Goal: Task Accomplishment & Management: Manage account settings

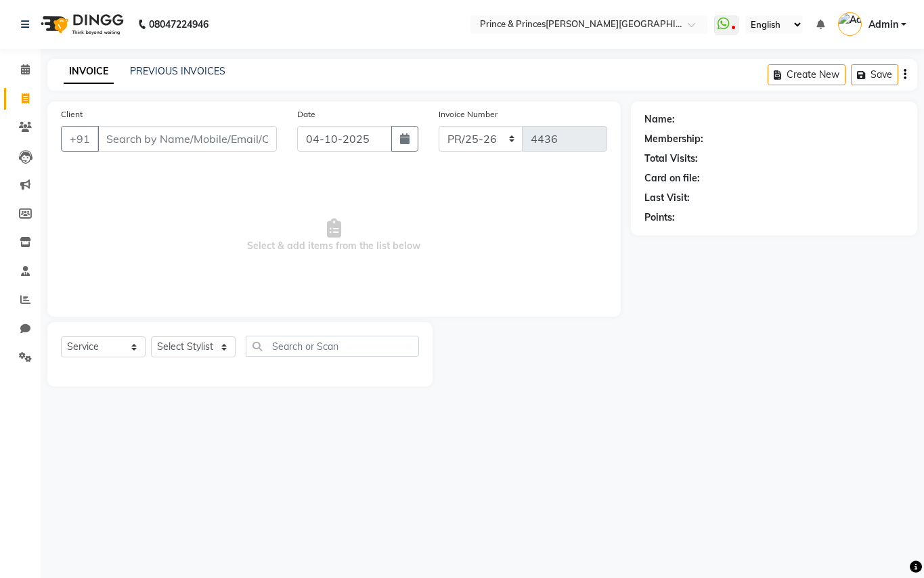
select select "service"
click at [201, 139] on input "Client" at bounding box center [186, 139] width 179 height 26
click at [238, 139] on input "Client" at bounding box center [186, 139] width 179 height 26
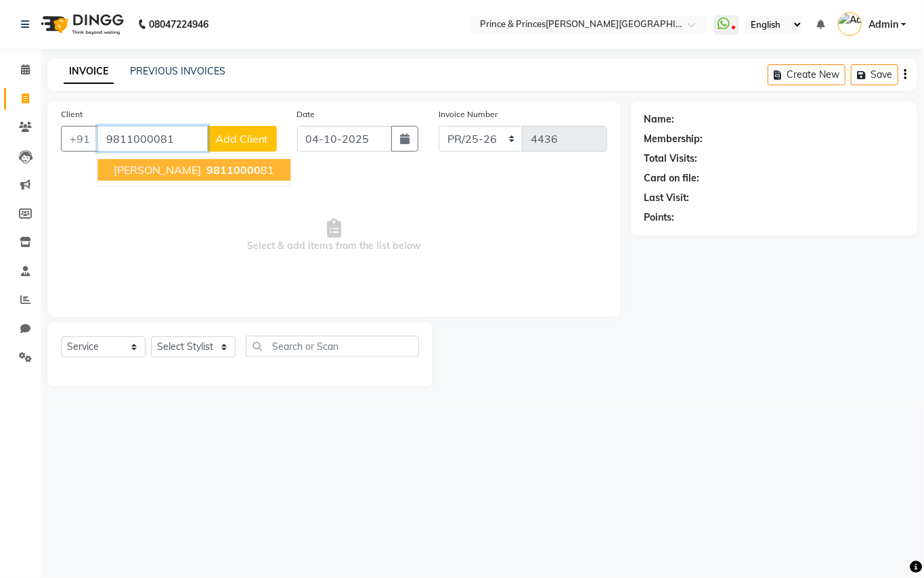
type input "9811000081"
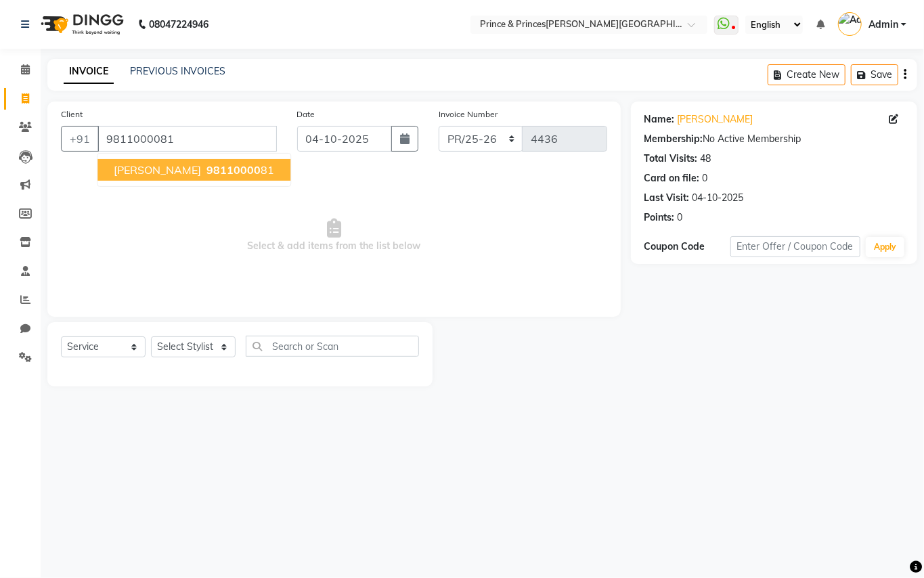
click at [217, 175] on span "98110000" at bounding box center [233, 170] width 54 height 14
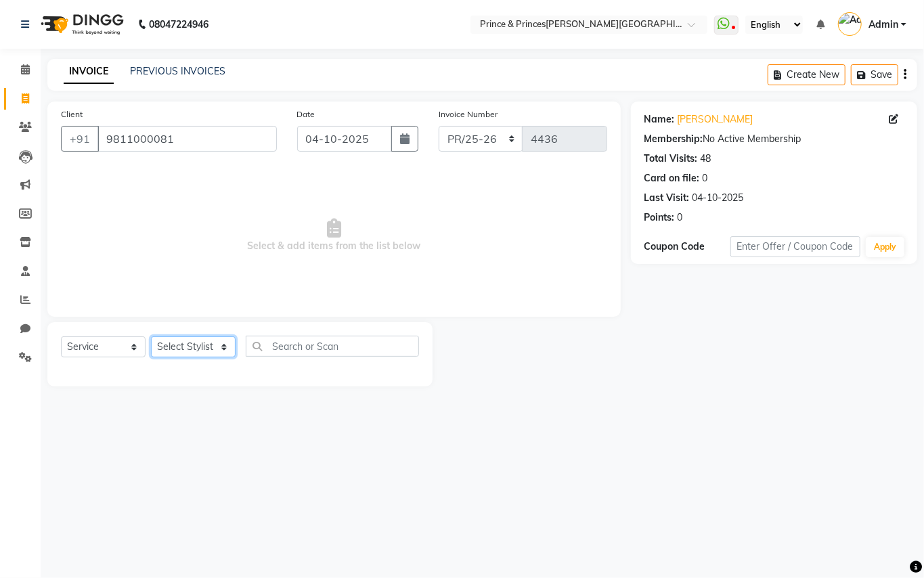
click at [198, 344] on select "Select Stylist ABHISHEK [PERSON_NAME] NEW [PERSON_NAME] [PERSON_NAME] [PERSON_N…" at bounding box center [193, 346] width 85 height 21
select select "17910"
click at [345, 353] on input "text" at bounding box center [332, 346] width 173 height 21
click at [345, 352] on input "text" at bounding box center [332, 346] width 173 height 21
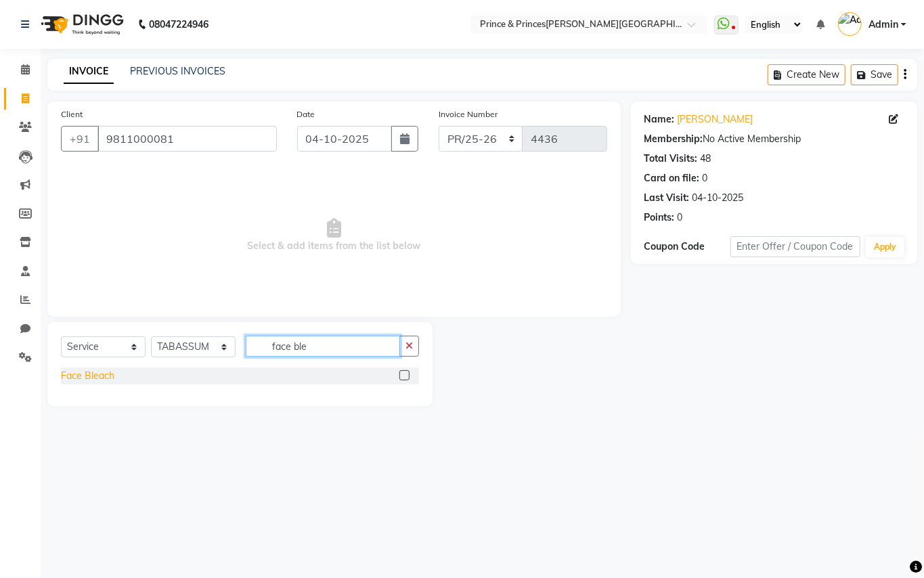
type input "face ble"
click at [96, 374] on div "Face Bleach" at bounding box center [87, 376] width 53 height 14
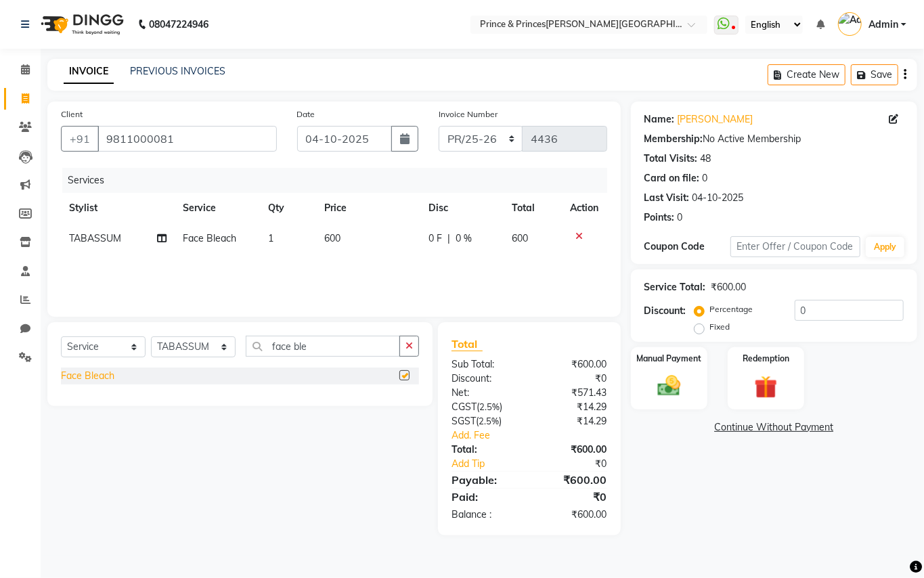
checkbox input "false"
click at [662, 389] on img at bounding box center [669, 386] width 39 height 28
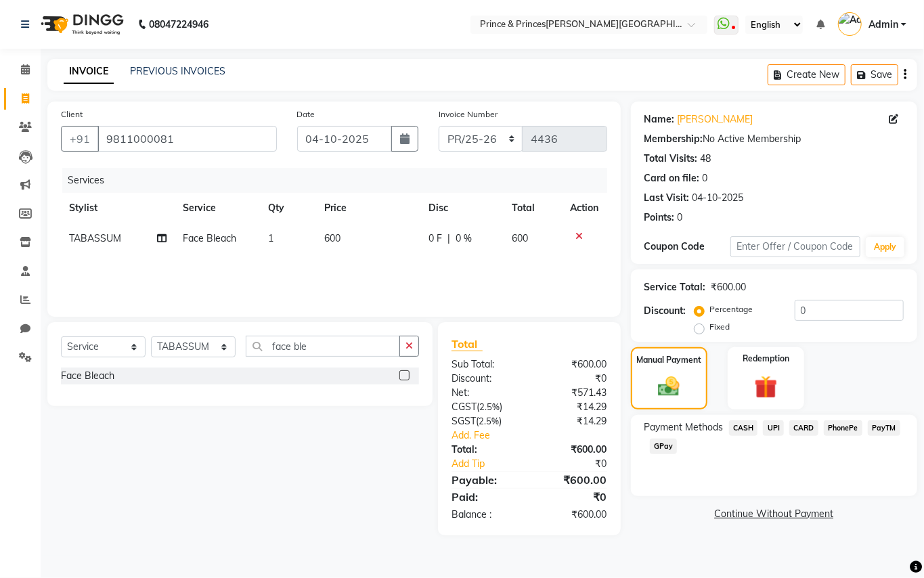
click at [745, 426] on span "CASH" at bounding box center [743, 428] width 29 height 16
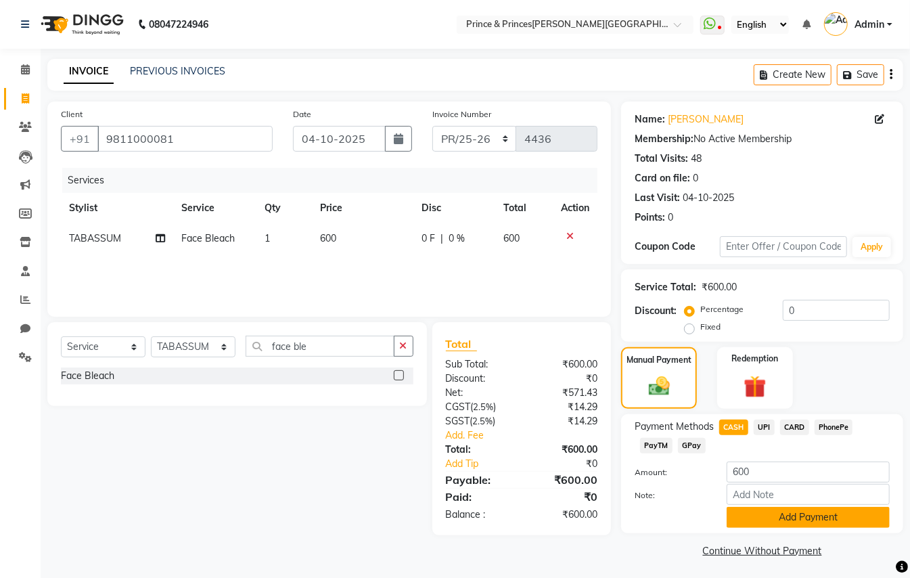
click at [791, 524] on button "Add Payment" at bounding box center [808, 517] width 163 height 21
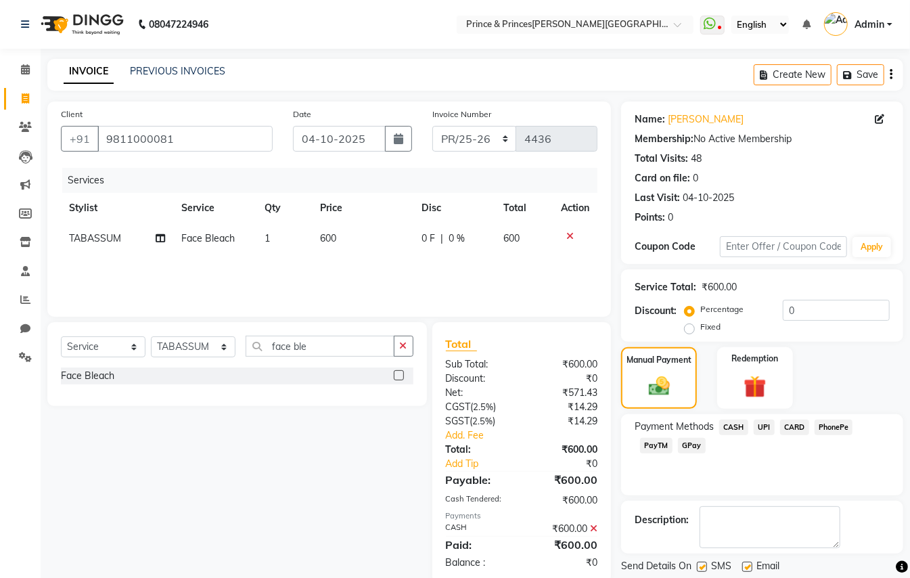
scroll to position [42, 0]
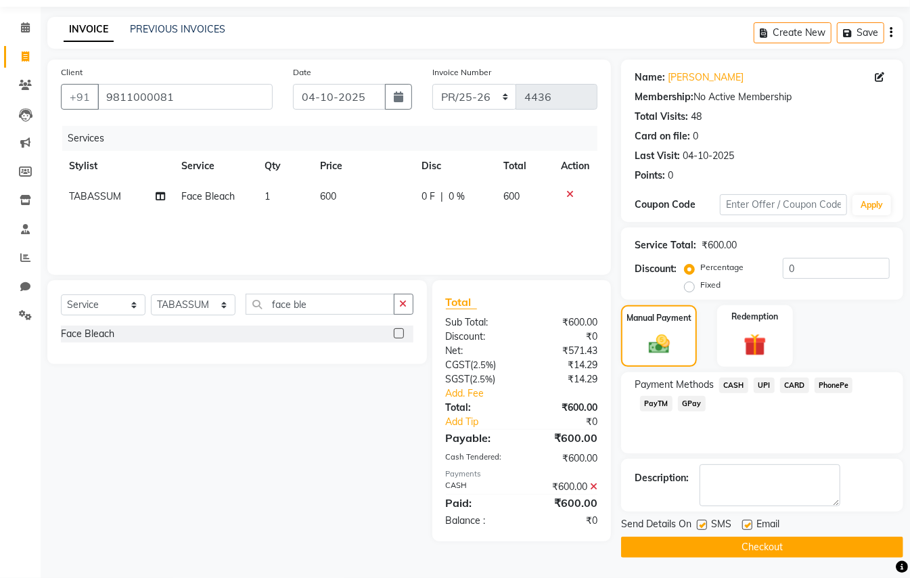
click at [799, 550] on button "Checkout" at bounding box center [762, 547] width 282 height 21
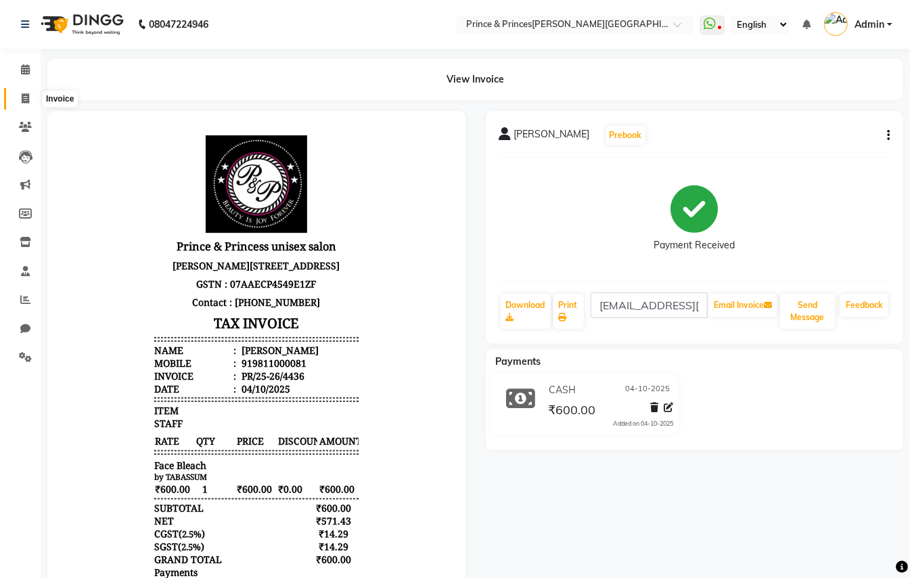
click at [26, 95] on icon at bounding box center [25, 98] width 7 height 10
select select "service"
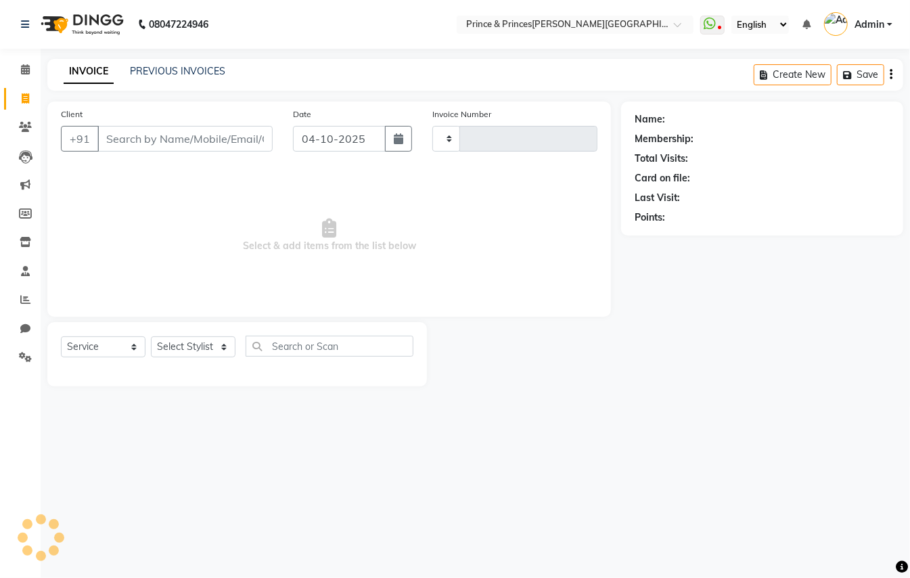
type input "4437"
select select "3760"
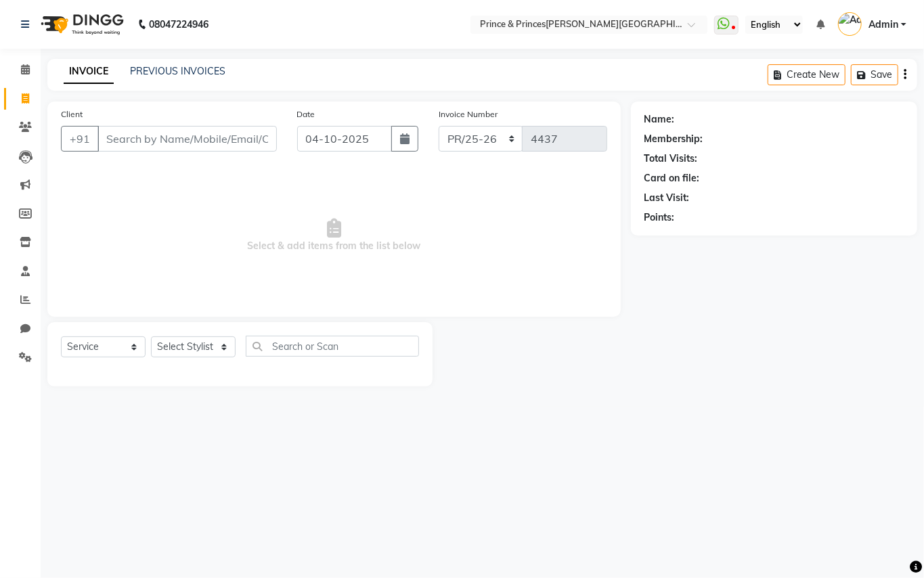
click at [556, 480] on div "08047224946 Select Location × Prince & Princess Unisex Salon, Chittaranjan Park…" at bounding box center [462, 289] width 924 height 578
drag, startPoint x: 556, startPoint y: 480, endPoint x: 428, endPoint y: 468, distance: 129.1
click at [428, 469] on div "08047224946 Select Location × Prince & Princess Unisex Salon, Chittaranjan Park…" at bounding box center [462, 289] width 924 height 578
click at [234, 139] on input "Client" at bounding box center [186, 139] width 179 height 26
drag, startPoint x: 234, startPoint y: 139, endPoint x: 229, endPoint y: 130, distance: 10.0
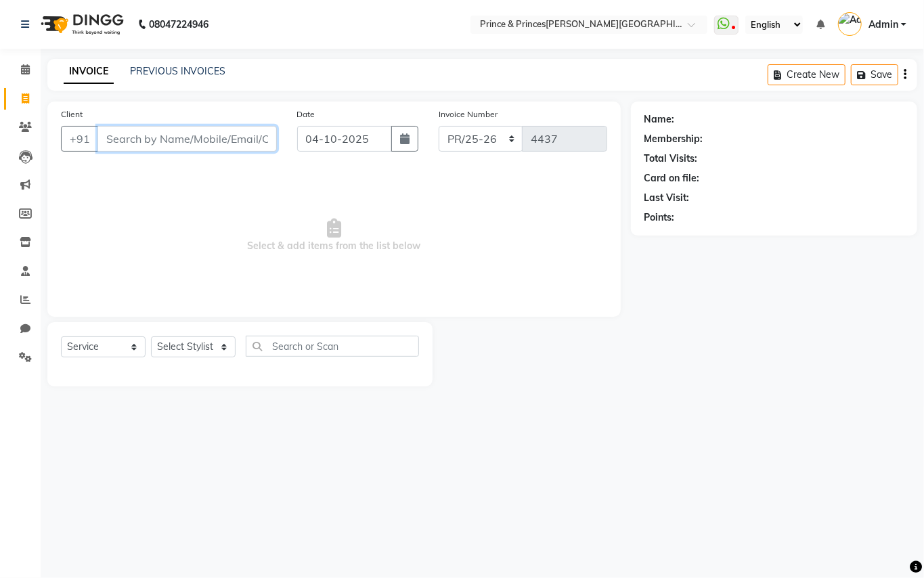
click at [229, 130] on input "Client" at bounding box center [186, 139] width 179 height 26
type input "9311446161"
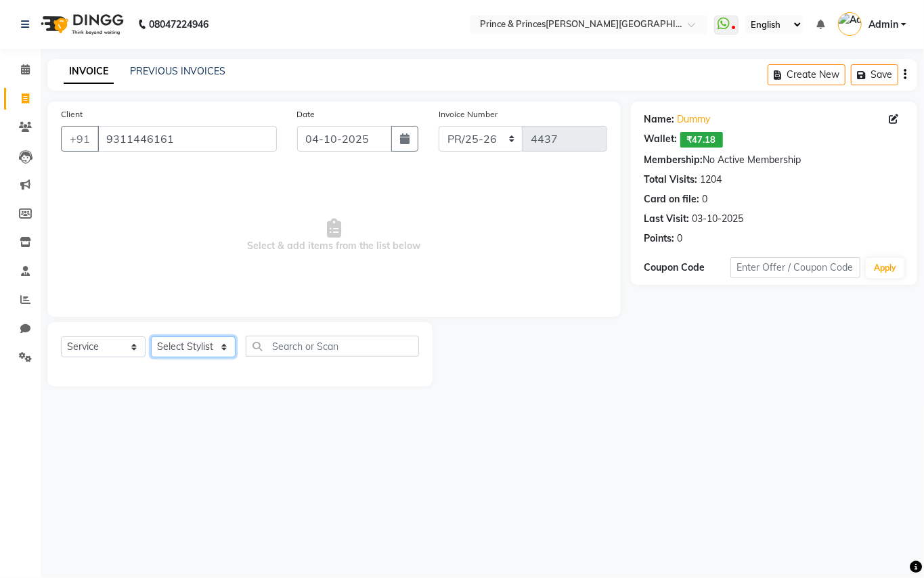
click at [182, 347] on select "Select Stylist ABHISHEK [PERSON_NAME] NEW [PERSON_NAME] [PERSON_NAME] [PERSON_N…" at bounding box center [193, 346] width 85 height 21
select select "17850"
drag, startPoint x: 182, startPoint y: 347, endPoint x: 299, endPoint y: 336, distance: 117.0
click at [182, 347] on select "Select Stylist ABHISHEK [PERSON_NAME] NEW [PERSON_NAME] [PERSON_NAME] [PERSON_N…" at bounding box center [193, 346] width 85 height 21
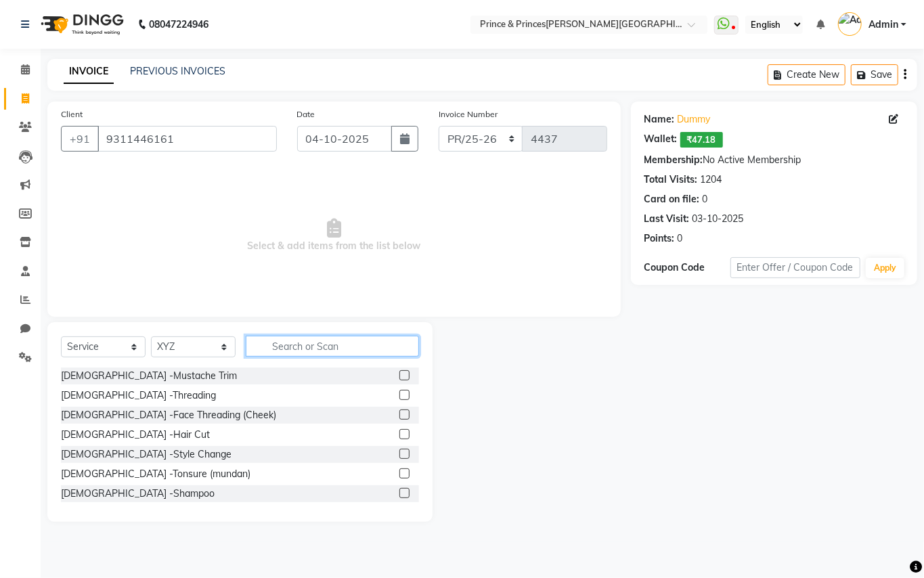
click at [315, 347] on input "text" at bounding box center [332, 346] width 173 height 21
click at [311, 355] on input "text" at bounding box center [332, 346] width 173 height 21
click at [310, 355] on input "text" at bounding box center [332, 346] width 173 height 21
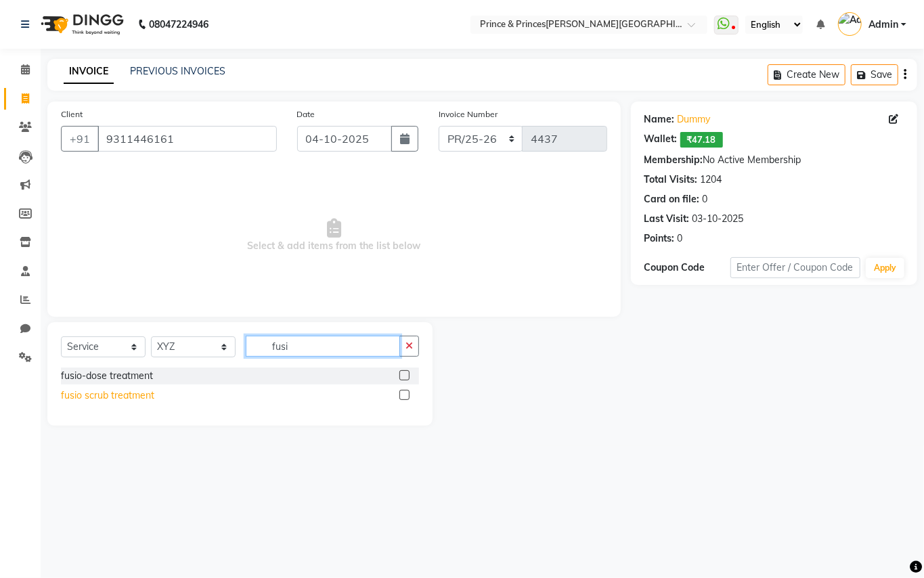
type input "fusi"
click at [92, 393] on div "fusio scrub treatment" at bounding box center [107, 396] width 93 height 14
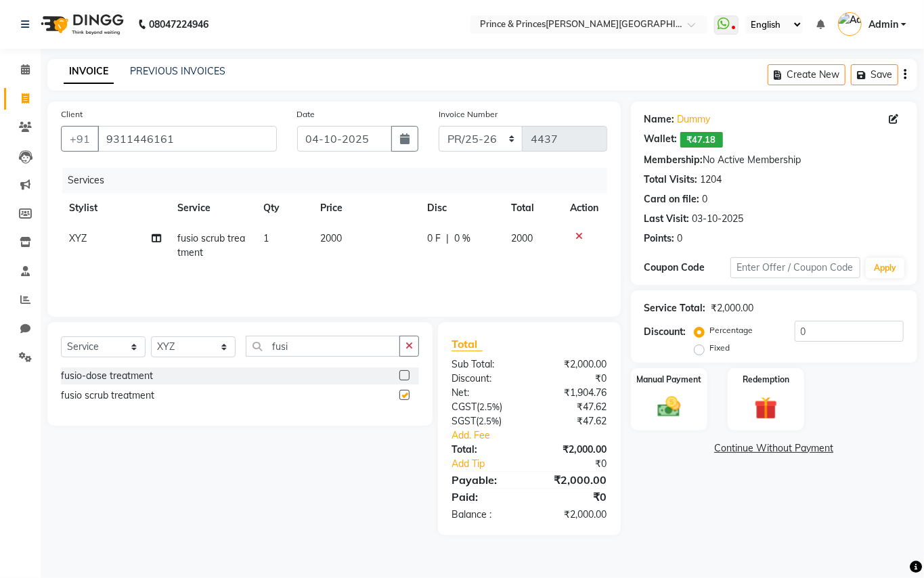
checkbox input "false"
click at [336, 239] on span "2000" at bounding box center [331, 238] width 22 height 12
select select "17850"
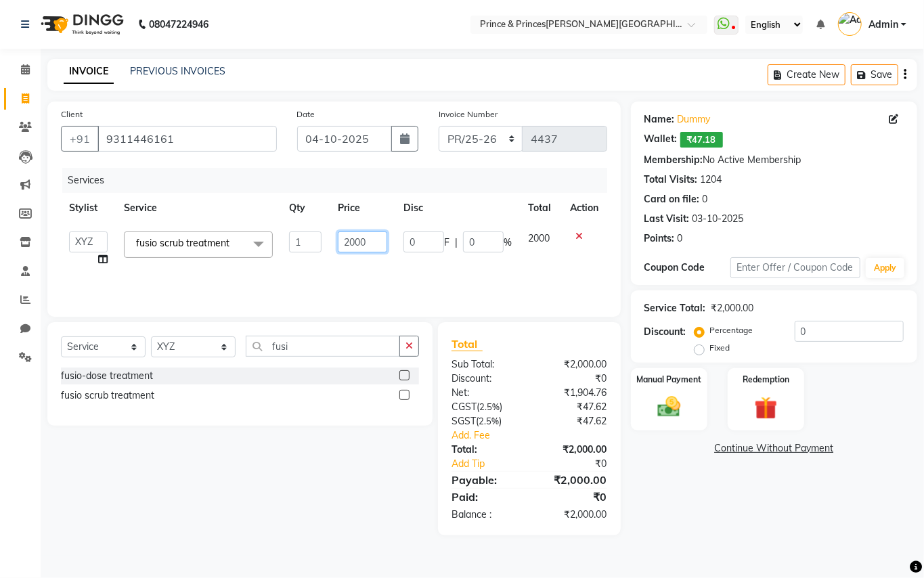
drag, startPoint x: 371, startPoint y: 240, endPoint x: 227, endPoint y: 28, distance: 255.3
click at [295, 169] on div "Services Stylist Service Qty Price Disc Total Action ABHISHEK AJEET AJEET NEW A…" at bounding box center [334, 235] width 546 height 135
type input "8"
type input "1900"
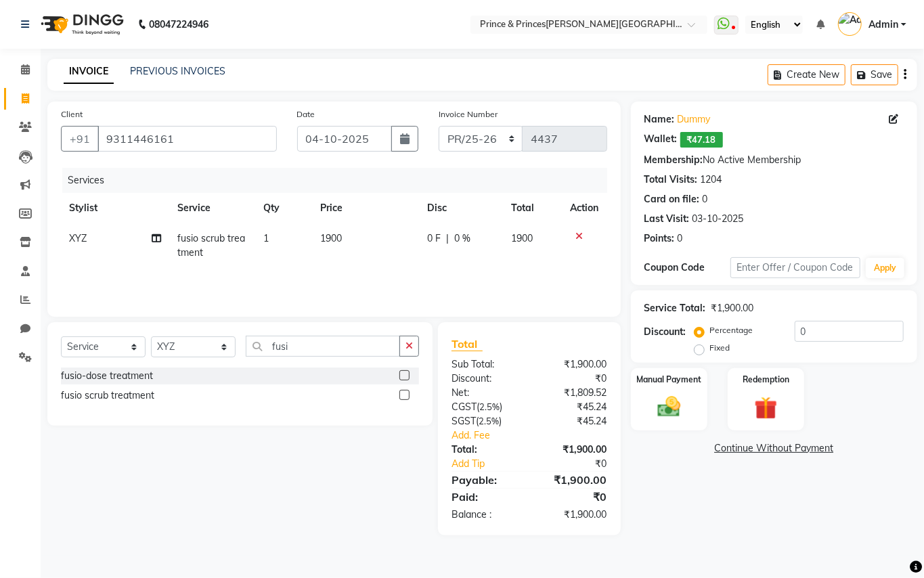
click at [426, 271] on div "Services Stylist Service Qty Price Disc Total Action XYZ fusio scrub treatment …" at bounding box center [334, 235] width 546 height 135
click at [674, 410] on img at bounding box center [669, 407] width 39 height 28
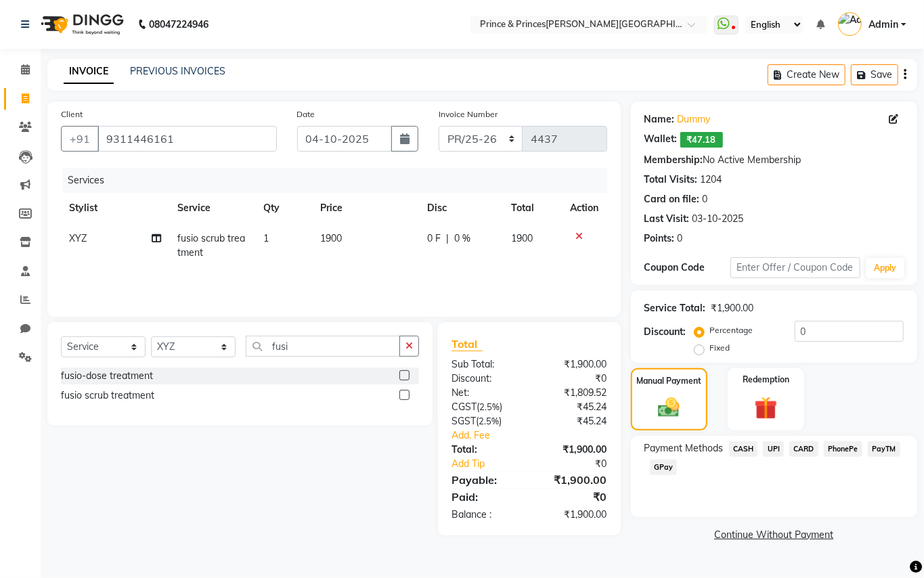
click at [891, 447] on span "PayTM" at bounding box center [884, 449] width 32 height 16
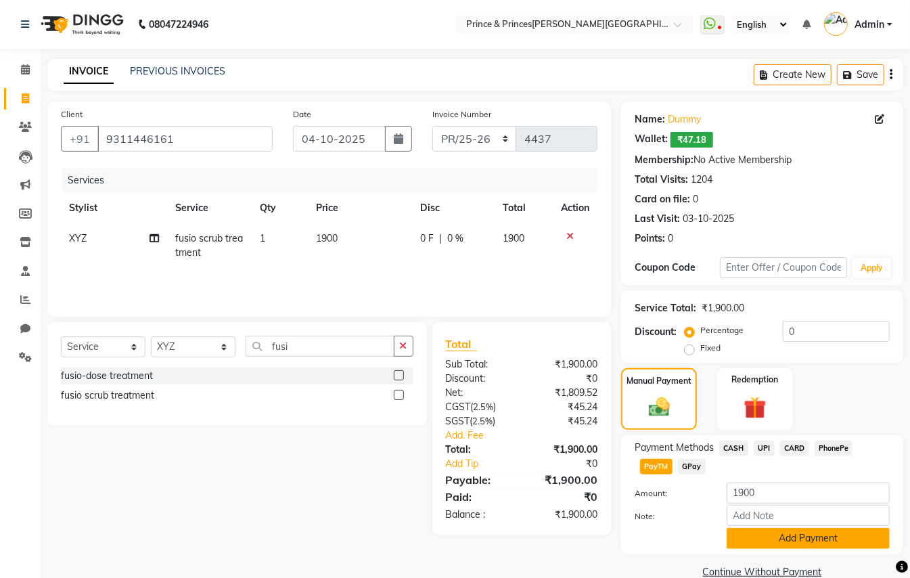
click at [810, 534] on button "Add Payment" at bounding box center [808, 538] width 163 height 21
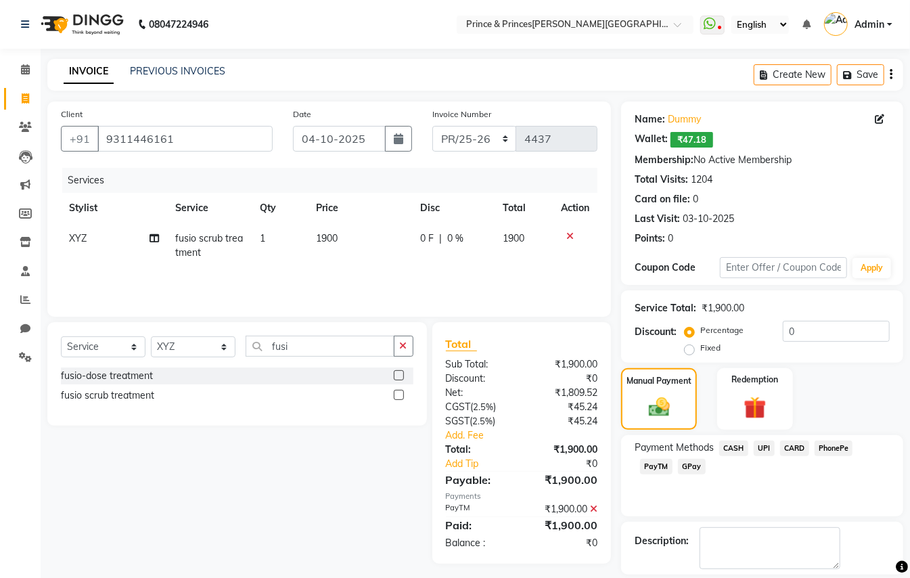
scroll to position [64, 0]
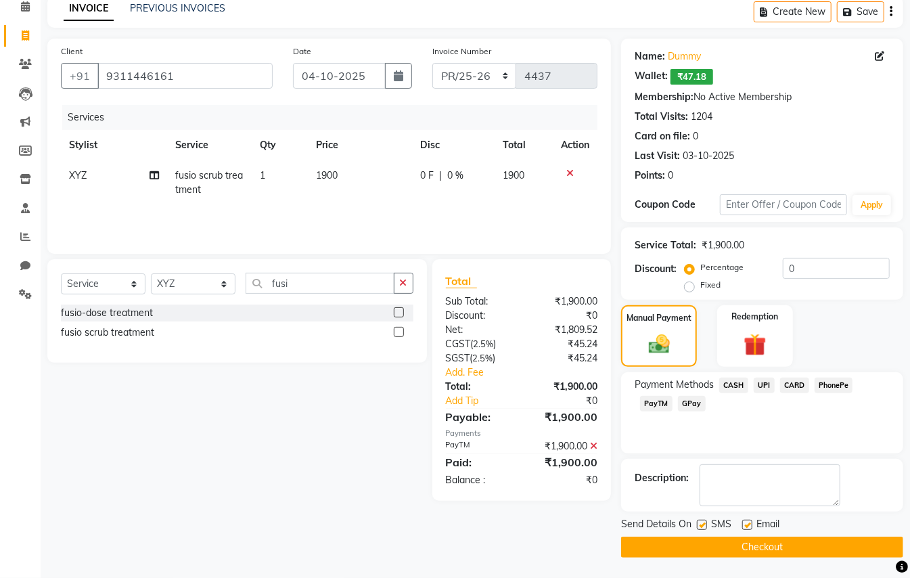
drag, startPoint x: 831, startPoint y: 544, endPoint x: 824, endPoint y: 548, distance: 7.6
click at [831, 545] on button "Checkout" at bounding box center [762, 547] width 282 height 21
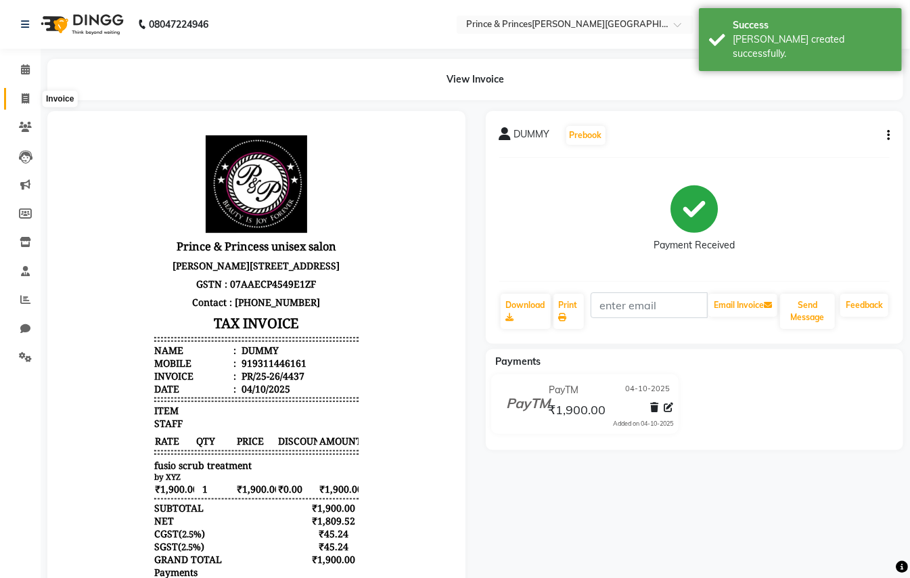
click at [25, 97] on icon at bounding box center [25, 98] width 7 height 10
select select "service"
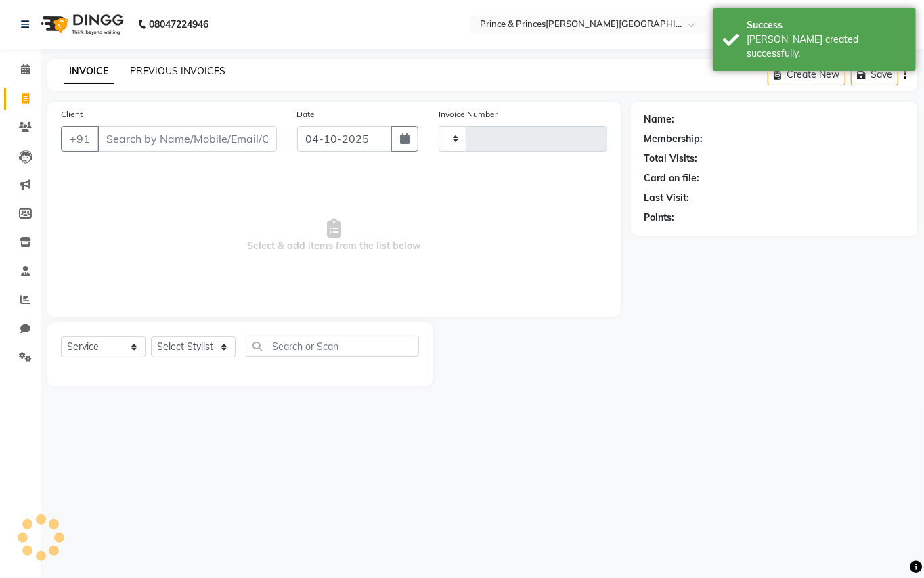
click at [175, 66] on link "PREVIOUS INVOICES" at bounding box center [177, 71] width 95 height 12
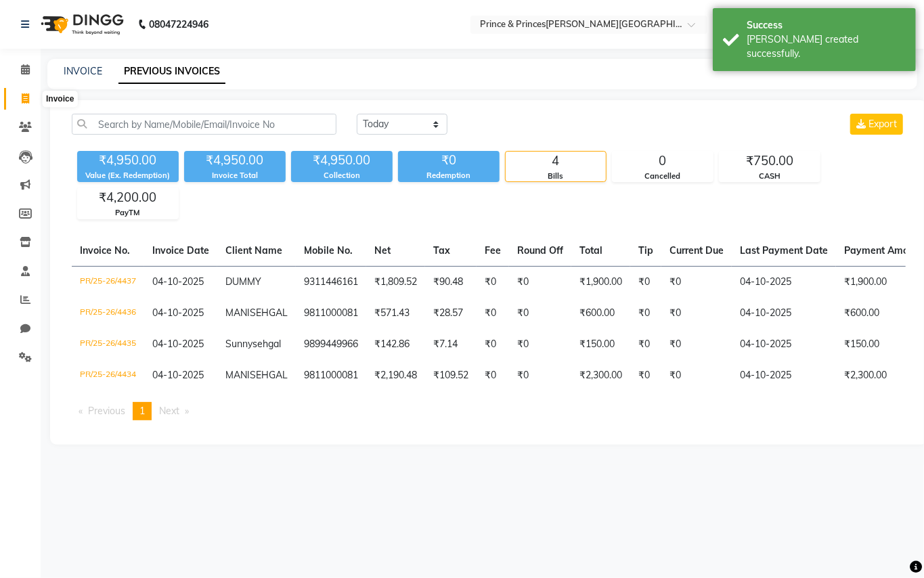
click at [24, 93] on icon at bounding box center [25, 98] width 7 height 10
select select "service"
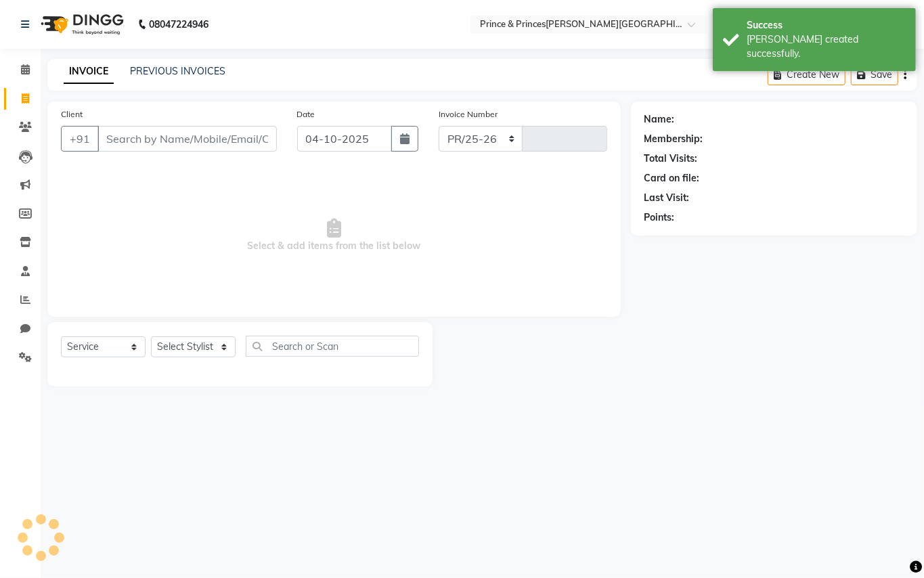
select select "3760"
type input "4438"
click at [204, 139] on input "Client" at bounding box center [186, 139] width 179 height 26
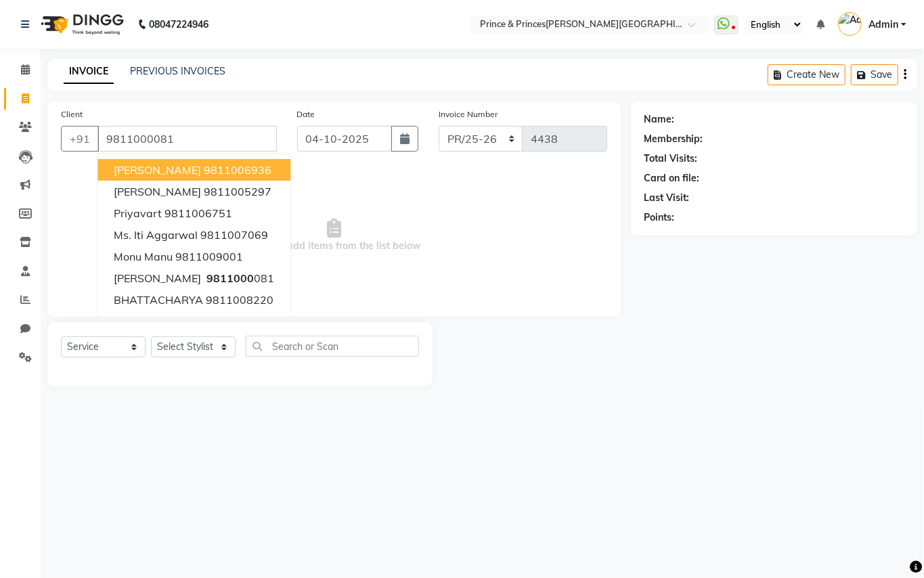
type input "9811000081"
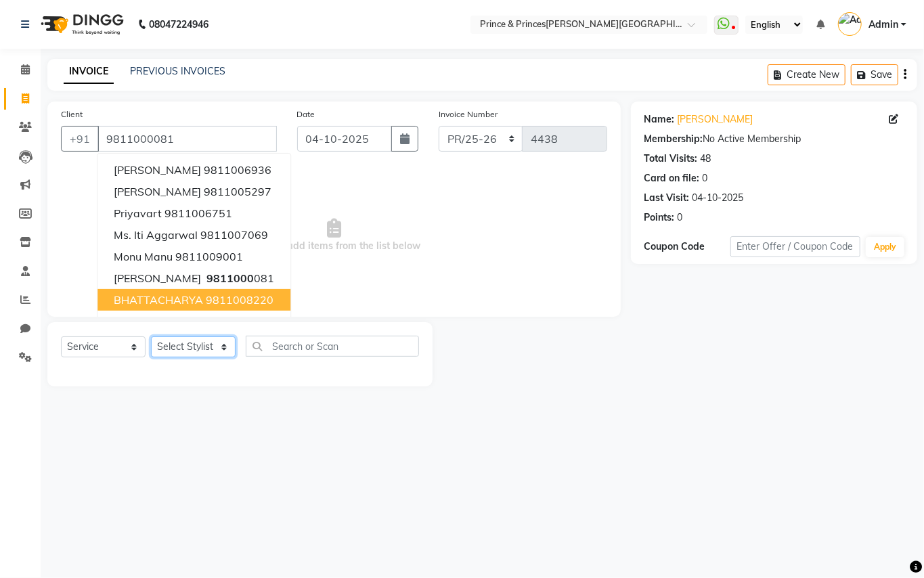
click at [177, 351] on select "Select Stylist ABHISHEK [PERSON_NAME] NEW [PERSON_NAME] [PERSON_NAME] [PERSON_N…" at bounding box center [193, 346] width 85 height 21
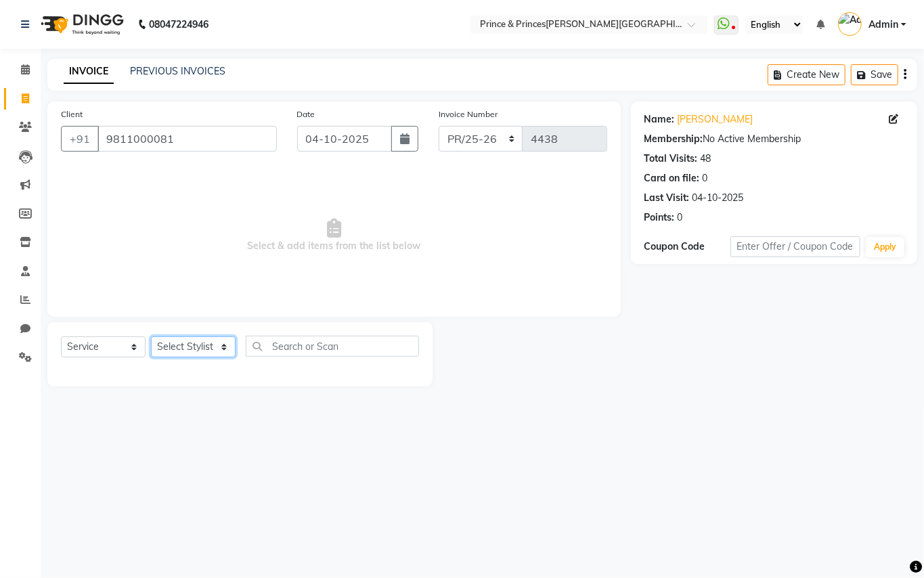
select select "17871"
drag, startPoint x: 177, startPoint y: 351, endPoint x: 278, endPoint y: 339, distance: 101.5
click at [177, 351] on select "Select Stylist ABHISHEK [PERSON_NAME] NEW [PERSON_NAME] [PERSON_NAME] [PERSON_N…" at bounding box center [193, 346] width 85 height 21
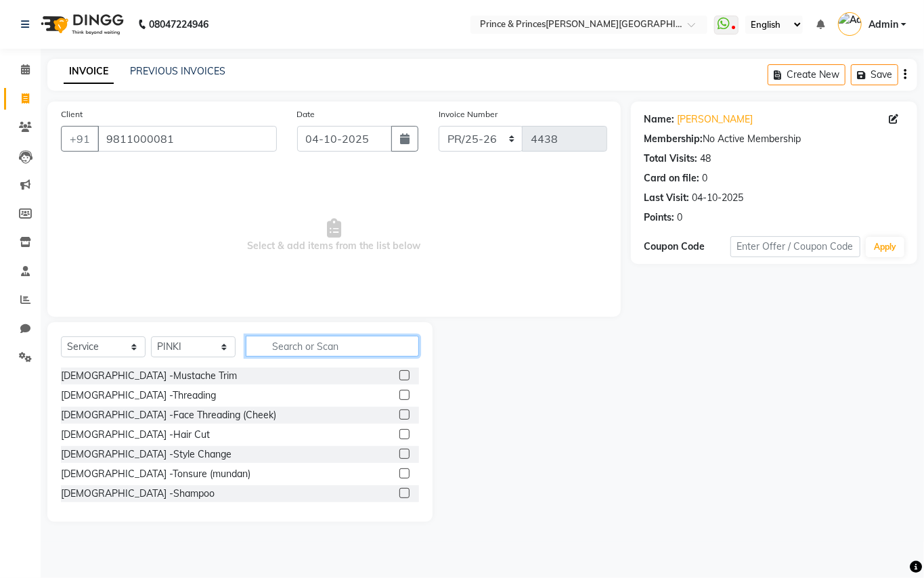
click at [307, 353] on input "text" at bounding box center [332, 346] width 173 height 21
click at [309, 353] on input "text" at bounding box center [332, 346] width 173 height 21
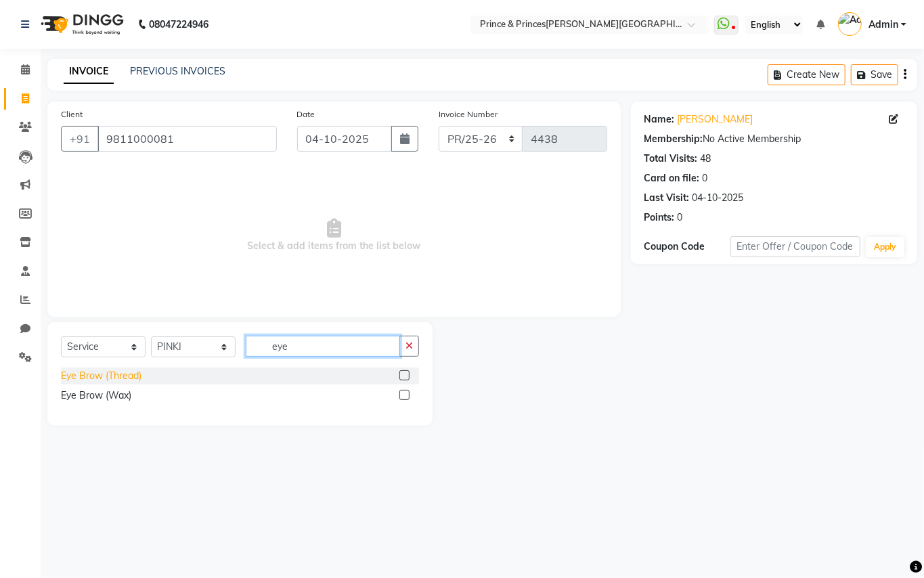
type input "eye"
click at [129, 372] on div "Eye Brow (Thread)" at bounding box center [101, 376] width 81 height 14
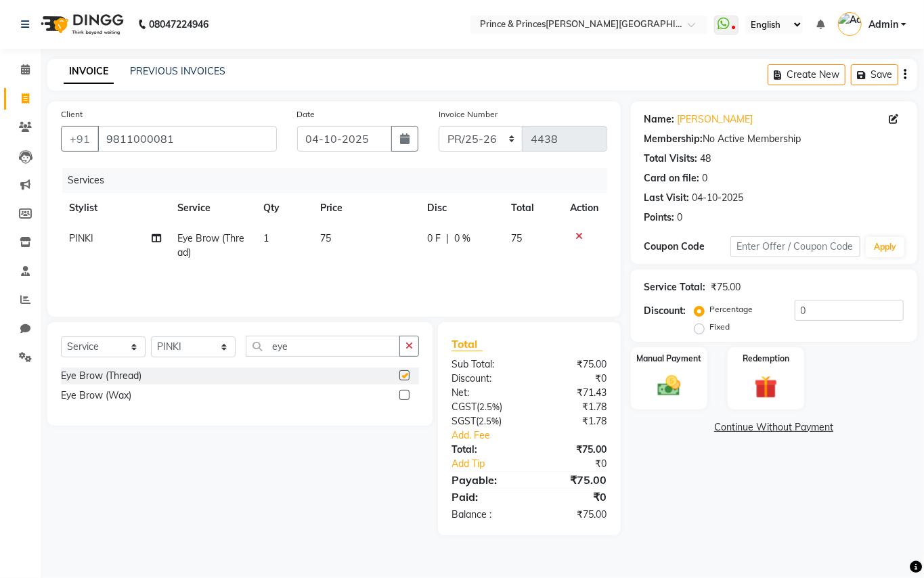
checkbox input "false"
click at [322, 236] on span "75" at bounding box center [325, 238] width 11 height 12
select select "17871"
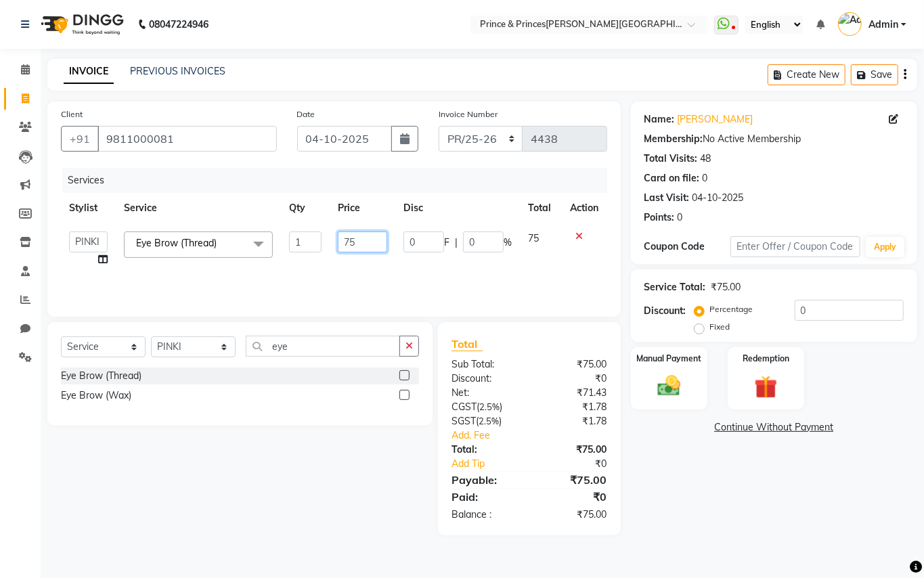
drag, startPoint x: 363, startPoint y: 242, endPoint x: 295, endPoint y: 203, distance: 78.5
click at [307, 200] on table "Stylist Service Qty Price Disc Total Action ABHISHEK AJEET AJEET NEW ARUN ASLAM…" at bounding box center [334, 234] width 546 height 82
type input "50"
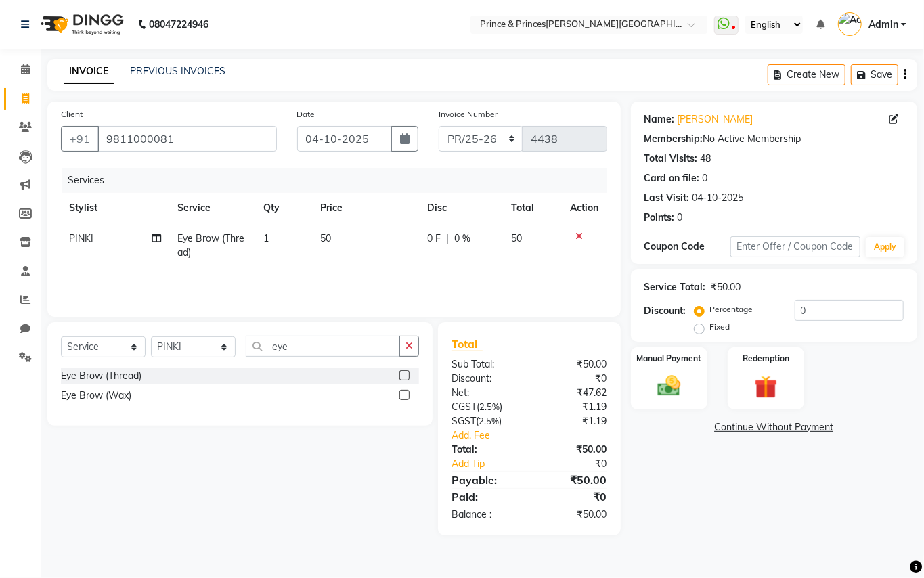
click at [347, 287] on div "Services Stylist Service Qty Price Disc Total Action PINKI Eye Brow (Thread) 1 …" at bounding box center [334, 235] width 546 height 135
drag, startPoint x: 296, startPoint y: 348, endPoint x: 142, endPoint y: 266, distance: 174.1
click at [163, 286] on div "Client +91 9811000081 Date 04-10-2025 Invoice Number PR/25-26 V/2025 V/2025-26 …" at bounding box center [334, 319] width 594 height 434
type input "upper"
click at [122, 375] on div "Upper Lip (Thread)" at bounding box center [101, 376] width 81 height 14
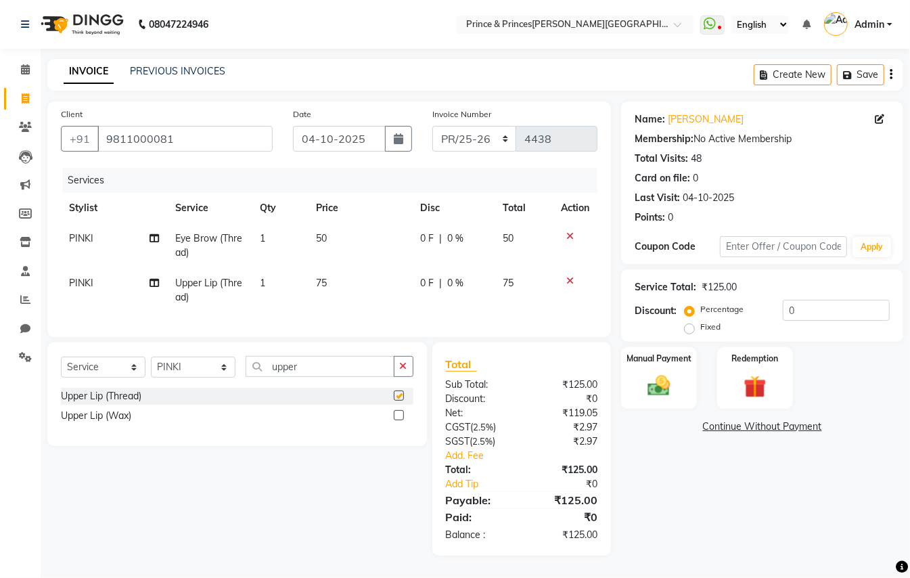
checkbox input "false"
click at [171, 378] on select "Select Stylist ABHISHEK [PERSON_NAME] NEW [PERSON_NAME] [PERSON_NAME] [PERSON_N…" at bounding box center [193, 367] width 85 height 21
select select "50724"
drag, startPoint x: 171, startPoint y: 382, endPoint x: 341, endPoint y: 386, distance: 169.9
click at [179, 378] on select "Select Stylist ABHISHEK [PERSON_NAME] NEW [PERSON_NAME] [PERSON_NAME] [PERSON_N…" at bounding box center [193, 367] width 85 height 21
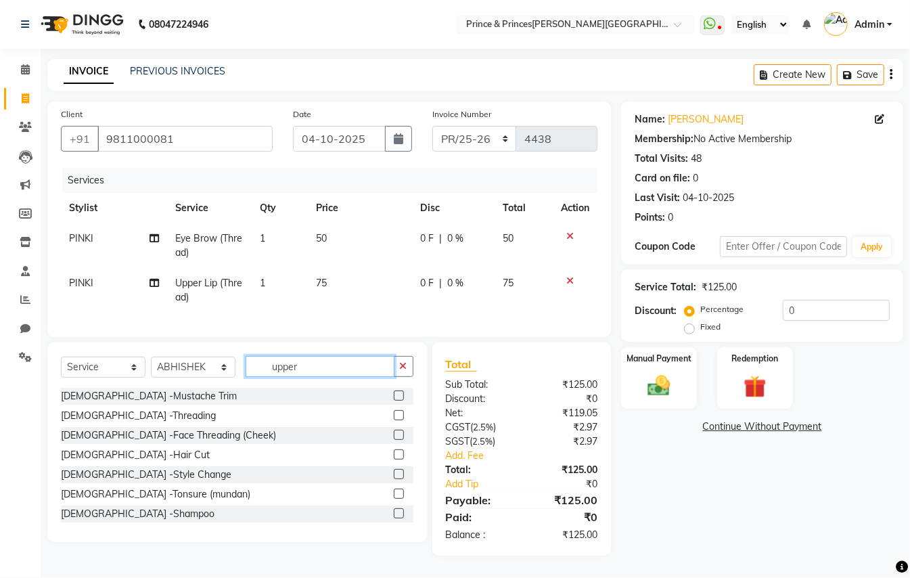
drag, startPoint x: 331, startPoint y: 382, endPoint x: 213, endPoint y: 319, distance: 134.1
click at [218, 324] on div "Client +91 9811000081 Date 04-10-2025 Invoice Number PR/25-26 V/2025 V/2025-26 …" at bounding box center [329, 329] width 584 height 454
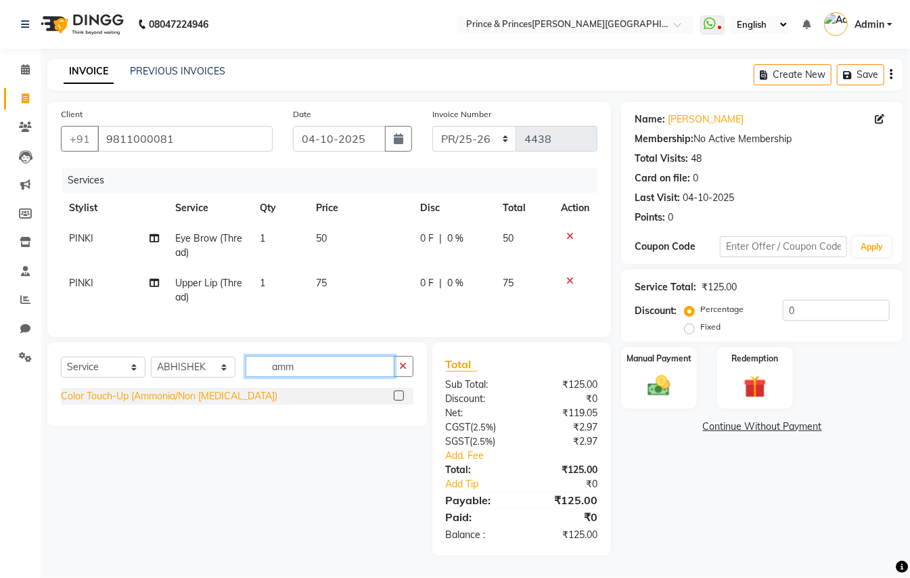
type input "amm"
click at [192, 403] on div "Color Touch-Up (Ammonia/Non [MEDICAL_DATA])" at bounding box center [169, 396] width 217 height 14
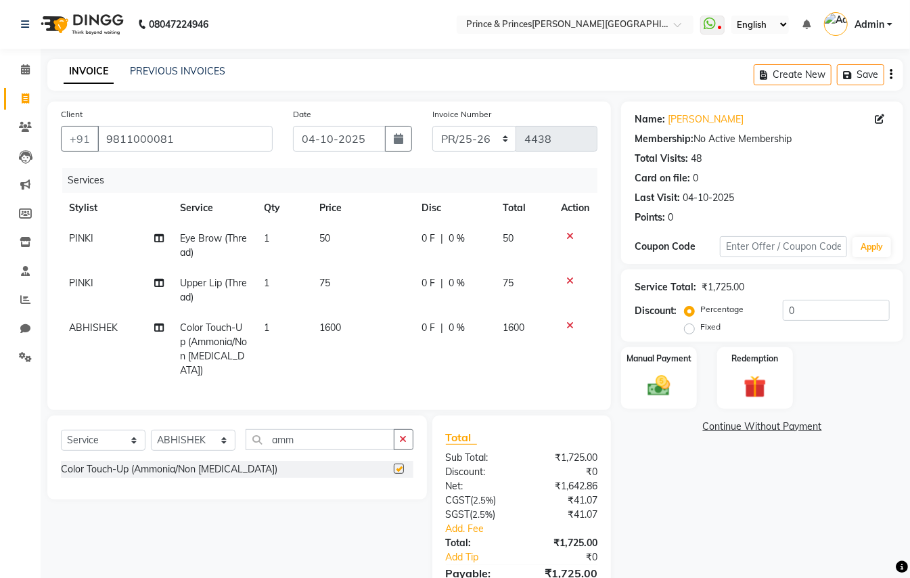
checkbox input "false"
click at [343, 323] on td "1600" at bounding box center [362, 349] width 102 height 73
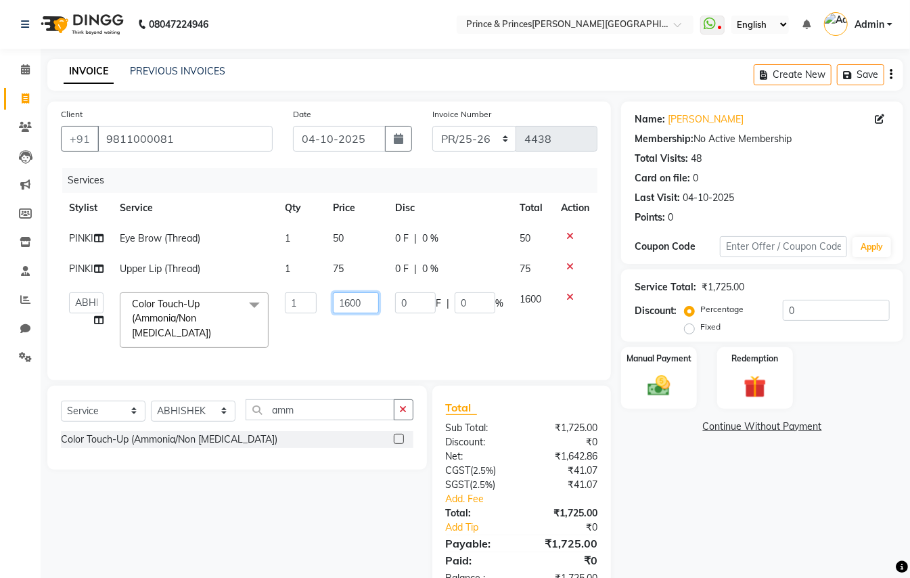
drag, startPoint x: 370, startPoint y: 304, endPoint x: 332, endPoint y: 263, distance: 55.6
click at [340, 269] on tbody "PINKI Eye Brow (Thread) 1 50 0 F | 0 % 50 PINKI Upper Lip (Thread) 1 75 0 F | 0…" at bounding box center [329, 289] width 537 height 133
type input "1200"
click at [334, 263] on tbody "PINKI Eye Brow (Thread) 1 50 0 F | 0 % 50 PINKI Upper Lip (Thread) 1 75 0 F | 0…" at bounding box center [329, 289] width 537 height 133
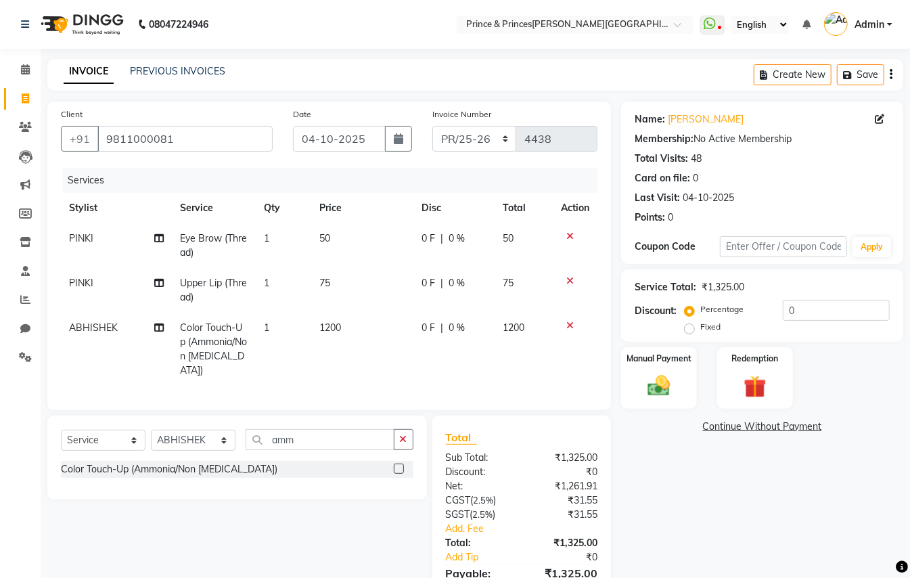
click at [326, 285] on span "75" at bounding box center [324, 283] width 11 height 12
select select "17871"
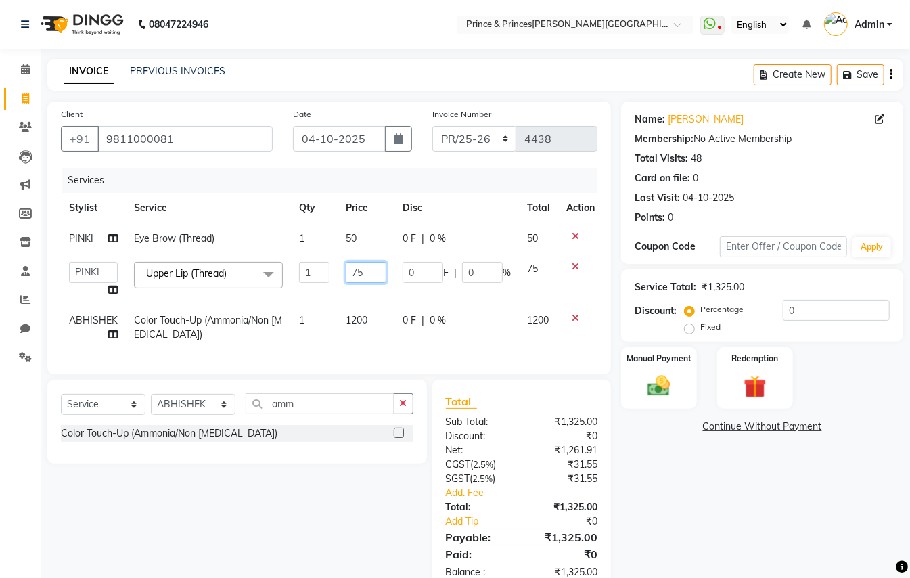
drag, startPoint x: 369, startPoint y: 269, endPoint x: 285, endPoint y: 191, distance: 114.5
click at [314, 220] on table "Stylist Service Qty Price Disc Total Action PINKI Eye Brow (Thread) 1 50 0 F | …" at bounding box center [332, 271] width 542 height 157
type input "50"
click at [14, 397] on div "Calendar Invoice Clients Leads Marketing Members Inventory Staff Reports Chat S…" at bounding box center [91, 316] width 183 height 554
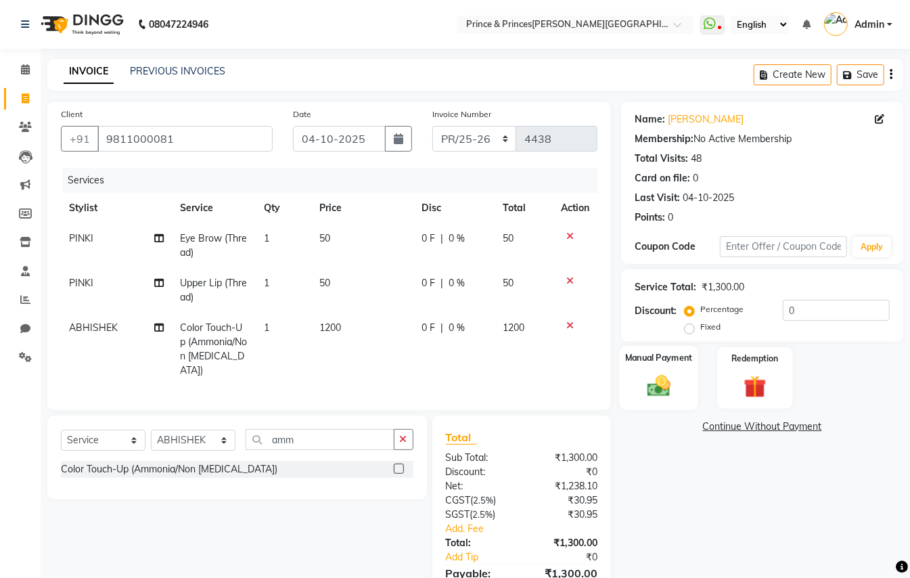
click at [663, 396] on img at bounding box center [659, 385] width 38 height 27
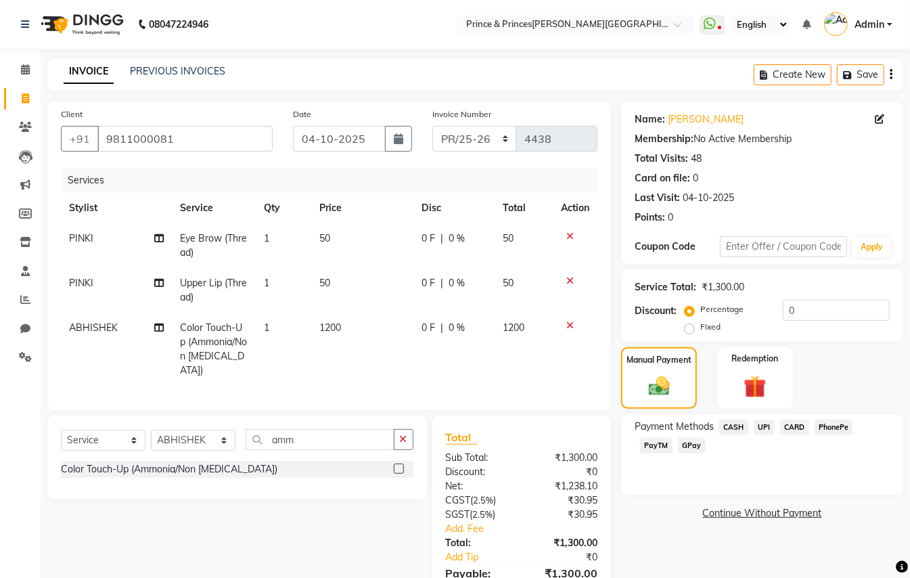
click at [738, 431] on span "CASH" at bounding box center [734, 428] width 29 height 16
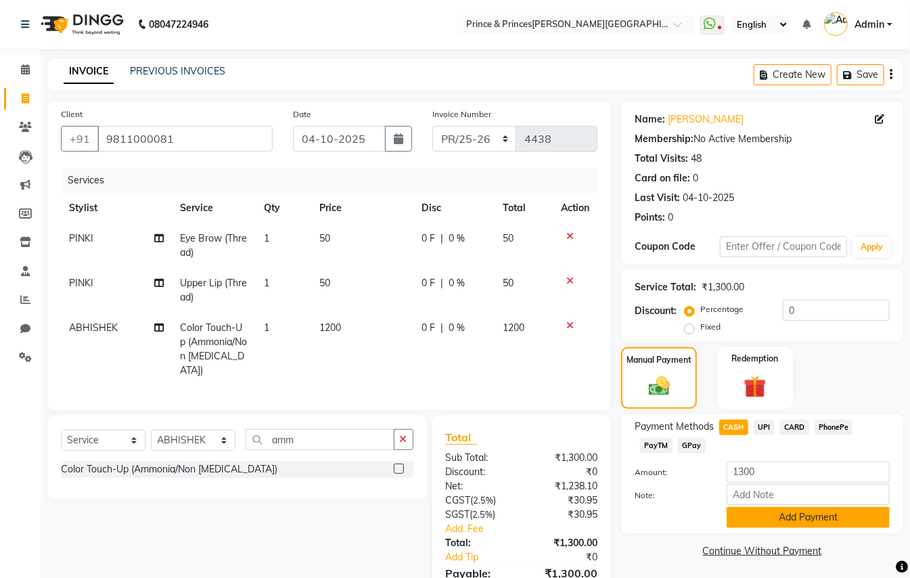
click at [772, 523] on button "Add Payment" at bounding box center [808, 517] width 163 height 21
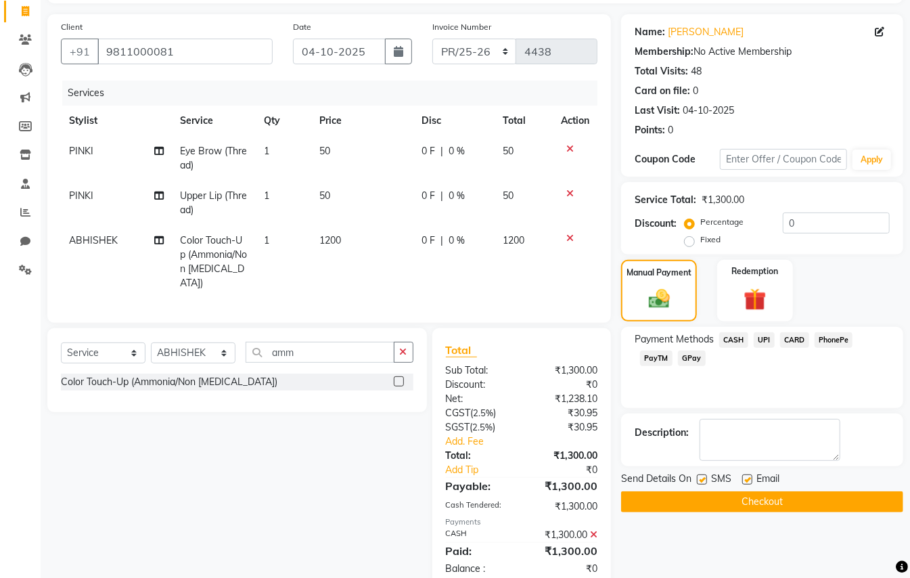
scroll to position [92, 0]
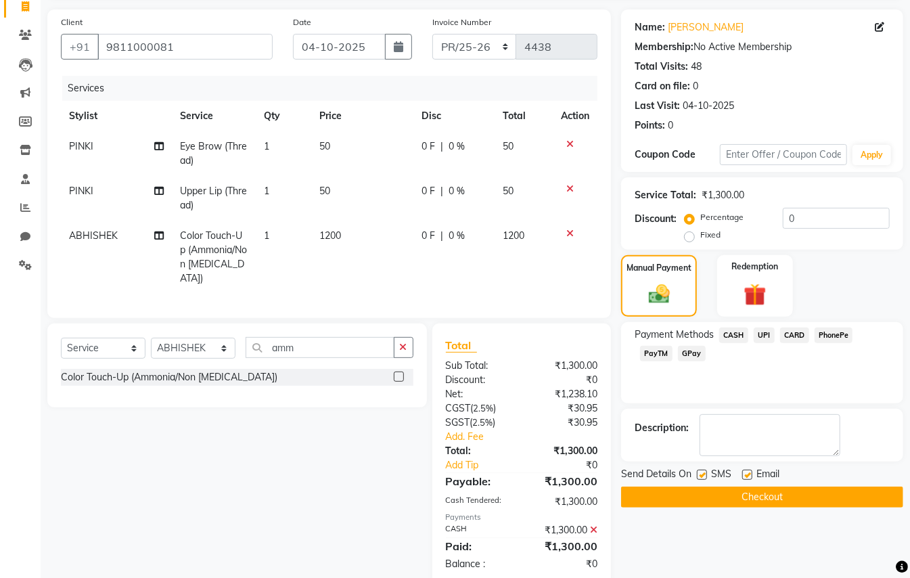
click at [789, 500] on button "Checkout" at bounding box center [762, 497] width 282 height 21
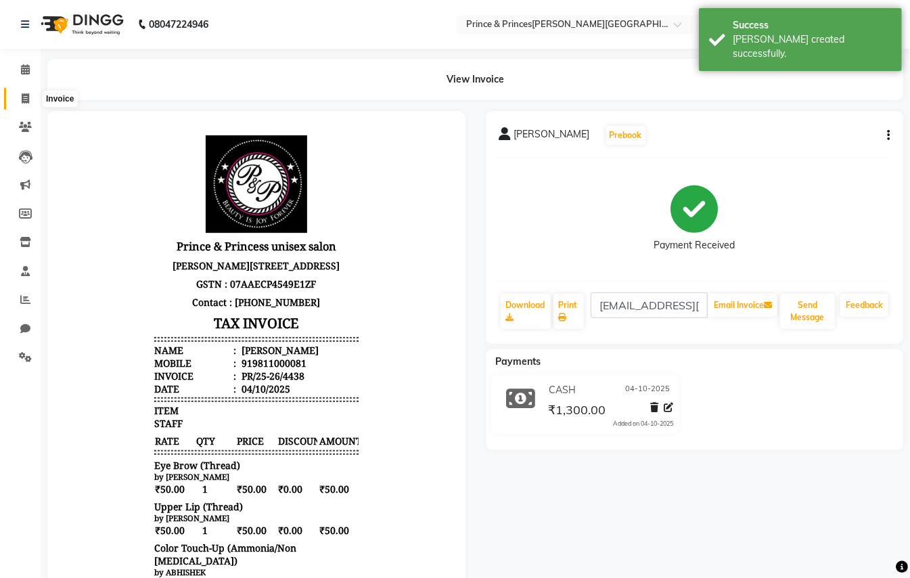
click at [25, 93] on icon at bounding box center [25, 98] width 7 height 10
select select "service"
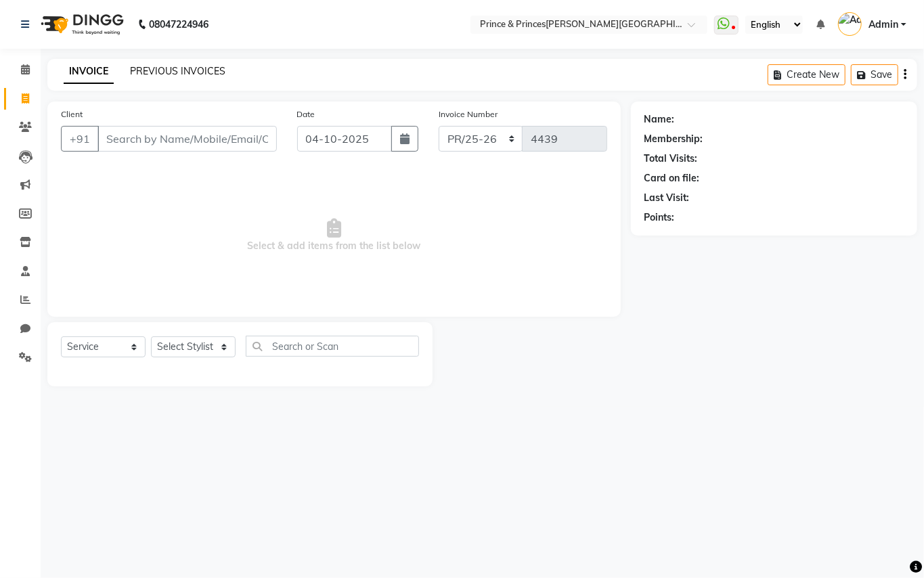
click at [196, 65] on link "PREVIOUS INVOICES" at bounding box center [177, 71] width 95 height 12
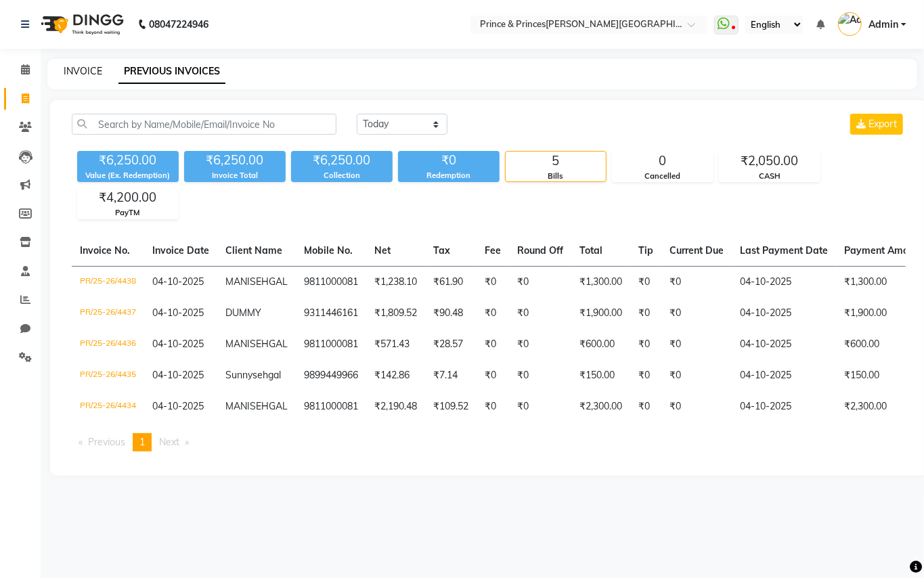
click at [79, 68] on link "INVOICE" at bounding box center [83, 71] width 39 height 12
select select "service"
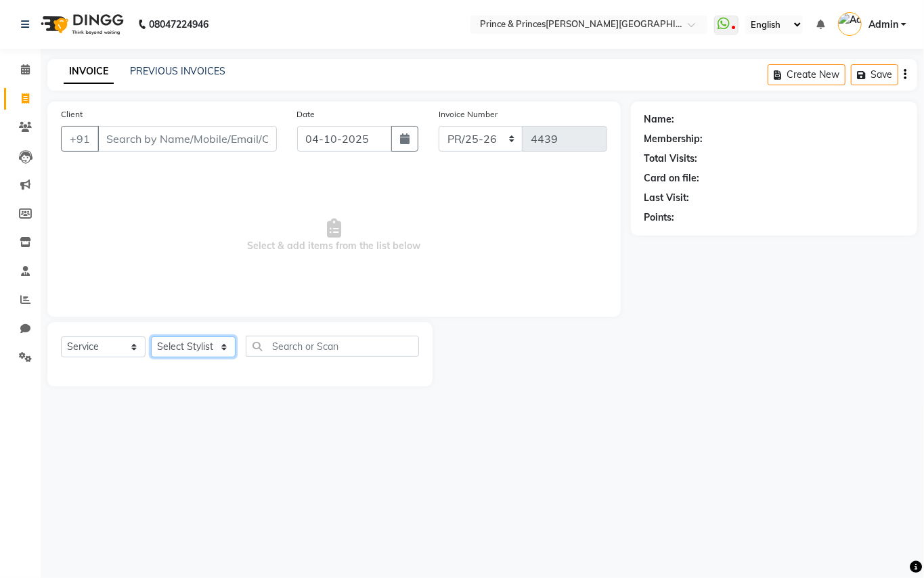
click at [193, 347] on select "Select Stylist ABHISHEK [PERSON_NAME] NEW [PERSON_NAME] [PERSON_NAME] [PERSON_N…" at bounding box center [193, 346] width 85 height 21
select select "28169"
click at [151, 336] on select "Select Stylist ABHISHEK [PERSON_NAME] NEW [PERSON_NAME] [PERSON_NAME] [PERSON_N…" at bounding box center [193, 346] width 85 height 21
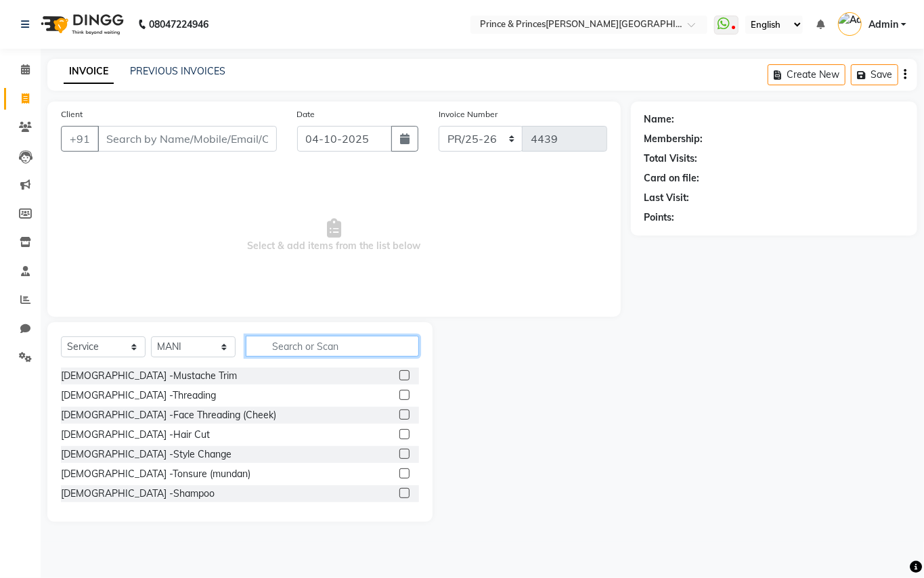
click at [305, 348] on input "text" at bounding box center [332, 346] width 173 height 21
drag, startPoint x: 202, startPoint y: 133, endPoint x: 202, endPoint y: 142, distance: 8.8
click at [202, 139] on input "Client" at bounding box center [186, 139] width 179 height 26
click at [202, 142] on input "Client" at bounding box center [186, 139] width 179 height 26
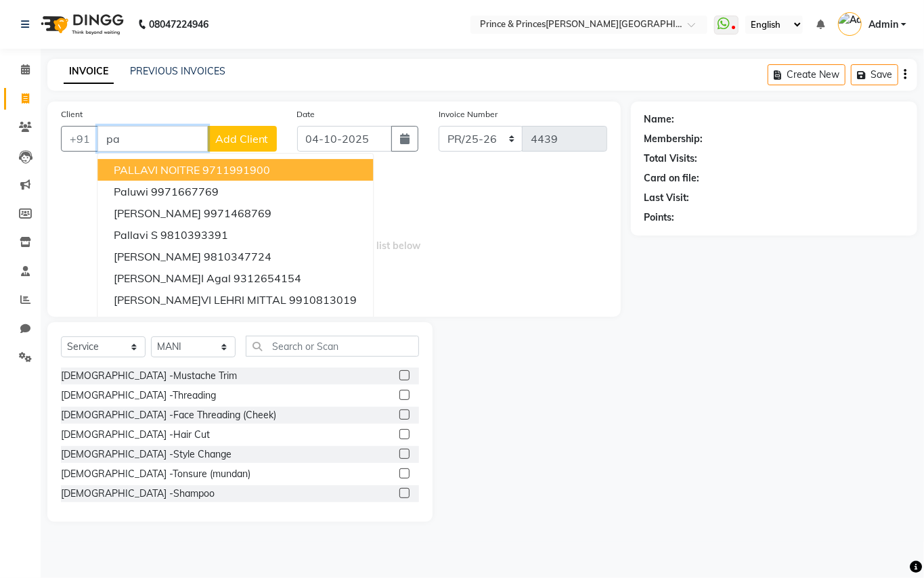
type input "p"
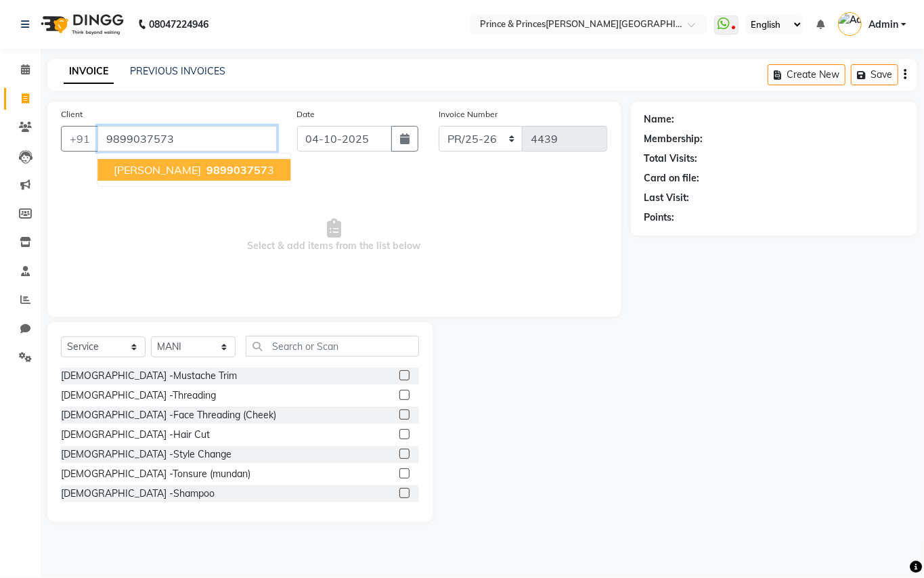
type input "9899037573"
click at [141, 171] on span "PALLAVI SINGH" at bounding box center [157, 170] width 87 height 14
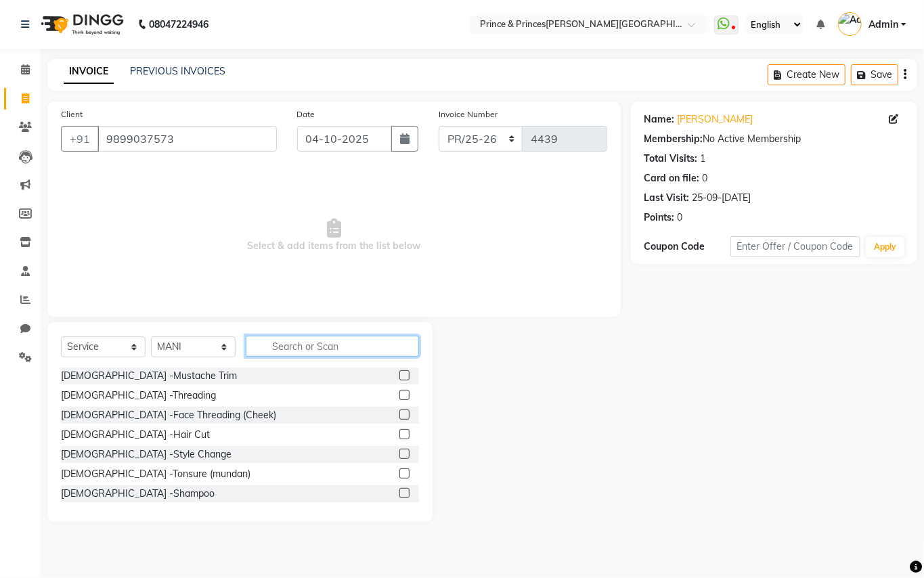
click at [302, 342] on input "text" at bounding box center [332, 346] width 173 height 21
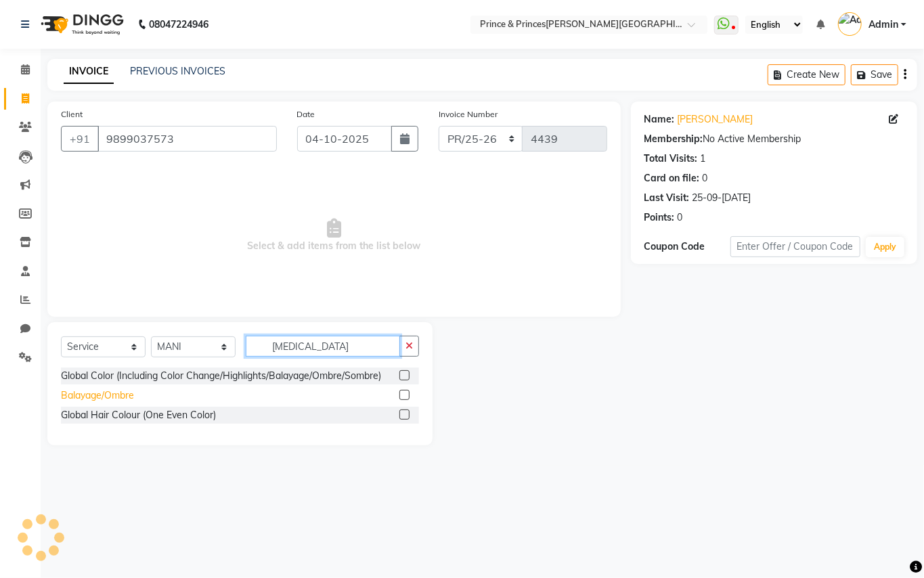
type input "bal"
click at [123, 399] on div "Balayage/Ombre" at bounding box center [97, 396] width 73 height 14
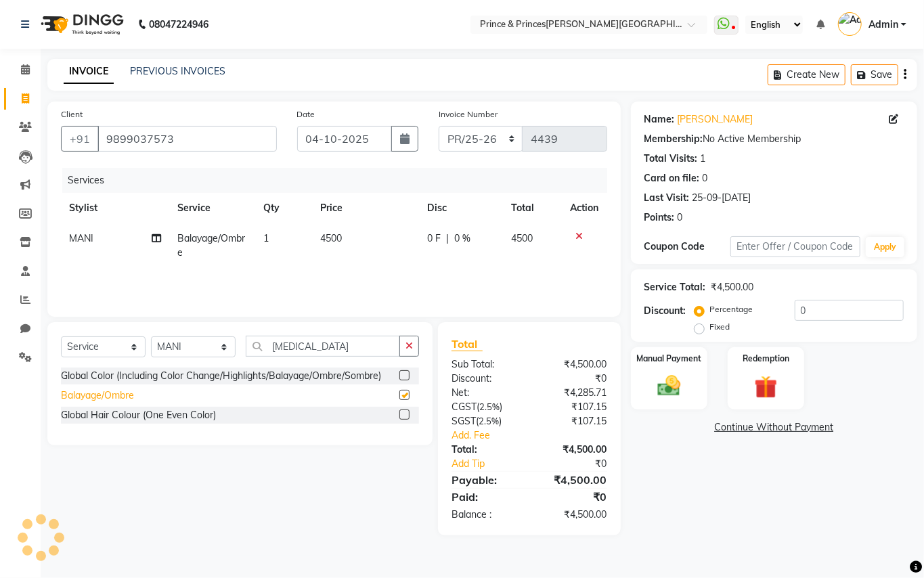
checkbox input "false"
click at [334, 234] on span "4500" at bounding box center [331, 238] width 22 height 12
select select "28169"
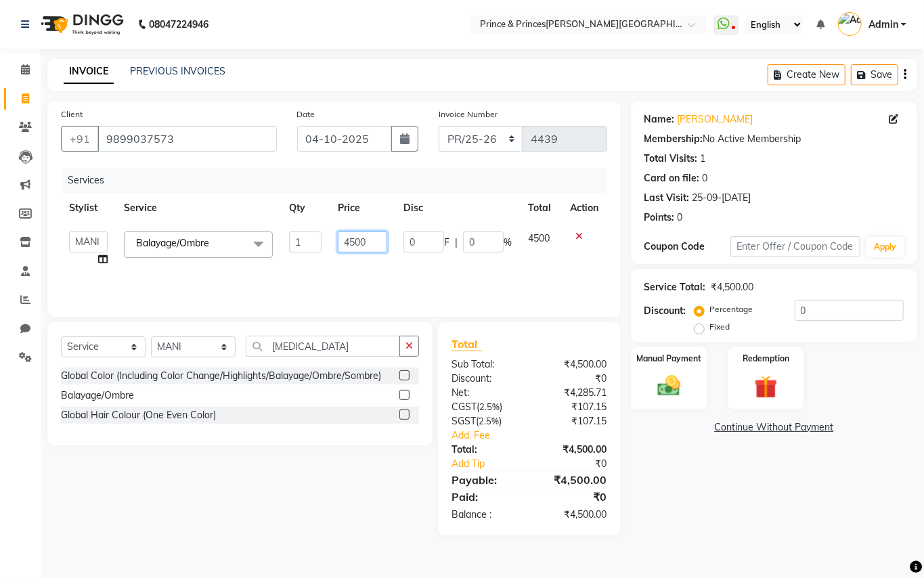
drag, startPoint x: 369, startPoint y: 244, endPoint x: 291, endPoint y: 142, distance: 128.5
click at [314, 200] on table "Stylist Service Qty Price Disc Total Action ABHISHEK AJEET AJEET NEW ARUN ASLAM…" at bounding box center [334, 234] width 546 height 82
type input "7000"
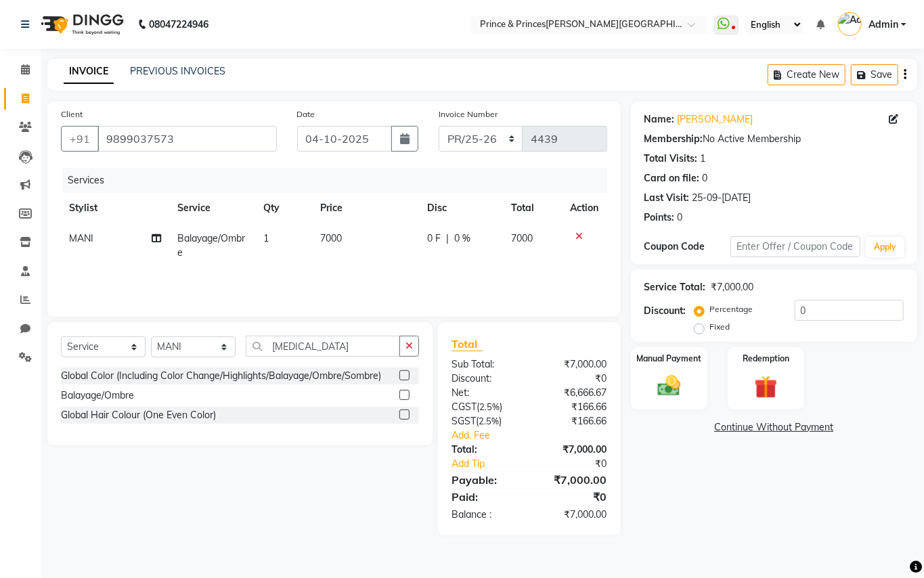
drag, startPoint x: 292, startPoint y: 256, endPoint x: 290, endPoint y: 291, distance: 35.3
click at [292, 258] on td "1" at bounding box center [283, 245] width 57 height 45
select select "28169"
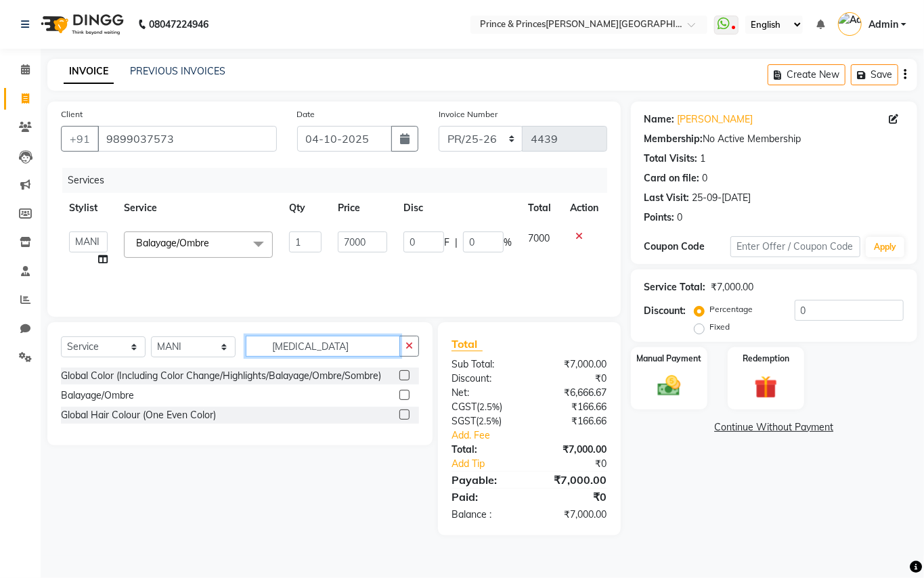
drag, startPoint x: 322, startPoint y: 347, endPoint x: 119, endPoint y: 269, distance: 217.5
click at [139, 288] on div "Client +91 9899037573 Date 04-10-2025 Invoice Number PR/25-26 V/2025 V/2025-26 …" at bounding box center [334, 319] width 594 height 434
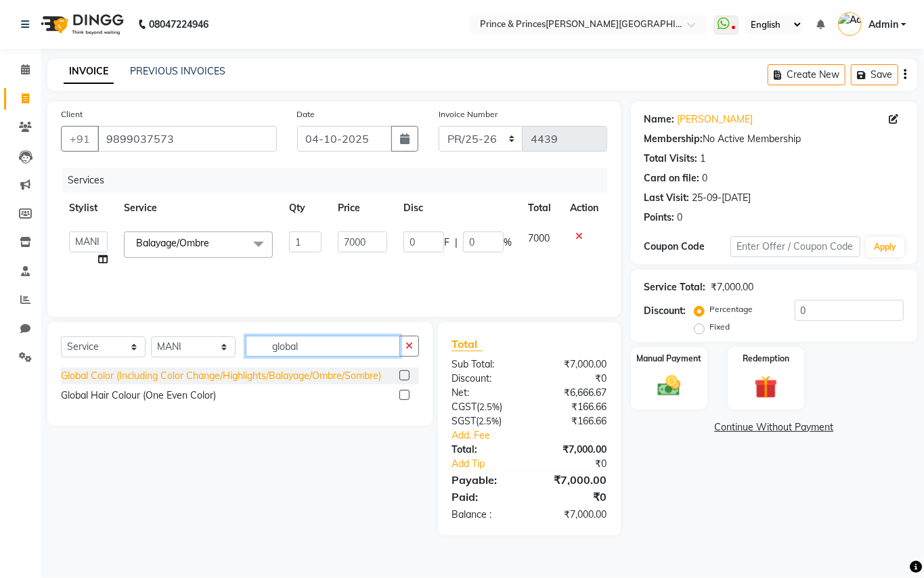
type input "global"
click at [141, 372] on div "Global Color (Including Color Change/Highlights/Balayage/Ombre/Sombre)" at bounding box center [221, 376] width 320 height 14
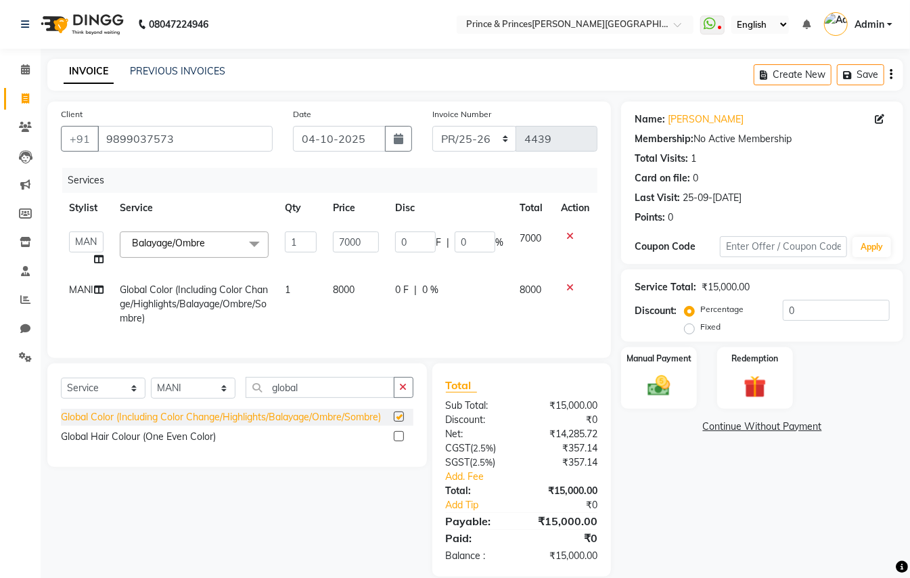
checkbox input "false"
click at [342, 278] on td "8000" at bounding box center [356, 304] width 62 height 59
select select "28169"
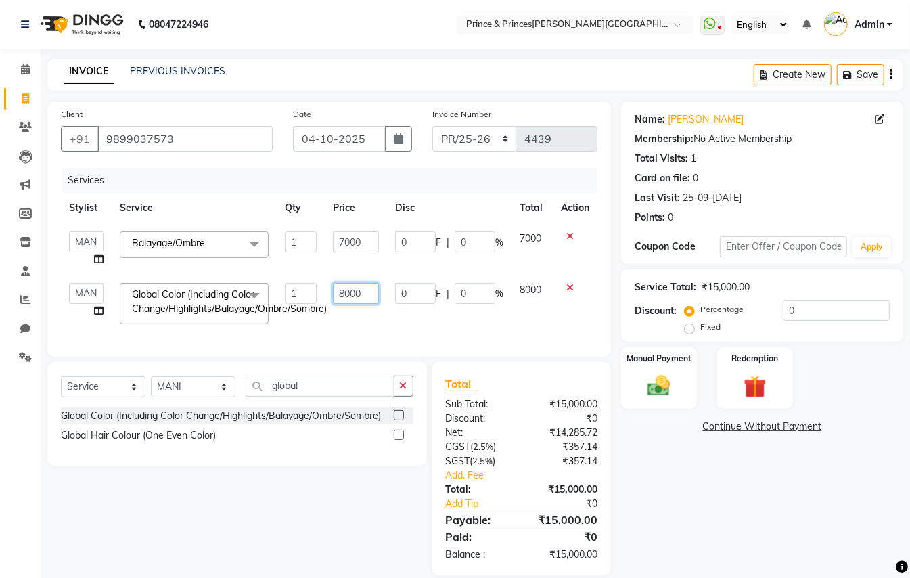
drag, startPoint x: 375, startPoint y: 290, endPoint x: 149, endPoint y: 133, distance: 275.3
click at [303, 256] on tbody "ABHISHEK AJEET AJEET NEW ARUN ASLAM CHANDAN GUDDU MAHESH MANI MEENAKSHI MONU PI…" at bounding box center [329, 277] width 537 height 109
type input "5000"
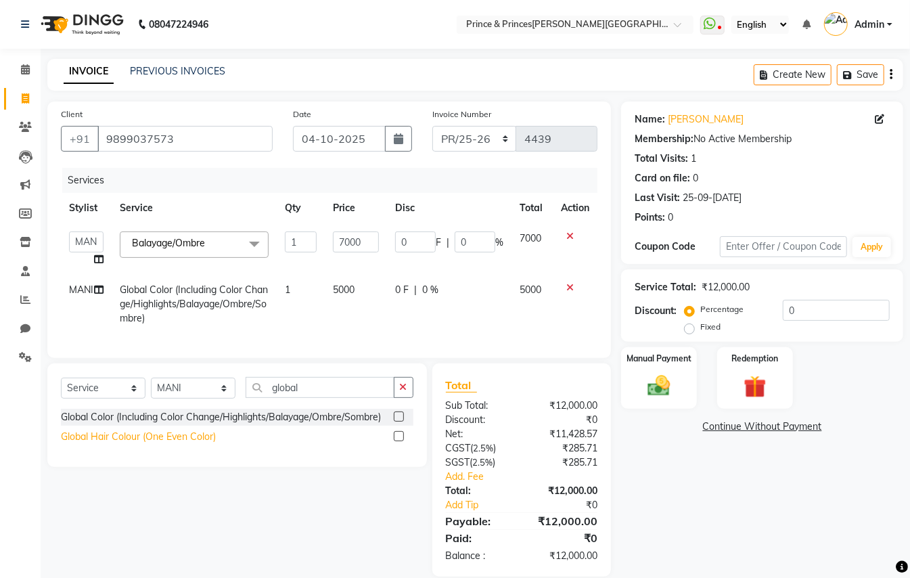
click at [126, 444] on div "Global Hair Colour (One Even Color)" at bounding box center [138, 437] width 155 height 14
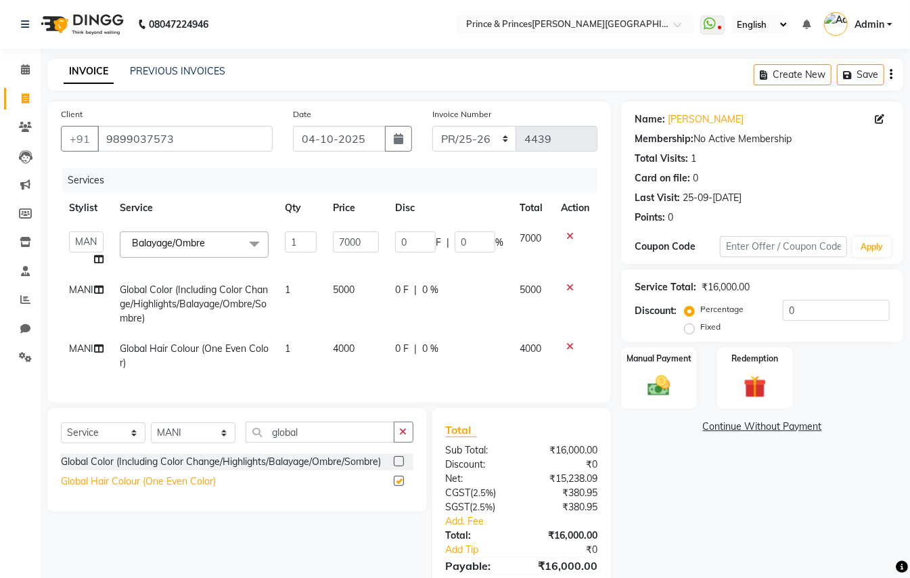
checkbox input "false"
click at [567, 286] on icon at bounding box center [570, 287] width 7 height 9
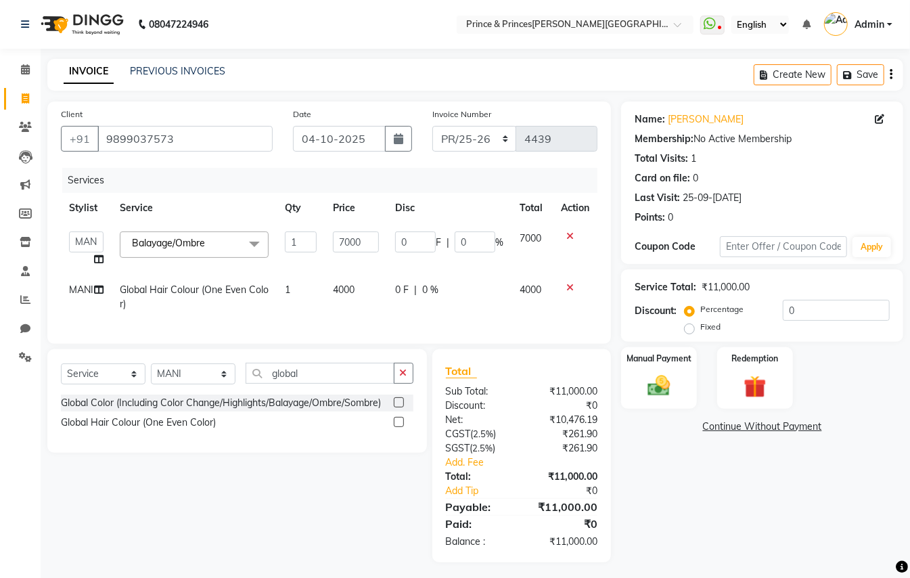
click at [351, 290] on span "4000" at bounding box center [344, 290] width 22 height 12
select select "28169"
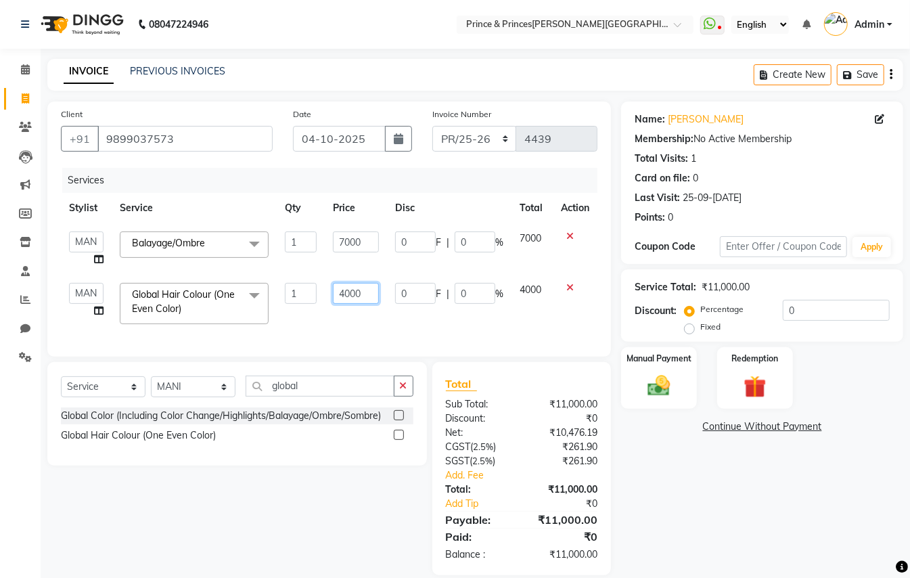
click at [364, 290] on input "4000" at bounding box center [356, 293] width 46 height 21
type input "5000"
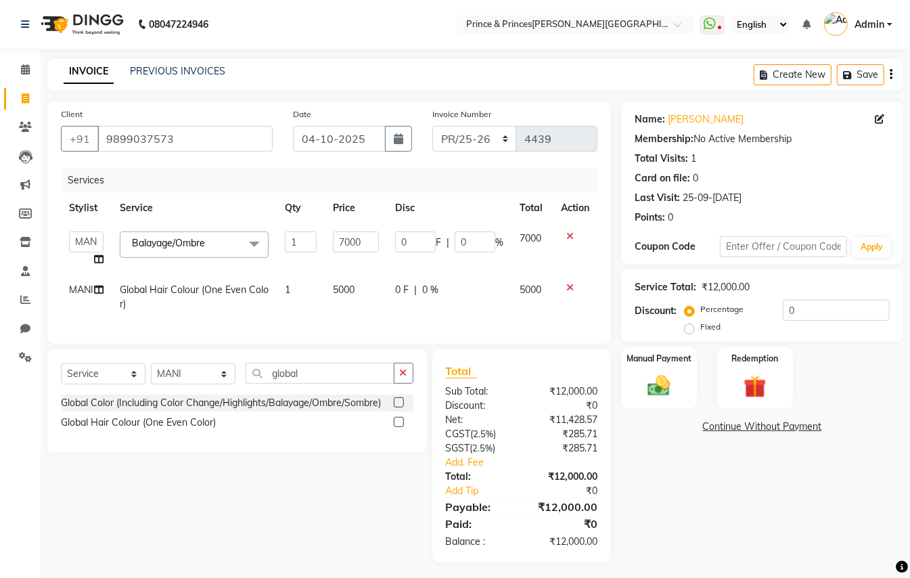
click at [345, 330] on div "Services Stylist Service Qty Price Disc Total Action ABHISHEK AJEET AJEET NEW A…" at bounding box center [329, 249] width 537 height 162
drag, startPoint x: 319, startPoint y: 383, endPoint x: 122, endPoint y: 301, distance: 213.9
click at [160, 336] on div "Client +91 9899037573 Date 04-10-2025 Invoice Number PR/25-26 V/2025 V/2025-26 …" at bounding box center [329, 332] width 584 height 461
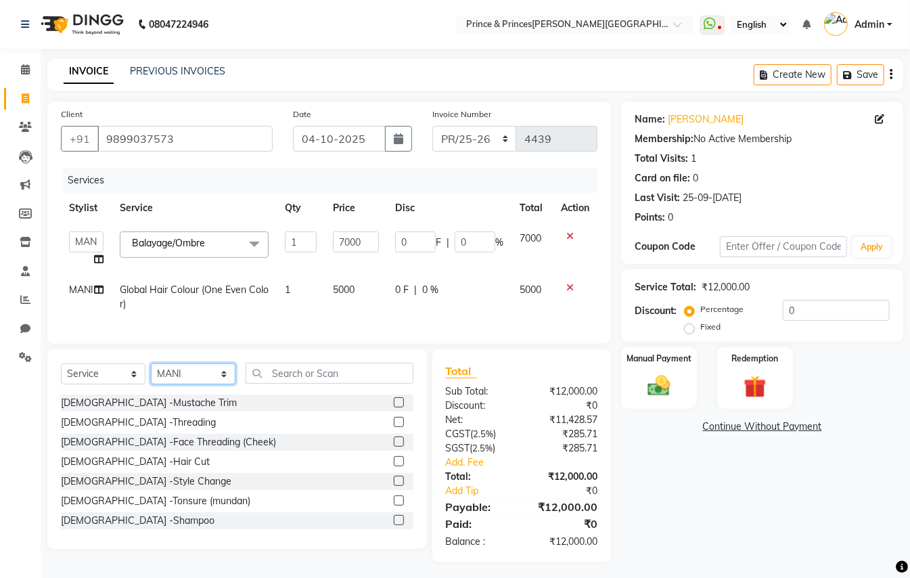
click at [185, 384] on select "Select Stylist ABHISHEK [PERSON_NAME] NEW [PERSON_NAME] [PERSON_NAME] [PERSON_N…" at bounding box center [193, 373] width 85 height 21
select select "35102"
drag, startPoint x: 185, startPoint y: 391, endPoint x: 294, endPoint y: 391, distance: 108.3
click at [185, 384] on select "Select Stylist ABHISHEK [PERSON_NAME] NEW [PERSON_NAME] [PERSON_NAME] [PERSON_N…" at bounding box center [193, 373] width 85 height 21
click at [322, 383] on input "text" at bounding box center [330, 373] width 168 height 21
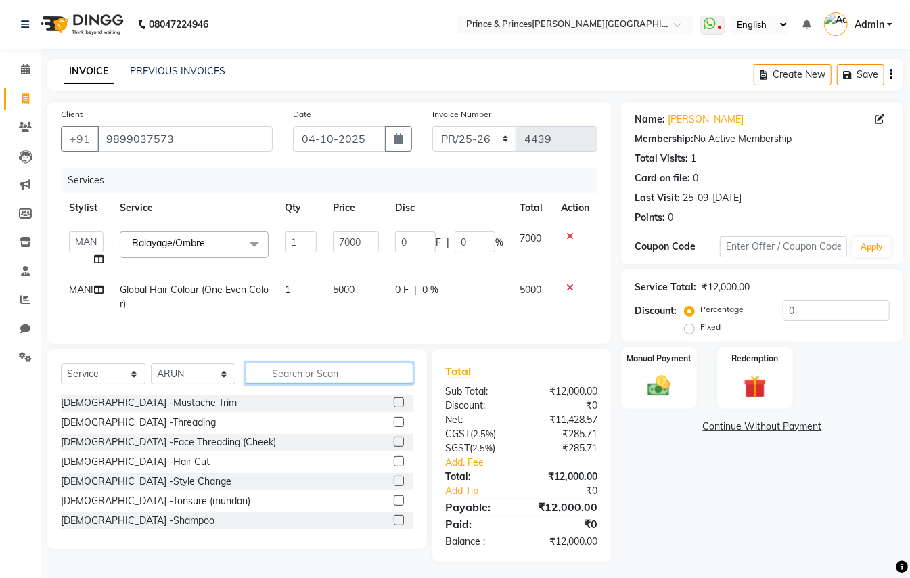
click at [307, 384] on input "text" at bounding box center [330, 373] width 168 height 21
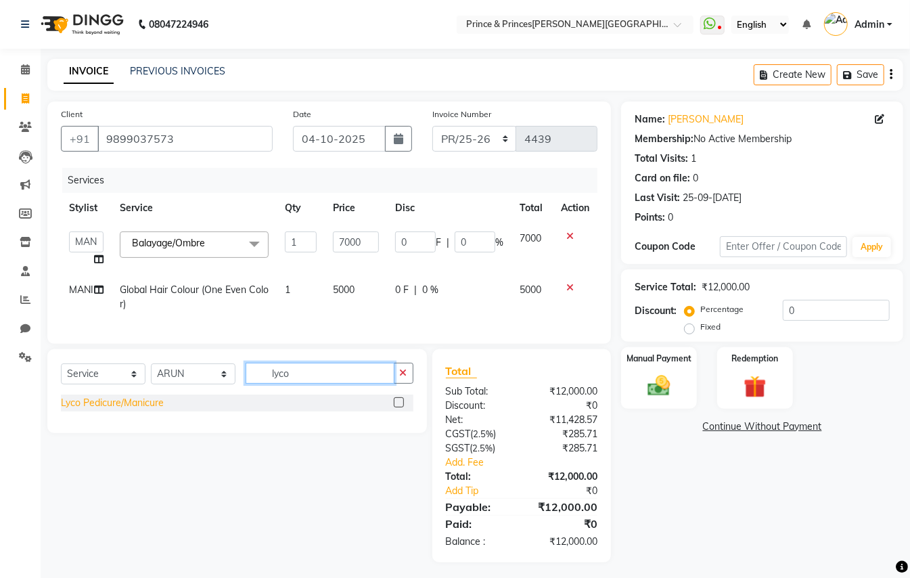
type input "lyco"
click at [80, 410] on div "Lyco Pedicure/Manicure" at bounding box center [112, 403] width 103 height 14
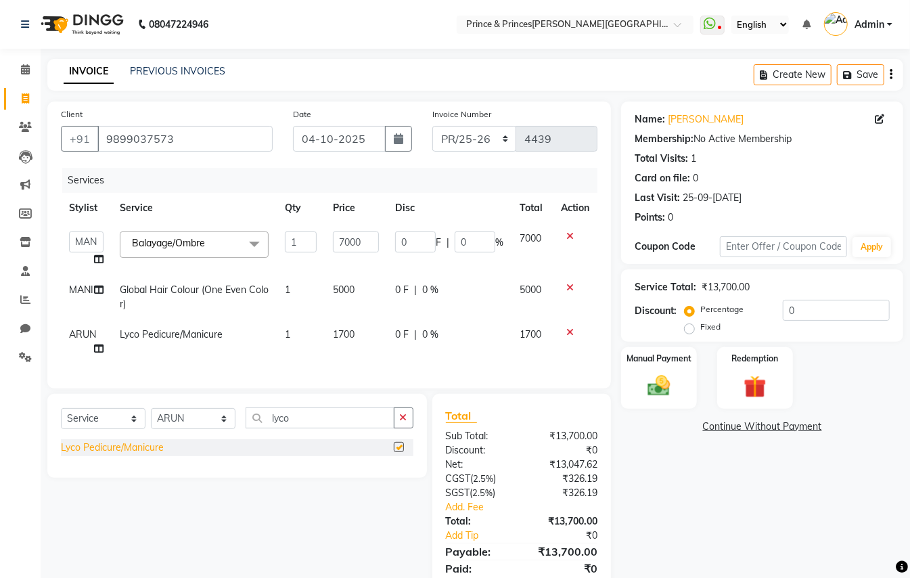
checkbox input "false"
click at [345, 332] on span "1700" at bounding box center [344, 334] width 22 height 12
select select "35102"
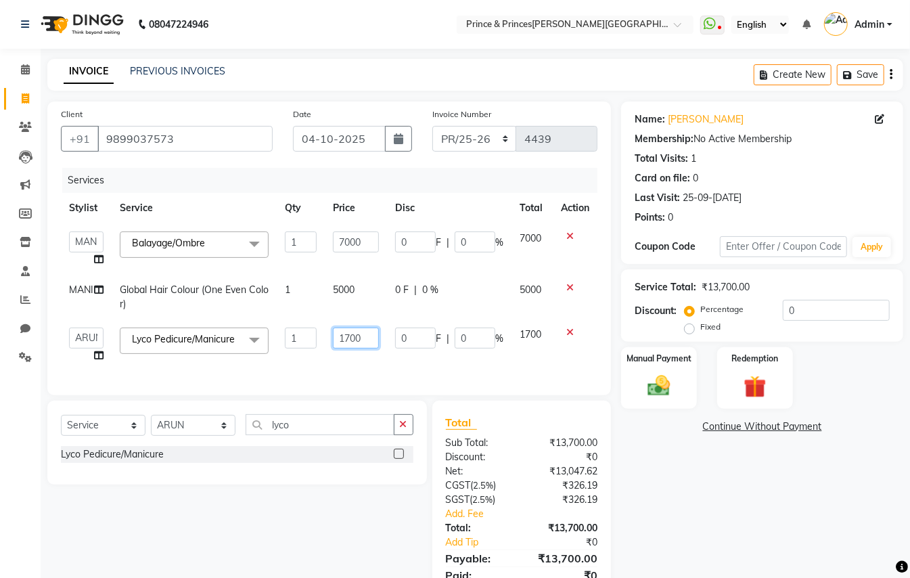
drag, startPoint x: 377, startPoint y: 336, endPoint x: 223, endPoint y: 180, distance: 219.7
click at [274, 304] on tbody "ABHISHEK AJEET AJEET NEW ARUN ASLAM CHANDAN GUDDU MAHESH MANI MEENAKSHI MONU PI…" at bounding box center [329, 297] width 537 height 148
type input "2000"
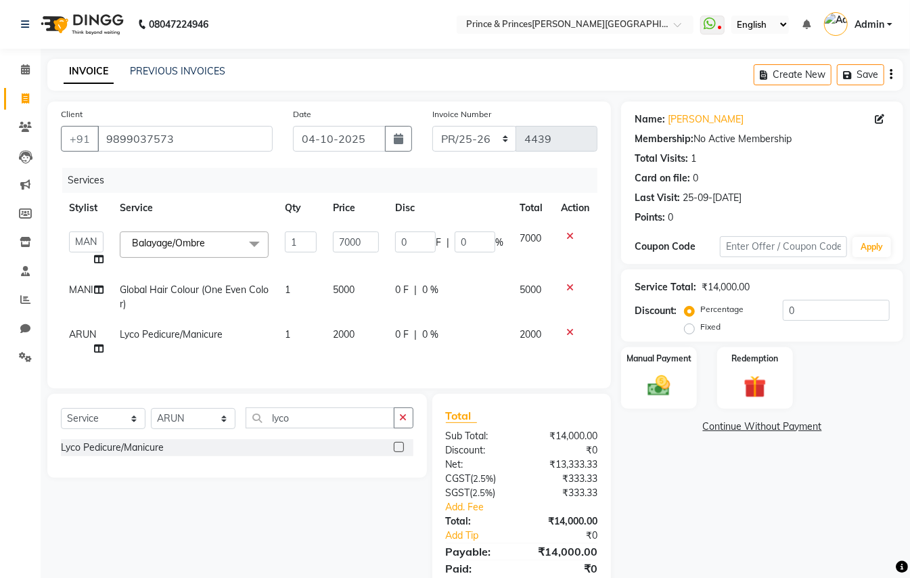
drag, startPoint x: 326, startPoint y: 366, endPoint x: 485, endPoint y: 449, distance: 179.9
click at [326, 367] on div "Services Stylist Service Qty Price Disc Total Action ABHISHEK AJEET AJEET NEW A…" at bounding box center [329, 271] width 537 height 207
click at [85, 429] on select "Select Service Product Membership Package Voucher Prepaid Gift Card" at bounding box center [103, 418] width 85 height 21
click at [61, 422] on select "Select Service Product Membership Package Voucher Prepaid Gift Card" at bounding box center [103, 418] width 85 height 21
click at [100, 426] on select "Select Service Product Membership Package Voucher Prepaid Gift Card" at bounding box center [103, 418] width 85 height 21
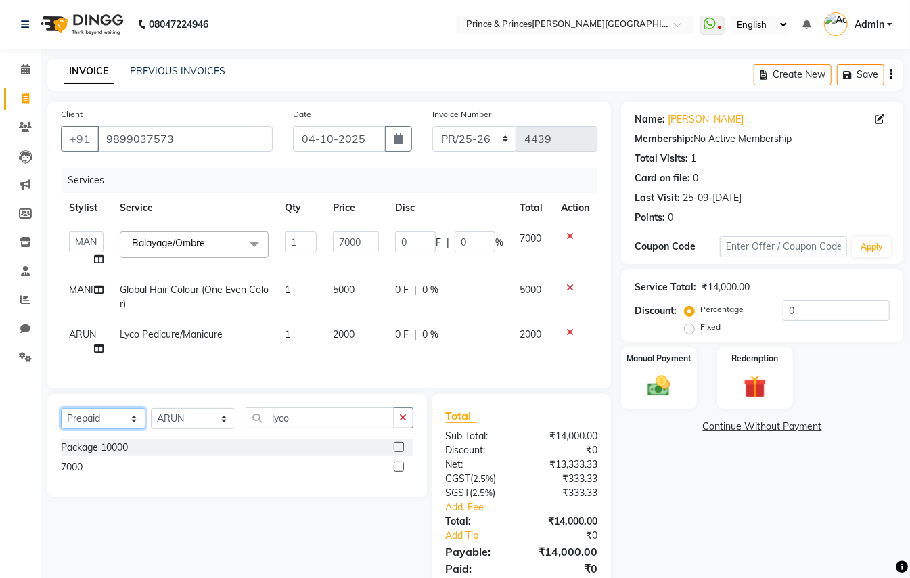
select select "product"
click at [61, 422] on select "Select Service Product Membership Package Voucher Prepaid Gift Card" at bounding box center [103, 418] width 85 height 21
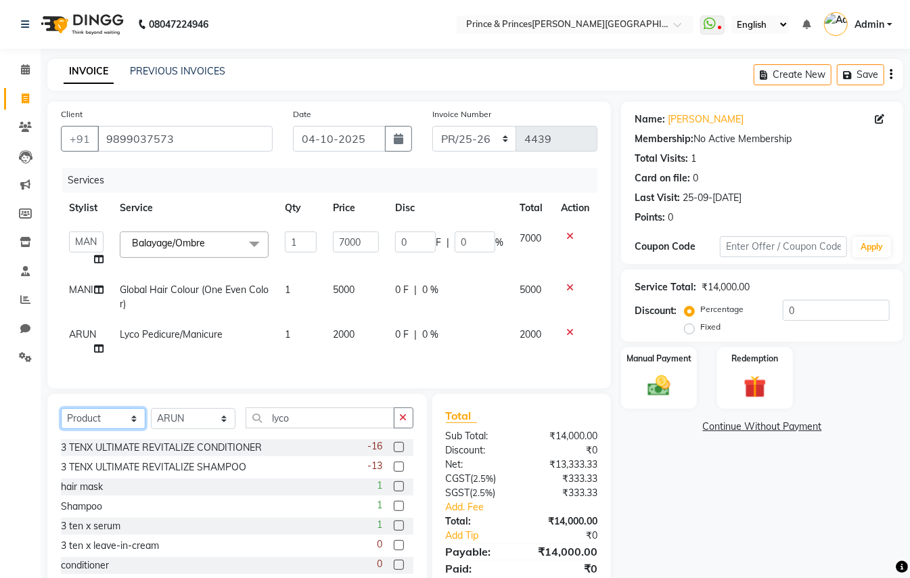
scroll to position [63, 0]
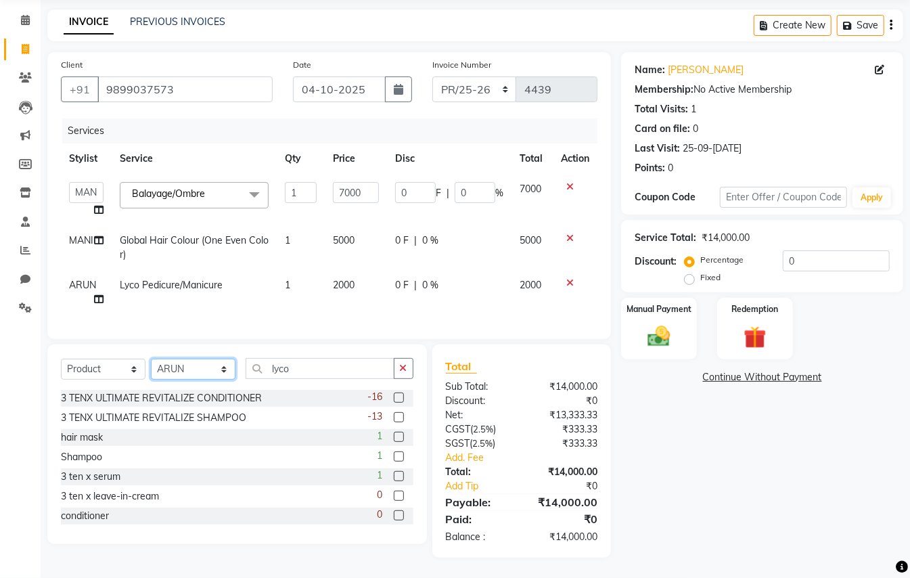
click at [182, 377] on select "Select Stylist ABHISHEK [PERSON_NAME] NEW [PERSON_NAME] [PERSON_NAME] [PERSON_N…" at bounding box center [193, 369] width 85 height 21
select select "28169"
click at [182, 377] on select "Select Stylist ABHISHEK [PERSON_NAME] NEW [PERSON_NAME] [PERSON_NAME] [PERSON_N…" at bounding box center [193, 369] width 85 height 21
click at [150, 399] on div "3 TENX ULTIMATE REVITALIZE CONDITIONER" at bounding box center [161, 398] width 201 height 14
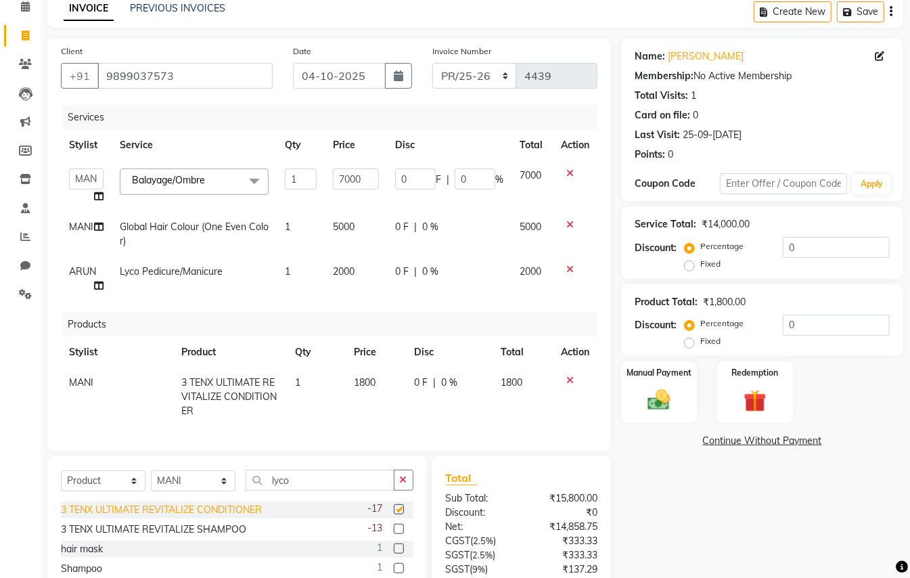
checkbox input "false"
click at [126, 531] on div "3 TENX ULTIMATE REVITALIZE SHAMPOO" at bounding box center [153, 530] width 185 height 14
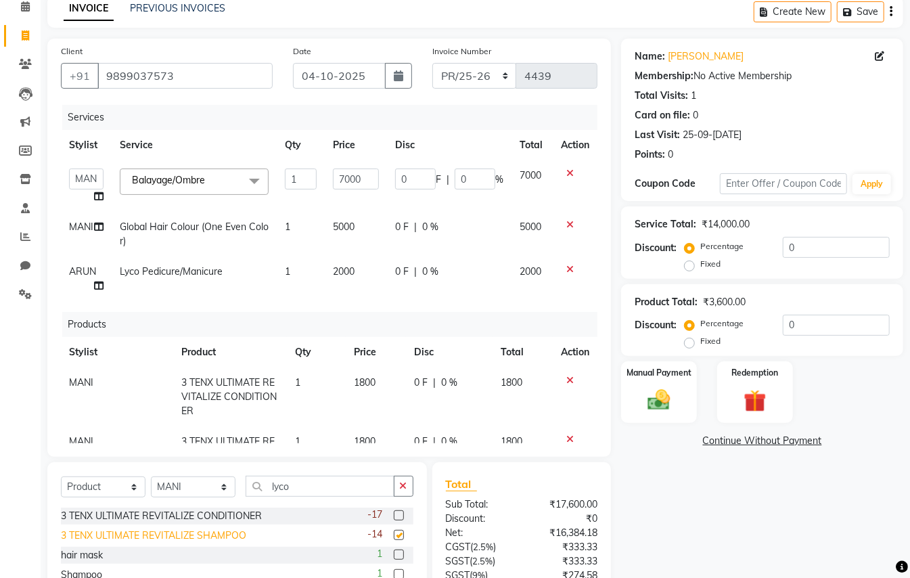
checkbox input "false"
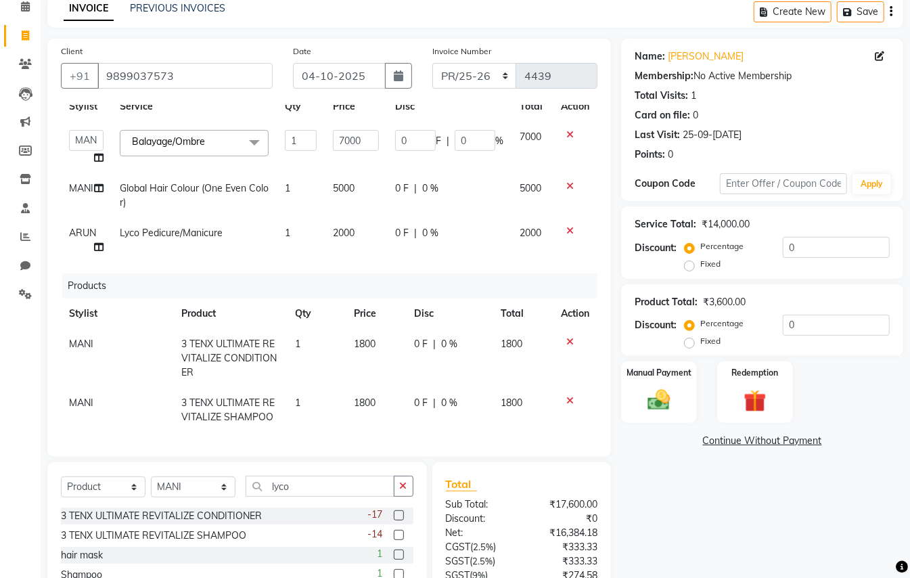
click at [363, 338] on span "1800" at bounding box center [365, 344] width 22 height 12
select select "28169"
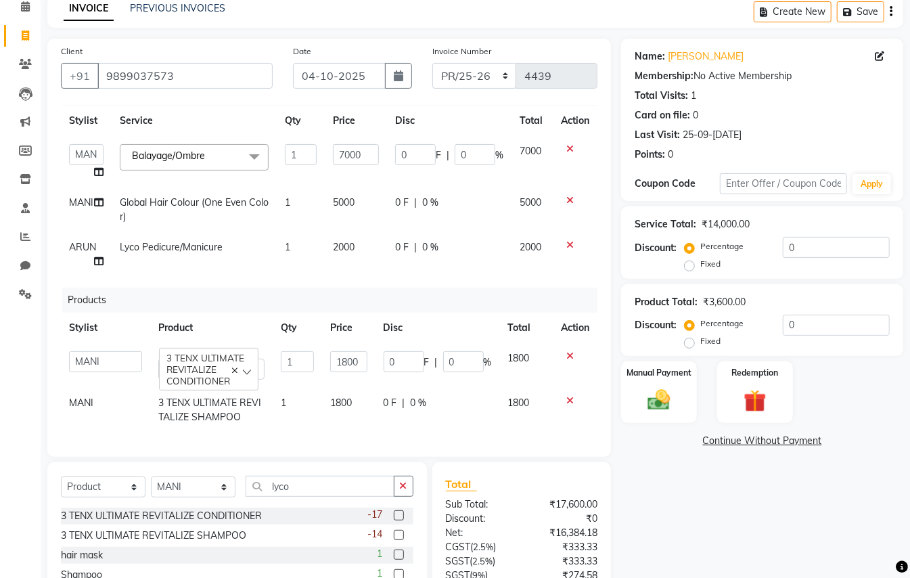
scroll to position [39, 0]
click at [349, 351] on input "1800" at bounding box center [348, 361] width 37 height 21
drag, startPoint x: 351, startPoint y: 347, endPoint x: 358, endPoint y: 337, distance: 12.1
click at [351, 351] on input "1800" at bounding box center [348, 361] width 37 height 21
type input "6000"
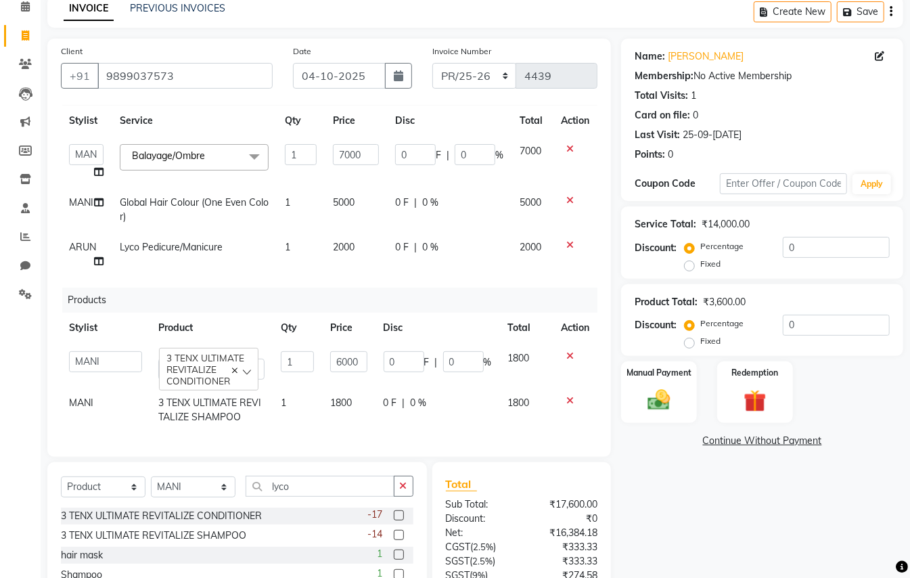
click at [326, 385] on tbody "ABHISHEK AJEET AJEET NEW ARUN ASLAM CHANDAN GUDDU MAHESH MANI MEENAKSHI MONU PI…" at bounding box center [329, 387] width 537 height 89
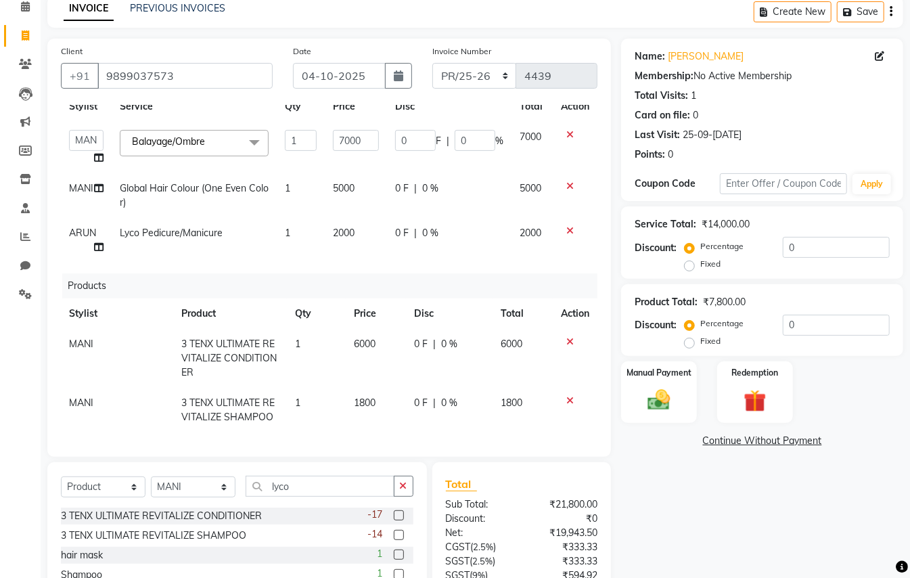
drag, startPoint x: 371, startPoint y: 404, endPoint x: 371, endPoint y: 393, distance: 10.8
click at [371, 401] on td "1800" at bounding box center [376, 410] width 60 height 45
select select "28169"
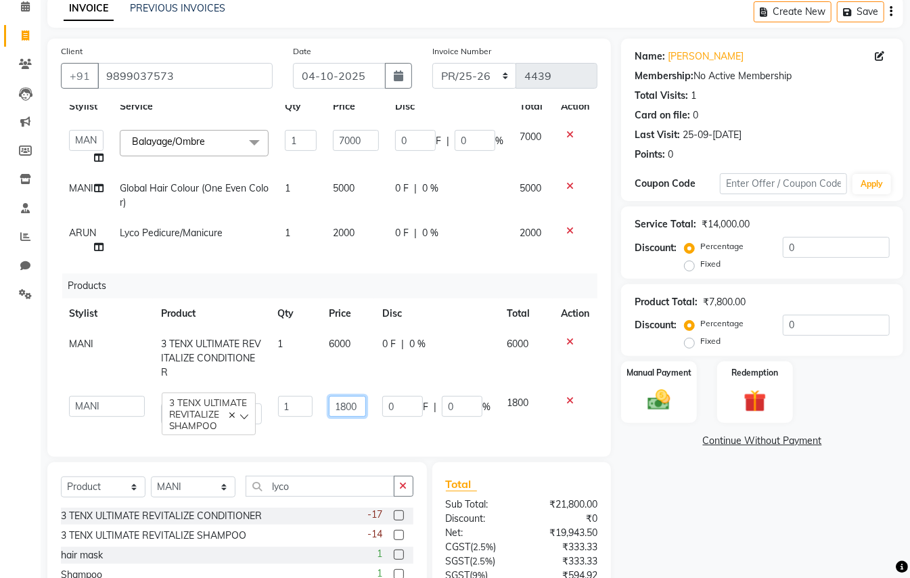
click at [350, 406] on input "1800" at bounding box center [348, 406] width 38 height 21
type input "4200"
click at [32, 356] on div "Calendar Invoice Clients Leads Marketing Members Inventory Staff Reports Chat S…" at bounding box center [91, 340] width 183 height 728
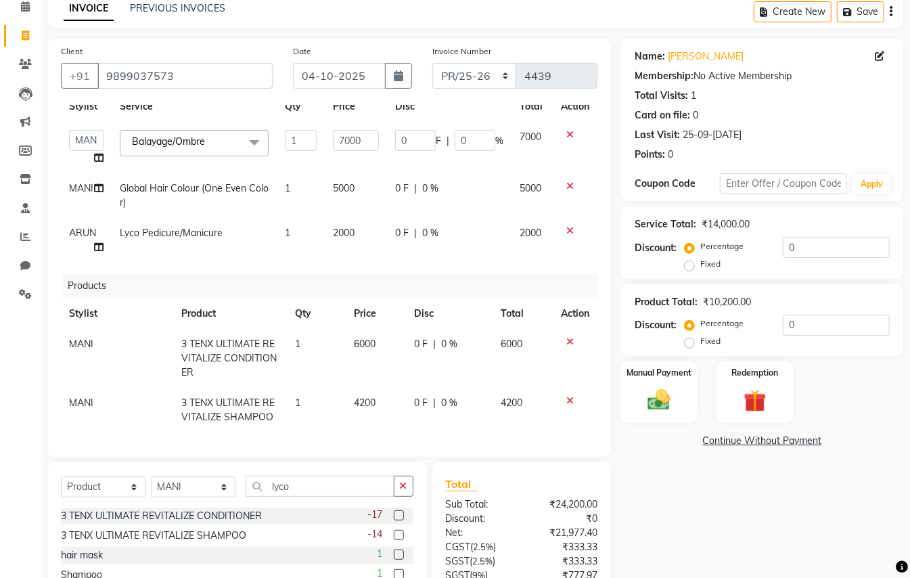
scroll to position [209, 0]
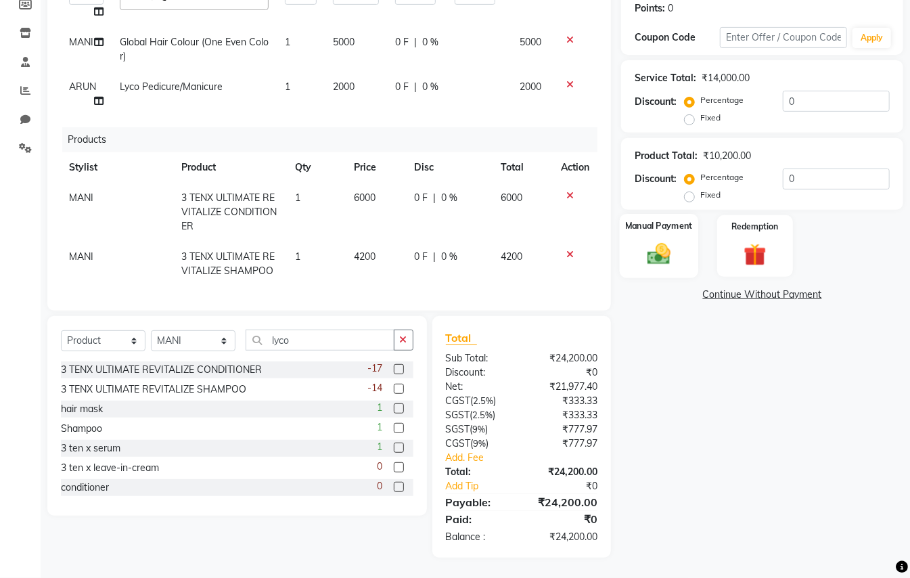
click at [661, 259] on img at bounding box center [659, 254] width 38 height 27
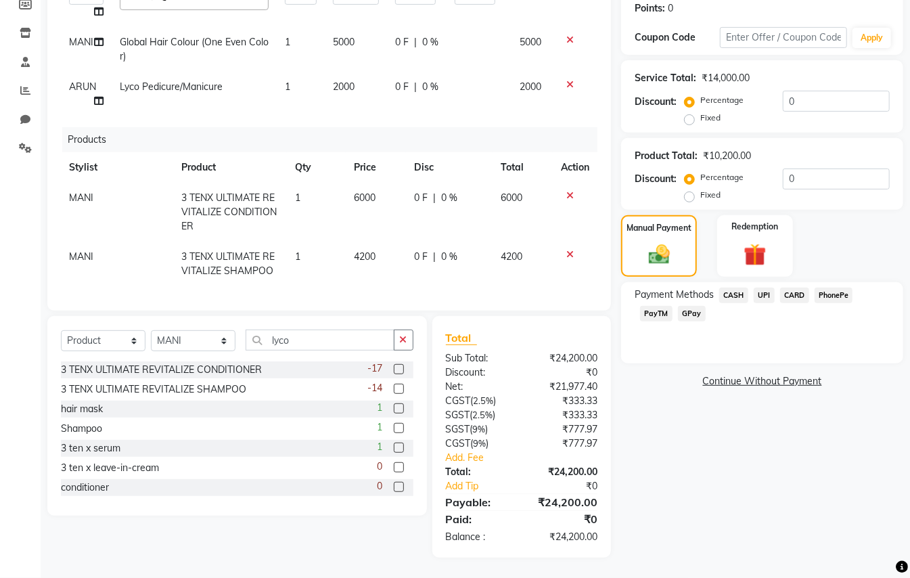
click at [734, 288] on span "CASH" at bounding box center [734, 296] width 29 height 16
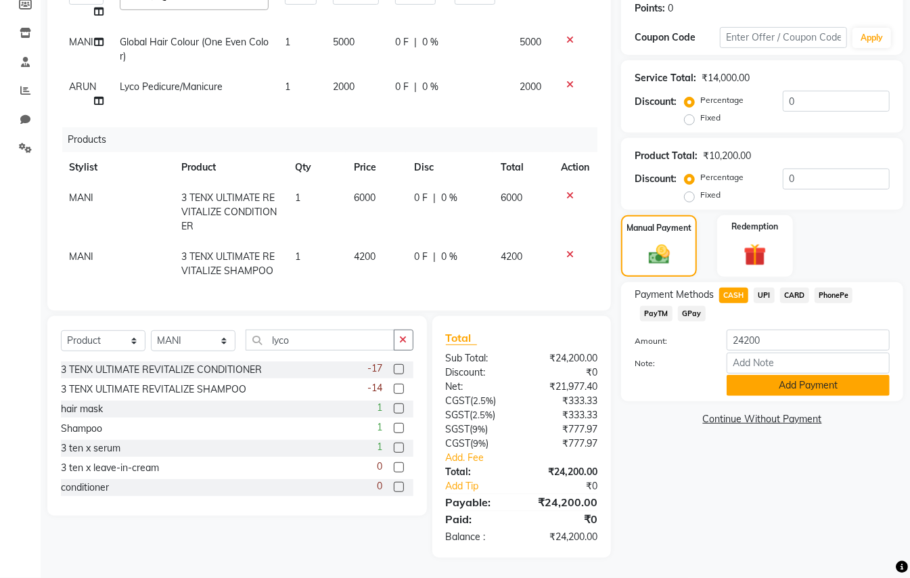
click at [780, 396] on button "Add Payment" at bounding box center [808, 385] width 163 height 21
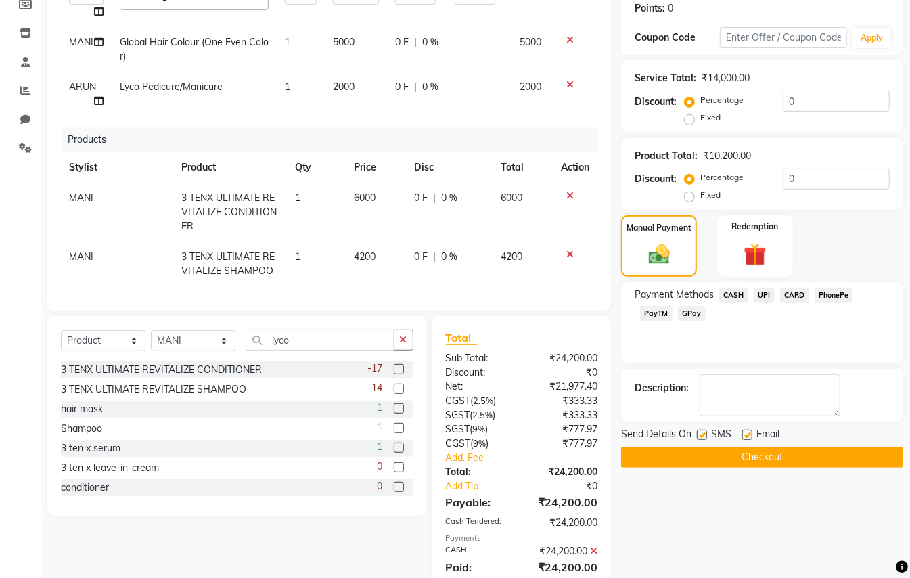
click at [782, 456] on button "Checkout" at bounding box center [762, 457] width 282 height 21
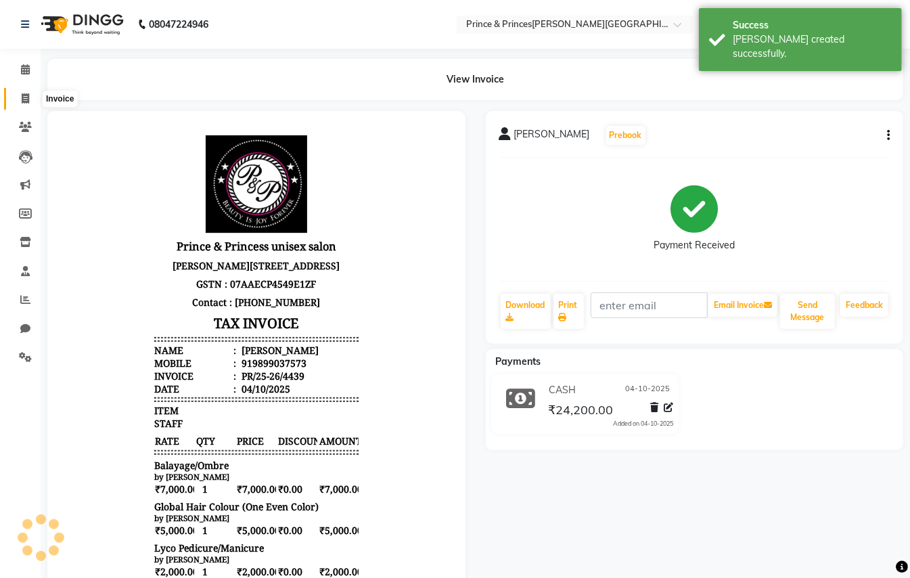
click at [23, 97] on icon at bounding box center [25, 98] width 7 height 10
select select "service"
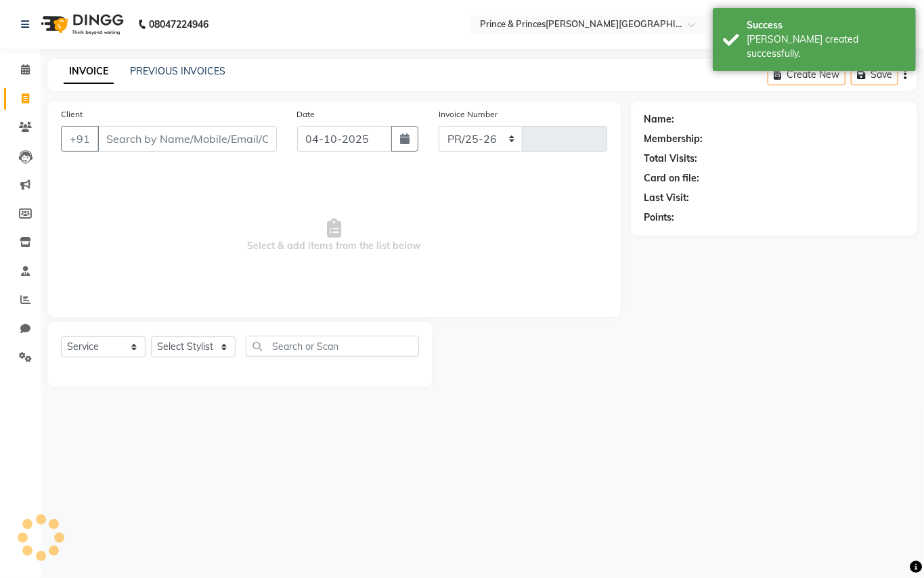
select select "3760"
type input "4440"
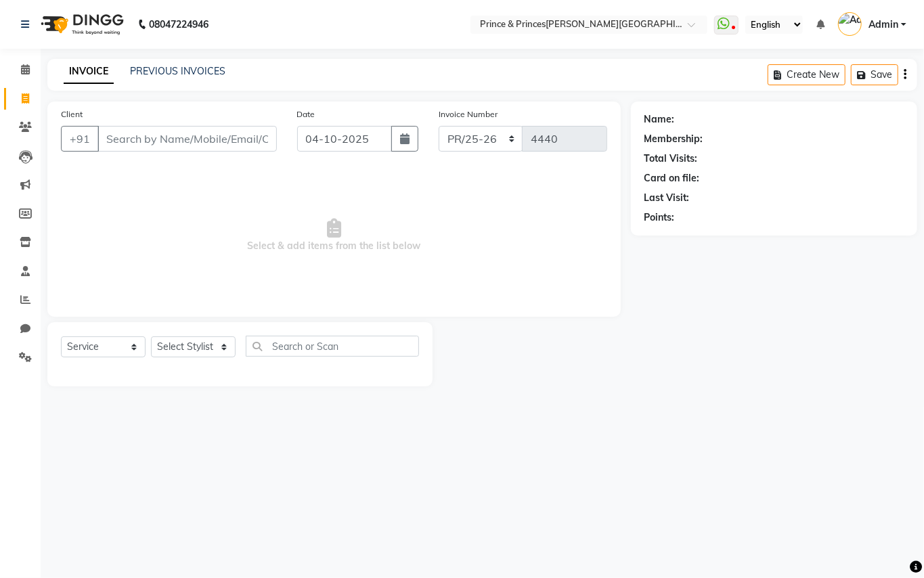
click at [209, 138] on input "Client" at bounding box center [186, 139] width 179 height 26
click at [231, 133] on input "Client" at bounding box center [186, 139] width 179 height 26
click at [231, 139] on input "Client" at bounding box center [186, 139] width 179 height 26
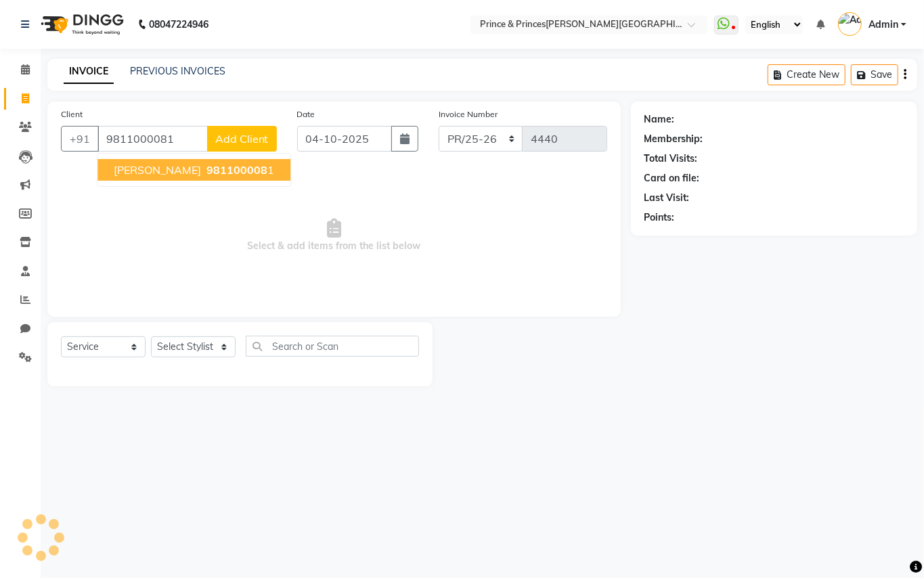
type input "9811000081"
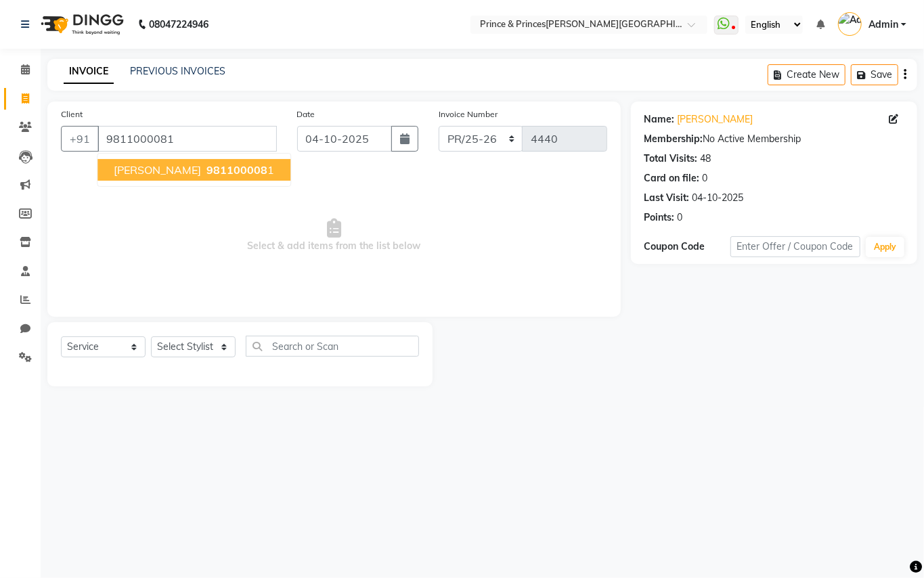
click at [161, 171] on span "[PERSON_NAME]" at bounding box center [157, 170] width 87 height 14
drag, startPoint x: 180, startPoint y: 334, endPoint x: 171, endPoint y: 352, distance: 20.0
click at [177, 340] on div "Select Service Product Membership Package Voucher Prepaid Gift Card Select Styl…" at bounding box center [239, 354] width 385 height 64
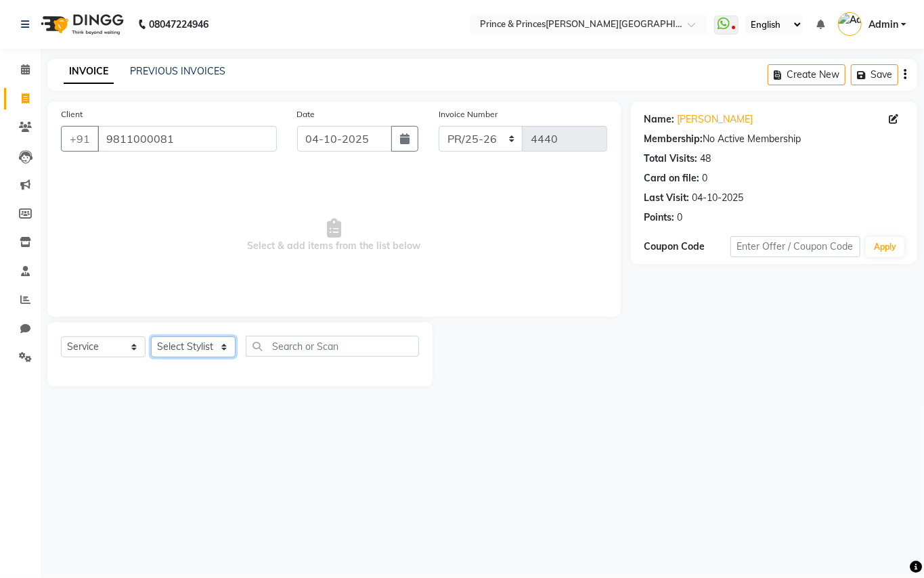
click at [171, 352] on select "Select Stylist ABHISHEK [PERSON_NAME] NEW [PERSON_NAME] [PERSON_NAME] [PERSON_N…" at bounding box center [193, 346] width 85 height 21
select select "67112"
click at [172, 347] on select "Select Stylist ABHISHEK [PERSON_NAME] NEW [PERSON_NAME] [PERSON_NAME] [PERSON_N…" at bounding box center [193, 346] width 85 height 21
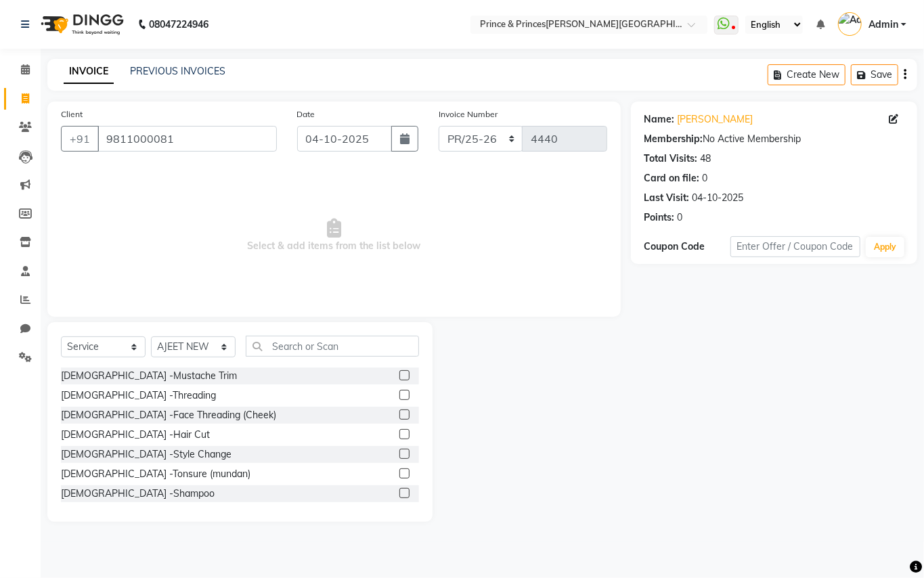
drag, startPoint x: 172, startPoint y: 347, endPoint x: 349, endPoint y: 353, distance: 177.4
click at [368, 370] on div "[DEMOGRAPHIC_DATA] -Mustache Trim" at bounding box center [240, 376] width 358 height 17
click at [344, 345] on input "text" at bounding box center [332, 346] width 173 height 21
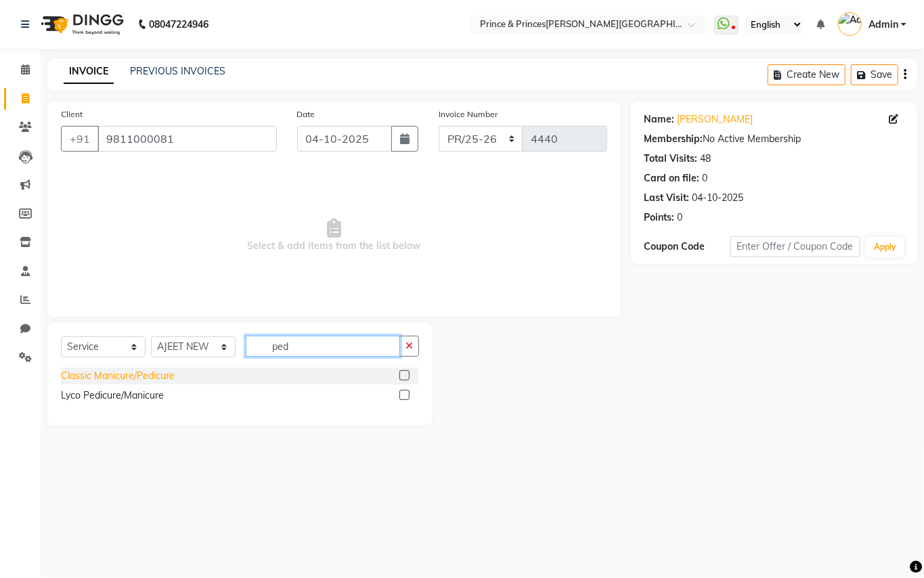
type input "ped"
click at [125, 377] on div "Classic Manicure/Pedicure" at bounding box center [118, 376] width 114 height 14
checkbox input "false"
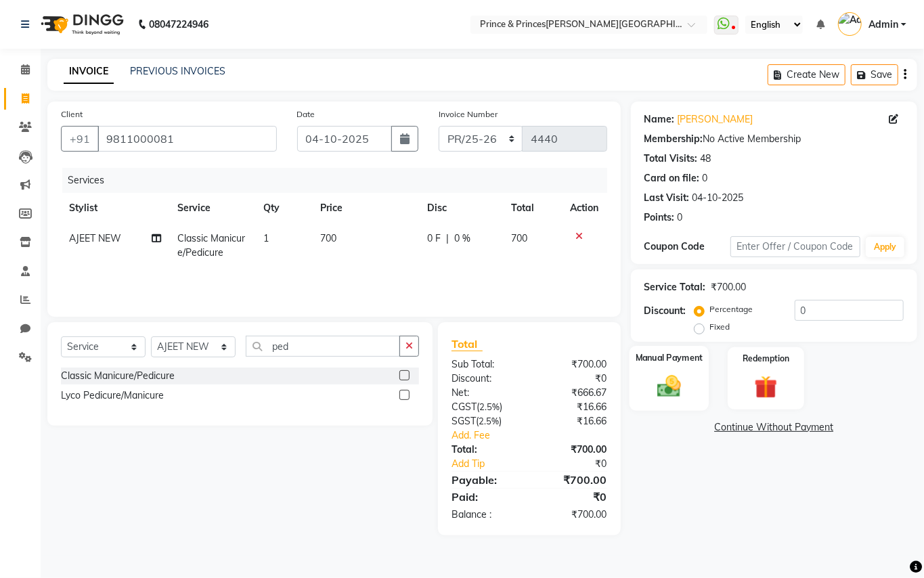
click at [674, 386] on img at bounding box center [669, 386] width 39 height 28
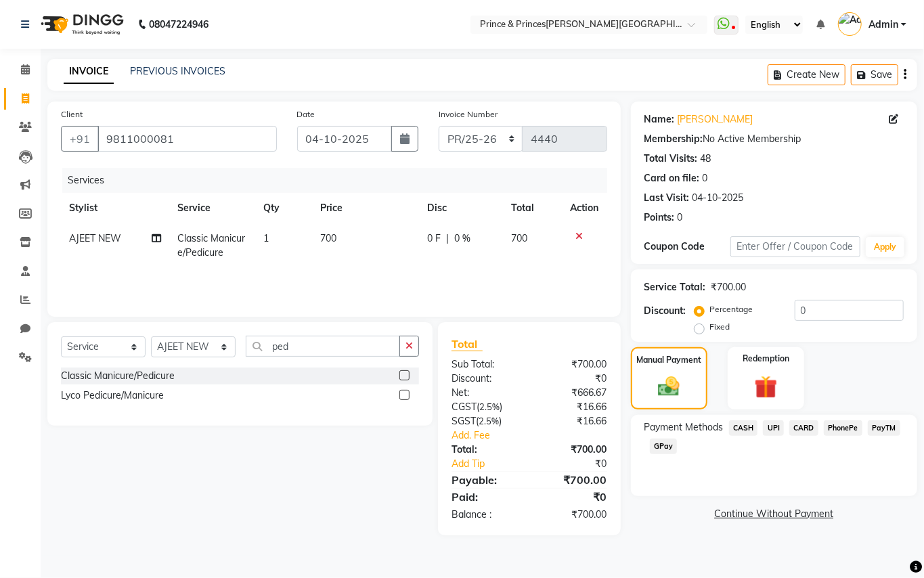
click at [745, 428] on span "CASH" at bounding box center [743, 428] width 29 height 16
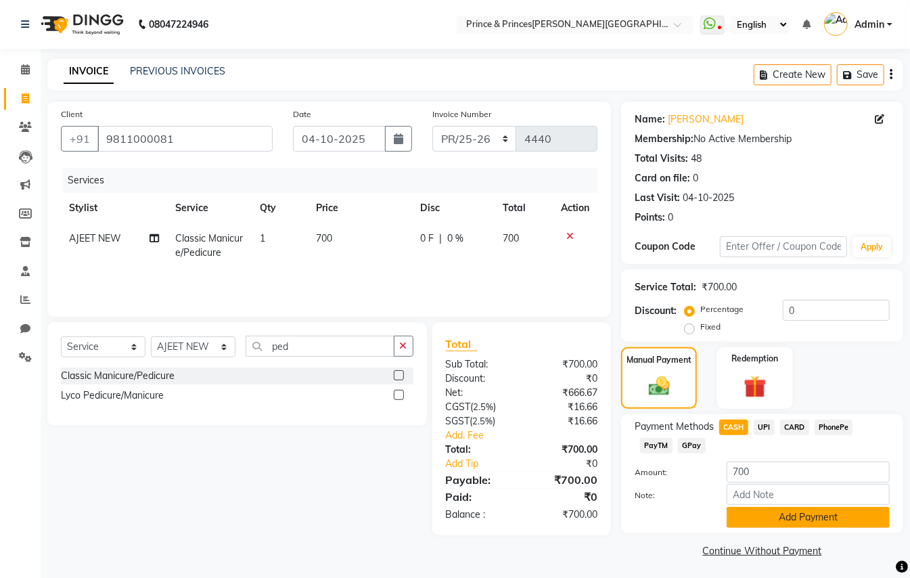
drag, startPoint x: 800, startPoint y: 531, endPoint x: 801, endPoint y: 523, distance: 8.2
click at [800, 529] on div "Payment Methods CASH UPI CARD PhonePe PayTM GPay Amount: 700 Note: Add Payment" at bounding box center [762, 473] width 282 height 119
click at [801, 520] on button "Add Payment" at bounding box center [808, 517] width 163 height 21
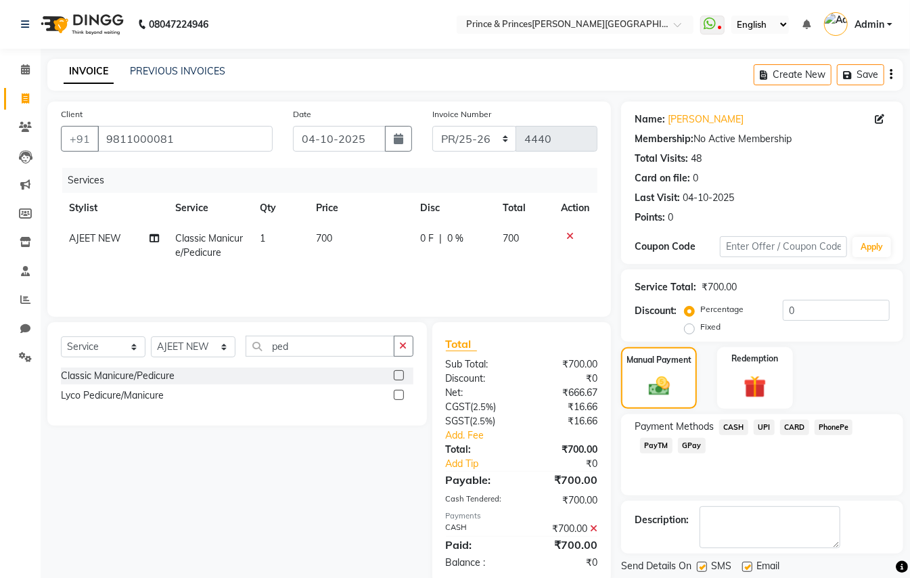
scroll to position [42, 0]
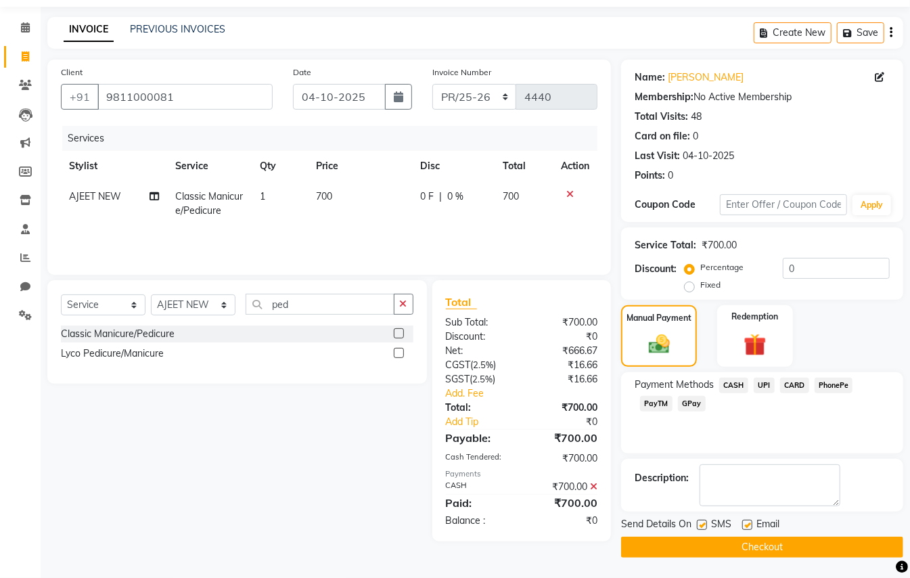
click at [827, 550] on button "Checkout" at bounding box center [762, 547] width 282 height 21
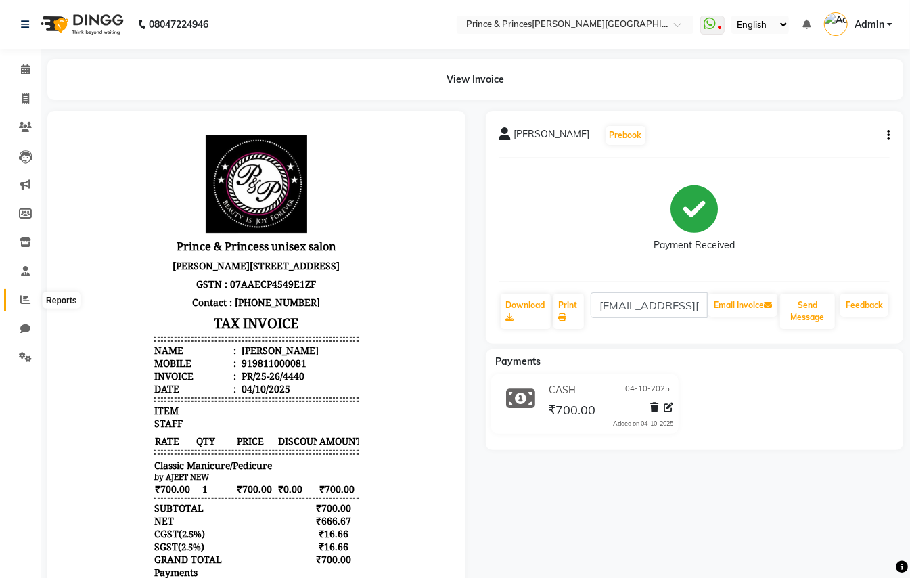
click at [24, 301] on icon at bounding box center [25, 299] width 10 height 10
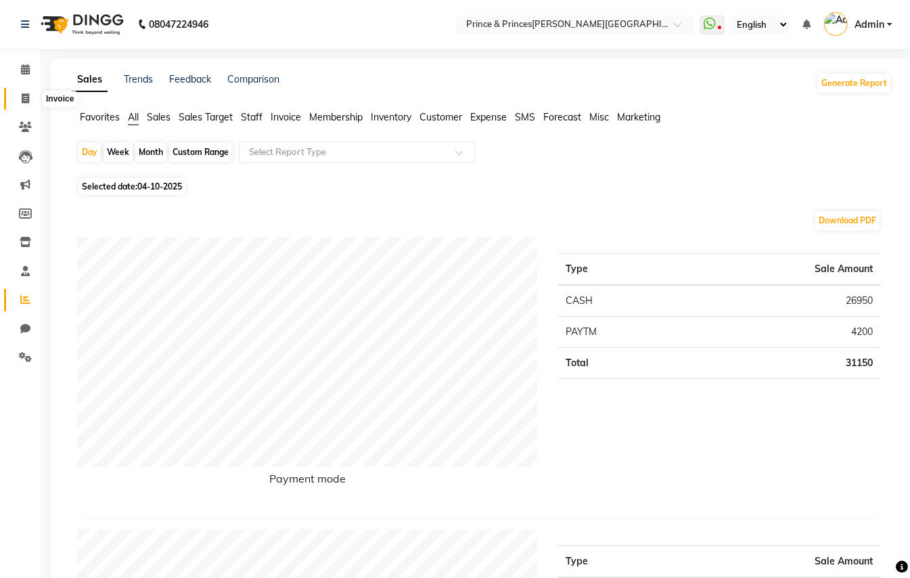
click at [22, 95] on icon at bounding box center [25, 98] width 7 height 10
select select "service"
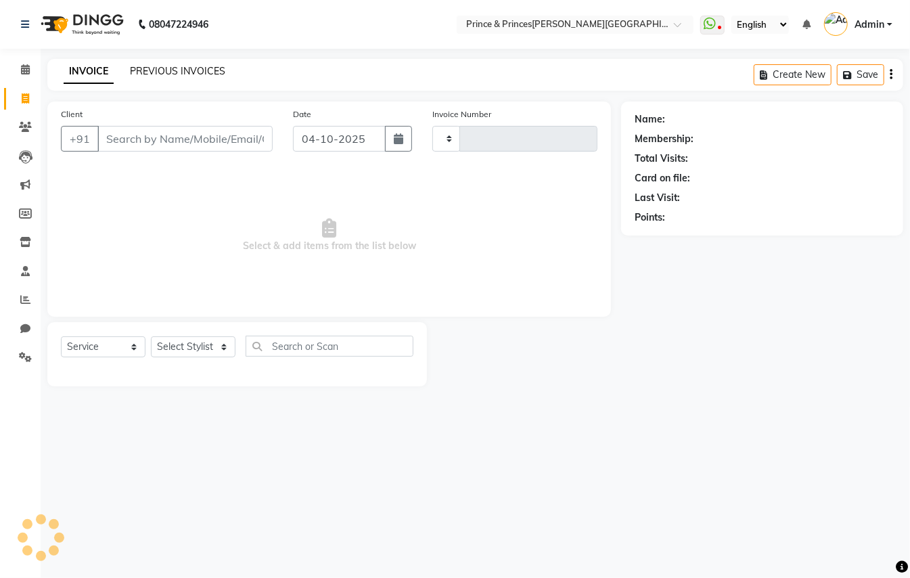
type input "4441"
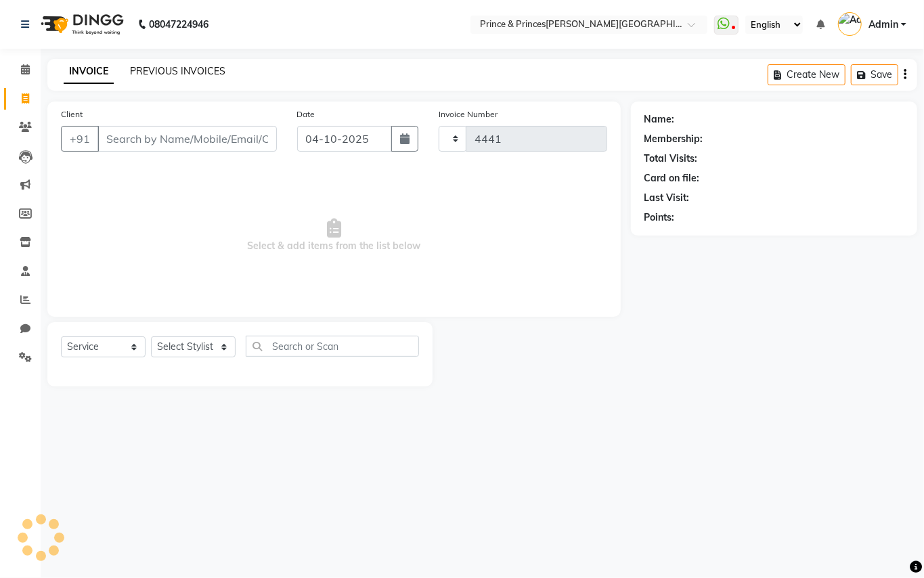
select select "3760"
click at [201, 68] on link "PREVIOUS INVOICES" at bounding box center [177, 71] width 95 height 12
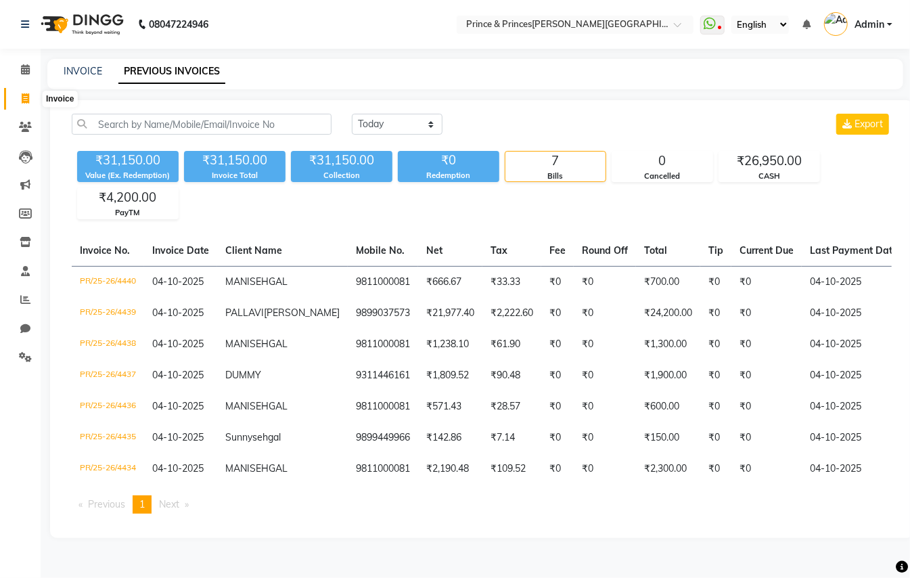
click at [25, 98] on icon at bounding box center [25, 98] width 7 height 10
select select "service"
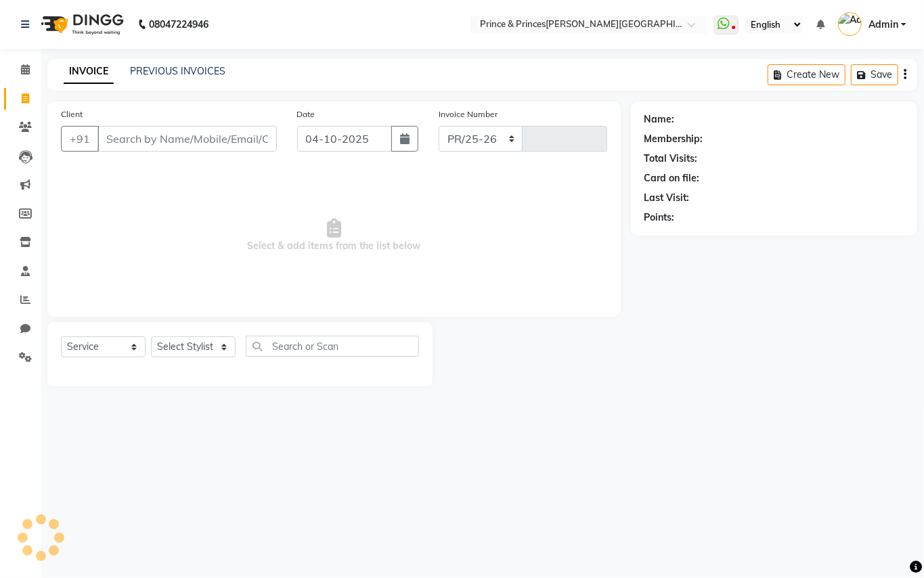
select select "3760"
type input "4441"
click at [196, 68] on link "PREVIOUS INVOICES" at bounding box center [177, 71] width 95 height 12
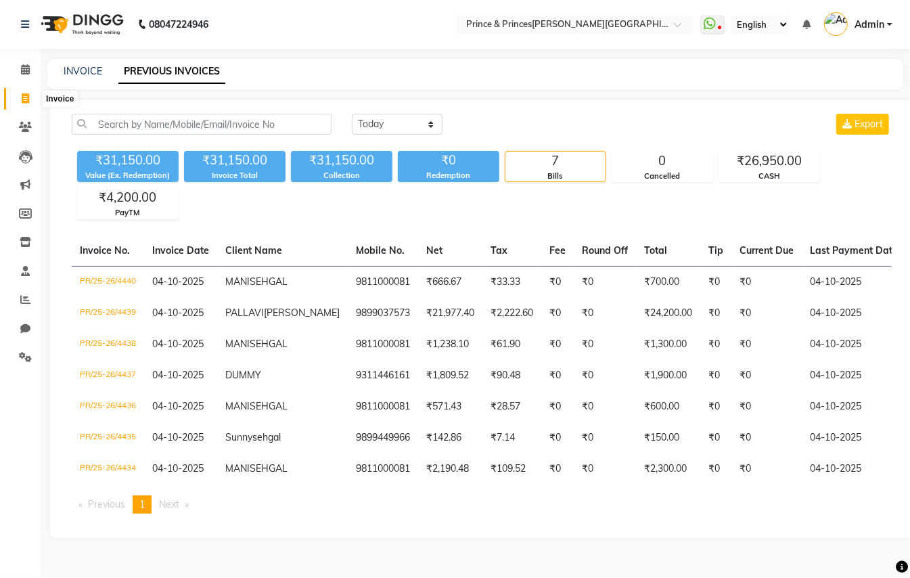
click at [28, 97] on icon at bounding box center [25, 98] width 7 height 10
select select "service"
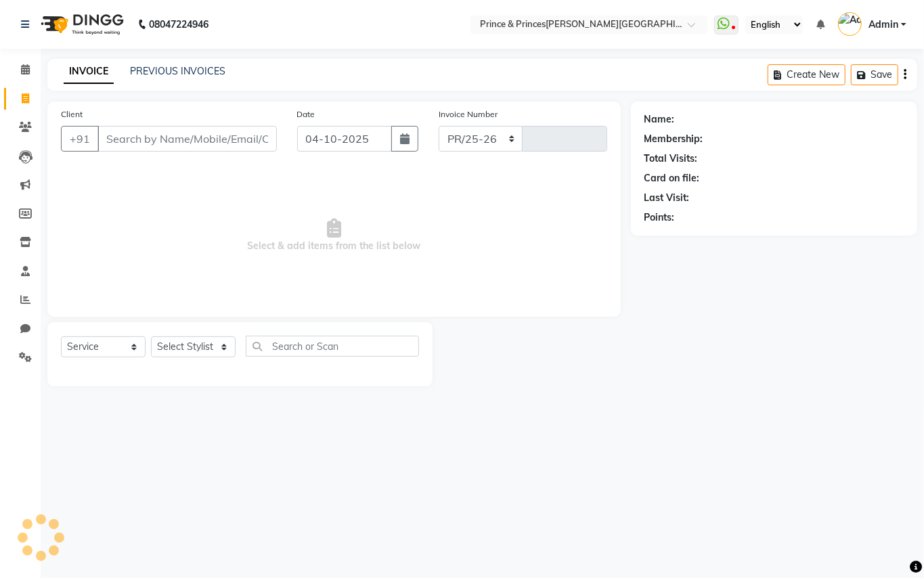
select select "3760"
type input "4441"
click at [209, 131] on input "Client" at bounding box center [186, 139] width 179 height 26
type input "9811000081"
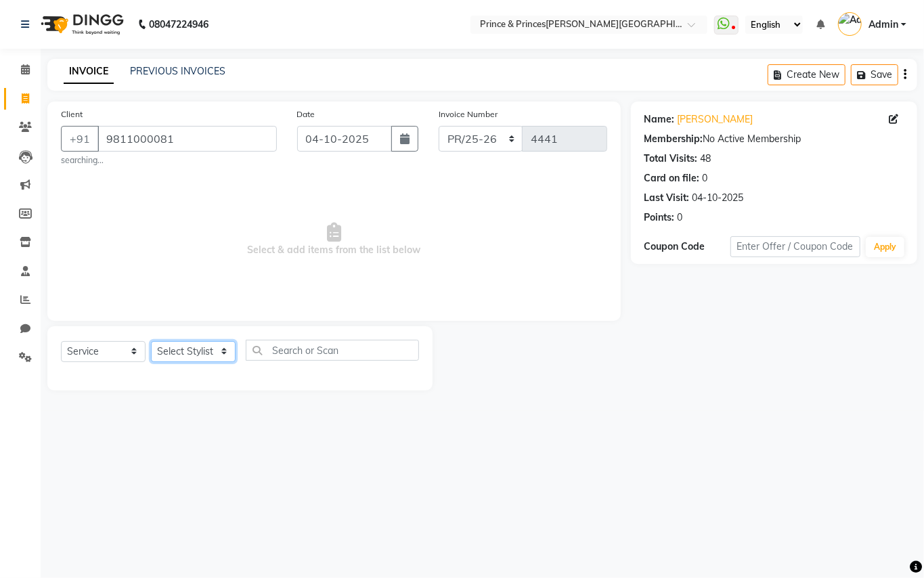
click at [203, 344] on select "Select Stylist ABHISHEK [PERSON_NAME] NEW [PERSON_NAME] [PERSON_NAME] [PERSON_N…" at bounding box center [193, 351] width 85 height 21
click at [182, 355] on select "Select Stylist ABHISHEK [PERSON_NAME] NEW [PERSON_NAME] [PERSON_NAME] [PERSON_N…" at bounding box center [193, 351] width 85 height 21
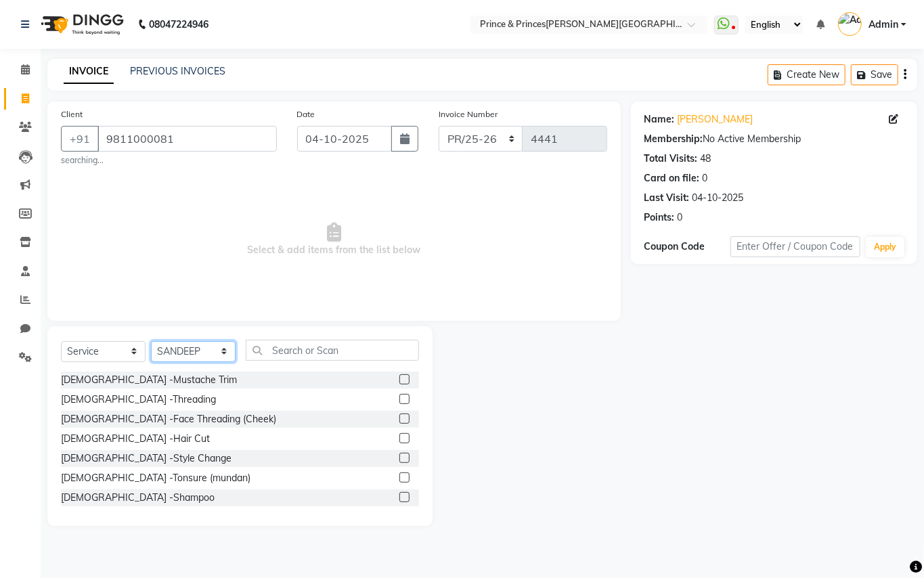
click at [182, 355] on select "Select Stylist ABHISHEK [PERSON_NAME] NEW [PERSON_NAME] [PERSON_NAME] [PERSON_N…" at bounding box center [193, 351] width 85 height 21
select select "44027"
drag, startPoint x: 182, startPoint y: 355, endPoint x: 293, endPoint y: 353, distance: 111.0
click at [182, 355] on select "Select Stylist ABHISHEK [PERSON_NAME] NEW [PERSON_NAME] [PERSON_NAME] [PERSON_N…" at bounding box center [193, 351] width 85 height 21
click at [294, 352] on input "text" at bounding box center [332, 350] width 173 height 21
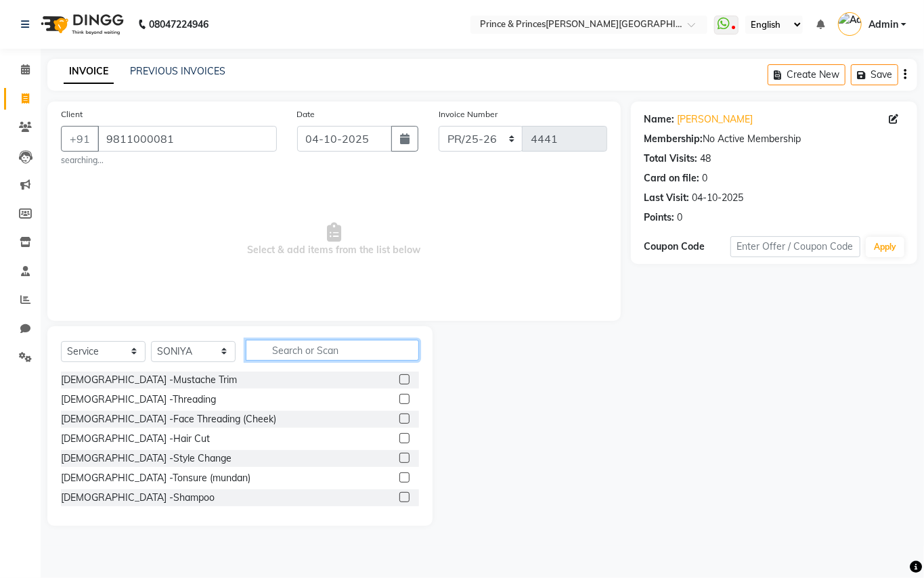
click at [294, 351] on input "text" at bounding box center [332, 350] width 173 height 21
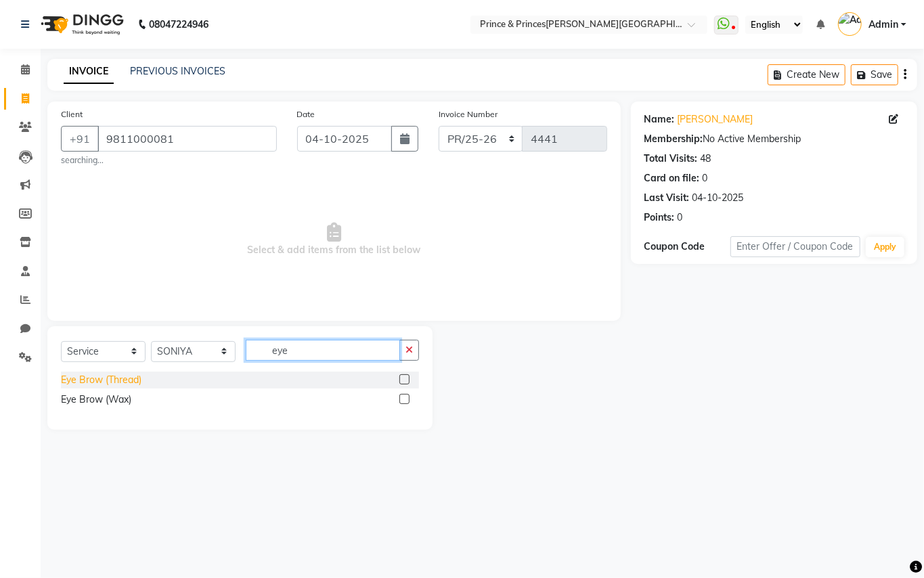
type input "eye"
drag, startPoint x: 112, startPoint y: 380, endPoint x: 177, endPoint y: 372, distance: 65.5
click at [112, 382] on div "Eye Brow (Thread)" at bounding box center [101, 380] width 81 height 14
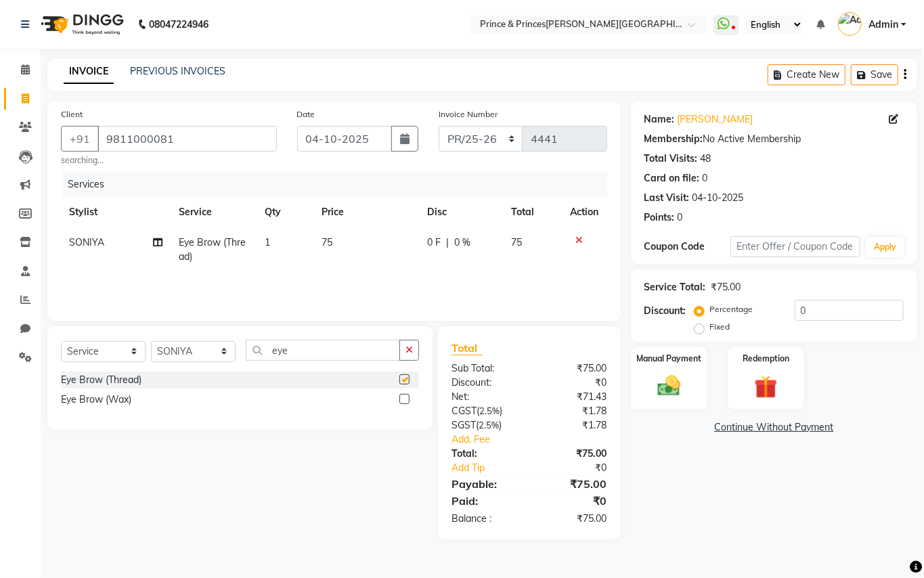
checkbox input "false"
click at [661, 384] on img at bounding box center [669, 386] width 39 height 28
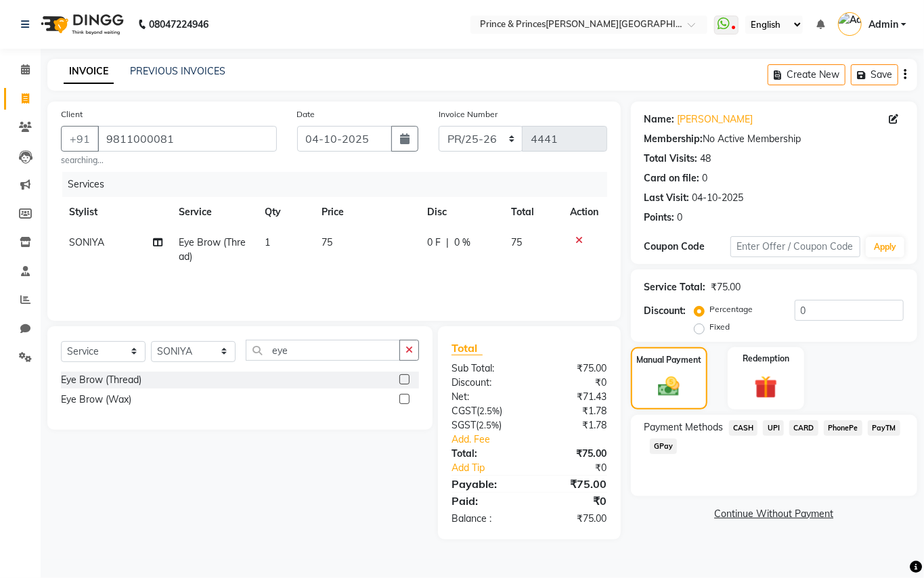
click at [745, 428] on span "CASH" at bounding box center [743, 428] width 29 height 16
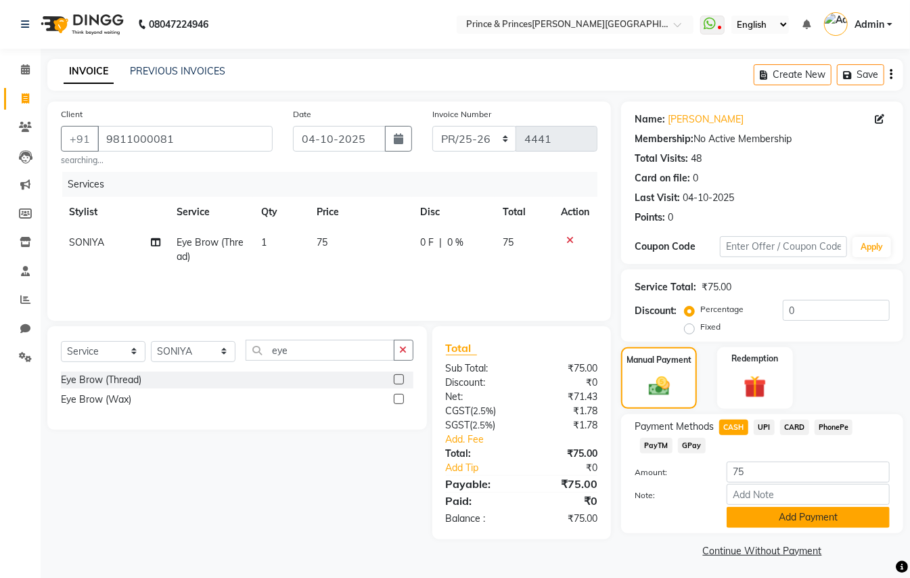
click at [785, 525] on button "Add Payment" at bounding box center [808, 517] width 163 height 21
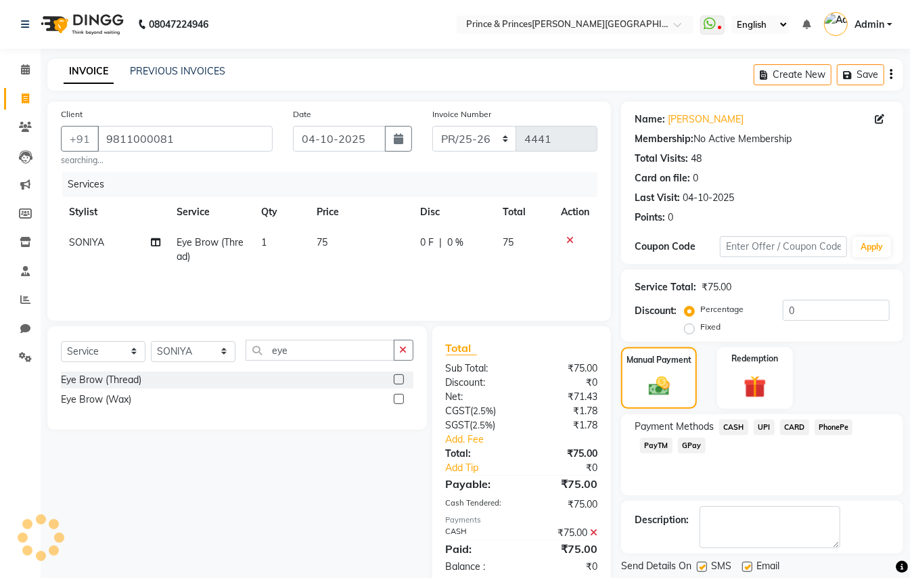
scroll to position [42, 0]
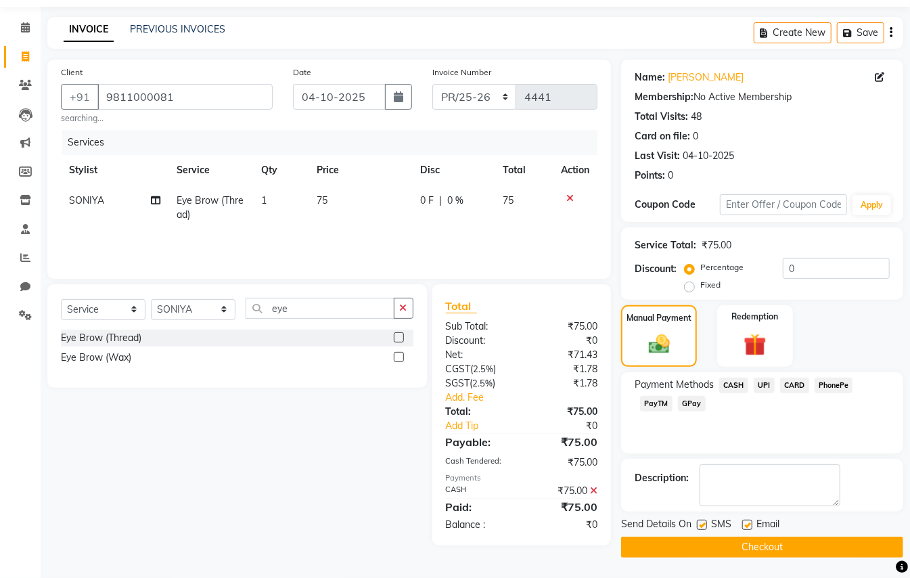
click at [862, 553] on button "Checkout" at bounding box center [762, 547] width 282 height 21
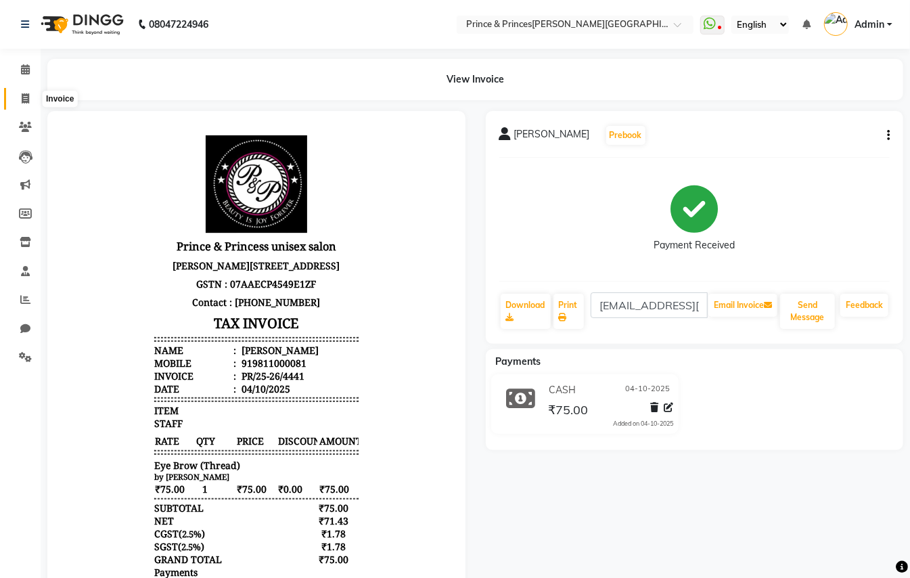
click at [27, 95] on icon at bounding box center [25, 98] width 7 height 10
select select "service"
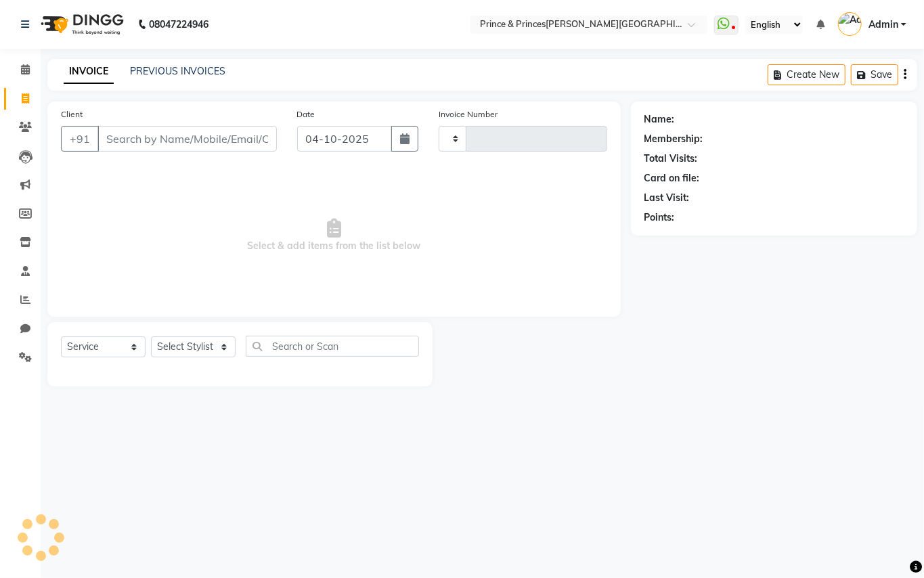
type input "4442"
select select "3760"
click at [207, 352] on select "Select Stylist ABHISHEK [PERSON_NAME] NEW [PERSON_NAME] [PERSON_NAME] [PERSON_N…" at bounding box center [193, 346] width 85 height 21
select select "17910"
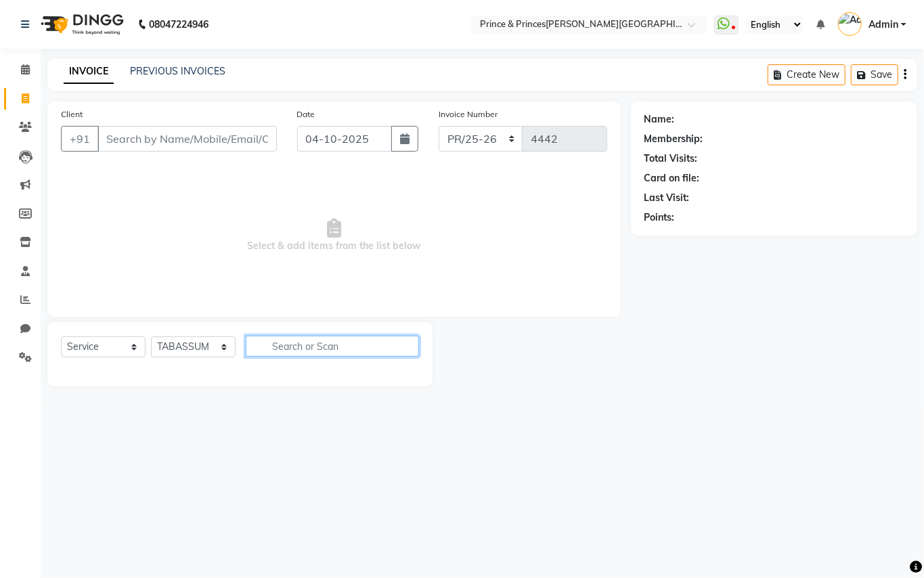
click at [387, 352] on input "text" at bounding box center [332, 346] width 173 height 21
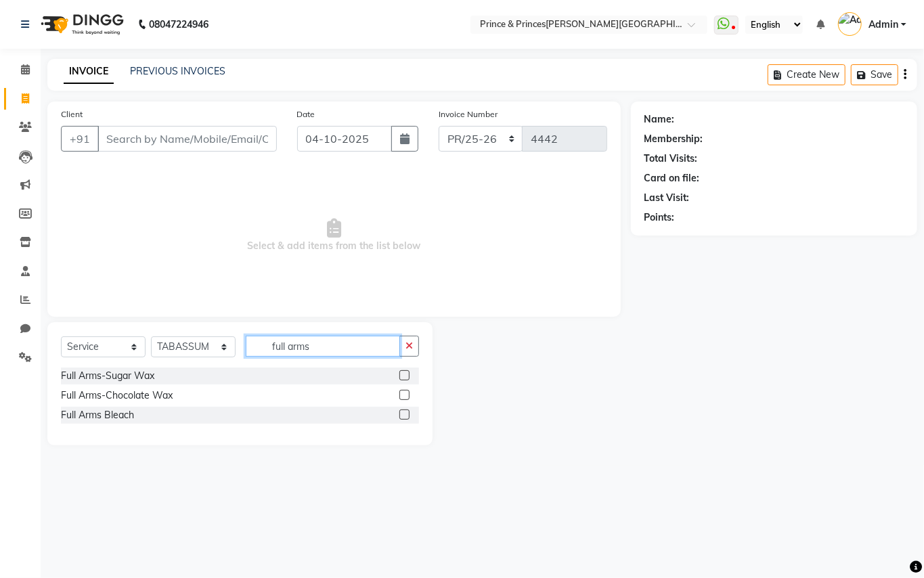
type input "full arms"
click at [402, 394] on label at bounding box center [404, 395] width 10 height 10
click at [402, 394] on input "checkbox" at bounding box center [403, 395] width 9 height 9
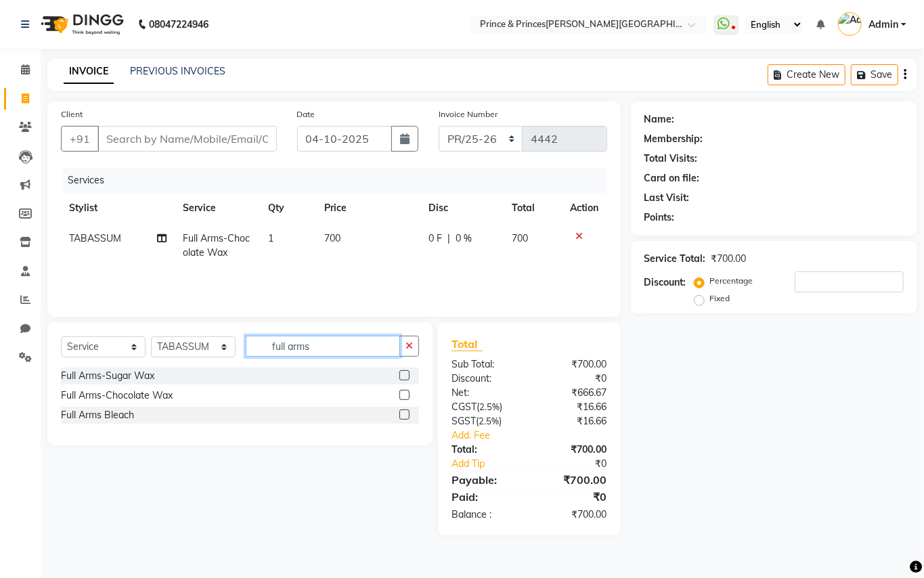
click at [356, 348] on input "full arms" at bounding box center [323, 346] width 154 height 21
checkbox input "false"
click at [356, 348] on input "full arms" at bounding box center [323, 346] width 154 height 21
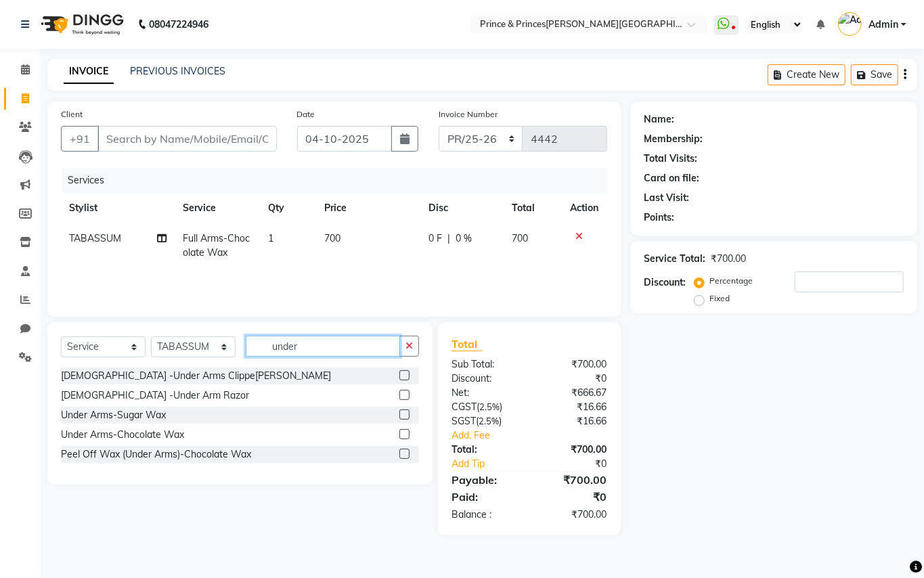
type input "under"
click at [406, 433] on label at bounding box center [404, 434] width 10 height 10
click at [406, 433] on input "checkbox" at bounding box center [403, 434] width 9 height 9
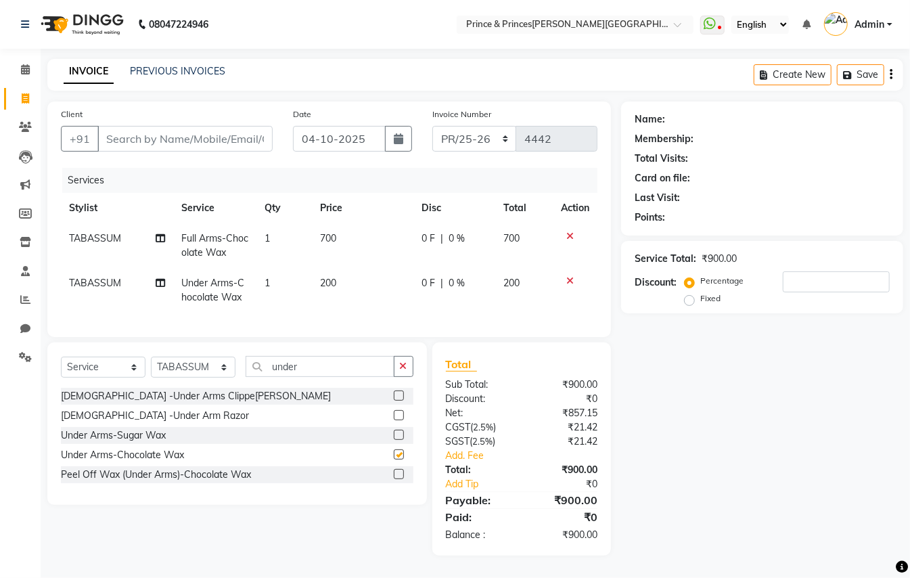
checkbox input "false"
click at [341, 377] on input "under" at bounding box center [320, 366] width 149 height 21
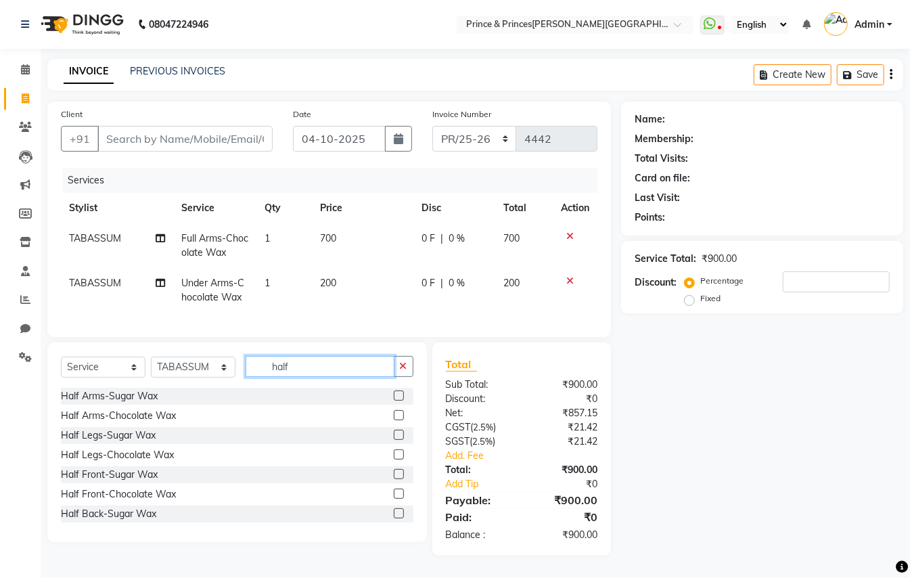
type input "half"
click at [394, 460] on label at bounding box center [399, 454] width 10 height 10
click at [394, 460] on input "checkbox" at bounding box center [398, 455] width 9 height 9
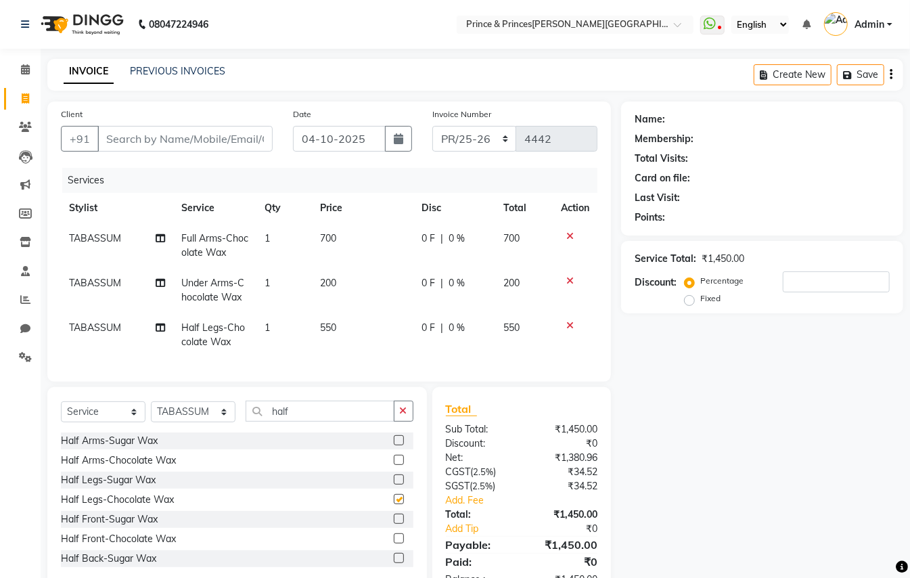
checkbox input "false"
click at [328, 420] on input "half" at bounding box center [320, 411] width 149 height 21
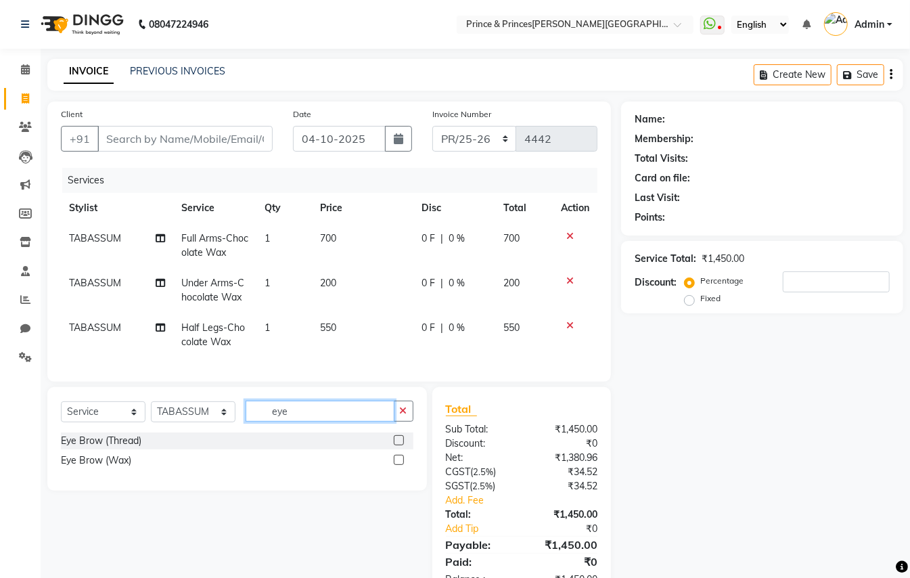
type input "eye"
click at [398, 445] on label at bounding box center [399, 440] width 10 height 10
click at [398, 445] on input "checkbox" at bounding box center [398, 441] width 9 height 9
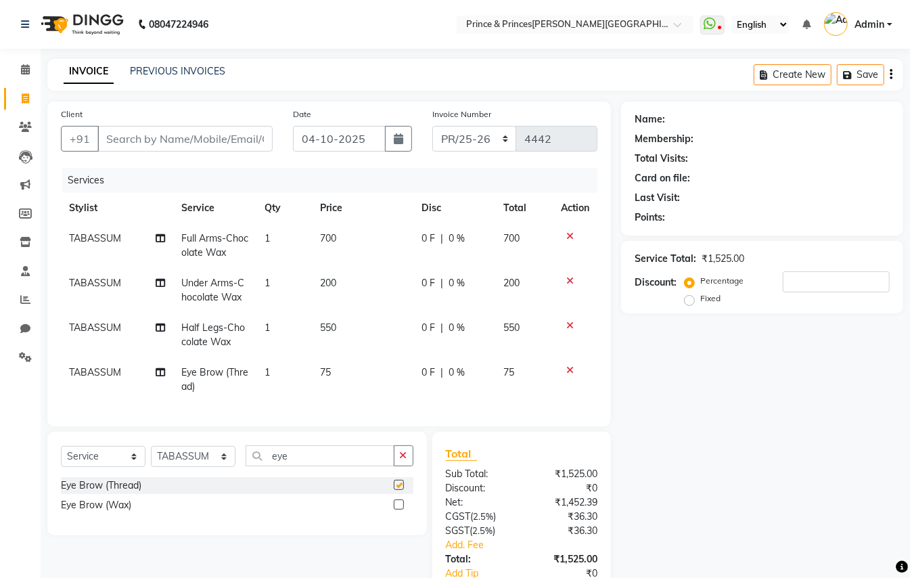
checkbox input "false"
click at [187, 147] on input "Client" at bounding box center [184, 139] width 175 height 26
type input "9"
type input "0"
click at [876, 79] on button "Save" at bounding box center [860, 74] width 47 height 21
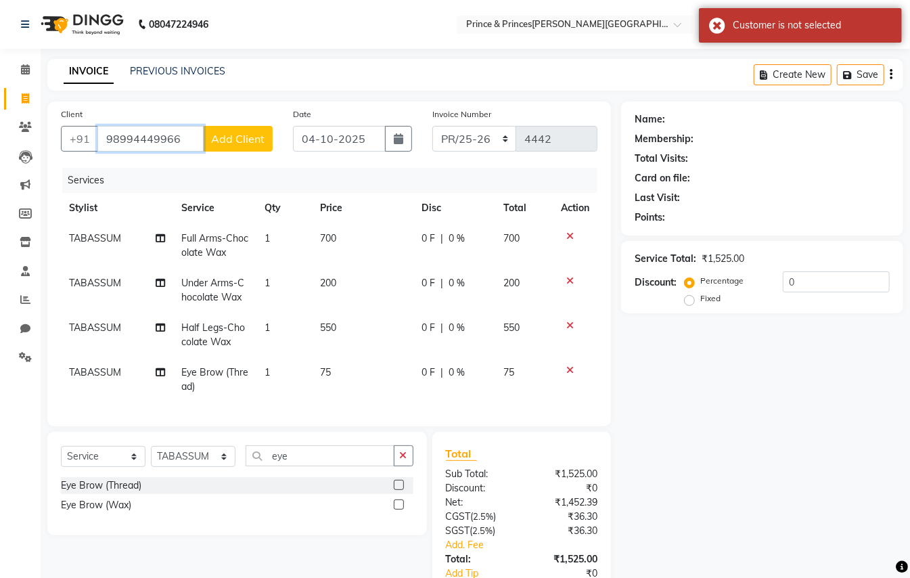
drag, startPoint x: 179, startPoint y: 135, endPoint x: 104, endPoint y: 143, distance: 75.6
click at [104, 143] on input "98994449966" at bounding box center [150, 139] width 106 height 26
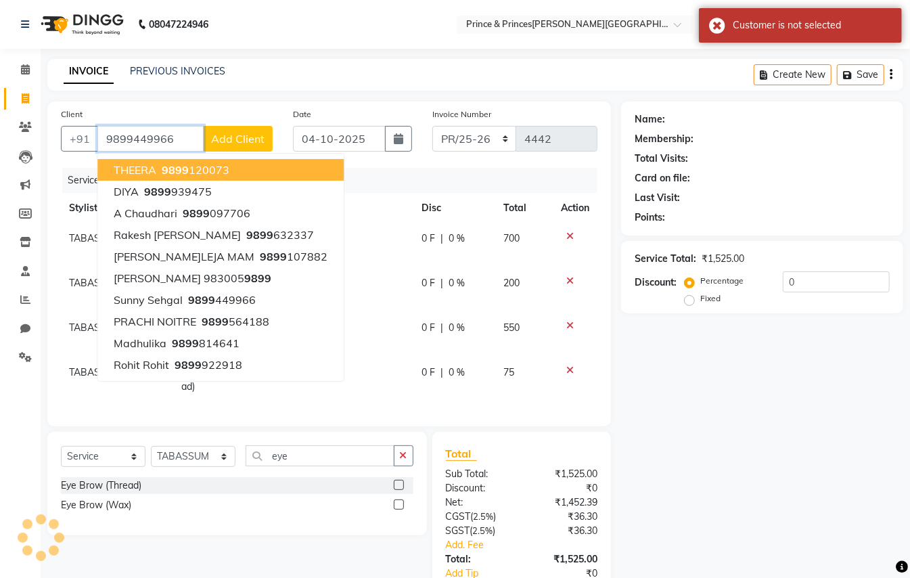
type input "9899449966"
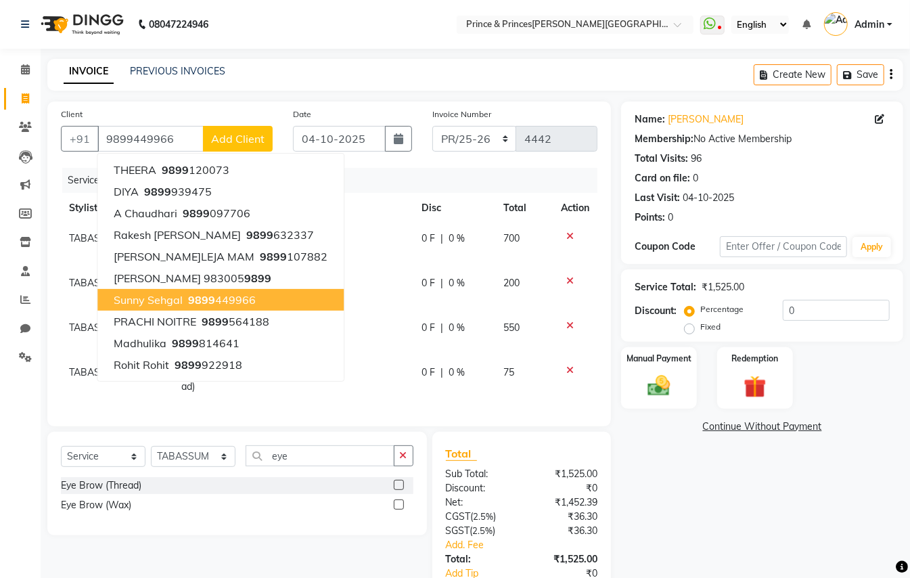
click at [199, 301] on span "9899" at bounding box center [201, 300] width 27 height 14
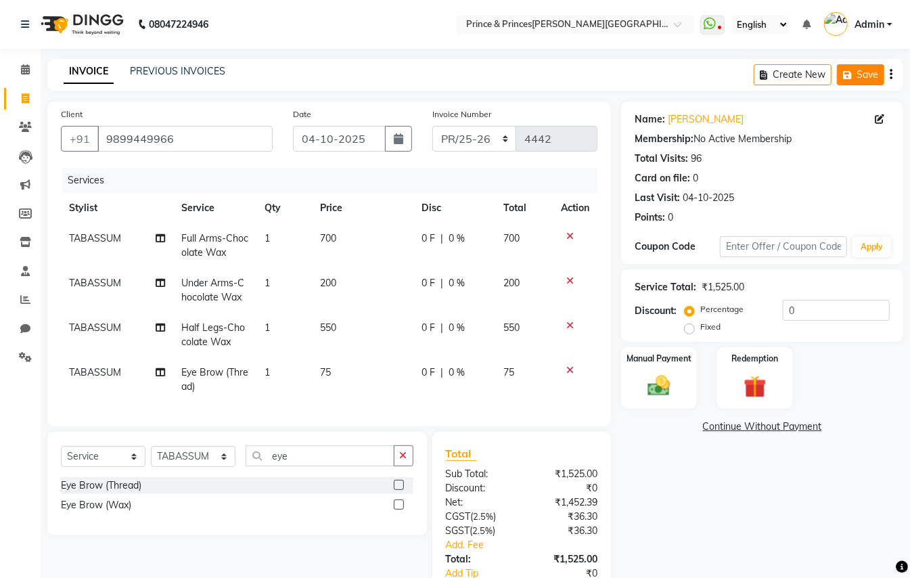
click at [870, 74] on button "Save" at bounding box center [860, 74] width 47 height 21
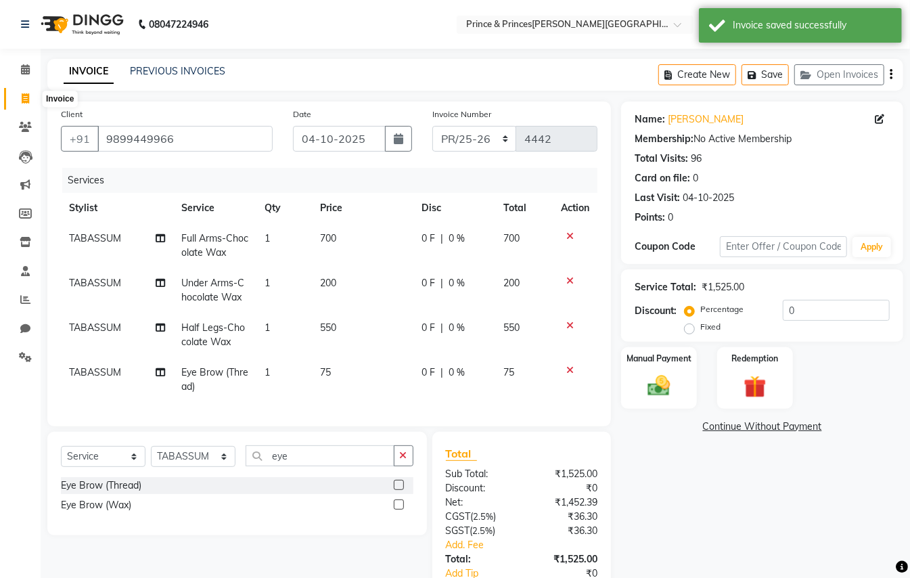
click at [22, 96] on icon at bounding box center [25, 98] width 7 height 10
select select "service"
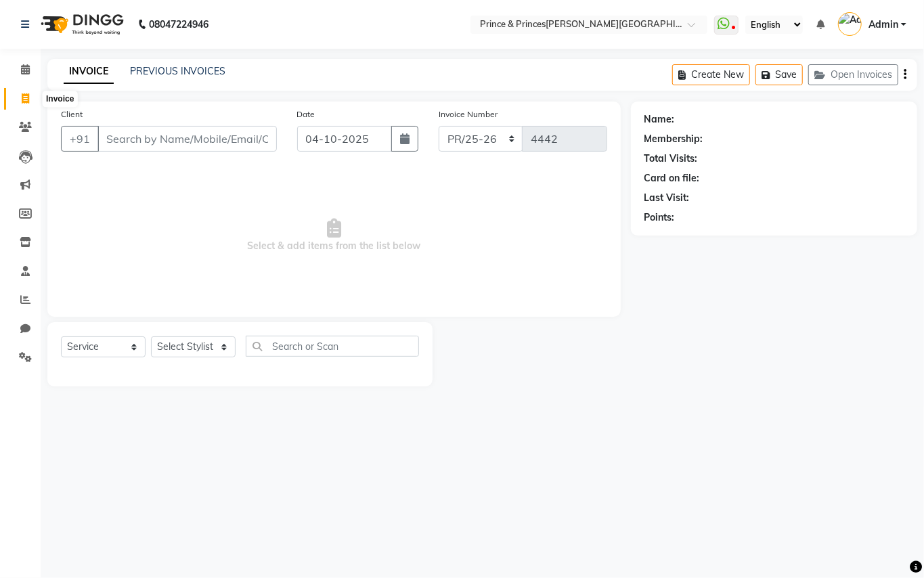
click at [28, 93] on icon at bounding box center [25, 98] width 7 height 10
select select "service"
click at [185, 130] on input "Client" at bounding box center [186, 139] width 179 height 26
type input "9811000081"
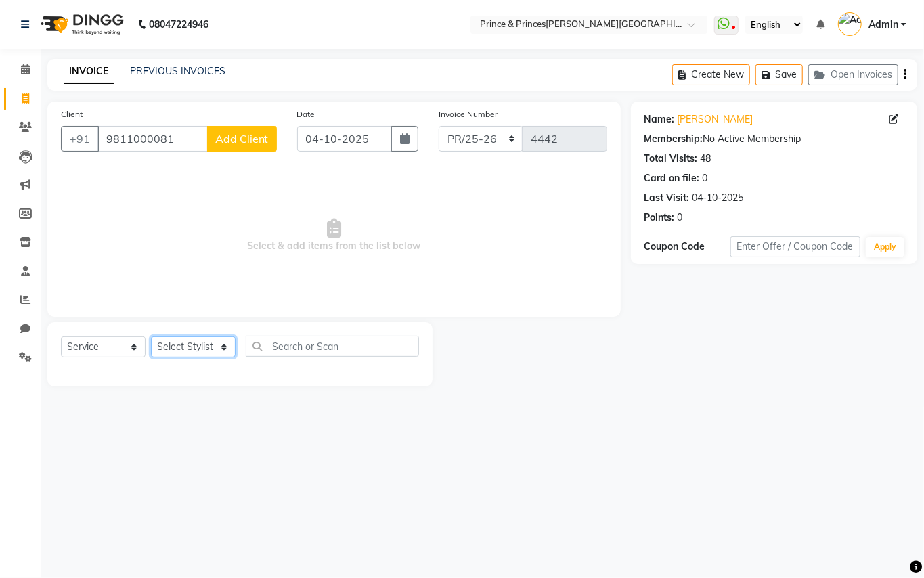
click at [208, 344] on select "Select Stylist ABHISHEK [PERSON_NAME] NEW [PERSON_NAME] [PERSON_NAME] [PERSON_N…" at bounding box center [193, 346] width 85 height 21
select select "86136"
click at [311, 347] on input "text" at bounding box center [332, 346] width 173 height 21
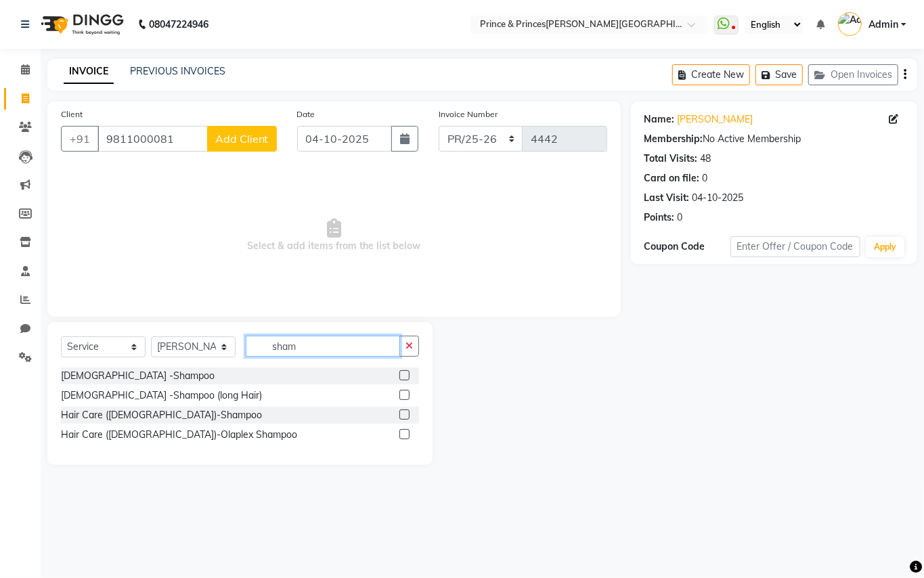
type input "sham"
click at [407, 375] on label at bounding box center [404, 375] width 10 height 10
click at [407, 375] on input "checkbox" at bounding box center [403, 376] width 9 height 9
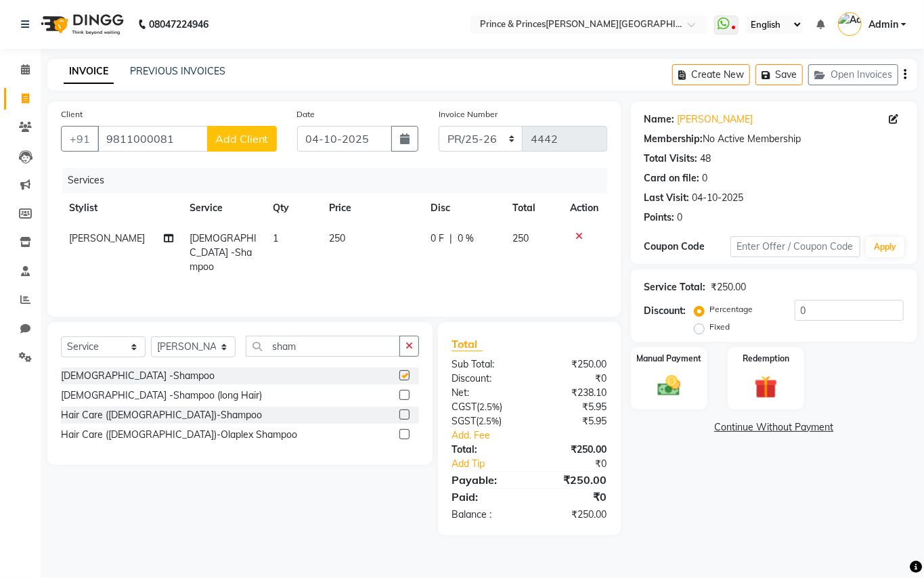
checkbox input "false"
click at [342, 233] on td "250" at bounding box center [372, 252] width 102 height 59
select select "86136"
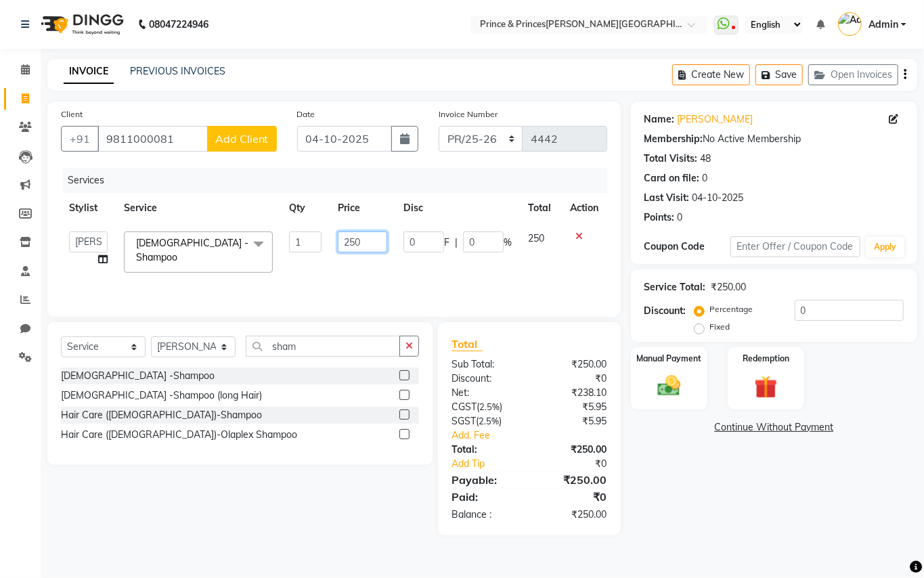
drag, startPoint x: 370, startPoint y: 244, endPoint x: 307, endPoint y: 242, distance: 62.3
click at [310, 242] on tr "ABHISHEK AJEET AJEET NEW ARUN ASLAM CHANDAN GUDDU MAHESH MANI MEENAKSHI MONU PI…" at bounding box center [334, 252] width 546 height 58
type input "300"
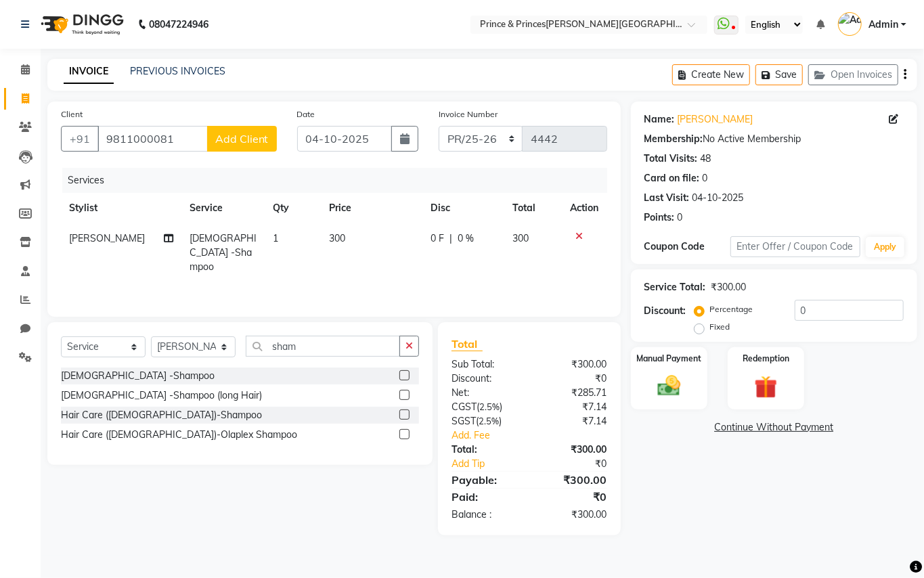
click at [407, 271] on div "Services Stylist Service Qty Price Disc Total Action MAHESH Gents -Shampoo 1 30…" at bounding box center [334, 235] width 546 height 135
click at [208, 352] on select "Select Stylist ABHISHEK [PERSON_NAME] NEW [PERSON_NAME] [PERSON_NAME] [PERSON_N…" at bounding box center [193, 346] width 85 height 21
select select "37313"
click at [325, 345] on input "sham" at bounding box center [323, 346] width 154 height 21
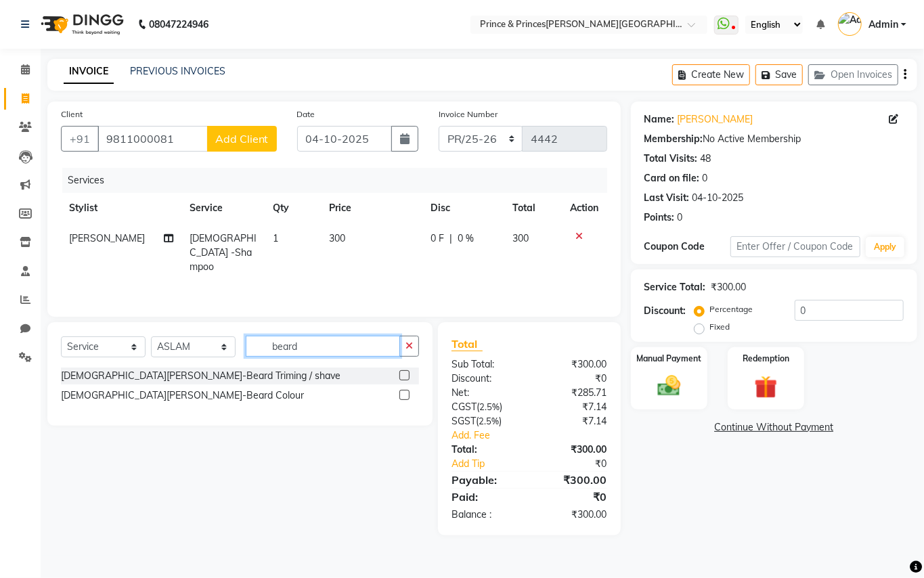
type input "beard"
click at [405, 393] on label at bounding box center [404, 395] width 10 height 10
click at [405, 393] on input "checkbox" at bounding box center [403, 395] width 9 height 9
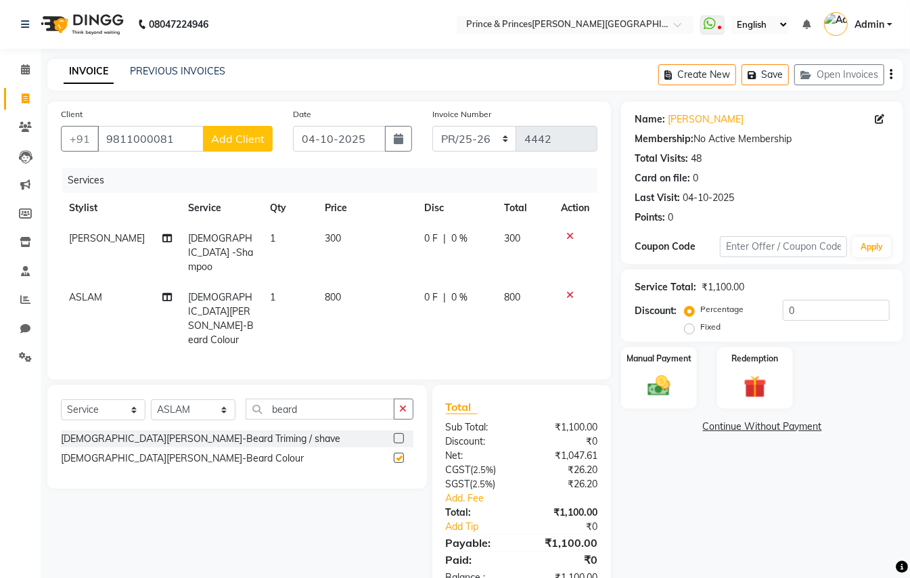
checkbox input "false"
click at [355, 293] on td "800" at bounding box center [367, 318] width 100 height 73
select select "37313"
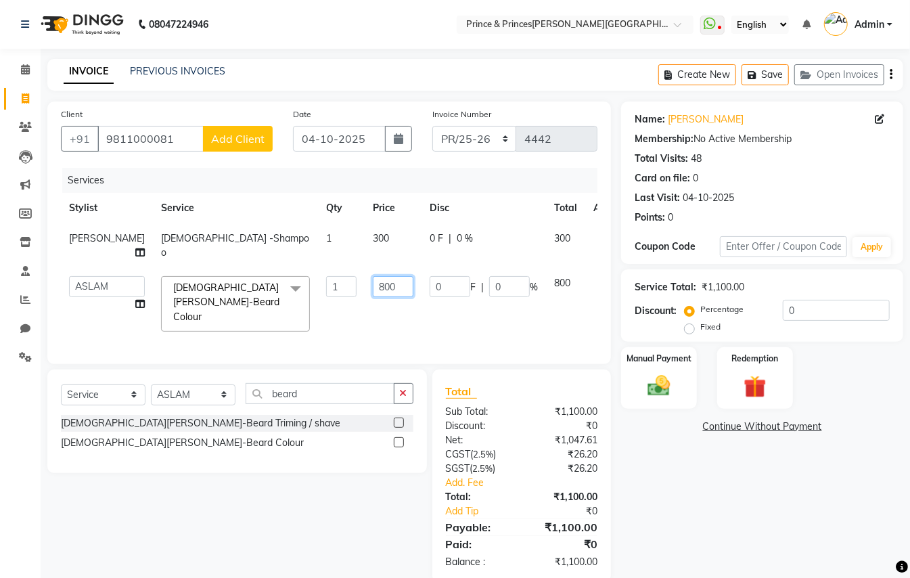
drag, startPoint x: 363, startPoint y: 288, endPoint x: 317, endPoint y: 288, distance: 46.0
click at [320, 288] on tr "ABHISHEK AJEET AJEET NEW ARUN ASLAM CHANDAN GUDDU MAHESH MANI MEENAKSHI MONU PI…" at bounding box center [345, 304] width 569 height 72
type input "700"
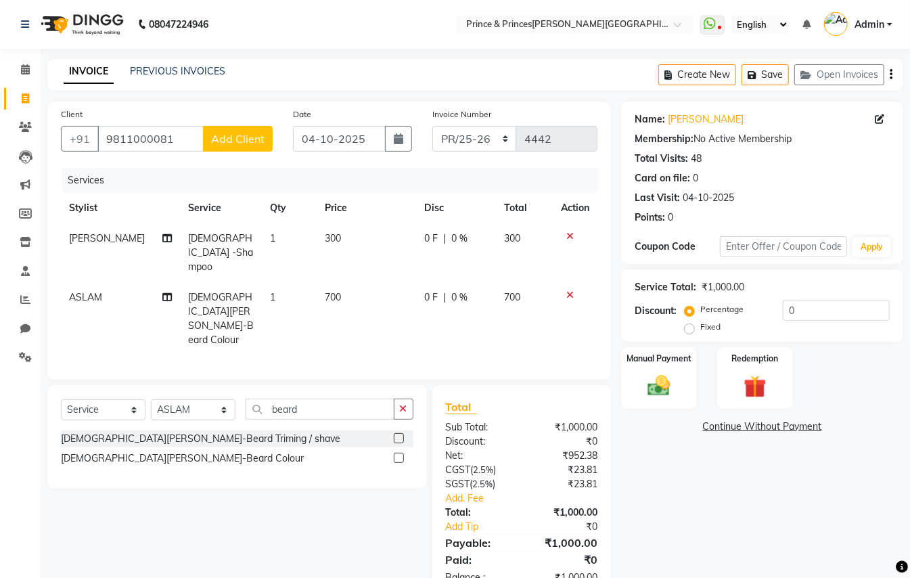
click at [380, 326] on div "Services Stylist Service Qty Price Disc Total Action MAHESH Gents -Shampoo 1 30…" at bounding box center [329, 267] width 537 height 198
click at [669, 382] on img at bounding box center [659, 385] width 38 height 27
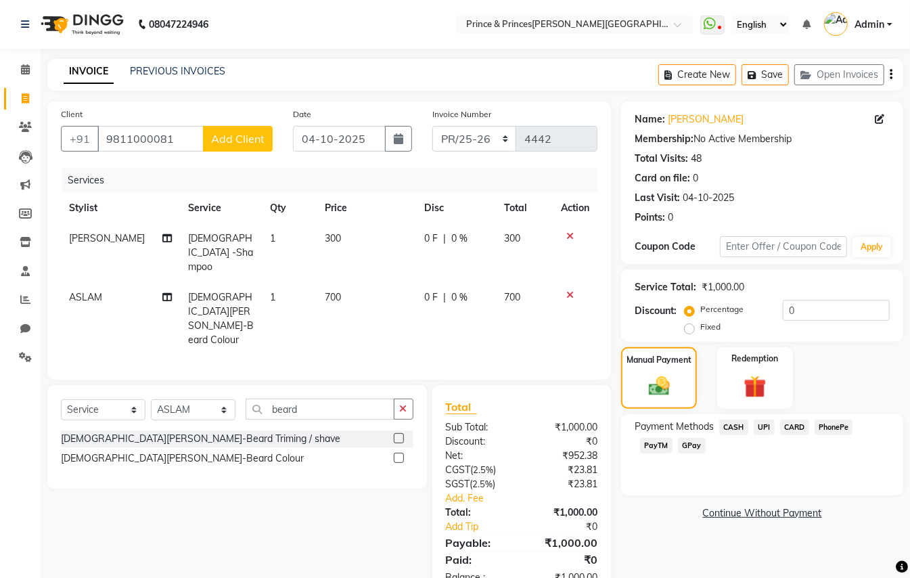
click at [732, 425] on span "CASH" at bounding box center [734, 428] width 29 height 16
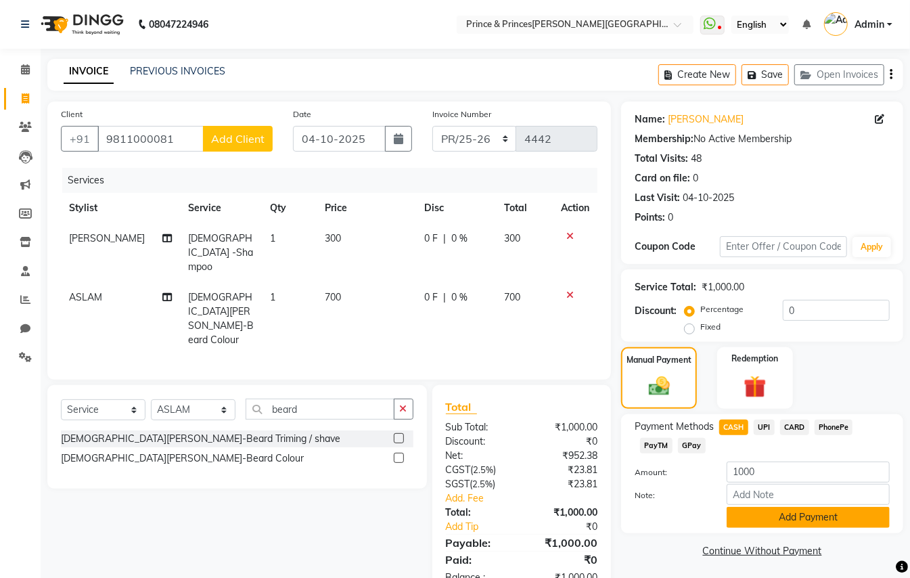
click at [796, 518] on button "Add Payment" at bounding box center [808, 517] width 163 height 21
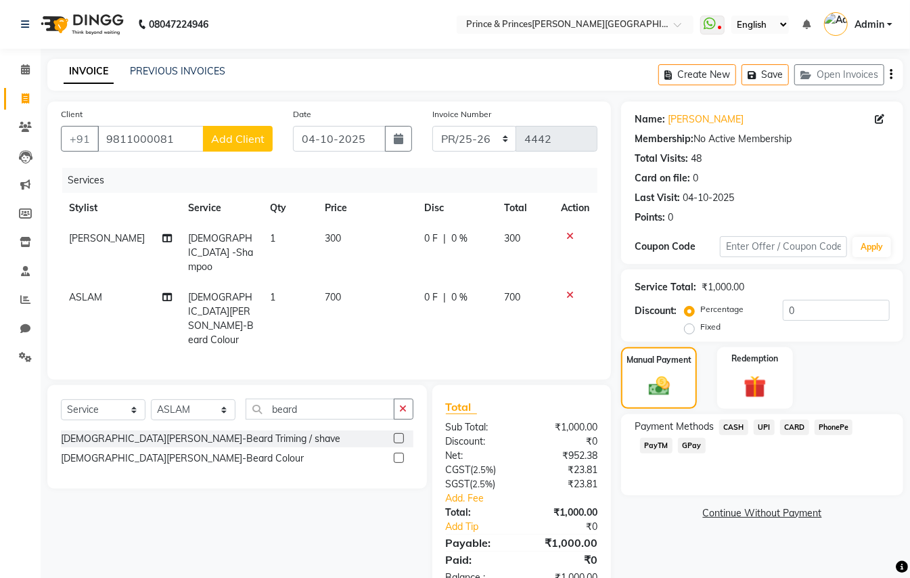
click at [735, 426] on span "CASH" at bounding box center [734, 428] width 29 height 16
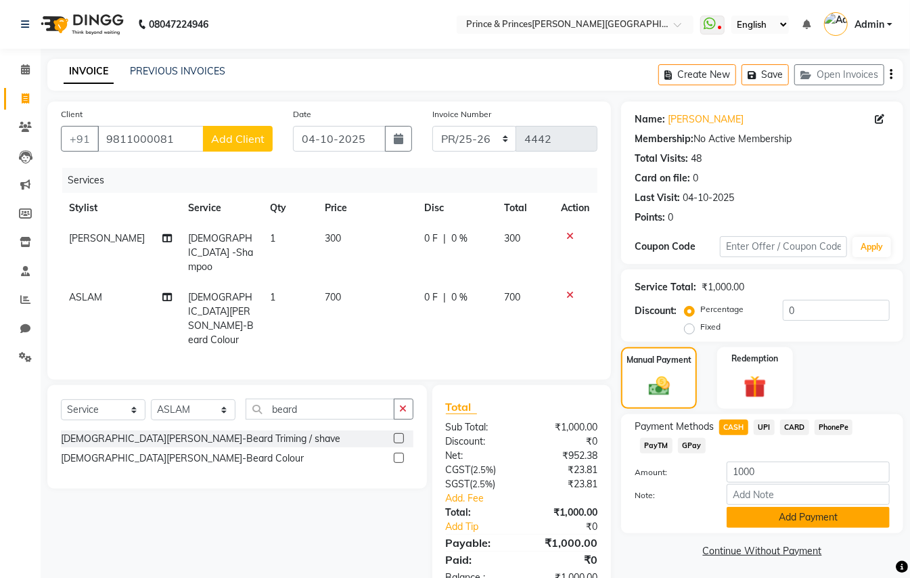
click at [765, 510] on button "Add Payment" at bounding box center [808, 517] width 163 height 21
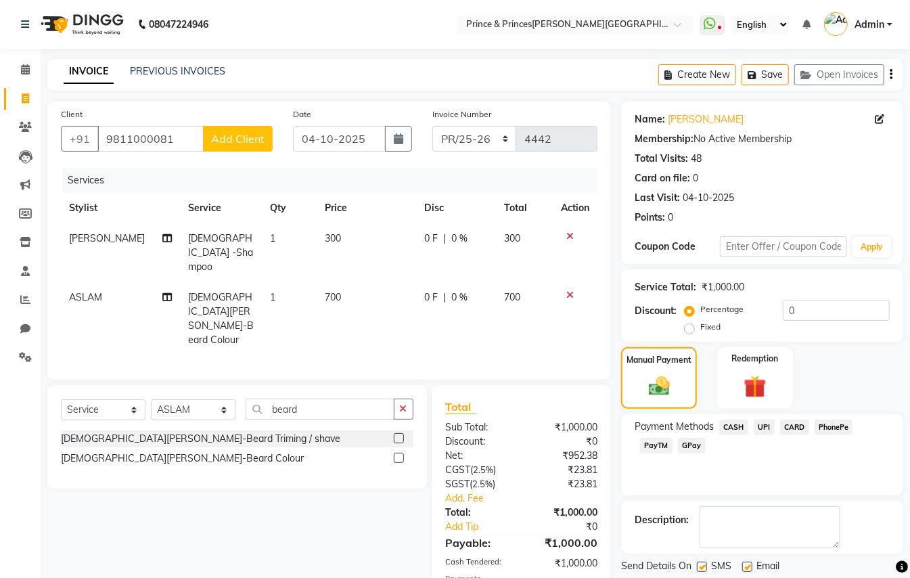
scroll to position [60, 0]
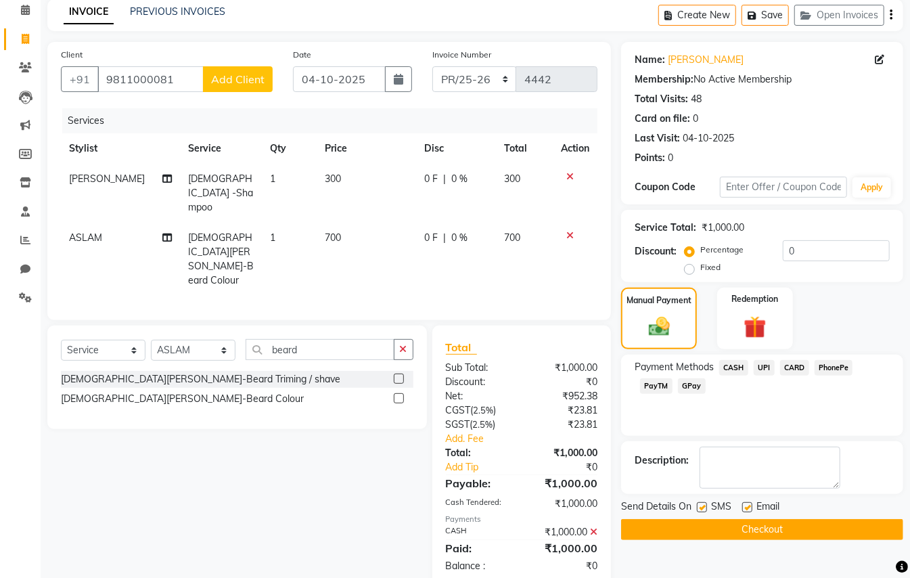
click at [824, 526] on button "Checkout" at bounding box center [762, 529] width 282 height 21
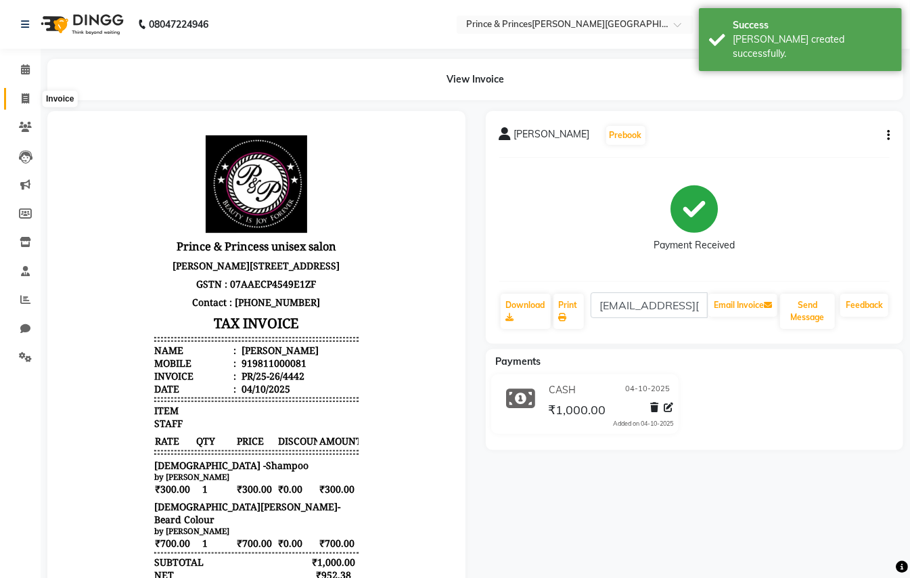
click at [23, 100] on icon at bounding box center [25, 98] width 7 height 10
select select "service"
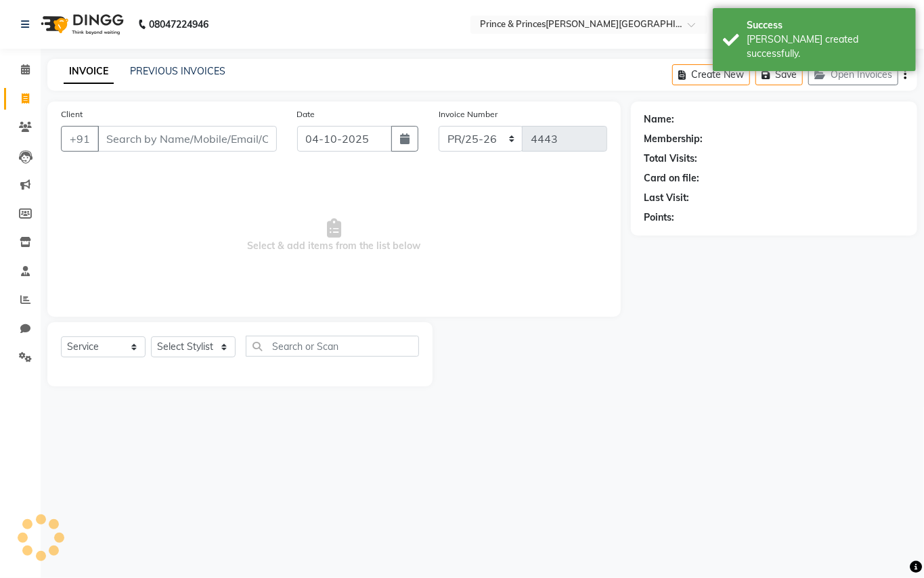
click at [207, 141] on input "Client" at bounding box center [186, 139] width 179 height 26
type input "9311446161"
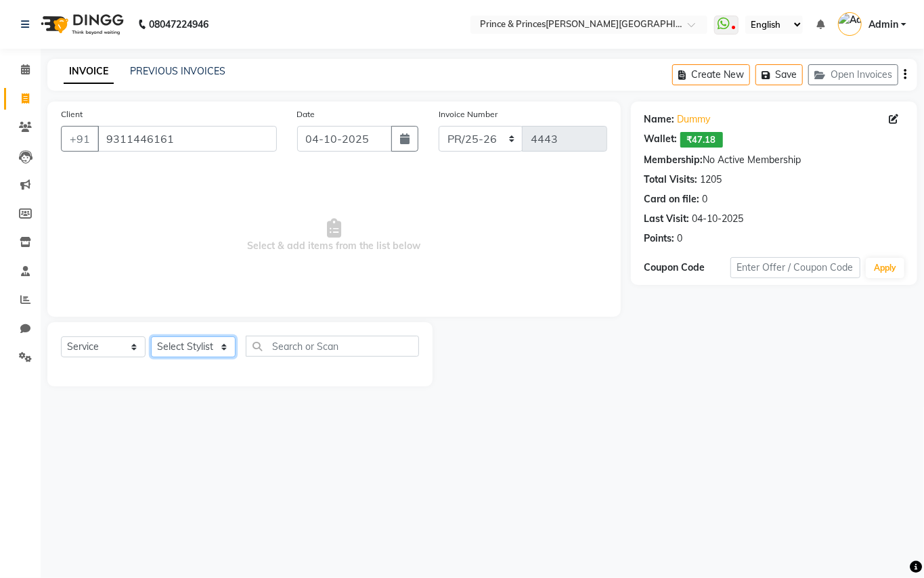
click at [169, 347] on select "Select Stylist ABHISHEK [PERSON_NAME] NEW [PERSON_NAME] [PERSON_NAME] [PERSON_N…" at bounding box center [193, 346] width 85 height 21
select select "17910"
drag, startPoint x: 169, startPoint y: 347, endPoint x: 299, endPoint y: 352, distance: 129.4
click at [169, 347] on select "Select Stylist ABHISHEK [PERSON_NAME] NEW [PERSON_NAME] [PERSON_NAME] [PERSON_N…" at bounding box center [193, 346] width 85 height 21
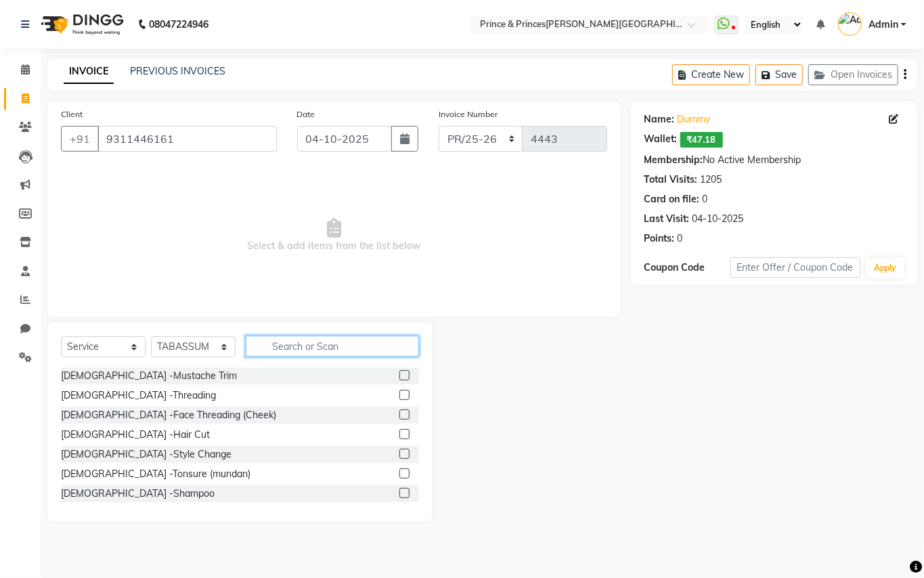
click at [311, 347] on input "text" at bounding box center [332, 346] width 173 height 21
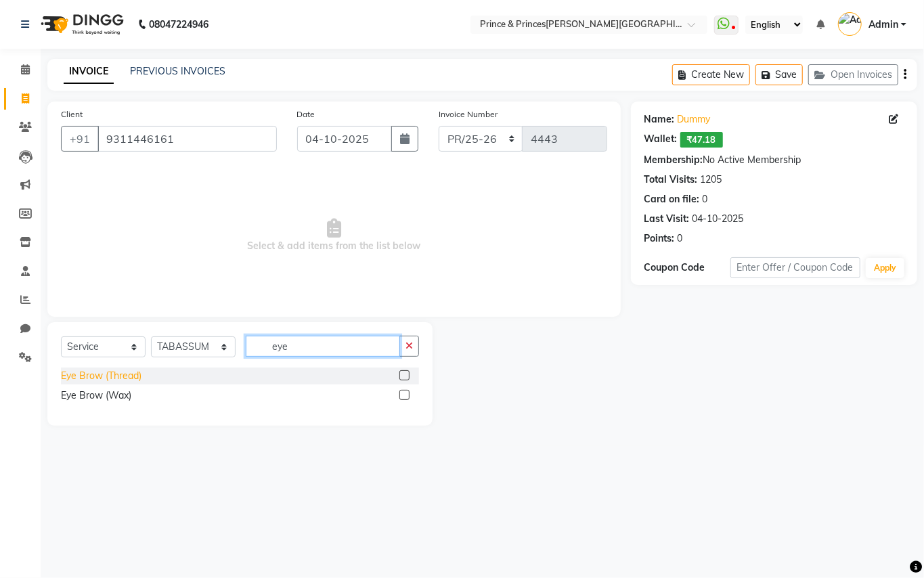
type input "eye"
click at [111, 380] on div "Eye Brow (Thread)" at bounding box center [101, 376] width 81 height 14
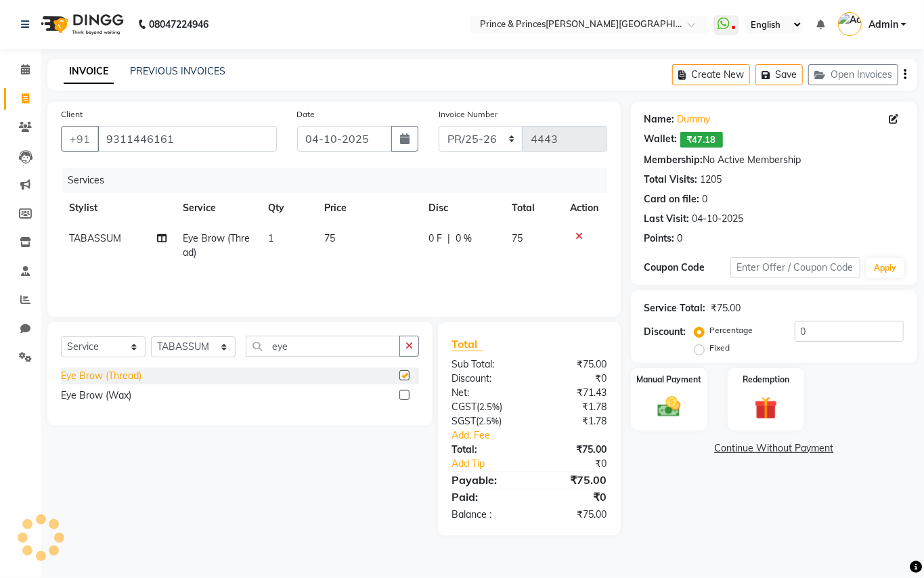
checkbox input "false"
click at [198, 353] on select "Select Stylist ABHISHEK [PERSON_NAME] NEW [PERSON_NAME] [PERSON_NAME] [PERSON_N…" at bounding box center [193, 346] width 85 height 21
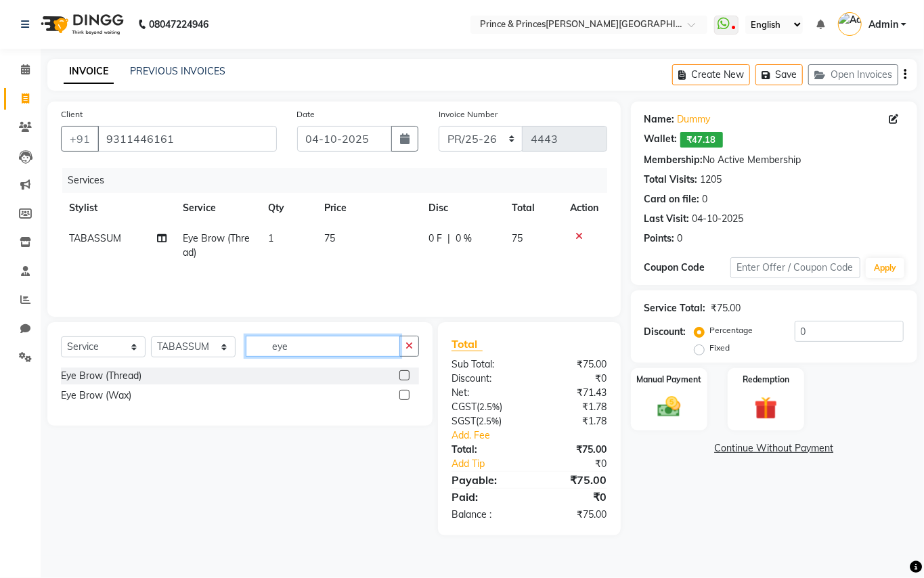
click at [302, 349] on input "eye" at bounding box center [323, 346] width 154 height 21
type input "e"
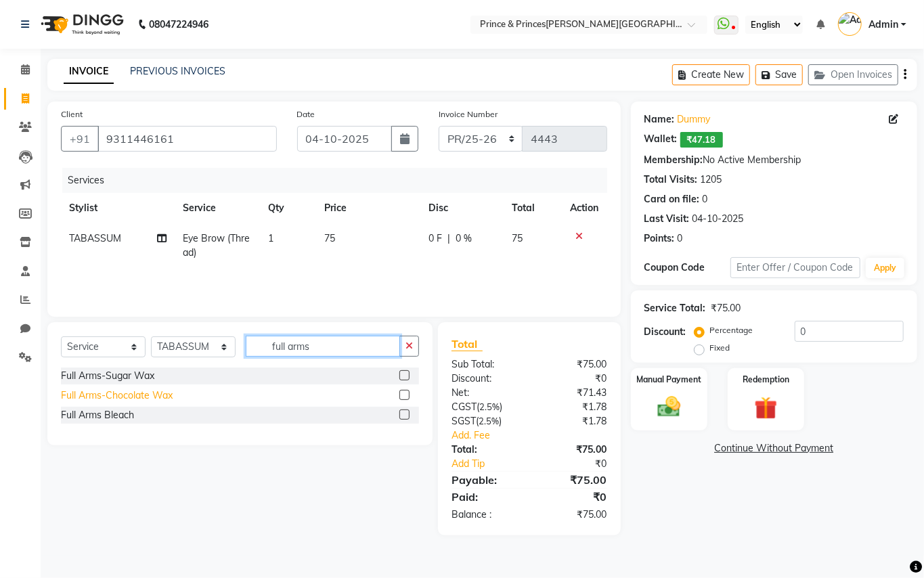
type input "full arms"
click at [102, 393] on div "Full Arms-Chocolate Wax" at bounding box center [117, 396] width 112 height 14
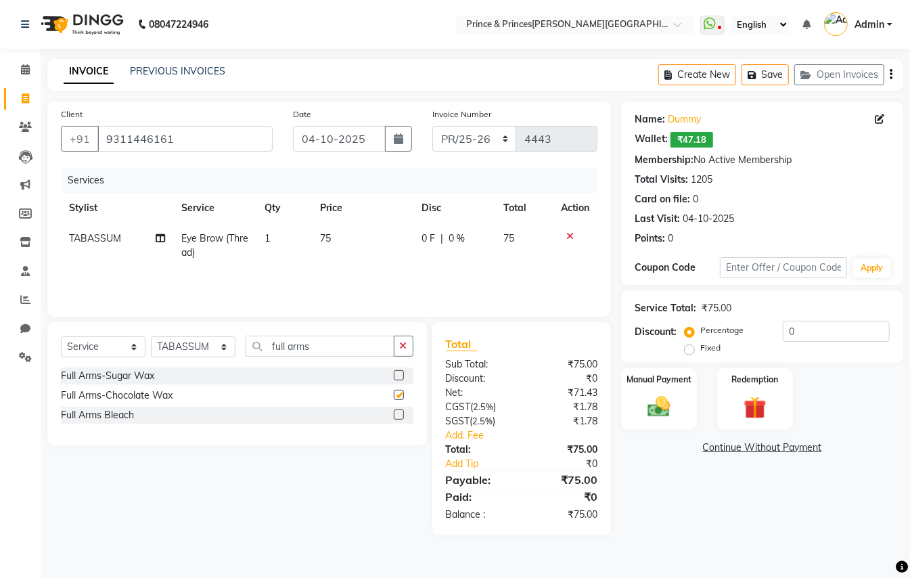
checkbox input "false"
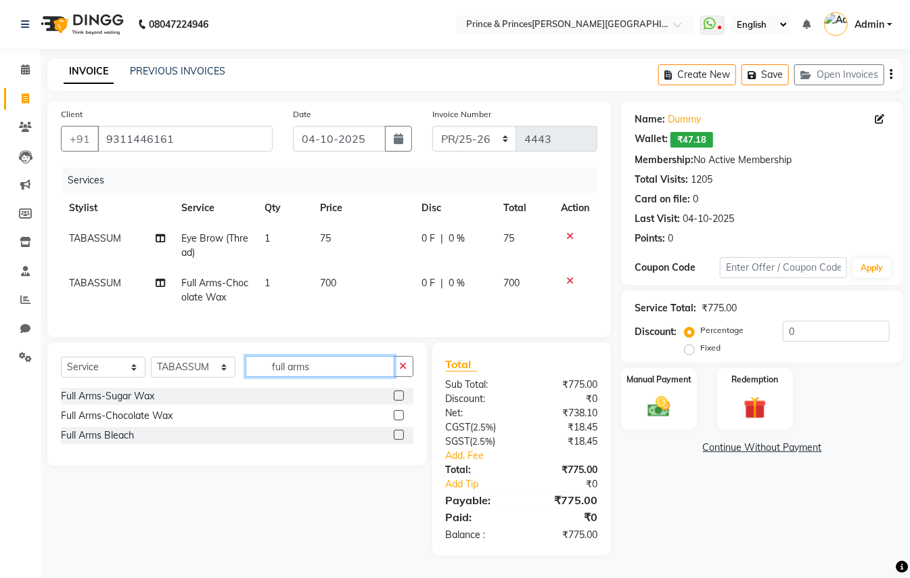
drag, startPoint x: 319, startPoint y: 379, endPoint x: 154, endPoint y: 146, distance: 285.5
click at [181, 301] on div "Client +91 9311446161 Date 04-10-2025 Invoice Number PR/25-26 V/2025 V/2025-26 …" at bounding box center [329, 329] width 584 height 454
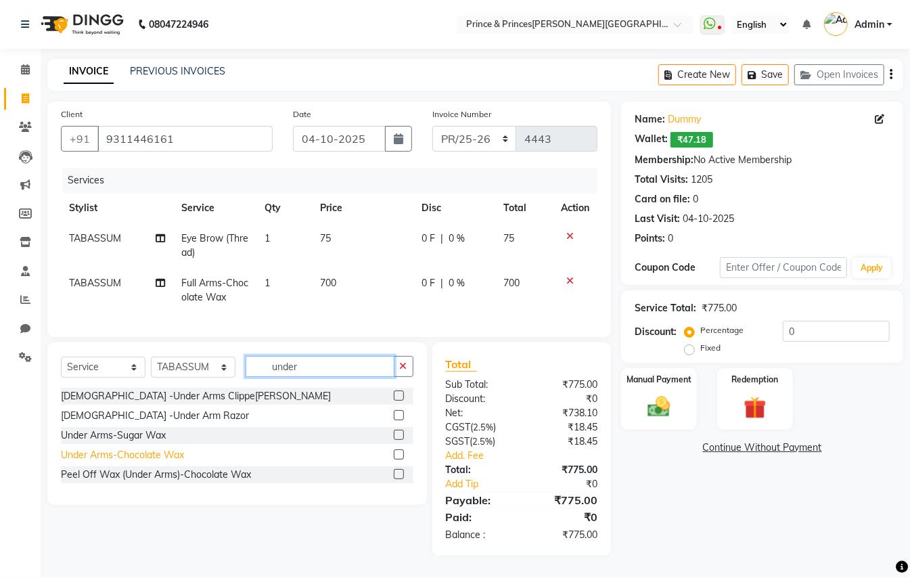
type input "under"
click at [87, 462] on div "Under Arms-Chocolate Wax" at bounding box center [122, 455] width 123 height 14
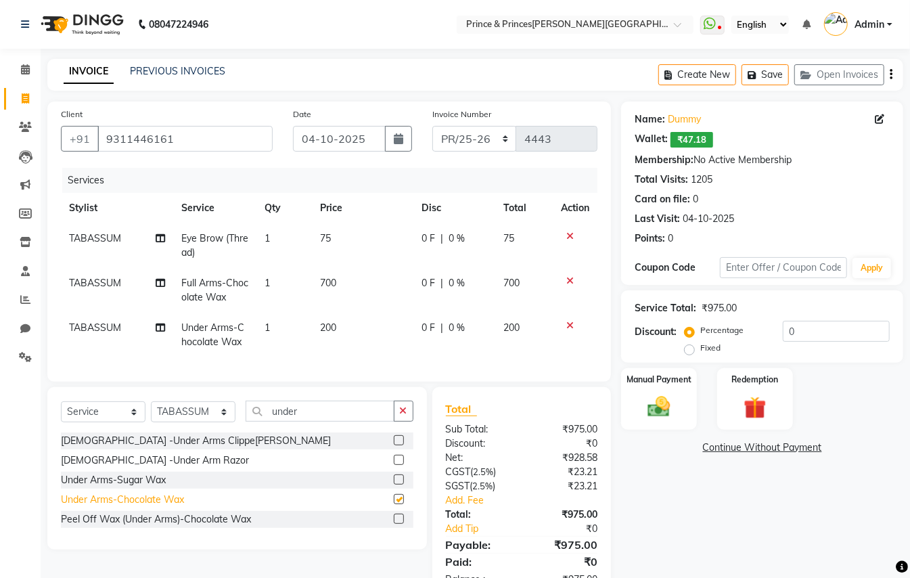
checkbox input "false"
drag, startPoint x: 306, startPoint y: 426, endPoint x: 158, endPoint y: 253, distance: 227.1
click at [225, 356] on div "Client +91 9311446161 Date 04-10-2025 Invoice Number PR/25-26 V/2025 V/2025-26 …" at bounding box center [329, 351] width 584 height 499
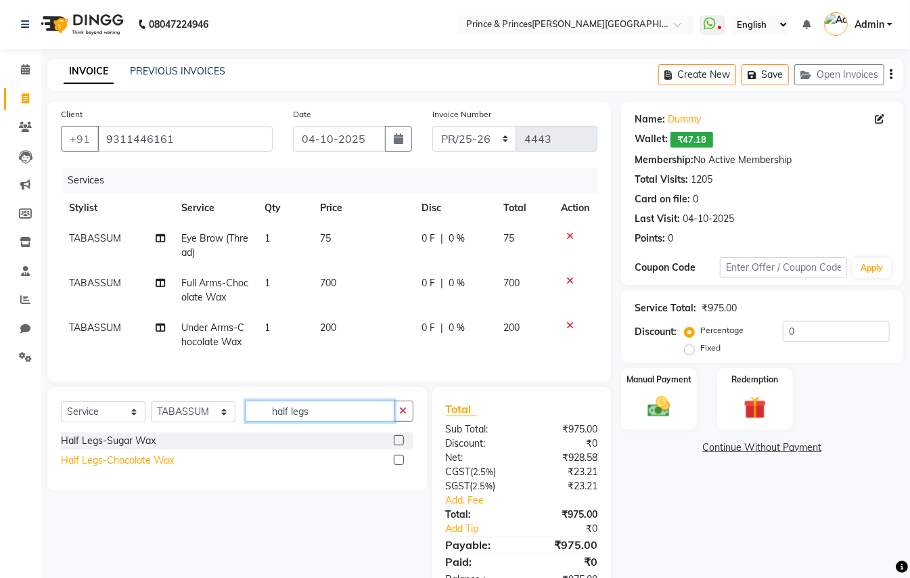
type input "half legs"
click at [125, 468] on div "Half Legs-Chocolate Wax" at bounding box center [117, 461] width 113 height 14
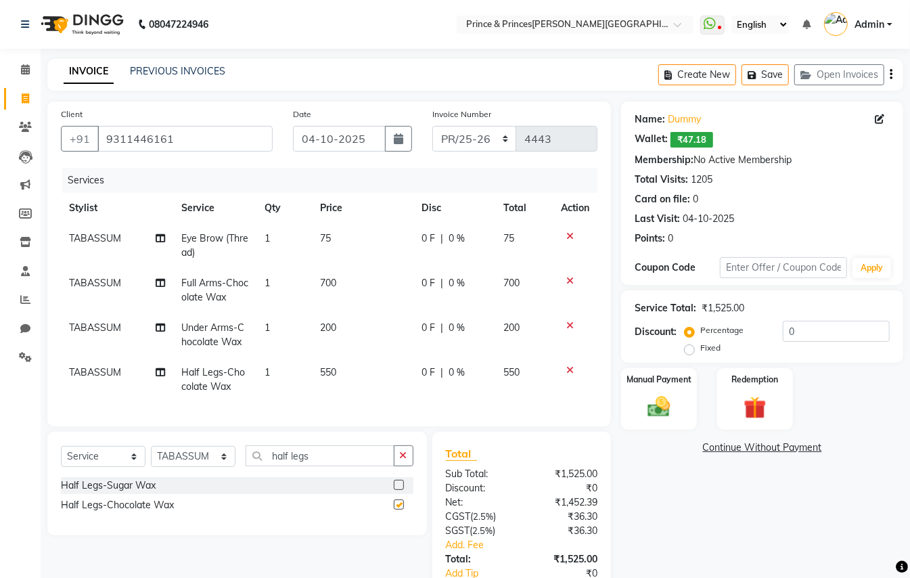
checkbox input "false"
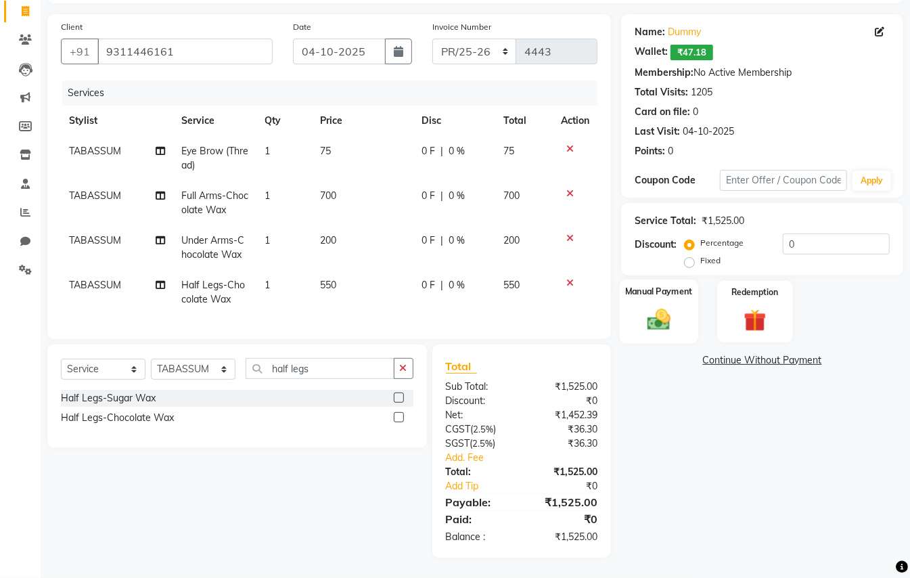
click at [666, 307] on img at bounding box center [659, 319] width 38 height 27
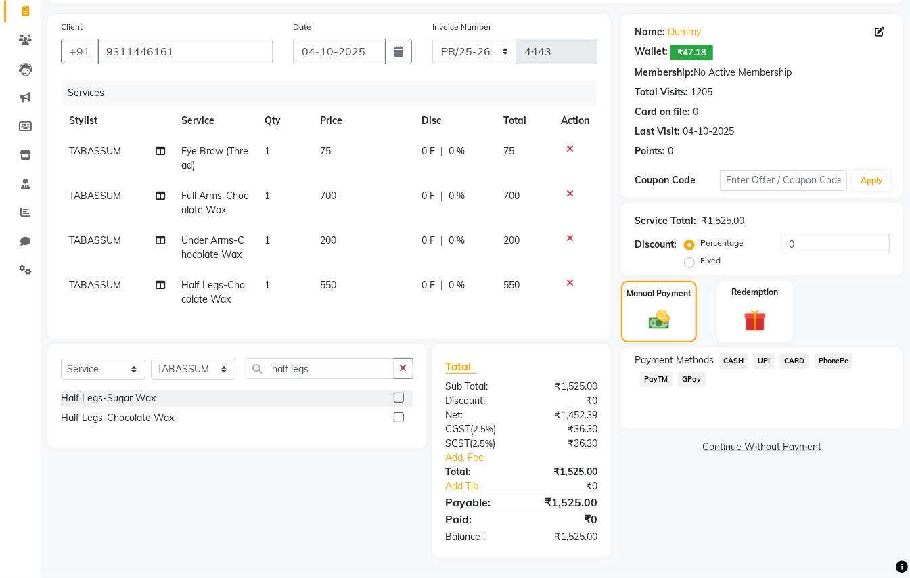
click at [797, 353] on span "CARD" at bounding box center [794, 361] width 29 height 16
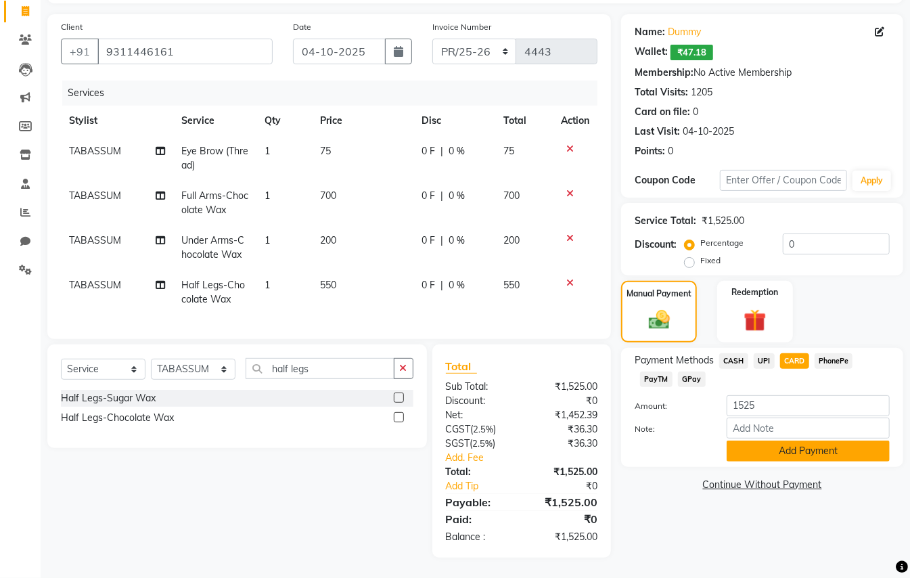
click at [803, 441] on button "Add Payment" at bounding box center [808, 451] width 163 height 21
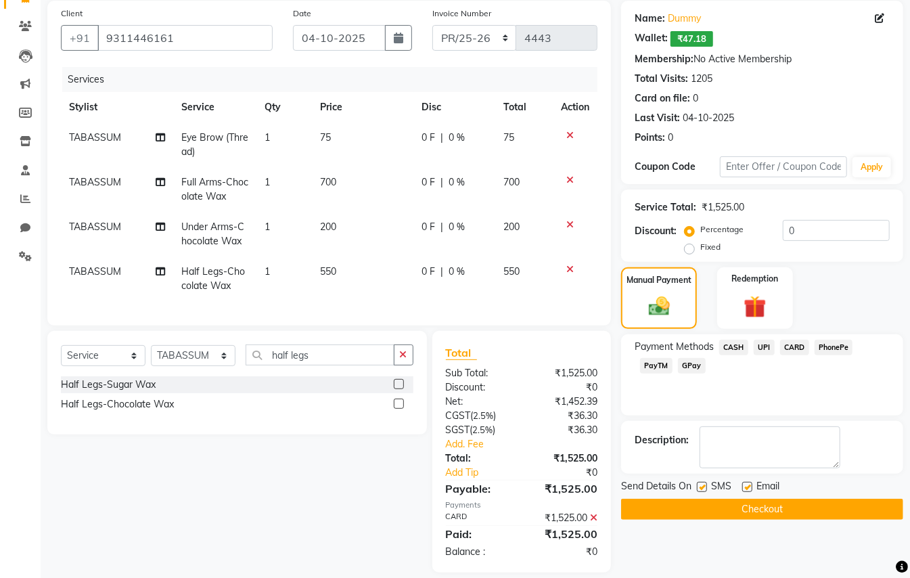
scroll to position [129, 0]
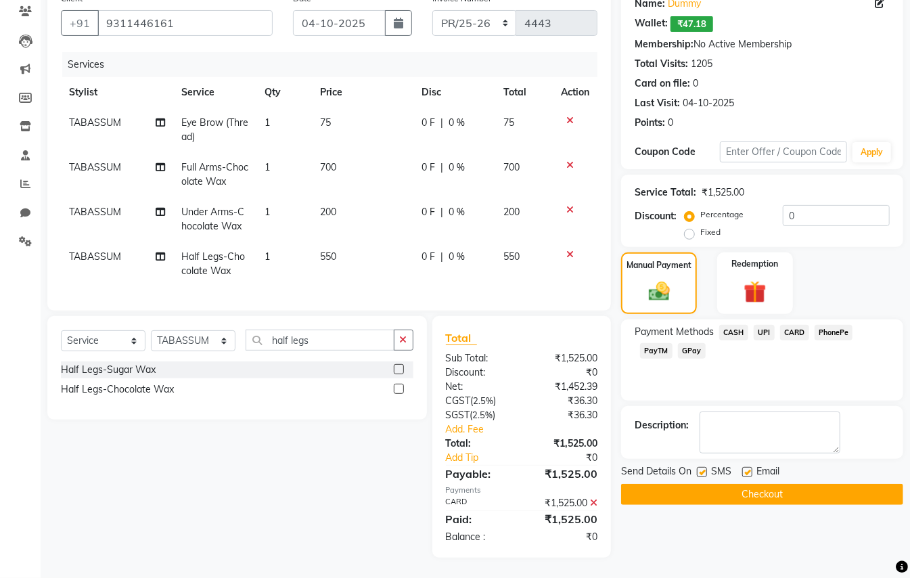
click at [671, 485] on button "Checkout" at bounding box center [762, 494] width 282 height 21
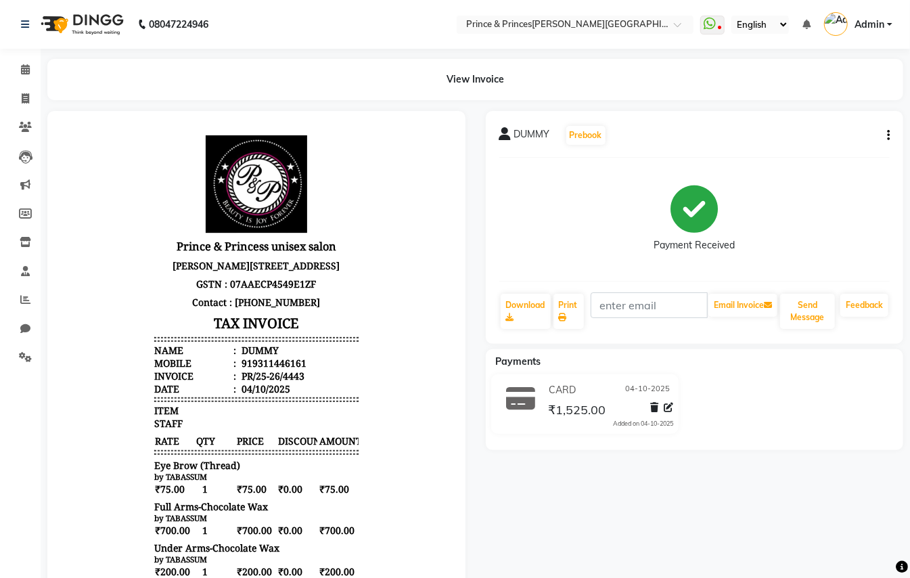
click at [887, 135] on icon "button" at bounding box center [888, 135] width 3 height 1
click at [826, 152] on div "Edit Invoice" at bounding box center [820, 151] width 93 height 17
select select "service"
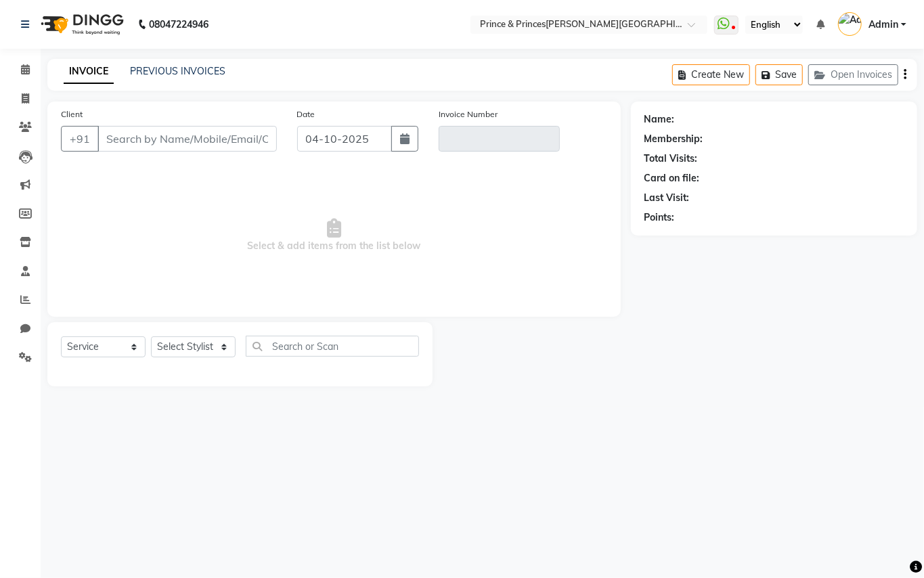
type input "9311446161"
type input "PR/25-26/4443"
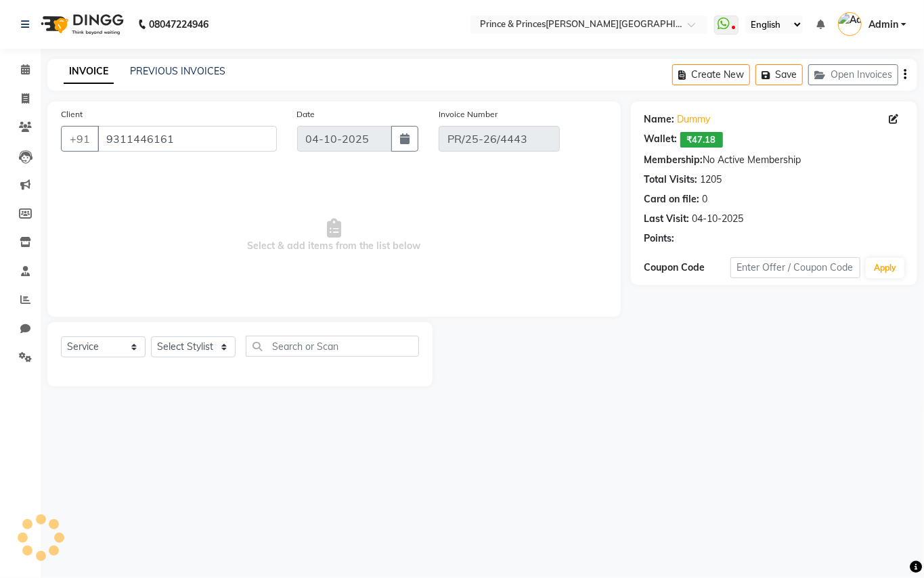
select select "select"
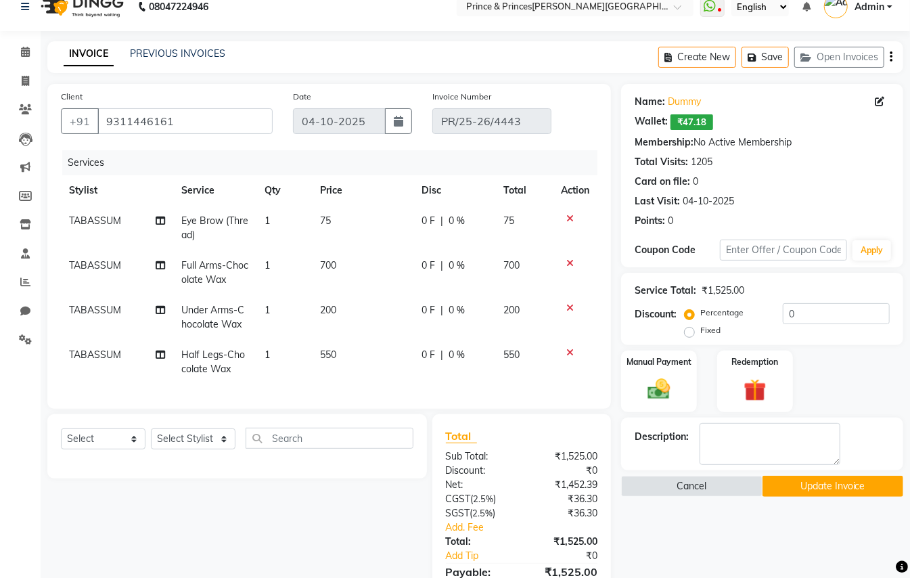
scroll to position [99, 0]
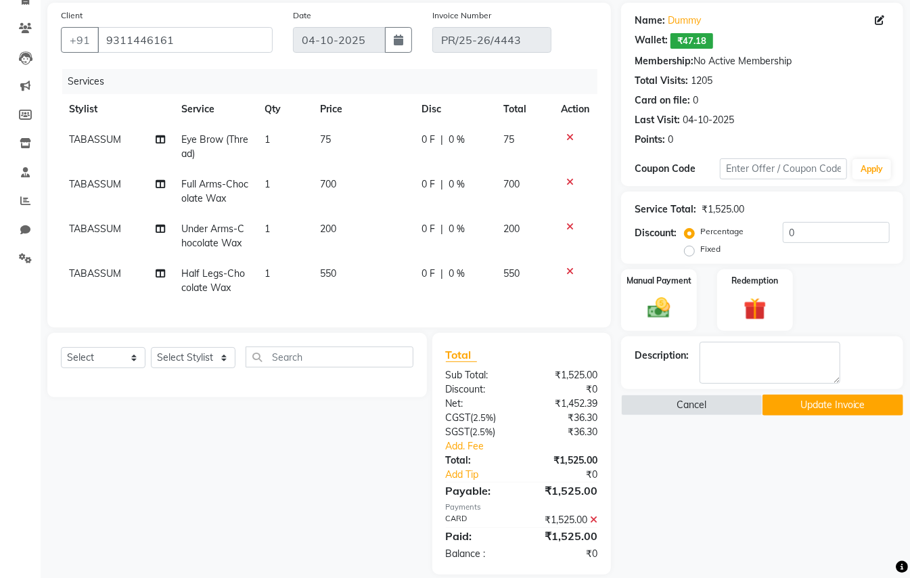
click at [593, 525] on icon at bounding box center [593, 519] width 7 height 9
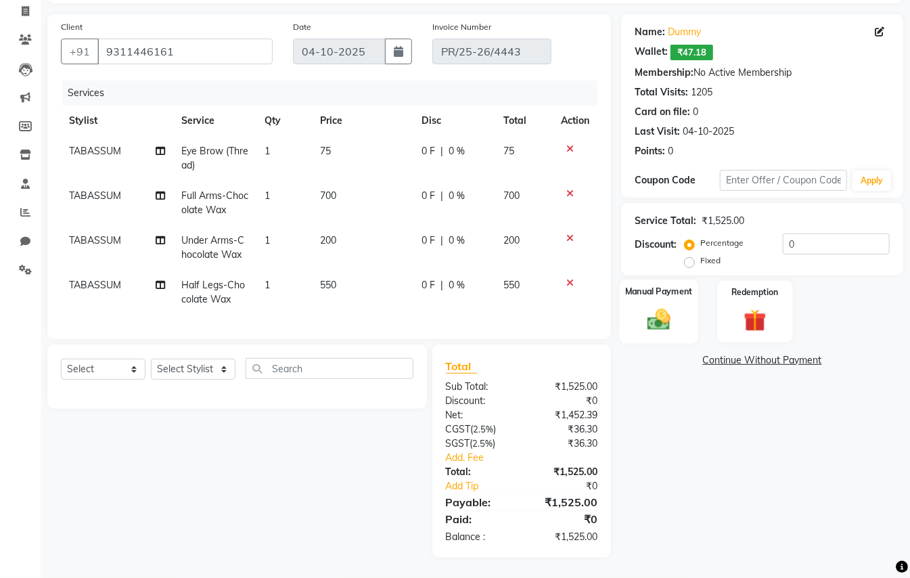
click at [658, 310] on img at bounding box center [659, 319] width 38 height 27
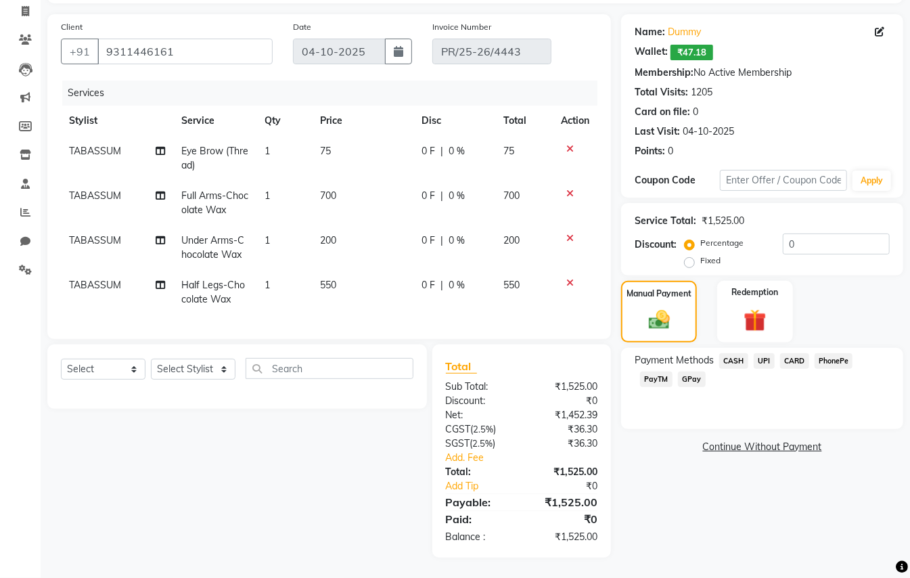
click at [738, 353] on span "CASH" at bounding box center [734, 361] width 29 height 16
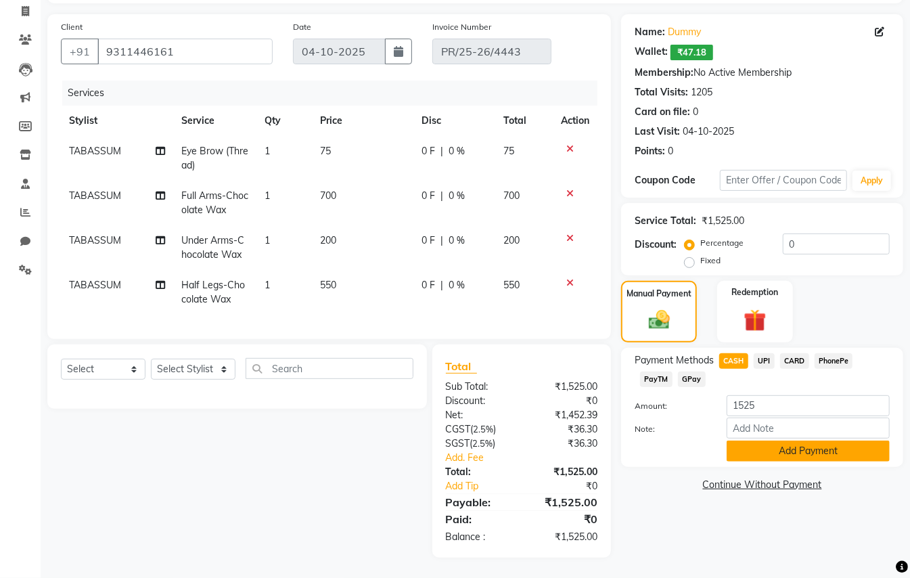
click at [770, 441] on button "Add Payment" at bounding box center [808, 451] width 163 height 21
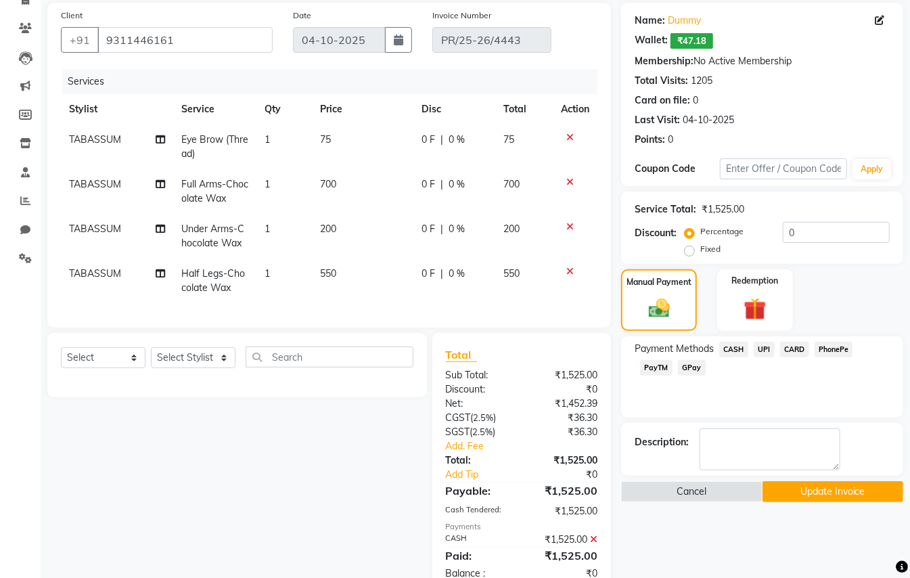
click at [848, 490] on button "Update Invoice" at bounding box center [833, 491] width 141 height 21
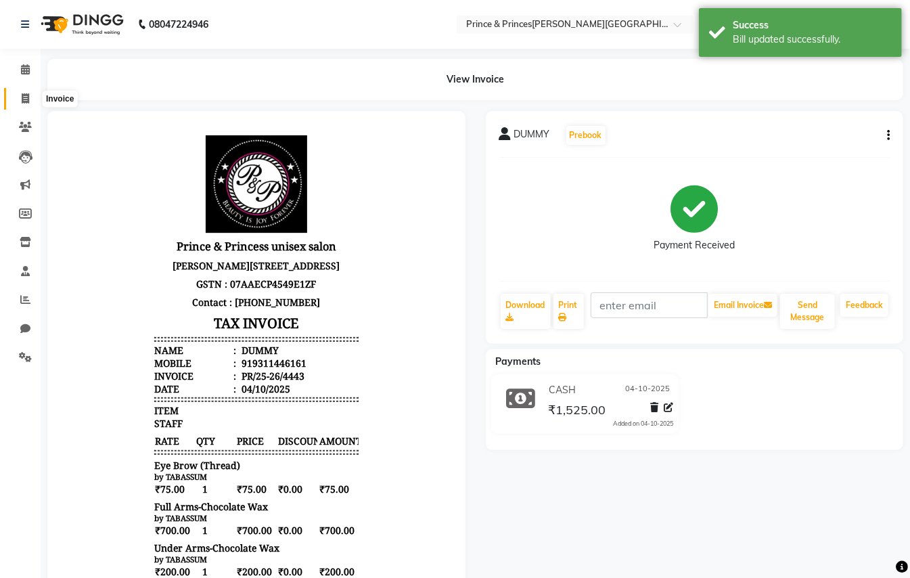
click at [24, 95] on icon at bounding box center [25, 98] width 7 height 10
select select "service"
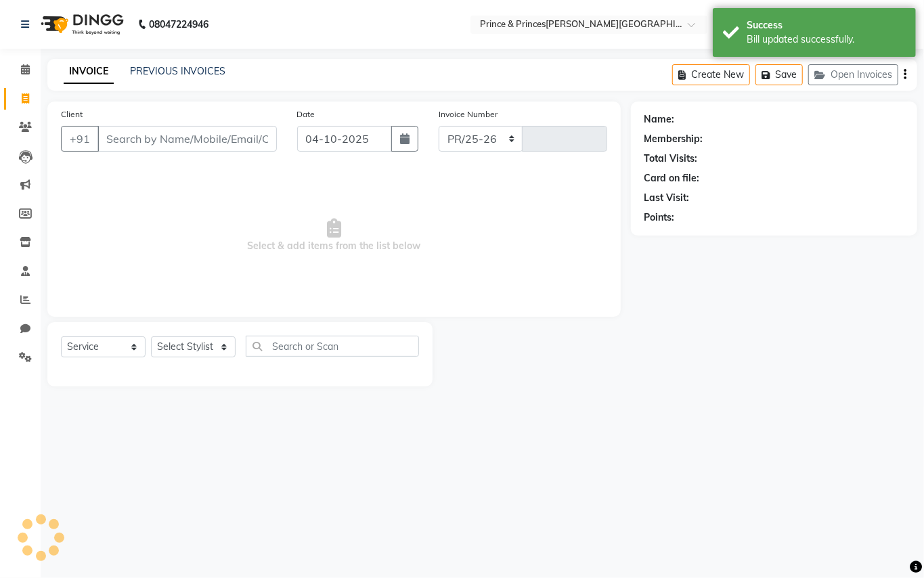
select select "3760"
type input "4444"
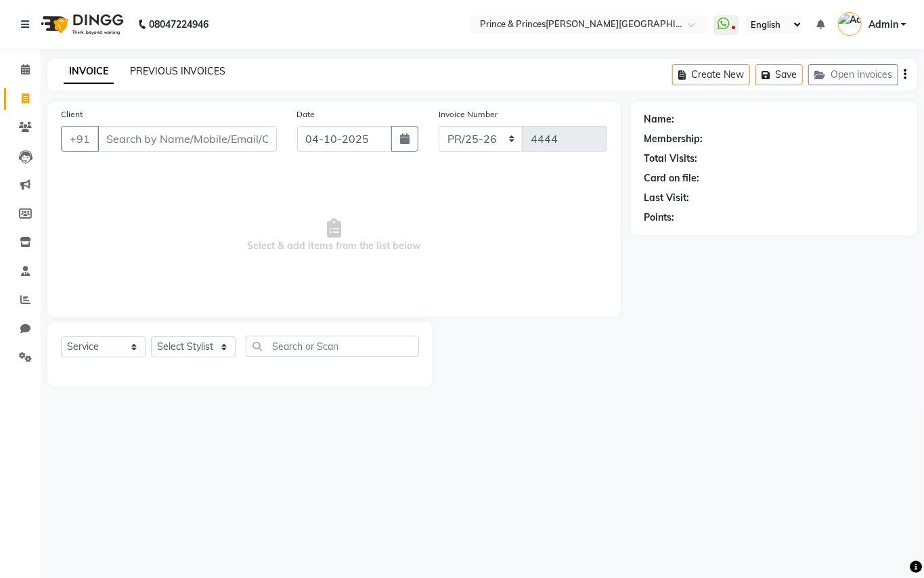
click at [160, 68] on link "PREVIOUS INVOICES" at bounding box center [177, 71] width 95 height 12
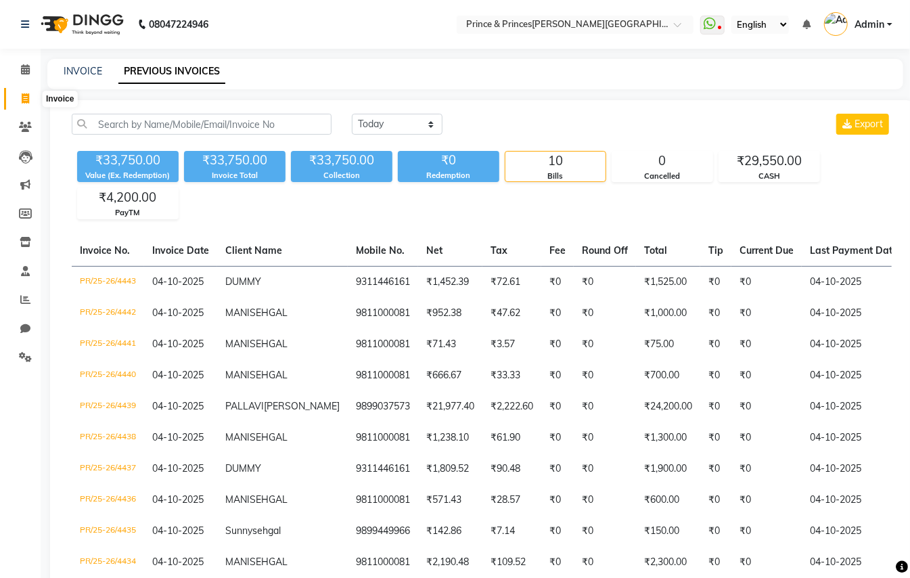
click at [22, 97] on icon at bounding box center [25, 98] width 7 height 10
select select "service"
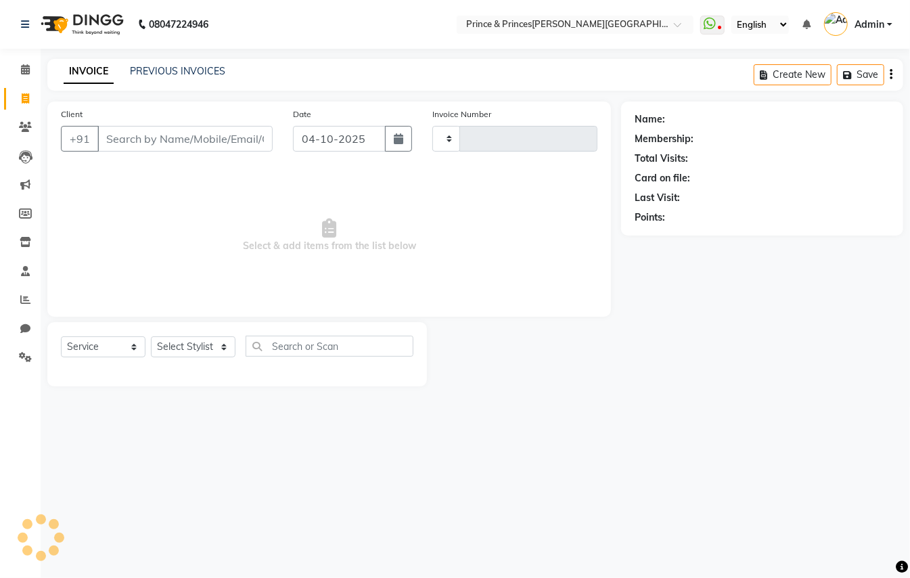
type input "4444"
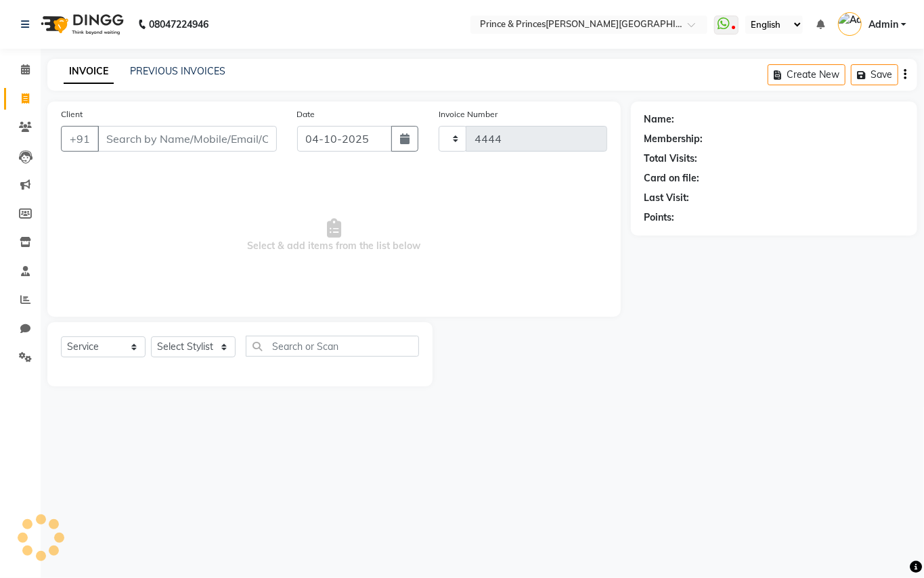
select select "3760"
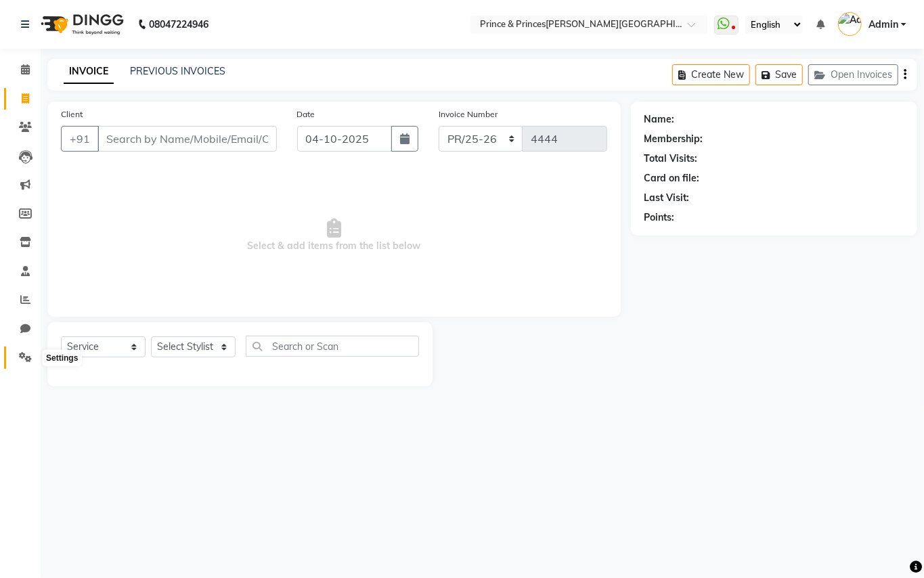
click at [24, 355] on icon at bounding box center [25, 357] width 13 height 10
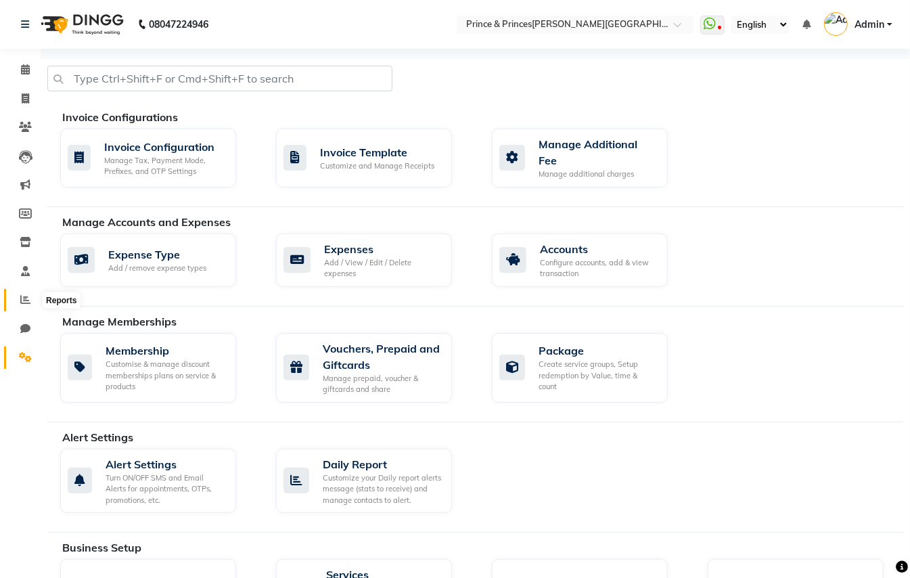
click at [22, 299] on icon at bounding box center [25, 299] width 10 height 10
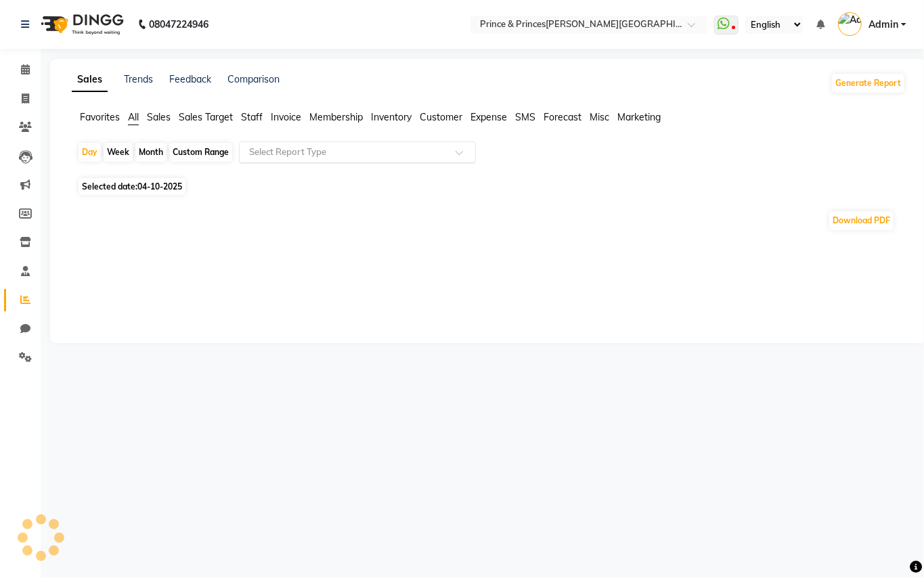
click at [299, 153] on input "text" at bounding box center [343, 153] width 195 height 14
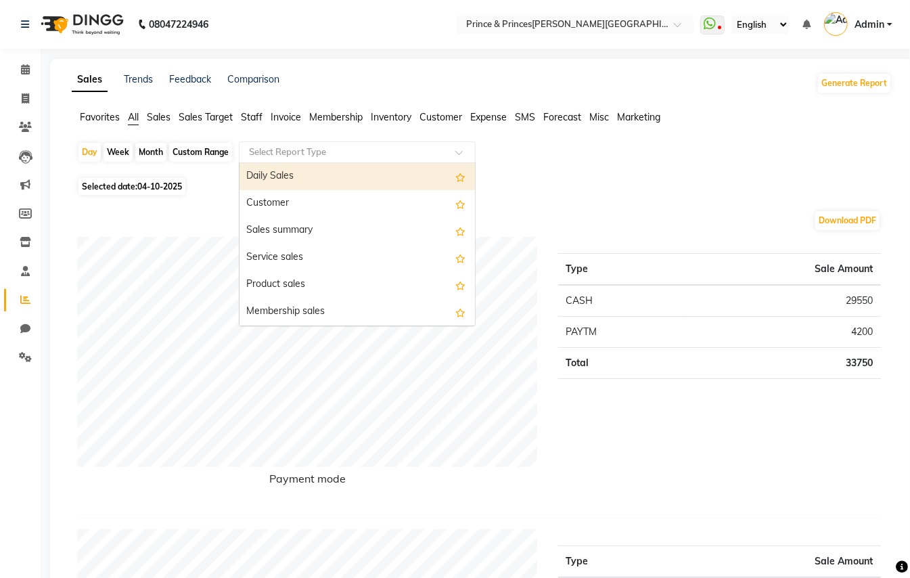
click at [299, 153] on input "text" at bounding box center [343, 153] width 195 height 14
click at [255, 112] on span "Staff" at bounding box center [252, 117] width 22 height 12
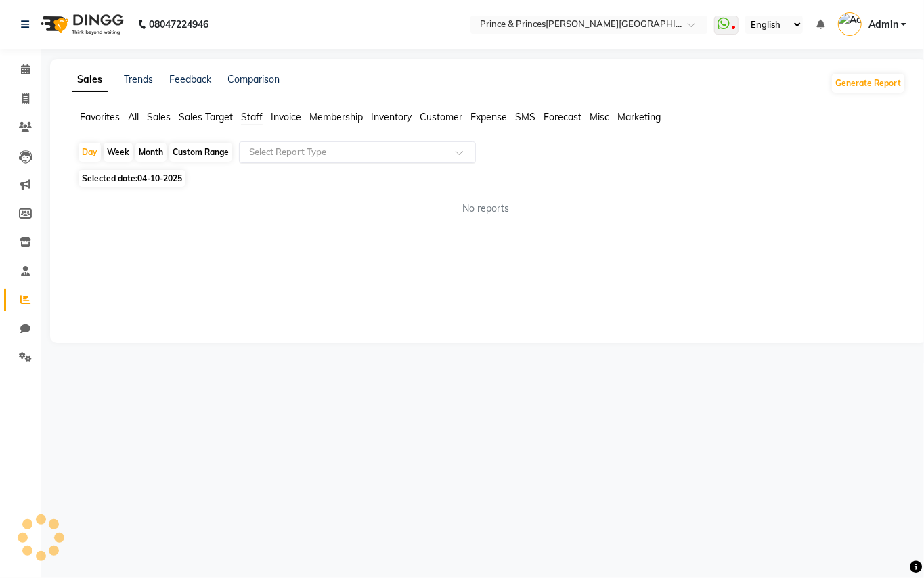
click at [302, 144] on div "Select Report Type" at bounding box center [357, 152] width 237 height 22
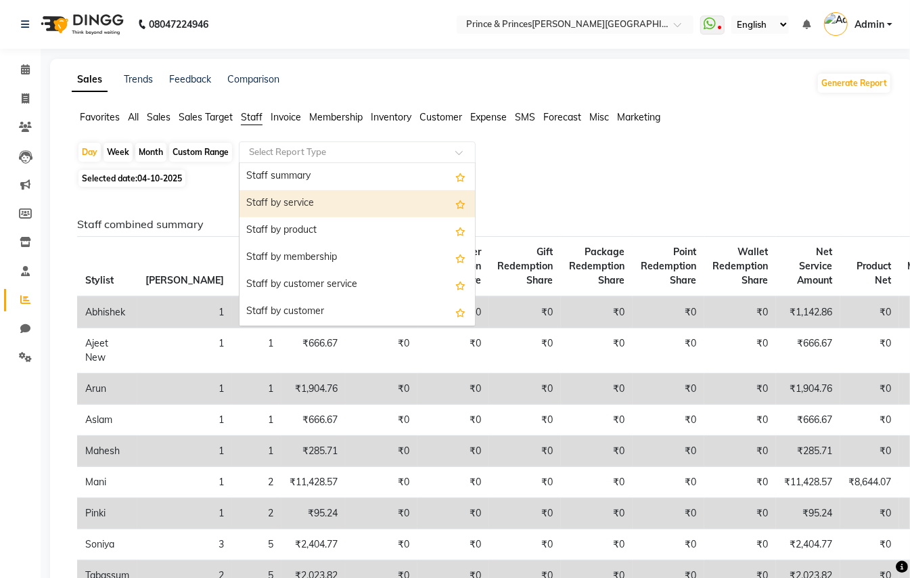
click at [309, 206] on div "Staff by service" at bounding box center [358, 203] width 236 height 27
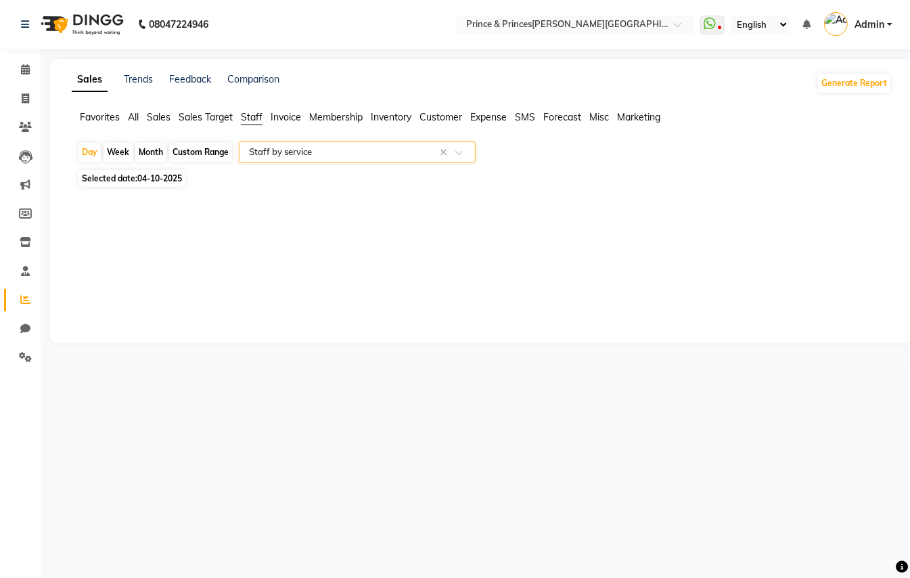
select select "full_report"
select select "pdf"
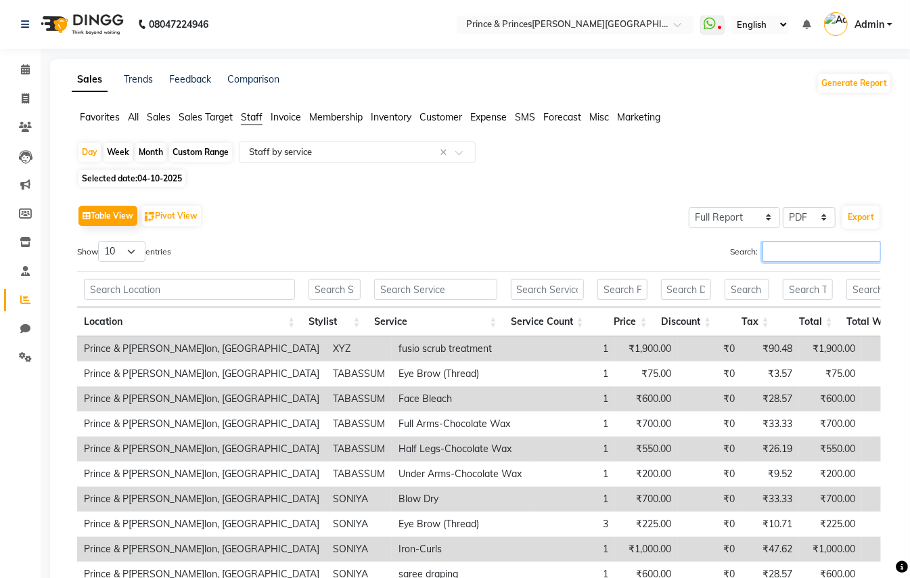
drag, startPoint x: 783, startPoint y: 255, endPoint x: 780, endPoint y: 246, distance: 9.4
click at [783, 252] on input "Search:" at bounding box center [822, 251] width 118 height 21
drag, startPoint x: 198, startPoint y: 150, endPoint x: 184, endPoint y: 161, distance: 17.8
click at [198, 149] on div "Custom Range" at bounding box center [200, 152] width 63 height 19
select select "10"
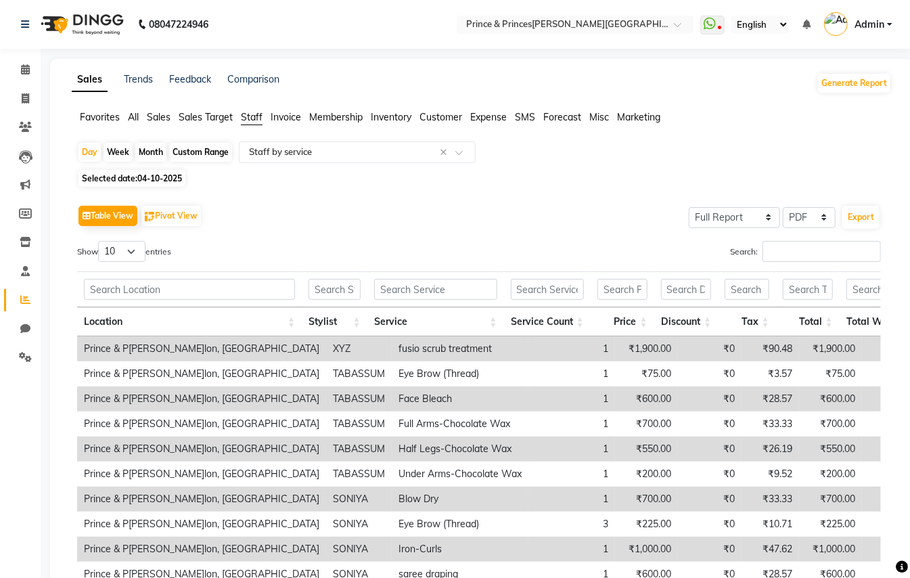
select select "2025"
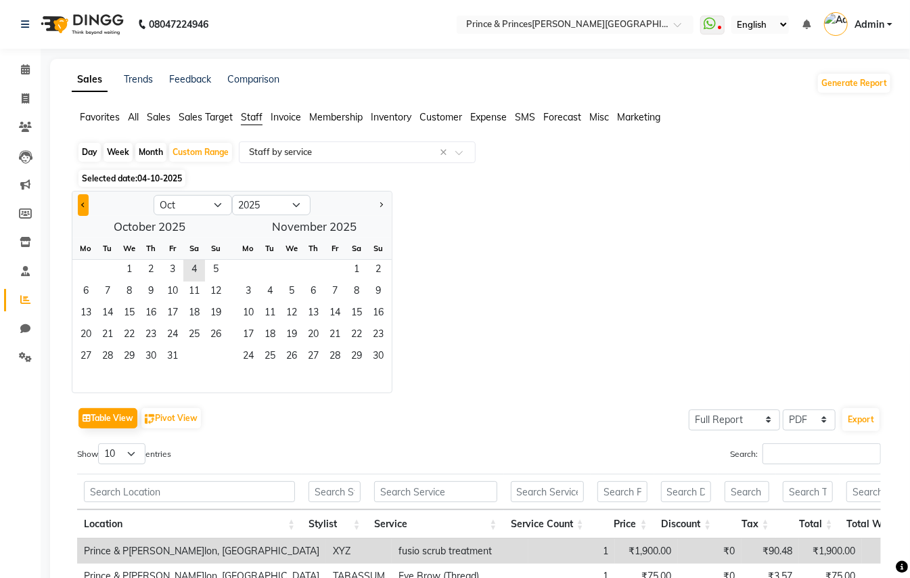
click at [82, 201] on button "Previous month" at bounding box center [83, 205] width 11 height 22
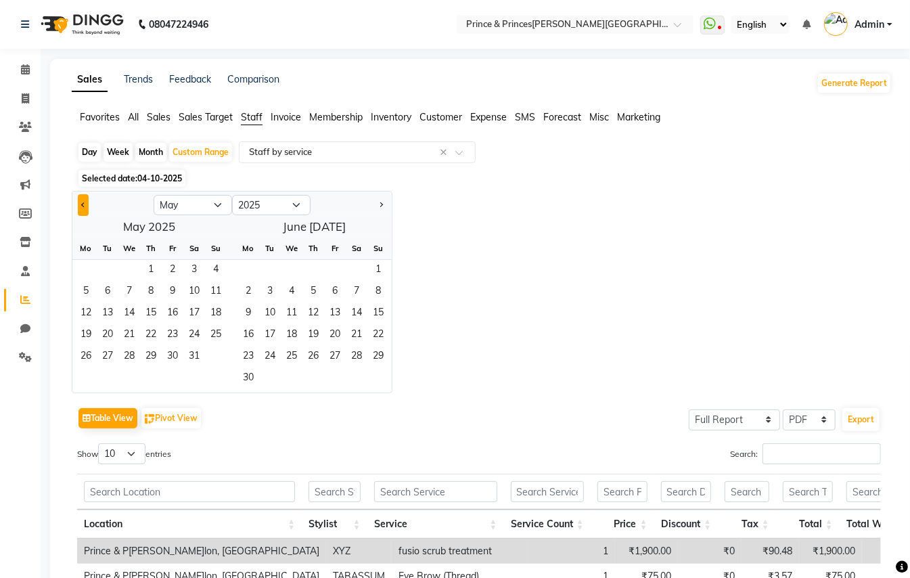
click at [82, 201] on button "Previous month" at bounding box center [83, 205] width 11 height 22
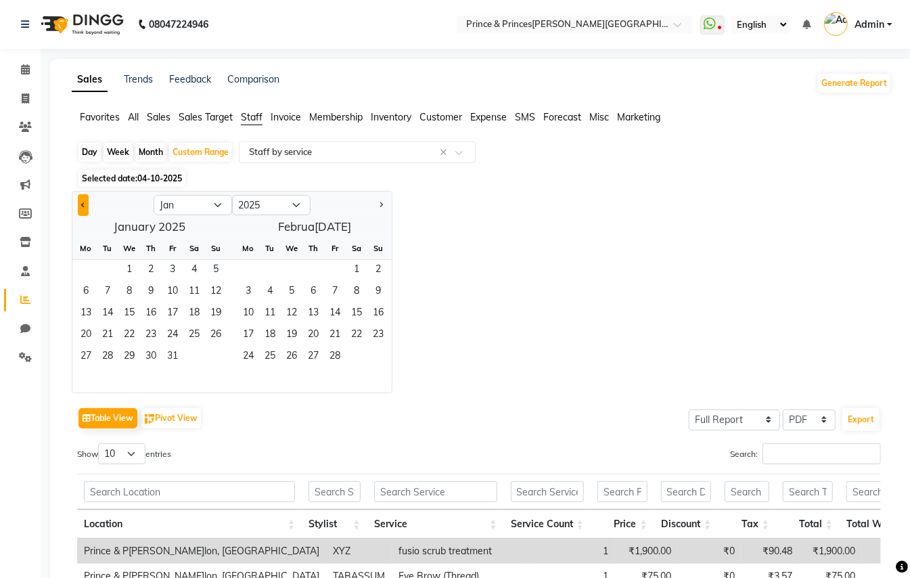
select select "12"
select select "2024"
click at [84, 206] on span "Previous month" at bounding box center [83, 204] width 5 height 5
click at [169, 363] on span "29" at bounding box center [173, 358] width 22 height 22
click at [384, 208] on button "Next month" at bounding box center [381, 205] width 11 height 22
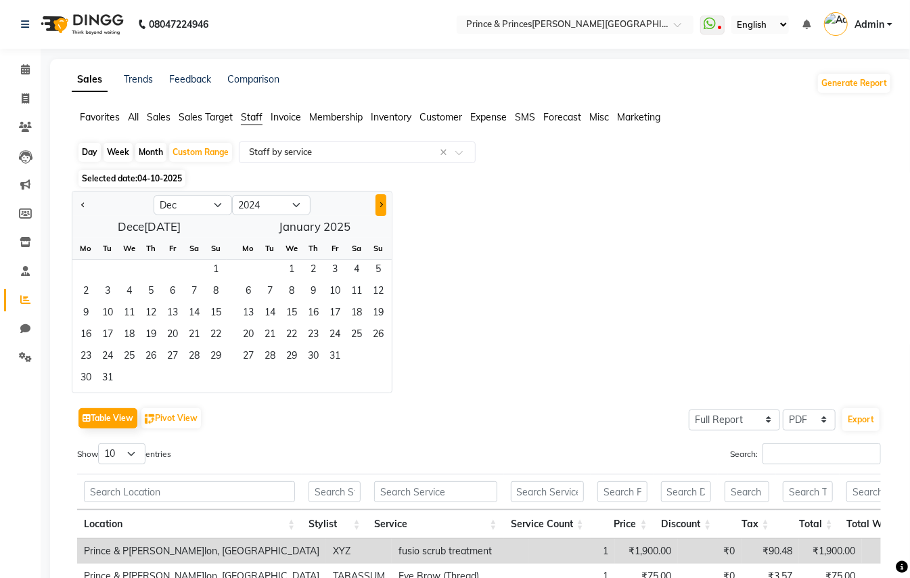
click at [383, 204] on button "Next month" at bounding box center [381, 205] width 11 height 22
select select "1"
select select "2025"
click at [383, 204] on button "Next month" at bounding box center [381, 205] width 11 height 22
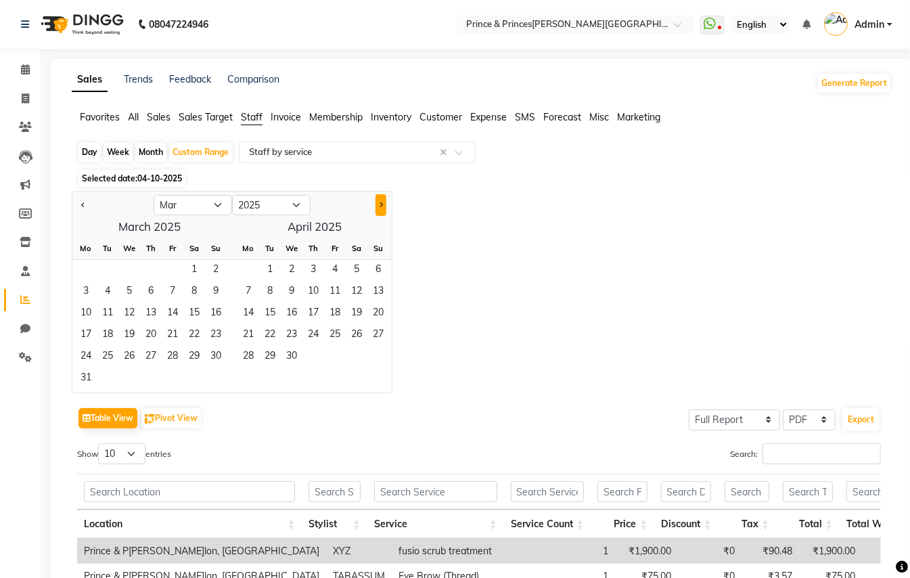
click at [383, 204] on button "Next month" at bounding box center [381, 205] width 11 height 22
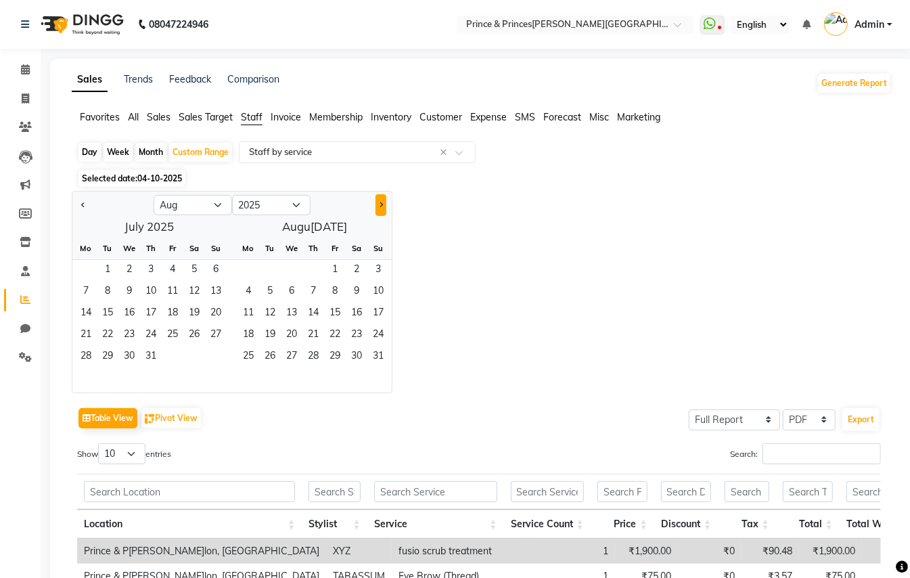
click at [383, 204] on button "Next month" at bounding box center [381, 205] width 11 height 22
click at [87, 206] on button "Previous month" at bounding box center [83, 205] width 11 height 22
select select "9"
click at [359, 265] on span "4" at bounding box center [357, 271] width 22 height 22
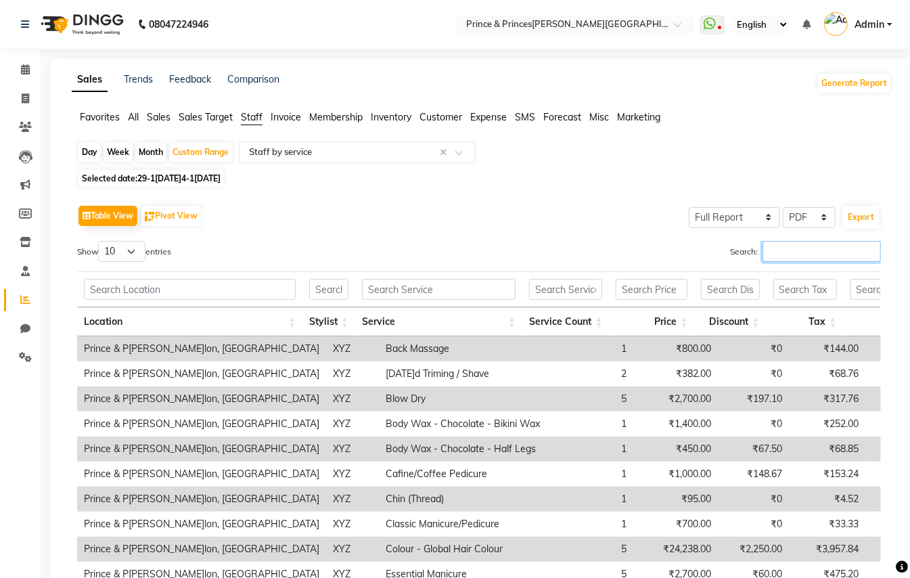
click at [808, 255] on input "Search:" at bounding box center [822, 251] width 118 height 21
click at [808, 250] on input "Search:" at bounding box center [822, 251] width 118 height 21
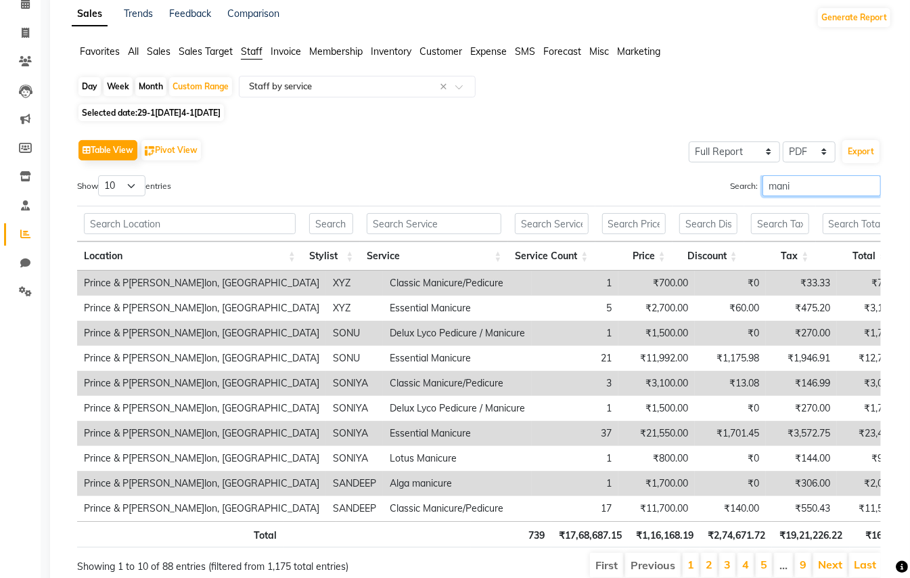
scroll to position [47, 0]
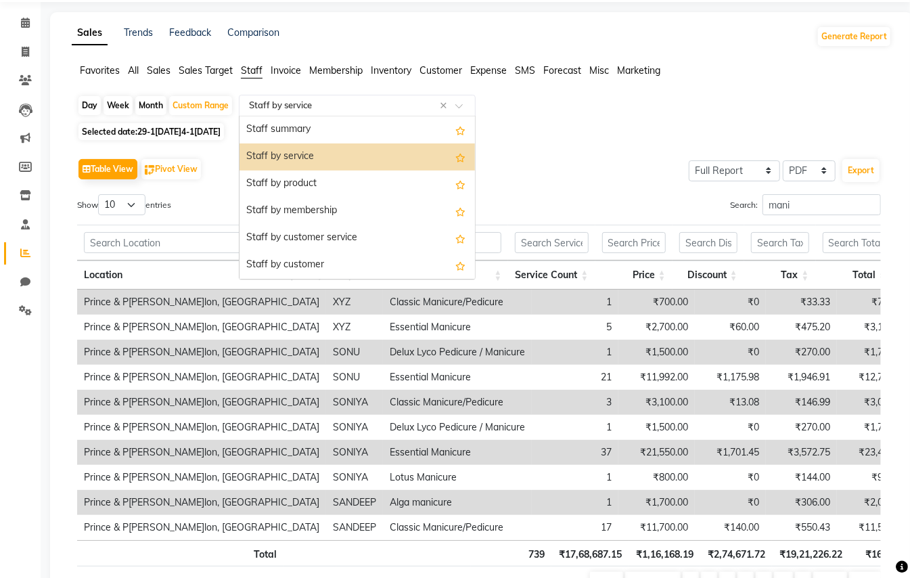
click at [320, 107] on input "text" at bounding box center [343, 106] width 195 height 14
click at [586, 129] on div "Selected date: 29-11-2024 - 04-10-2025" at bounding box center [484, 132] width 815 height 14
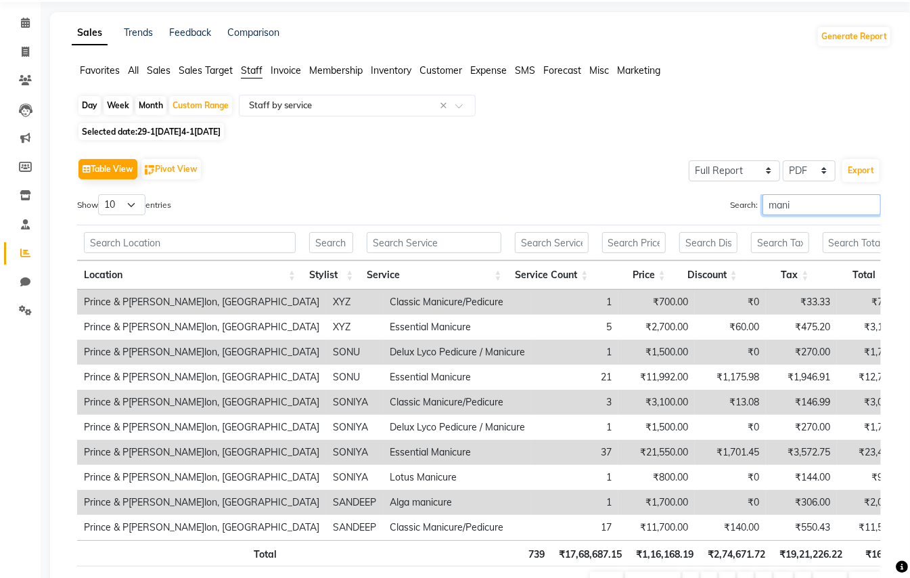
drag, startPoint x: 830, startPoint y: 203, endPoint x: 839, endPoint y: 198, distance: 10.9
click at [838, 198] on input "mani" at bounding box center [822, 204] width 118 height 21
type input "m"
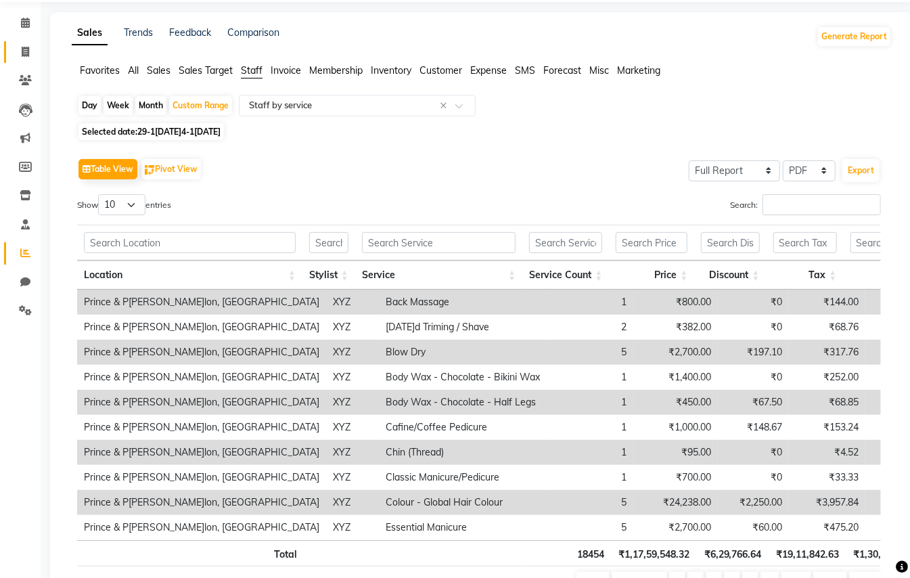
click at [28, 50] on icon at bounding box center [25, 52] width 7 height 10
select select "service"
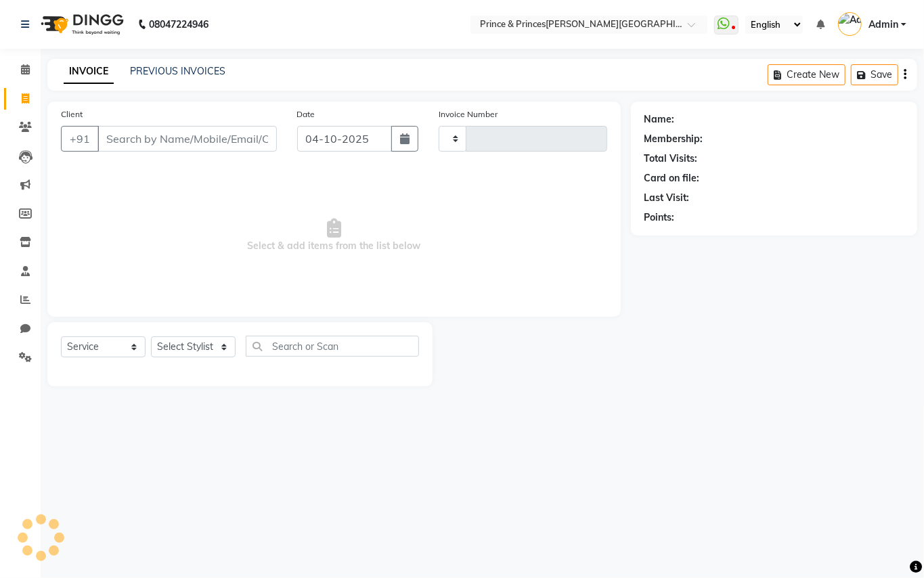
click at [196, 143] on input "Client" at bounding box center [186, 139] width 179 height 26
select select "3760"
type input "4444"
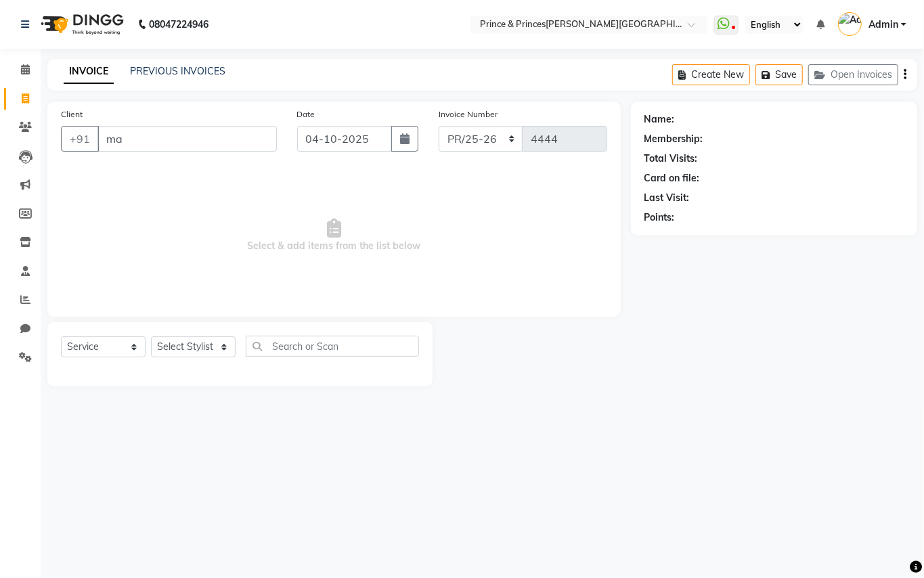
type input "m"
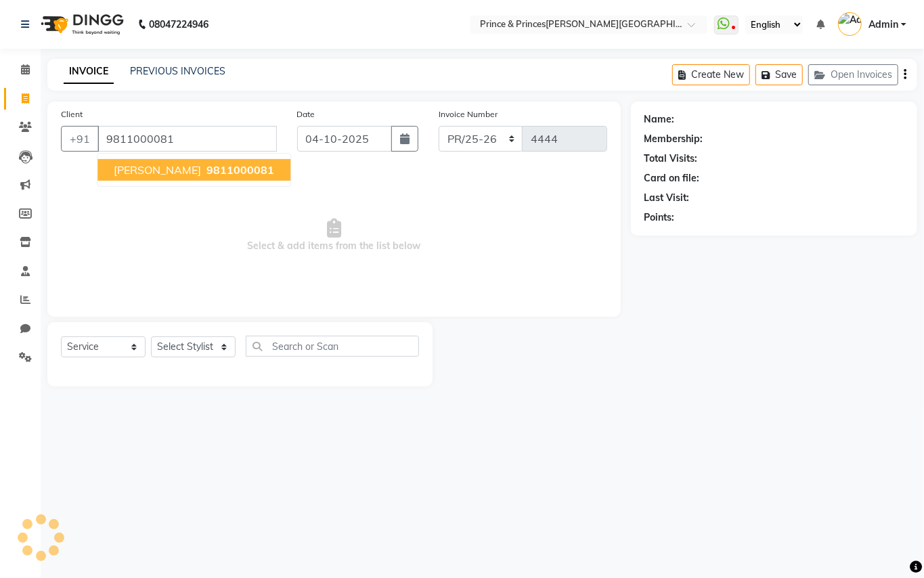
drag, startPoint x: 131, startPoint y: 169, endPoint x: 125, endPoint y: 215, distance: 46.5
click at [133, 171] on span "[PERSON_NAME]" at bounding box center [157, 170] width 87 height 14
type input "9811000081"
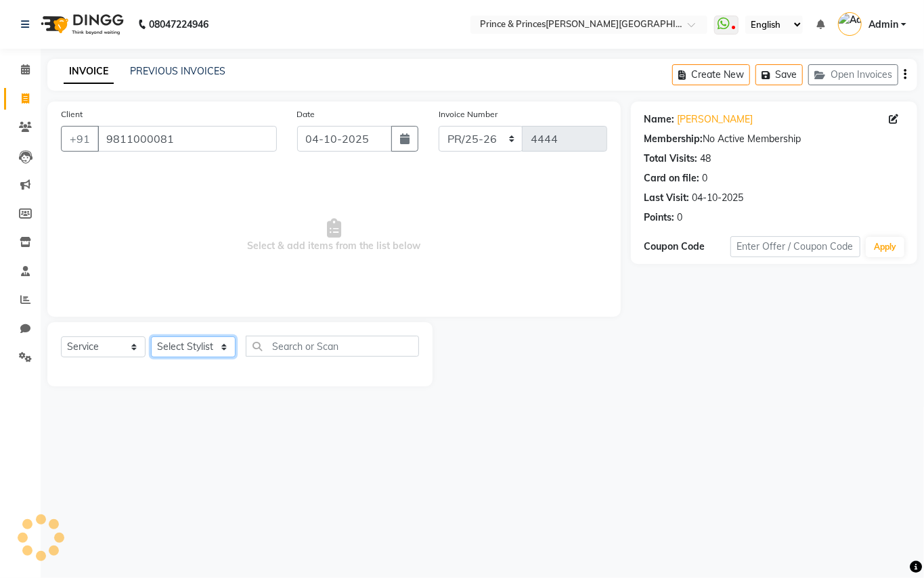
click at [174, 356] on select "Select Stylist ABHISHEK [PERSON_NAME] NEW [PERSON_NAME] [PERSON_NAME] [PERSON_N…" at bounding box center [193, 346] width 85 height 21
select select "63571"
drag, startPoint x: 174, startPoint y: 353, endPoint x: 285, endPoint y: 353, distance: 111.0
click at [174, 353] on select "Select Stylist ABHISHEK [PERSON_NAME] NEW [PERSON_NAME] [PERSON_NAME] [PERSON_N…" at bounding box center [193, 346] width 85 height 21
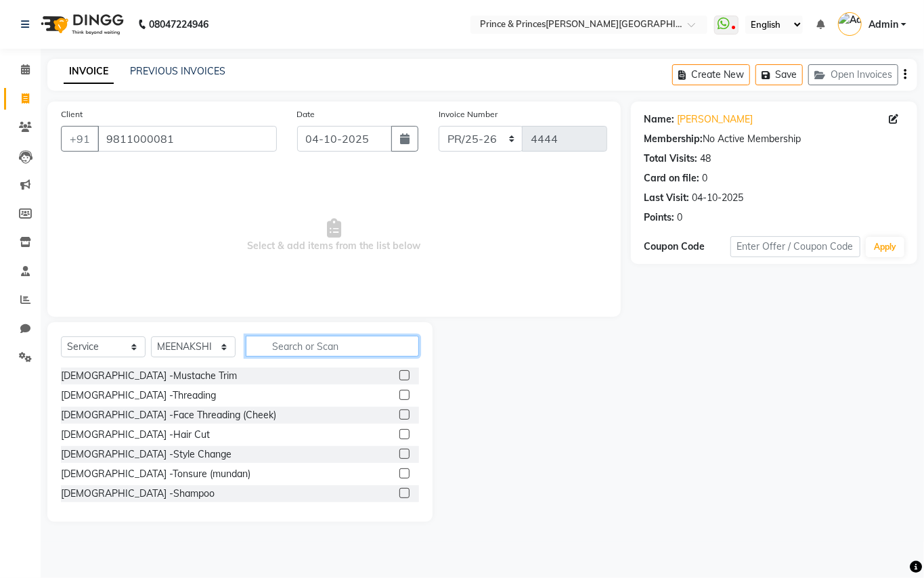
click at [286, 353] on input "text" at bounding box center [332, 346] width 173 height 21
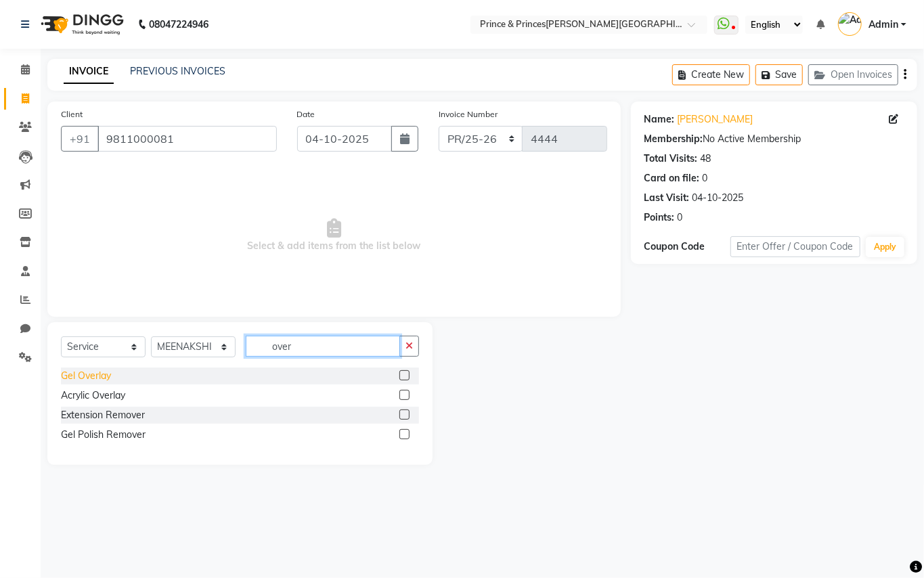
type input "over"
click at [90, 379] on div "Gel Overlay" at bounding box center [86, 376] width 50 height 14
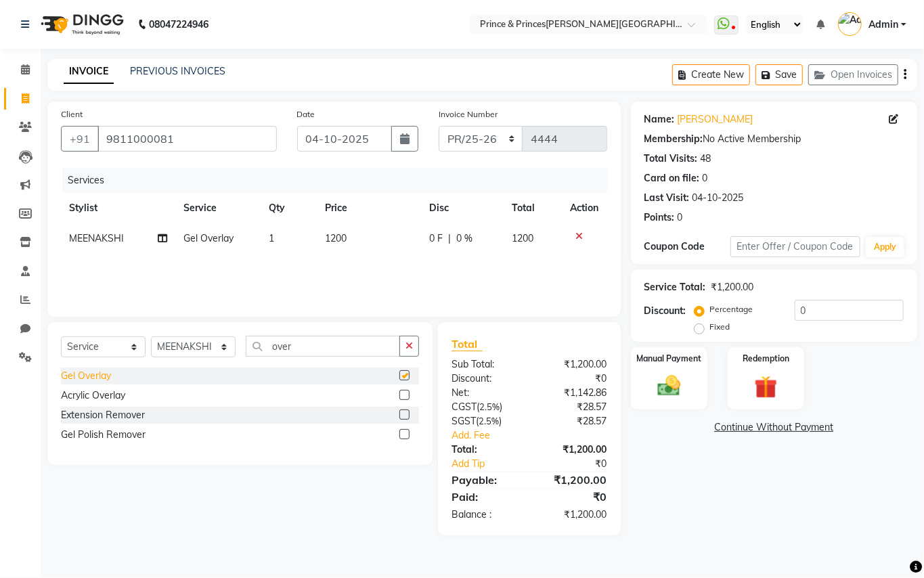
checkbox input "false"
click at [342, 232] on span "1200" at bounding box center [336, 238] width 22 height 12
select select "63571"
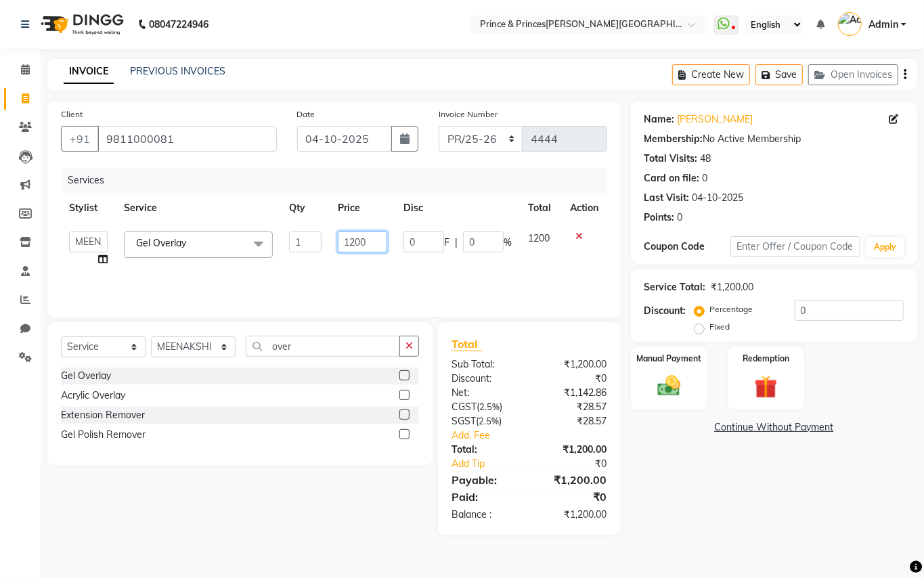
click at [370, 242] on input "1200" at bounding box center [362, 241] width 49 height 21
type input "1700"
click at [355, 265] on div "Services Stylist Service Qty Price Disc Total Action ABHISHEK AJEET AJEET NEW A…" at bounding box center [334, 235] width 546 height 135
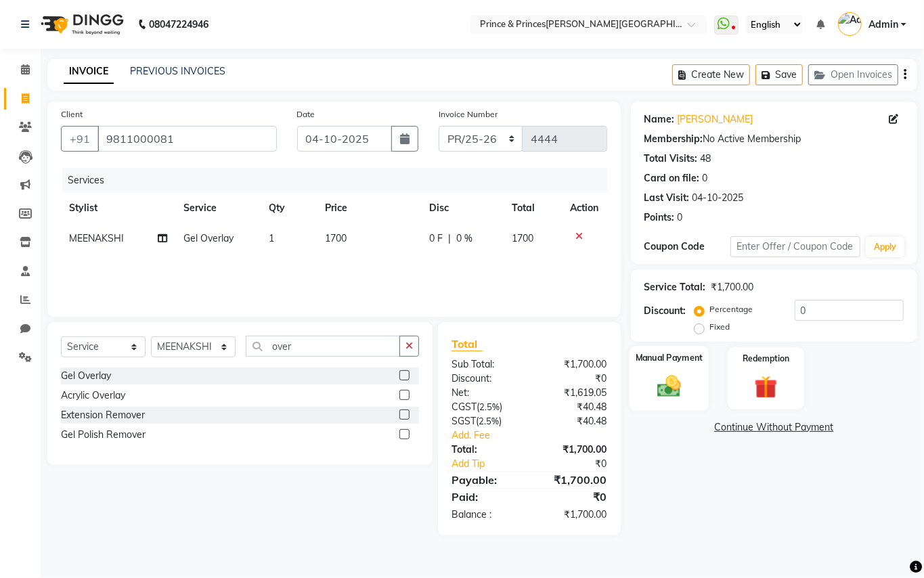
click at [665, 391] on img at bounding box center [669, 386] width 39 height 28
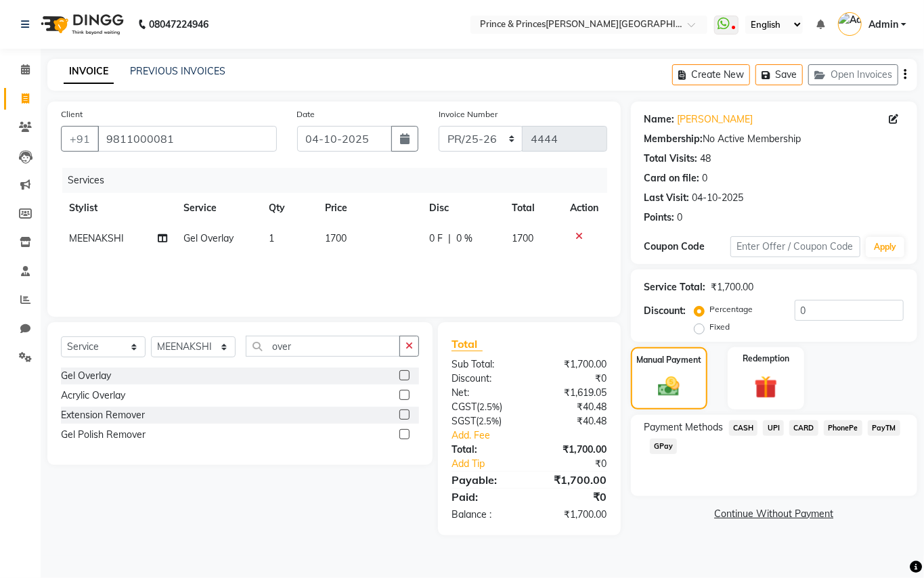
click at [891, 423] on span "PayTM" at bounding box center [884, 428] width 32 height 16
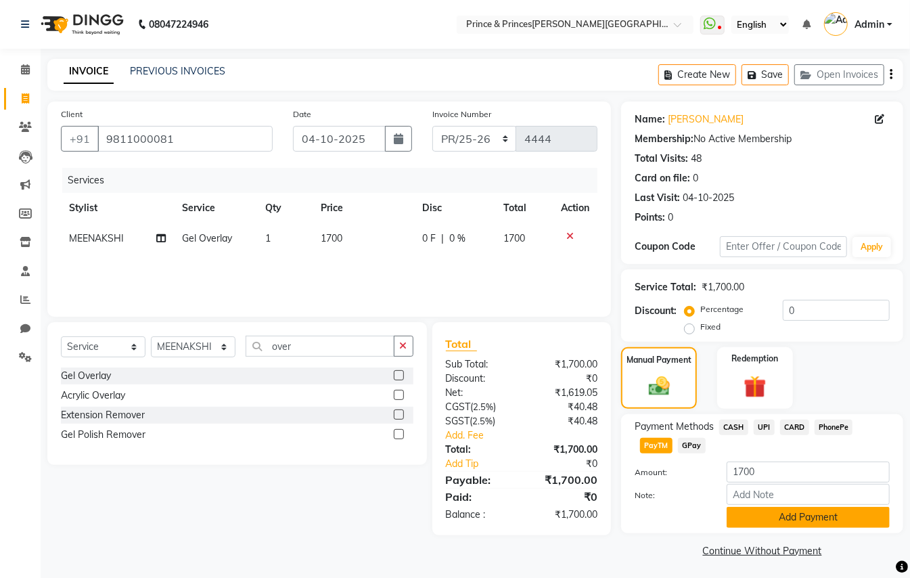
click at [827, 518] on button "Add Payment" at bounding box center [808, 517] width 163 height 21
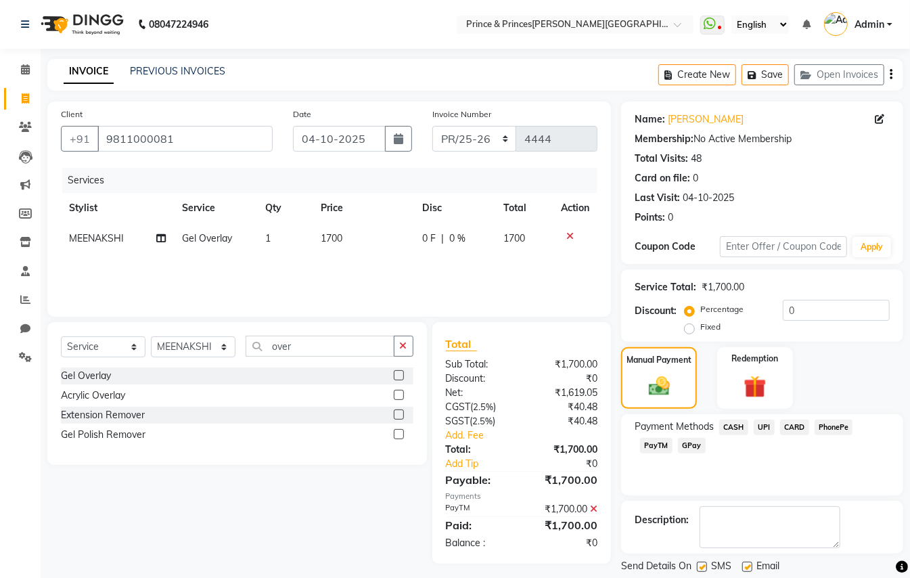
scroll to position [42, 0]
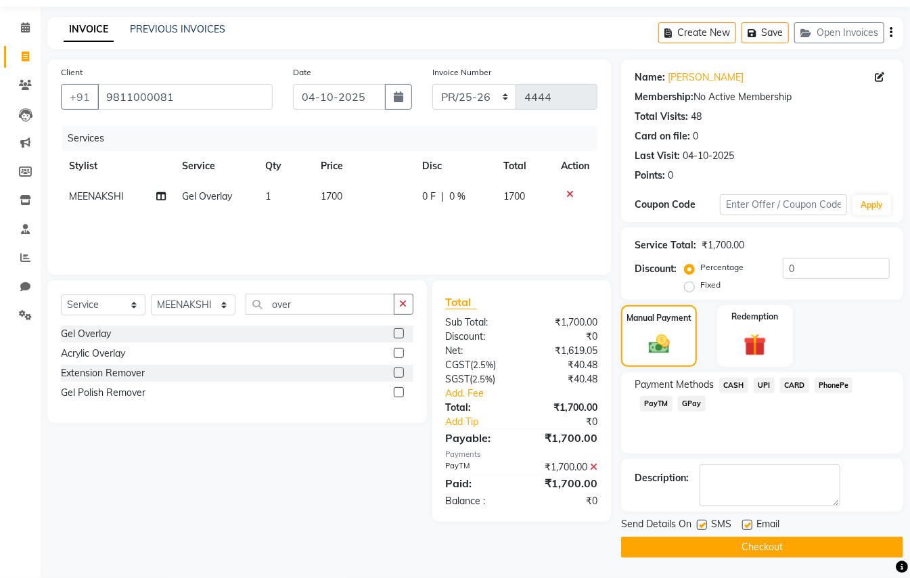
click at [770, 546] on button "Checkout" at bounding box center [762, 547] width 282 height 21
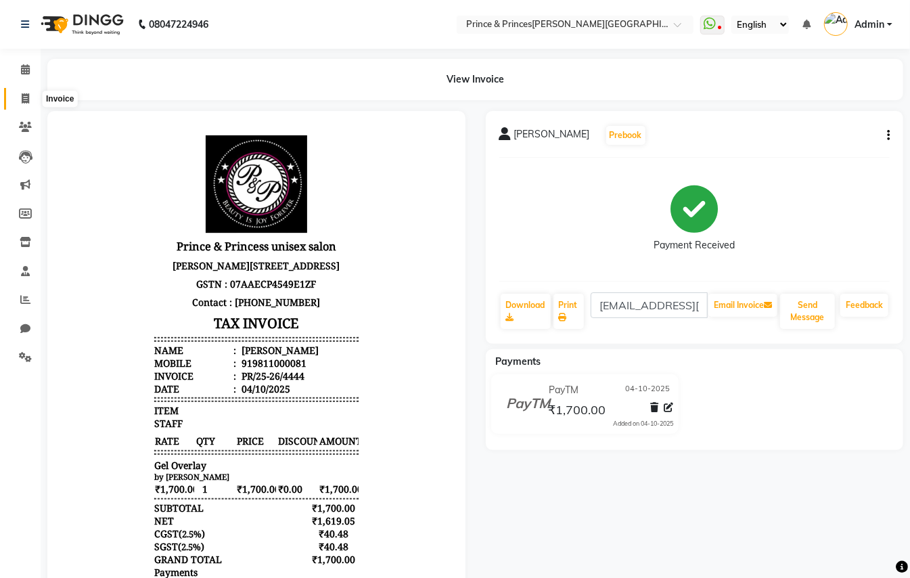
click at [26, 95] on icon at bounding box center [25, 98] width 7 height 10
select select "service"
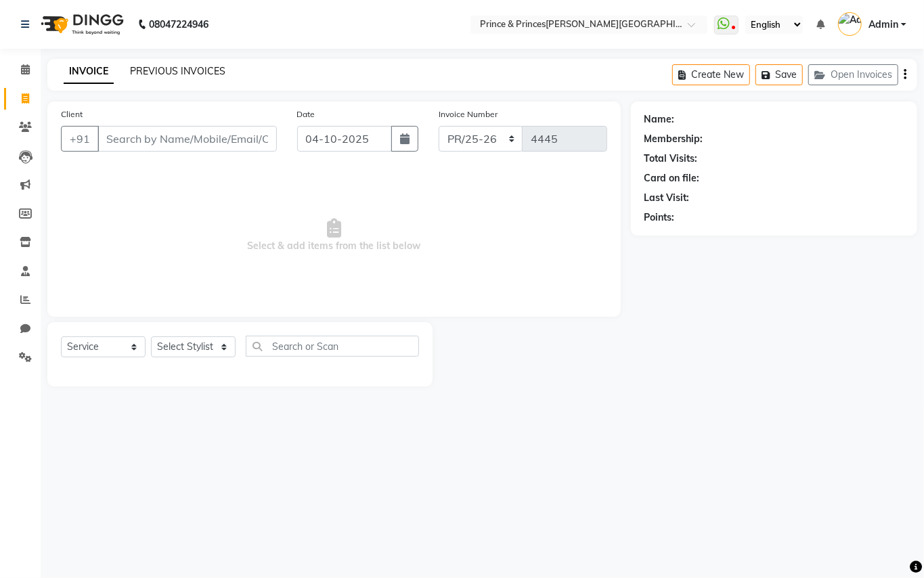
click at [163, 69] on link "PREVIOUS INVOICES" at bounding box center [177, 71] width 95 height 12
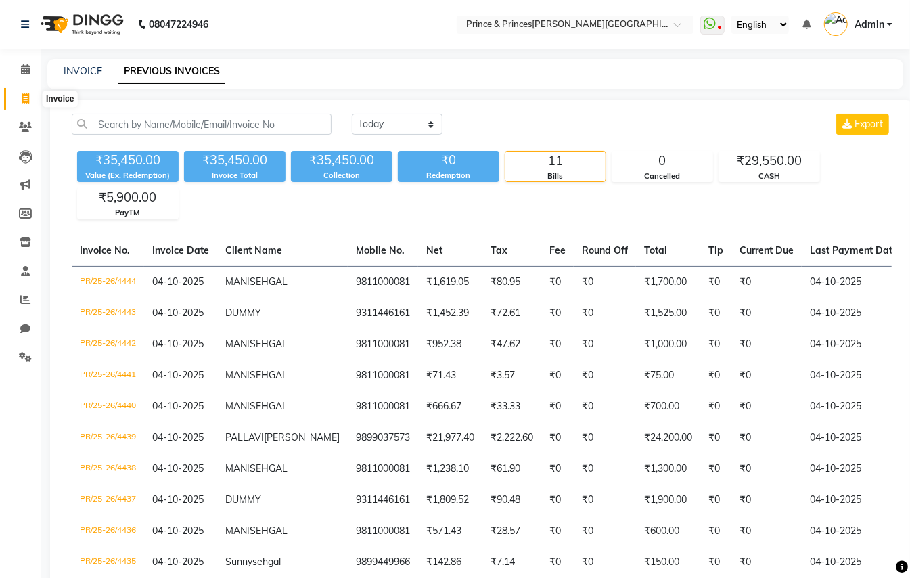
click at [27, 93] on span at bounding box center [26, 99] width 24 height 16
select select "service"
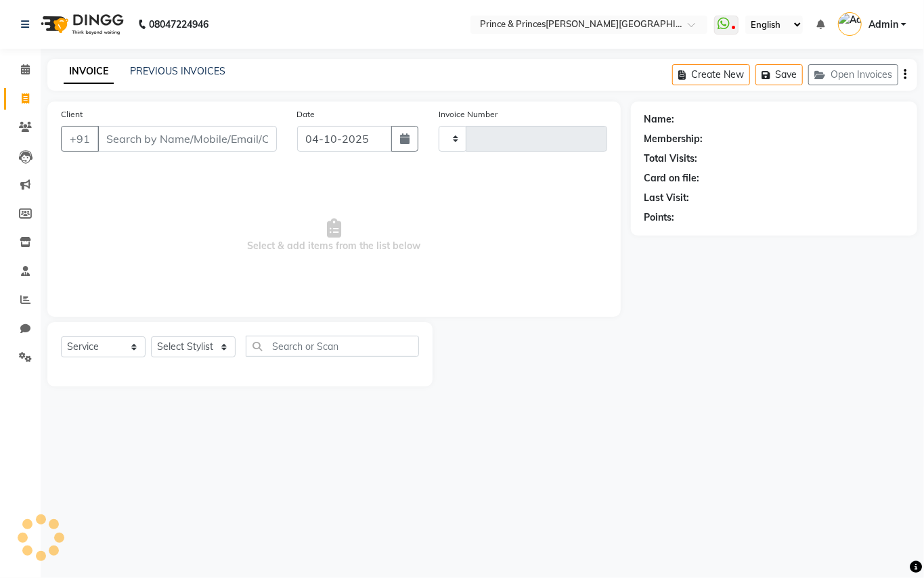
type input "4445"
select select "3760"
click at [158, 68] on link "PREVIOUS INVOICES" at bounding box center [177, 71] width 95 height 12
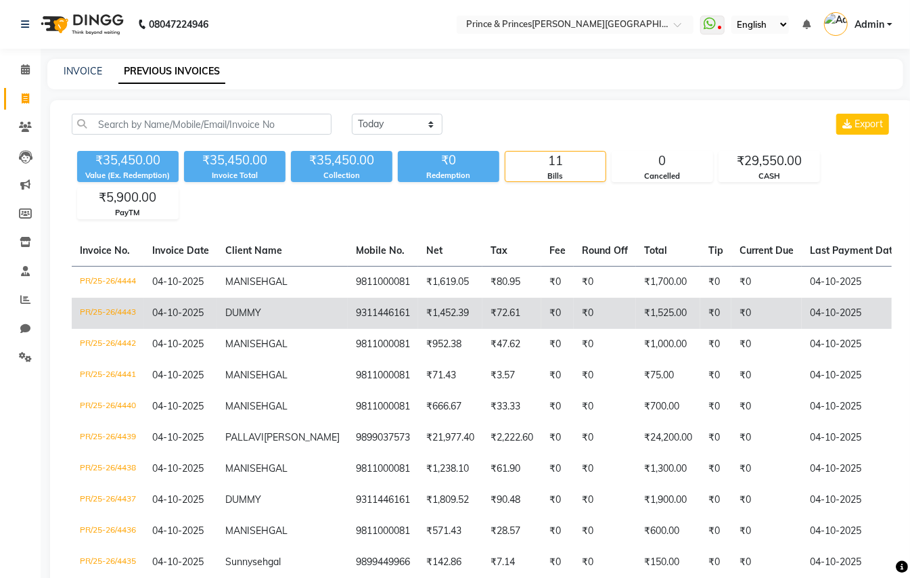
click at [636, 328] on td "₹1,525.00" at bounding box center [668, 313] width 64 height 31
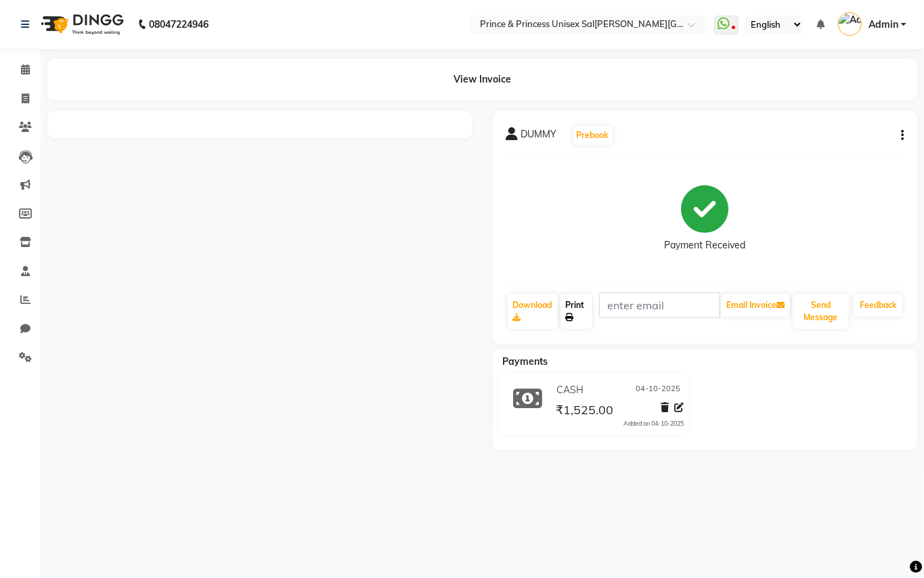
click at [574, 307] on link "Print" at bounding box center [576, 311] width 32 height 35
click at [899, 135] on button "button" at bounding box center [900, 136] width 8 height 14
click at [814, 153] on div "Edit Invoice" at bounding box center [834, 151] width 93 height 17
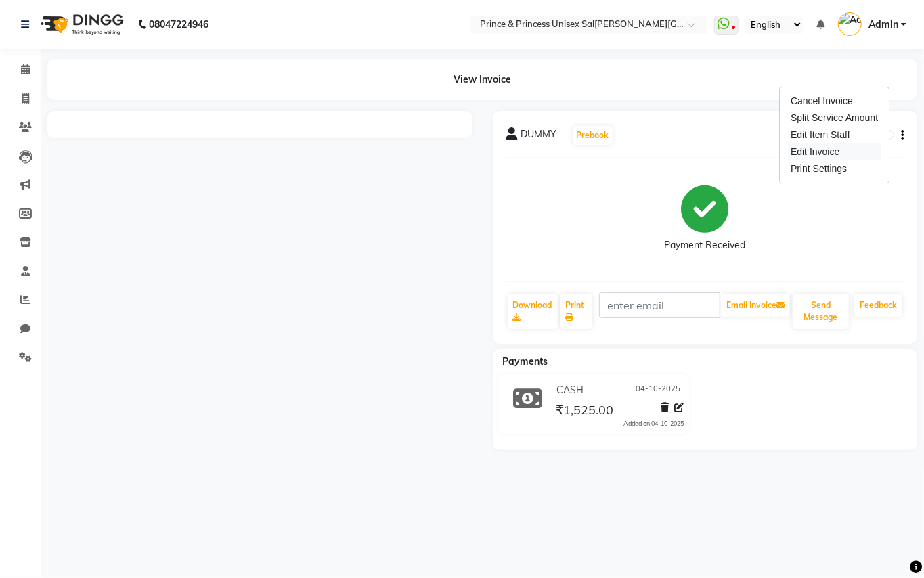
select select "service"
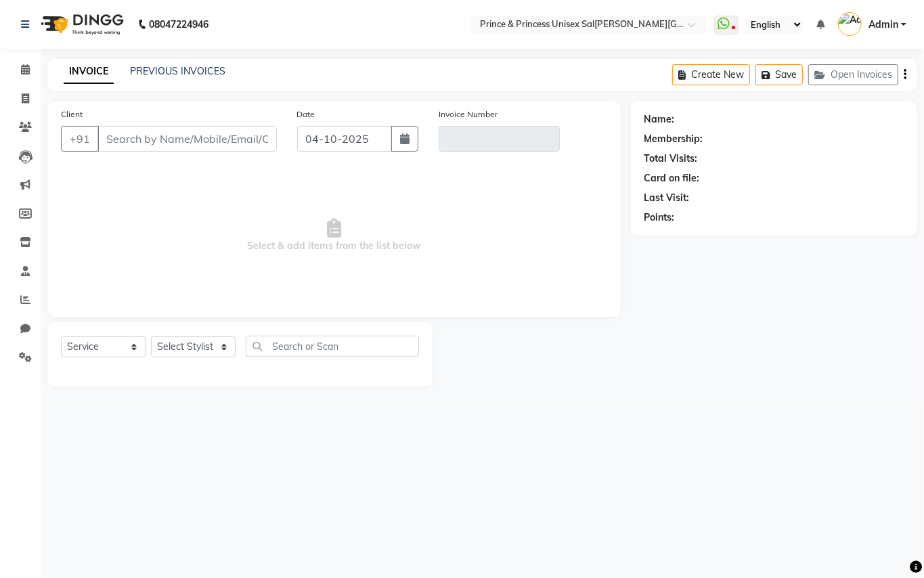
type input "9311446161"
type input "PR/25-26/4443"
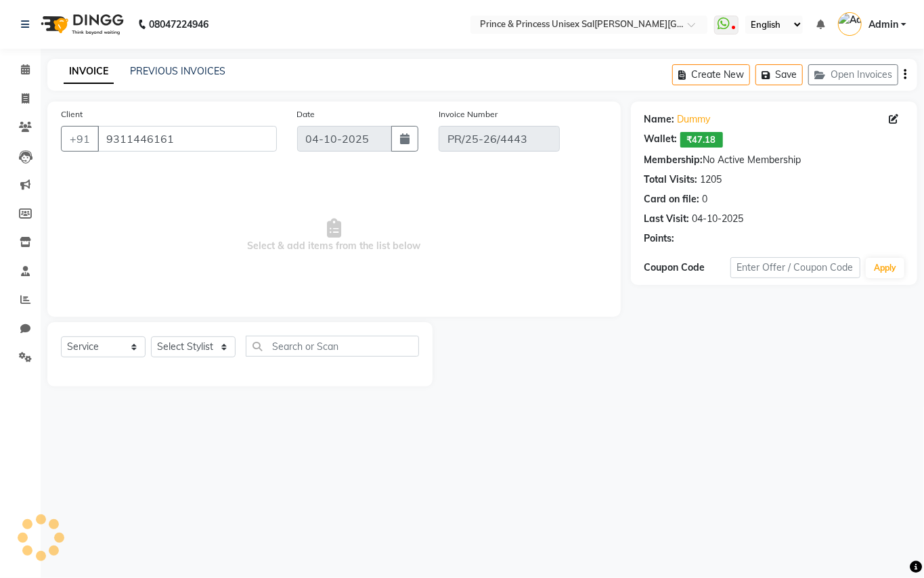
select select "select"
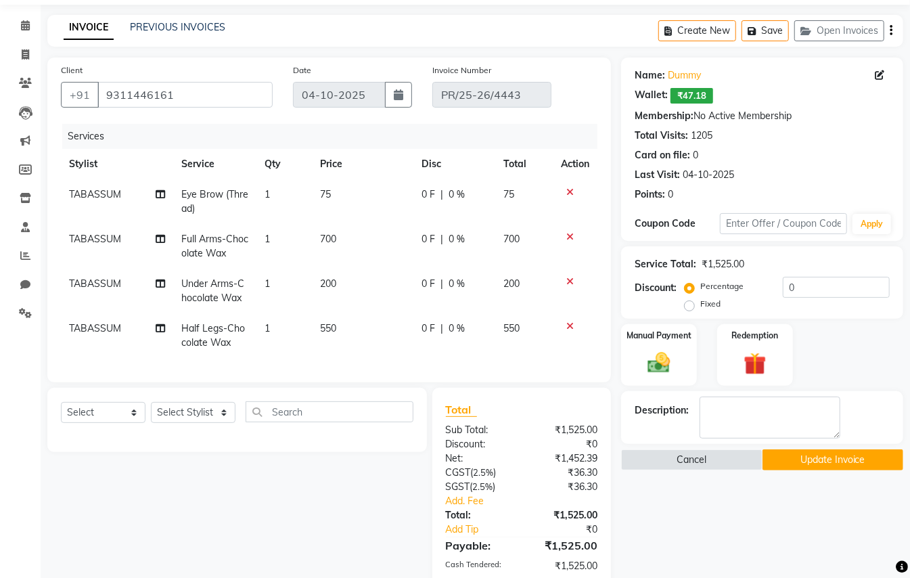
scroll to position [149, 0]
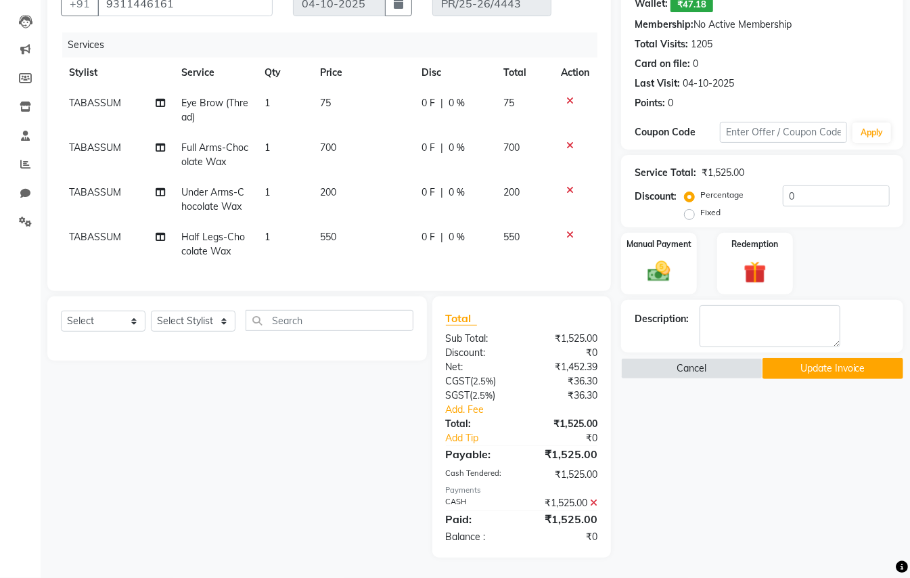
click at [805, 358] on button "Update Invoice" at bounding box center [833, 368] width 141 height 21
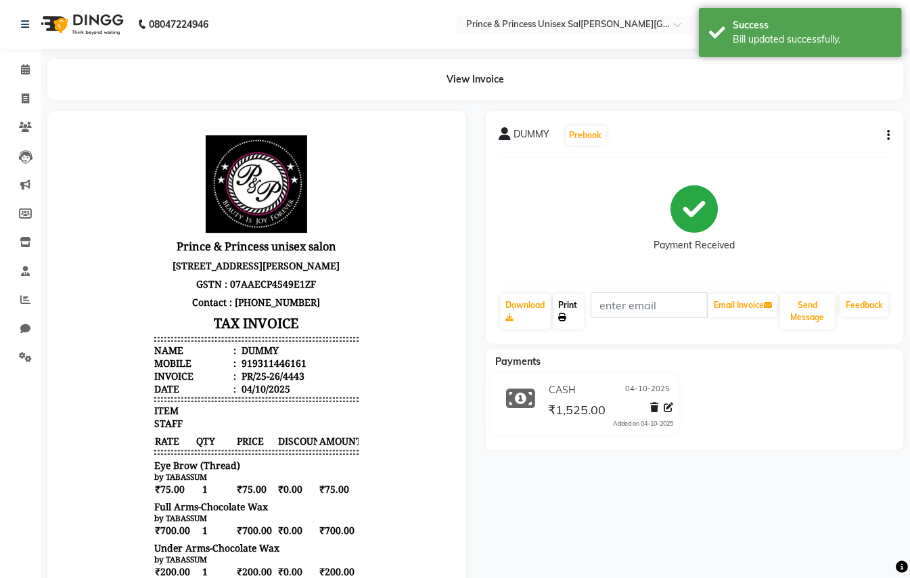
click at [567, 301] on link "Print" at bounding box center [569, 311] width 31 height 35
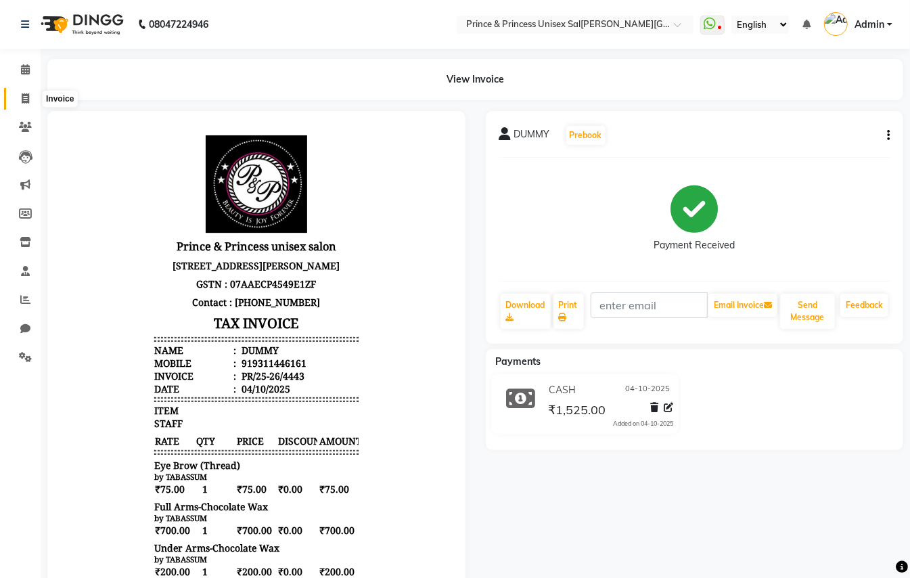
click at [26, 97] on icon at bounding box center [25, 98] width 7 height 10
select select "service"
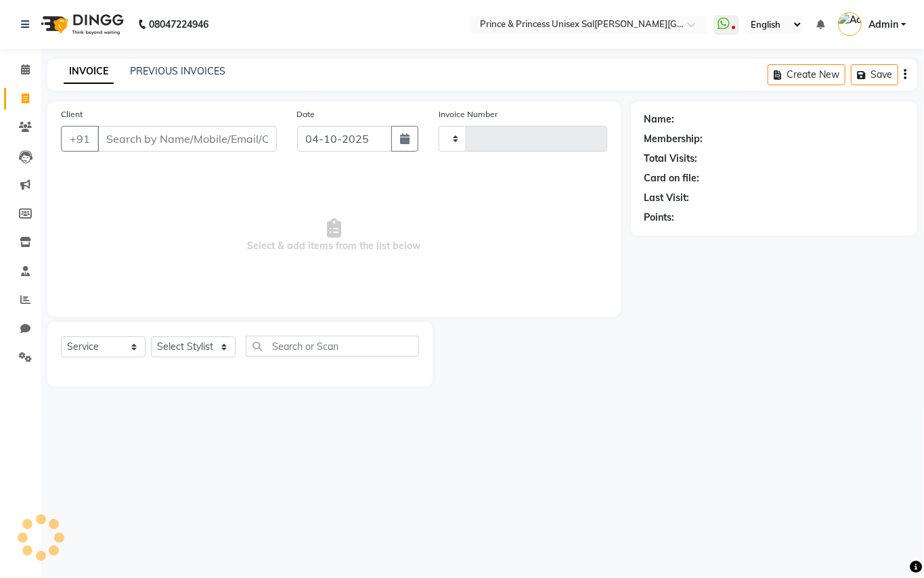
type input "4445"
select select "3760"
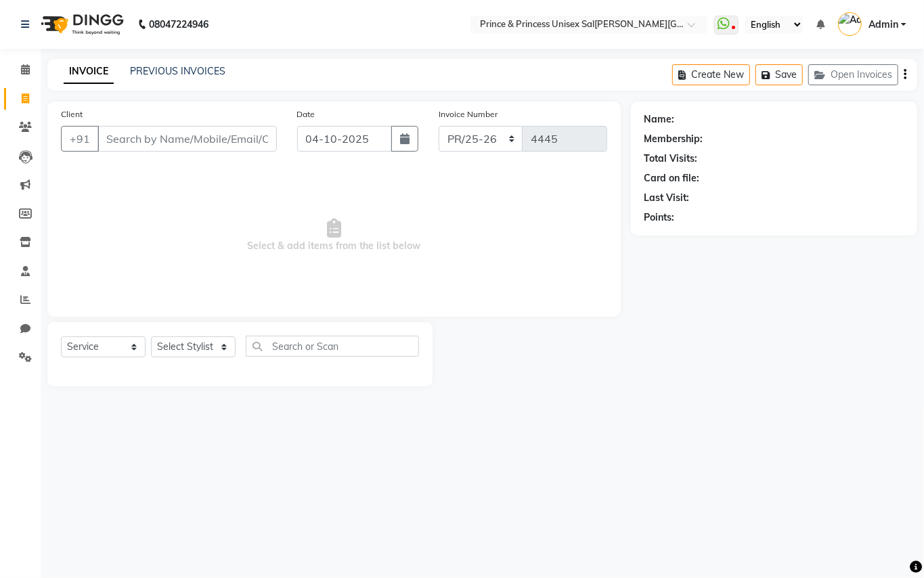
click at [202, 138] on input "Client" at bounding box center [186, 139] width 179 height 26
click at [202, 126] on input "Client" at bounding box center [186, 139] width 179 height 26
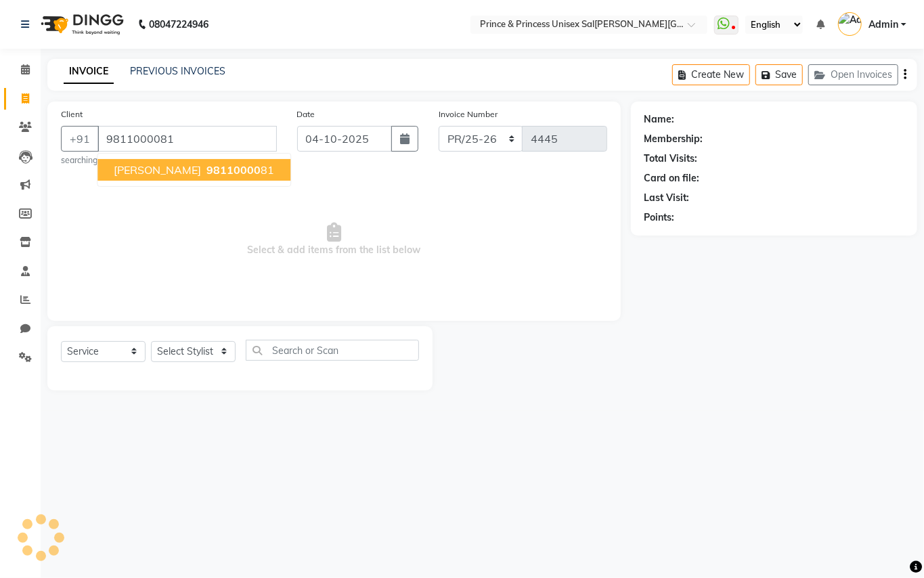
type input "9811000081"
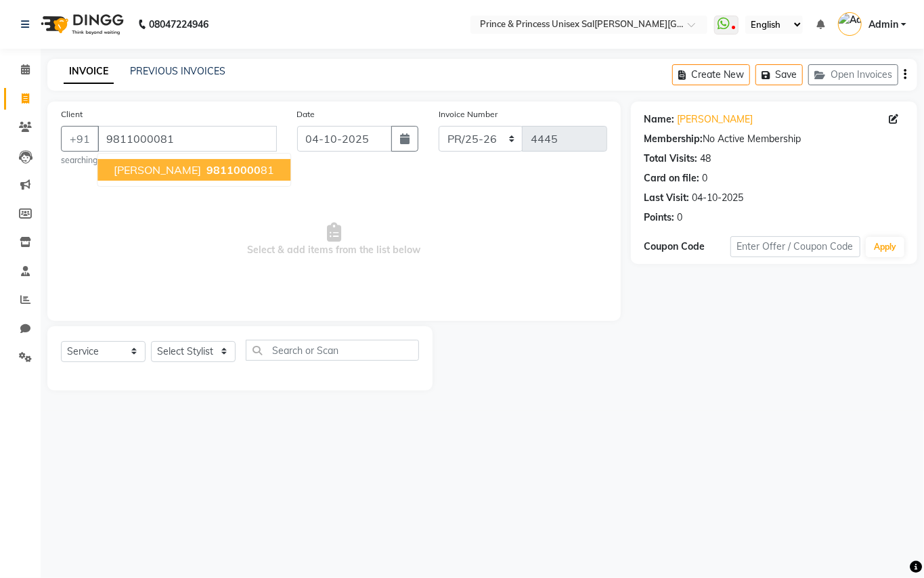
click at [177, 158] on ngb-typeahead-window "MANI SEHGAL 98110000 81" at bounding box center [194, 170] width 194 height 34
click at [176, 169] on span "[PERSON_NAME]" at bounding box center [157, 170] width 87 height 14
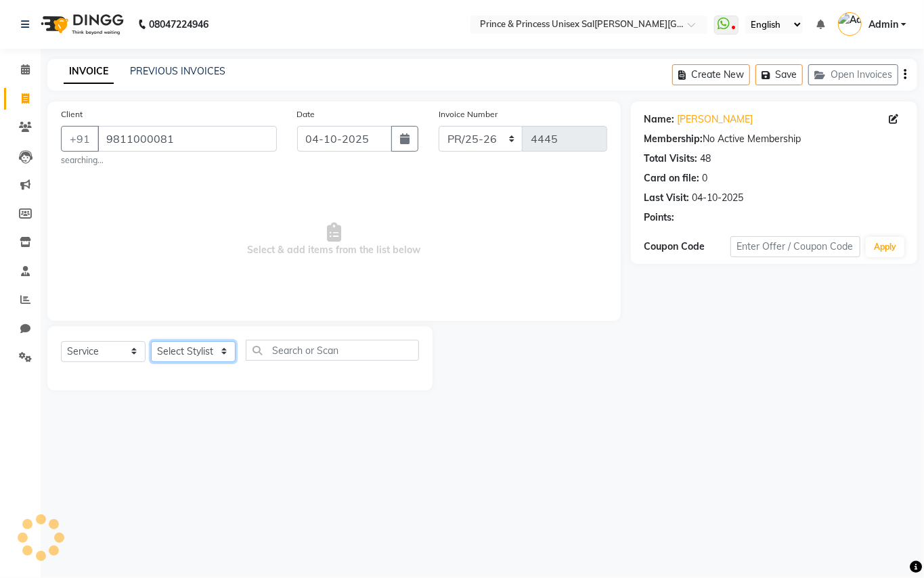
click at [171, 351] on select "Select Stylist ABHISHEK [PERSON_NAME] NEW [PERSON_NAME] [PERSON_NAME] [PERSON_N…" at bounding box center [193, 351] width 85 height 21
select select "87445"
drag, startPoint x: 171, startPoint y: 351, endPoint x: 296, endPoint y: 355, distance: 125.3
click at [173, 351] on select "Select Stylist ABHISHEK [PERSON_NAME] NEW [PERSON_NAME] [PERSON_NAME] [PERSON_N…" at bounding box center [193, 351] width 85 height 21
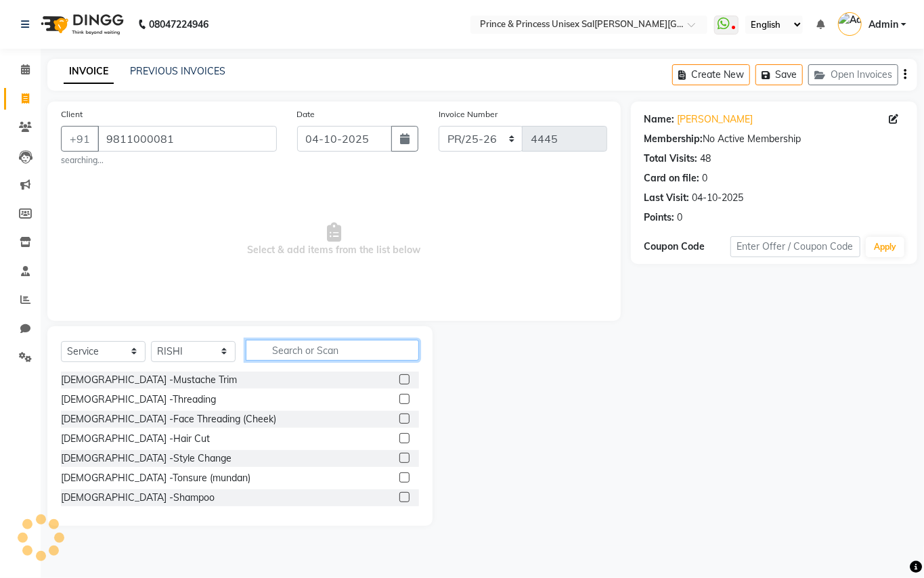
click at [306, 353] on input "text" at bounding box center [332, 350] width 173 height 21
click at [305, 352] on input "text" at bounding box center [332, 350] width 173 height 21
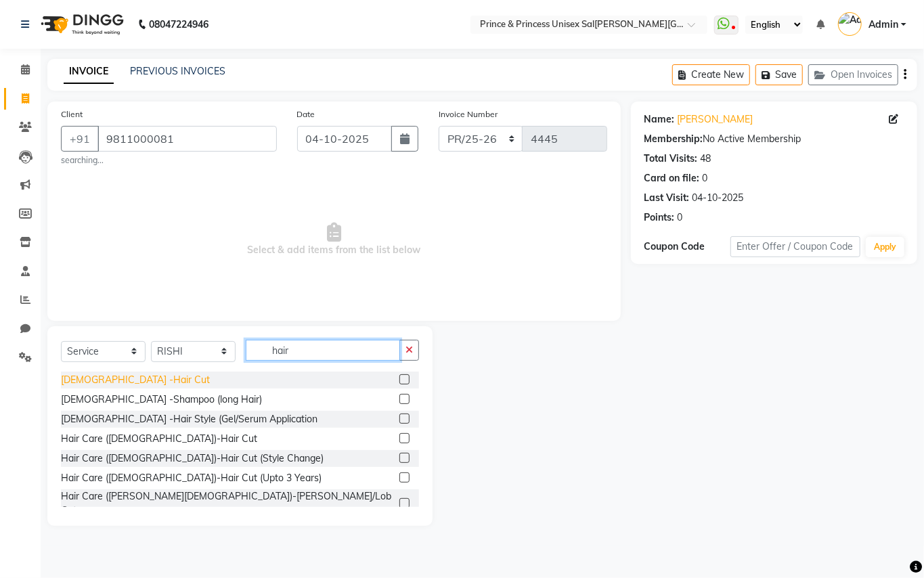
type input "hair"
click at [99, 383] on div "[DEMOGRAPHIC_DATA] -Hair Cut" at bounding box center [135, 380] width 149 height 14
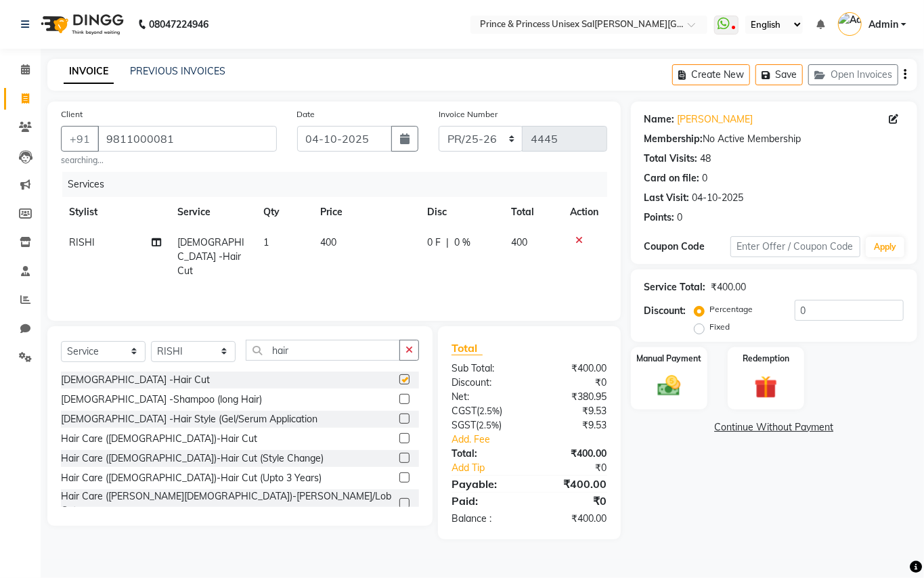
checkbox input "false"
drag, startPoint x: 299, startPoint y: 353, endPoint x: 108, endPoint y: 164, distance: 268.5
click at [131, 200] on div "Client +91 9811000081 searching... Date 04-10-2025 Invoice Number PR/25-26 V/20…" at bounding box center [334, 321] width 594 height 438
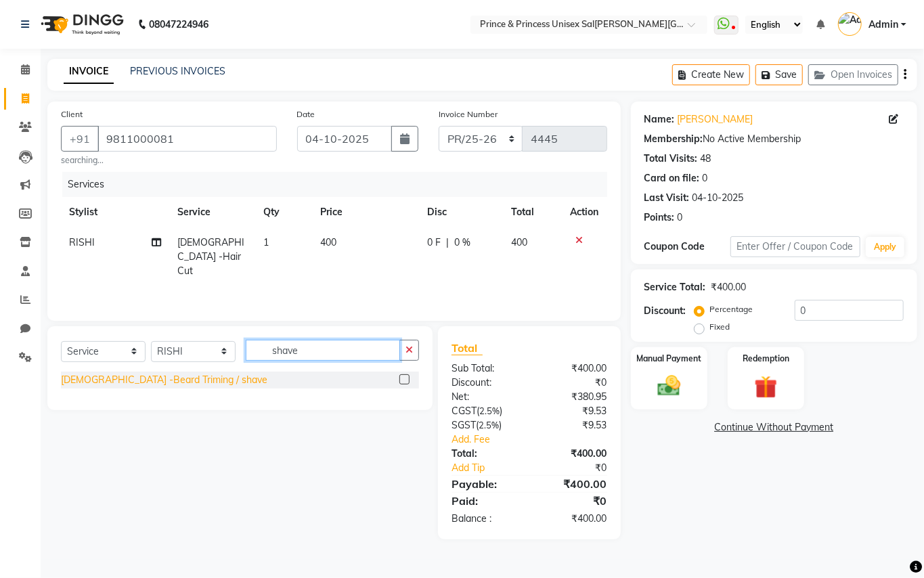
type input "shave"
click at [171, 380] on div "[DEMOGRAPHIC_DATA] -[PERSON_NAME] Triming / shave" at bounding box center [164, 380] width 206 height 14
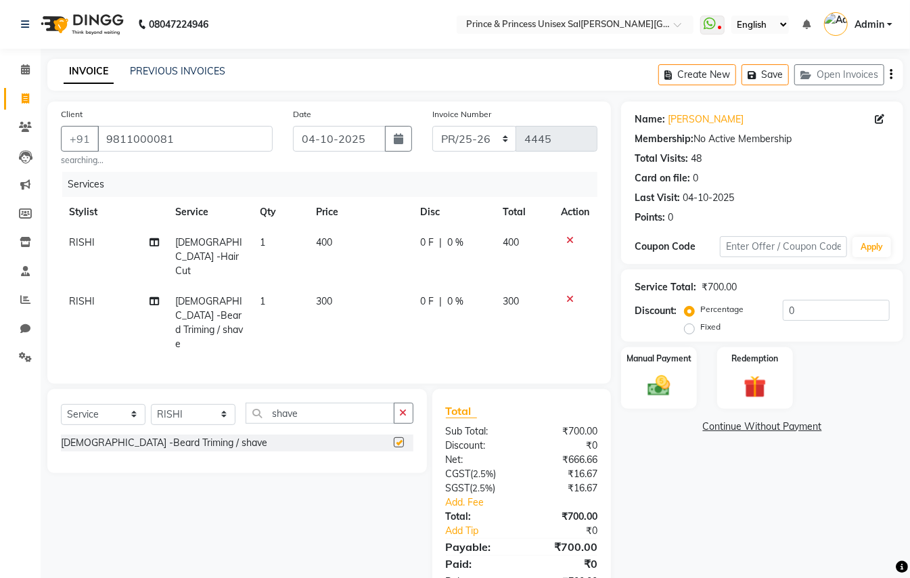
checkbox input "false"
drag, startPoint x: 307, startPoint y: 380, endPoint x: 131, endPoint y: 45, distance: 378.8
click at [196, 295] on div "Client +91 9811000081 searching... Date 04-10-2025 Invoice Number PR/25-26 V/20…" at bounding box center [329, 352] width 584 height 501
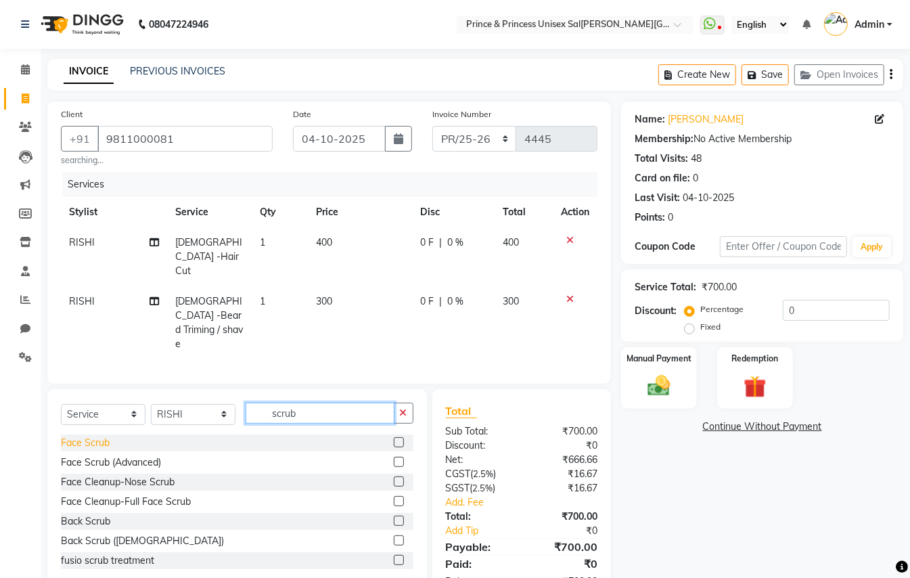
type input "scrub"
click at [89, 436] on div "Face Scrub" at bounding box center [85, 443] width 49 height 14
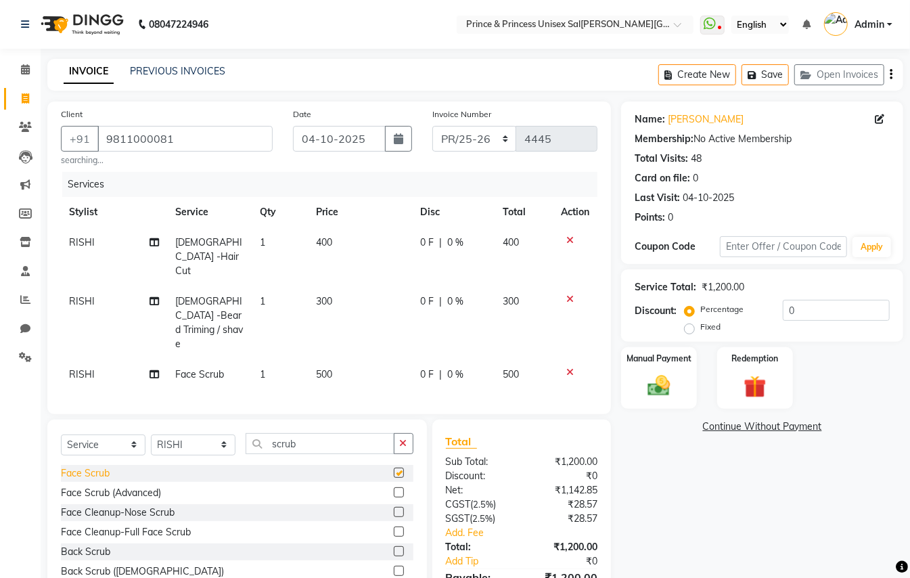
checkbox input "false"
click at [667, 388] on img at bounding box center [659, 385] width 38 height 27
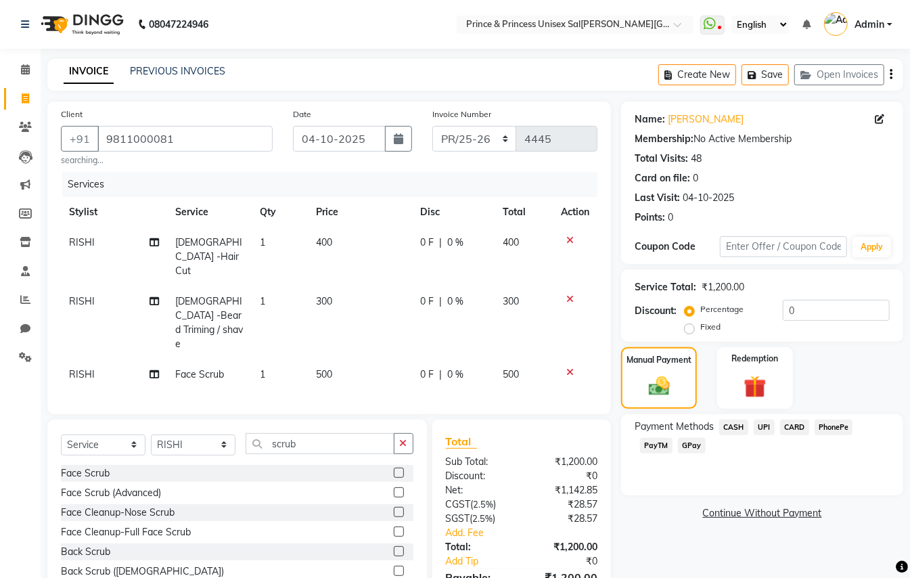
click at [653, 444] on span "PayTM" at bounding box center [656, 446] width 32 height 16
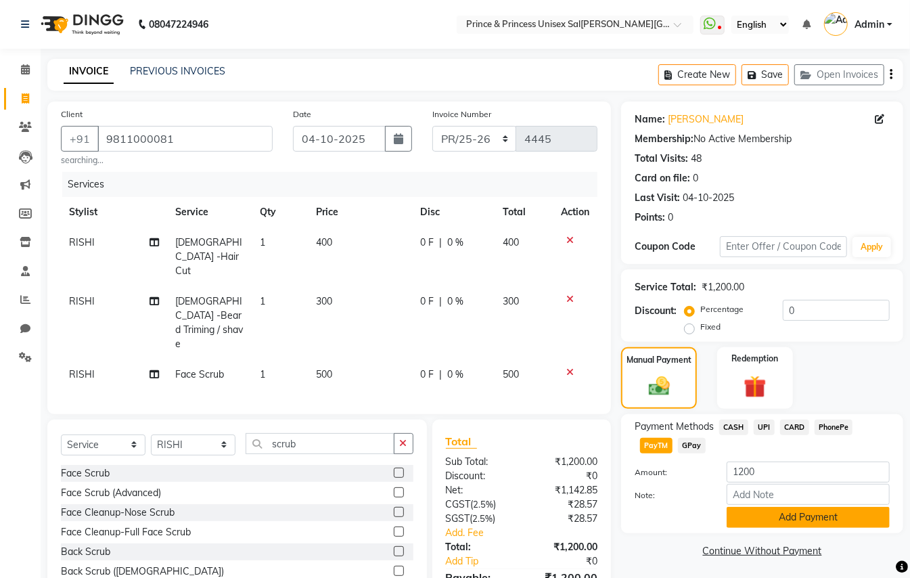
click at [741, 521] on button "Add Payment" at bounding box center [808, 517] width 163 height 21
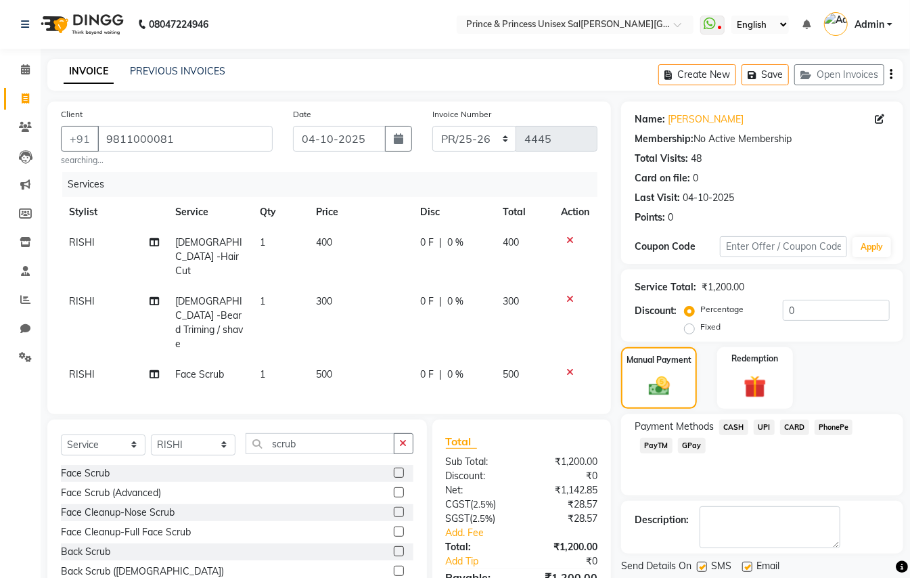
scroll to position [74, 0]
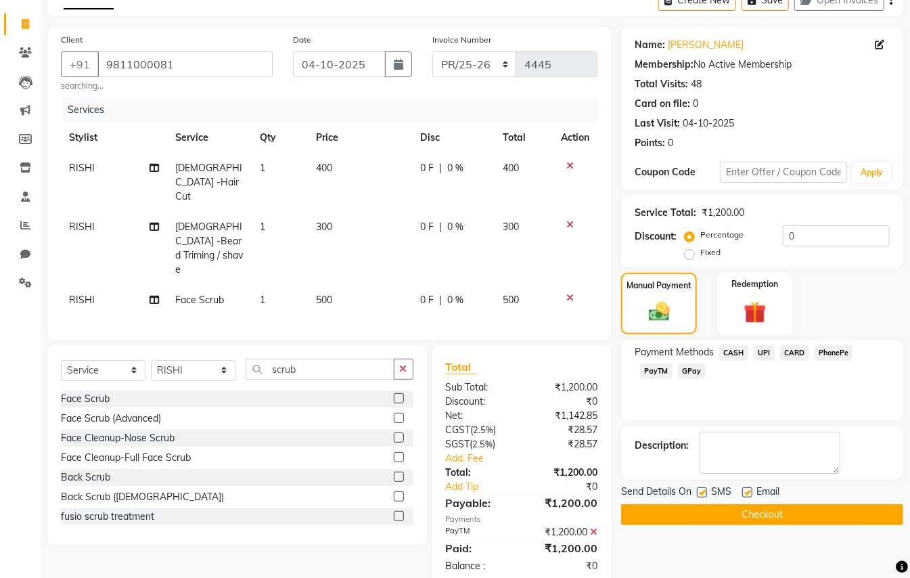
click at [830, 512] on button "Checkout" at bounding box center [762, 514] width 282 height 21
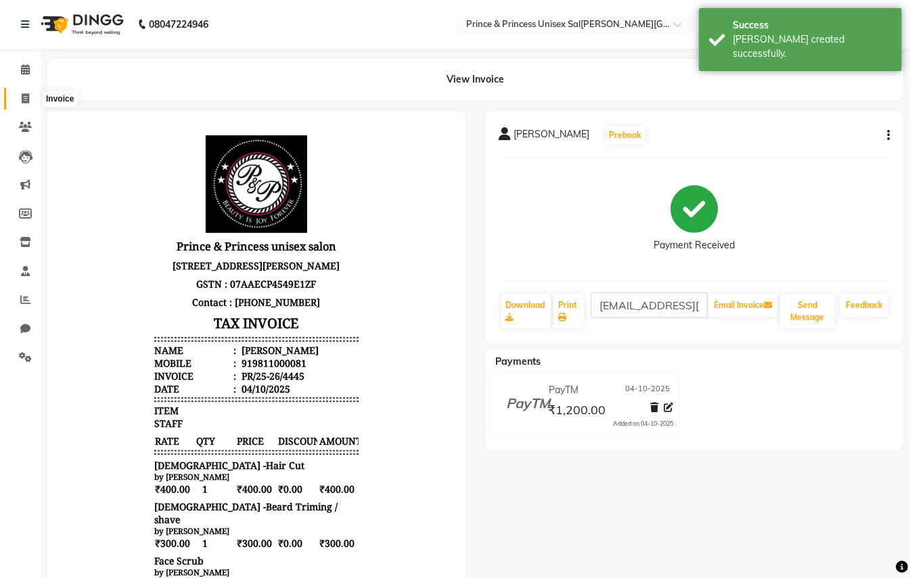
click at [22, 102] on icon at bounding box center [25, 98] width 7 height 10
select select "service"
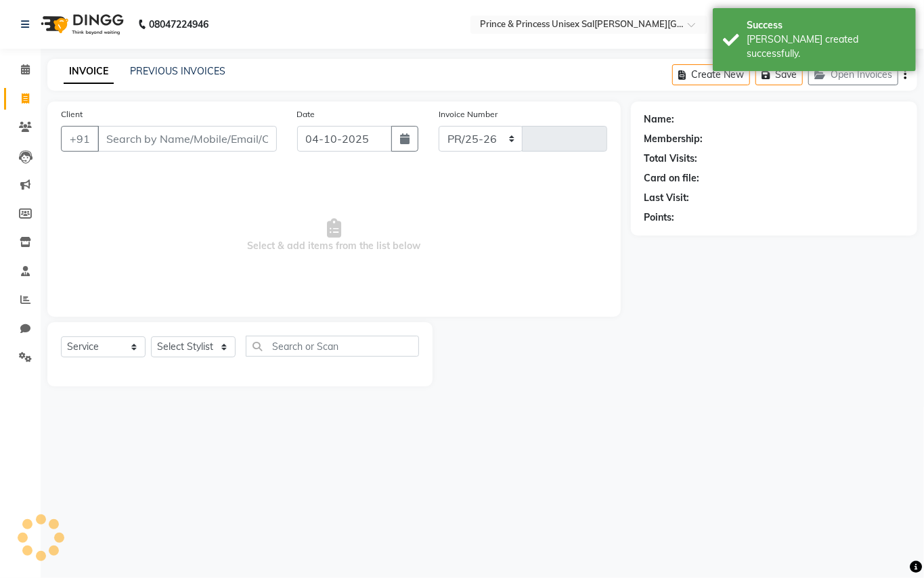
select select "3760"
type input "4446"
click at [191, 131] on input "Client" at bounding box center [186, 139] width 179 height 26
type input "9811000081"
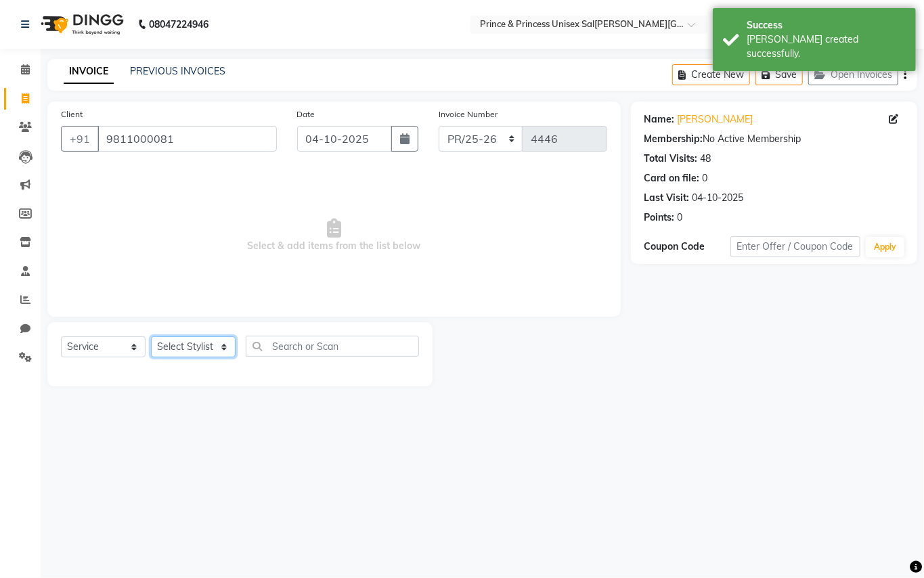
click at [183, 339] on select "Select Stylist ABHISHEK [PERSON_NAME] NEW [PERSON_NAME] [PERSON_NAME] [PERSON_N…" at bounding box center [193, 346] width 85 height 21
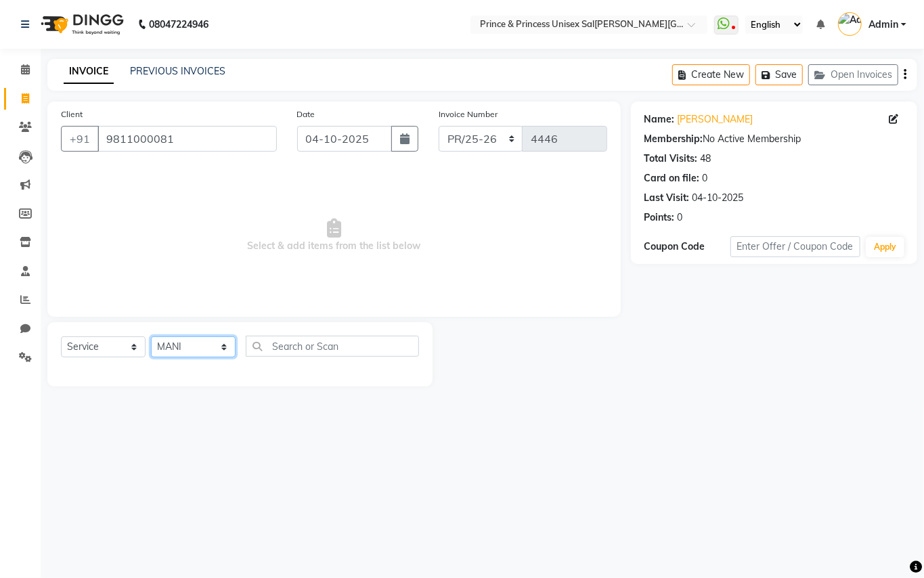
click at [196, 353] on select "Select Stylist ABHISHEK [PERSON_NAME] NEW [PERSON_NAME] [PERSON_NAME] [PERSON_N…" at bounding box center [193, 346] width 85 height 21
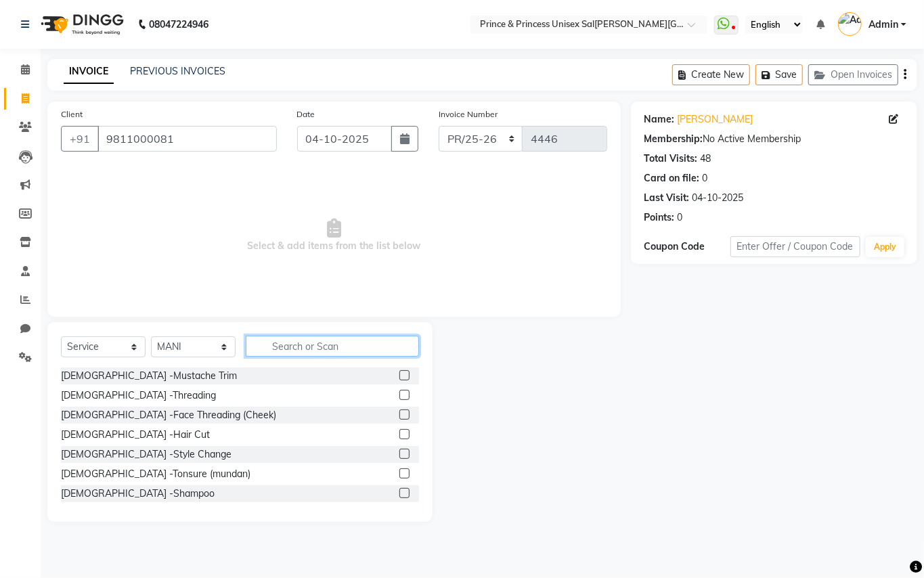
click at [315, 348] on input "text" at bounding box center [332, 346] width 173 height 21
click at [198, 351] on select "Select Stylist ABHISHEK [PERSON_NAME] NEW [PERSON_NAME] [PERSON_NAME] [PERSON_N…" at bounding box center [193, 346] width 85 height 21
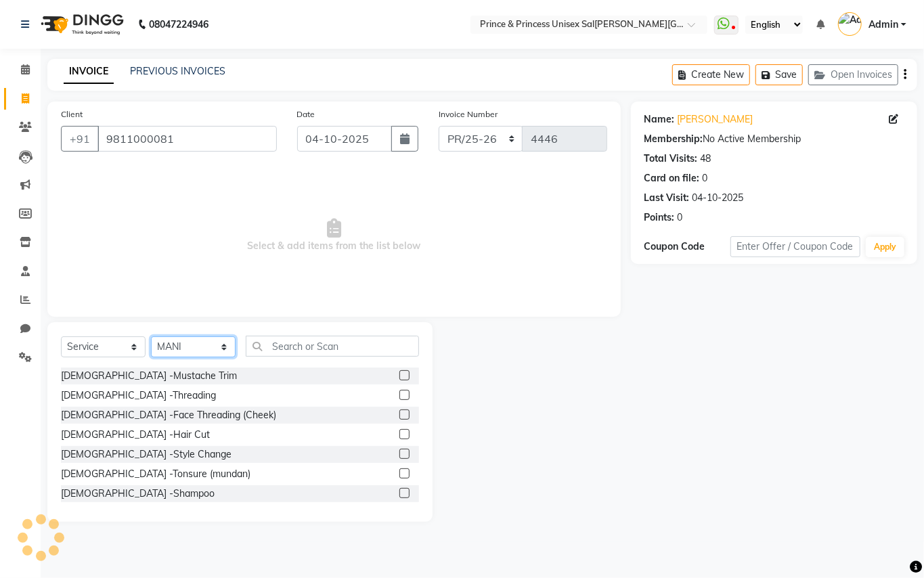
click at [198, 351] on select "Select Stylist ABHISHEK [PERSON_NAME] NEW [PERSON_NAME] [PERSON_NAME] [PERSON_N…" at bounding box center [193, 346] width 85 height 21
select select "47196"
drag, startPoint x: 198, startPoint y: 351, endPoint x: 309, endPoint y: 355, distance: 111.8
click at [198, 351] on select "Select Stylist ABHISHEK [PERSON_NAME] NEW [PERSON_NAME] [PERSON_NAME] [PERSON_N…" at bounding box center [193, 346] width 85 height 21
click at [323, 347] on input "text" at bounding box center [332, 346] width 173 height 21
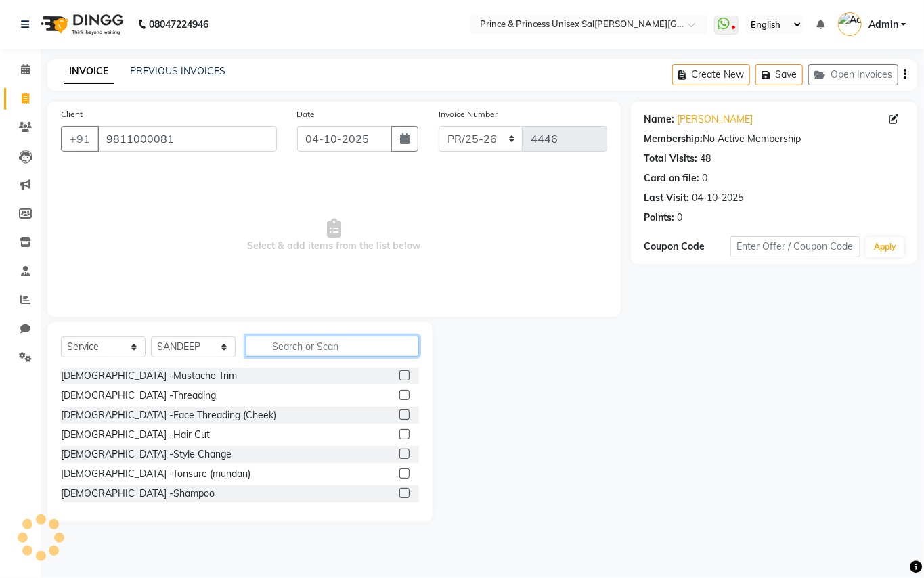
click at [323, 347] on input "text" at bounding box center [332, 346] width 173 height 21
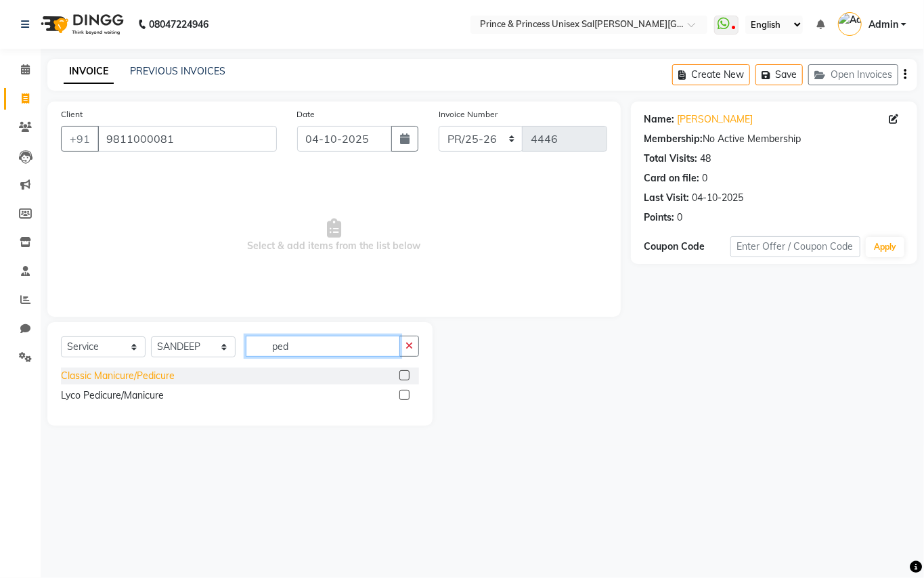
type input "ped"
click at [114, 375] on div "Classic Manicure/Pedicure" at bounding box center [118, 376] width 114 height 14
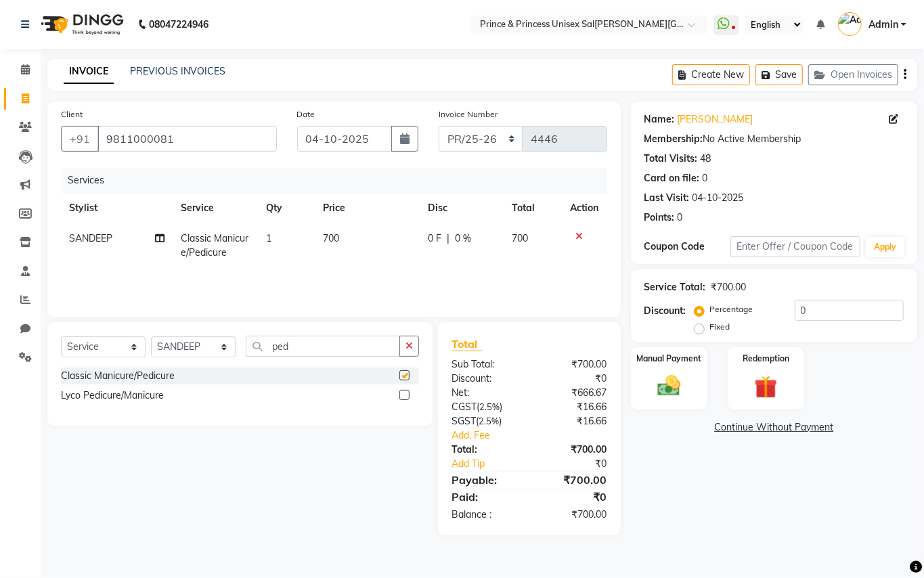
checkbox input "false"
click at [195, 349] on select "Select Stylist ABHISHEK [PERSON_NAME] NEW [PERSON_NAME] [PERSON_NAME] [PERSON_N…" at bounding box center [193, 346] width 85 height 21
select select "17655"
drag, startPoint x: 195, startPoint y: 349, endPoint x: 206, endPoint y: 349, distance: 10.8
click at [195, 349] on select "Select Stylist ABHISHEK [PERSON_NAME] NEW [PERSON_NAME] [PERSON_NAME] [PERSON_N…" at bounding box center [193, 346] width 85 height 21
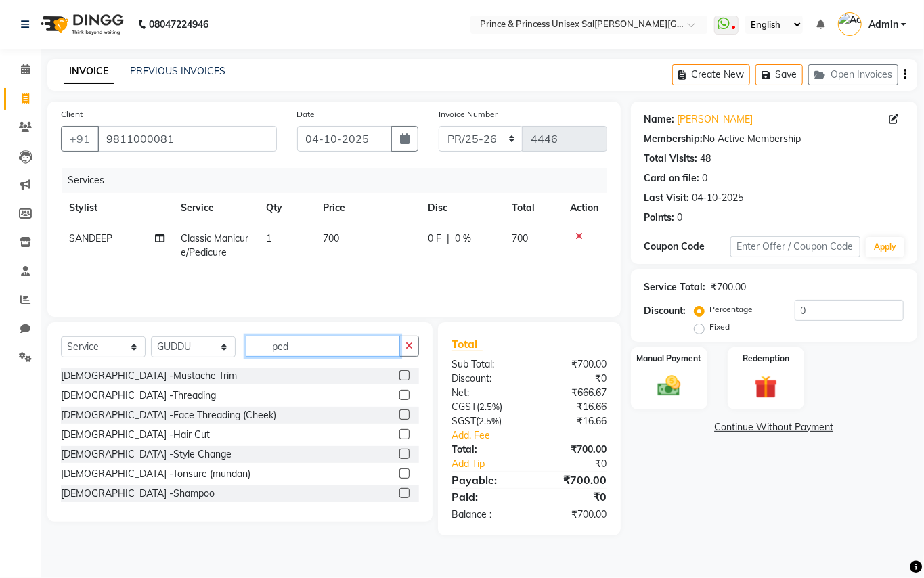
drag, startPoint x: 293, startPoint y: 347, endPoint x: 162, endPoint y: 231, distance: 174.5
click at [200, 269] on div "Client +91 9811000081 Date 04-10-2025 Invoice Number PR/25-26 V/2025 V/2025-26 …" at bounding box center [334, 319] width 594 height 434
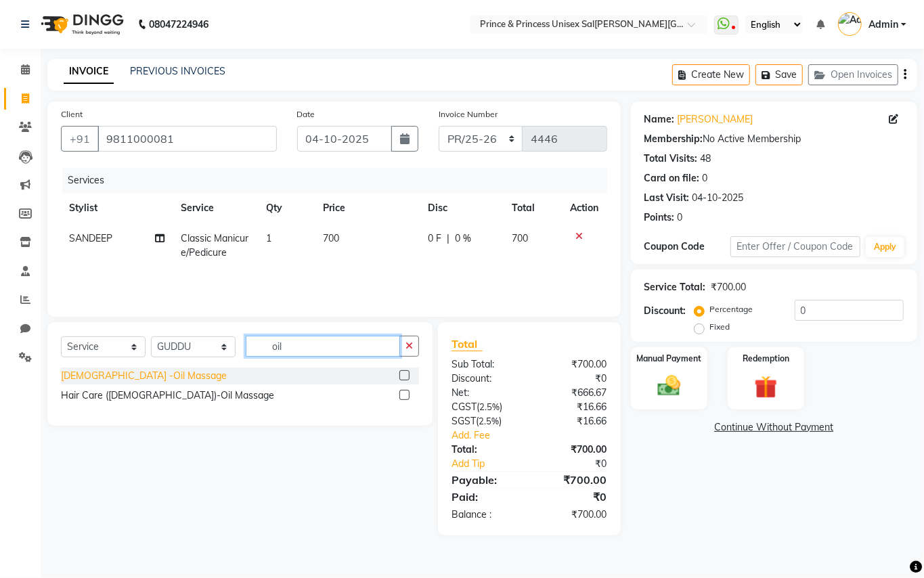
type input "oil"
click at [99, 378] on div "[DEMOGRAPHIC_DATA] -Oil Massage" at bounding box center [144, 376] width 166 height 14
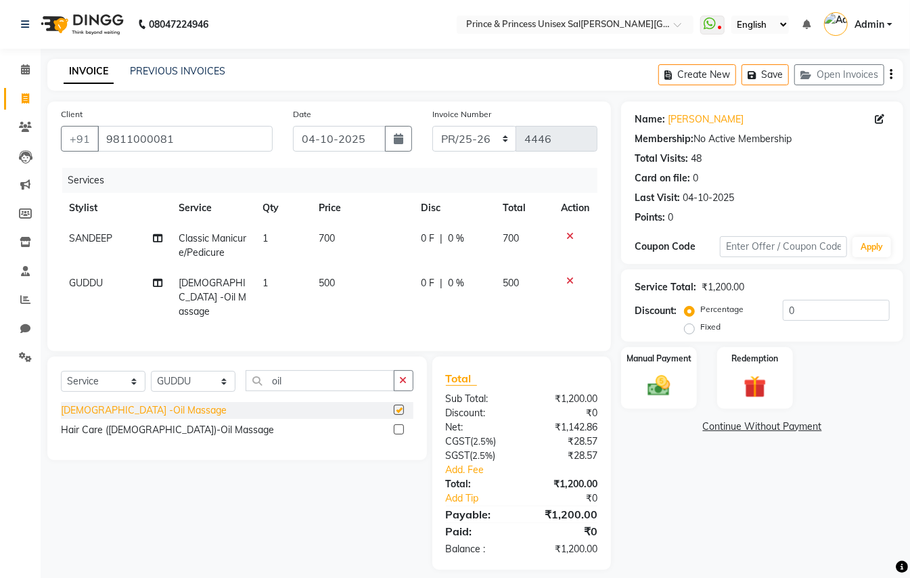
checkbox input "false"
click at [656, 391] on img at bounding box center [659, 385] width 38 height 27
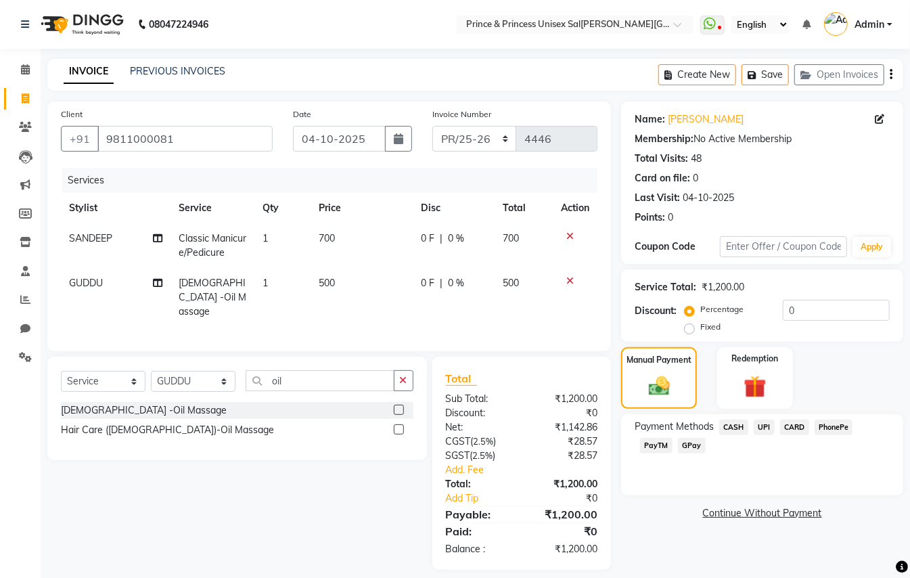
click at [656, 445] on span "PayTM" at bounding box center [656, 446] width 32 height 16
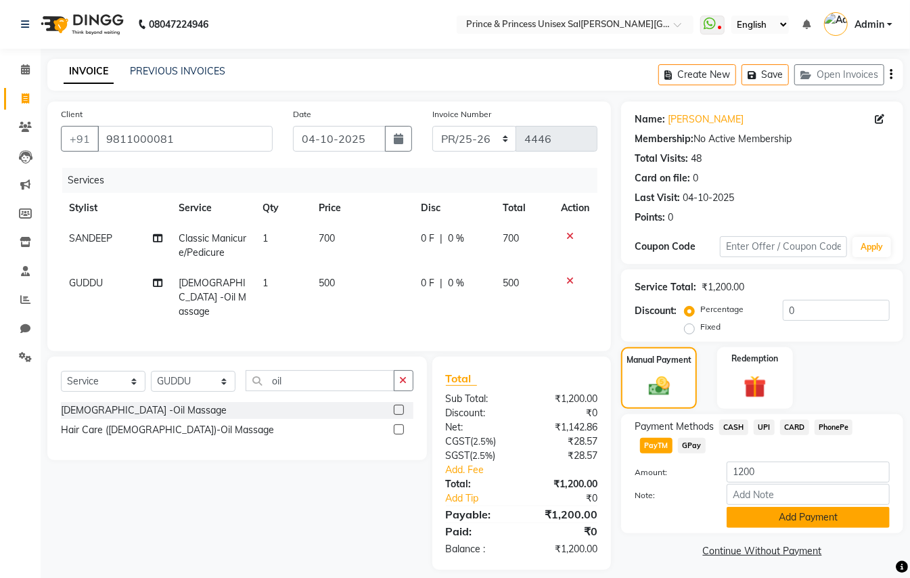
click at [745, 507] on button "Add Payment" at bounding box center [808, 517] width 163 height 21
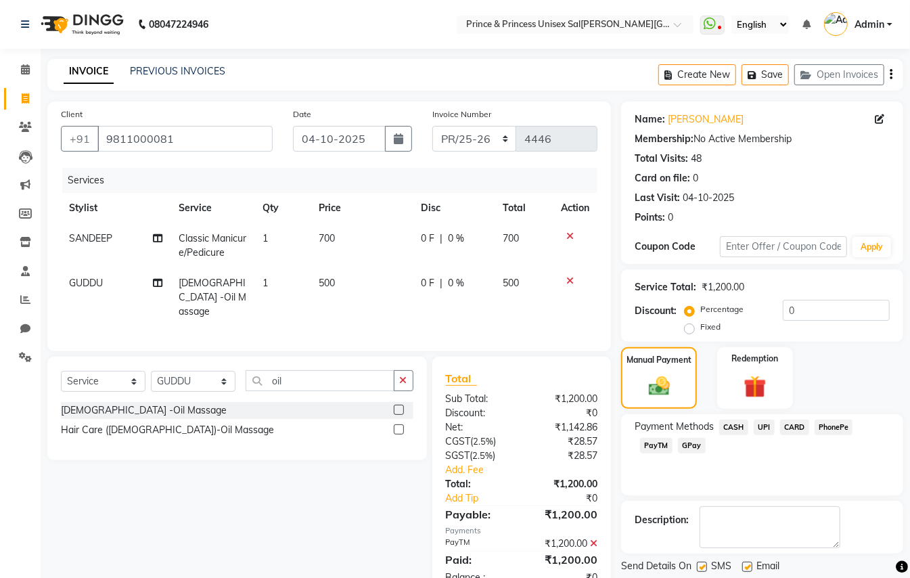
scroll to position [42, 0]
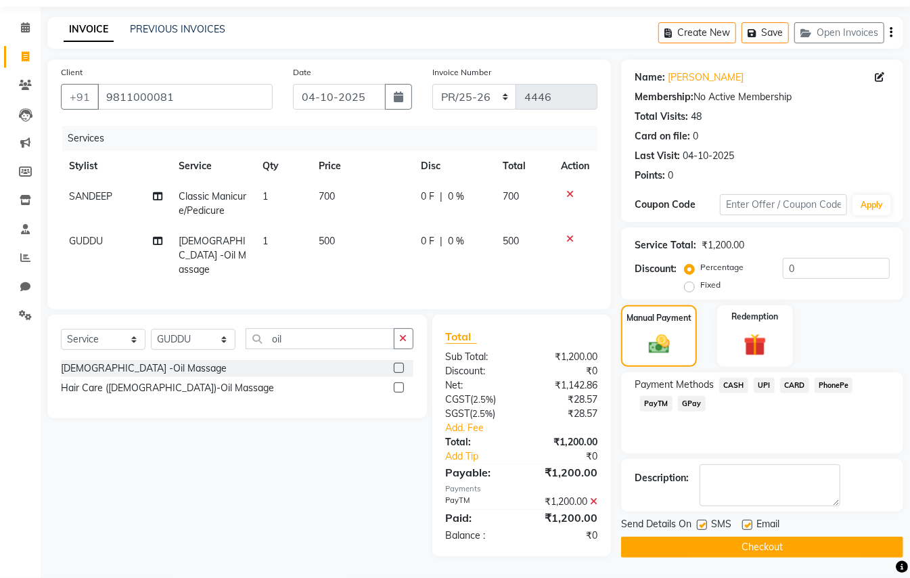
click at [875, 552] on button "Checkout" at bounding box center [762, 547] width 282 height 21
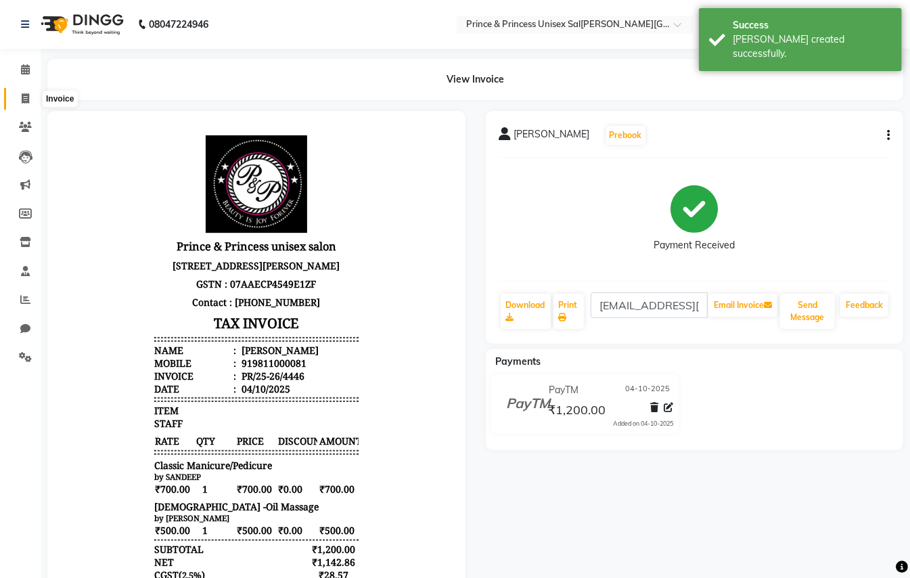
click at [24, 101] on icon at bounding box center [25, 98] width 7 height 10
select select "service"
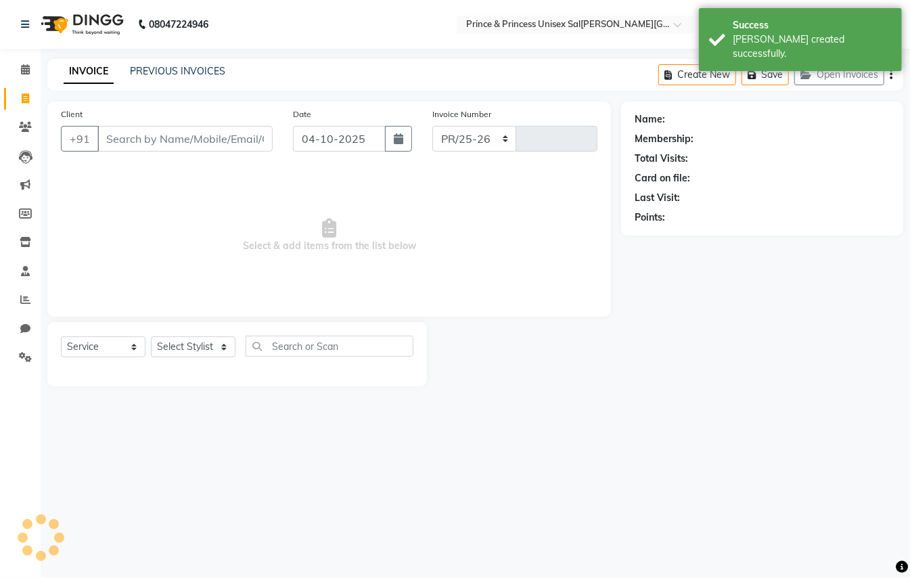
select select "3760"
type input "4447"
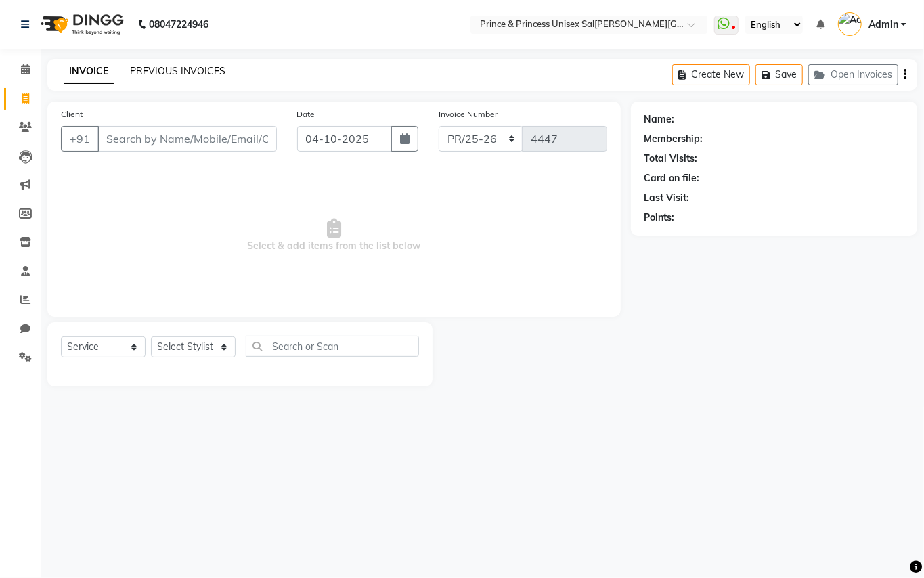
click at [145, 70] on link "PREVIOUS INVOICES" at bounding box center [177, 71] width 95 height 12
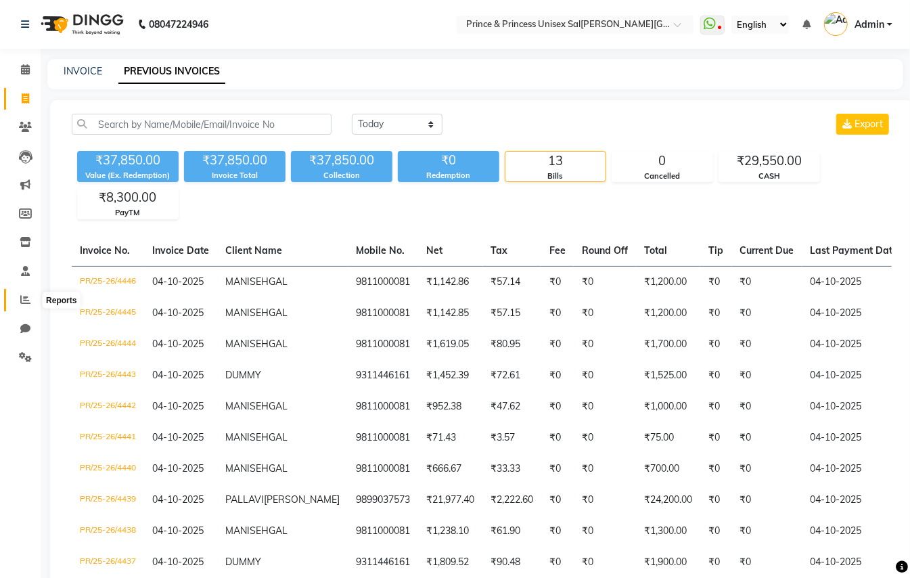
click at [22, 296] on icon at bounding box center [25, 299] width 10 height 10
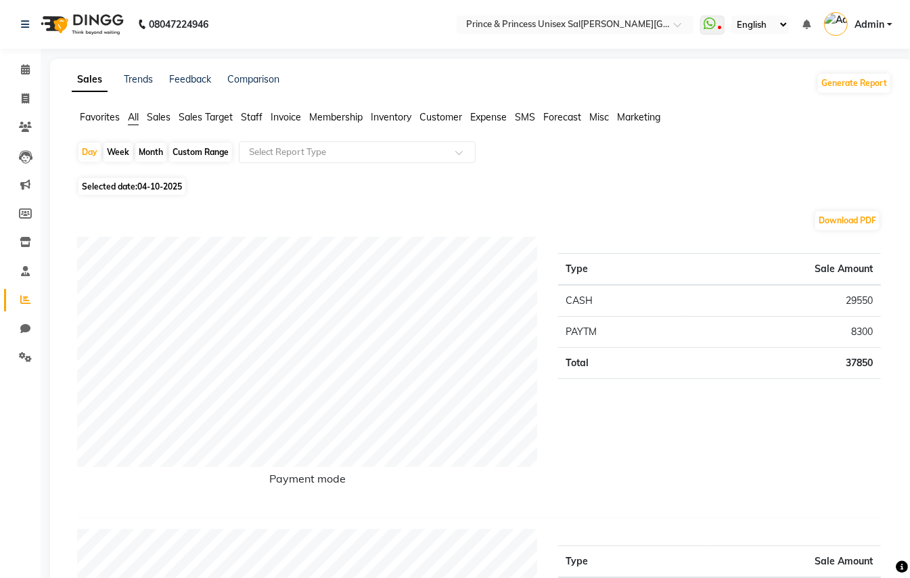
click at [247, 115] on span "Staff" at bounding box center [252, 117] width 22 height 12
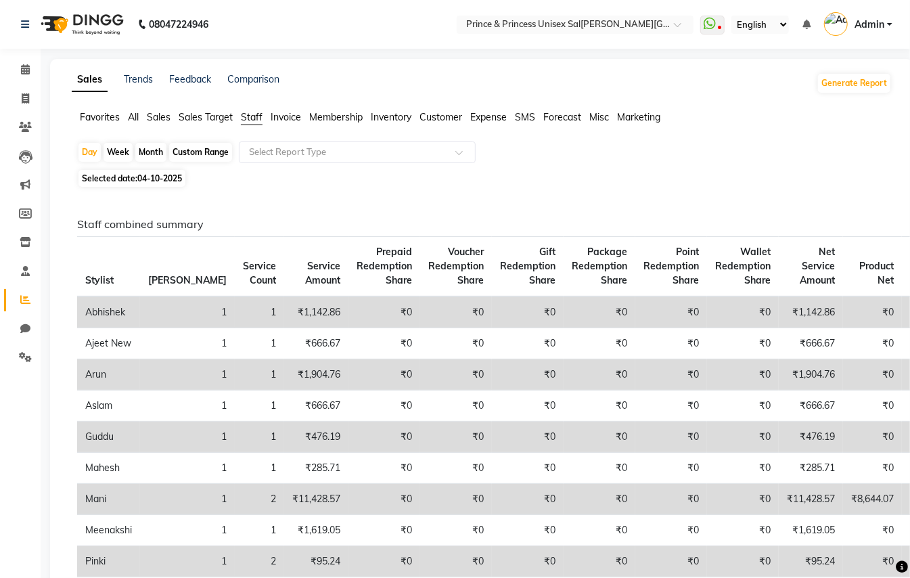
click at [147, 152] on div "Month" at bounding box center [150, 152] width 31 height 19
select select "10"
select select "2025"
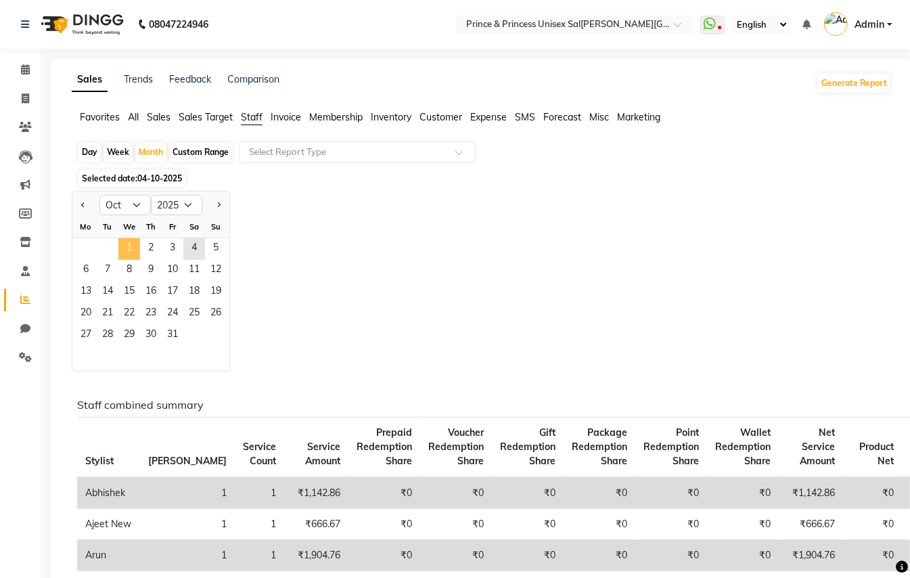
click at [131, 242] on span "1" at bounding box center [129, 249] width 22 height 22
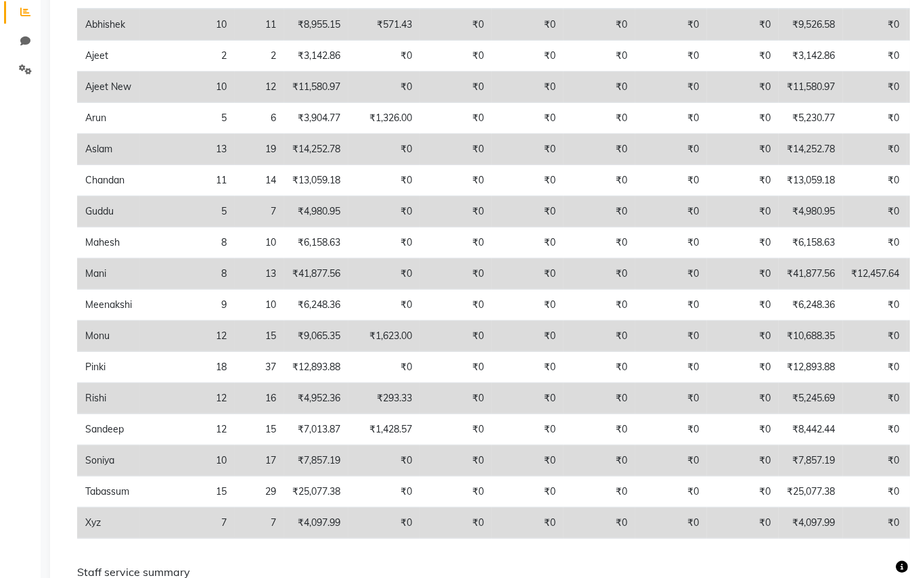
scroll to position [325, 0]
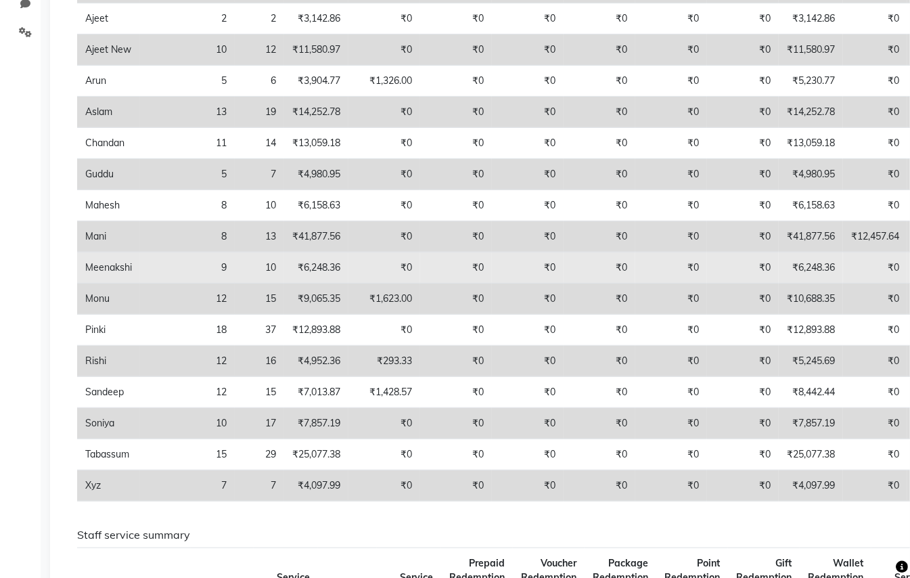
click at [114, 269] on td "Meenakshi" at bounding box center [108, 267] width 63 height 31
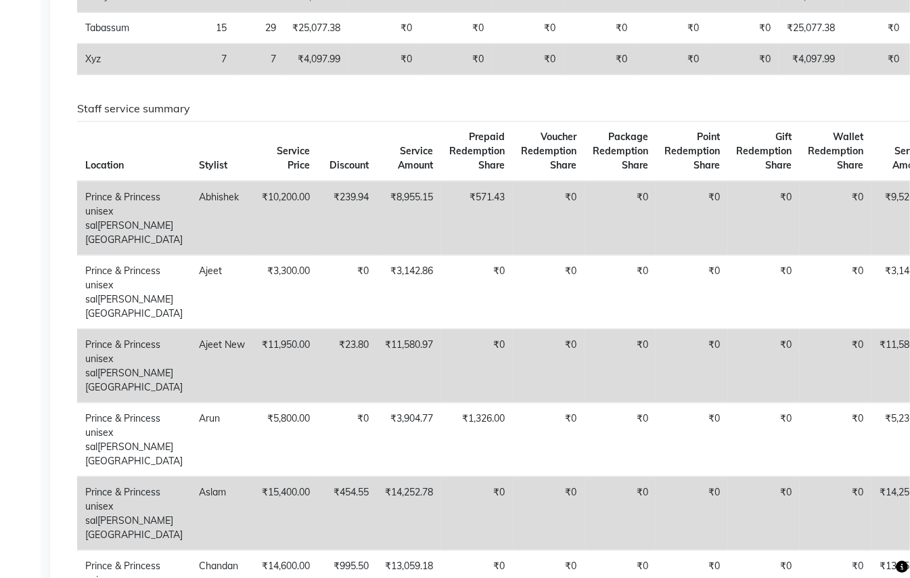
scroll to position [0, 0]
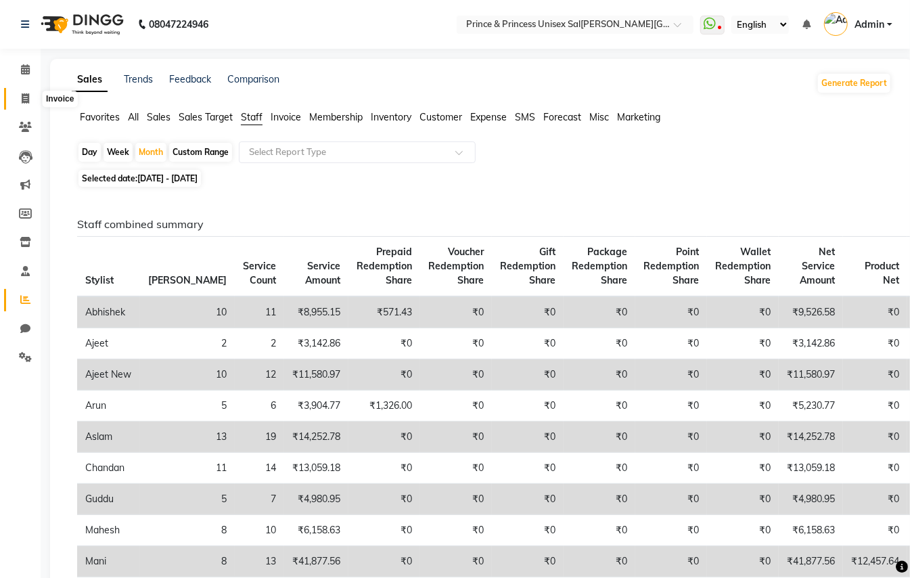
click at [23, 98] on icon at bounding box center [25, 98] width 7 height 10
select select "service"
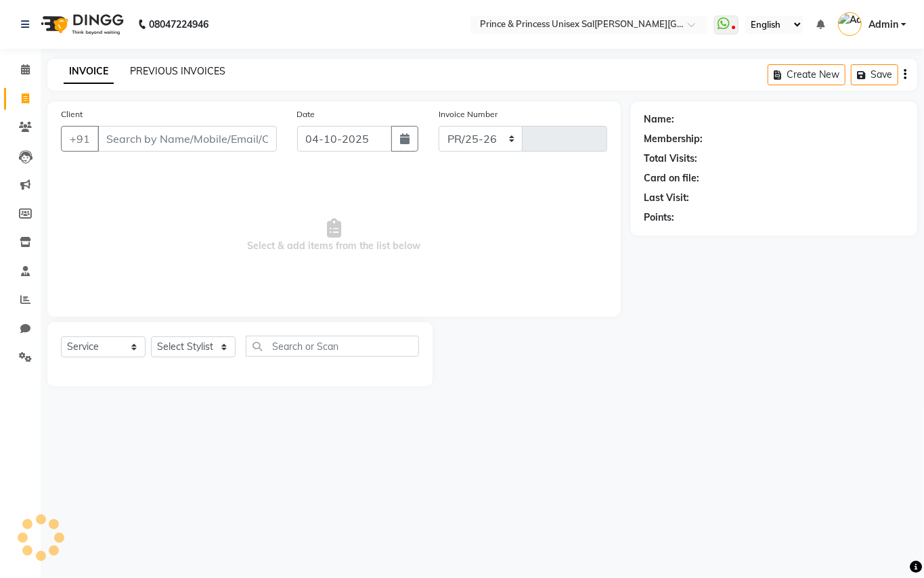
select select "3760"
type input "4447"
click at [188, 70] on link "PREVIOUS INVOICES" at bounding box center [177, 71] width 95 height 12
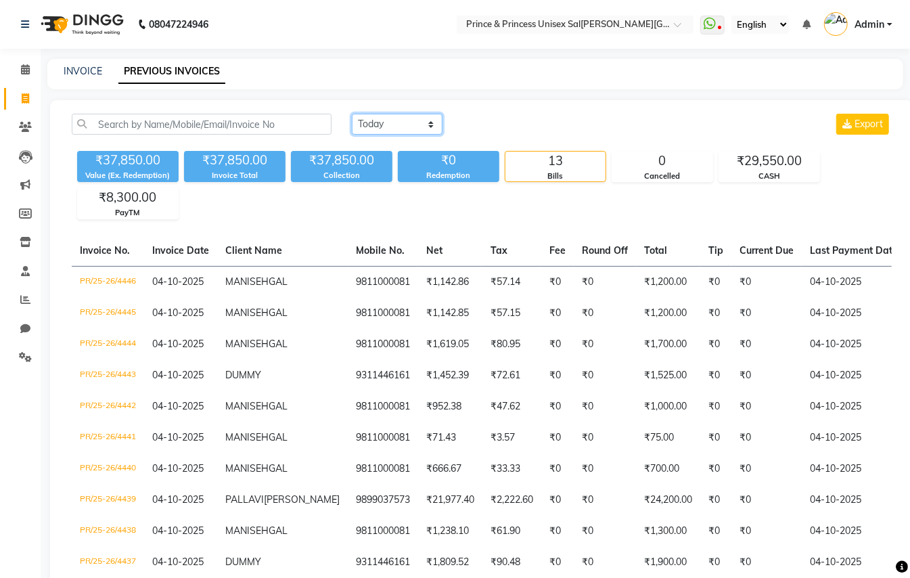
click at [372, 123] on select "Today Yesterday Custom Range" at bounding box center [397, 124] width 91 height 21
select select "yesterday"
click at [352, 114] on select "Today Yesterday Custom Range" at bounding box center [397, 124] width 91 height 21
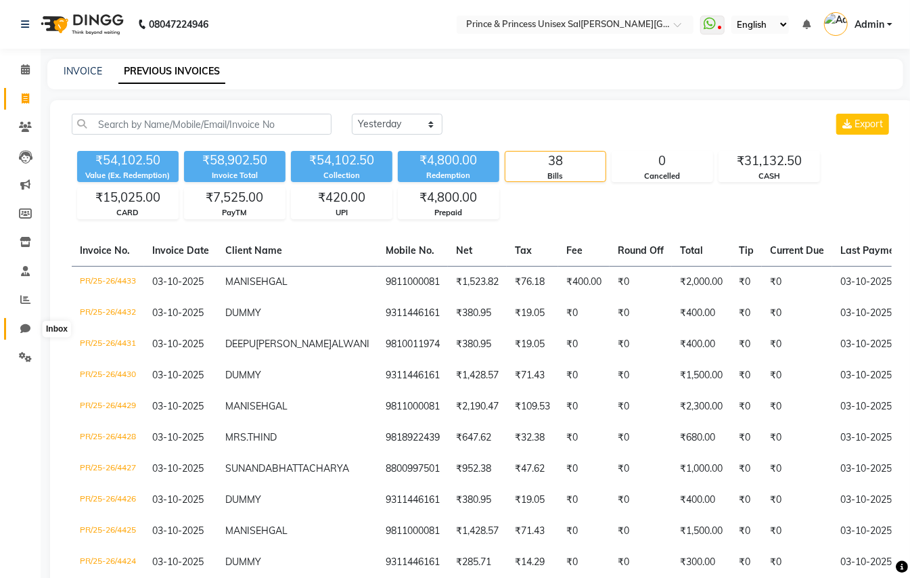
click at [22, 328] on icon at bounding box center [25, 329] width 10 height 10
select select "100"
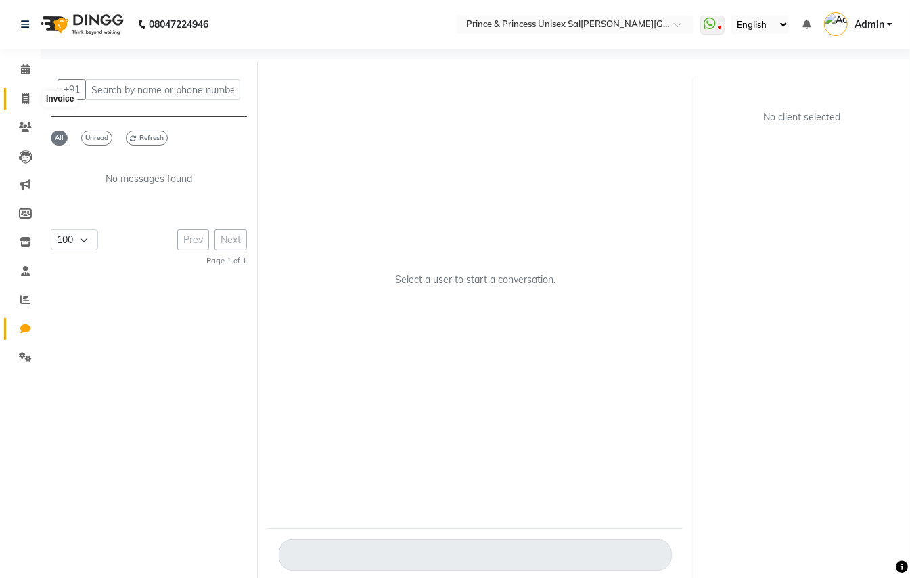
click at [26, 93] on icon at bounding box center [25, 98] width 7 height 10
select select "service"
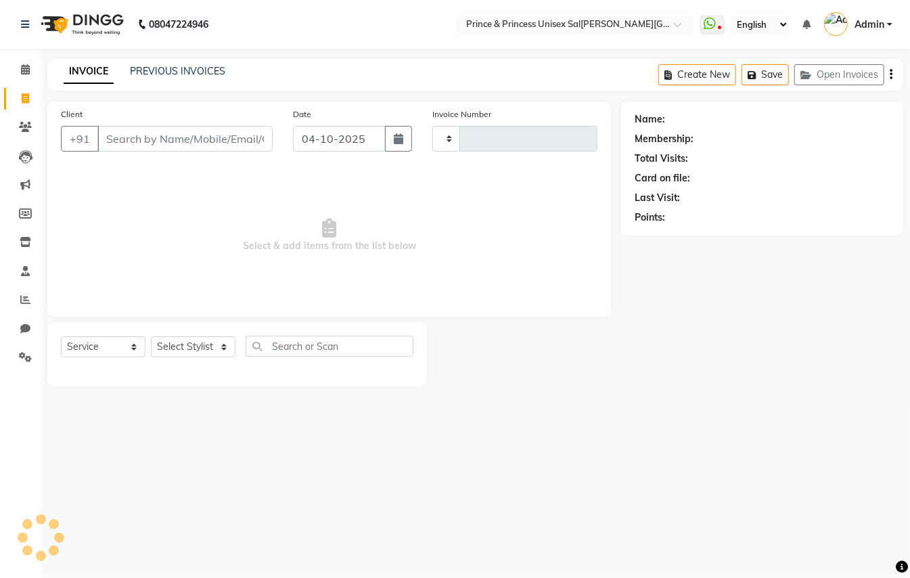
type input "4447"
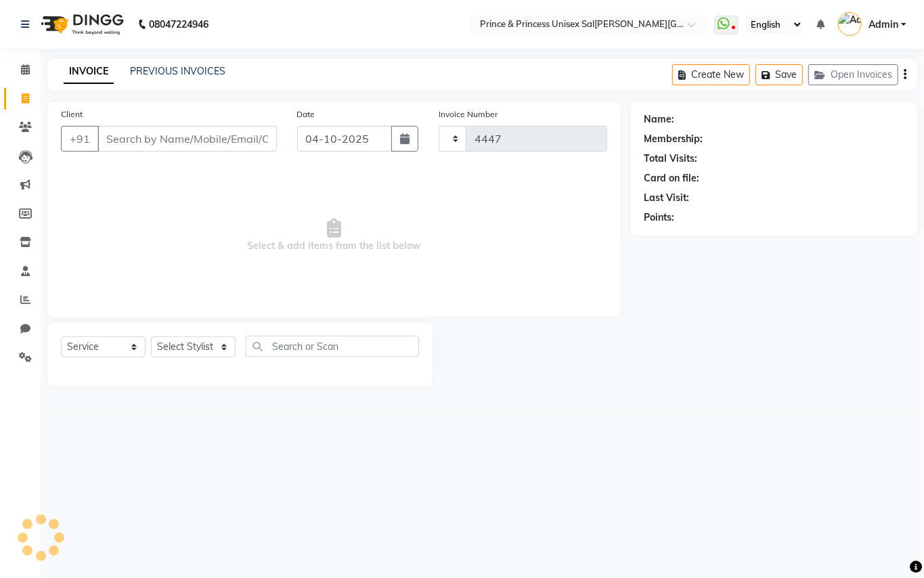
select select "3760"
click at [192, 141] on input "Client" at bounding box center [186, 139] width 179 height 26
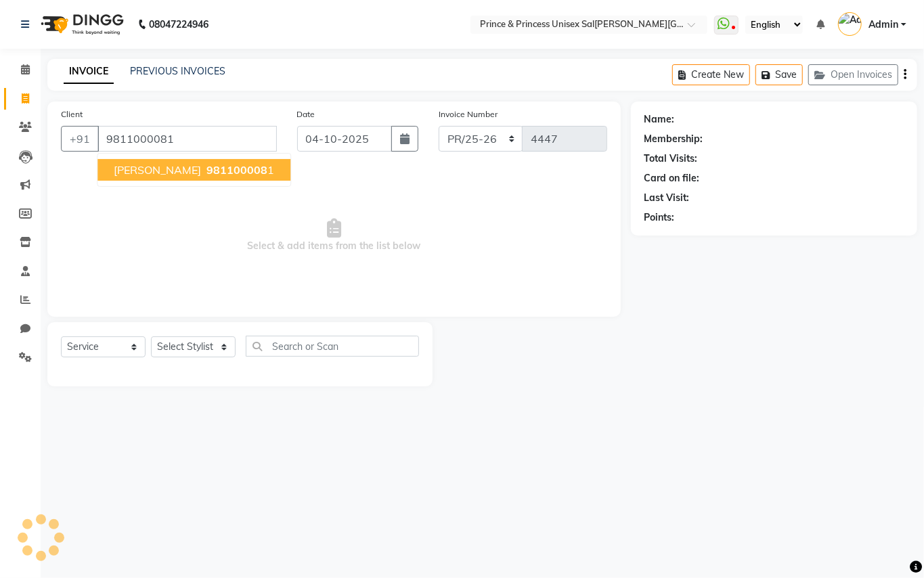
type input "9811000081"
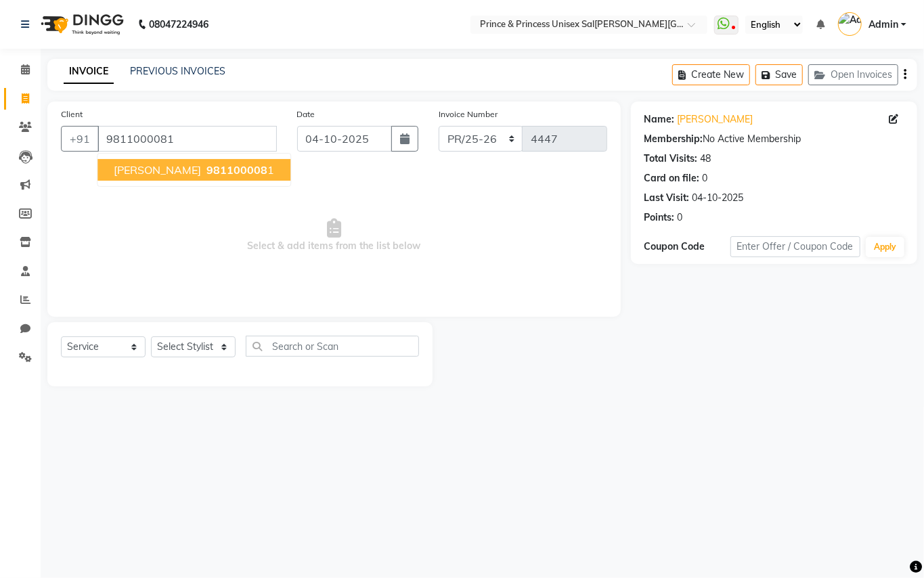
click at [130, 167] on span "[PERSON_NAME]" at bounding box center [157, 170] width 87 height 14
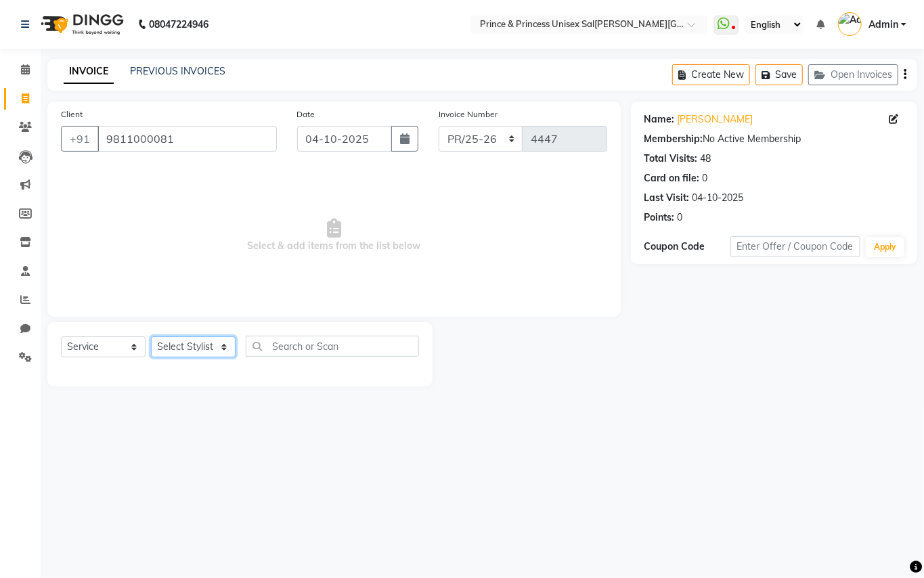
click at [176, 343] on select "Select Stylist ABHISHEK [PERSON_NAME] NEW [PERSON_NAME] [PERSON_NAME] [PERSON_N…" at bounding box center [193, 346] width 85 height 21
select select "63056"
drag, startPoint x: 176, startPoint y: 343, endPoint x: 328, endPoint y: 355, distance: 152.1
click at [176, 343] on select "Select Stylist ABHISHEK [PERSON_NAME] NEW [PERSON_NAME] [PERSON_NAME] [PERSON_N…" at bounding box center [193, 346] width 85 height 21
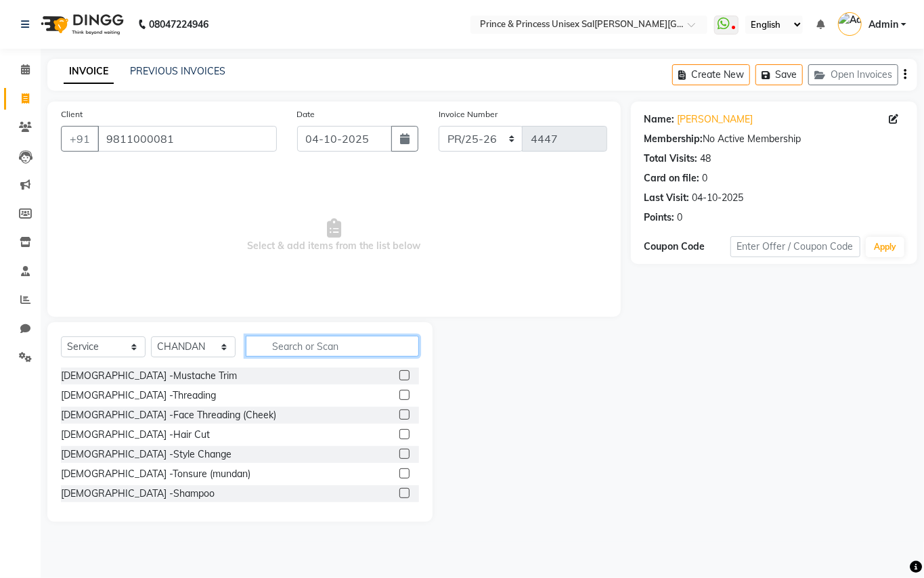
click at [330, 351] on input "text" at bounding box center [332, 346] width 173 height 21
click at [330, 350] on input "text" at bounding box center [332, 346] width 173 height 21
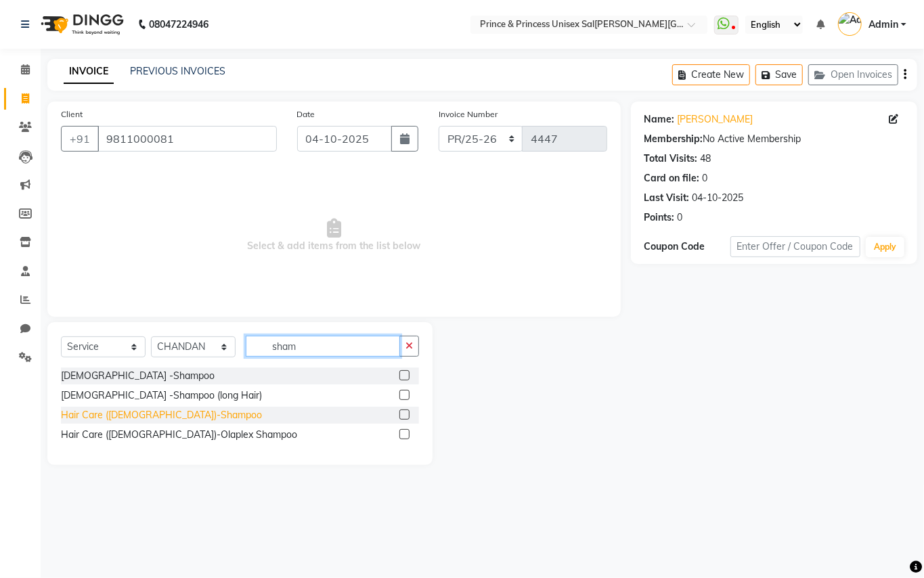
type input "sham"
click at [109, 412] on div "Hair Care ([DEMOGRAPHIC_DATA])-Shampoo" at bounding box center [161, 415] width 201 height 14
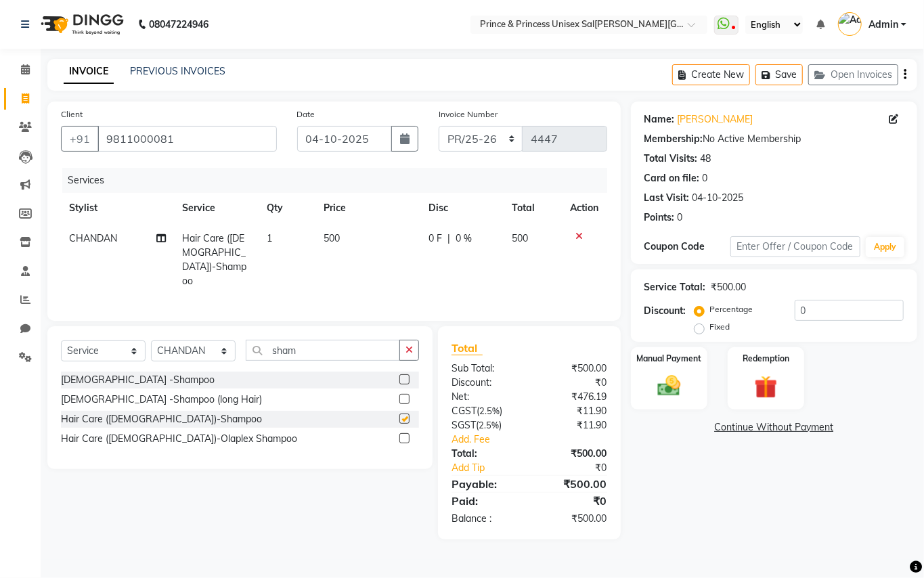
checkbox input "false"
drag, startPoint x: 311, startPoint y: 349, endPoint x: 158, endPoint y: 225, distance: 197.3
click at [195, 265] on div "Client +91 9811000081 Date 04-10-2025 Invoice Number PR/25-26 V/2025 V/2025-26 …" at bounding box center [334, 321] width 594 height 438
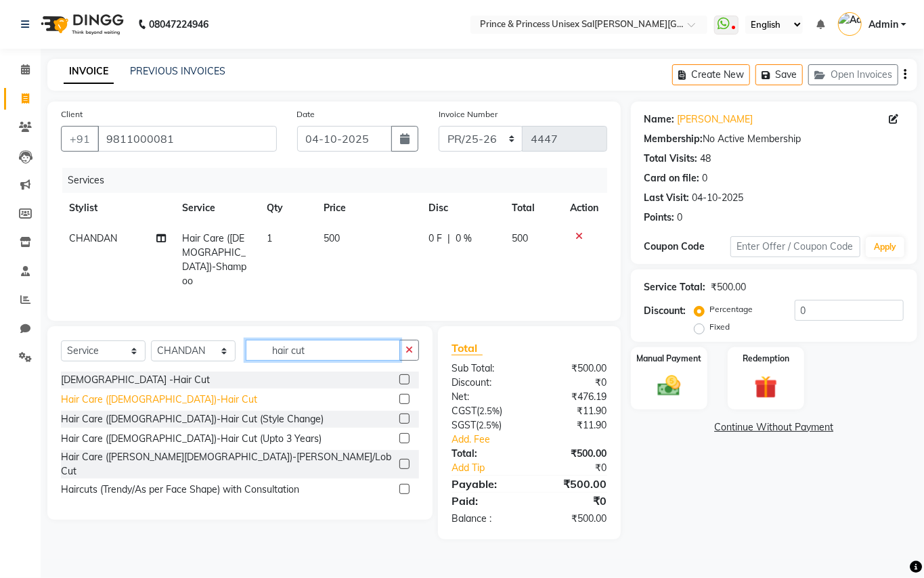
type input "hair cut"
click at [122, 393] on div "Hair Care ([DEMOGRAPHIC_DATA])-Hair Cut" at bounding box center [159, 400] width 196 height 14
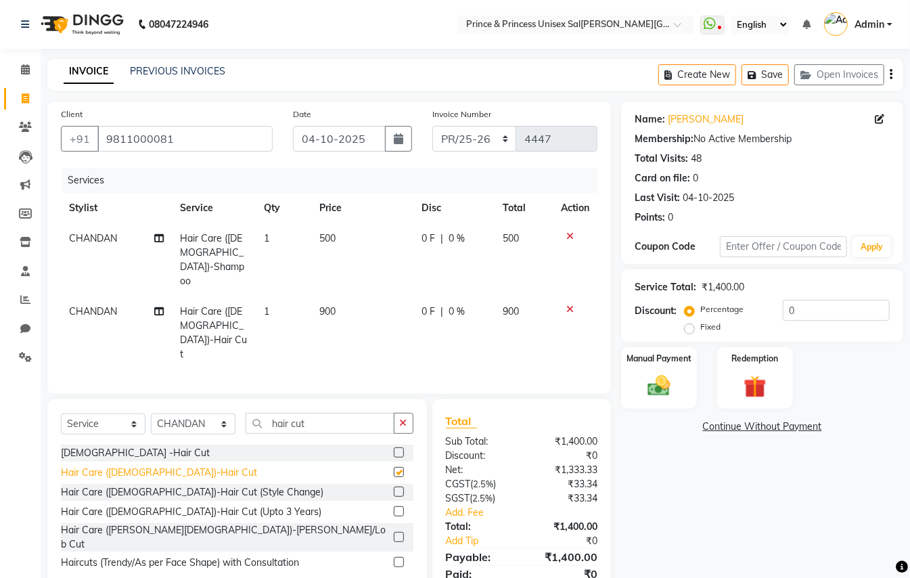
checkbox input "false"
click at [181, 414] on select "Select Stylist ABHISHEK [PERSON_NAME] NEW [PERSON_NAME] [PERSON_NAME] [PERSON_N…" at bounding box center [193, 424] width 85 height 21
select select "17871"
drag, startPoint x: 179, startPoint y: 380, endPoint x: 296, endPoint y: 393, distance: 117.1
click at [179, 414] on select "Select Stylist ABHISHEK [PERSON_NAME] NEW [PERSON_NAME] [PERSON_NAME] [PERSON_N…" at bounding box center [193, 424] width 85 height 21
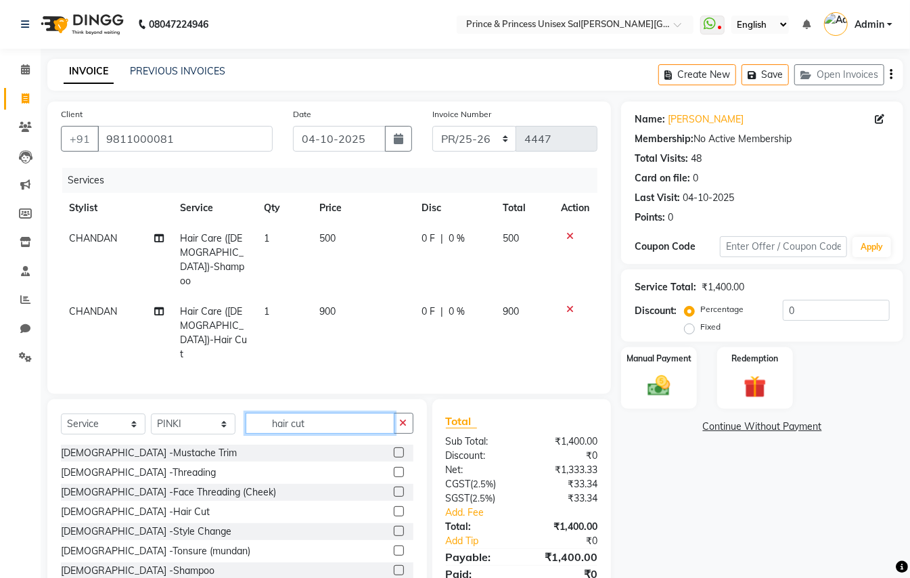
drag, startPoint x: 315, startPoint y: 383, endPoint x: 109, endPoint y: 288, distance: 226.5
click at [168, 314] on div "Client +91 9811000081 Date 04-10-2025 Invoice Number PR/25-26 V/2025 V/2025-26 …" at bounding box center [329, 357] width 584 height 511
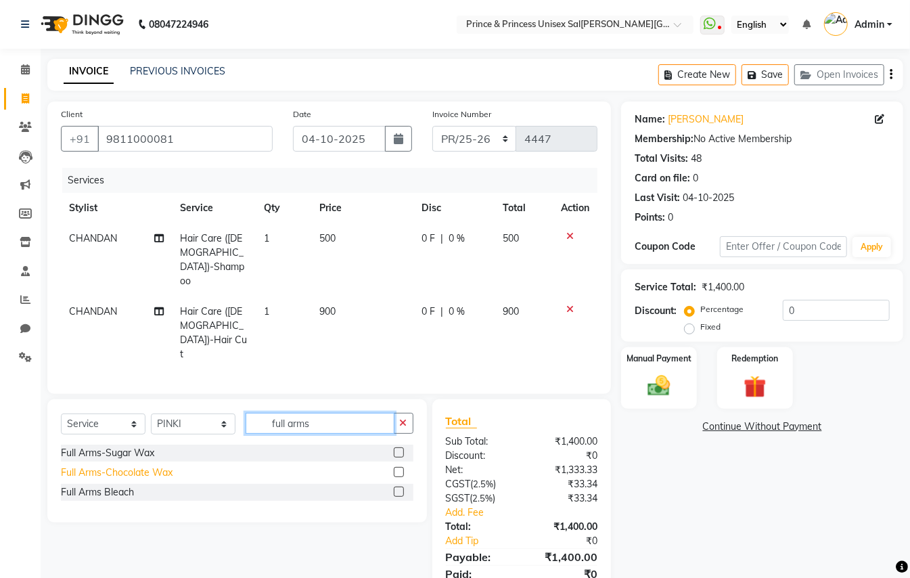
type input "full arms"
click at [150, 466] on div "Full Arms-Chocolate Wax" at bounding box center [117, 473] width 112 height 14
checkbox input "false"
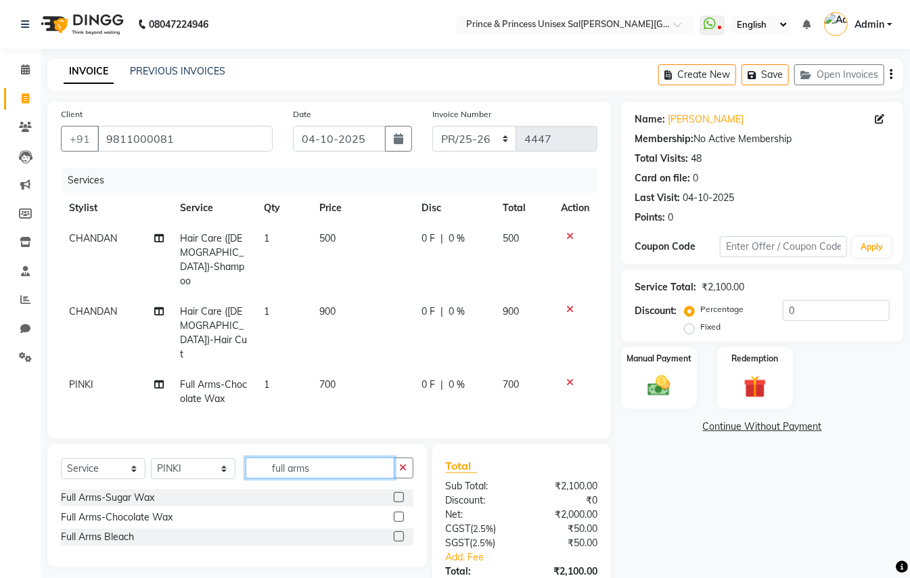
click at [320, 458] on input "full arms" at bounding box center [320, 468] width 149 height 21
type input "full legs"
click at [143, 510] on div "Full Legs-Chocolate Wax" at bounding box center [116, 517] width 110 height 14
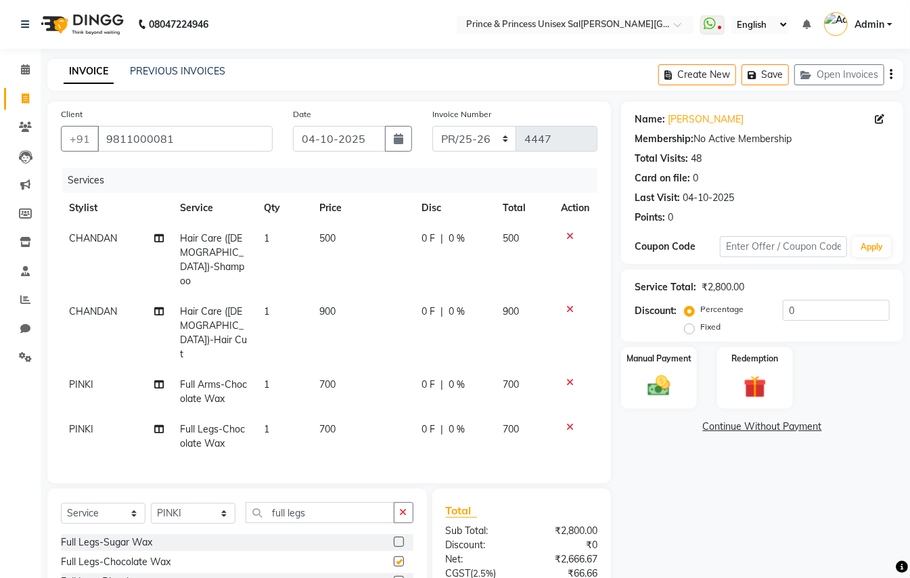
checkbox input "false"
drag, startPoint x: 280, startPoint y: 450, endPoint x: 122, endPoint y: 393, distance: 167.9
click at [149, 410] on div "Client +91 9811000081 Date 04-10-2025 Invoice Number PR/25-26 V/2025 V/2025-26 …" at bounding box center [329, 402] width 584 height 600
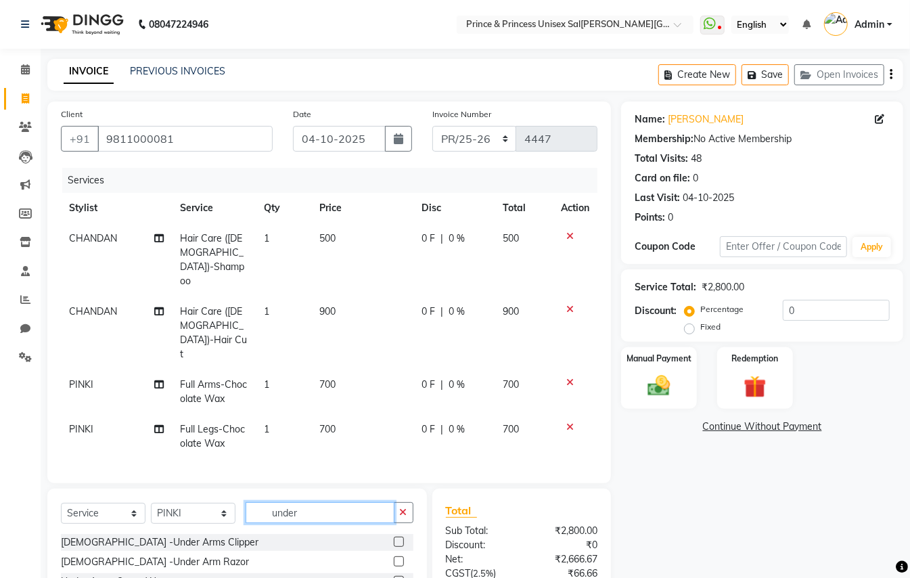
type input "under"
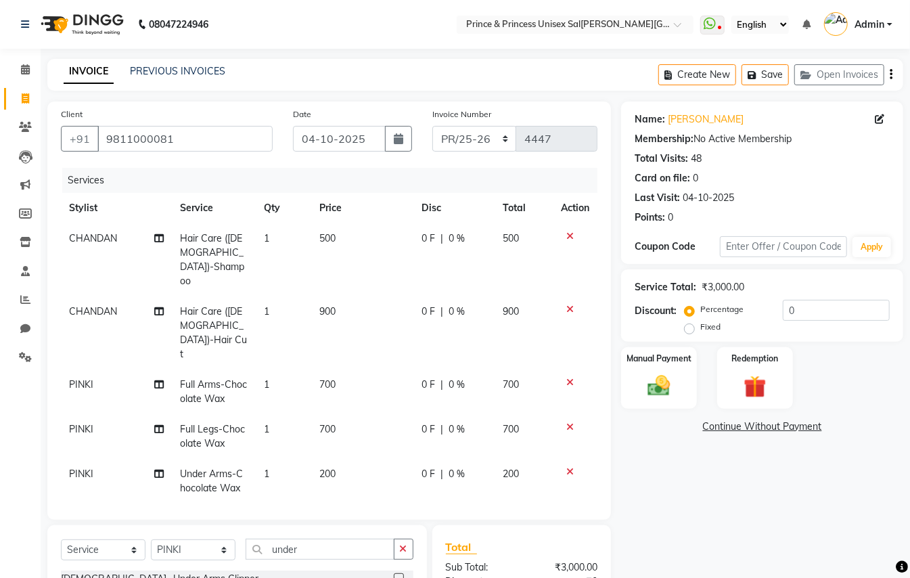
checkbox input "false"
drag, startPoint x: 301, startPoint y: 513, endPoint x: 174, endPoint y: 396, distance: 172.4
click at [196, 437] on div "Client +91 9811000081 Date 04-10-2025 Invoice Number PR/25-26 V/2025 V/2025-26 …" at bounding box center [329, 420] width 584 height 637
type input "upper"
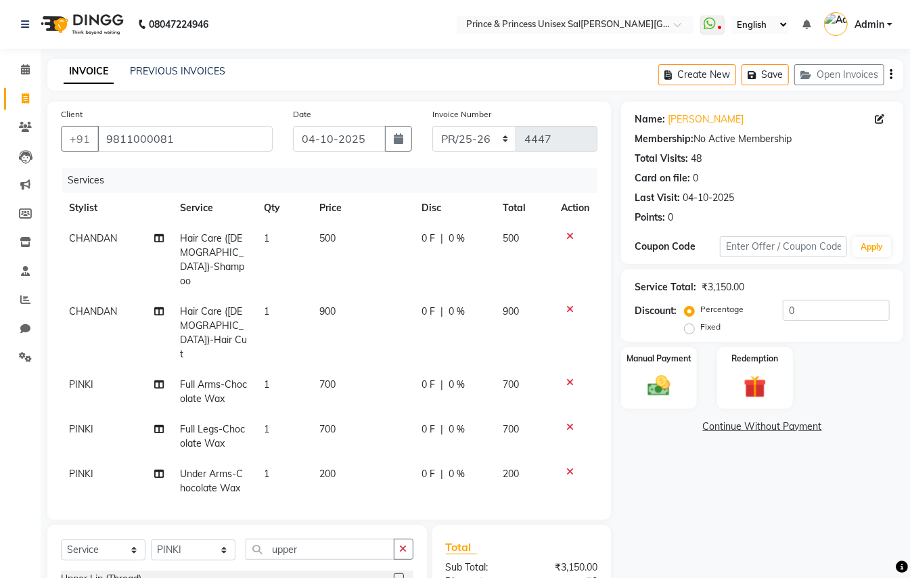
checkbox input "false"
drag, startPoint x: 325, startPoint y: 545, endPoint x: 168, endPoint y: 431, distance: 193.9
click at [192, 456] on div "Client +91 9811000081 Date 04-10-2025 Invoice Number PR/25-26 V/2025 V/2025-26 …" at bounding box center [329, 420] width 584 height 637
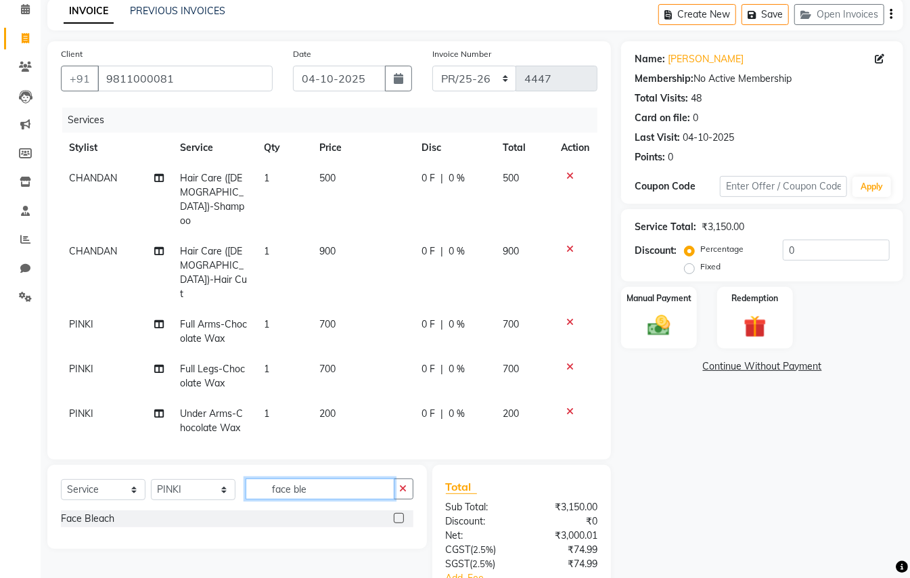
scroll to position [97, 0]
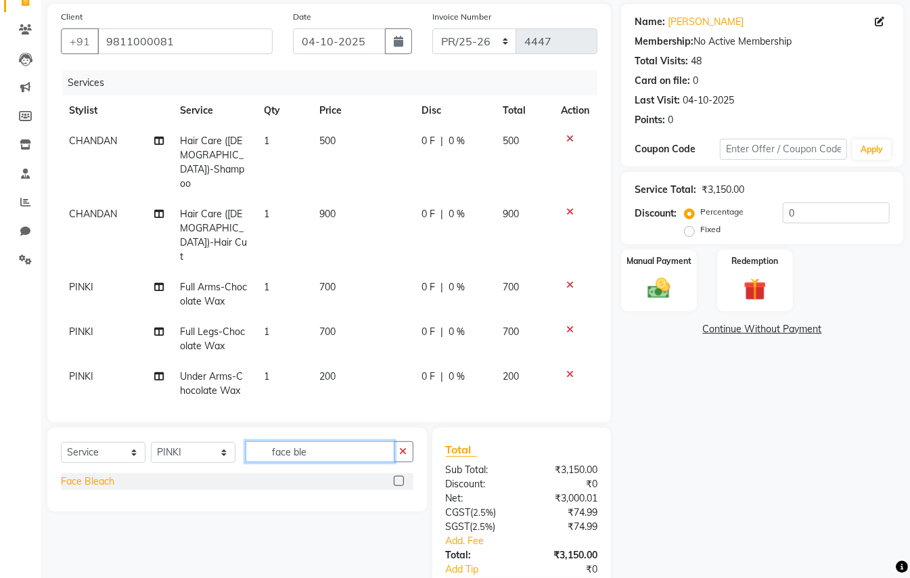
type input "face ble"
click at [87, 477] on div "Face Bleach" at bounding box center [87, 481] width 53 height 14
checkbox input "false"
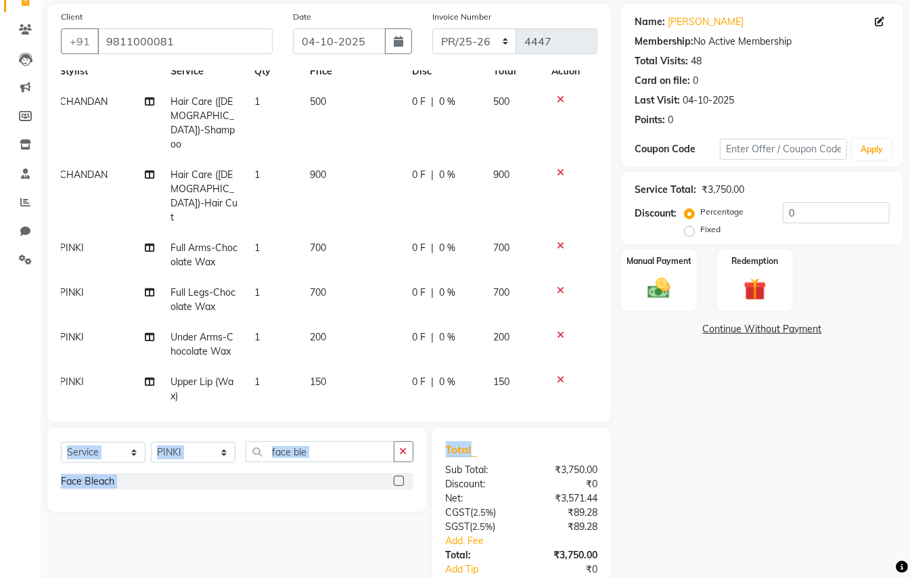
drag, startPoint x: 574, startPoint y: 376, endPoint x: 569, endPoint y: 426, distance: 49.6
click at [571, 428] on div "Client +91 9811000081 Date 04-10-2025 Invoice Number PR/25-26 V/2025 V/2025-26 …" at bounding box center [329, 322] width 584 height 637
click at [783, 401] on div "Name: Mani Sehgal Membership: No Active Membership Total Visits: 48 Card on fil…" at bounding box center [767, 322] width 292 height 637
drag, startPoint x: 334, startPoint y: 456, endPoint x: 141, endPoint y: 350, distance: 220.8
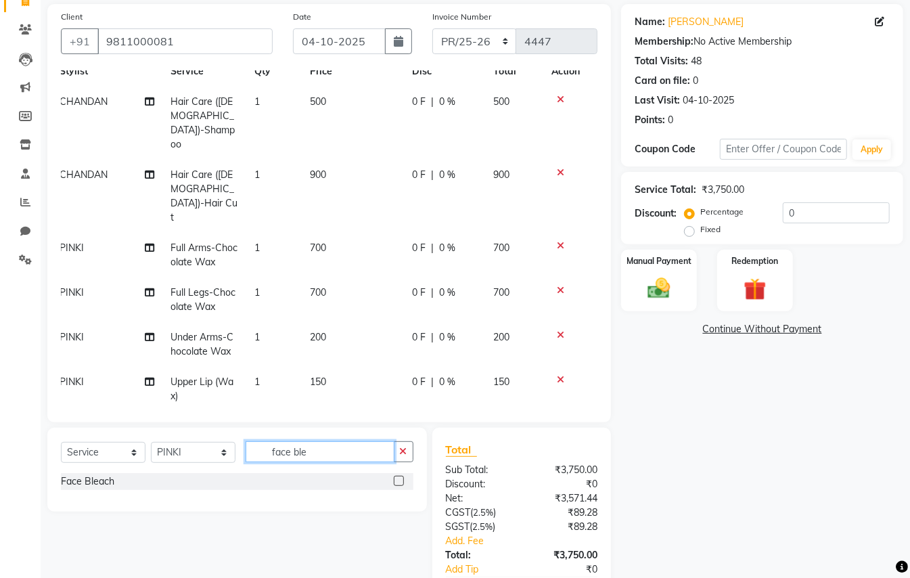
click at [160, 372] on div "Client +91 9811000081 Date 04-10-2025 Invoice Number PR/25-26 V/2025 V/2025-26 …" at bounding box center [329, 322] width 584 height 637
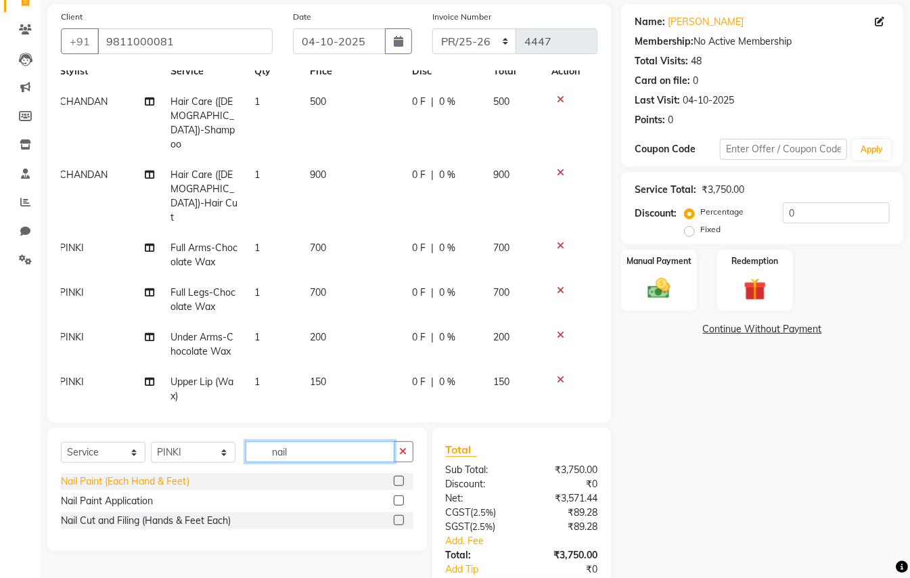
type input "nail"
click at [131, 486] on div "Nail Paint (Each Hand & Feet)" at bounding box center [125, 481] width 129 height 14
checkbox input "false"
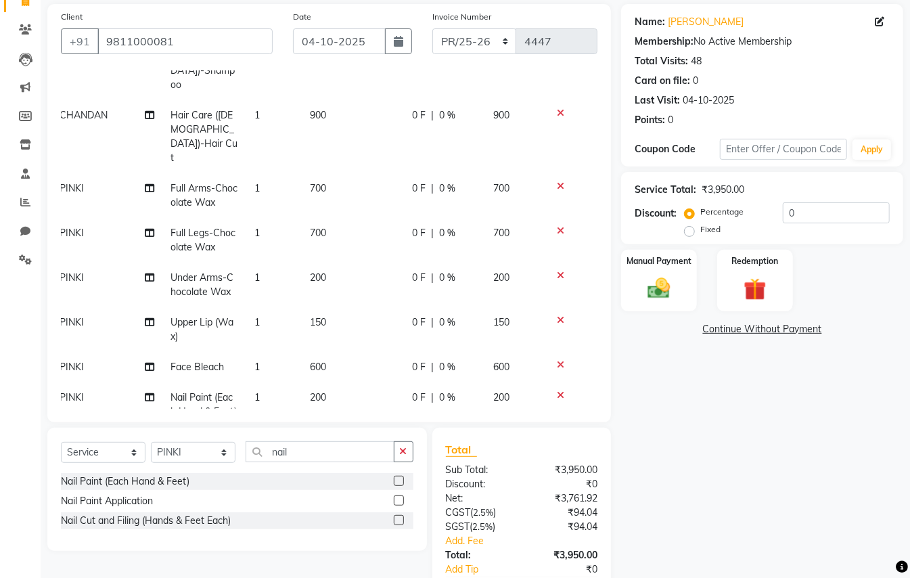
click at [255, 391] on span "1" at bounding box center [257, 397] width 5 height 12
select select "17871"
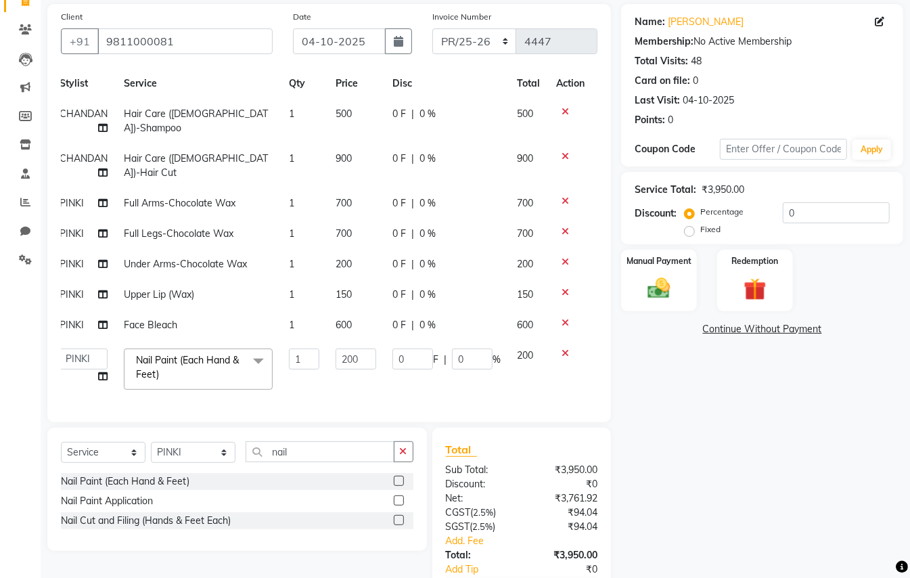
scroll to position [41, 9]
click at [306, 349] on input "1" at bounding box center [304, 359] width 30 height 21
type input "2"
click at [14, 311] on div "Calendar Invoice Clients Leads Marketing Members Inventory Staff Reports Chat S…" at bounding box center [91, 291] width 183 height 700
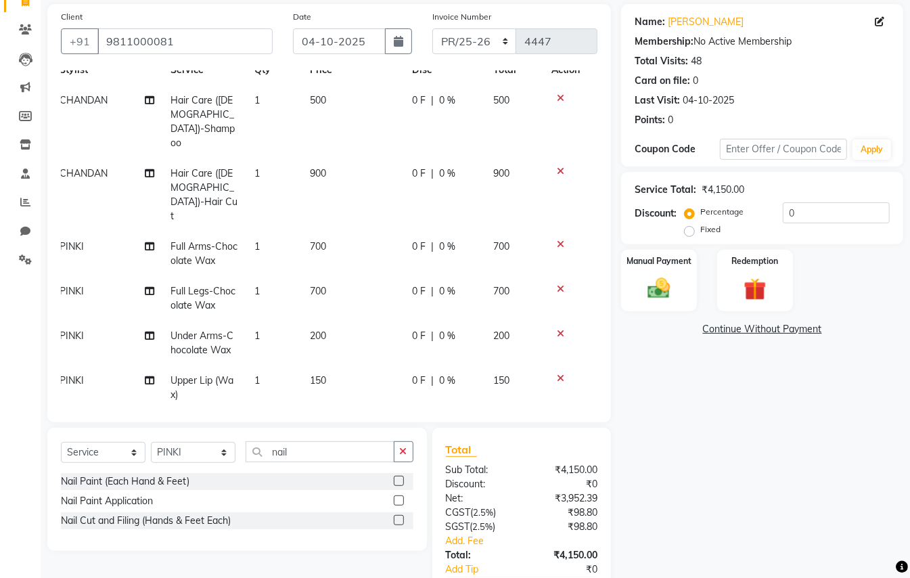
scroll to position [99, 9]
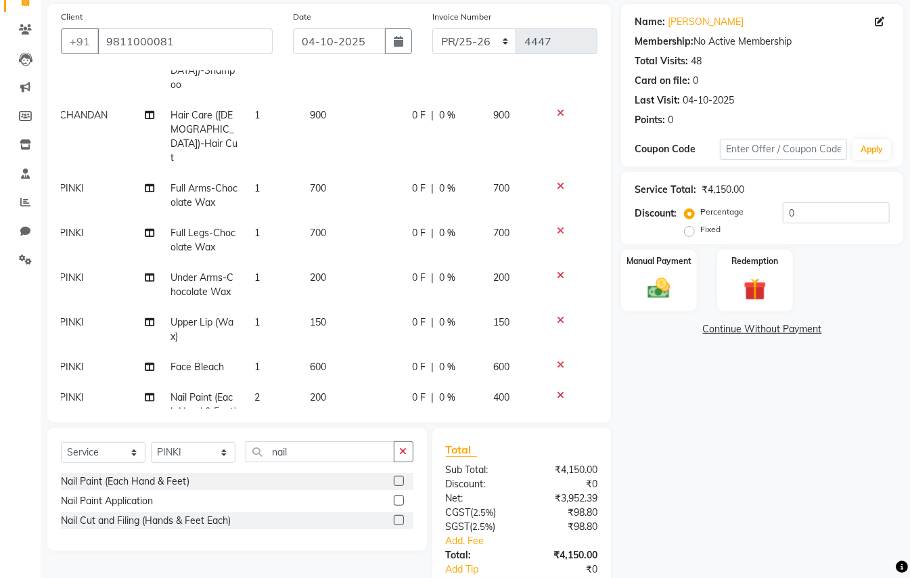
click at [440, 382] on td "0 F | 0 %" at bounding box center [445, 404] width 82 height 45
select select "17871"
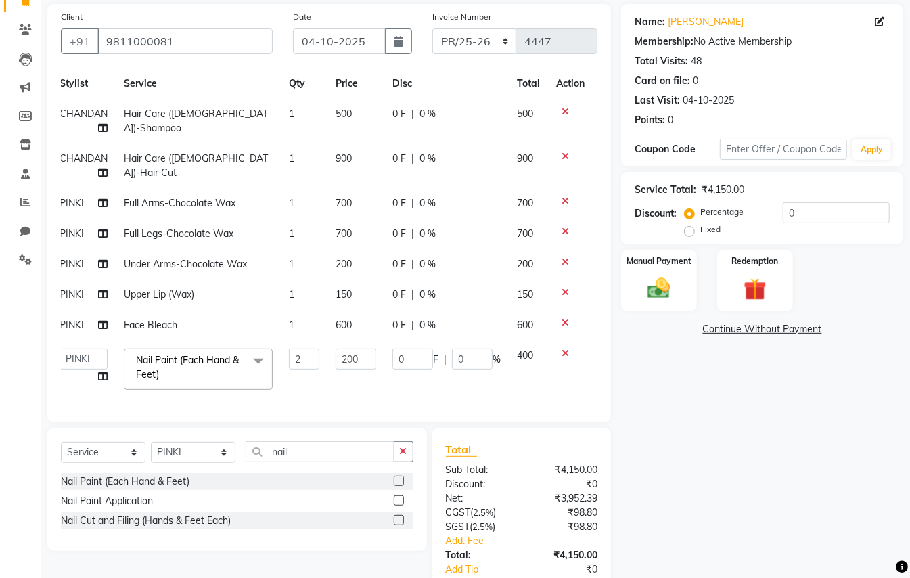
scroll to position [41, 9]
drag, startPoint x: 797, startPoint y: 214, endPoint x: 562, endPoint y: 61, distance: 280.9
click at [699, 165] on div "Name: Mani Sehgal Membership: No Active Membership Total Visits: 48 Card on fil…" at bounding box center [767, 322] width 292 height 637
type input "1"
type input "4"
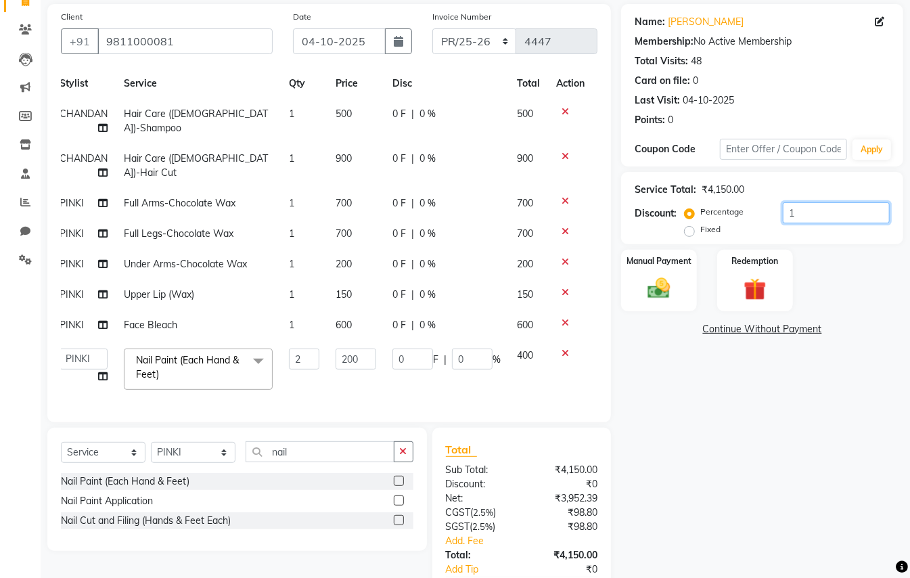
type input "1"
type input "10"
type input "40"
type input "10"
type input "1"
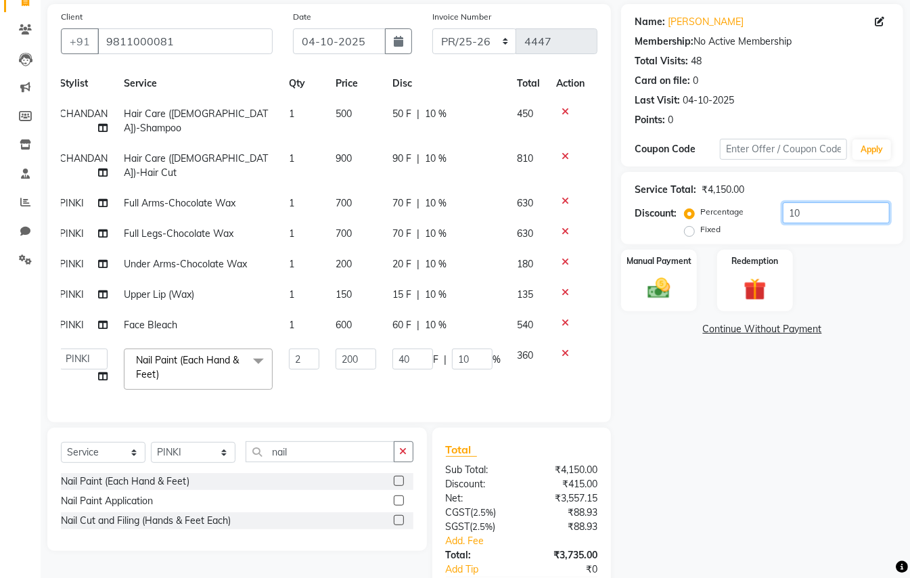
type input "4"
type input "1"
type input "12"
type input "48"
type input "12"
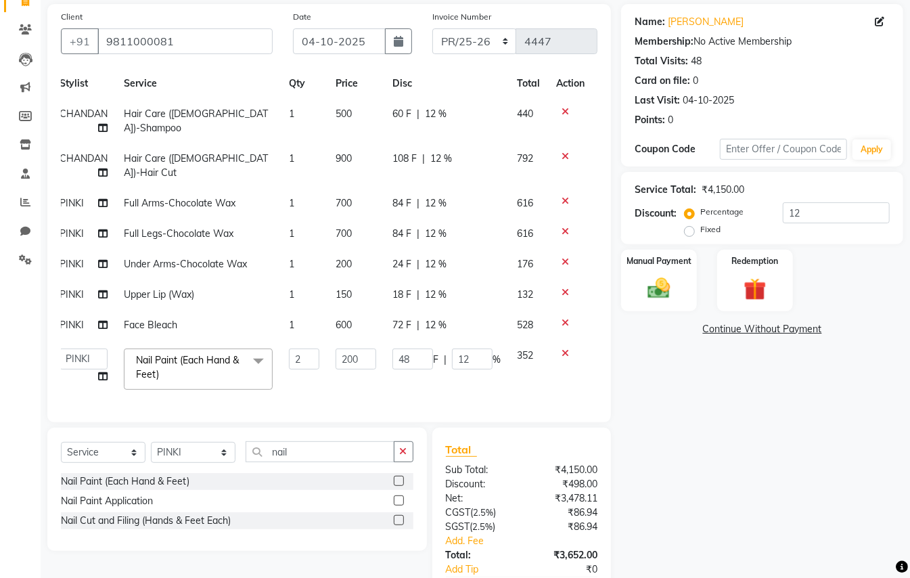
click at [740, 483] on div "Name: Mani Sehgal Membership: No Active Membership Total Visits: 48 Card on fil…" at bounding box center [767, 322] width 292 height 637
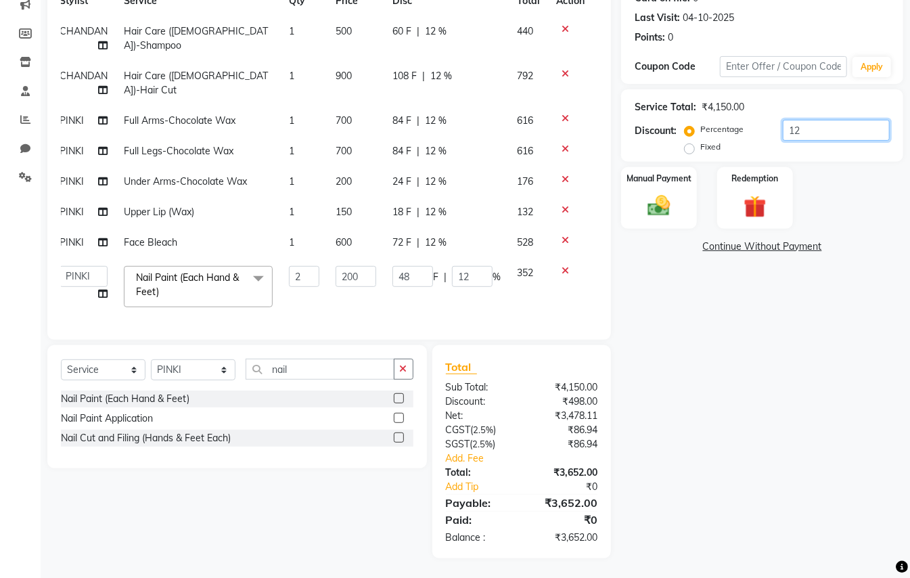
click at [813, 126] on input "12" at bounding box center [836, 130] width 107 height 21
click at [815, 126] on input "12" at bounding box center [836, 130] width 107 height 21
type input "1"
type input "4"
type input "1"
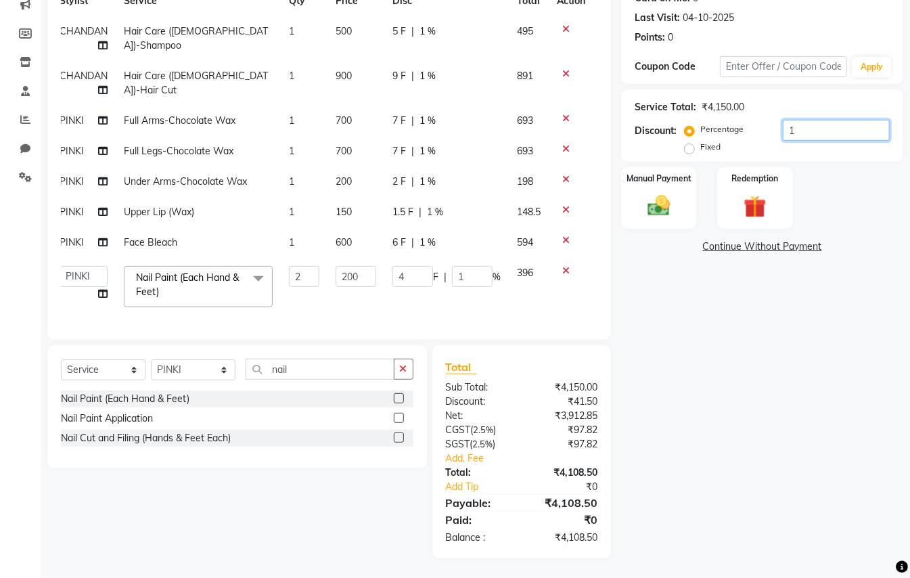
type input "14"
type input "56"
type input "14"
type input "1"
type input "4"
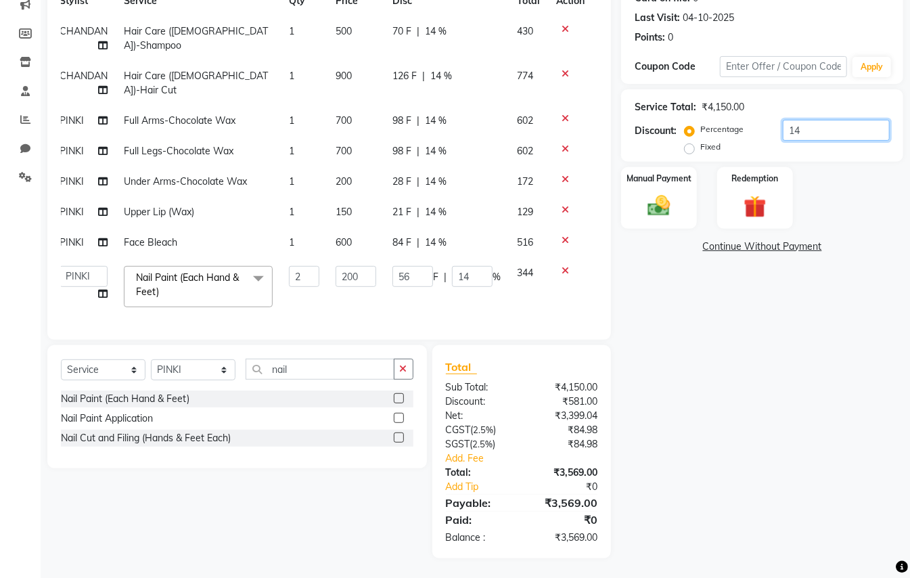
type input "1"
type input "15"
type input "60"
type input "15"
type input "15.2"
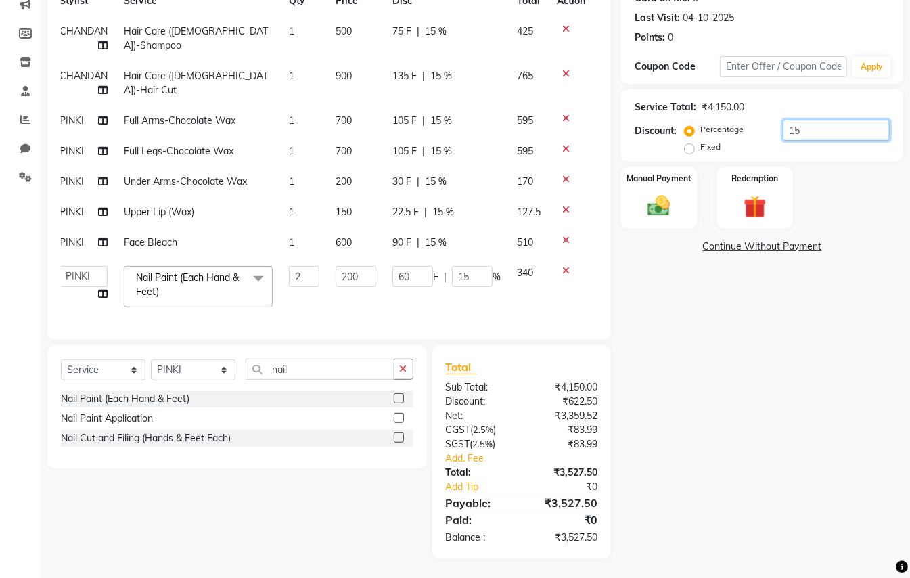
type input "60.8"
type input "15.2"
type input "15.25"
type input "61"
type input "15.25"
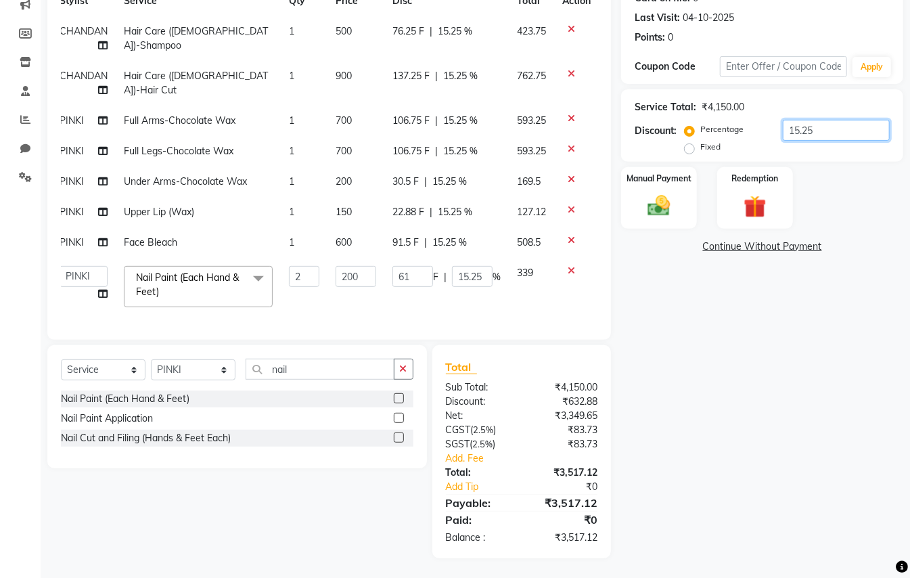
type input "15.2"
type input "60.8"
type input "15.2"
type input "15"
type input "60"
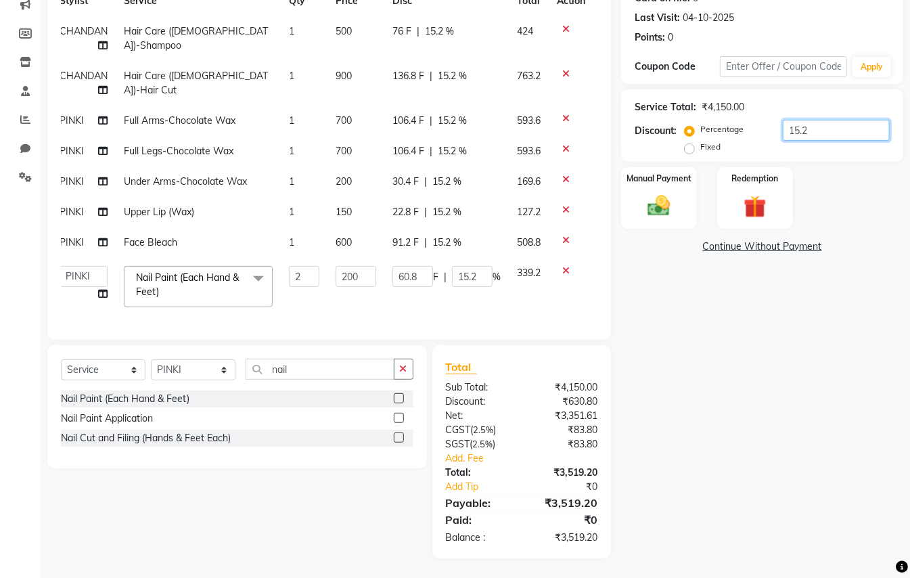
type input "15"
type input "15.5"
type input "62"
type input "15.5"
type input "15.55"
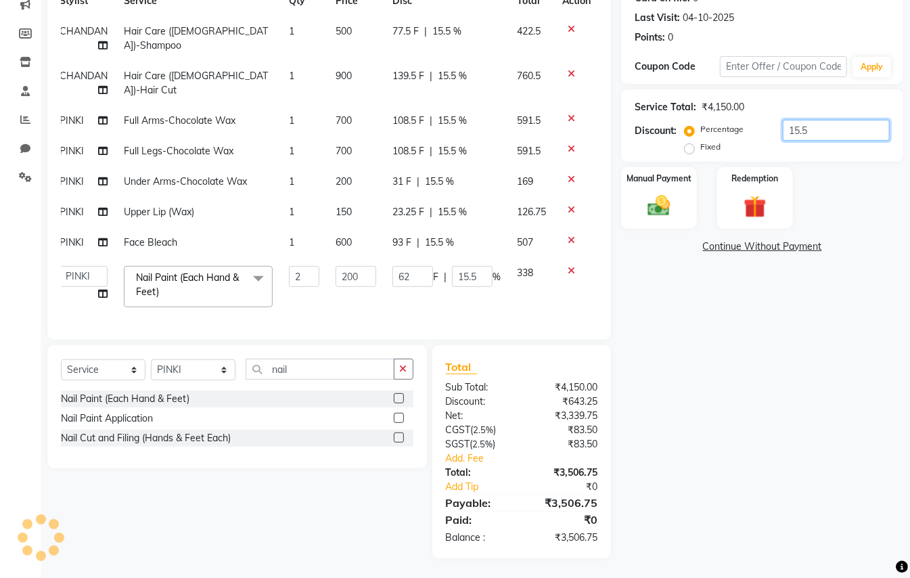
type input "62.2"
type input "15.55"
type input "15.5"
type input "62"
type input "15.5"
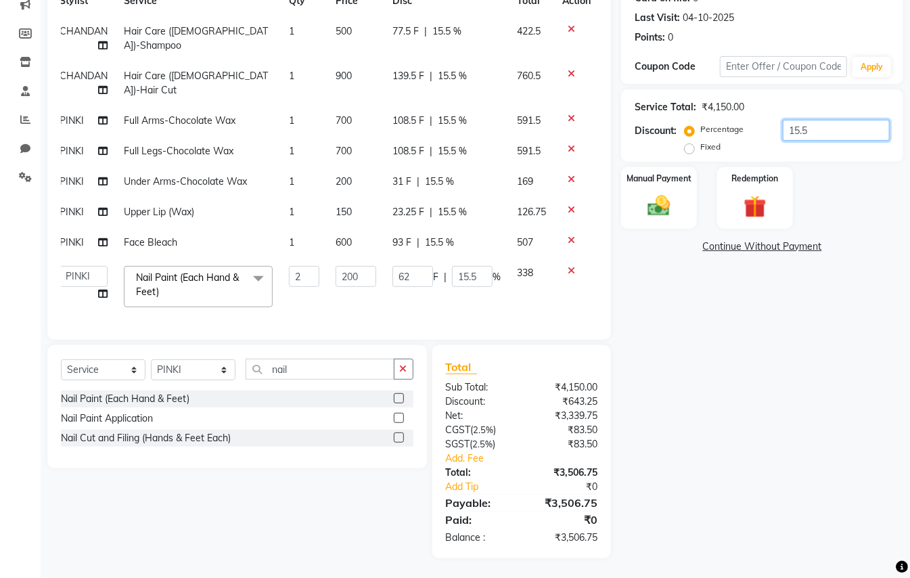
type input "15"
type input "60"
type input "15"
type input "15.6"
type input "62.4"
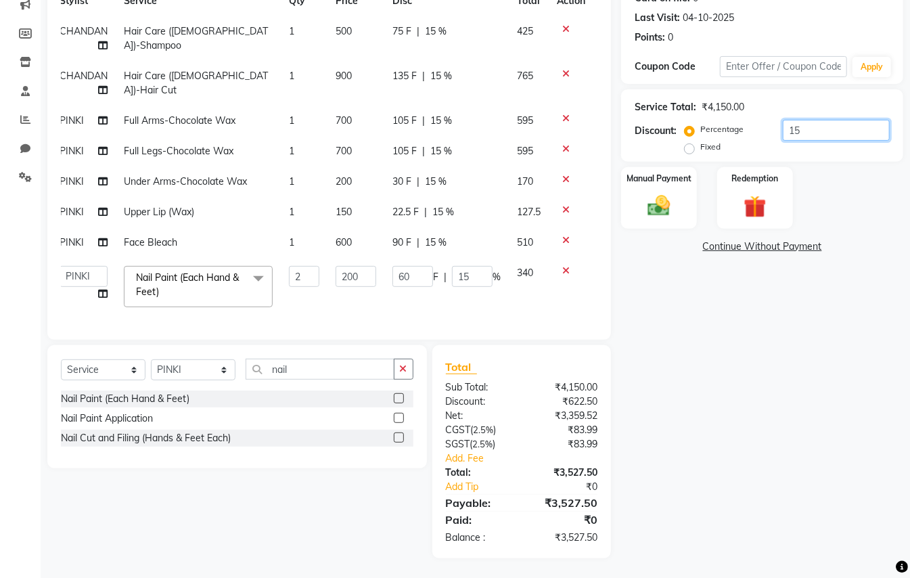
type input "15.6"
type input "15.69"
type input "62.76"
type input "15.69"
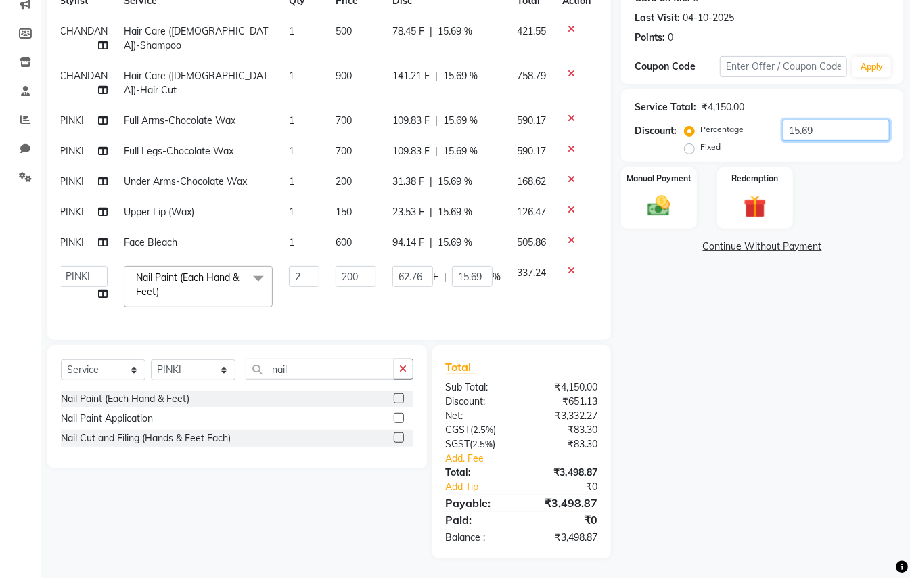
type input "15.6"
type input "62.4"
type input "15.6"
type input "15.67"
type input "62.68"
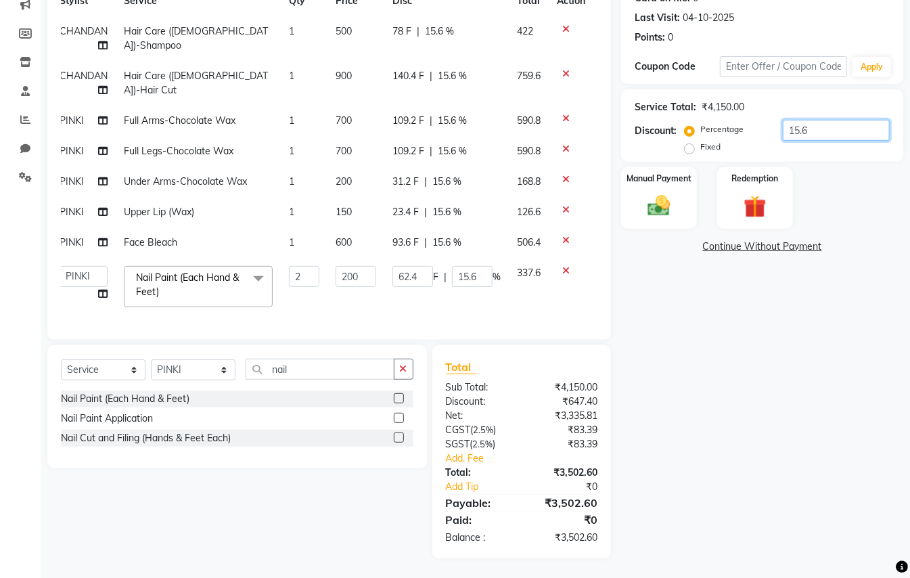
type input "15.67"
type input "15.6"
type input "62.4"
type input "15.6"
type input "15.66"
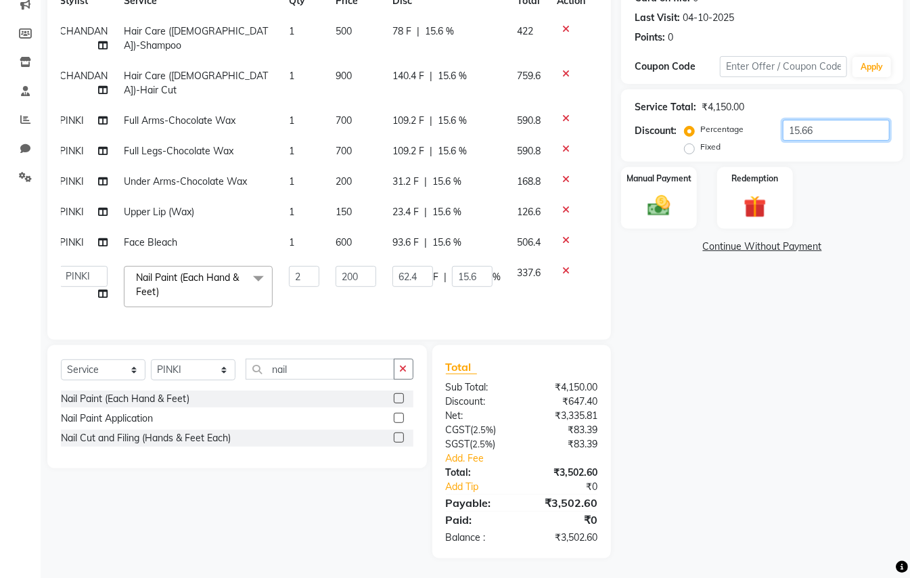
type input "62.64"
type input "15.66"
type input "15.662"
type input "62.65"
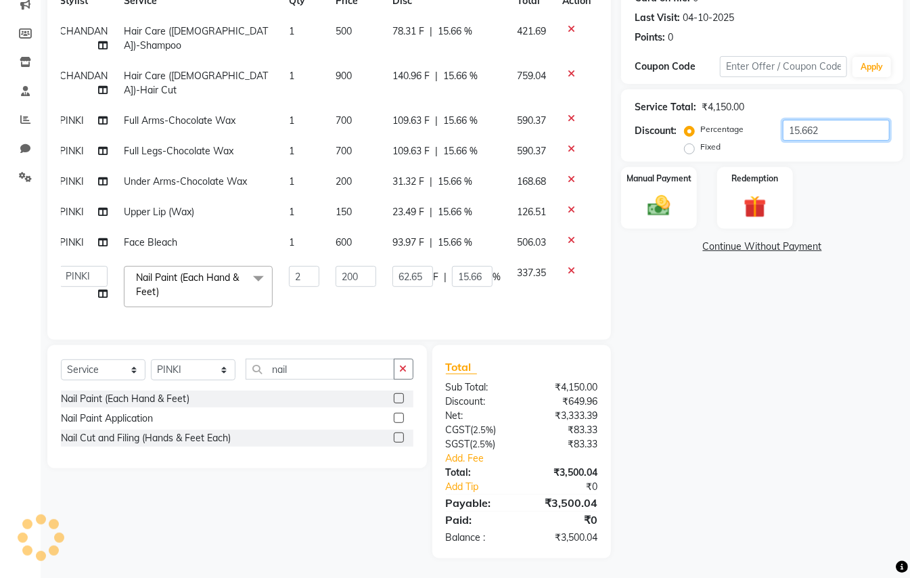
type input "15.66"
type input "62.64"
type input "15.663"
type input "62.65"
type input "15.66"
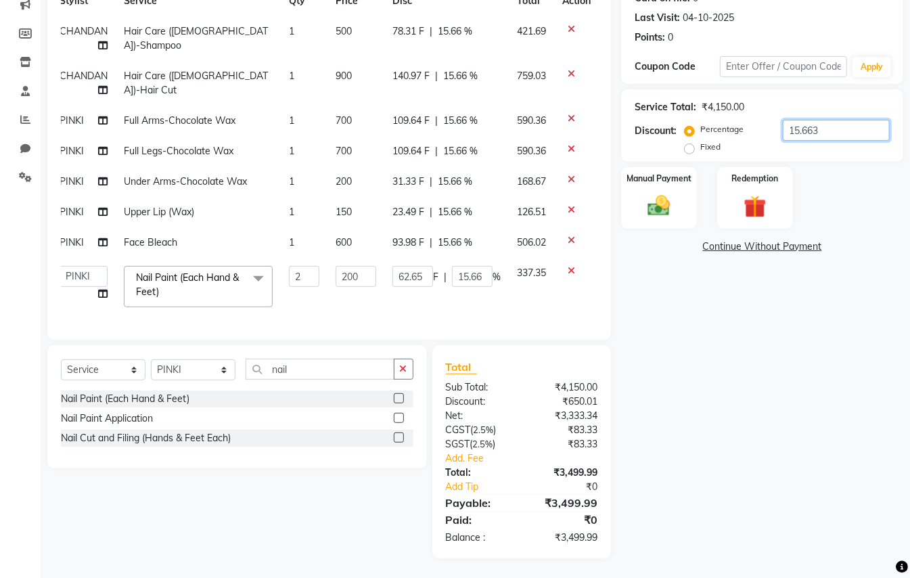
type input "62.64"
type input "15.664"
type input "62.66"
type input "15.66"
type input "62.64"
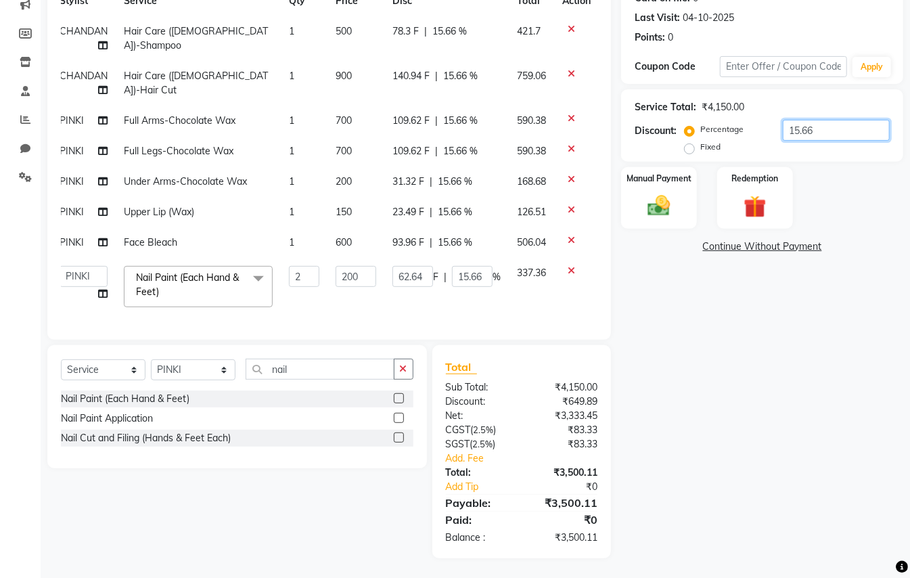
type input "15.663"
type input "62.65"
type input "15.66"
type input "62.64"
type input "15.662"
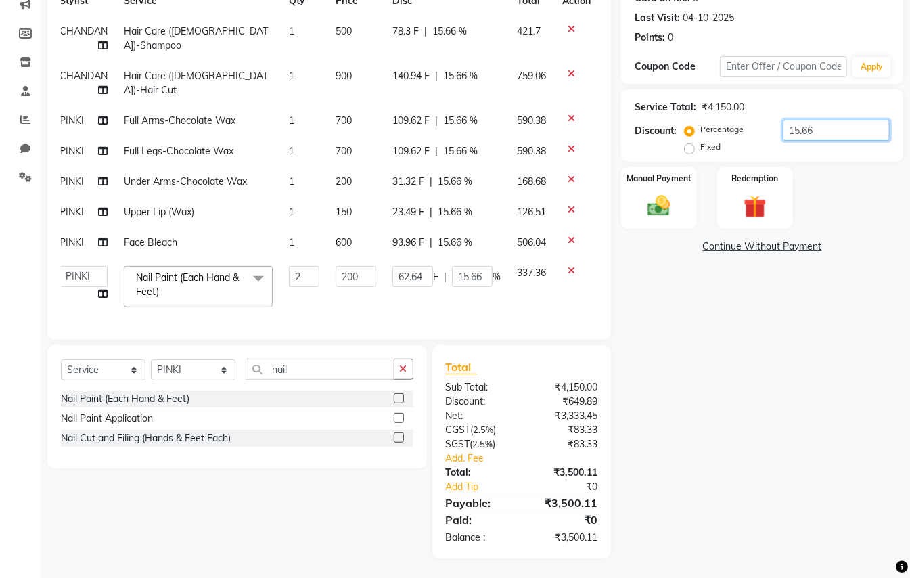
type input "62.65"
type input "15.662"
click at [659, 204] on img at bounding box center [659, 205] width 38 height 27
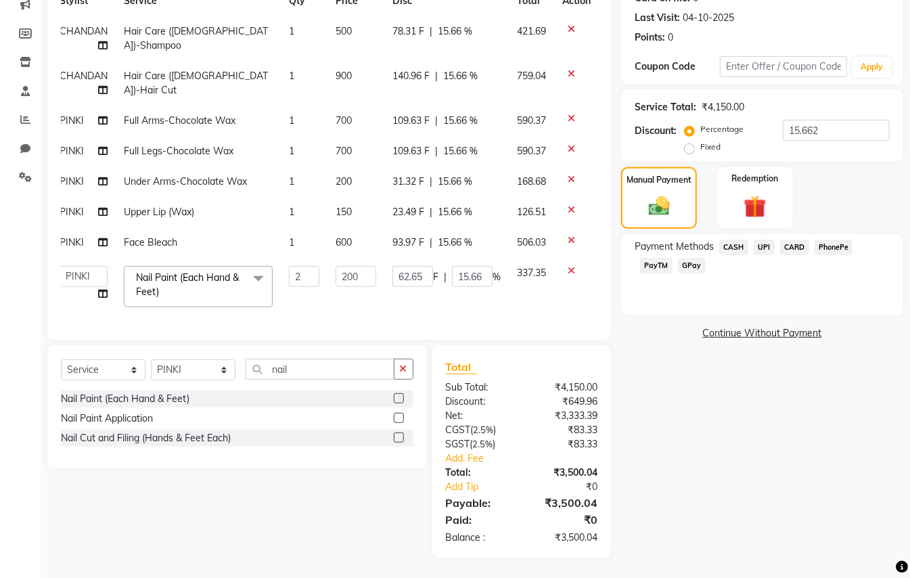
click at [730, 244] on span "CASH" at bounding box center [734, 248] width 29 height 16
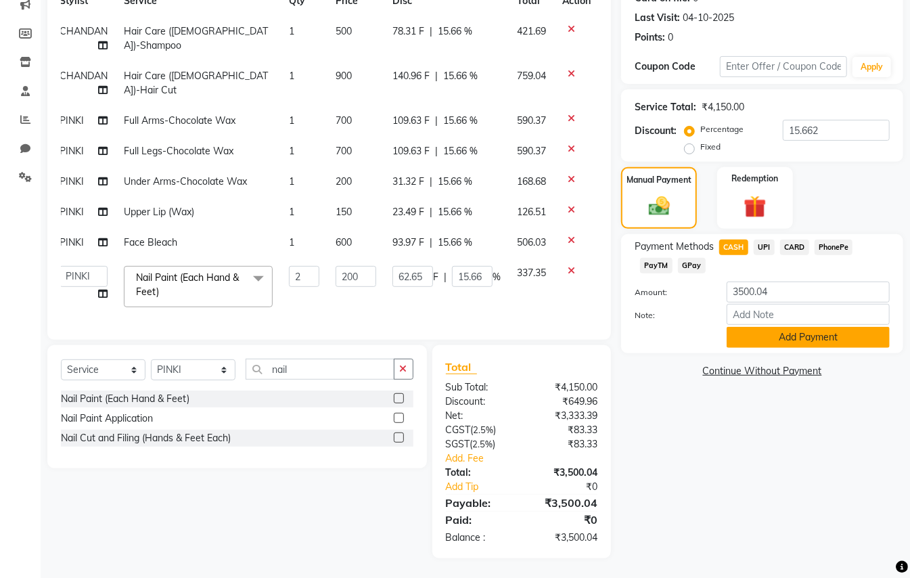
click at [777, 341] on button "Add Payment" at bounding box center [808, 337] width 163 height 21
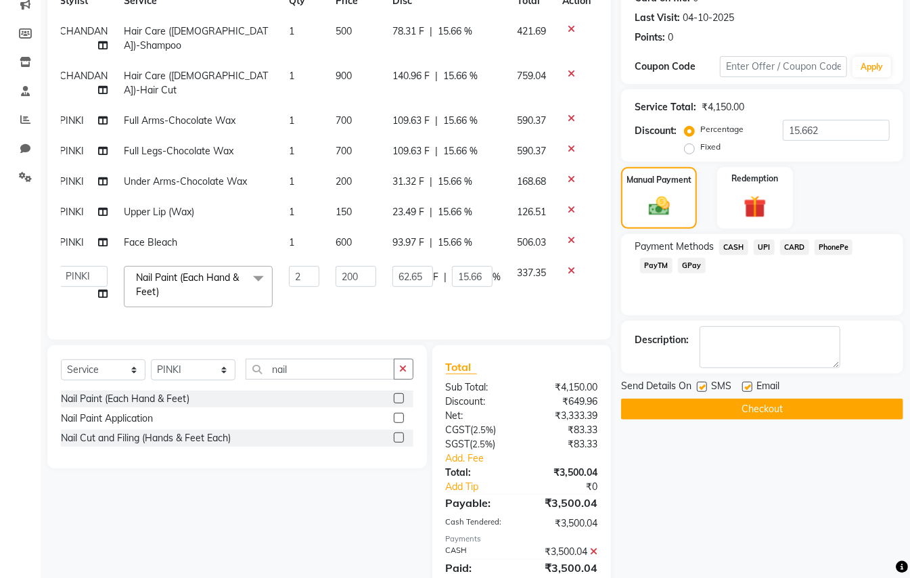
click at [849, 409] on button "Checkout" at bounding box center [762, 409] width 282 height 21
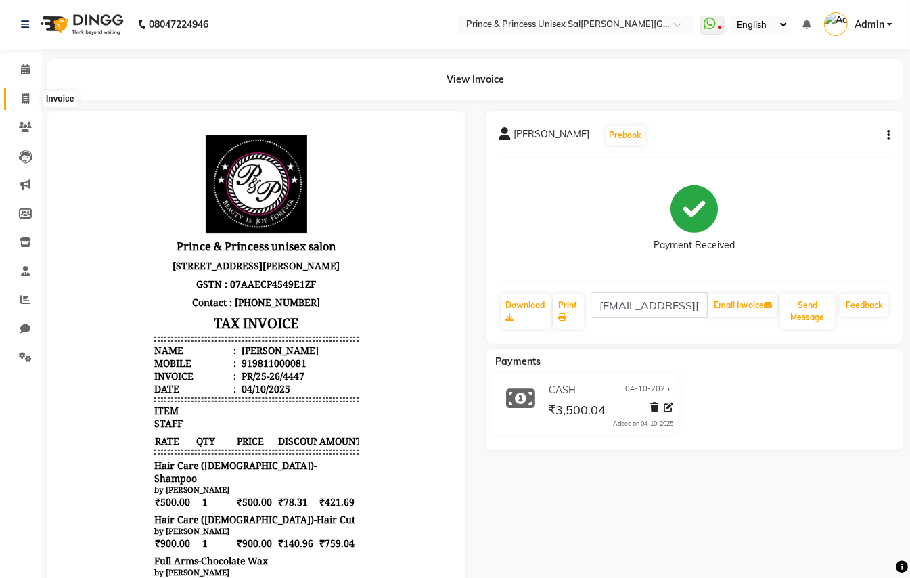
click at [22, 102] on icon at bounding box center [25, 98] width 7 height 10
select select "service"
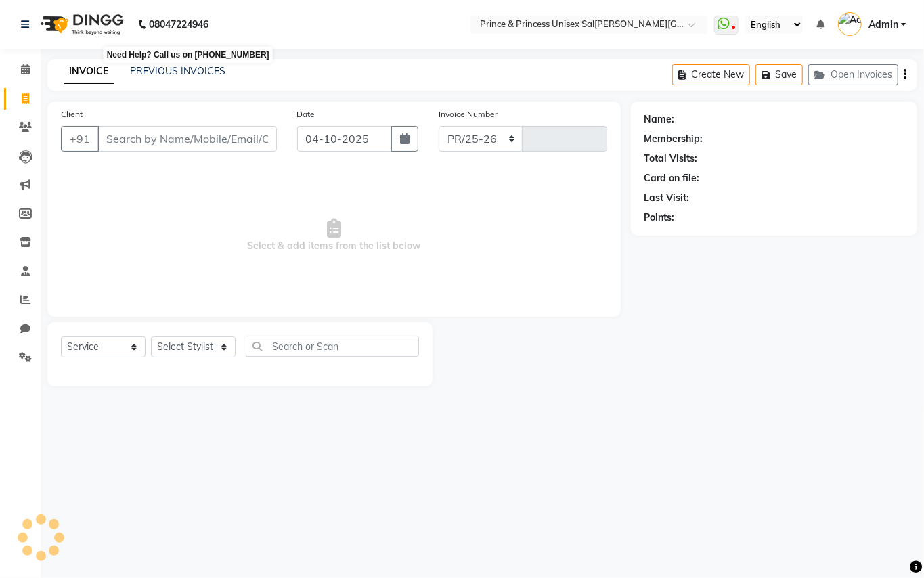
select select "3760"
type input "4448"
click at [152, 73] on link "PREVIOUS INVOICES" at bounding box center [177, 71] width 95 height 12
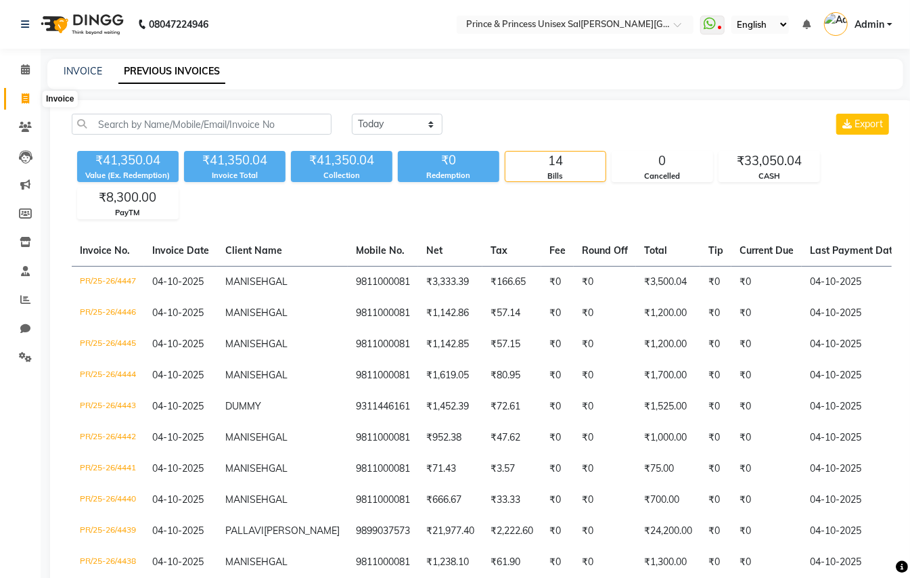
click at [26, 97] on icon at bounding box center [25, 98] width 7 height 10
select select "service"
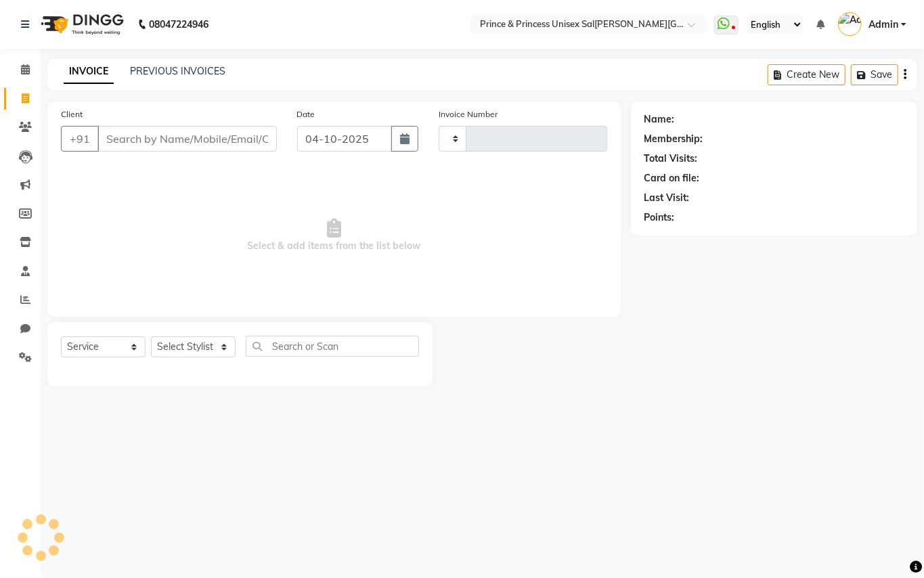
click at [183, 139] on input "Client" at bounding box center [186, 139] width 179 height 26
type input "4448"
select select "3760"
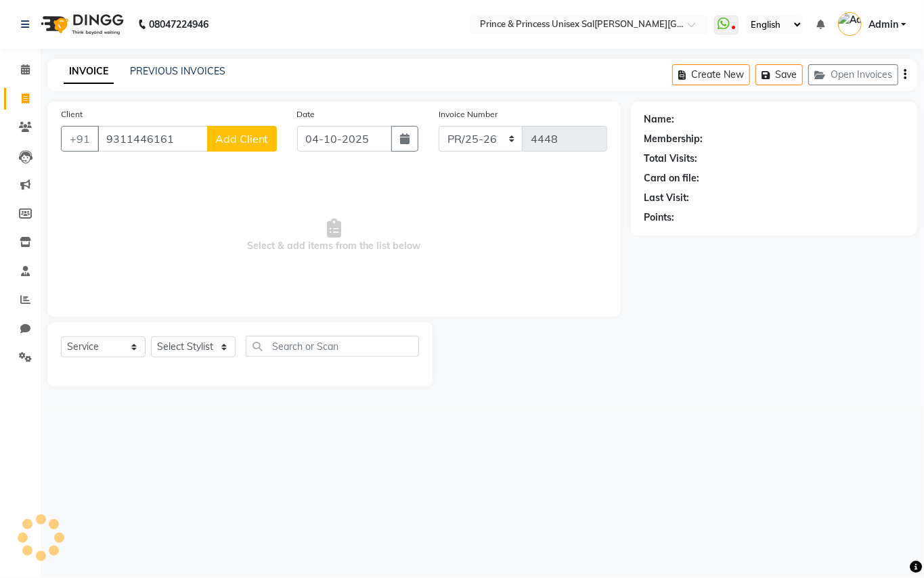
type input "9311446161"
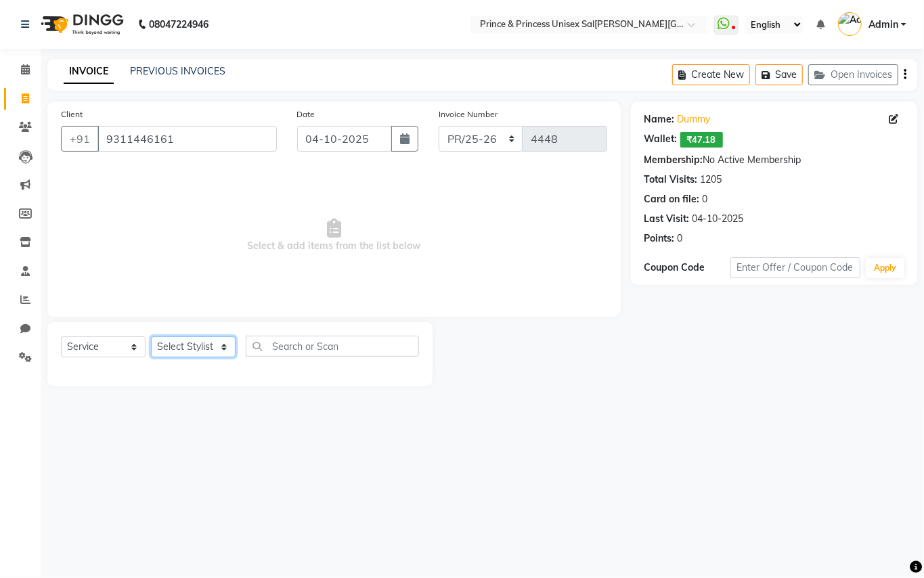
click at [187, 345] on select "Select Stylist ABHISHEK [PERSON_NAME] NEW [PERSON_NAME] [PERSON_NAME] [PERSON_N…" at bounding box center [193, 346] width 85 height 21
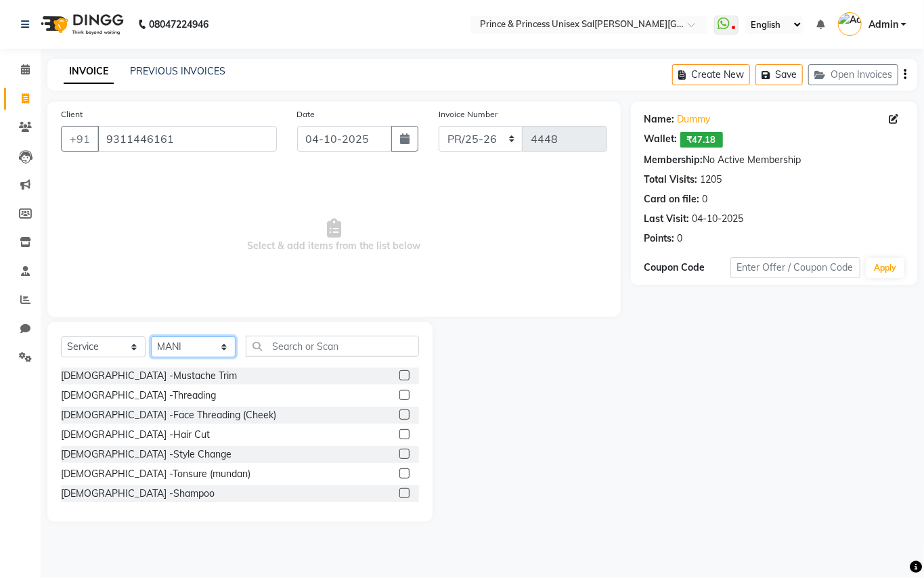
select select "63571"
click at [187, 345] on select "Select Stylist ABHISHEK [PERSON_NAME] NEW [PERSON_NAME] [PERSON_NAME] [PERSON_N…" at bounding box center [193, 346] width 85 height 21
click at [338, 345] on input "text" at bounding box center [332, 346] width 173 height 21
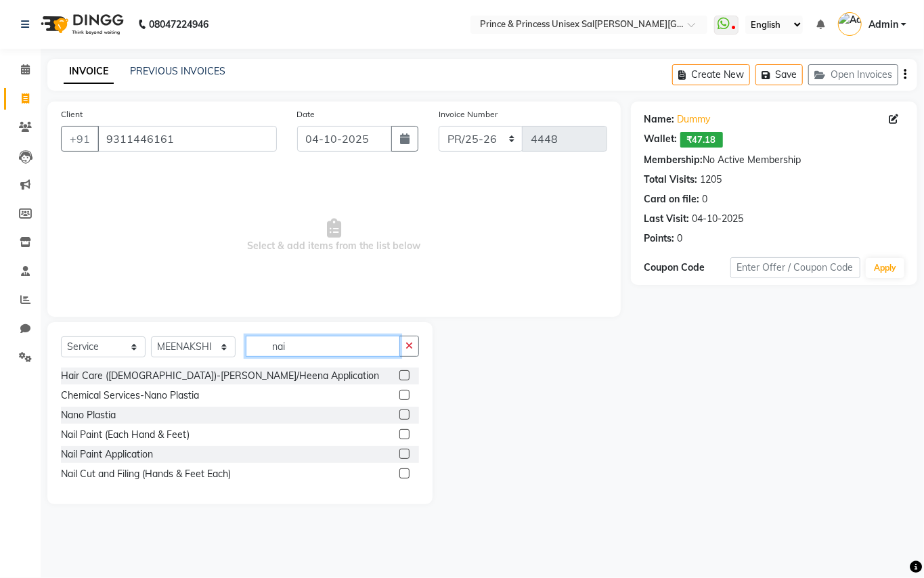
type input "nail"
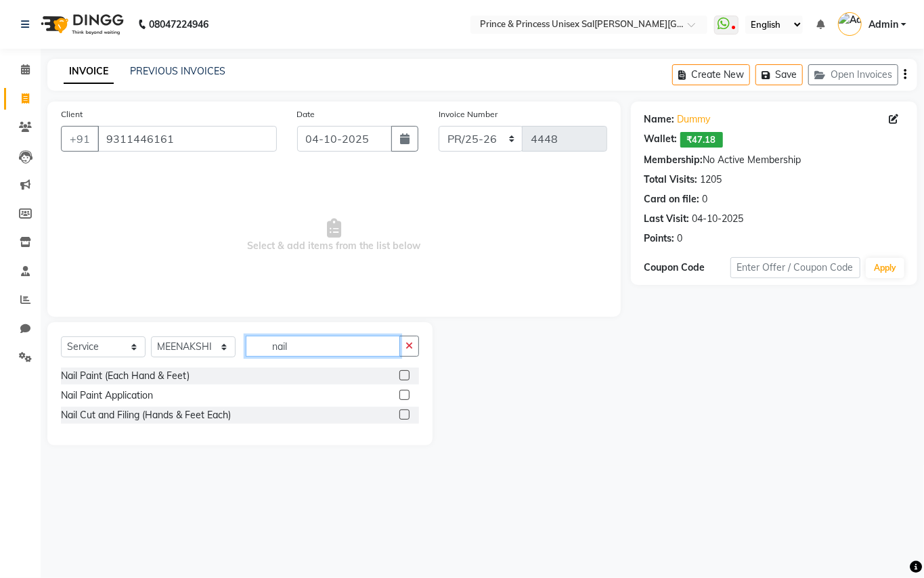
drag, startPoint x: 310, startPoint y: 342, endPoint x: 63, endPoint y: 175, distance: 298.3
click at [120, 255] on div "Client +91 9311446161 Date 04-10-2025 Invoice Number PR/25-26 V/2025 V/2025-26 …" at bounding box center [334, 274] width 594 height 344
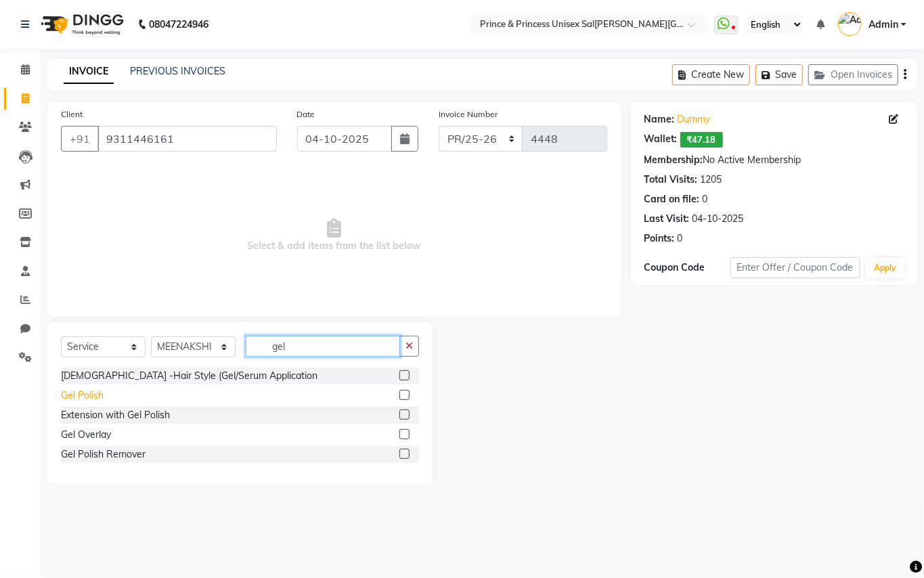
type input "gel"
click at [80, 397] on div "Gel Polish" at bounding box center [82, 396] width 43 height 14
checkbox input "false"
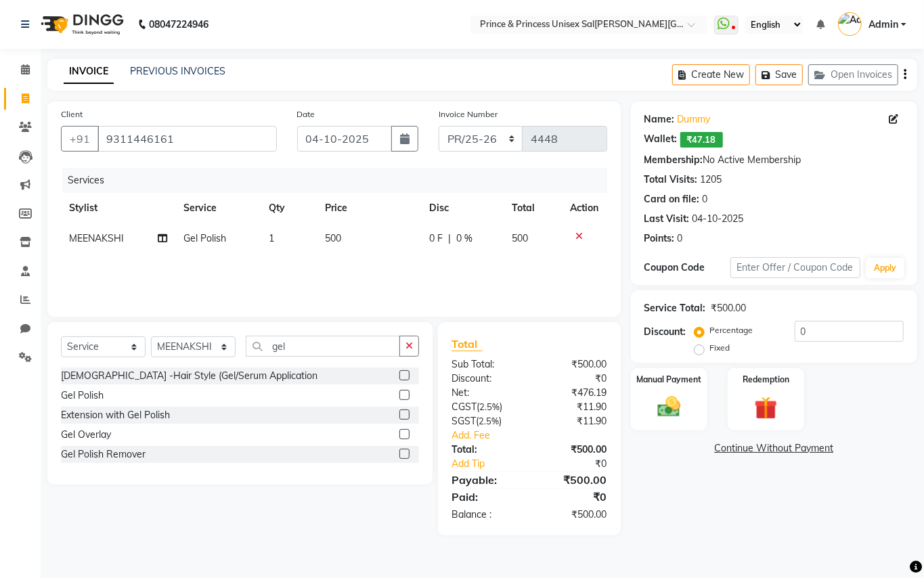
click at [275, 234] on td "1" at bounding box center [289, 238] width 56 height 30
select select "63571"
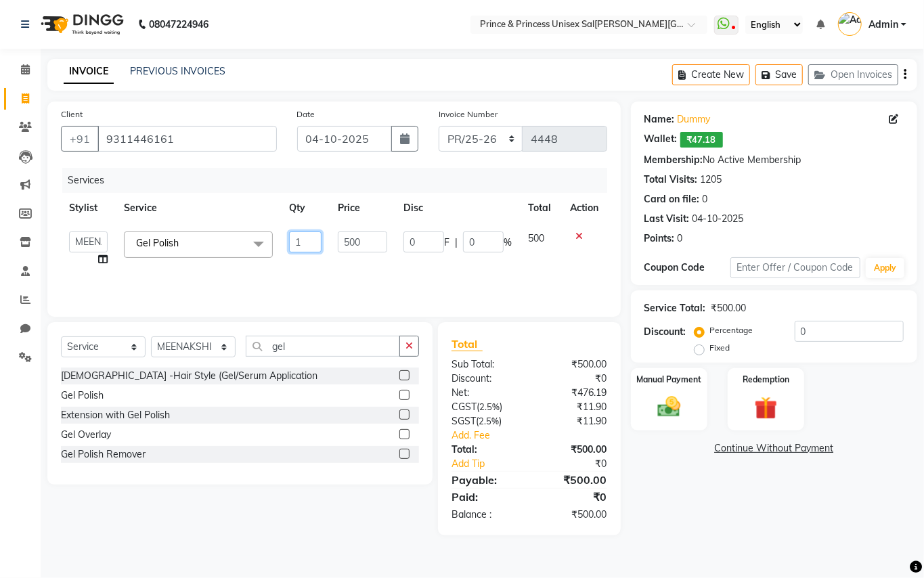
click at [302, 238] on input "1" at bounding box center [305, 241] width 32 height 21
type input "2"
click at [329, 271] on div "Services Stylist Service Qty Price Disc Total Action ABHISHEK AJEET AJEET NEW A…" at bounding box center [334, 235] width 546 height 135
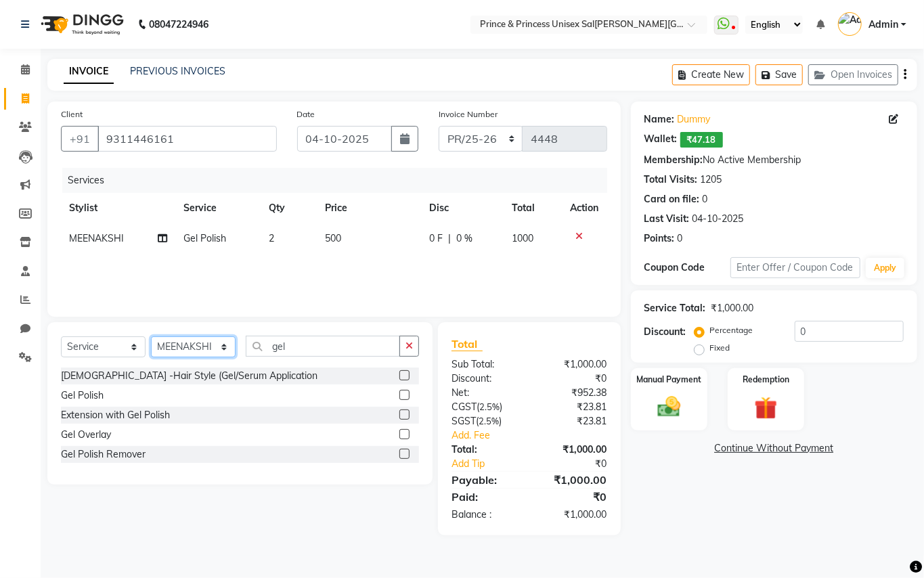
click at [179, 349] on select "Select Stylist ABHISHEK [PERSON_NAME] NEW [PERSON_NAME] [PERSON_NAME] [PERSON_N…" at bounding box center [193, 346] width 85 height 21
select select "63056"
drag, startPoint x: 179, startPoint y: 349, endPoint x: 290, endPoint y: 344, distance: 111.8
click at [179, 349] on select "Select Stylist ABHISHEK [PERSON_NAME] NEW [PERSON_NAME] [PERSON_NAME] [PERSON_N…" at bounding box center [193, 346] width 85 height 21
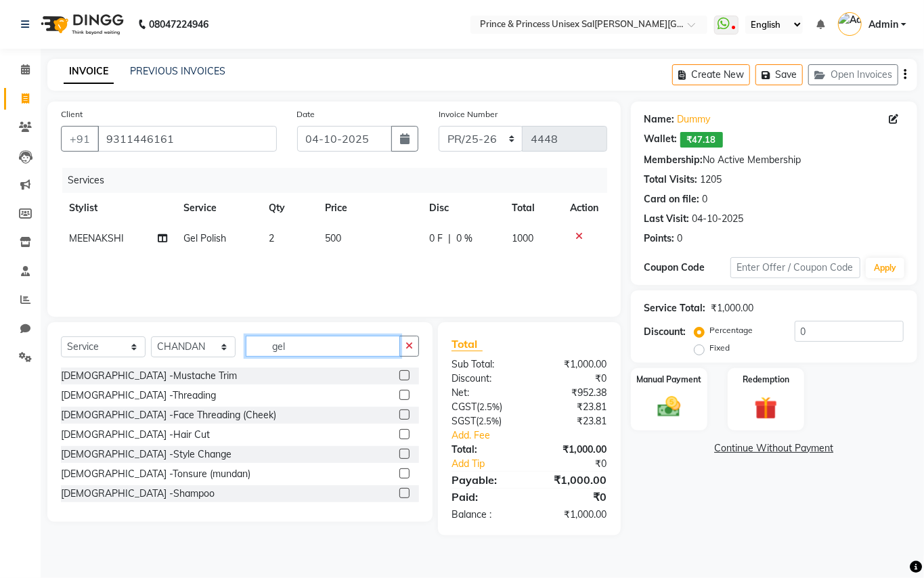
drag, startPoint x: 291, startPoint y: 344, endPoint x: 234, endPoint y: 317, distance: 63.6
click at [260, 330] on div "Select Service Product Membership Package Voucher Prepaid Gift Card Select Styl…" at bounding box center [239, 422] width 385 height 200
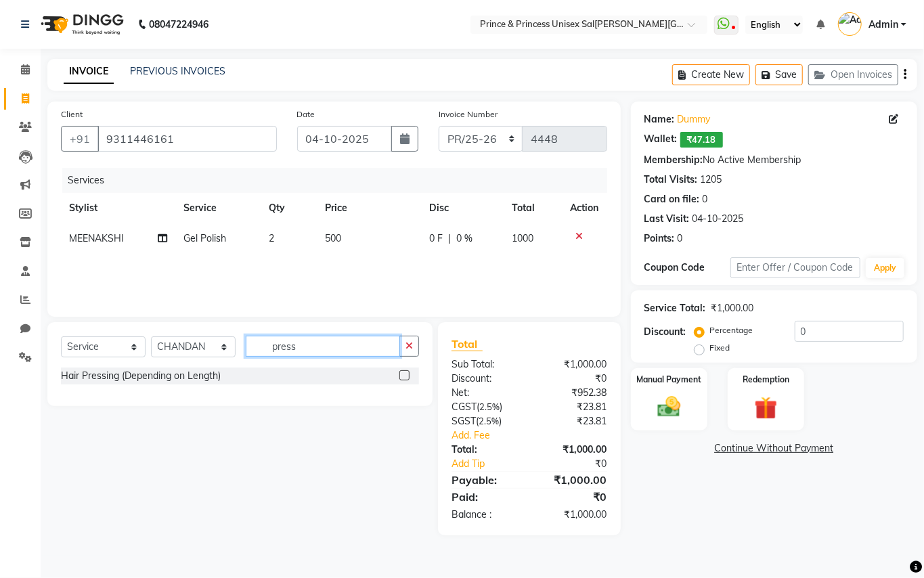
drag, startPoint x: 312, startPoint y: 347, endPoint x: 142, endPoint y: 203, distance: 222.4
click at [150, 239] on div "Client +91 9311446161 Date 04-10-2025 Invoice Number PR/25-26 V/2025 V/2025-26 …" at bounding box center [334, 319] width 594 height 434
type input "press"
click at [99, 377] on div "Hair Pressing (Depending on Length)" at bounding box center [141, 376] width 160 height 14
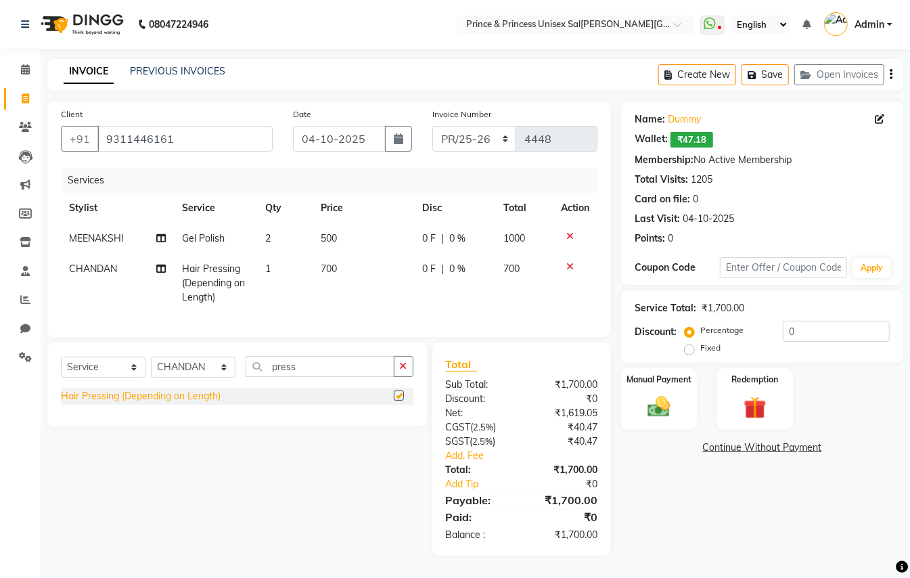
checkbox input "false"
click at [569, 234] on icon at bounding box center [570, 235] width 7 height 9
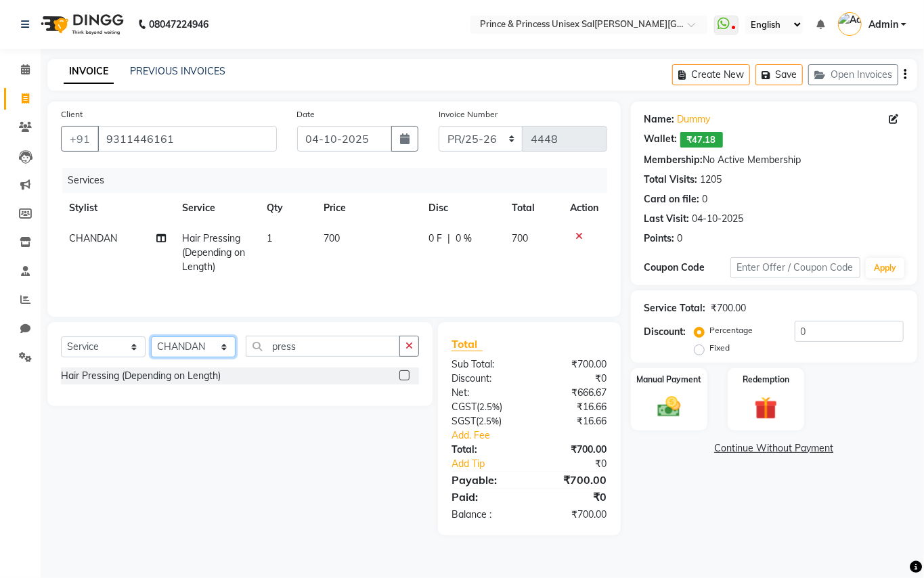
click at [191, 353] on select "Select Stylist ABHISHEK [PERSON_NAME] NEW [PERSON_NAME] [PERSON_NAME] [PERSON_N…" at bounding box center [193, 346] width 85 height 21
select select "63571"
click at [191, 353] on select "Select Stylist ABHISHEK [PERSON_NAME] NEW [PERSON_NAME] [PERSON_NAME] [PERSON_N…" at bounding box center [193, 346] width 85 height 21
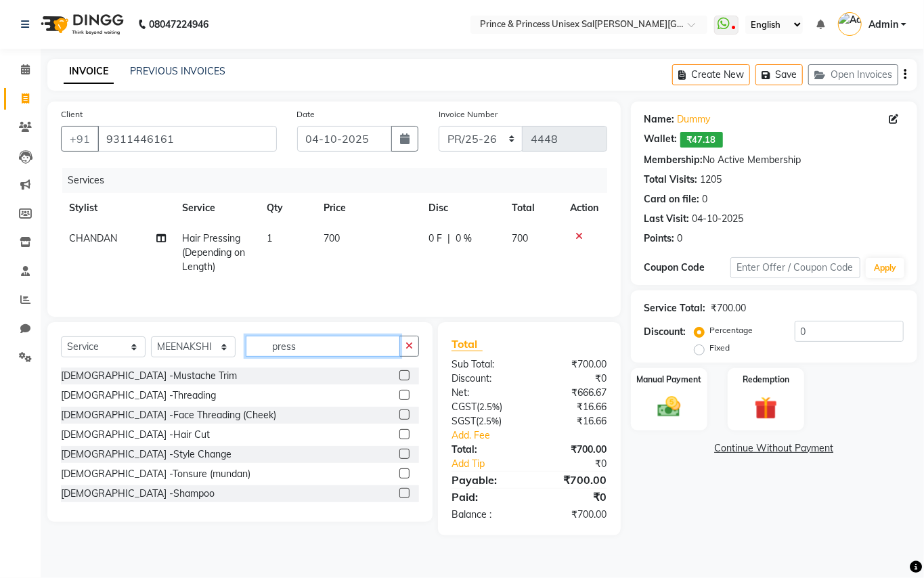
click at [215, 271] on div "Client +91 9311446161 Date 04-10-2025 Invoice Number PR/25-26 V/2025 V/2025-26 …" at bounding box center [334, 319] width 594 height 434
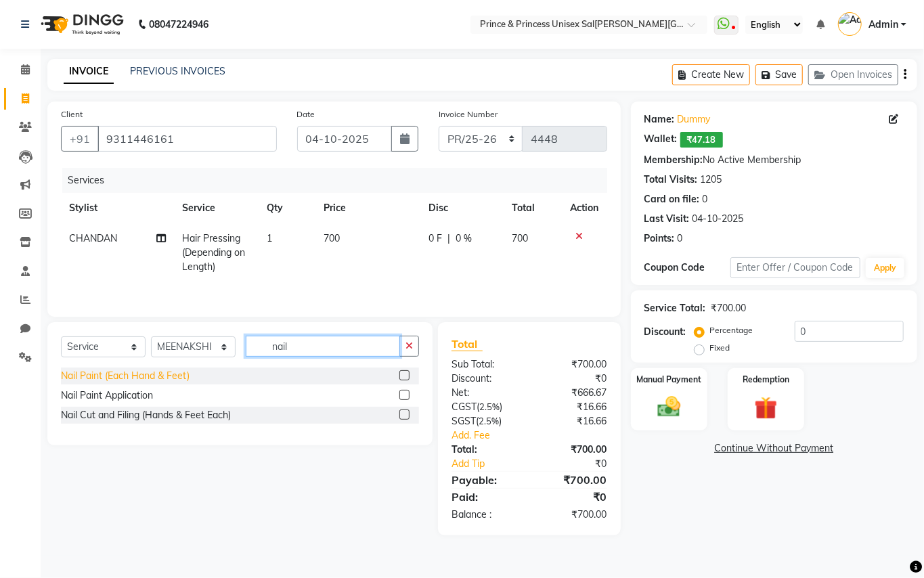
type input "nail"
click at [114, 382] on div "Nail Paint (Each Hand & Feet)" at bounding box center [125, 376] width 129 height 14
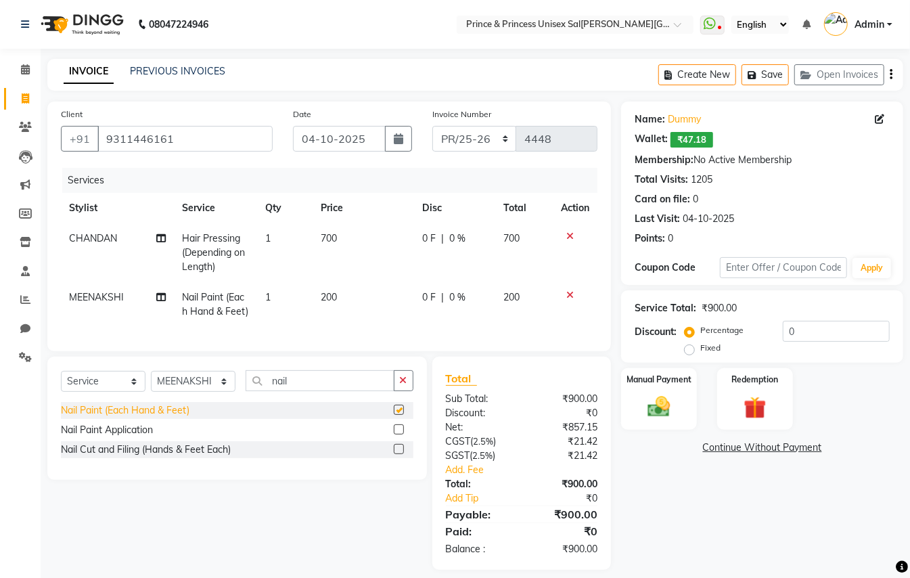
checkbox input "false"
click at [274, 299] on td "1" at bounding box center [285, 304] width 56 height 45
select select "63571"
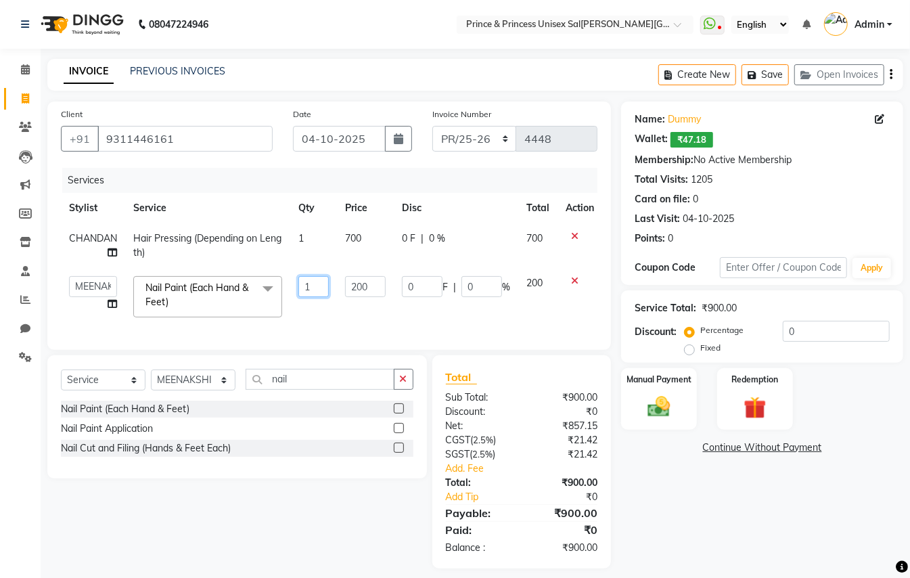
click at [314, 288] on input "1" at bounding box center [314, 286] width 30 height 21
type input "2"
click at [360, 319] on td "200" at bounding box center [365, 297] width 57 height 58
select select "63571"
click at [450, 321] on td "0 F | 0 %" at bounding box center [456, 297] width 125 height 58
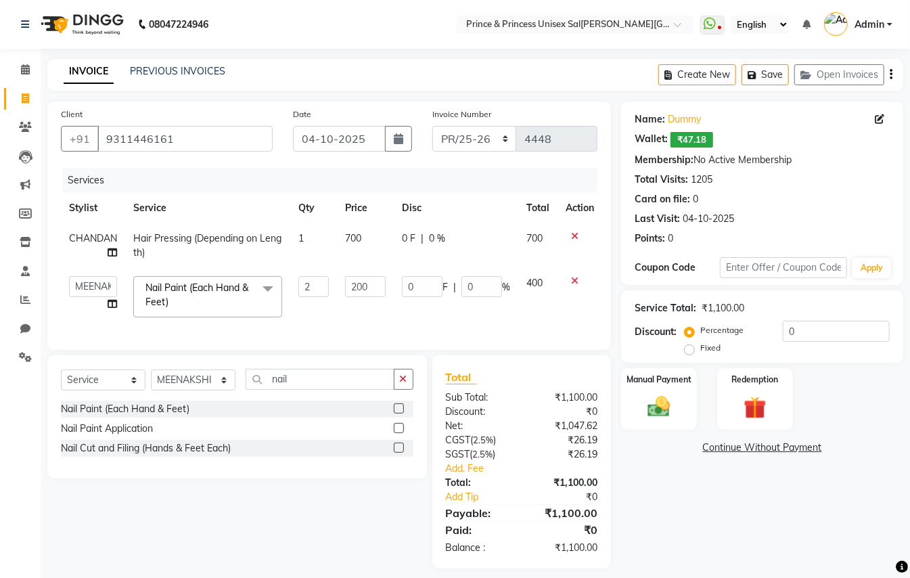
click at [784, 528] on div "Name: Dummy Wallet: ₹47.18 Membership: No Active Membership Total Visits: 1205 …" at bounding box center [767, 335] width 292 height 467
click at [659, 410] on img at bounding box center [659, 406] width 38 height 27
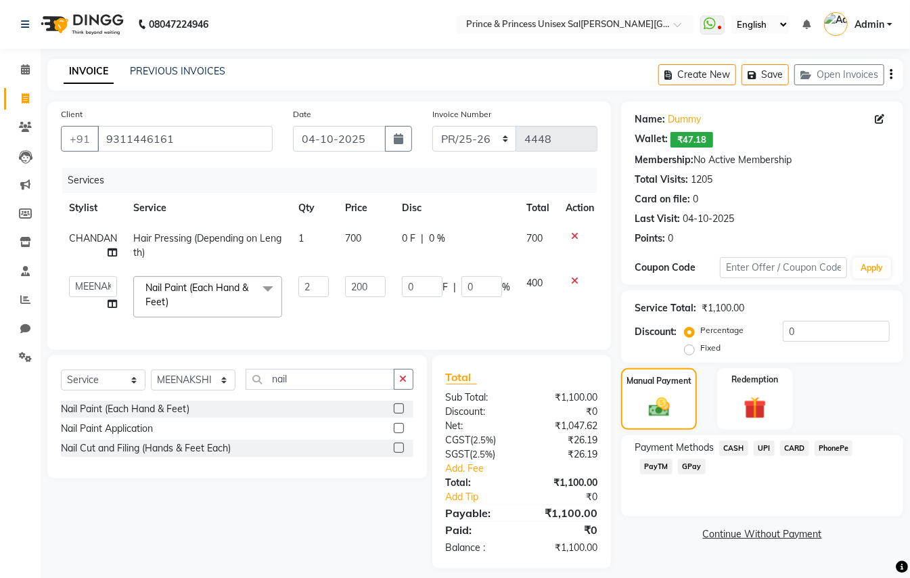
click at [734, 447] on span "CASH" at bounding box center [734, 449] width 29 height 16
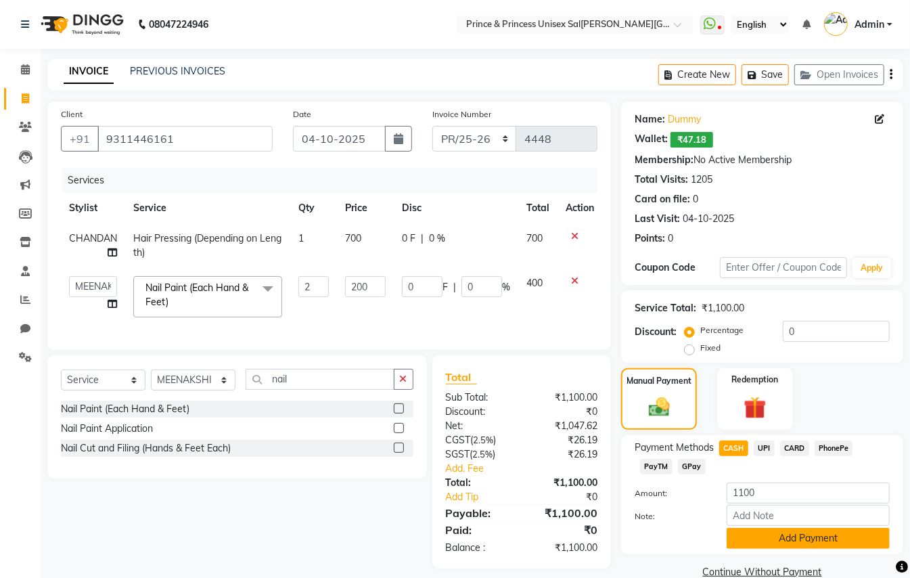
click at [770, 542] on button "Add Payment" at bounding box center [808, 538] width 163 height 21
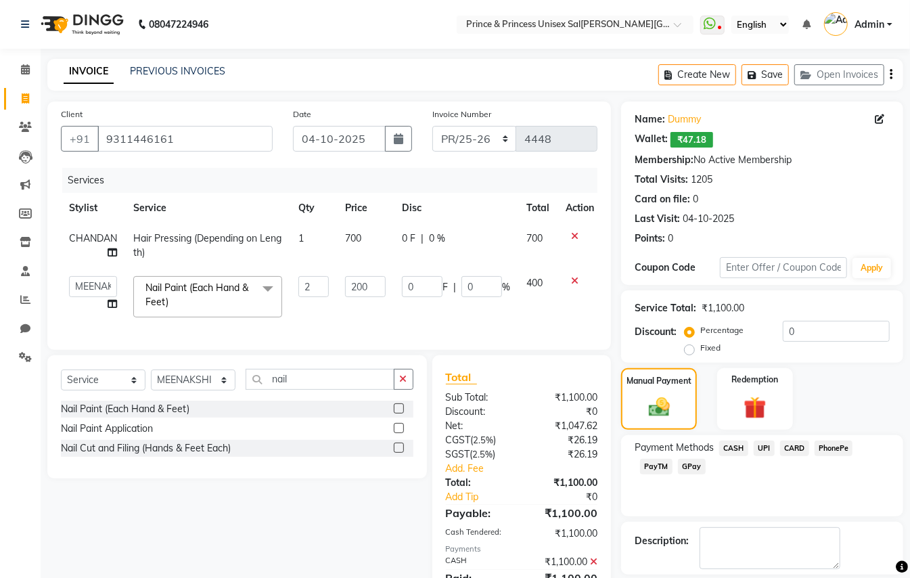
scroll to position [72, 0]
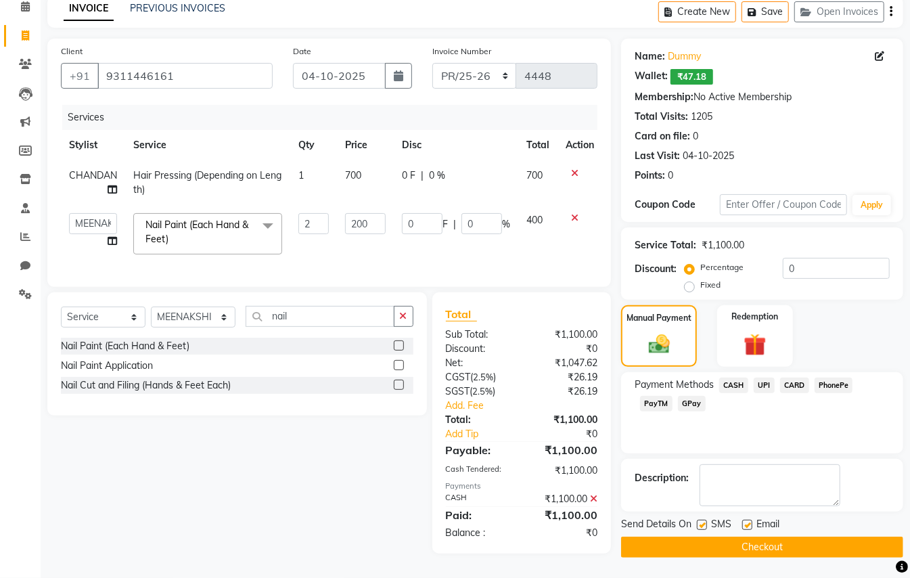
drag, startPoint x: 850, startPoint y: 524, endPoint x: 823, endPoint y: 548, distance: 36.0
click at [843, 531] on div "Send Details On SMS Email Checkout" at bounding box center [762, 537] width 282 height 41
click at [799, 545] on button "Checkout" at bounding box center [762, 547] width 282 height 21
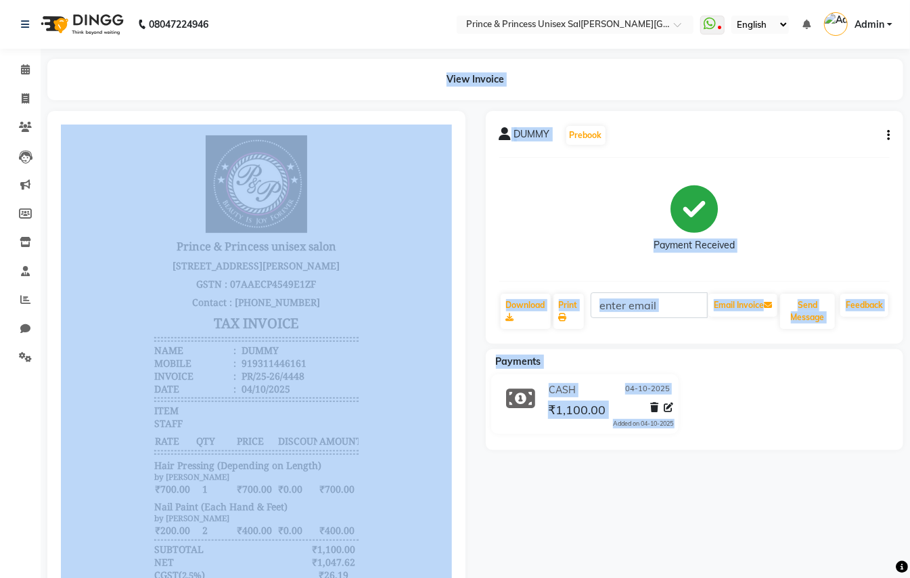
click at [188, 74] on div "View Invoice" at bounding box center [475, 79] width 856 height 41
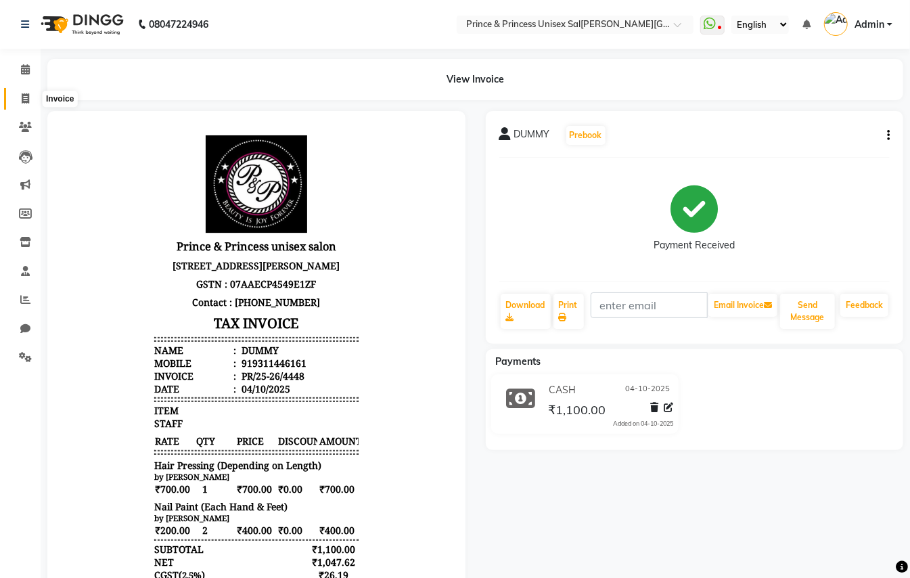
click at [23, 97] on icon at bounding box center [25, 98] width 7 height 10
select select "service"
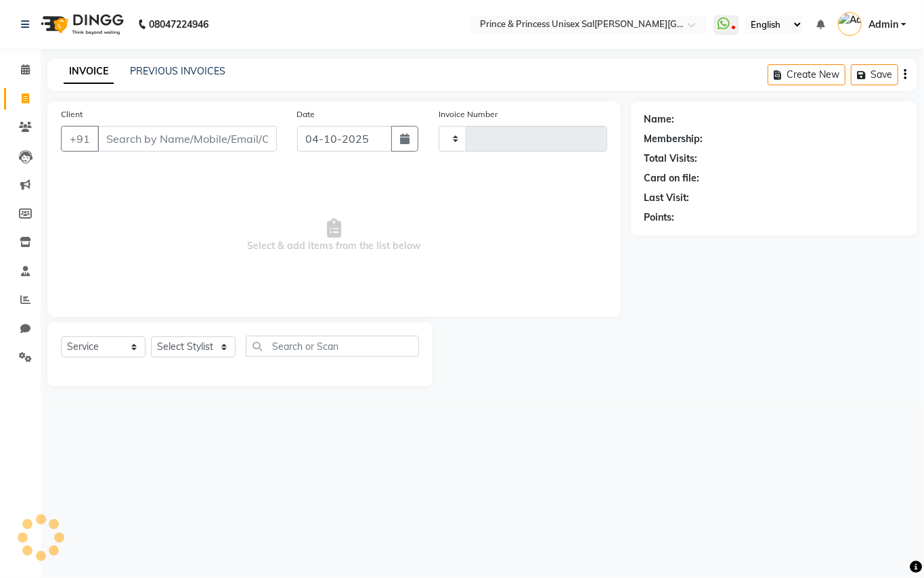
type input "4449"
select select "3760"
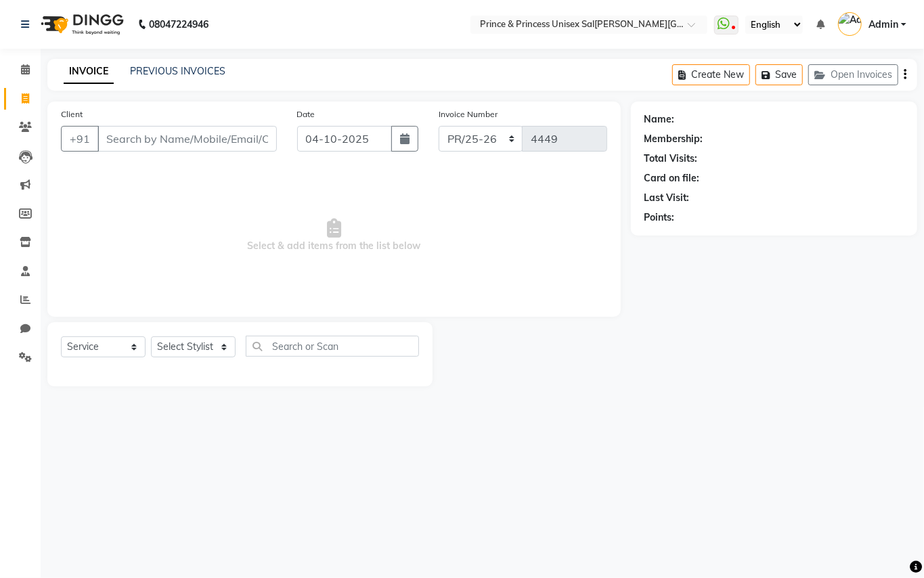
click at [175, 104] on div "Client +91 Date 04-10-2025 Invoice Number PR/25-26 V/2025 V/2025-26 4449 Select…" at bounding box center [333, 209] width 573 height 215
click at [183, 339] on select "Select Stylist ABHISHEK [PERSON_NAME] NEW [PERSON_NAME] [PERSON_NAME] [PERSON_N…" at bounding box center [193, 346] width 85 height 21
select select "35102"
click at [344, 350] on input "text" at bounding box center [332, 346] width 173 height 21
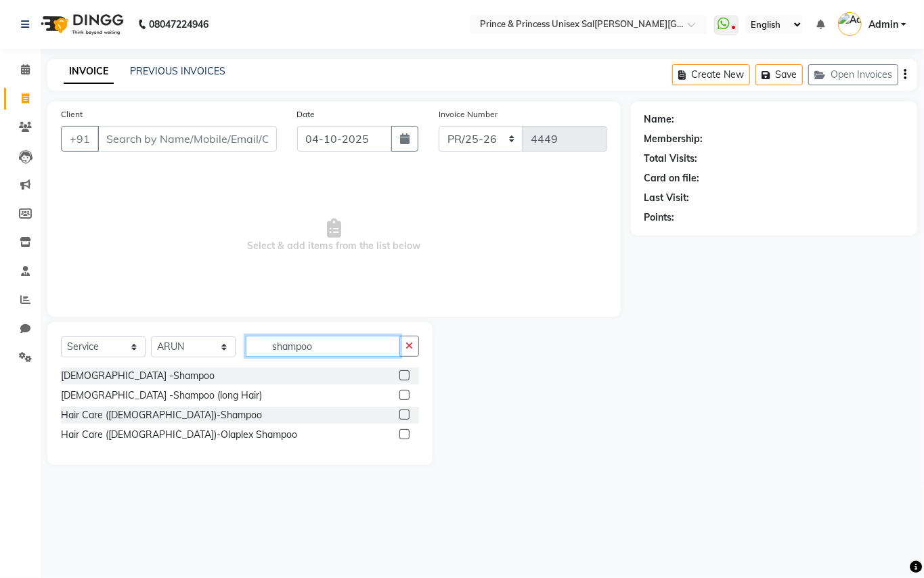
type input "shampoo"
click at [405, 415] on label at bounding box center [404, 415] width 10 height 10
click at [405, 415] on input "checkbox" at bounding box center [403, 415] width 9 height 9
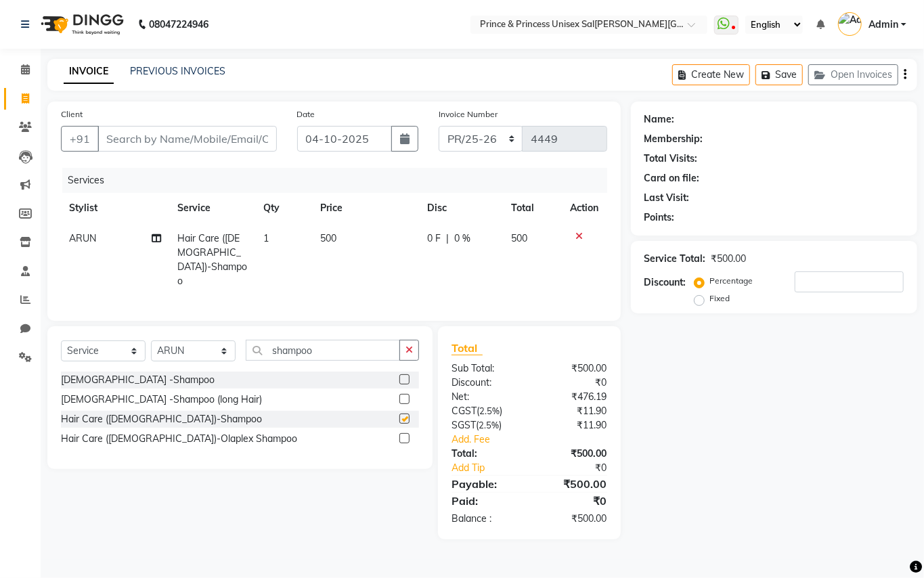
checkbox input "false"
click at [343, 340] on input "shampoo" at bounding box center [323, 350] width 154 height 21
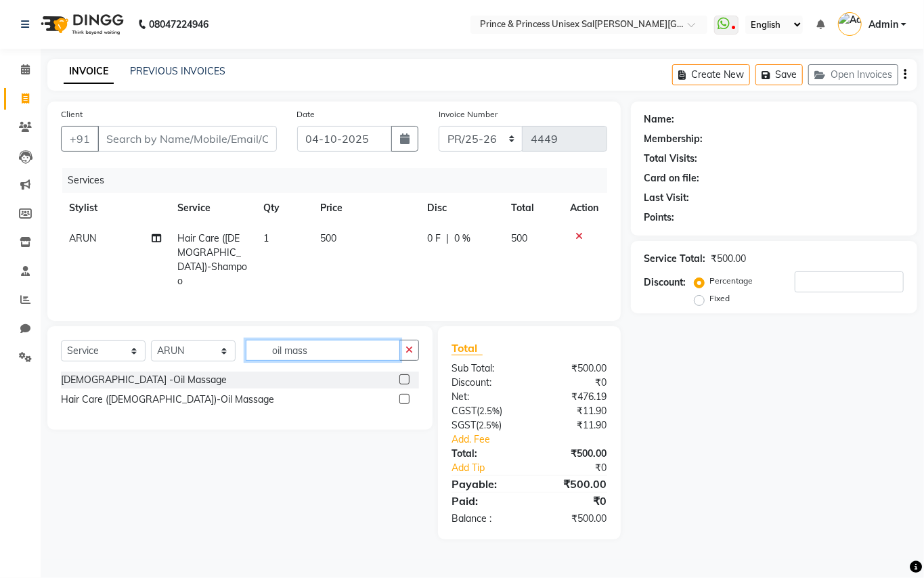
type input "oil mass"
click at [402, 395] on label at bounding box center [404, 399] width 10 height 10
click at [402, 395] on input "checkbox" at bounding box center [403, 399] width 9 height 9
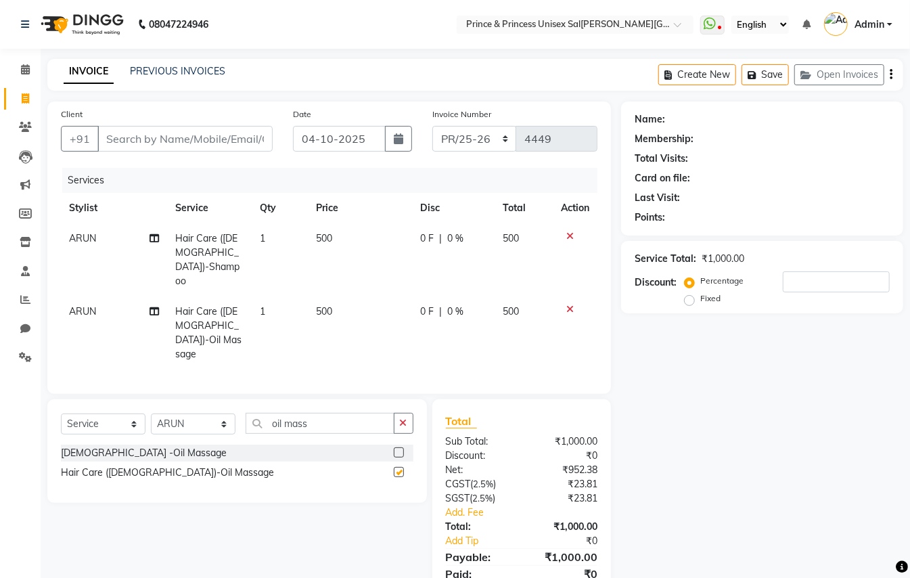
checkbox input "false"
click at [326, 413] on div "Select Service Product Membership Package Voucher Prepaid Gift Card Select Styl…" at bounding box center [237, 429] width 353 height 32
click at [331, 413] on input "oil mass" at bounding box center [320, 423] width 149 height 21
click at [196, 414] on select "Select Stylist ABHISHEK [PERSON_NAME] NEW [PERSON_NAME] [PERSON_NAME] [PERSON_N…" at bounding box center [193, 424] width 85 height 21
select select "50724"
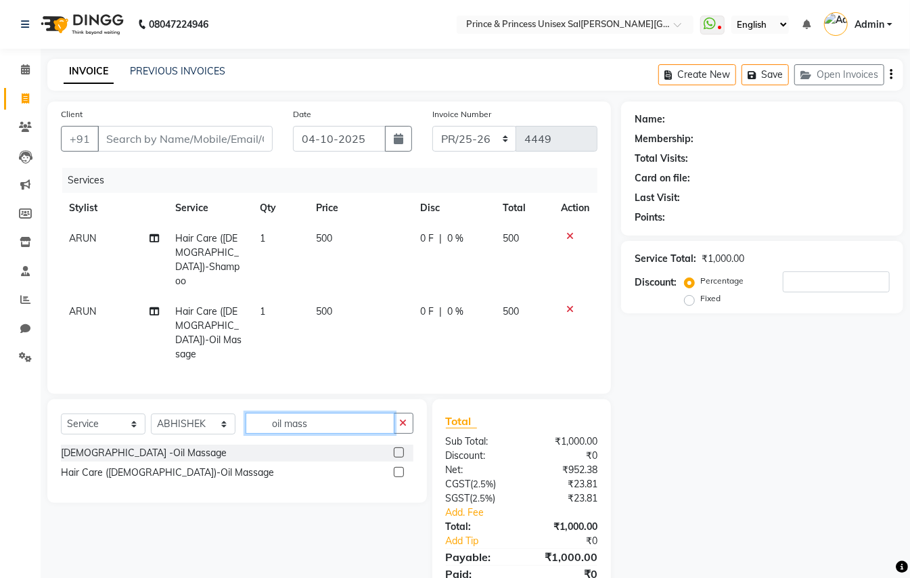
click at [350, 413] on input "oil mass" at bounding box center [320, 423] width 149 height 21
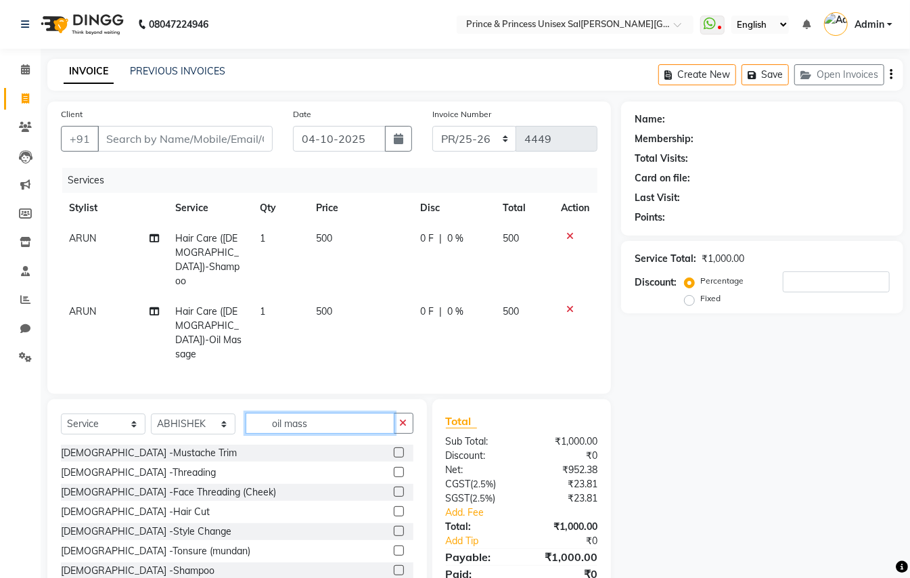
click at [350, 413] on input "oil mass" at bounding box center [320, 423] width 149 height 21
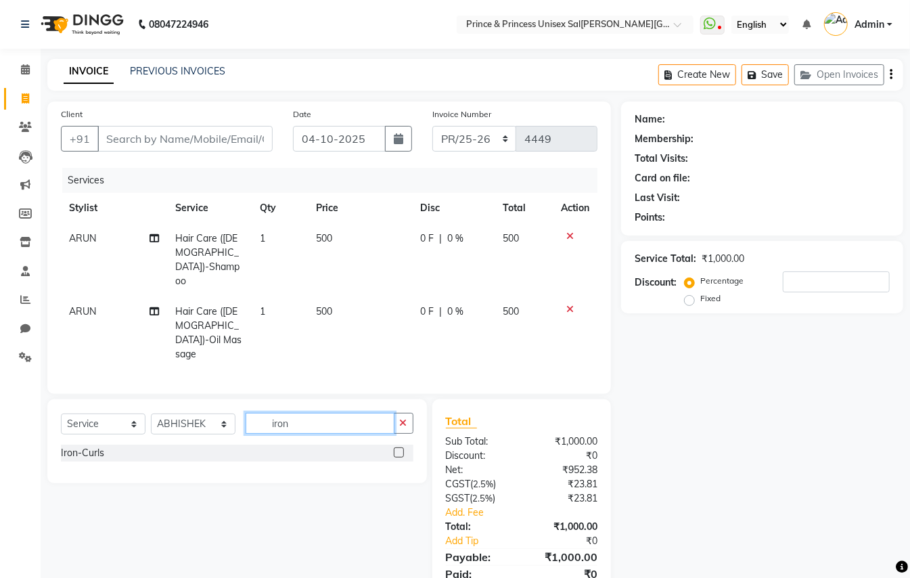
click at [361, 413] on input "iron" at bounding box center [320, 423] width 149 height 21
type input "press"
click at [399, 447] on label at bounding box center [399, 452] width 10 height 10
click at [399, 449] on input "checkbox" at bounding box center [398, 453] width 9 height 9
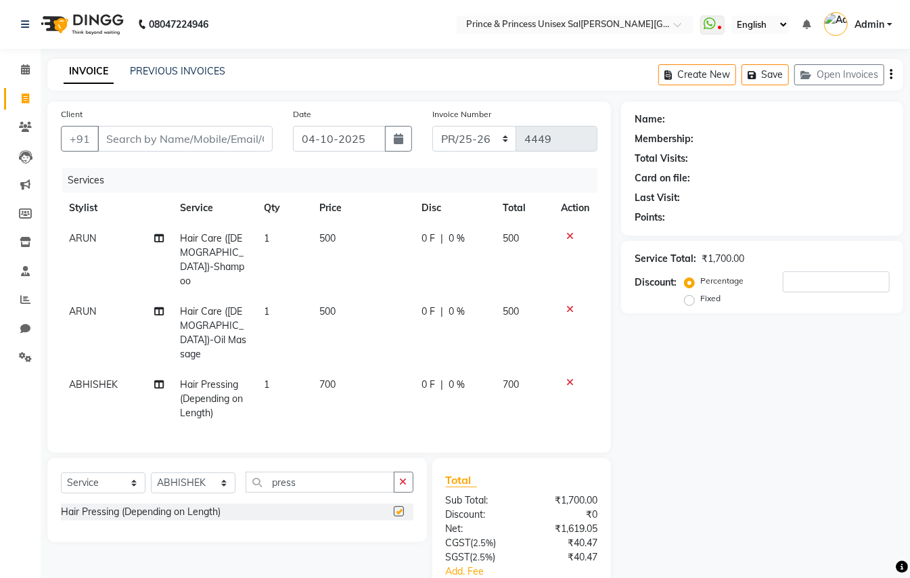
checkbox input "false"
drag, startPoint x: 227, startPoint y: 153, endPoint x: 230, endPoint y: 141, distance: 11.8
click at [228, 150] on div "Client +91" at bounding box center [167, 135] width 232 height 56
click at [231, 139] on input "Client" at bounding box center [184, 139] width 175 height 26
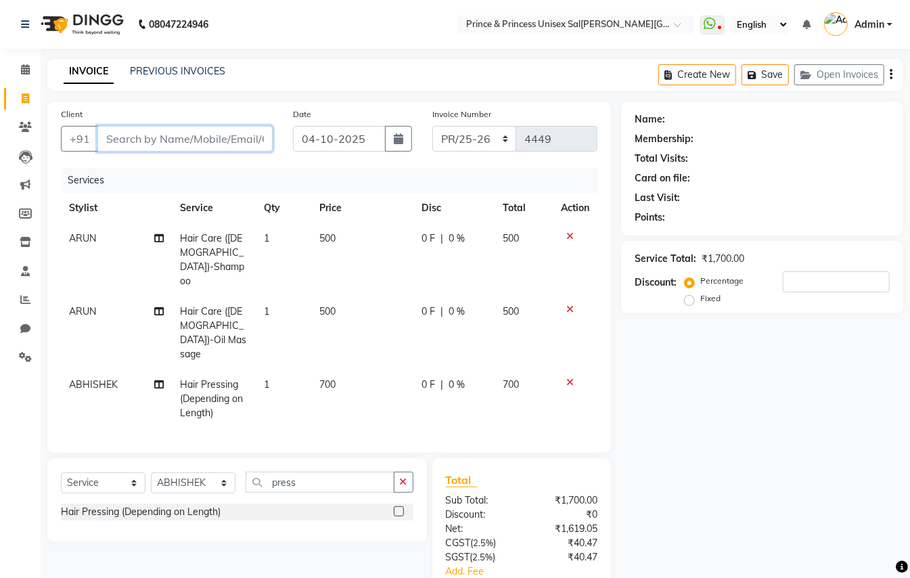
type input "9"
type input "0"
type input "9899449966"
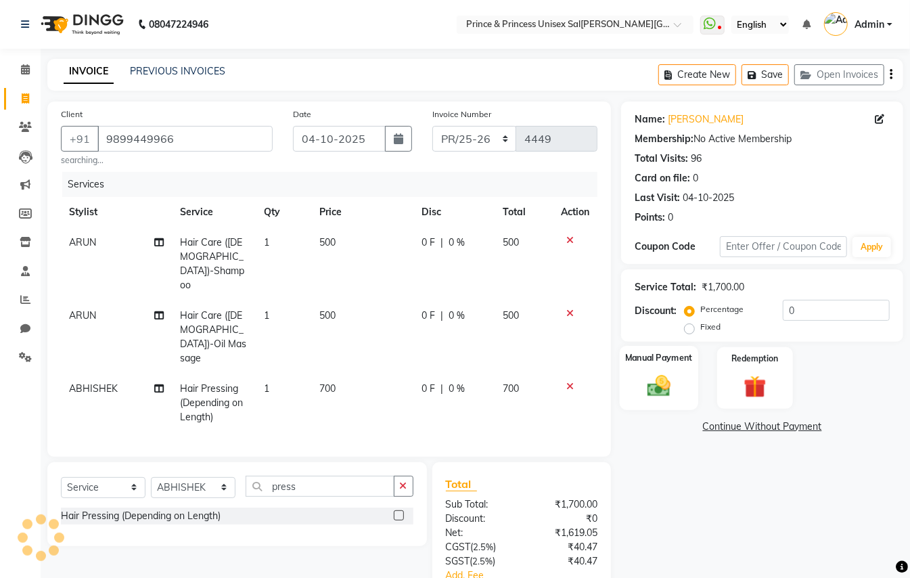
click at [639, 374] on div "Manual Payment" at bounding box center [659, 378] width 79 height 64
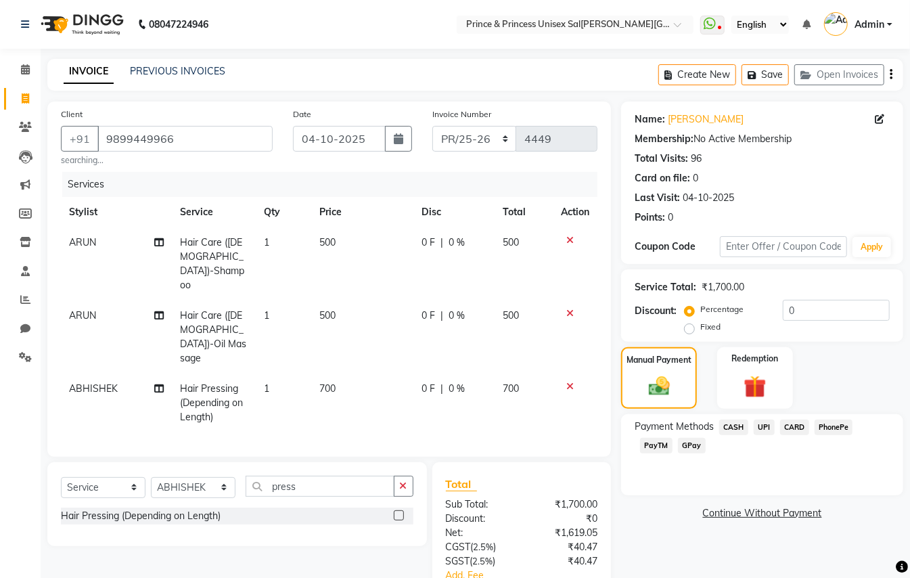
click at [732, 424] on span "CASH" at bounding box center [734, 428] width 29 height 16
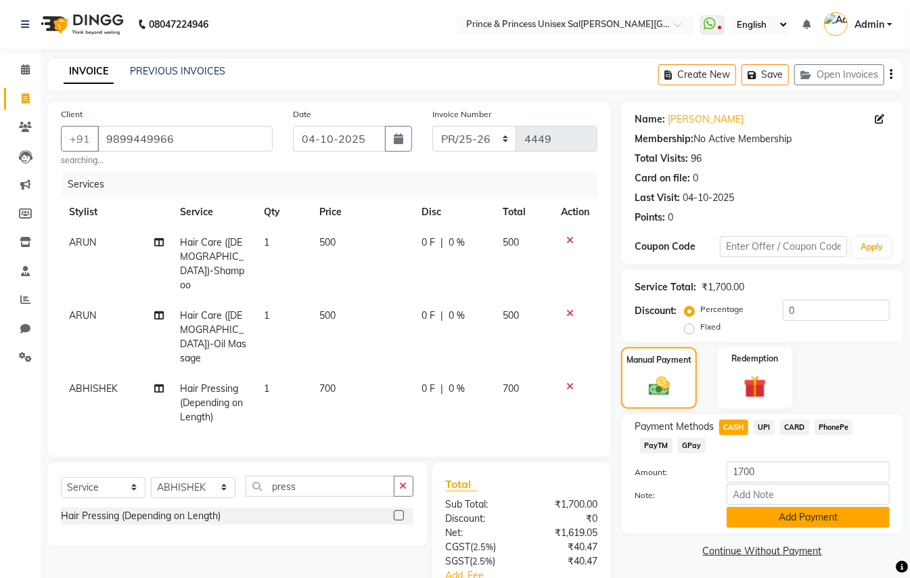
click at [788, 510] on button "Add Payment" at bounding box center [808, 517] width 163 height 21
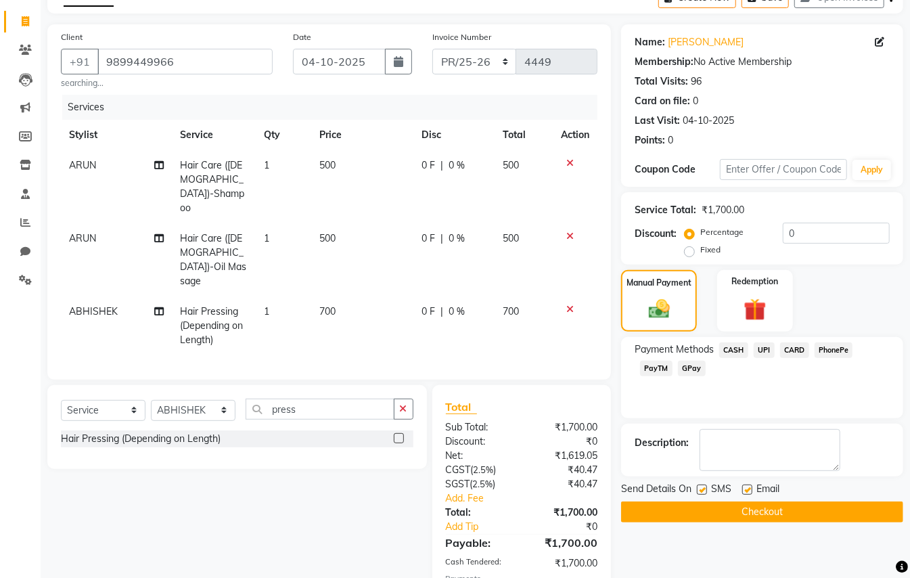
scroll to position [79, 0]
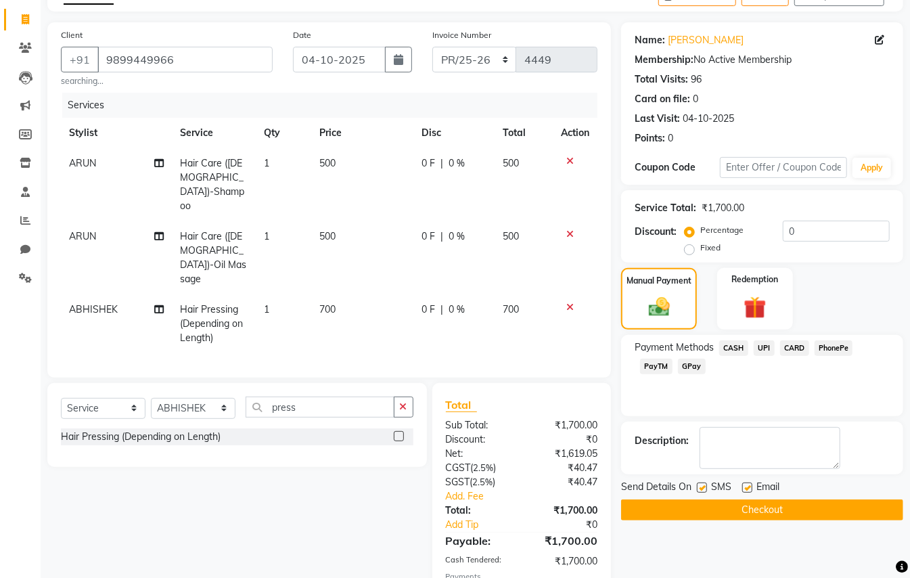
click at [686, 512] on button "Checkout" at bounding box center [762, 510] width 282 height 21
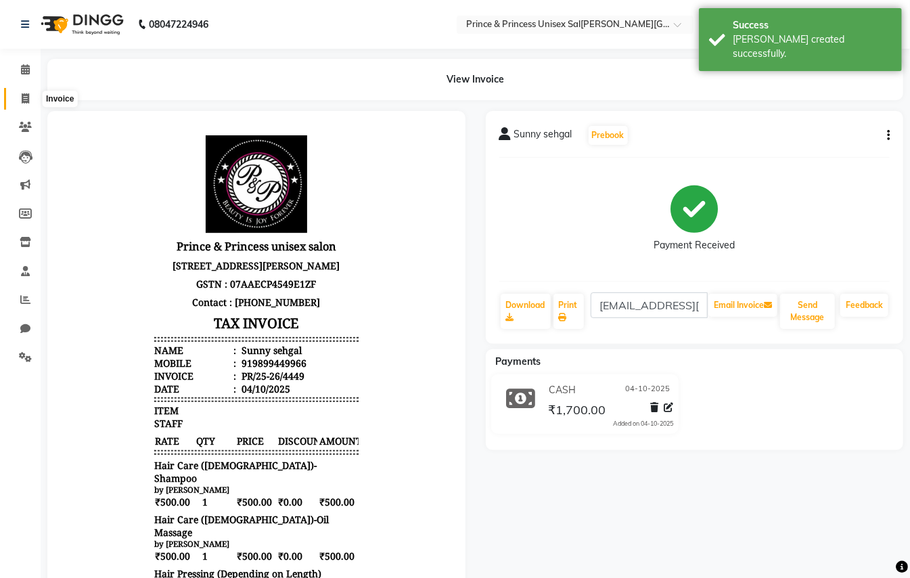
click at [27, 98] on icon at bounding box center [25, 98] width 7 height 10
select select "service"
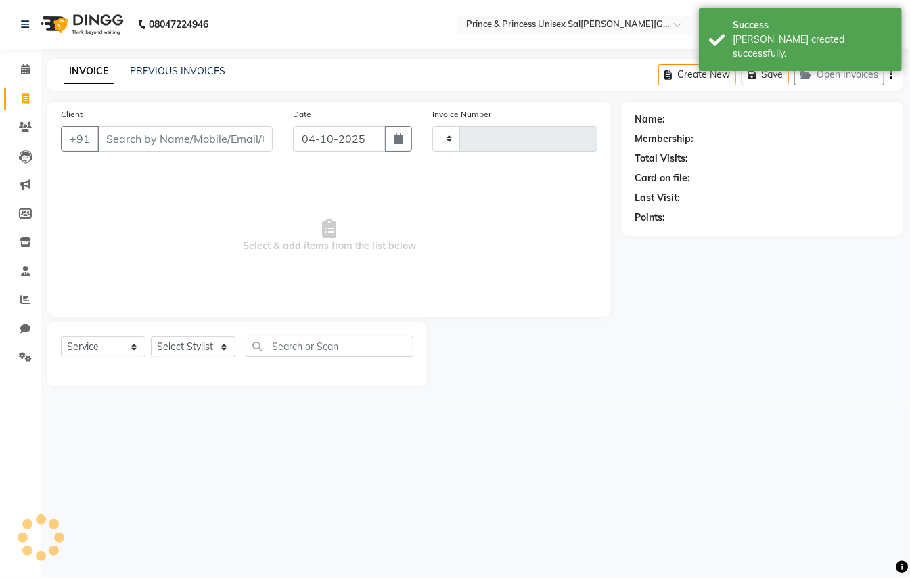
click at [191, 82] on div "INVOICE PREVIOUS INVOICES Create New Save Open Invoices" at bounding box center [475, 75] width 856 height 32
type input "4450"
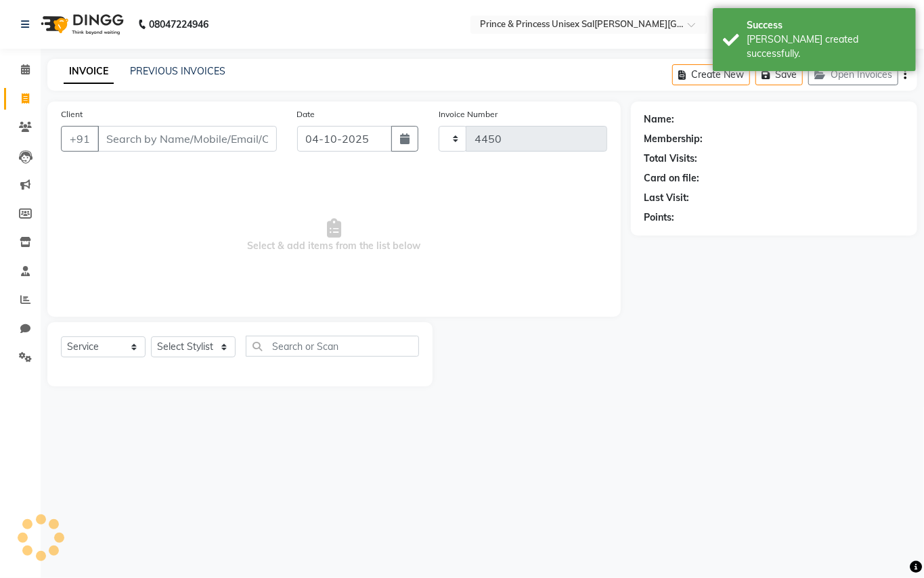
select select "3760"
click at [192, 73] on link "PREVIOUS INVOICES" at bounding box center [177, 71] width 95 height 12
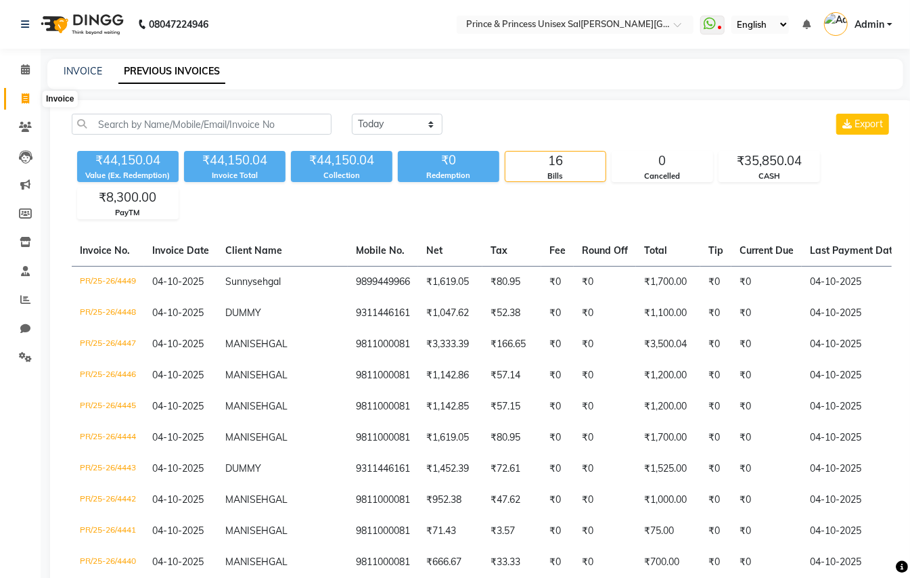
click at [22, 97] on icon at bounding box center [25, 98] width 7 height 10
select select "service"
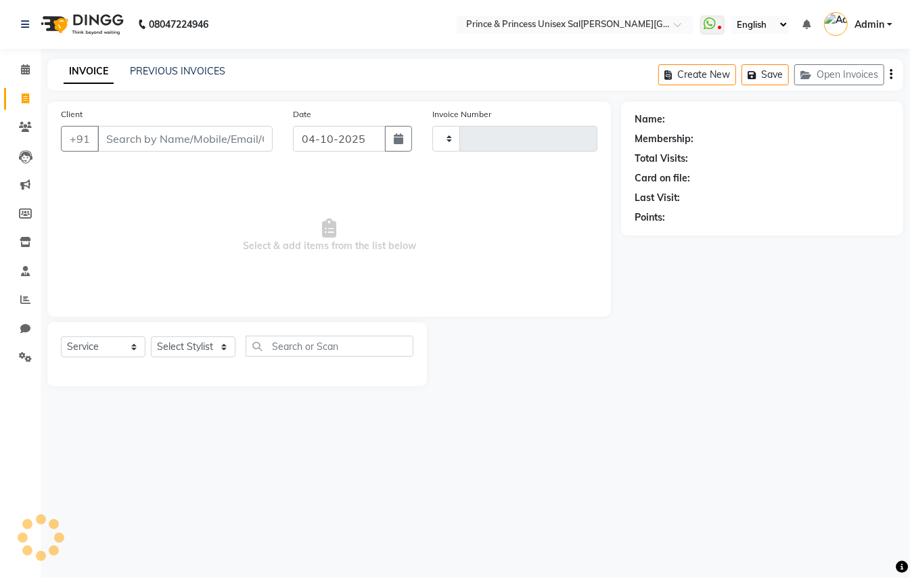
type input "4450"
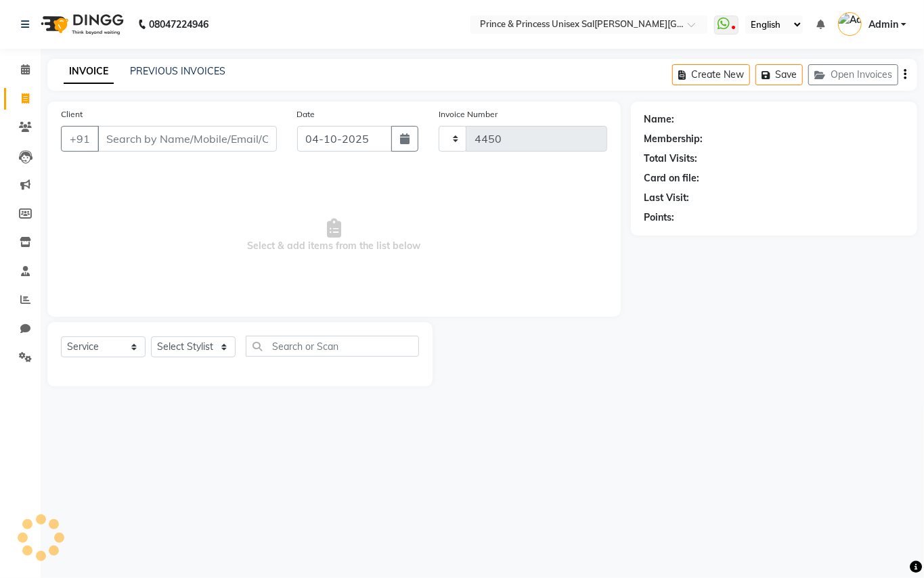
select select "3760"
click at [196, 139] on input "Client" at bounding box center [186, 139] width 179 height 26
type input "9311446161"
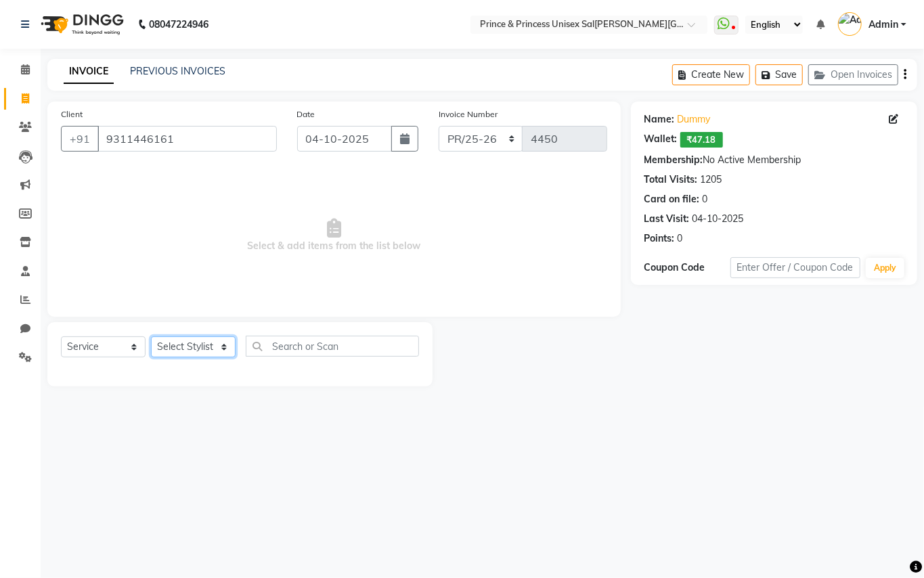
click at [180, 342] on select "Select Stylist ABHISHEK [PERSON_NAME] NEW [PERSON_NAME] [PERSON_NAME] [PERSON_N…" at bounding box center [193, 346] width 85 height 21
select select "37313"
drag, startPoint x: 183, startPoint y: 344, endPoint x: 317, endPoint y: 347, distance: 134.1
click at [183, 344] on select "Select Stylist ABHISHEK [PERSON_NAME] NEW [PERSON_NAME] [PERSON_NAME] [PERSON_N…" at bounding box center [193, 346] width 85 height 21
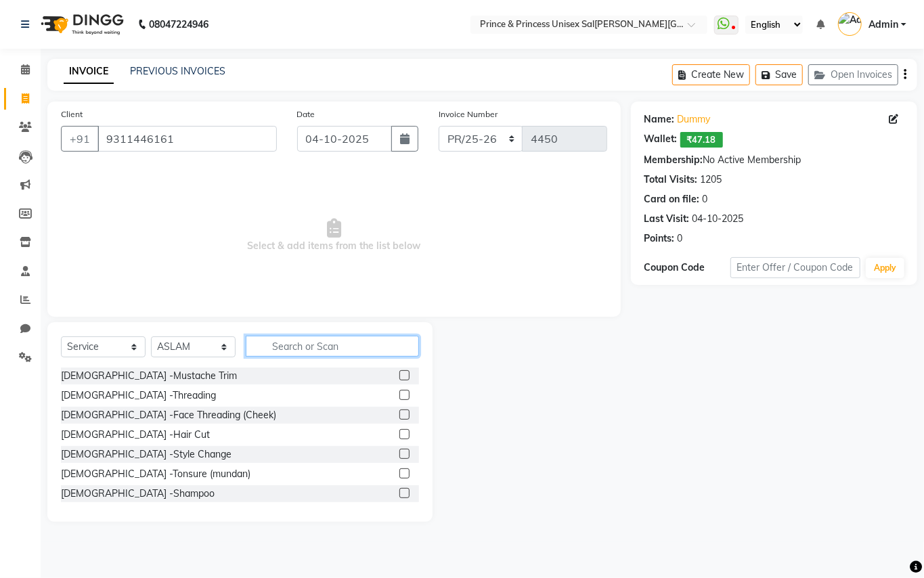
click at [334, 351] on input "text" at bounding box center [332, 346] width 173 height 21
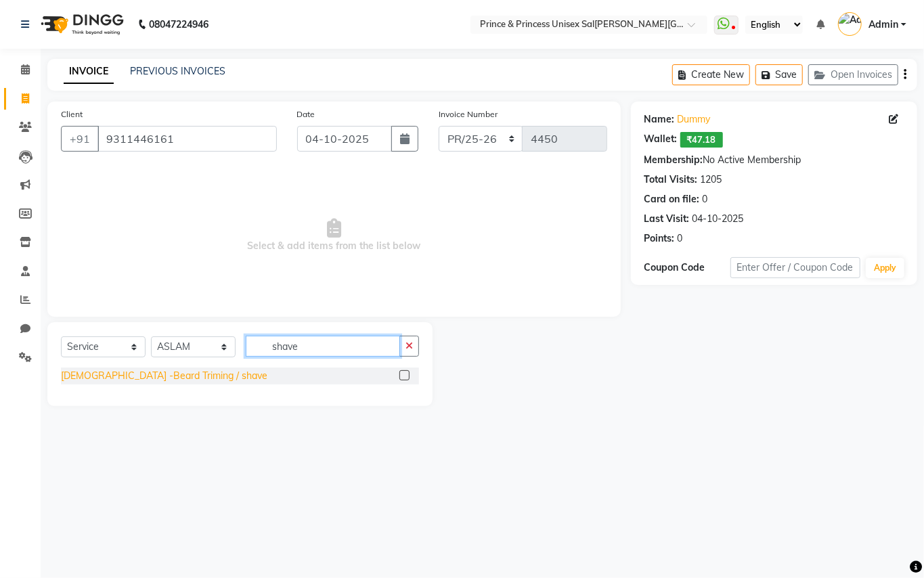
type input "shave"
click at [119, 379] on div "[DEMOGRAPHIC_DATA] -[PERSON_NAME] Triming / shave" at bounding box center [164, 376] width 206 height 14
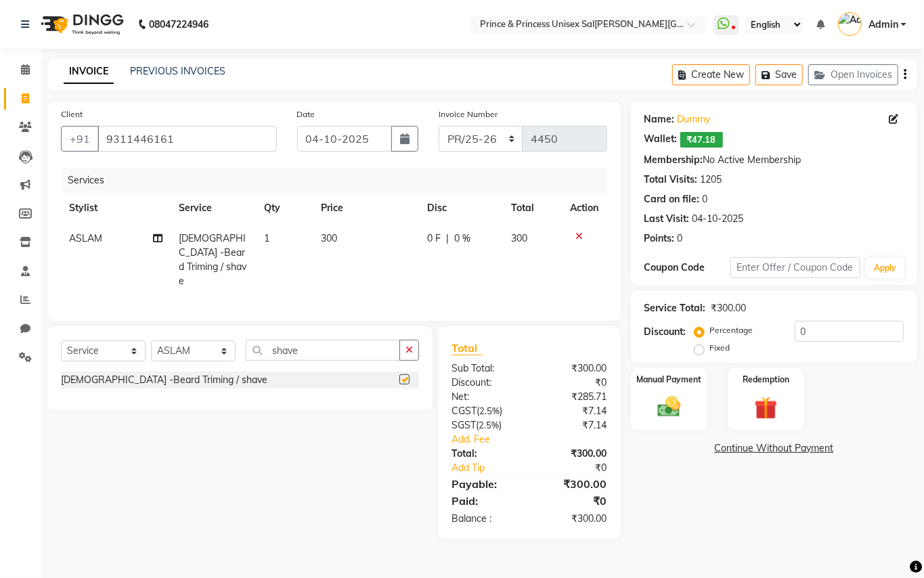
checkbox input "false"
click at [194, 328] on div "Select Service Product Membership Package Voucher Prepaid Gift Card Select Styl…" at bounding box center [239, 368] width 385 height 84
click at [323, 342] on input "shave" at bounding box center [323, 350] width 154 height 21
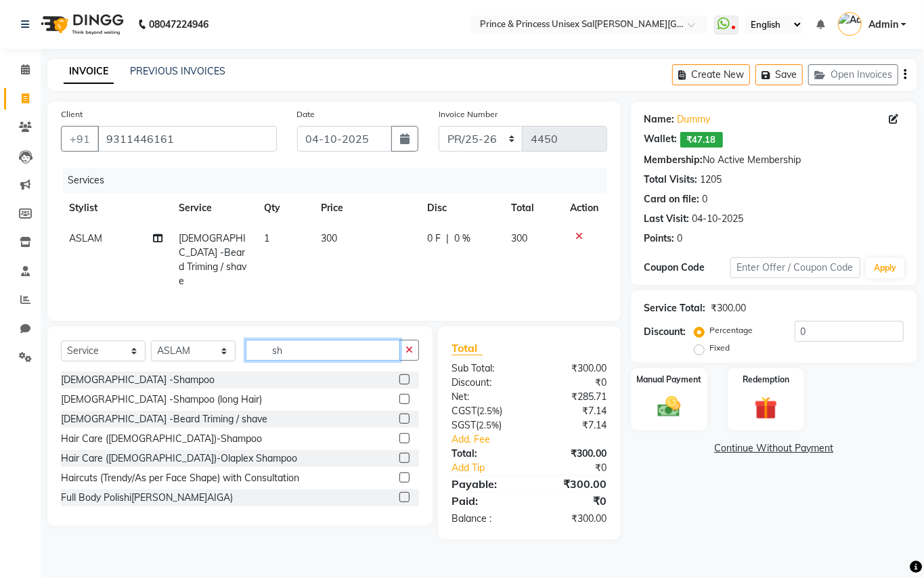
type input "s"
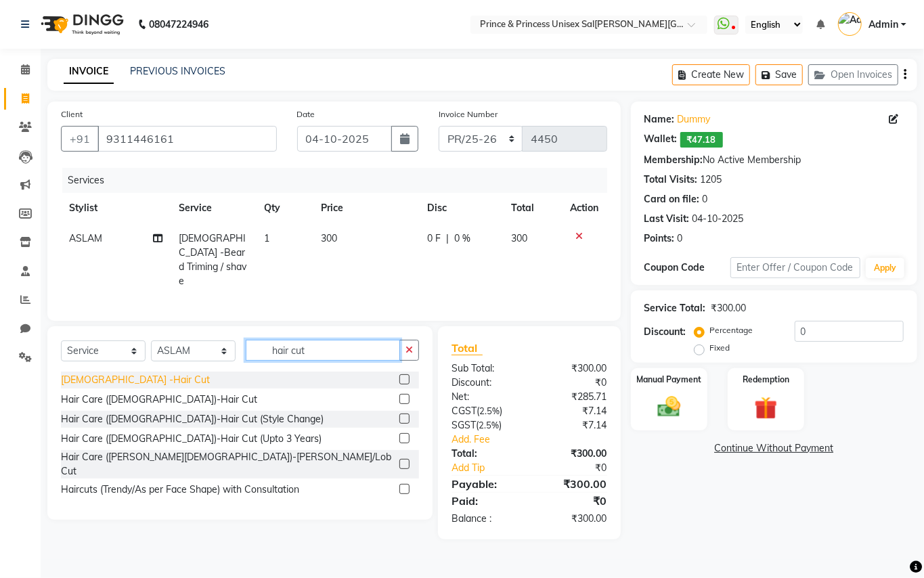
type input "hair cut"
click at [107, 373] on div "[DEMOGRAPHIC_DATA] -Hair Cut" at bounding box center [135, 380] width 149 height 14
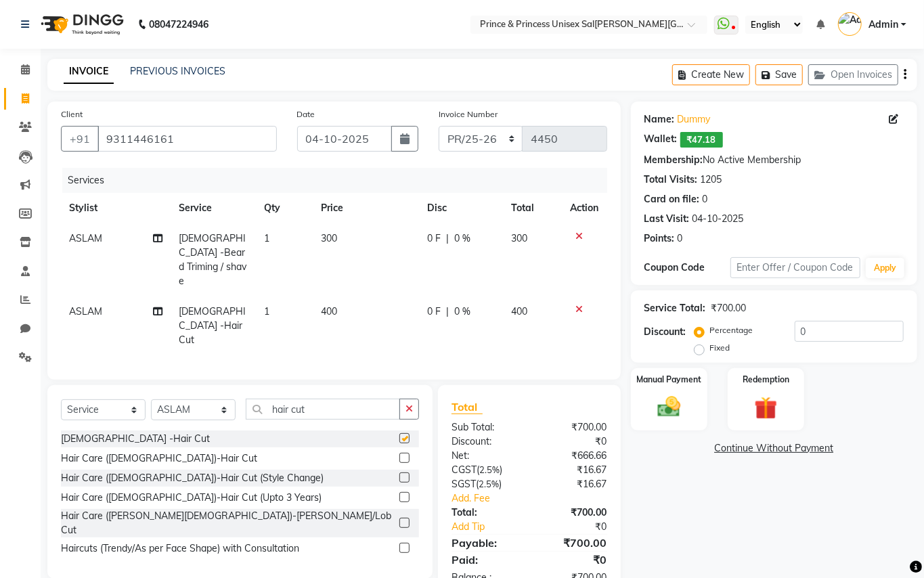
checkbox input "false"
click at [332, 305] on span "400" at bounding box center [330, 311] width 16 height 12
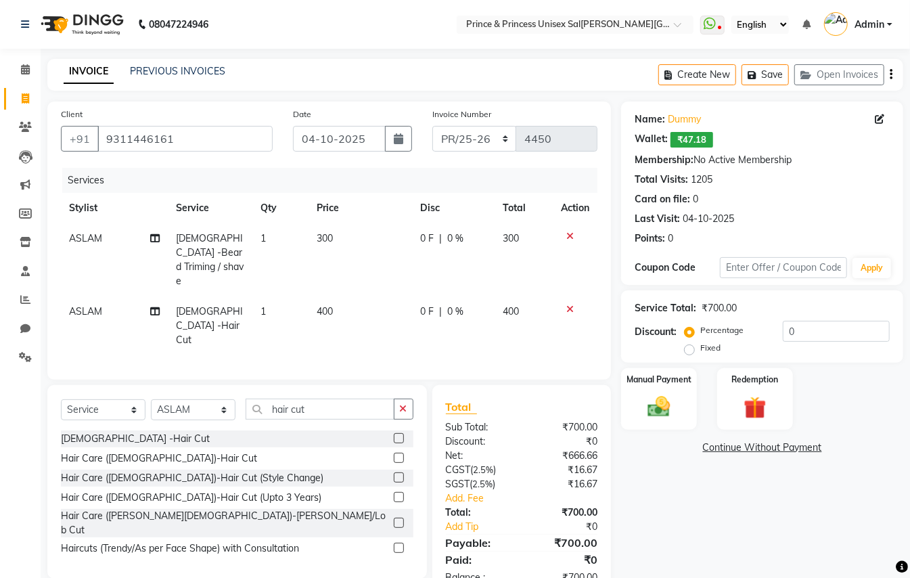
select select "37313"
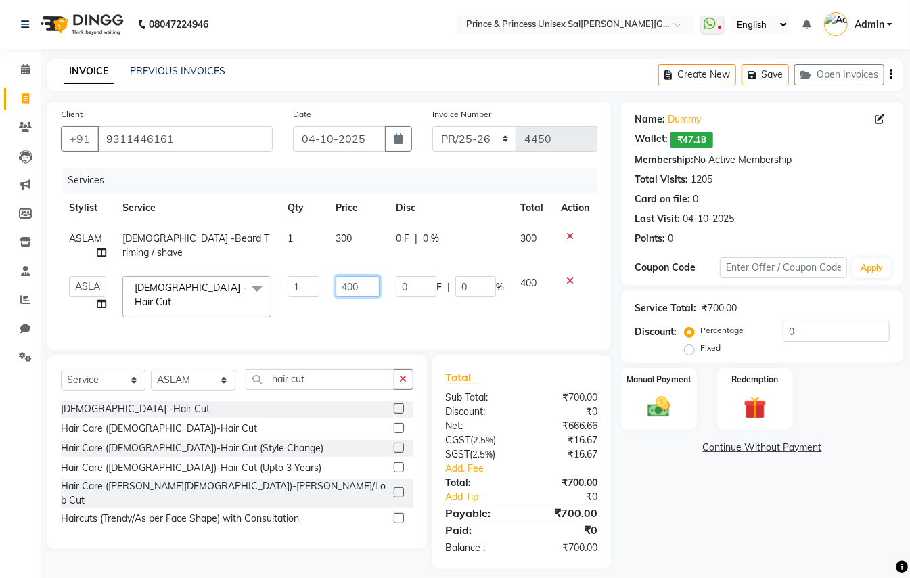
drag, startPoint x: 363, startPoint y: 283, endPoint x: 293, endPoint y: 126, distance: 171.8
click at [315, 259] on tbody "ASLAM Gents -Beard Triming / shave 1 300 0 F | 0 % 300 ABHISHEK AJEET AJEET NEW…" at bounding box center [329, 274] width 537 height 102
type input "500"
click at [360, 324] on div "Services Stylist Service Qty Price Disc Total Action ASLAM Gents -Beard Triming…" at bounding box center [329, 252] width 537 height 169
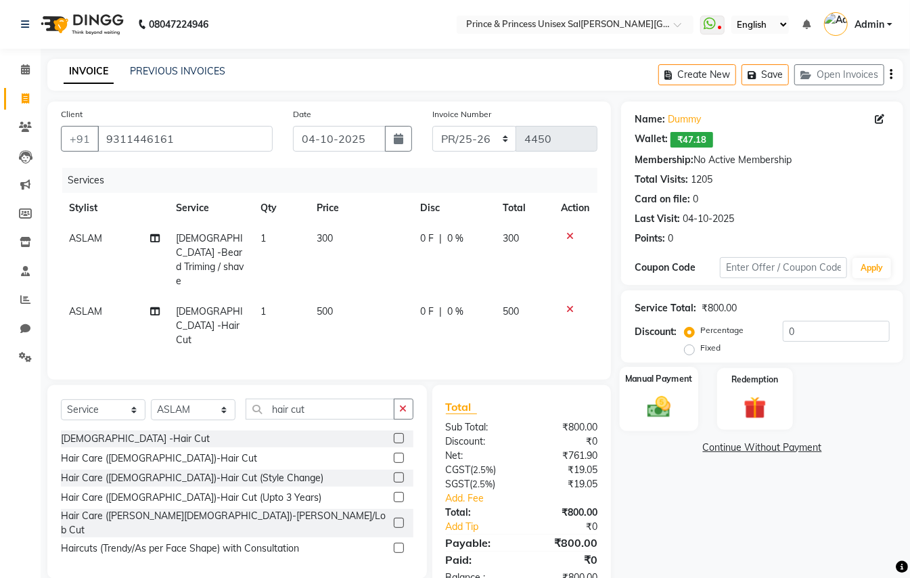
click at [663, 412] on img at bounding box center [659, 406] width 38 height 27
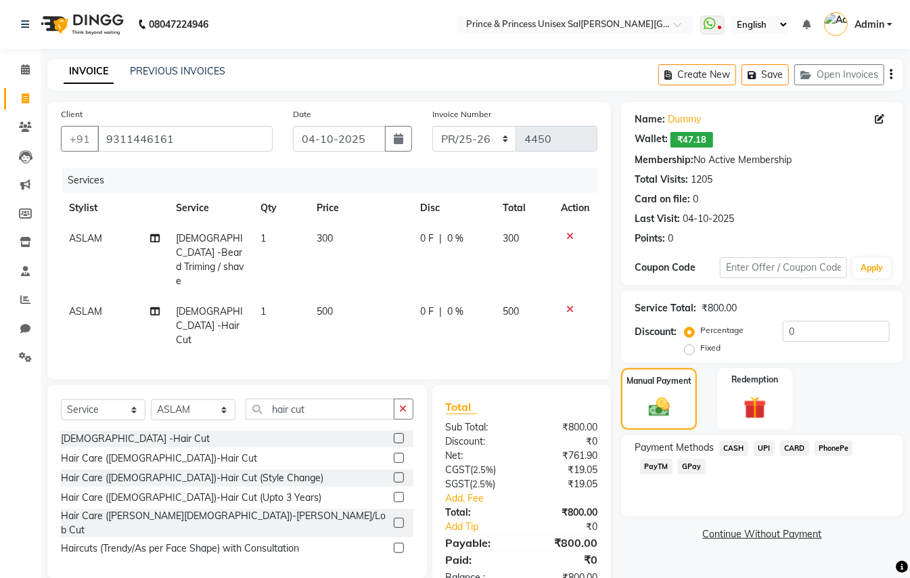
click at [657, 464] on span "PayTM" at bounding box center [656, 467] width 32 height 16
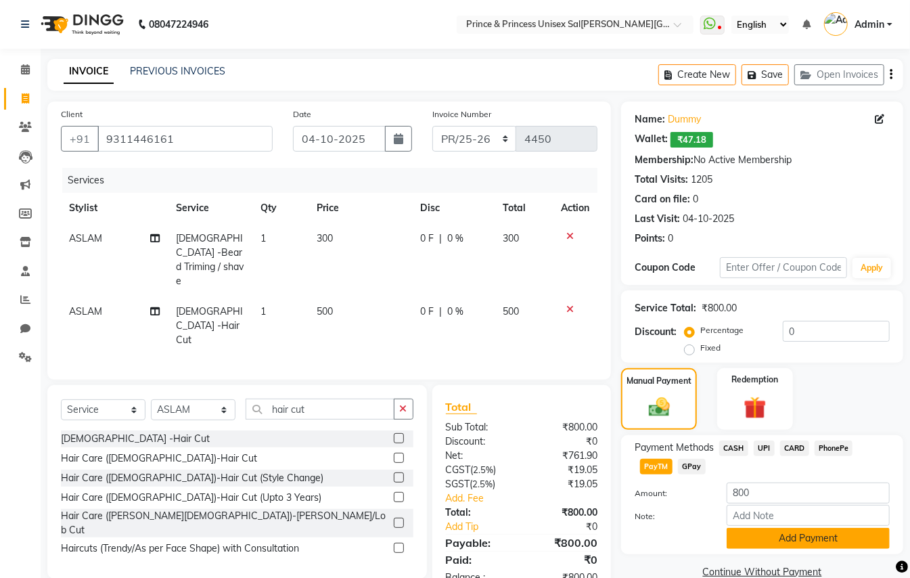
click at [743, 542] on button "Add Payment" at bounding box center [808, 538] width 163 height 21
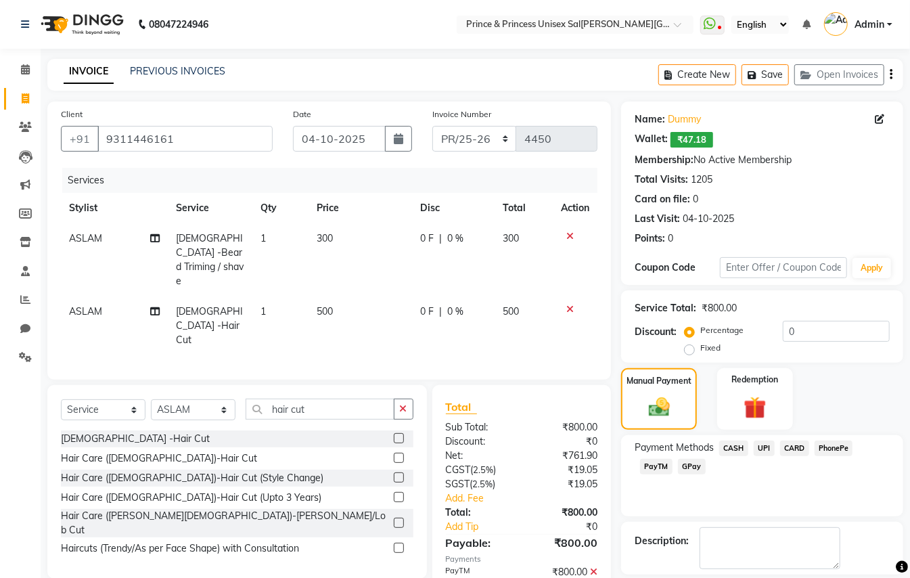
scroll to position [37, 0]
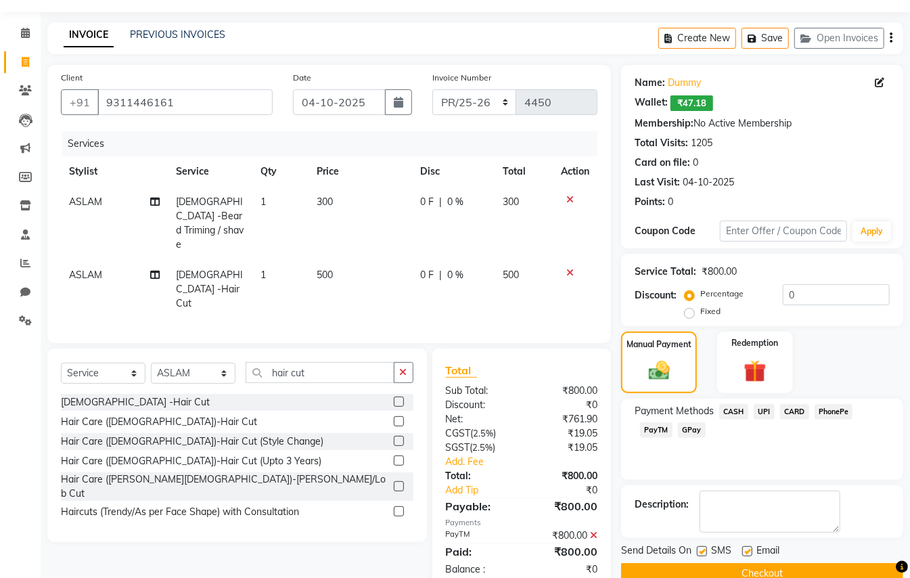
click at [812, 569] on button "Checkout" at bounding box center [762, 573] width 282 height 21
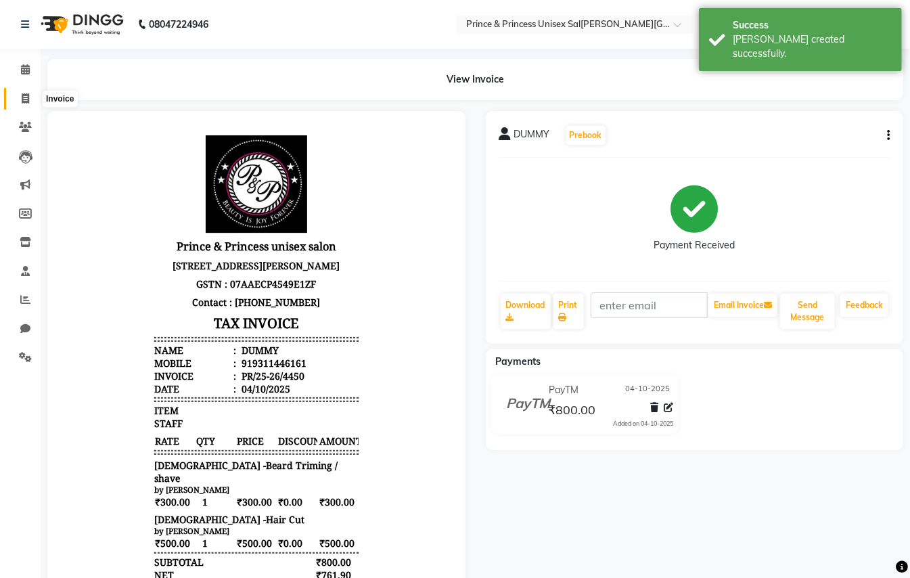
click at [25, 97] on icon at bounding box center [25, 98] width 7 height 10
select select "service"
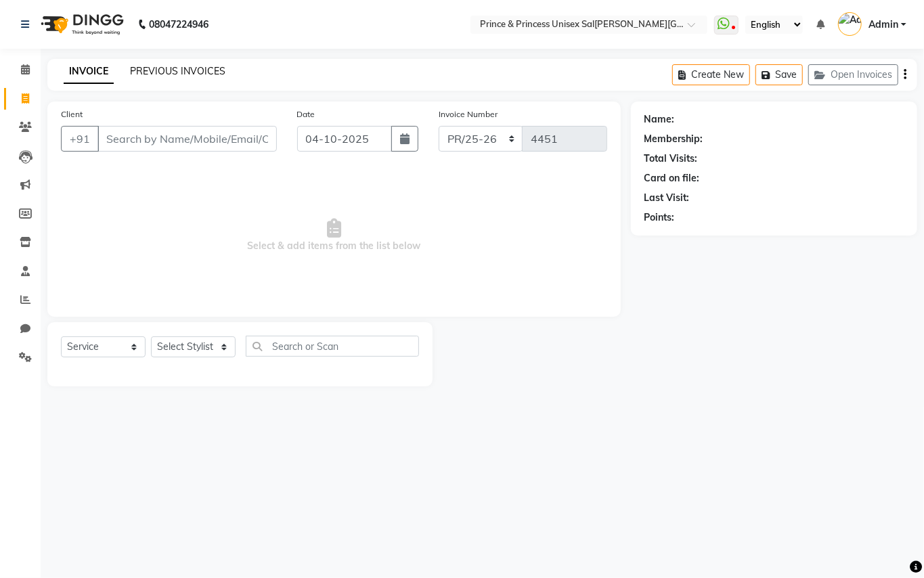
click at [153, 74] on link "PREVIOUS INVOICES" at bounding box center [177, 71] width 95 height 12
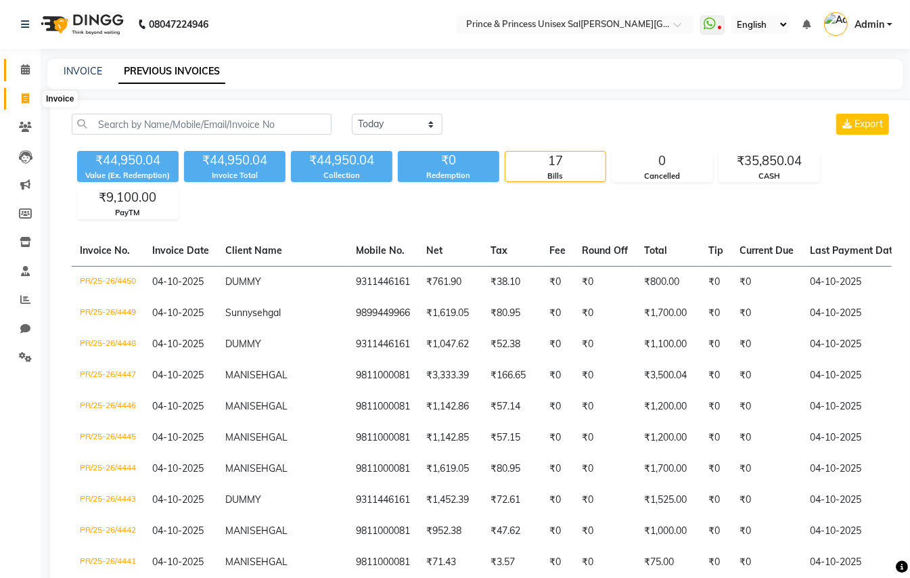
drag, startPoint x: 26, startPoint y: 90, endPoint x: 25, endPoint y: 73, distance: 16.9
click at [27, 91] on span at bounding box center [26, 99] width 24 height 16
select select "service"
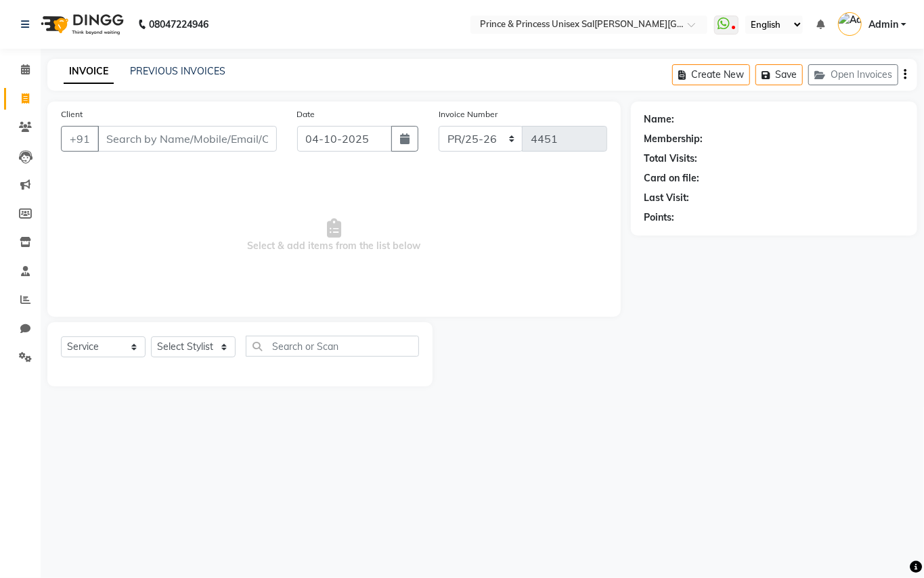
click at [165, 133] on input "Client" at bounding box center [186, 139] width 179 height 26
click at [204, 134] on input "Client" at bounding box center [186, 139] width 179 height 26
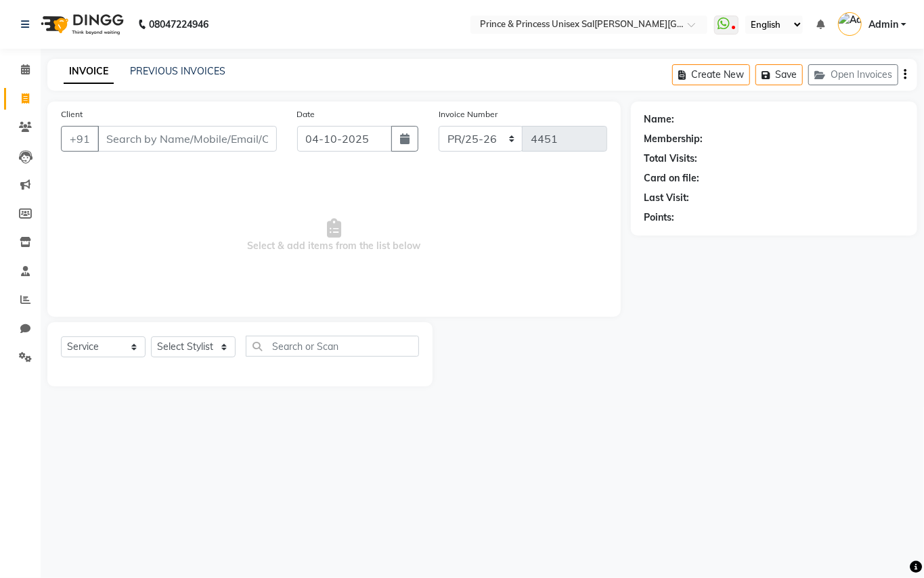
click at [204, 134] on input "Client" at bounding box center [186, 139] width 179 height 26
type input "9311446161"
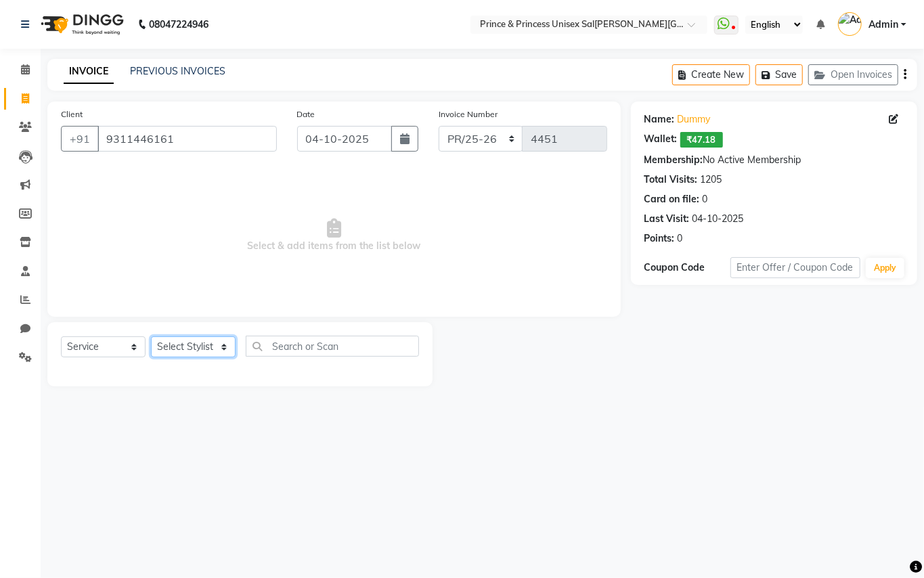
click at [182, 345] on select "Select Stylist ABHISHEK [PERSON_NAME] NEW [PERSON_NAME] [PERSON_NAME] [PERSON_N…" at bounding box center [193, 346] width 85 height 21
select select "28169"
drag, startPoint x: 182, startPoint y: 345, endPoint x: 317, endPoint y: 336, distance: 135.0
click at [182, 345] on select "Select Stylist ABHISHEK [PERSON_NAME] NEW [PERSON_NAME] [PERSON_NAME] [PERSON_N…" at bounding box center [193, 346] width 85 height 21
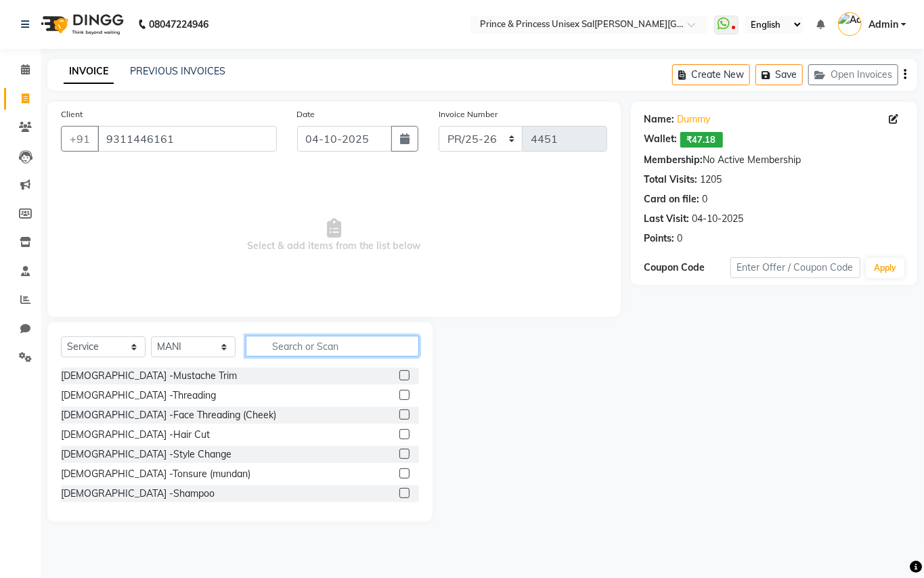
click at [320, 344] on input "text" at bounding box center [332, 346] width 173 height 21
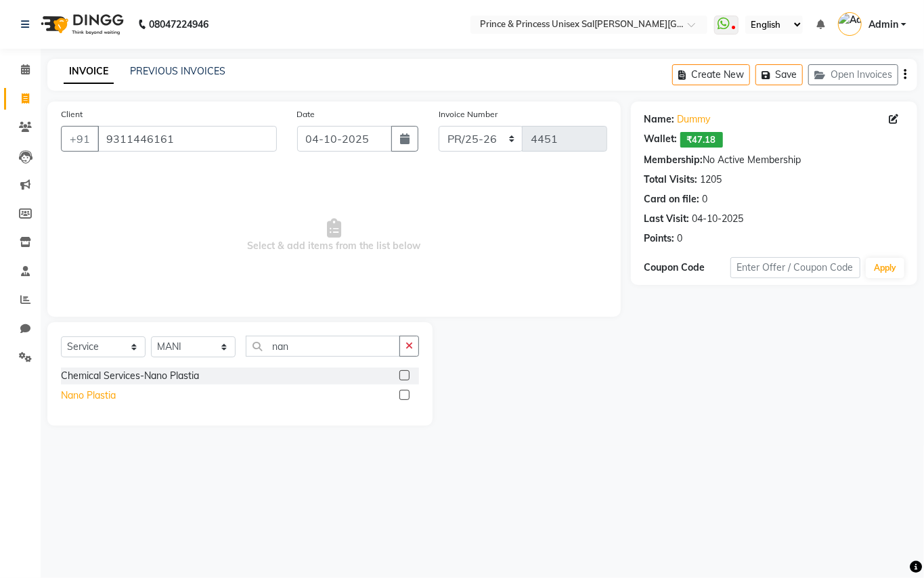
click at [93, 396] on div "Nano Plastia" at bounding box center [88, 396] width 55 height 14
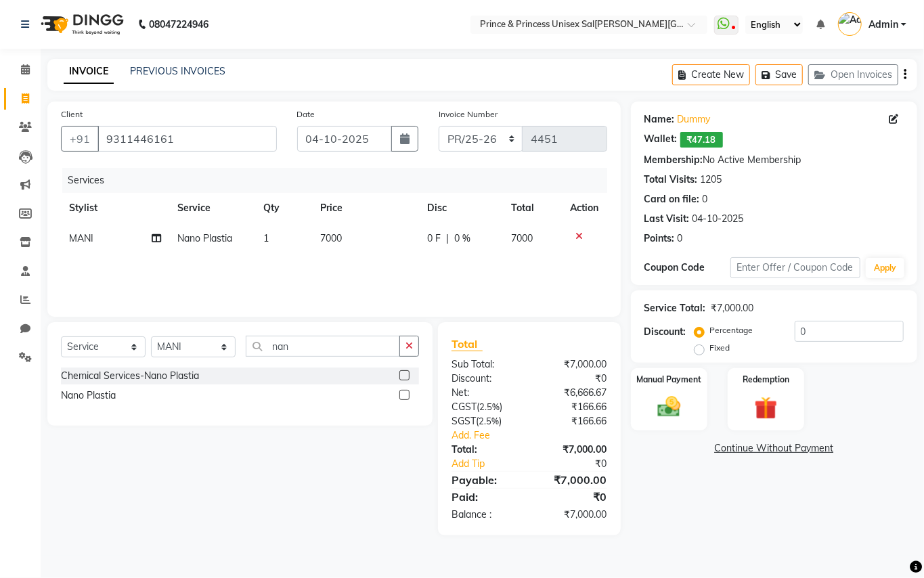
click at [334, 232] on span "7000" at bounding box center [331, 238] width 22 height 12
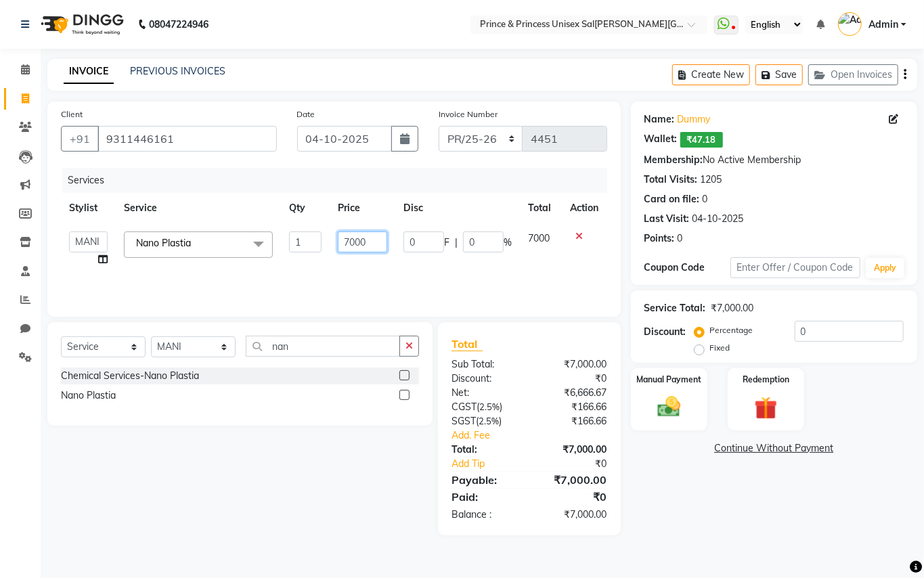
drag, startPoint x: 374, startPoint y: 239, endPoint x: 302, endPoint y: 190, distance: 86.7
click at [311, 211] on table "Stylist Service Qty Price Disc Total Action ABHISHEK AJEET AJEET NEW ARUN ASLAM…" at bounding box center [334, 234] width 546 height 82
click at [299, 266] on div "Services Stylist Service Qty Price Disc Total Action ABHISHEK AJEET AJEET NEW A…" at bounding box center [334, 235] width 546 height 135
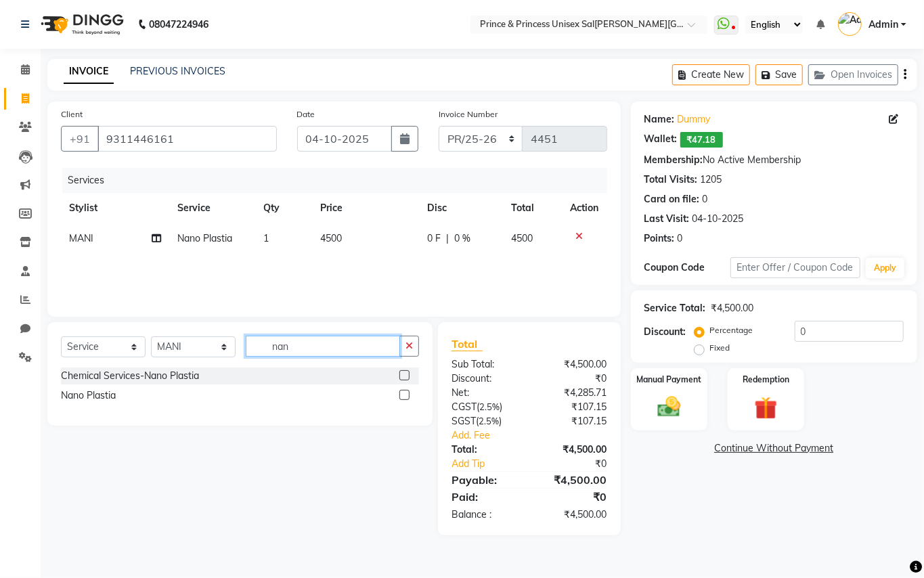
drag, startPoint x: 218, startPoint y: 305, endPoint x: 142, endPoint y: 194, distance: 134.4
click at [181, 272] on div "Client +91 9311446161 Date 04-10-2025 Invoice Number PR/25-26 V/2025 V/2025-26 …" at bounding box center [334, 319] width 594 height 434
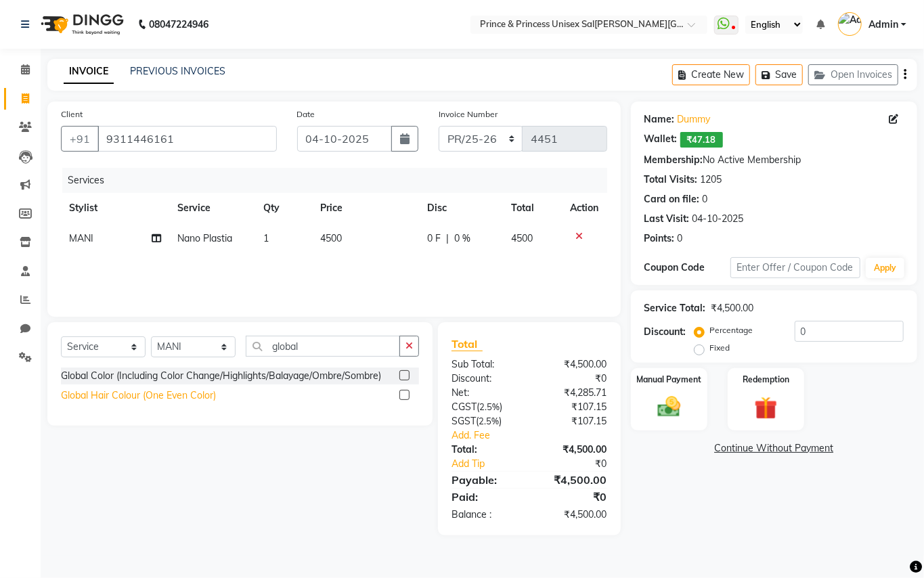
click at [112, 397] on div "Global Hair Colour (One Even Color)" at bounding box center [138, 396] width 155 height 14
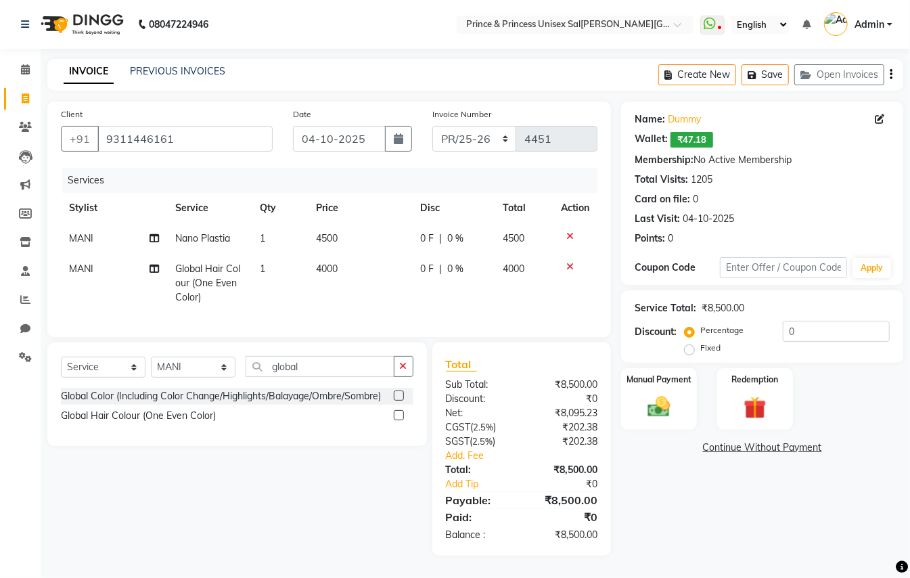
click at [334, 264] on span "4000" at bounding box center [327, 269] width 22 height 12
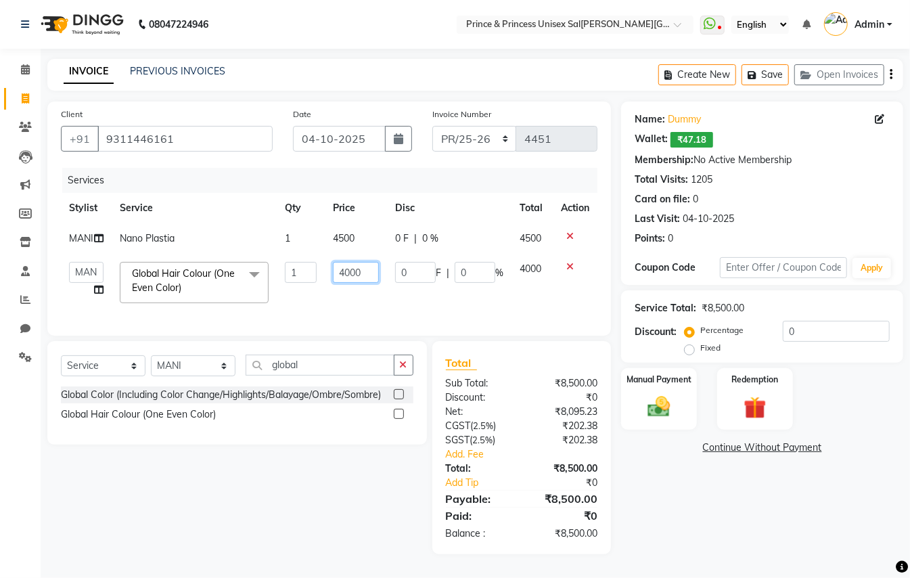
click at [369, 272] on input "4000" at bounding box center [356, 272] width 46 height 21
click at [387, 293] on tr "ABHISHEK AJEET AJEET NEW ARUN ASLAM CHANDAN GUDDU MAHESH MANI MEENAKSHI MONU PI…" at bounding box center [329, 283] width 537 height 58
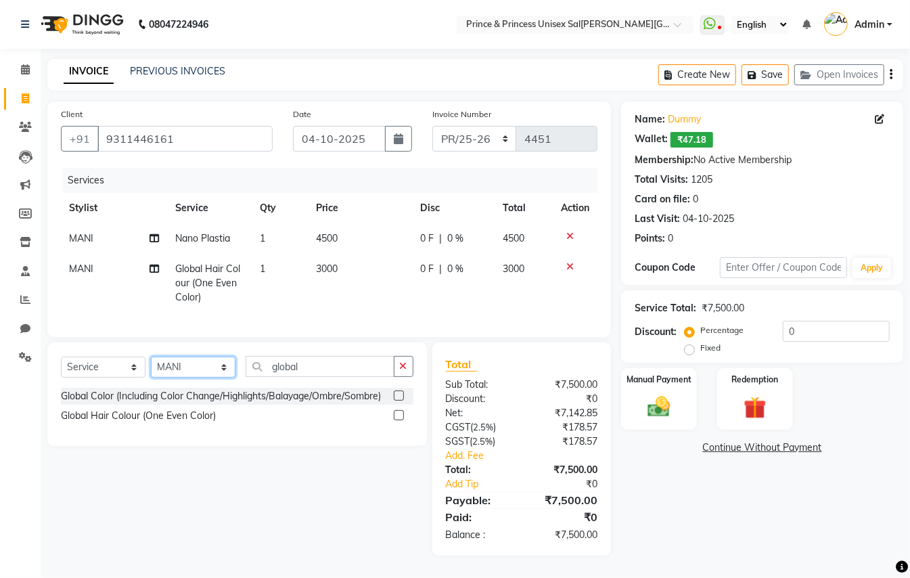
click at [198, 374] on select "Select Stylist ABHISHEK [PERSON_NAME] NEW [PERSON_NAME] [PERSON_NAME] [PERSON_N…" at bounding box center [193, 367] width 85 height 21
drag, startPoint x: 198, startPoint y: 374, endPoint x: 236, endPoint y: 380, distance: 38.3
click at [198, 374] on select "Select Stylist ABHISHEK [PERSON_NAME] NEW [PERSON_NAME] [PERSON_NAME] [PERSON_N…" at bounding box center [193, 367] width 85 height 21
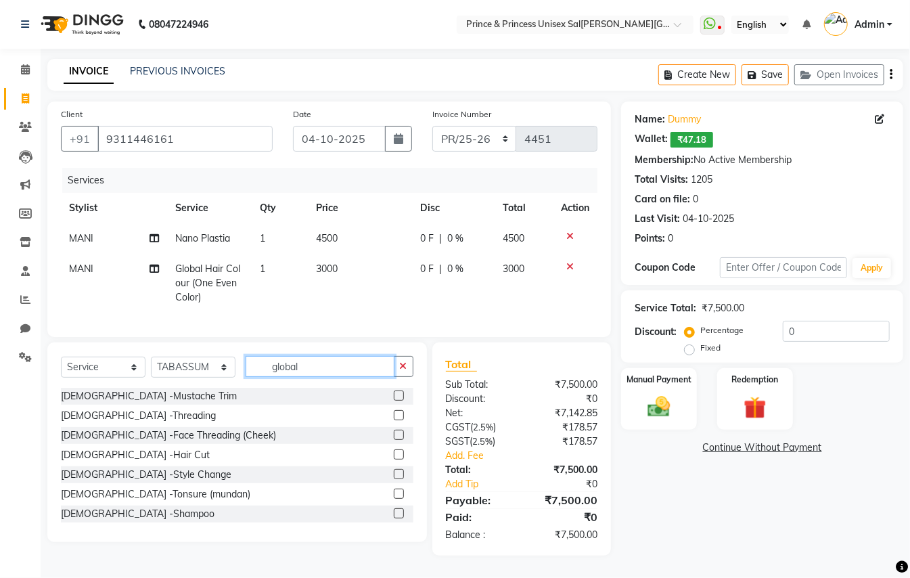
drag, startPoint x: 315, startPoint y: 379, endPoint x: 231, endPoint y: 321, distance: 102.1
click at [252, 352] on div "Client +91 9311446161 Date 04-10-2025 Invoice Number PR/25-26 V/2025 V/2025-26 …" at bounding box center [329, 329] width 584 height 454
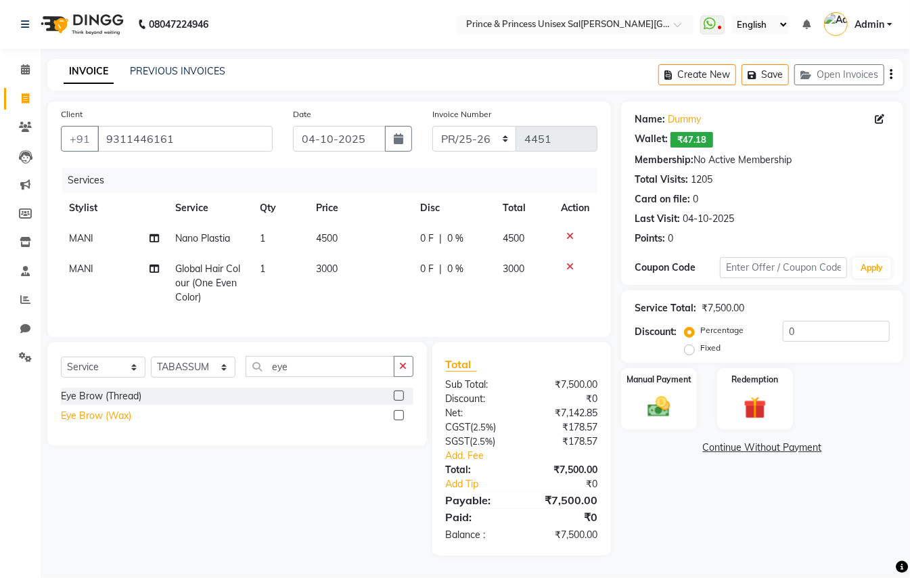
click at [98, 423] on div "Eye Brow (Wax)" at bounding box center [96, 416] width 70 height 14
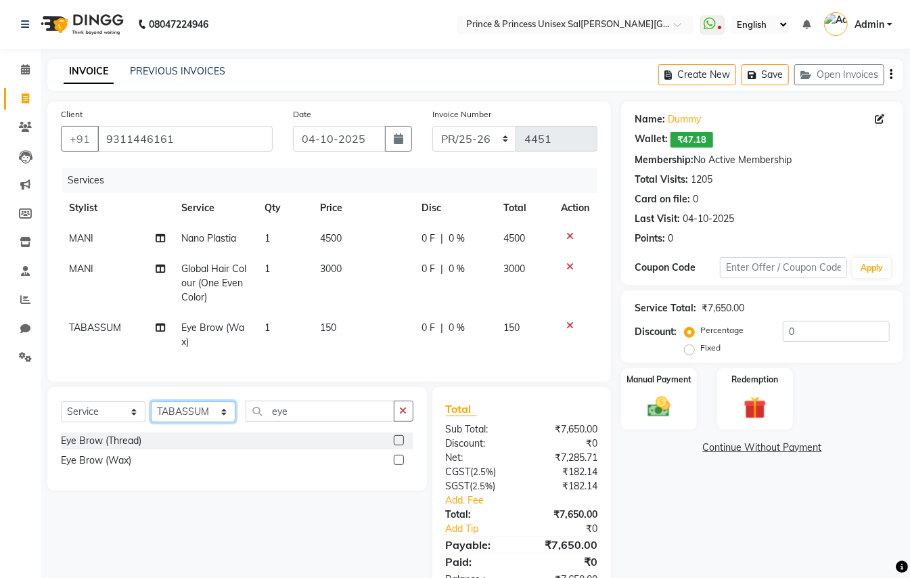
click at [173, 422] on select "Select Stylist ABHISHEK [PERSON_NAME] NEW [PERSON_NAME] [PERSON_NAME] [PERSON_N…" at bounding box center [193, 411] width 85 height 21
drag, startPoint x: 176, startPoint y: 426, endPoint x: 340, endPoint y: 428, distance: 163.8
click at [177, 422] on select "Select Stylist ABHISHEK [PERSON_NAME] NEW [PERSON_NAME] [PERSON_NAME] [PERSON_N…" at bounding box center [193, 411] width 85 height 21
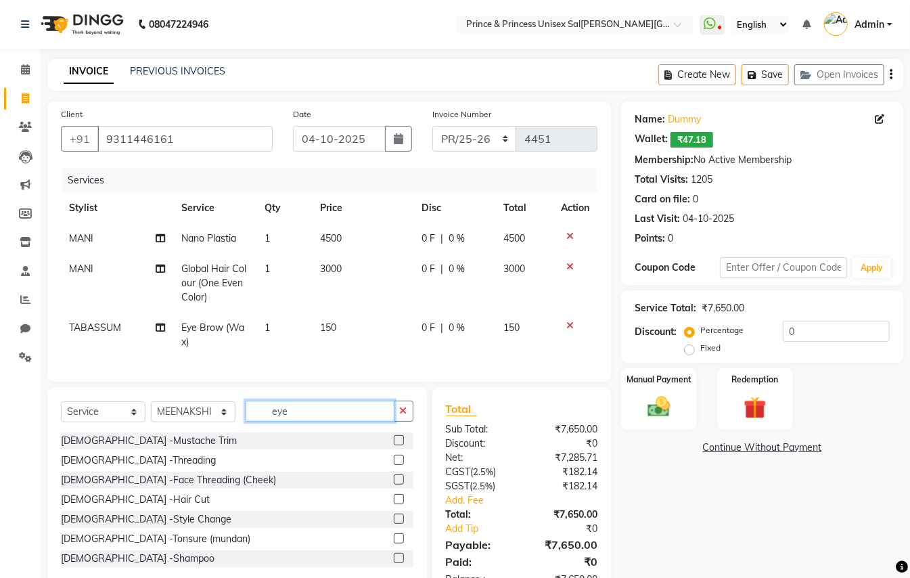
click at [237, 391] on div "Client +91 9311446161 Date 04-10-2025 Invoice Number PR/25-26 V/2025 V/2025-26 …" at bounding box center [329, 351] width 584 height 499
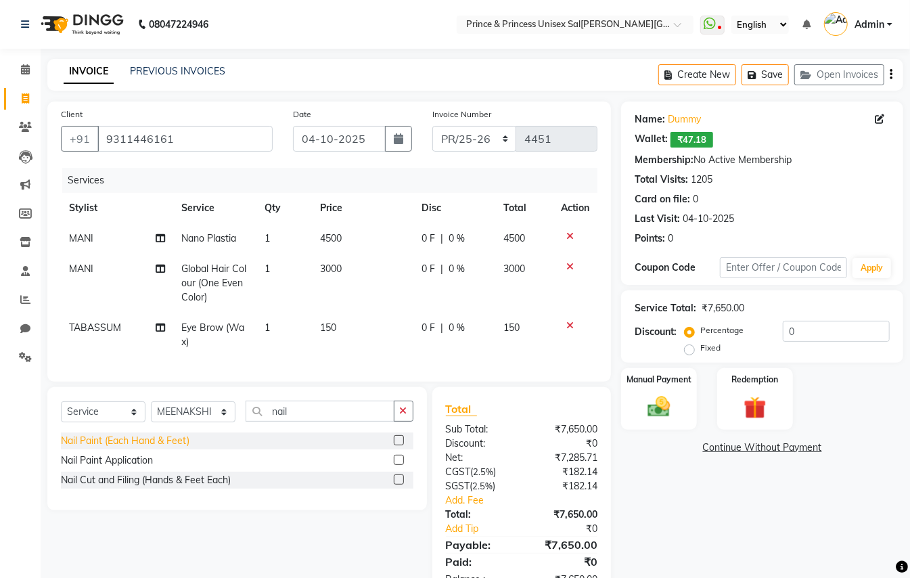
click at [126, 448] on div "Nail Paint (Each Hand & Feet)" at bounding box center [125, 441] width 129 height 14
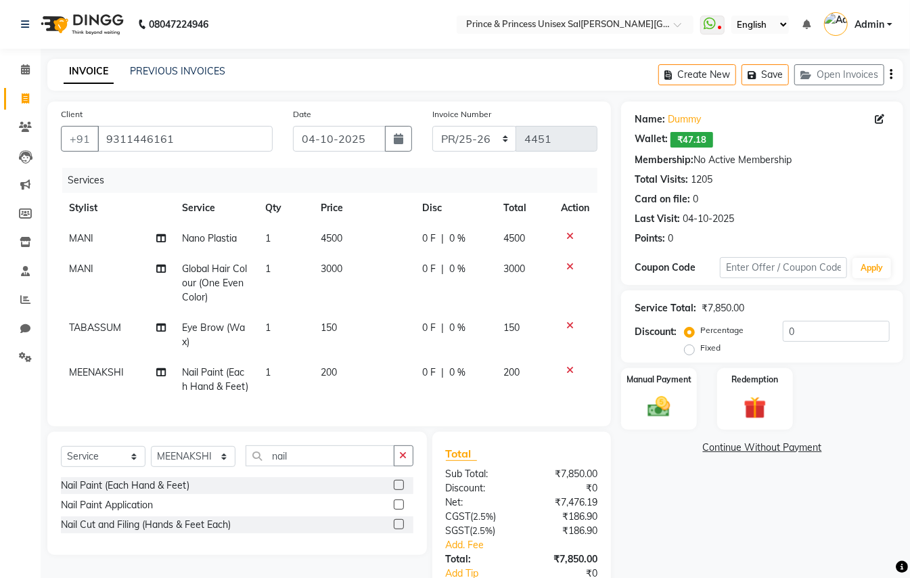
click at [271, 372] on td "1" at bounding box center [285, 379] width 56 height 45
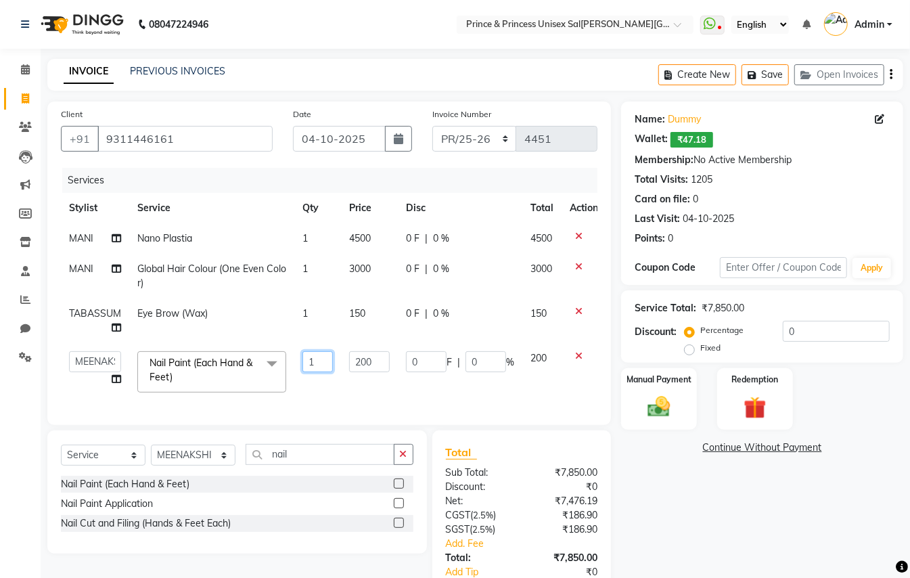
click at [325, 364] on input "1" at bounding box center [318, 361] width 30 height 21
click at [364, 394] on td "200" at bounding box center [369, 372] width 57 height 58
click at [360, 312] on span "150" at bounding box center [357, 313] width 16 height 12
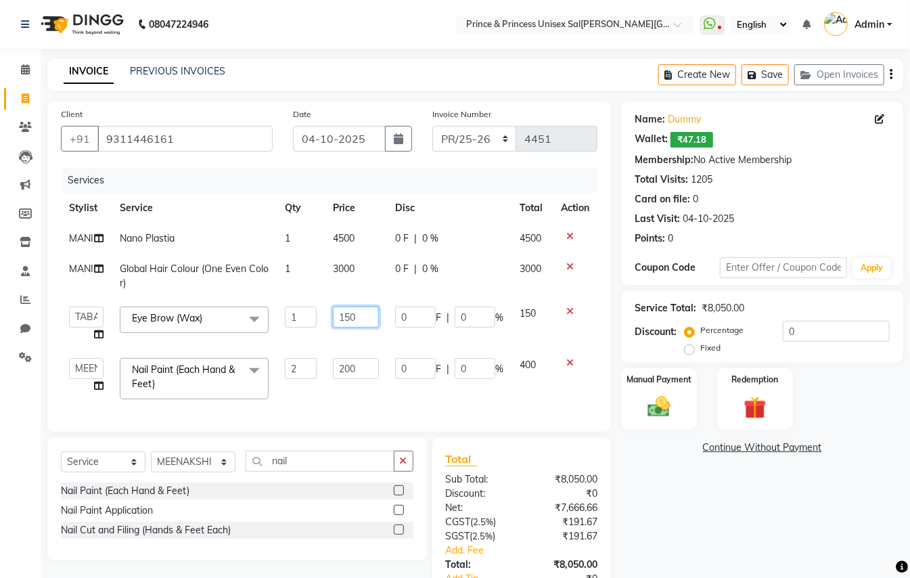
click at [363, 314] on input "150" at bounding box center [356, 317] width 46 height 21
click at [355, 398] on td "200" at bounding box center [356, 379] width 62 height 58
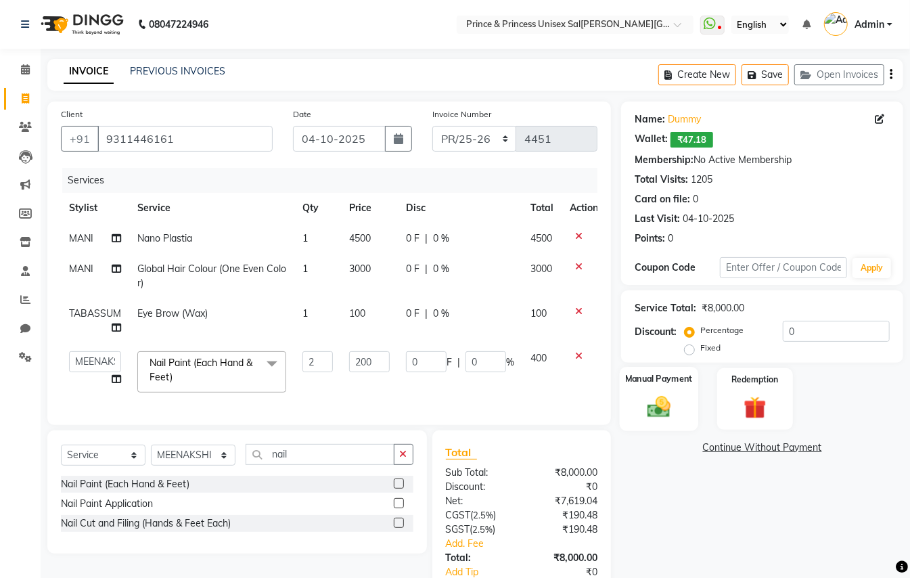
click at [659, 406] on img at bounding box center [659, 406] width 38 height 27
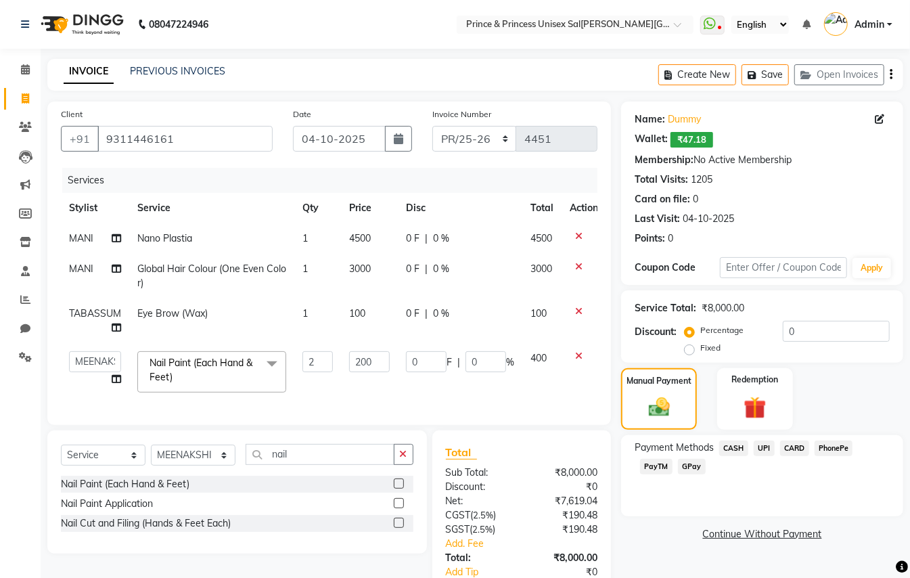
click at [655, 466] on span "PayTM" at bounding box center [656, 467] width 32 height 16
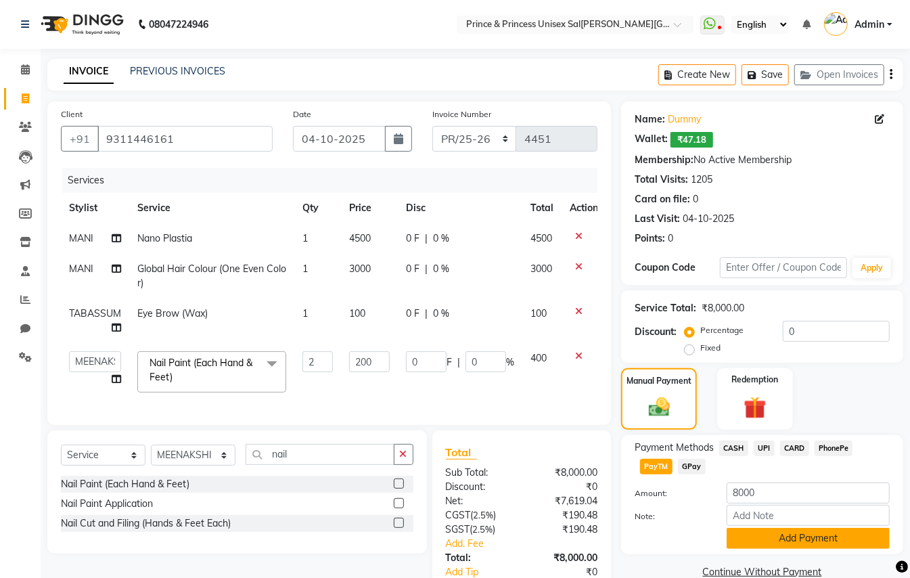
click at [785, 542] on button "Add Payment" at bounding box center [808, 538] width 163 height 21
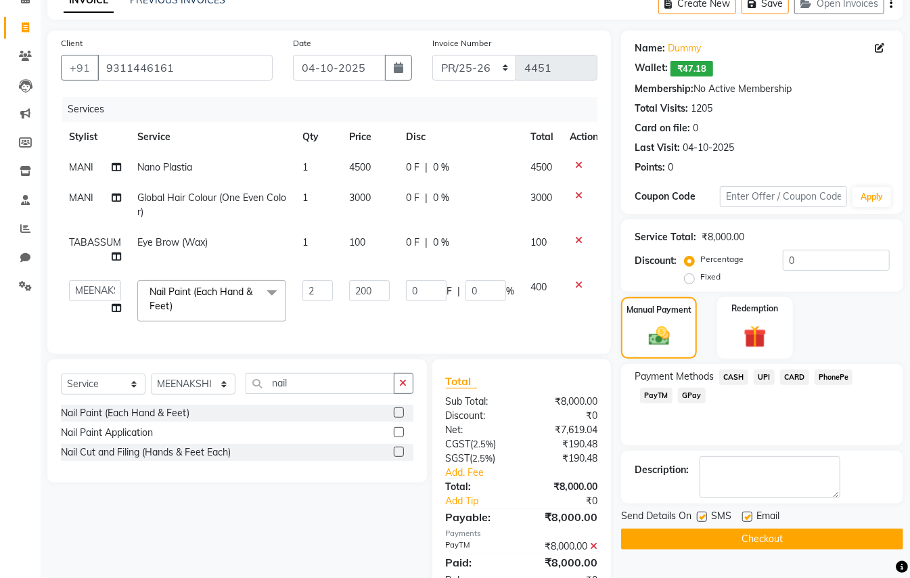
scroll to position [128, 0]
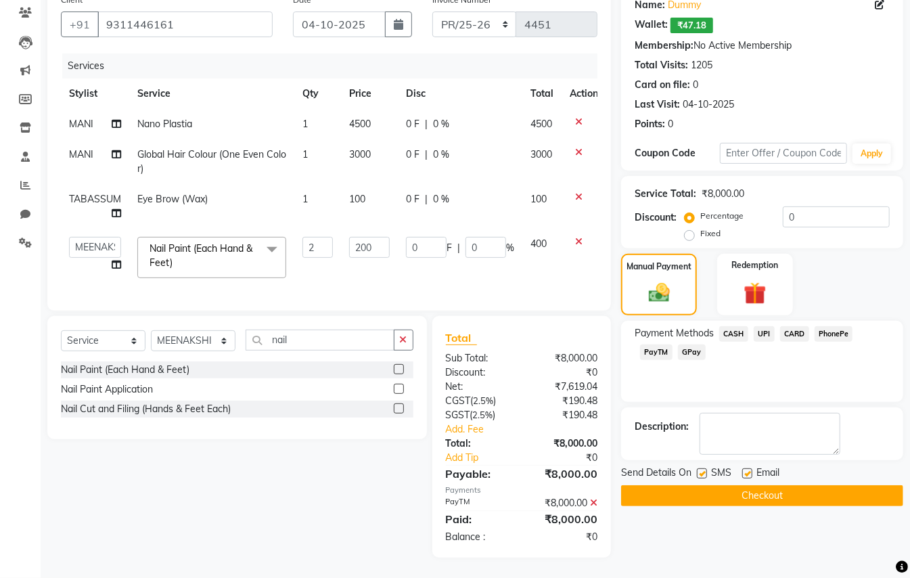
click at [810, 485] on button "Checkout" at bounding box center [762, 495] width 282 height 21
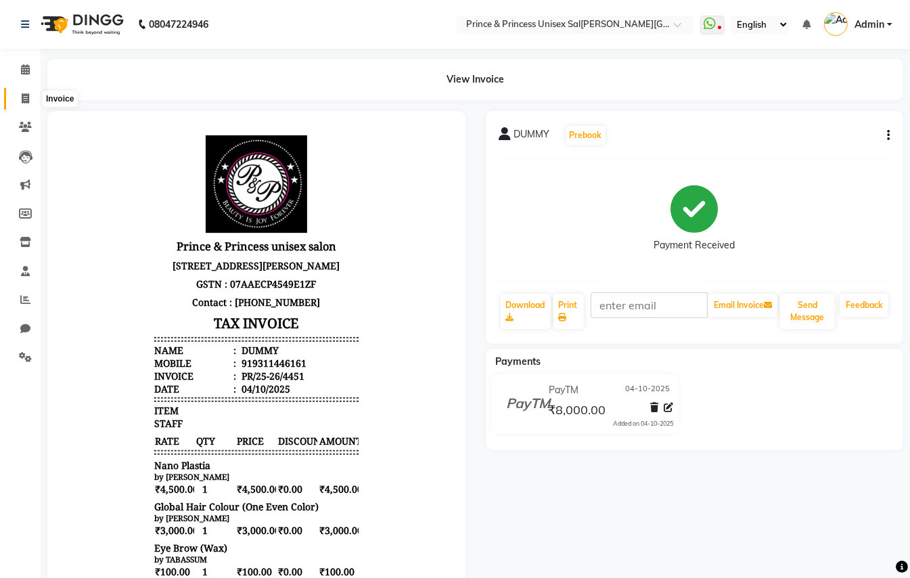
click at [22, 97] on icon at bounding box center [25, 98] width 7 height 10
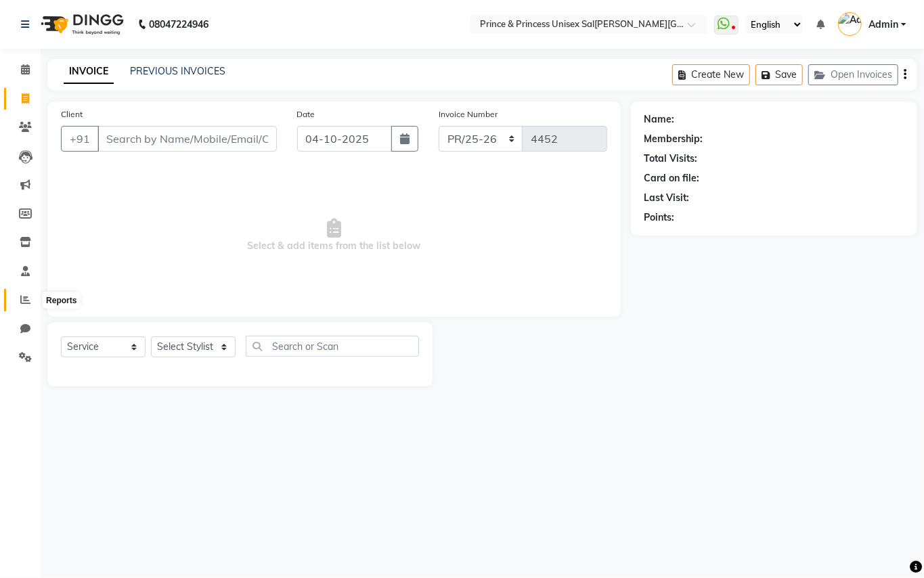
click at [22, 301] on icon at bounding box center [25, 299] width 10 height 10
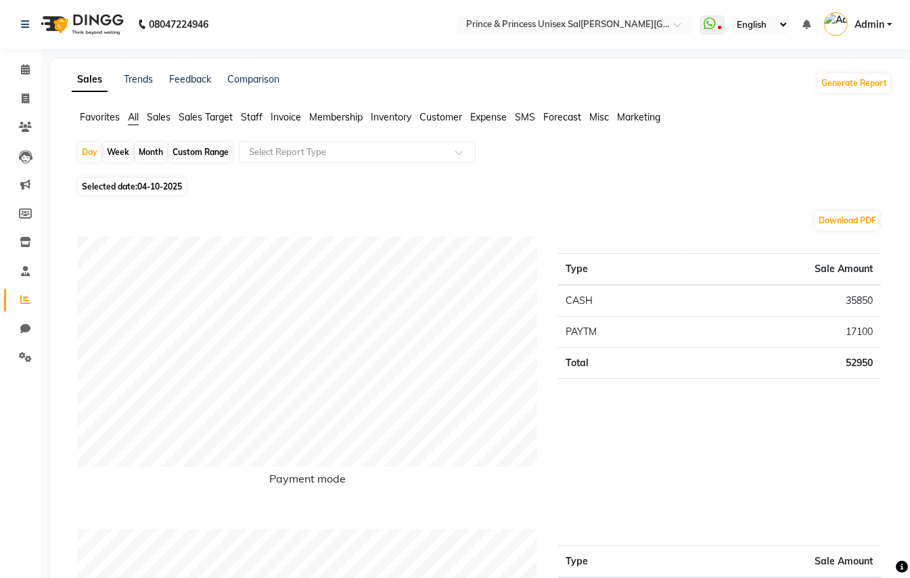
click at [250, 115] on span "Staff" at bounding box center [252, 117] width 22 height 12
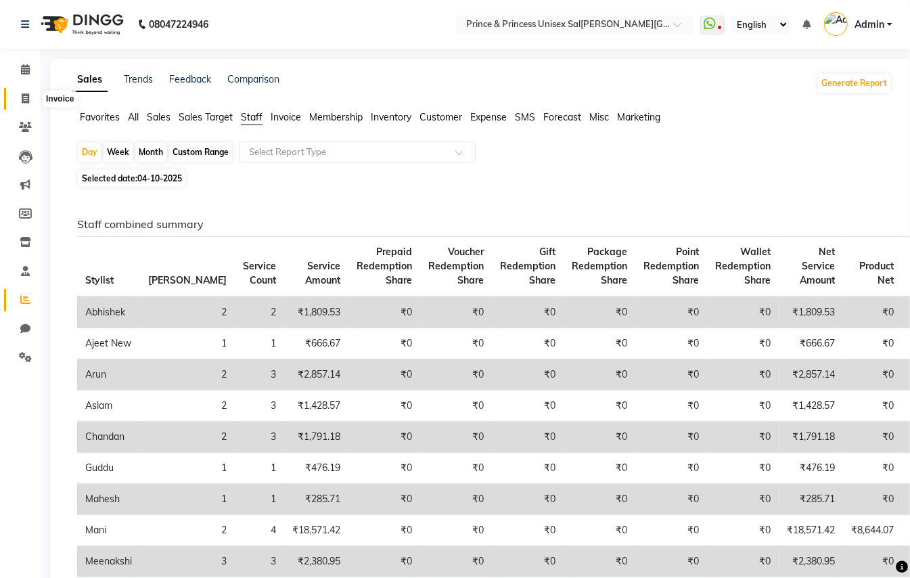
click at [22, 93] on icon at bounding box center [25, 98] width 7 height 10
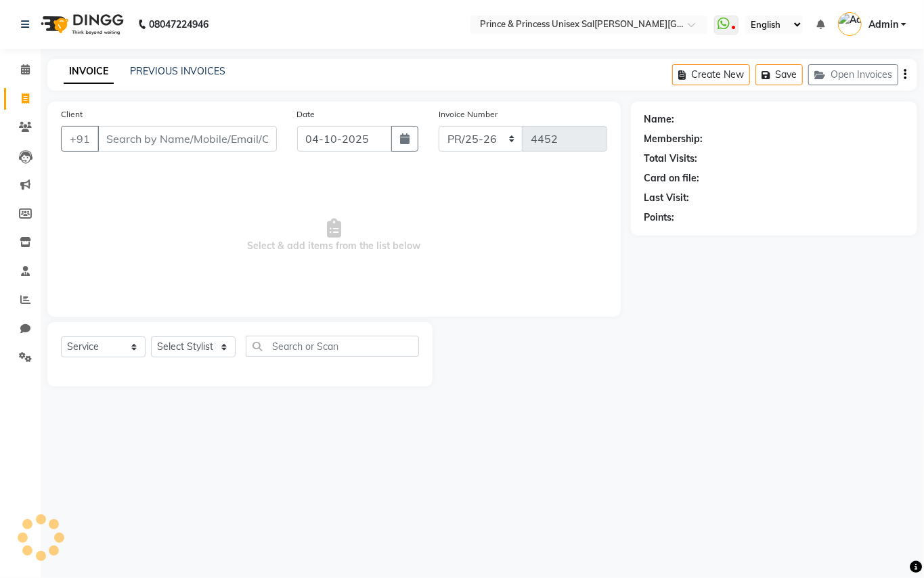
click at [201, 139] on input "Client" at bounding box center [186, 139] width 179 height 26
click at [204, 139] on input "Client" at bounding box center [186, 139] width 179 height 26
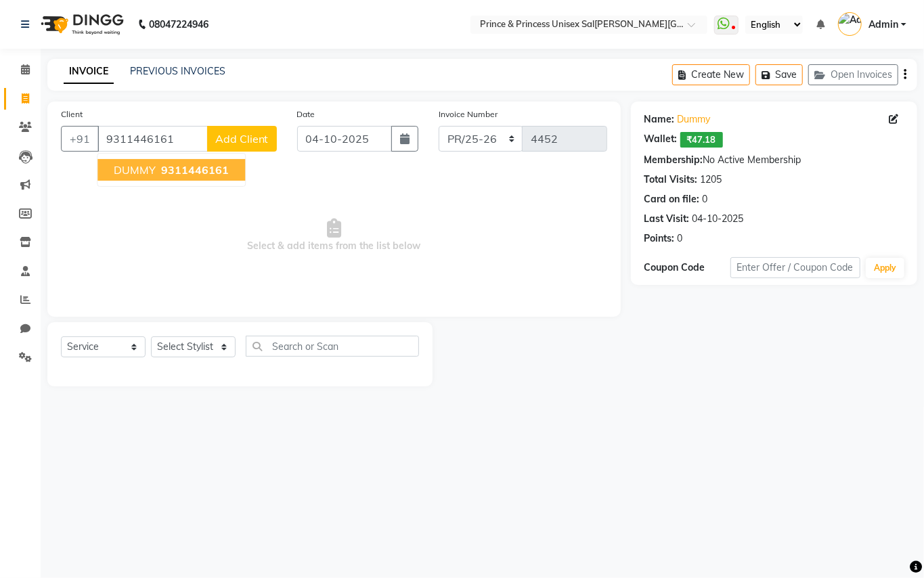
click at [169, 168] on span "9311446161" at bounding box center [195, 170] width 68 height 14
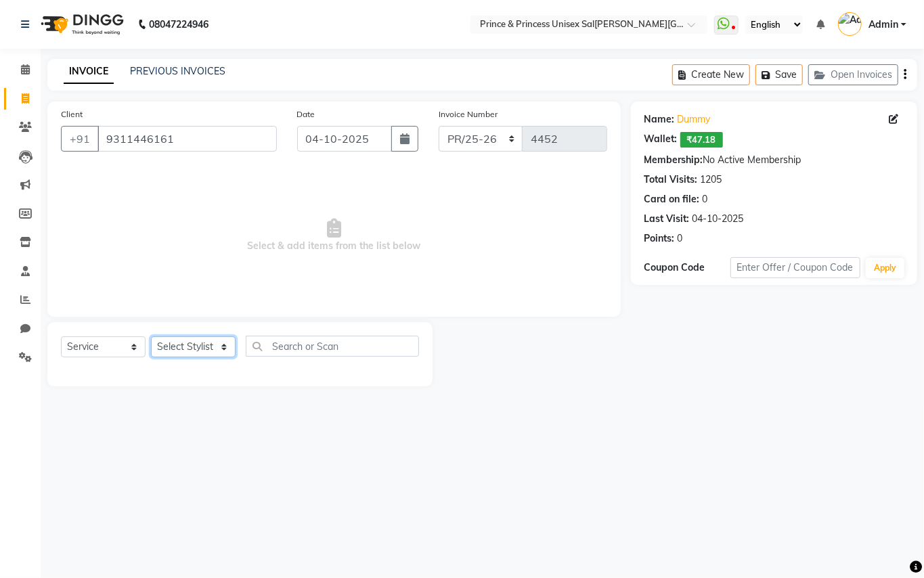
click at [191, 338] on select "Select Stylist ABHISHEK [PERSON_NAME] NEW [PERSON_NAME] [PERSON_NAME] [PERSON_N…" at bounding box center [193, 346] width 85 height 21
drag, startPoint x: 191, startPoint y: 342, endPoint x: 372, endPoint y: 350, distance: 181.6
click at [207, 342] on select "Select Stylist ABHISHEK [PERSON_NAME] NEW [PERSON_NAME] [PERSON_NAME] [PERSON_N…" at bounding box center [193, 346] width 85 height 21
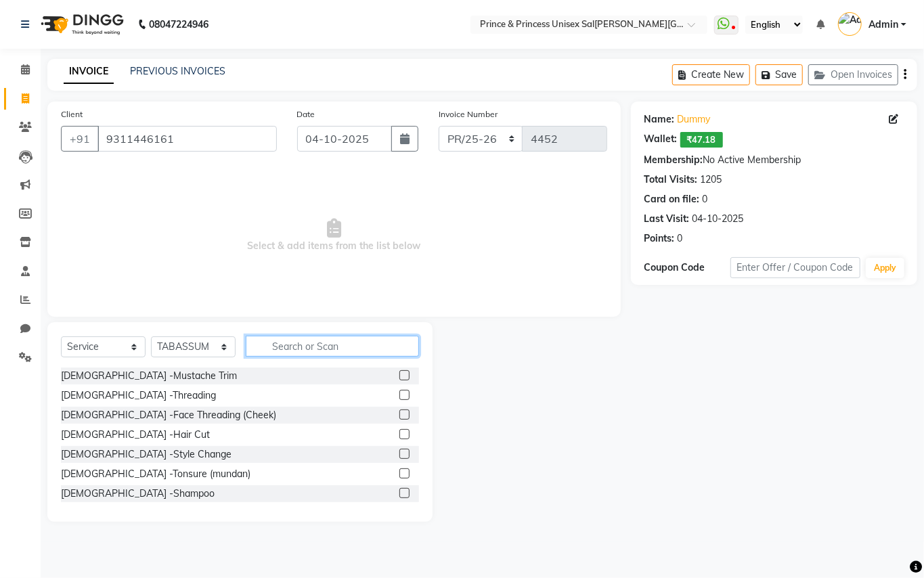
click at [348, 344] on input "text" at bounding box center [332, 346] width 173 height 21
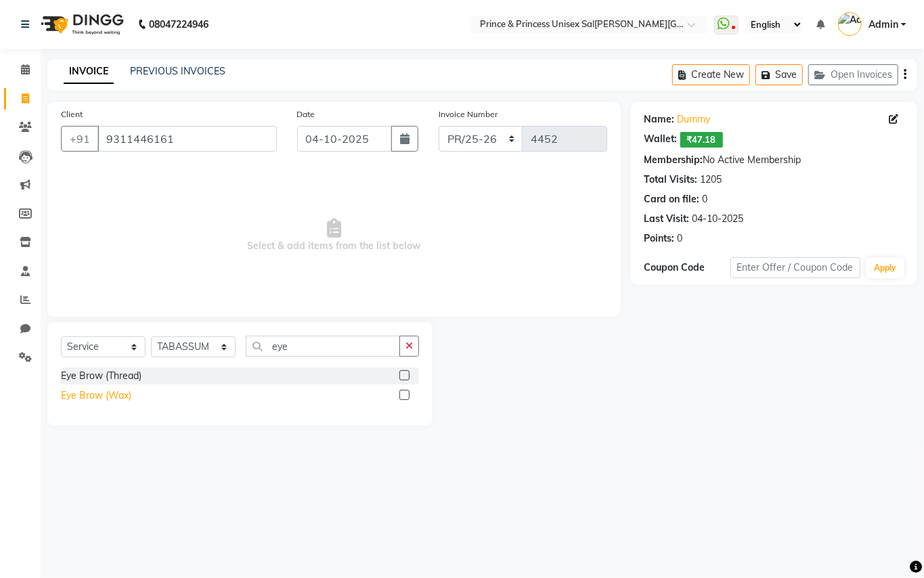
click at [101, 396] on div "Eye Brow (Wax)" at bounding box center [96, 396] width 70 height 14
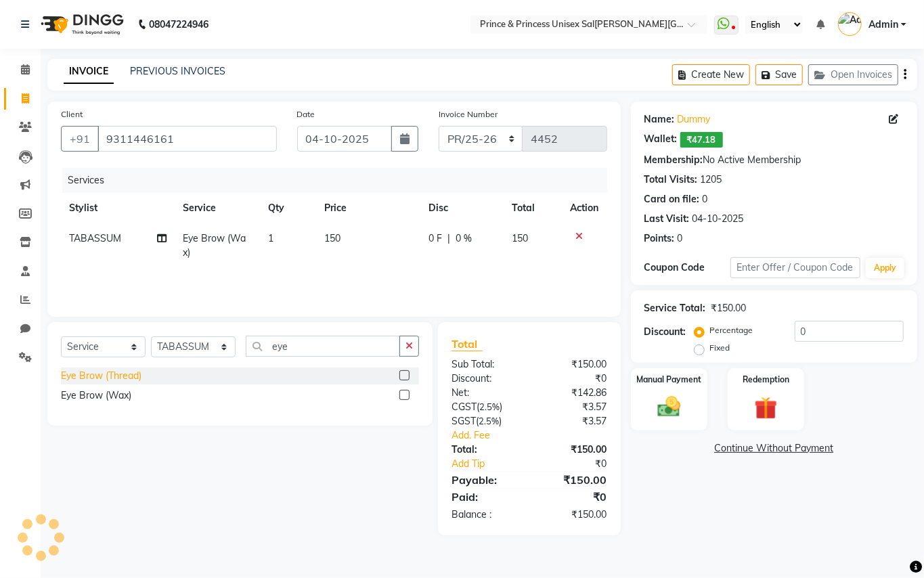
click at [131, 372] on div "Eye Brow (Thread)" at bounding box center [101, 376] width 81 height 14
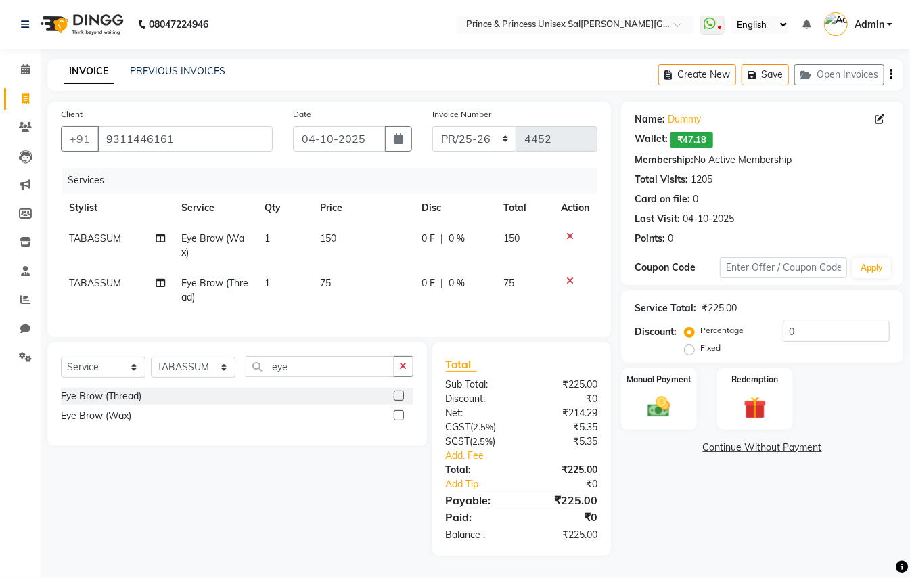
click at [569, 234] on icon at bounding box center [570, 235] width 7 height 9
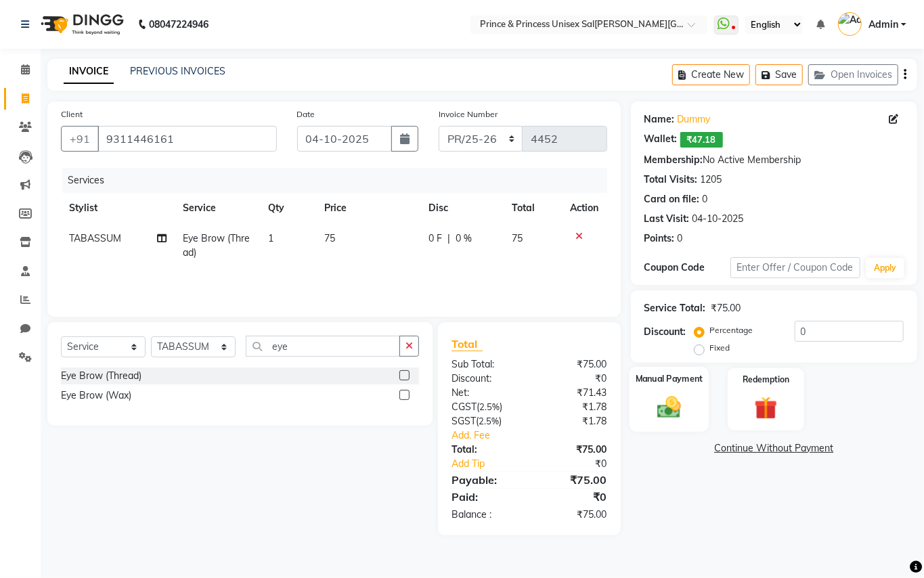
click at [671, 414] on img at bounding box center [669, 407] width 39 height 28
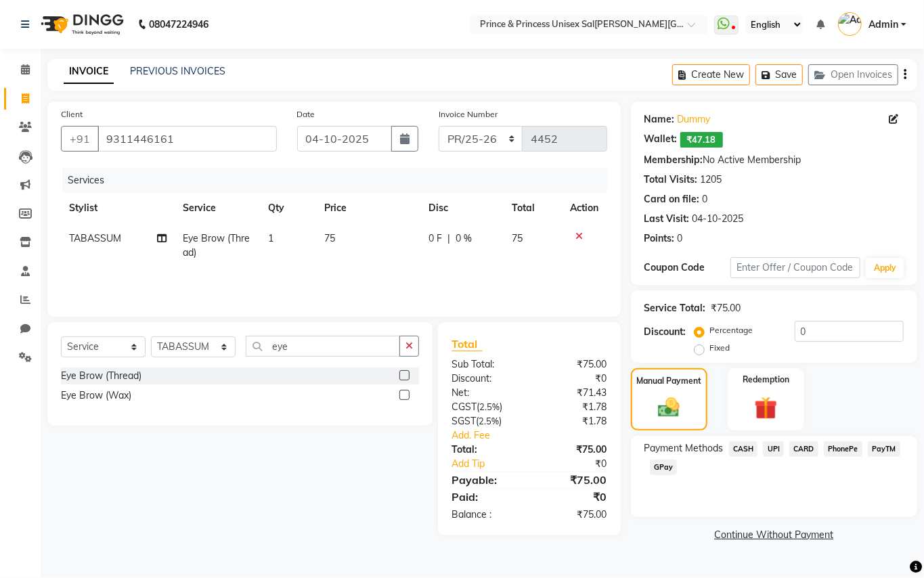
click at [734, 447] on span "CASH" at bounding box center [743, 449] width 29 height 16
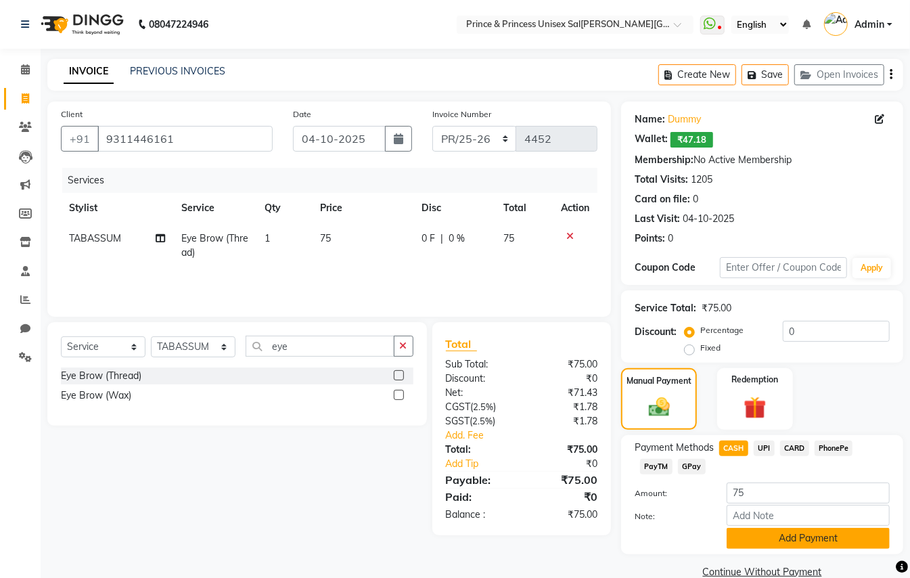
click at [753, 539] on button "Add Payment" at bounding box center [808, 538] width 163 height 21
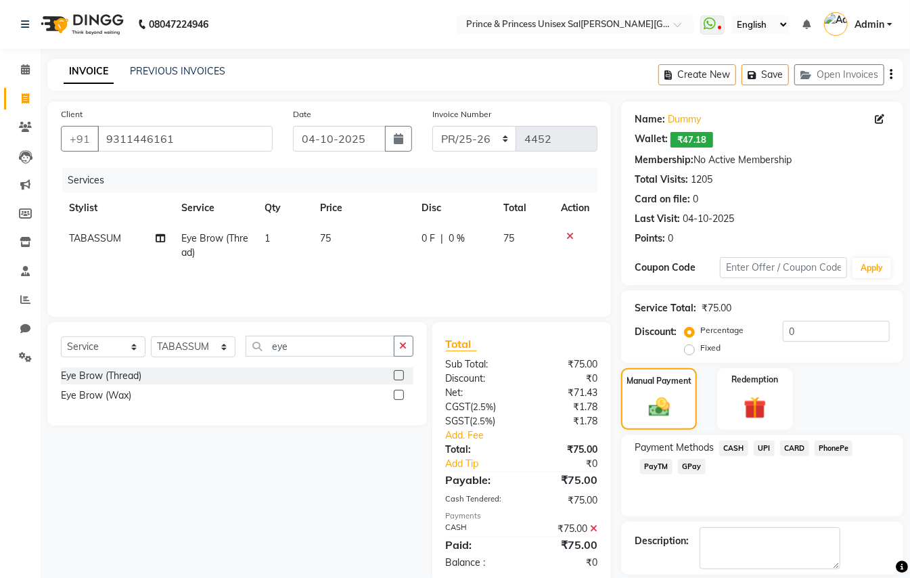
scroll to position [64, 0]
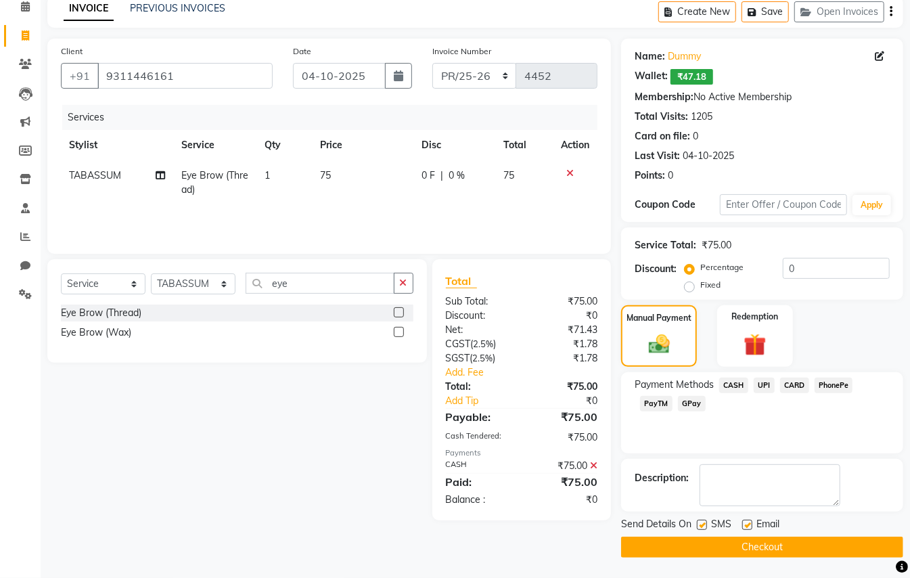
click at [832, 559] on main "INVOICE PREVIOUS INVOICES Create New Save Open Invoices Client +91 9311446161 D…" at bounding box center [476, 287] width 870 height 582
click at [833, 548] on button "Checkout" at bounding box center [762, 547] width 282 height 21
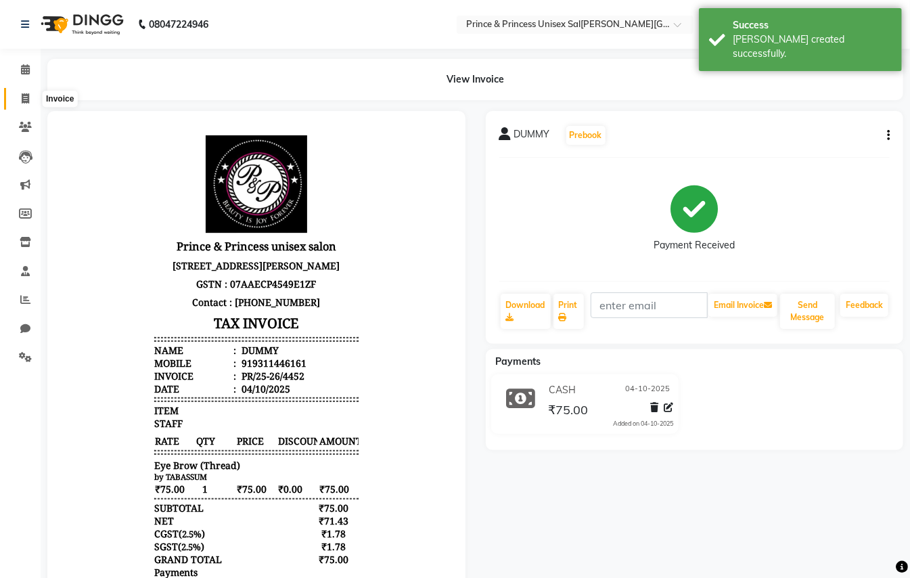
click at [28, 101] on icon at bounding box center [25, 98] width 7 height 10
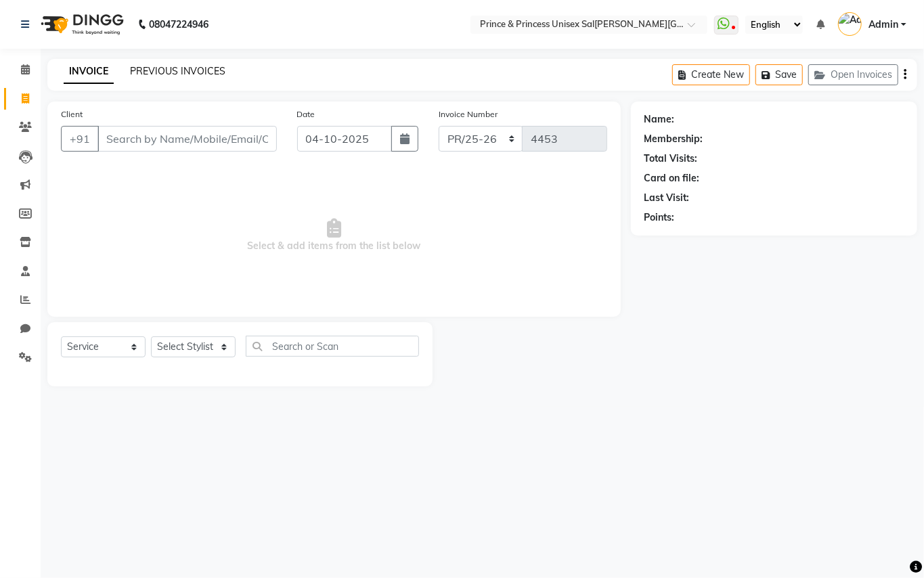
click at [191, 70] on link "PREVIOUS INVOICES" at bounding box center [177, 71] width 95 height 12
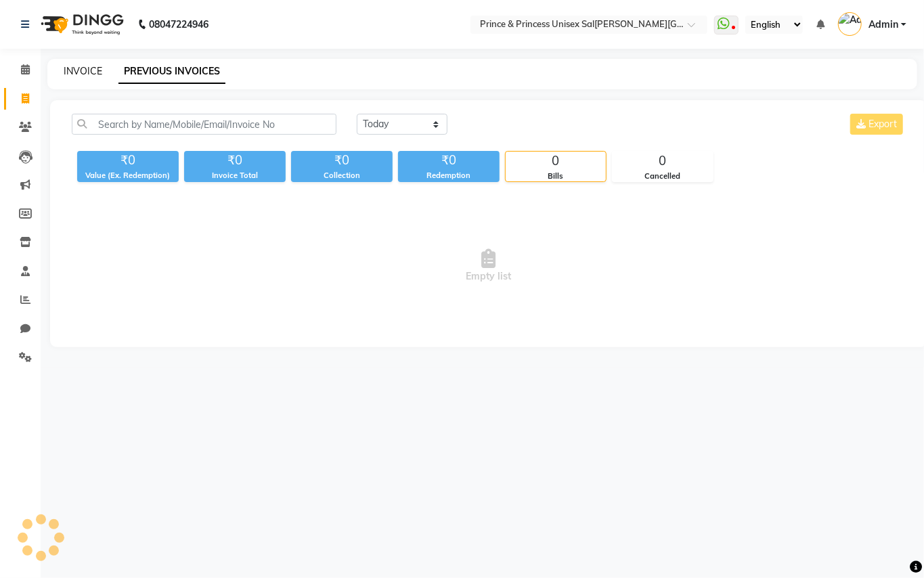
click at [92, 74] on link "INVOICE" at bounding box center [83, 71] width 39 height 12
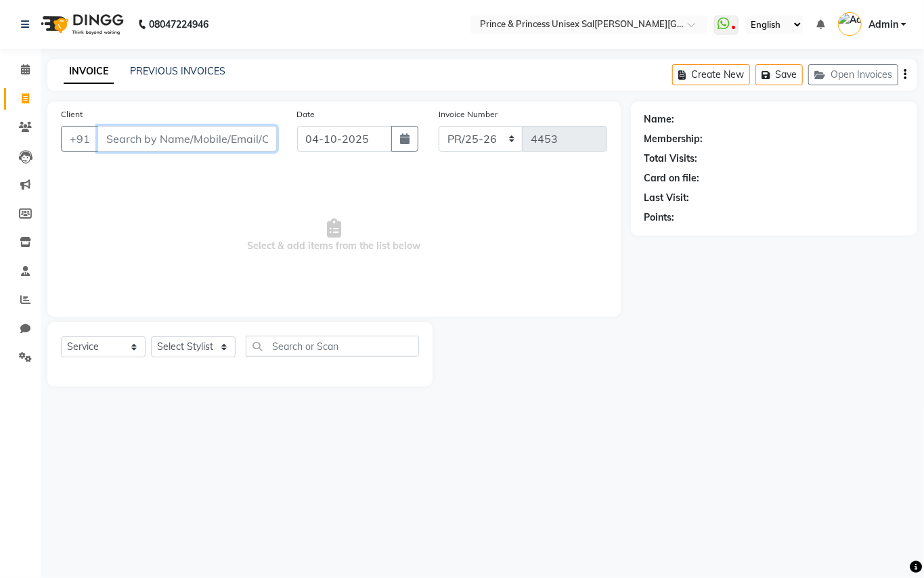
click at [214, 141] on input "Client" at bounding box center [186, 139] width 179 height 26
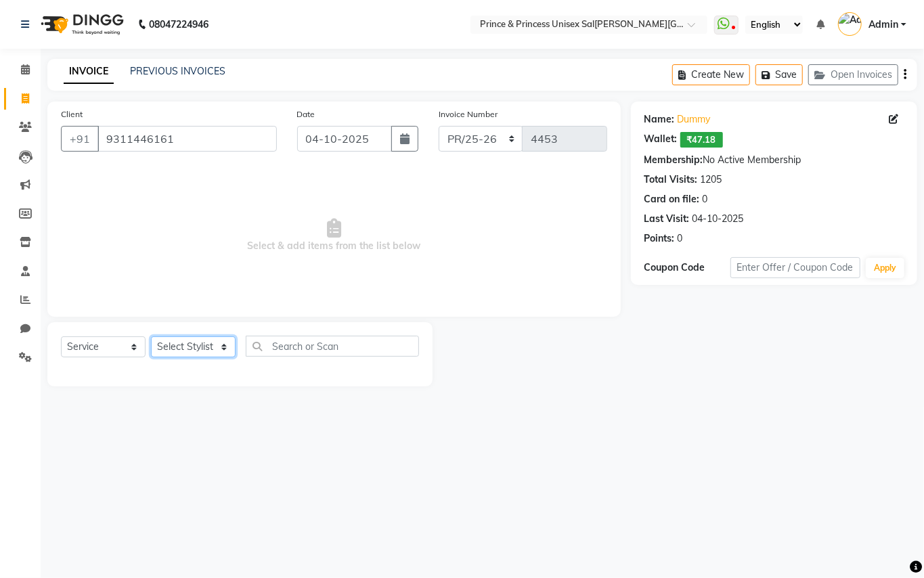
click at [187, 344] on select "Select Stylist ABHISHEK [PERSON_NAME] NEW [PERSON_NAME] [PERSON_NAME] [PERSON_N…" at bounding box center [193, 346] width 85 height 21
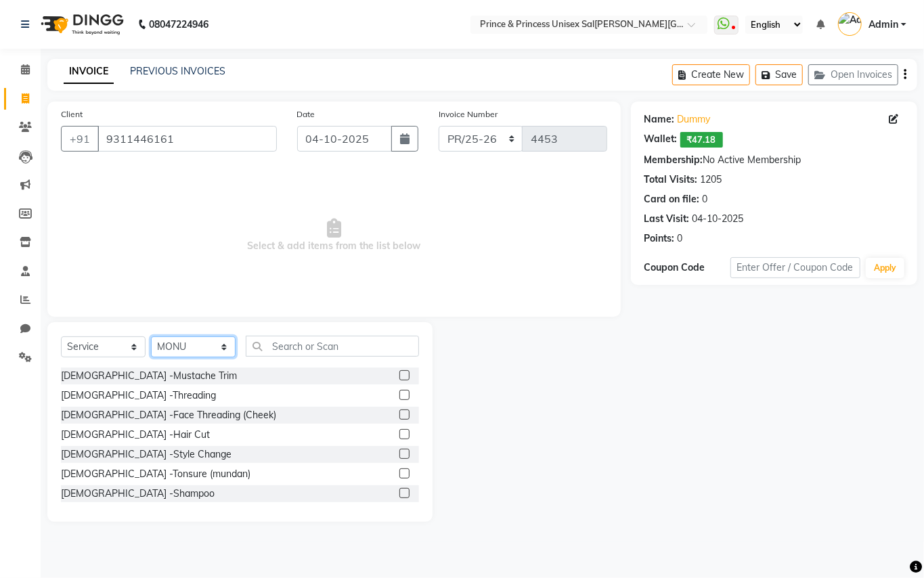
drag, startPoint x: 187, startPoint y: 344, endPoint x: 296, endPoint y: 357, distance: 109.8
click at [204, 345] on select "Select Stylist ABHISHEK [PERSON_NAME] NEW [PERSON_NAME] [PERSON_NAME] [PERSON_N…" at bounding box center [193, 346] width 85 height 21
click at [313, 353] on input "text" at bounding box center [332, 346] width 173 height 21
click at [313, 352] on input "text" at bounding box center [332, 346] width 173 height 21
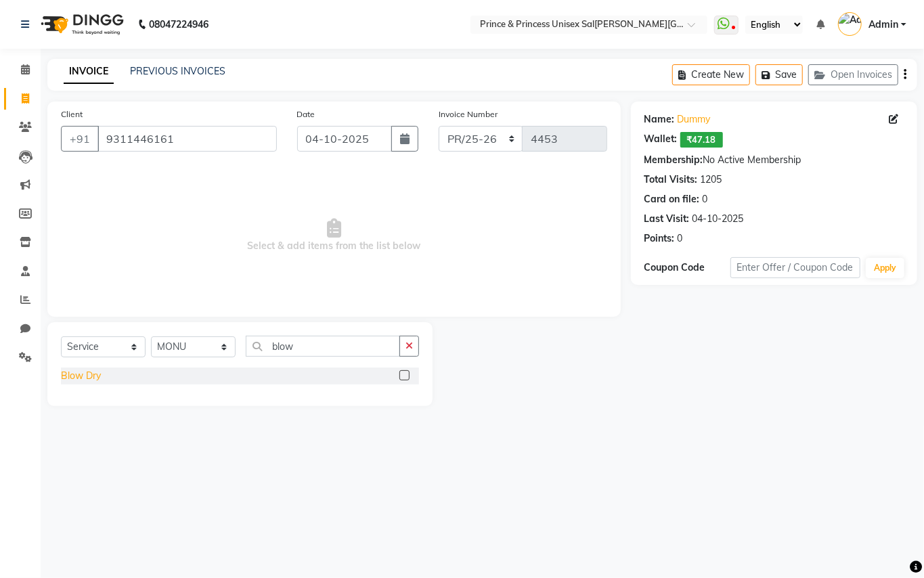
click at [79, 376] on div "Blow Dry" at bounding box center [81, 376] width 40 height 14
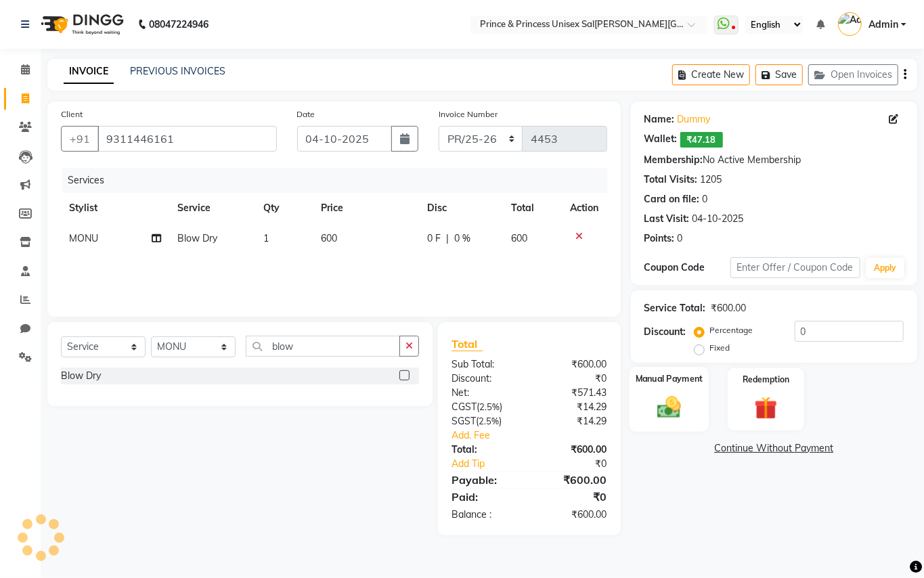
click at [670, 410] on img at bounding box center [669, 407] width 39 height 28
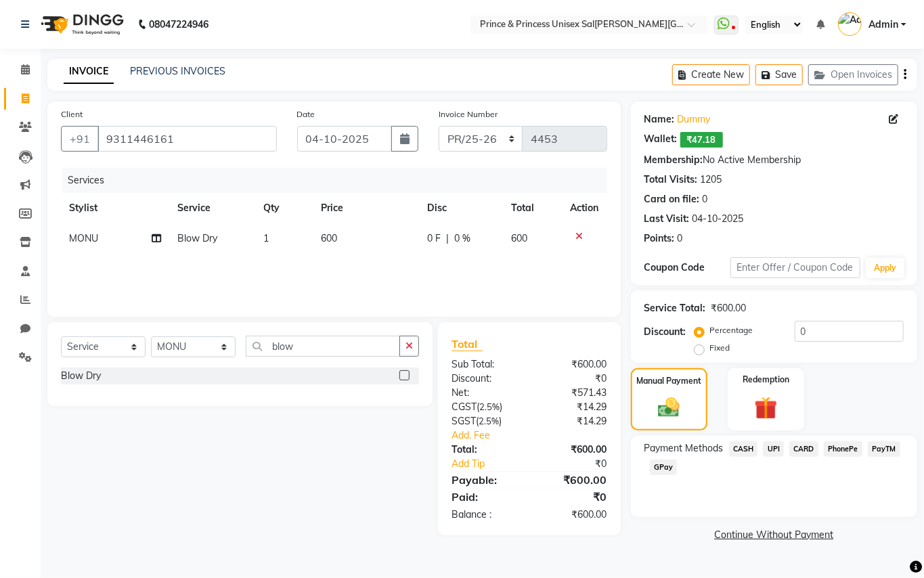
click at [881, 445] on span "PayTM" at bounding box center [884, 449] width 32 height 16
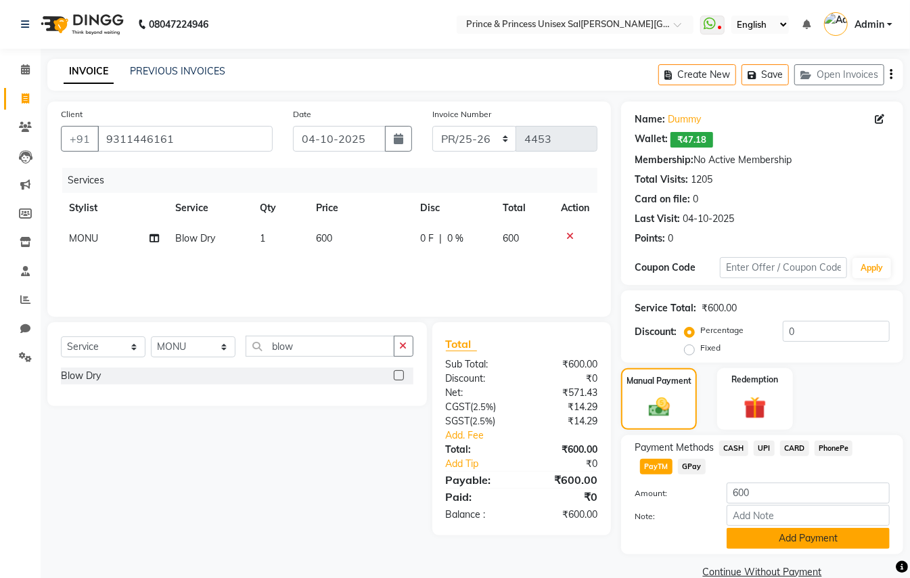
click at [829, 543] on button "Add Payment" at bounding box center [808, 538] width 163 height 21
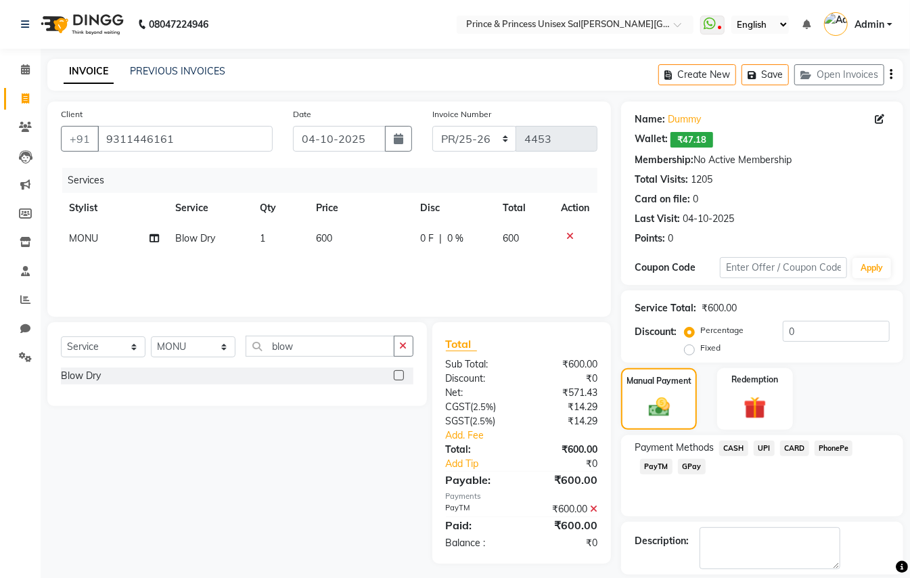
scroll to position [64, 0]
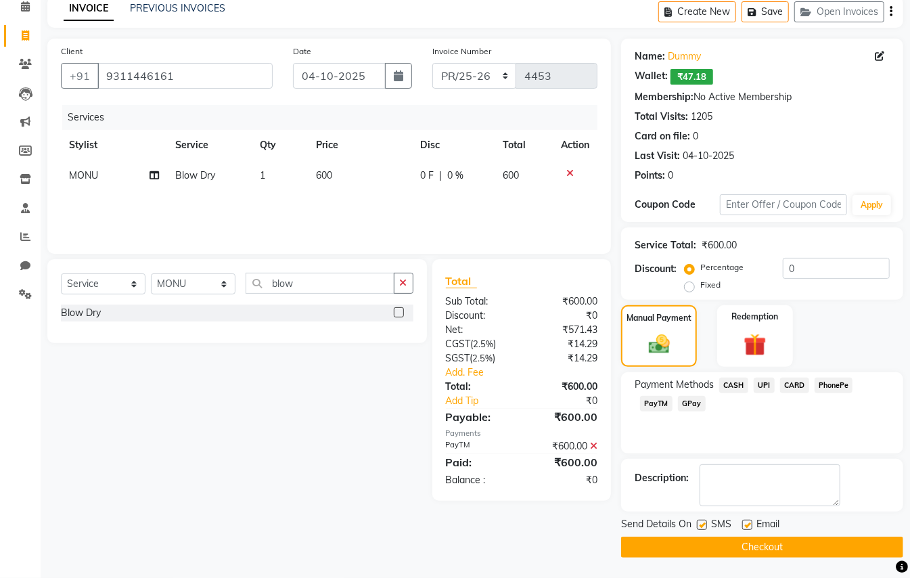
click at [802, 543] on button "Checkout" at bounding box center [762, 547] width 282 height 21
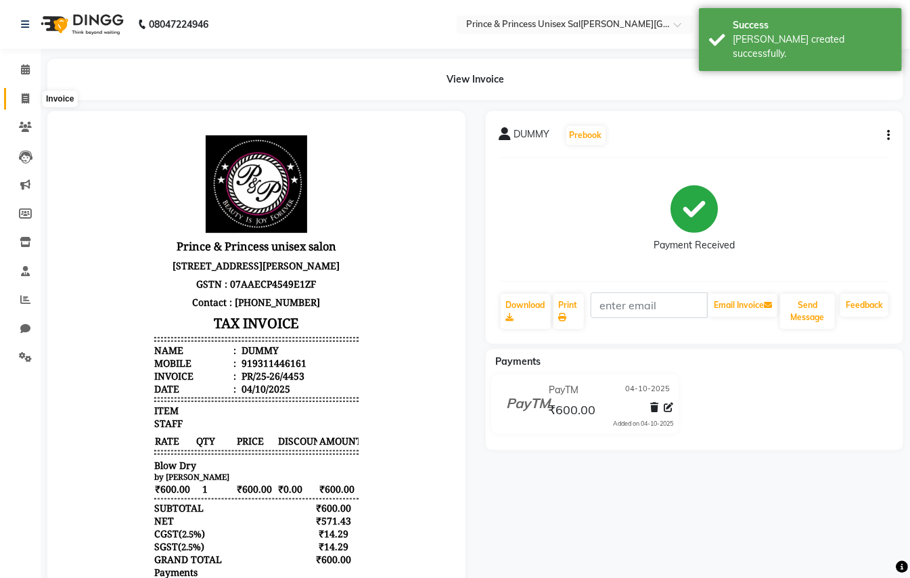
click at [25, 96] on icon at bounding box center [25, 98] width 7 height 10
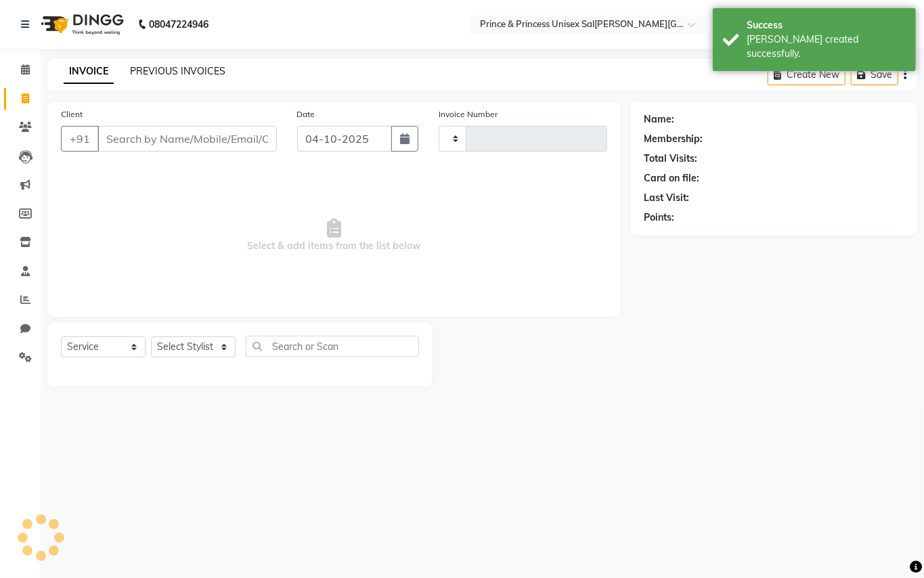
click at [171, 72] on link "PREVIOUS INVOICES" at bounding box center [177, 71] width 95 height 12
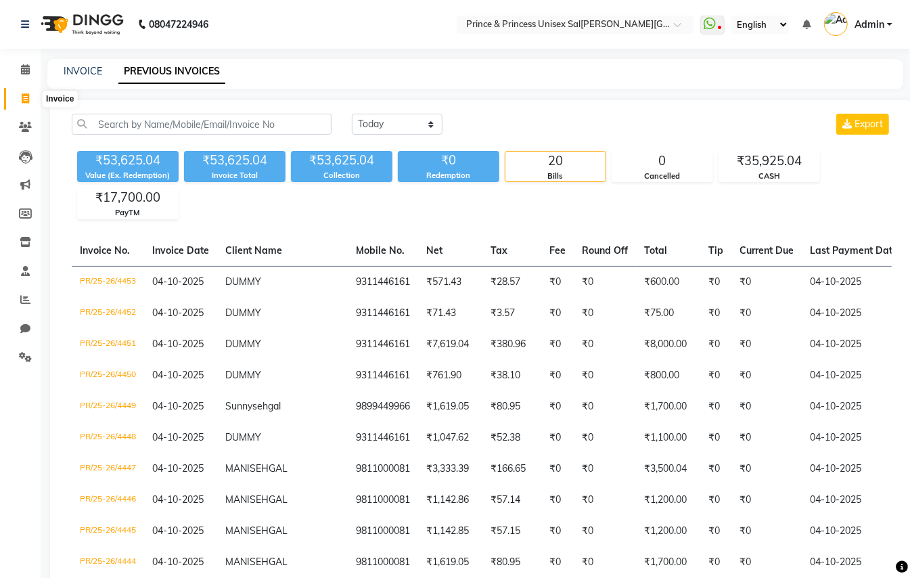
click at [28, 96] on icon at bounding box center [25, 98] width 7 height 10
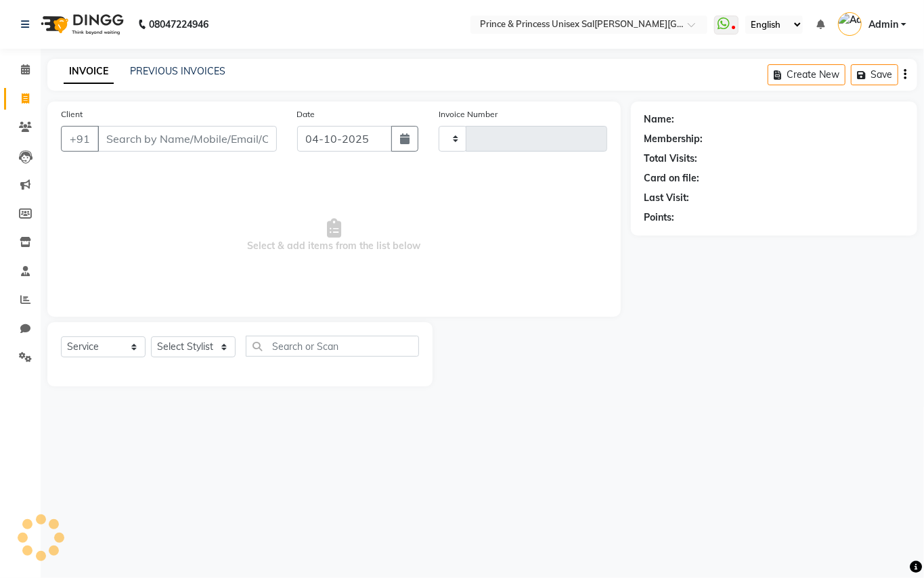
click at [236, 136] on input "Client" at bounding box center [186, 139] width 179 height 26
click at [173, 355] on select "Select Stylist" at bounding box center [193, 351] width 85 height 21
click at [168, 355] on select "Select Stylist" at bounding box center [193, 351] width 85 height 21
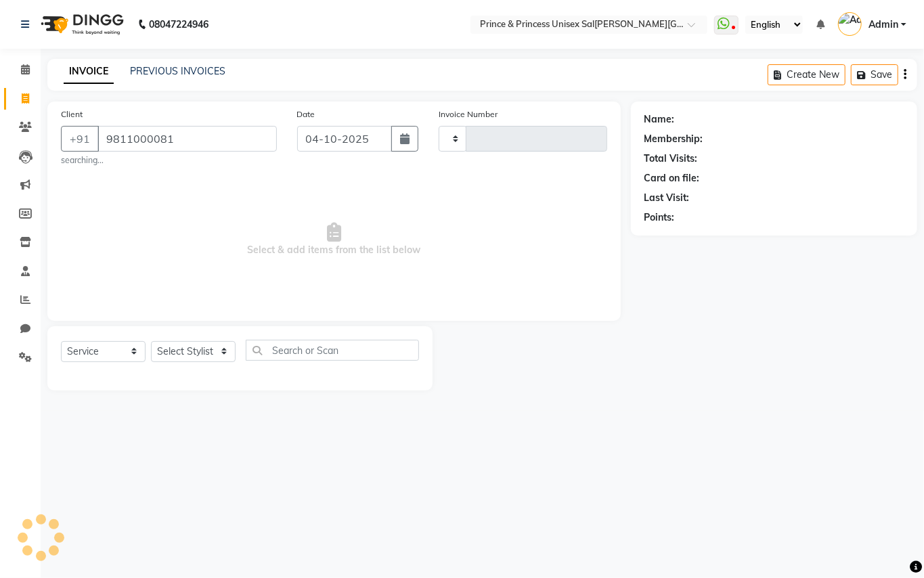
drag, startPoint x: 157, startPoint y: 236, endPoint x: 171, endPoint y: 173, distance: 63.9
click at [160, 226] on span "Select & add items from the list below" at bounding box center [334, 239] width 546 height 135
click at [188, 138] on input "9811000081" at bounding box center [186, 139] width 179 height 26
click at [173, 351] on select "Select Stylist" at bounding box center [193, 351] width 85 height 21
click at [332, 454] on div "08047224946 Select Location × Prince & Princess Unisex Salon, Chittaranjan Park…" at bounding box center [462, 289] width 924 height 578
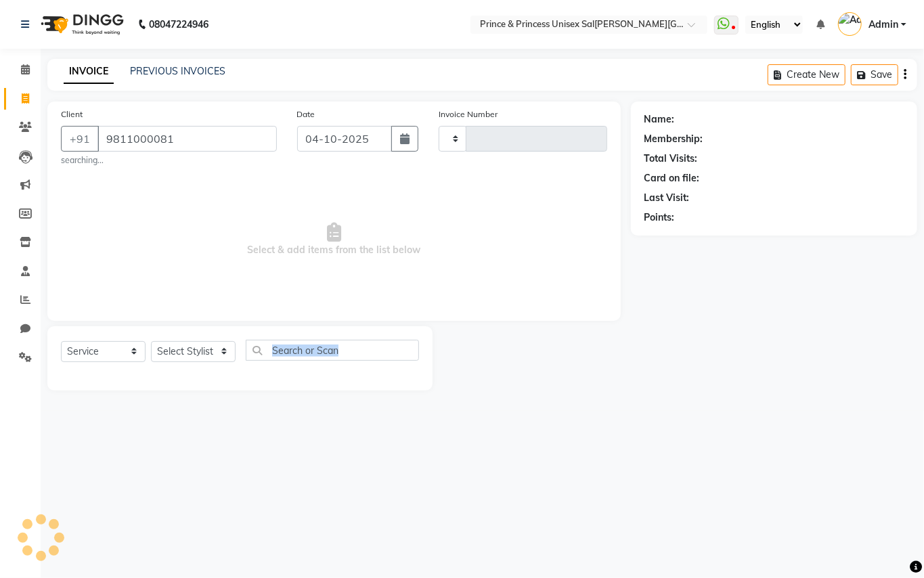
click at [333, 444] on div "08047224946 Select Location × Prince & Princess Unisex Salon, Chittaranjan Park…" at bounding box center [462, 289] width 924 height 578
click at [180, 139] on input "9811000081" at bounding box center [186, 139] width 179 height 26
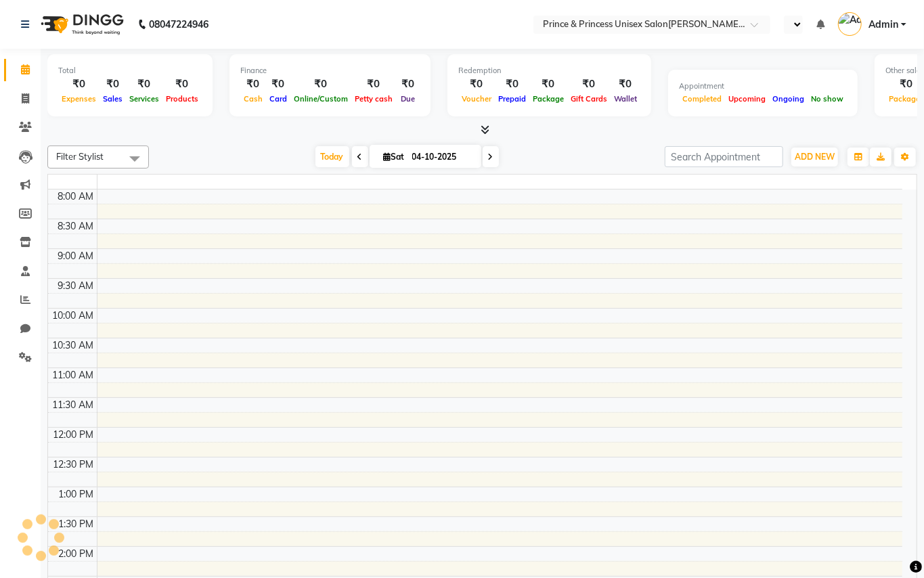
select select "en"
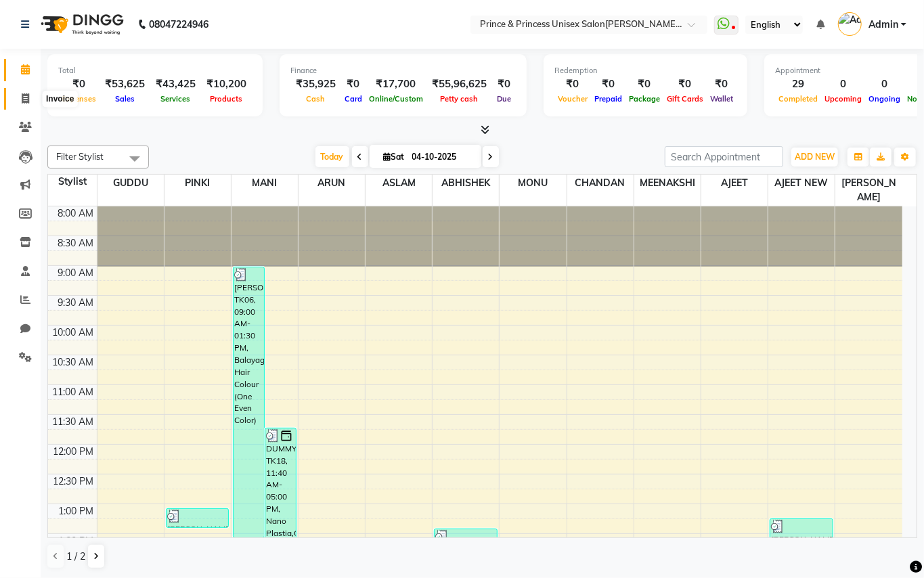
click at [24, 95] on icon at bounding box center [25, 98] width 7 height 10
select select "service"
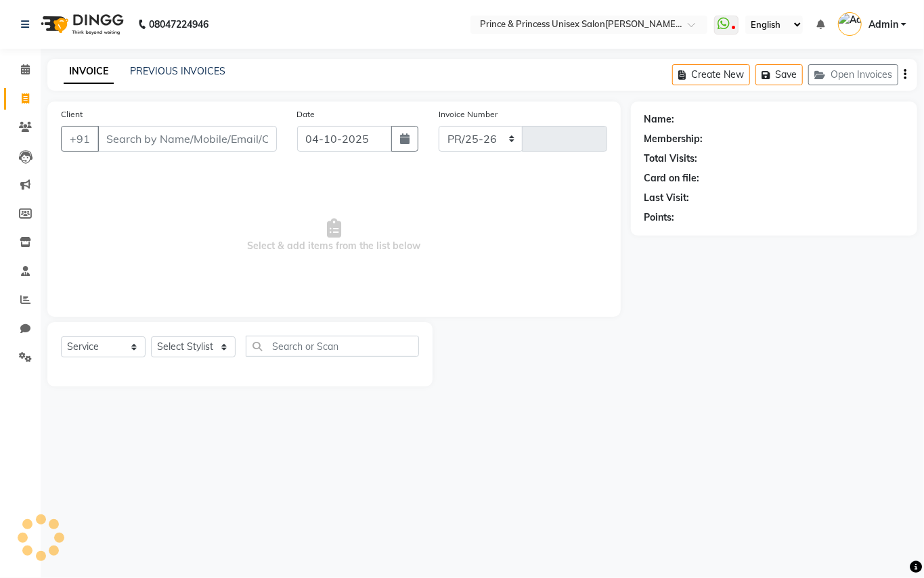
select select "3760"
type input "4454"
click at [227, 137] on input "Client" at bounding box center [186, 139] width 179 height 26
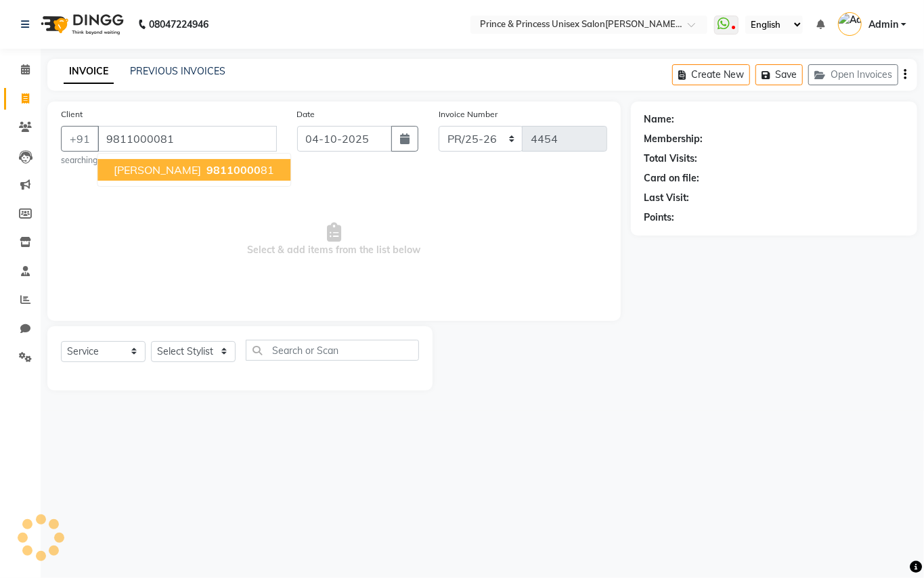
type input "9811000081"
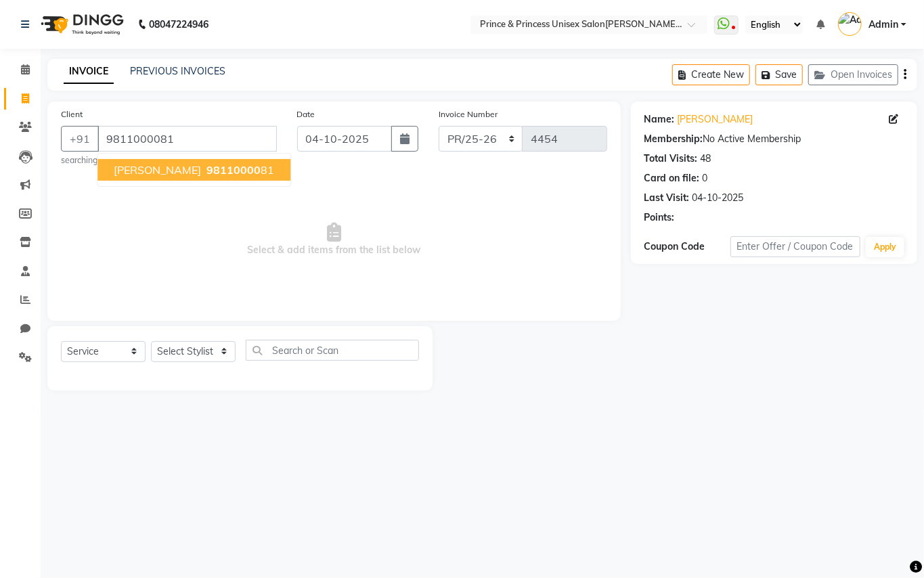
click at [143, 164] on span "[PERSON_NAME]" at bounding box center [157, 170] width 87 height 14
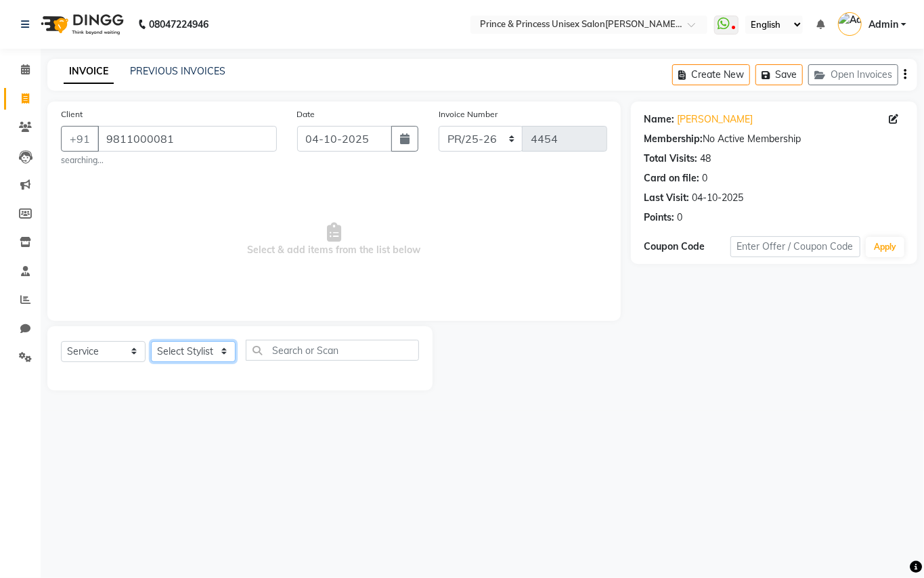
click at [180, 356] on select "Select Stylist ABHISHEK [PERSON_NAME] NEW [PERSON_NAME] [PERSON_NAME] [PERSON_N…" at bounding box center [193, 351] width 85 height 21
select select "87445"
drag, startPoint x: 180, startPoint y: 356, endPoint x: 295, endPoint y: 344, distance: 115.7
click at [180, 356] on select "Select Stylist ABHISHEK [PERSON_NAME] NEW [PERSON_NAME] [PERSON_NAME] [PERSON_N…" at bounding box center [193, 351] width 85 height 21
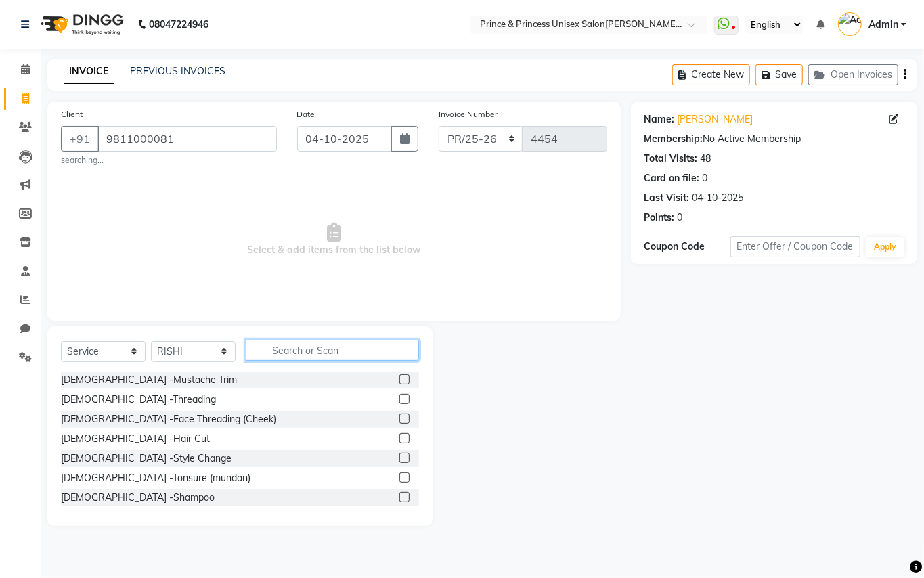
click at [295, 344] on input "text" at bounding box center [332, 350] width 173 height 21
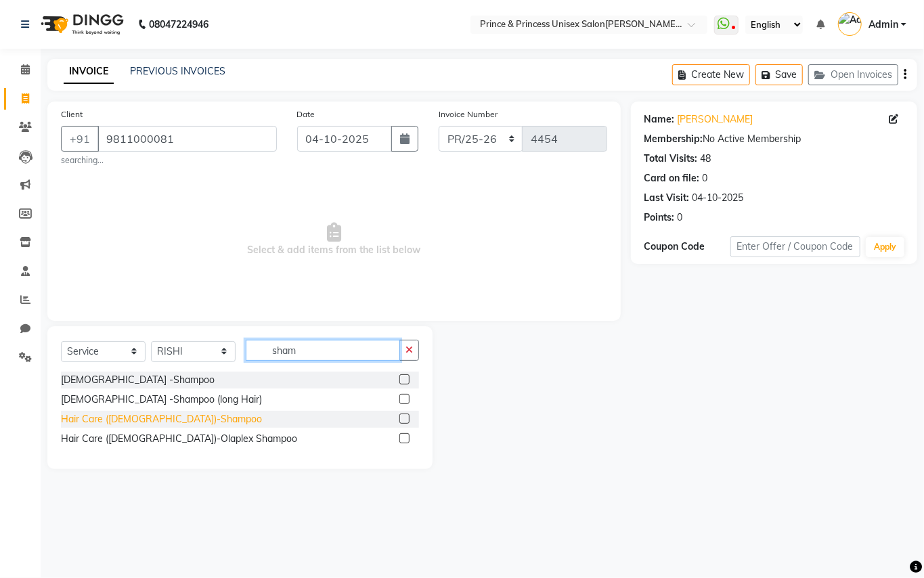
type input "sham"
click at [131, 420] on div "Hair Care ([DEMOGRAPHIC_DATA])-Shampoo" at bounding box center [161, 419] width 201 height 14
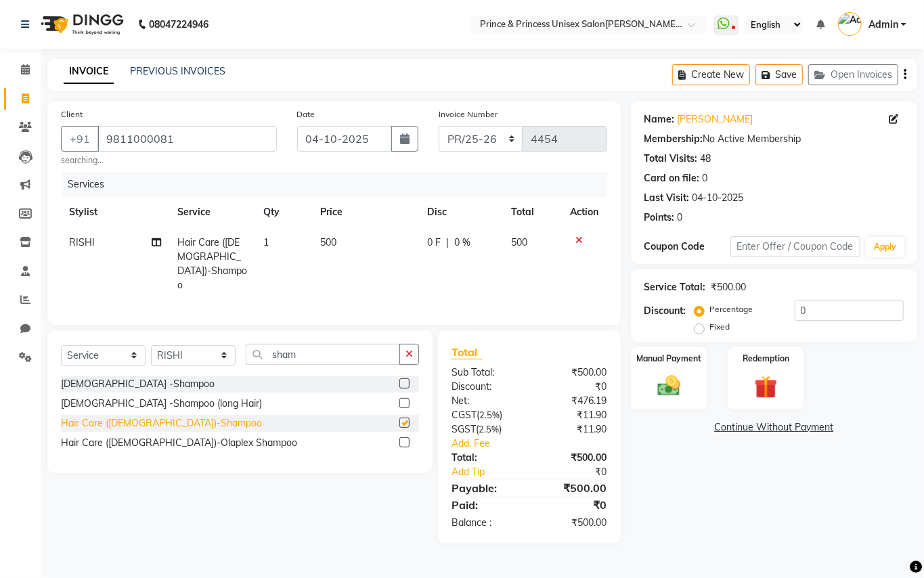
checkbox input "false"
click at [175, 355] on select "Select Stylist ABHISHEK [PERSON_NAME] NEW [PERSON_NAME] [PERSON_NAME] [PERSON_N…" at bounding box center [193, 355] width 85 height 21
select select "50724"
drag, startPoint x: 175, startPoint y: 355, endPoint x: 312, endPoint y: 353, distance: 137.4
click at [177, 353] on select "Select Stylist ABHISHEK [PERSON_NAME] NEW [PERSON_NAME] [PERSON_NAME] [PERSON_N…" at bounding box center [193, 355] width 85 height 21
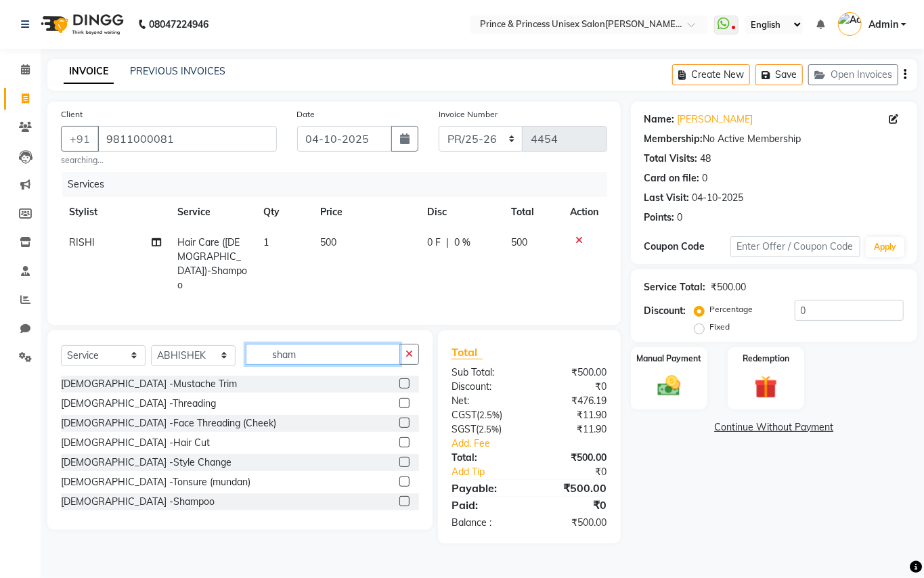
drag, startPoint x: 315, startPoint y: 353, endPoint x: 213, endPoint y: 250, distance: 146.0
click at [223, 267] on div "Client +91 9811000081 searching... Date 04-10-2025 Invoice Number PR/25-26 V/20…" at bounding box center [334, 323] width 594 height 442
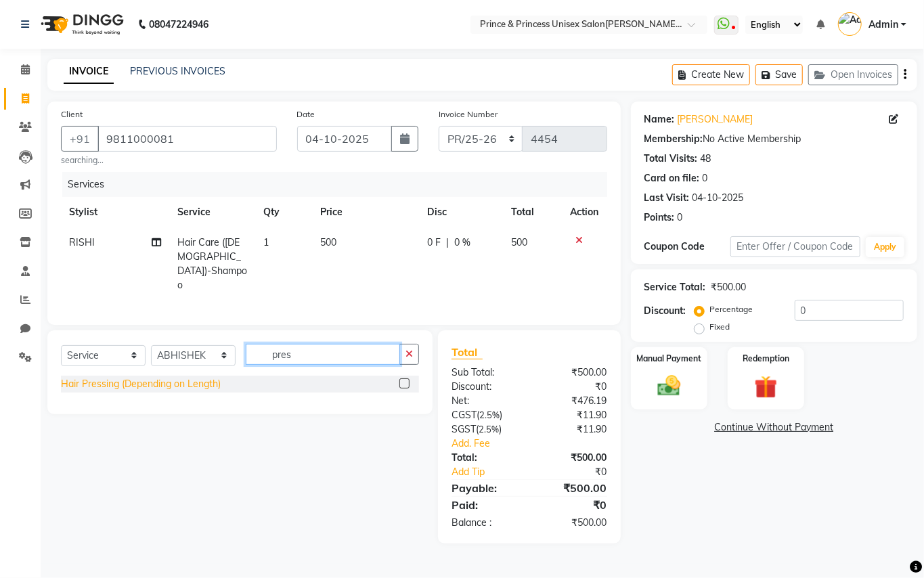
type input "pres"
click at [131, 380] on div "Hair Pressing (Depending on Length)" at bounding box center [141, 384] width 160 height 14
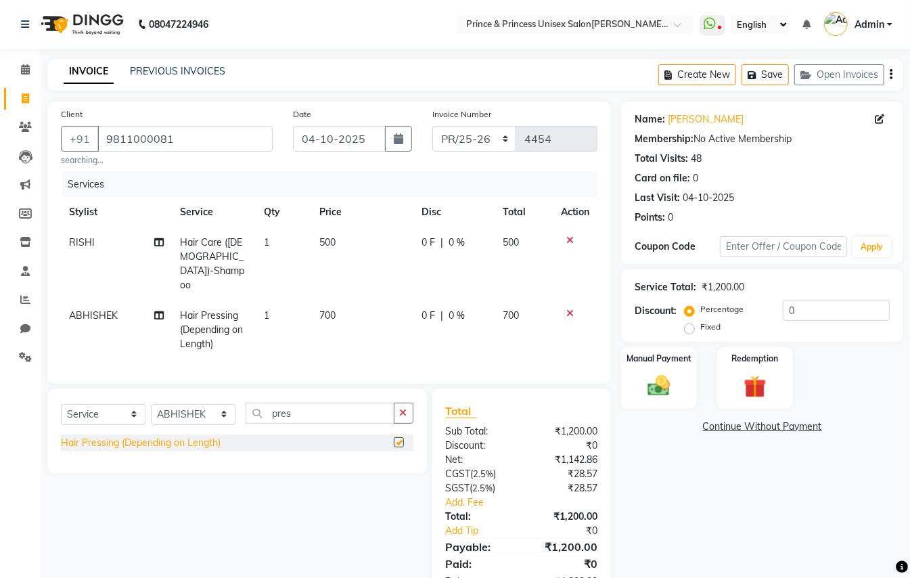
checkbox input "false"
click at [154, 404] on select "Select Stylist ABHISHEK [PERSON_NAME] NEW [PERSON_NAME] [PERSON_NAME] [PERSON_N…" at bounding box center [193, 414] width 85 height 21
select select "17871"
drag, startPoint x: 154, startPoint y: 398, endPoint x: 284, endPoint y: 414, distance: 131.0
click at [154, 404] on select "Select Stylist ABHISHEK [PERSON_NAME] NEW [PERSON_NAME] [PERSON_NAME] [PERSON_N…" at bounding box center [193, 414] width 85 height 21
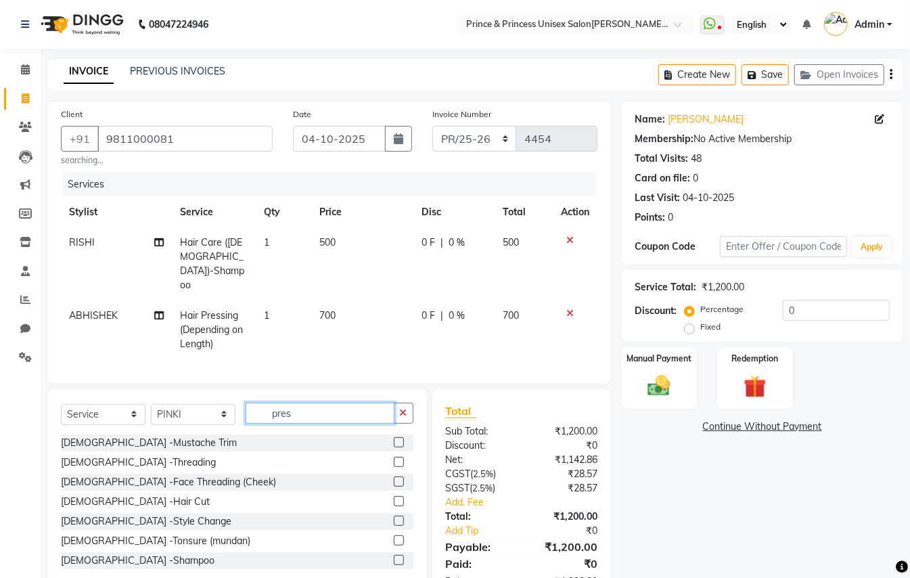
drag, startPoint x: 315, startPoint y: 399, endPoint x: 230, endPoint y: 294, distance: 135.3
click at [269, 353] on div "Client +91 9811000081 searching... Date 04-10-2025 Invoice Number PR/25-26 V/20…" at bounding box center [329, 352] width 584 height 501
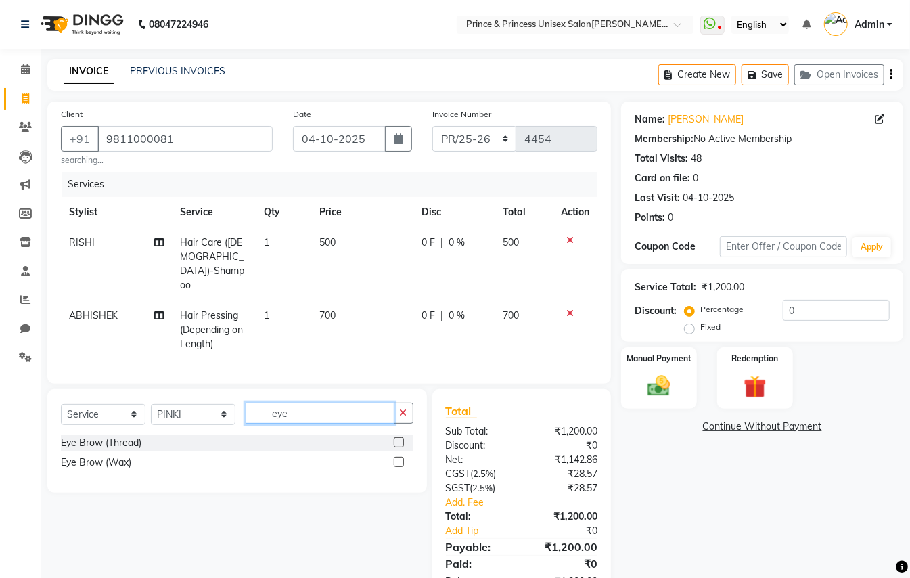
scroll to position [30, 0]
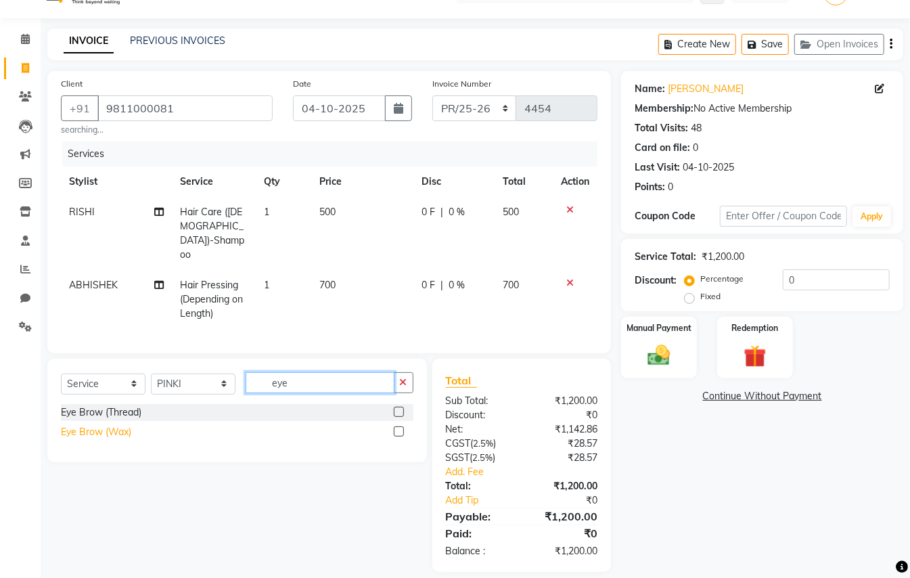
type input "eye"
click at [83, 425] on div "Eye Brow (Wax)" at bounding box center [96, 432] width 70 height 14
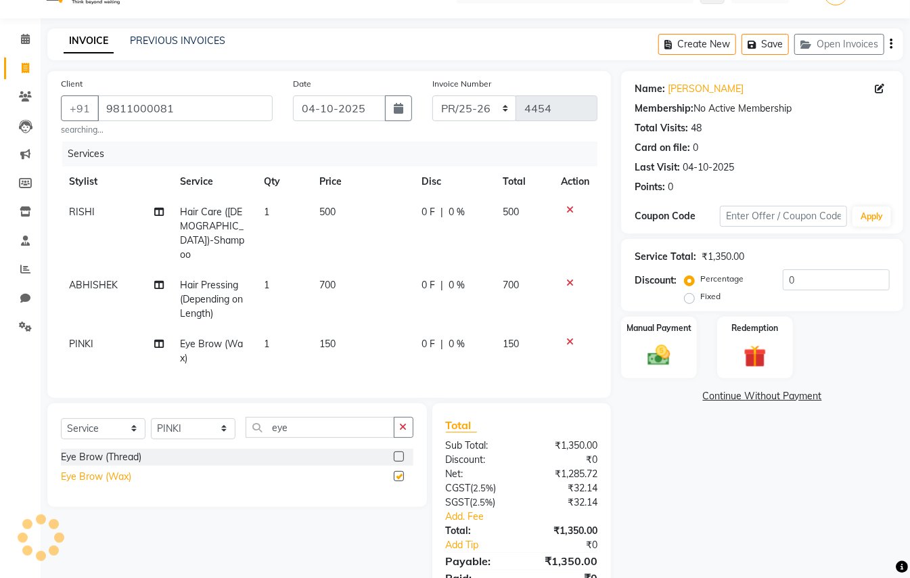
checkbox input "false"
click at [117, 450] on div "Eye Brow (Thread)" at bounding box center [101, 457] width 81 height 14
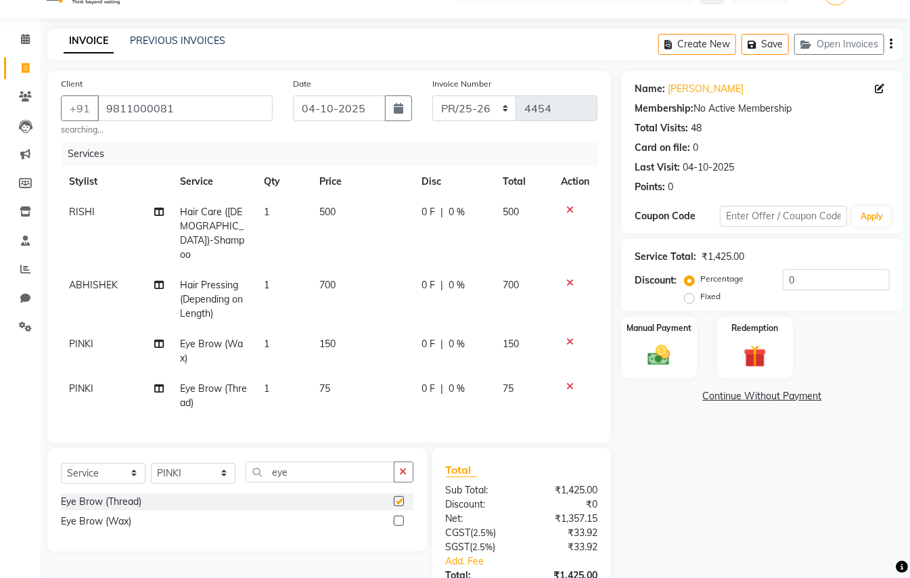
checkbox input "false"
click at [569, 337] on icon at bounding box center [570, 341] width 7 height 9
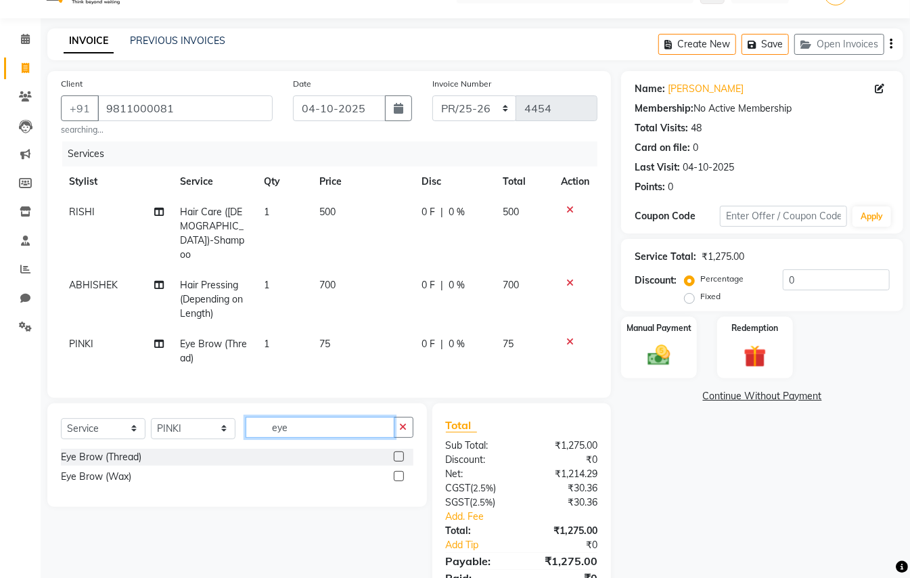
drag, startPoint x: 293, startPoint y: 417, endPoint x: 252, endPoint y: 369, distance: 62.9
click at [223, 417] on div "Select Service Product Membership Package Voucher Prepaid Gift Card Select Styl…" at bounding box center [237, 433] width 353 height 32
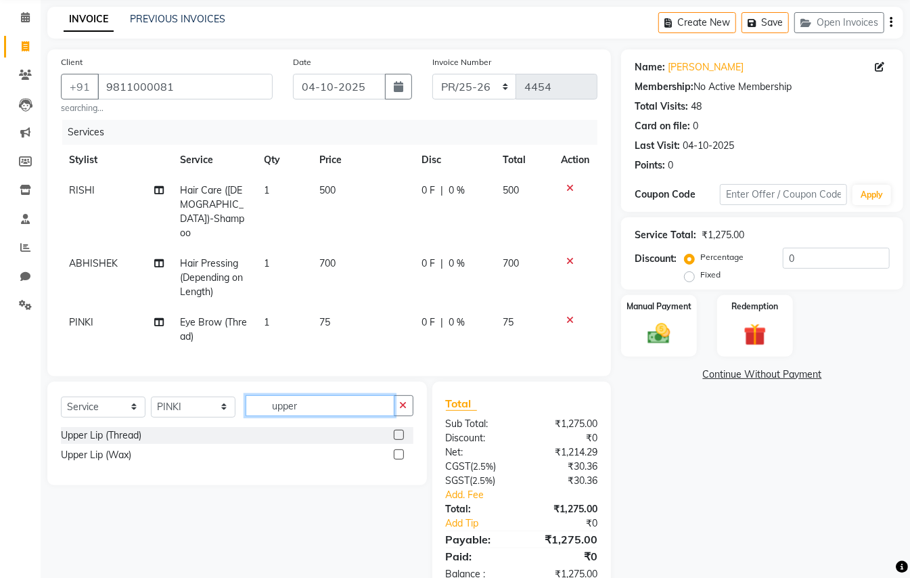
scroll to position [74, 0]
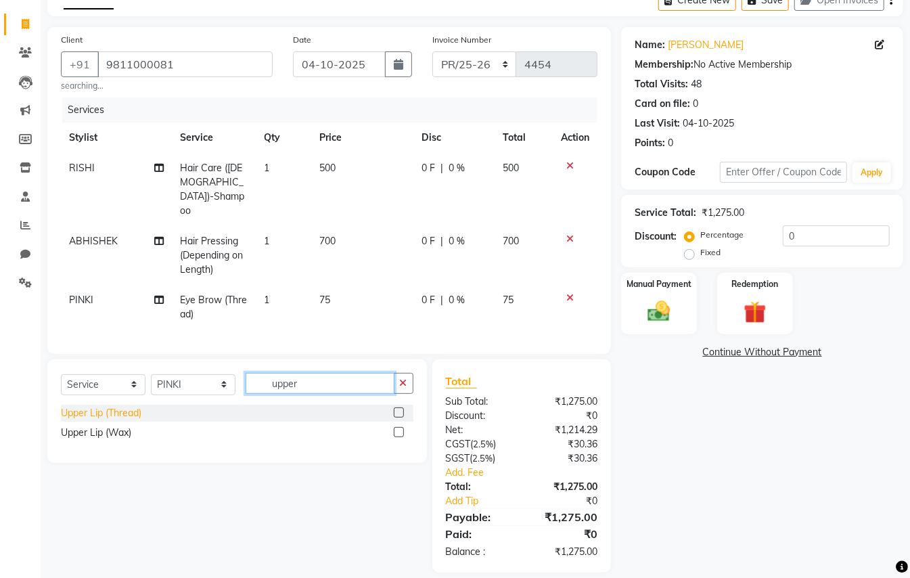
type input "upper"
click at [130, 406] on div "Upper Lip (Thread)" at bounding box center [101, 413] width 81 height 14
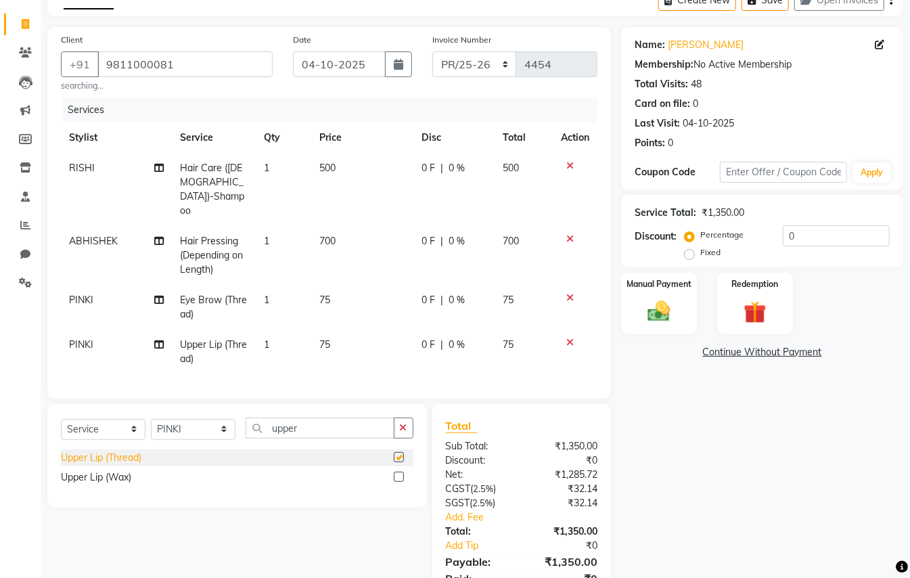
checkbox input "false"
click at [659, 307] on img at bounding box center [659, 311] width 38 height 27
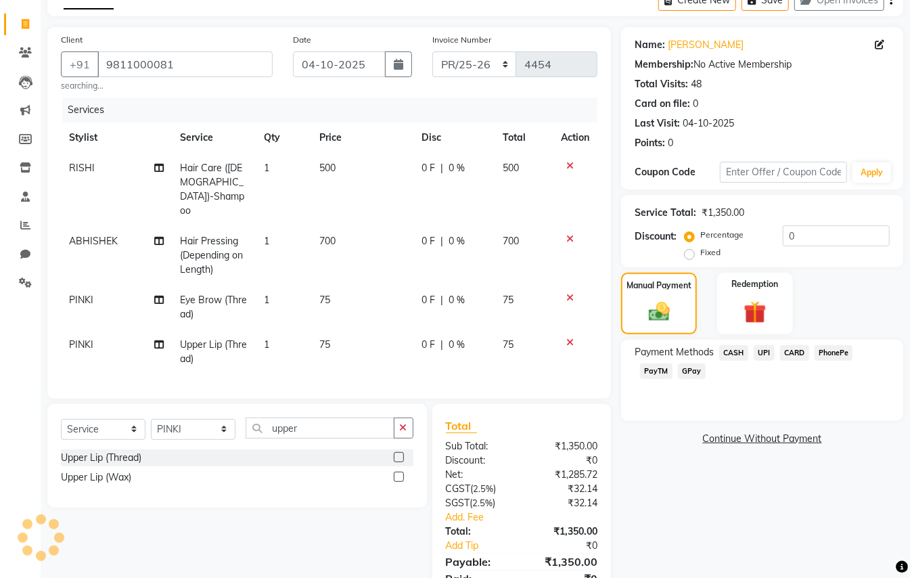
click at [796, 349] on span "CARD" at bounding box center [794, 353] width 29 height 16
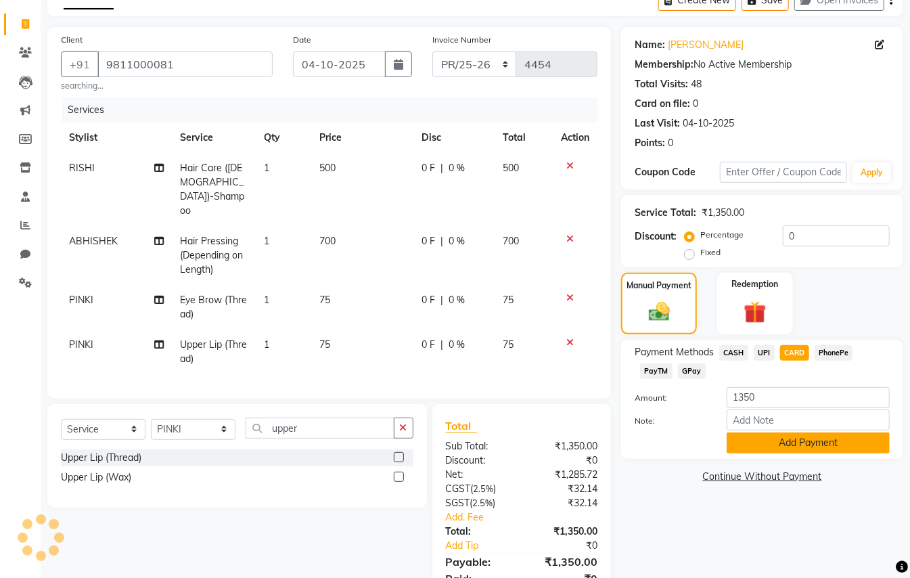
click at [764, 445] on button "Add Payment" at bounding box center [808, 443] width 163 height 21
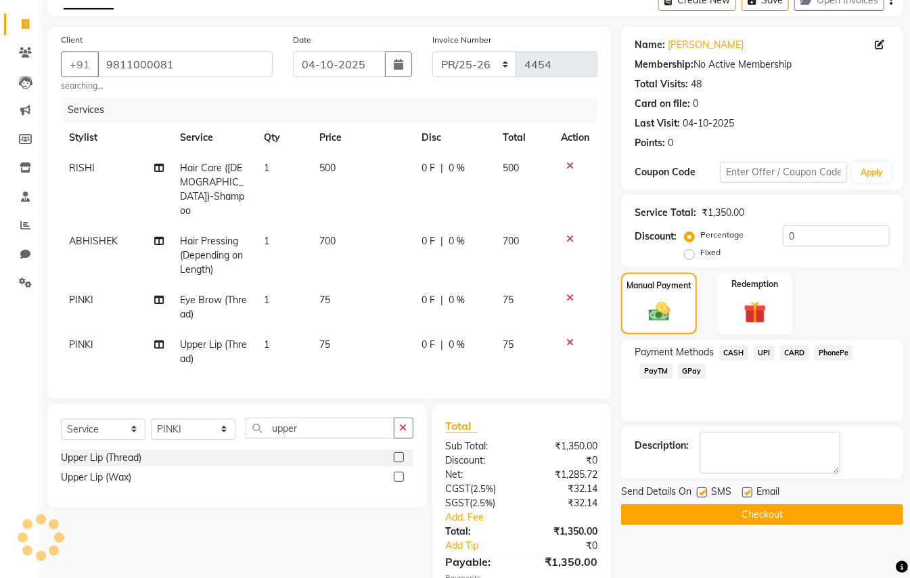
scroll to position [148, 0]
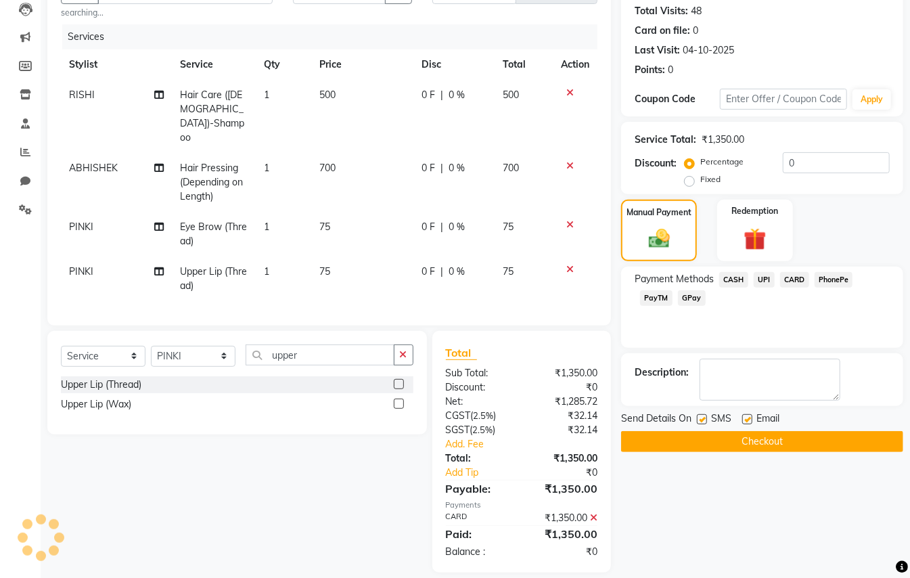
click at [816, 439] on button "Checkout" at bounding box center [762, 441] width 282 height 21
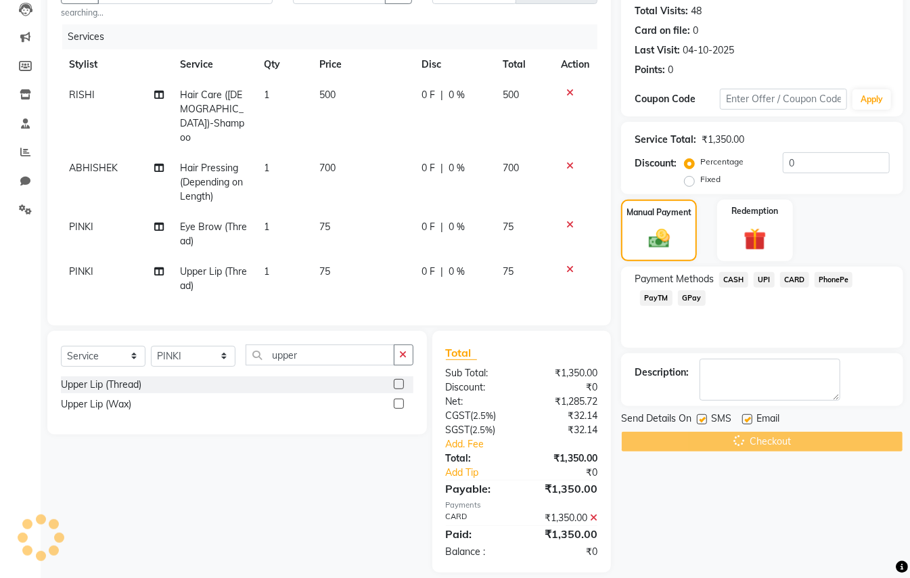
click at [796, 439] on div "Checkout" at bounding box center [762, 441] width 282 height 21
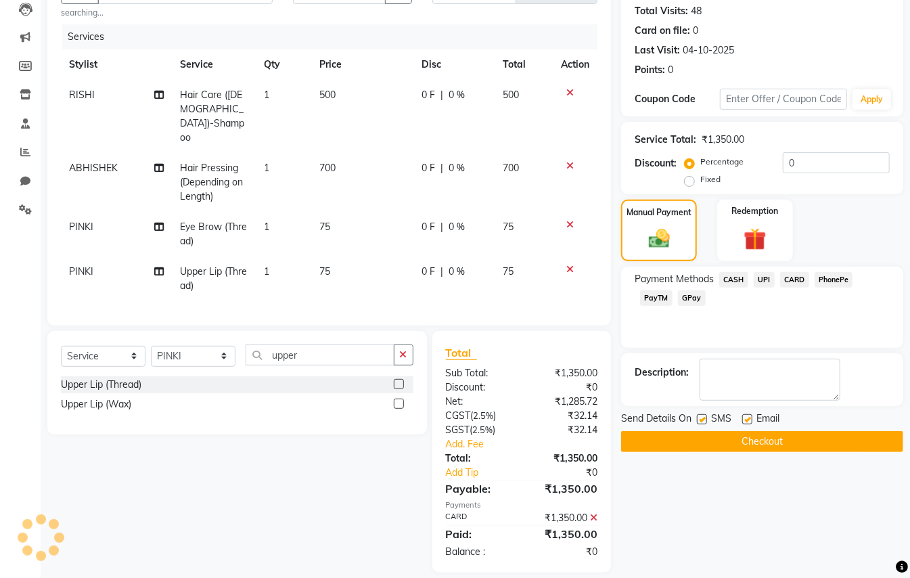
click at [726, 437] on button "Checkout" at bounding box center [762, 441] width 282 height 21
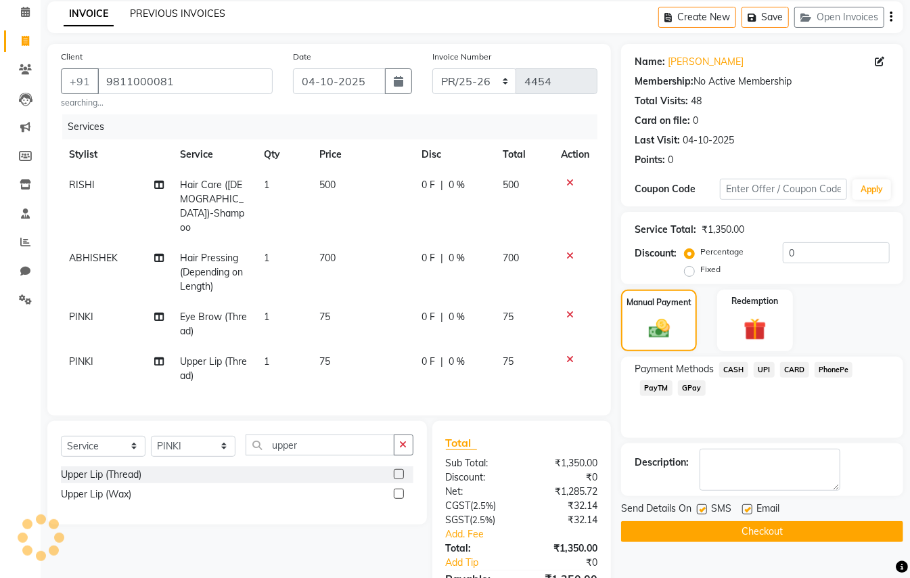
click at [207, 12] on link "PREVIOUS INVOICES" at bounding box center [177, 13] width 95 height 12
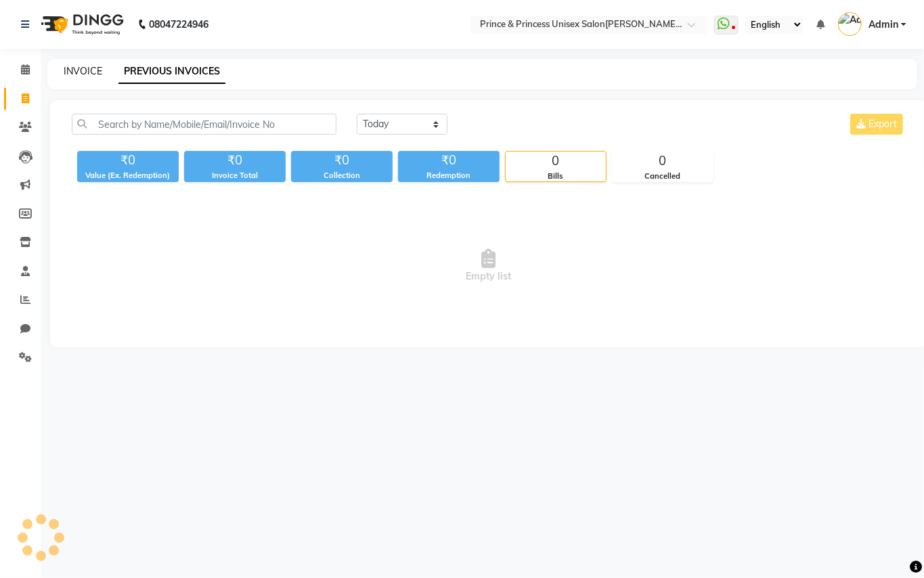
click at [79, 71] on link "INVOICE" at bounding box center [83, 71] width 39 height 12
select select "service"
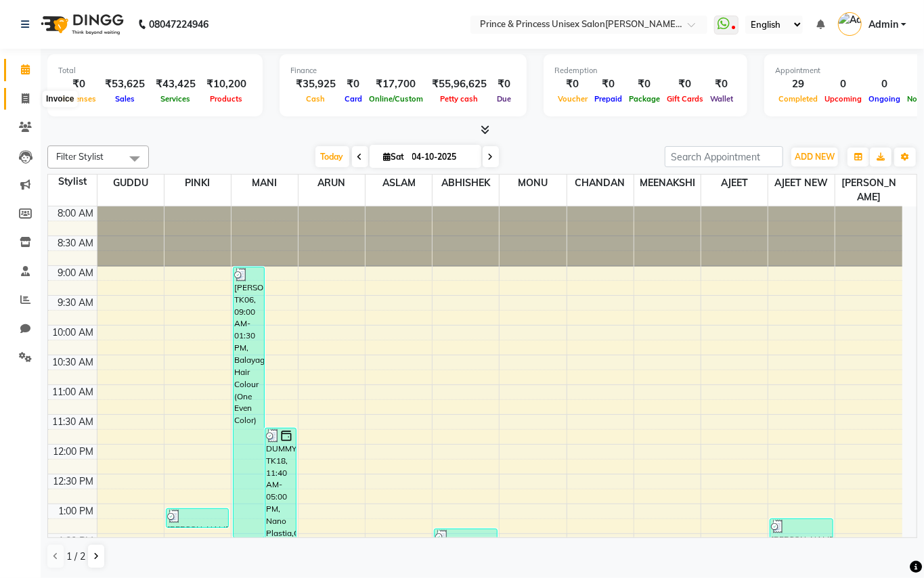
click at [27, 101] on icon at bounding box center [25, 98] width 7 height 10
select select "service"
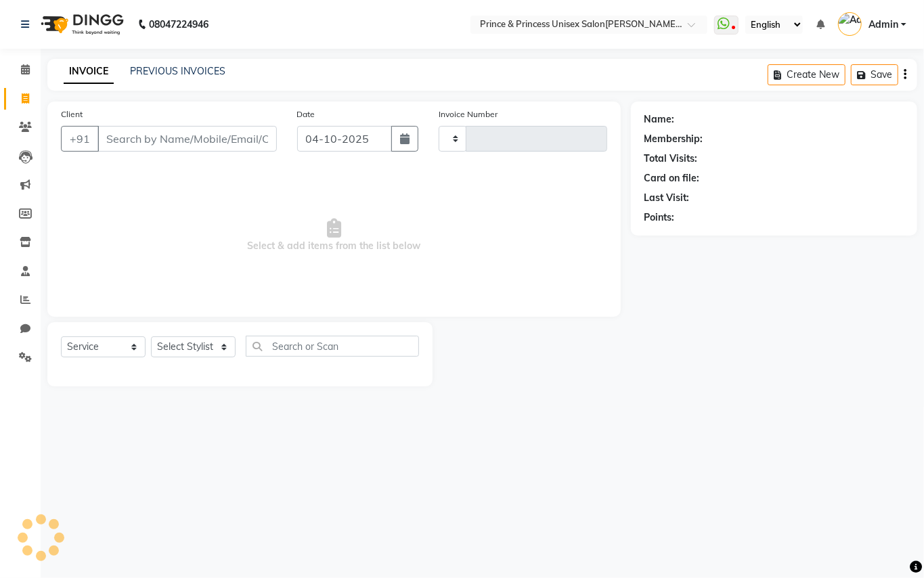
type input "4454"
select select "3760"
click at [198, 143] on input "Client" at bounding box center [186, 139] width 179 height 26
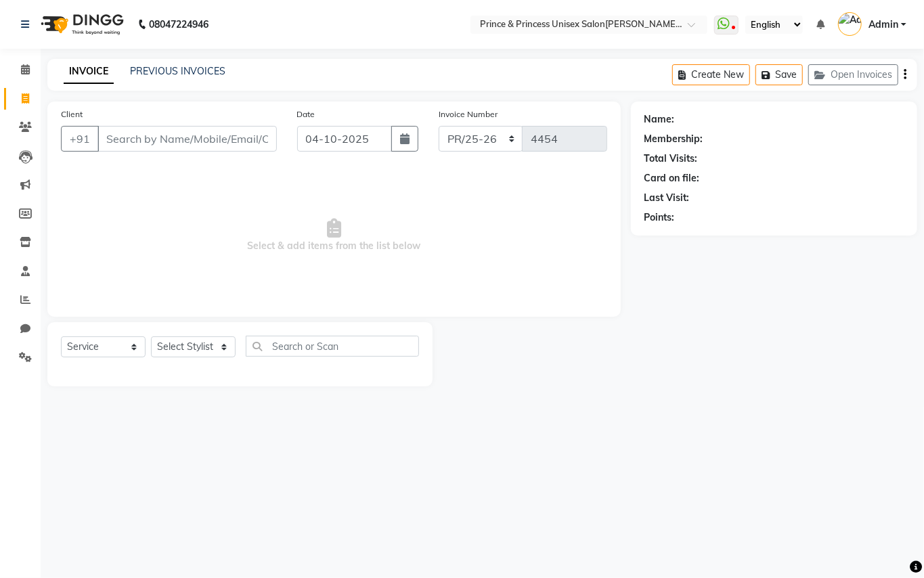
click at [191, 126] on input "Client" at bounding box center [186, 139] width 179 height 26
type input "98"
click at [194, 76] on link "PREVIOUS INVOICES" at bounding box center [177, 71] width 95 height 12
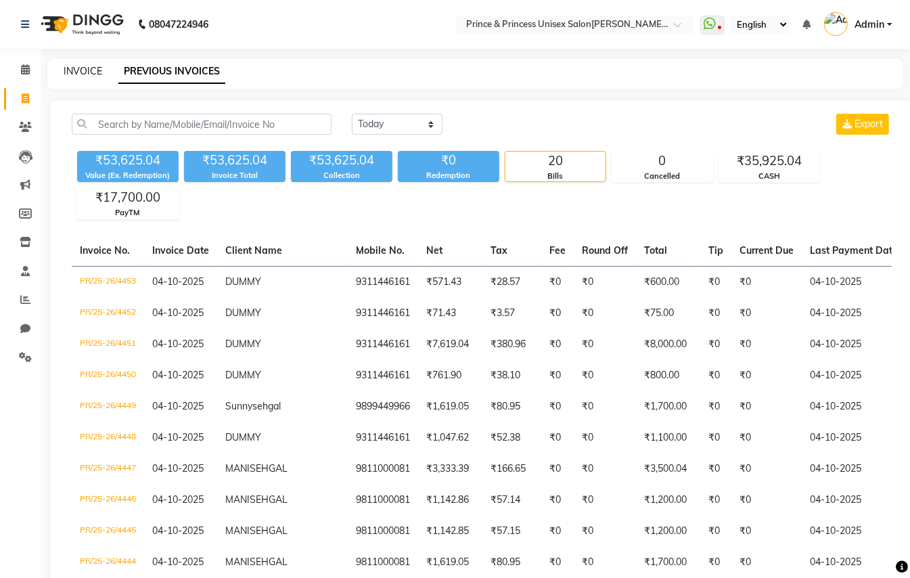
click at [80, 73] on link "INVOICE" at bounding box center [83, 71] width 39 height 12
select select "service"
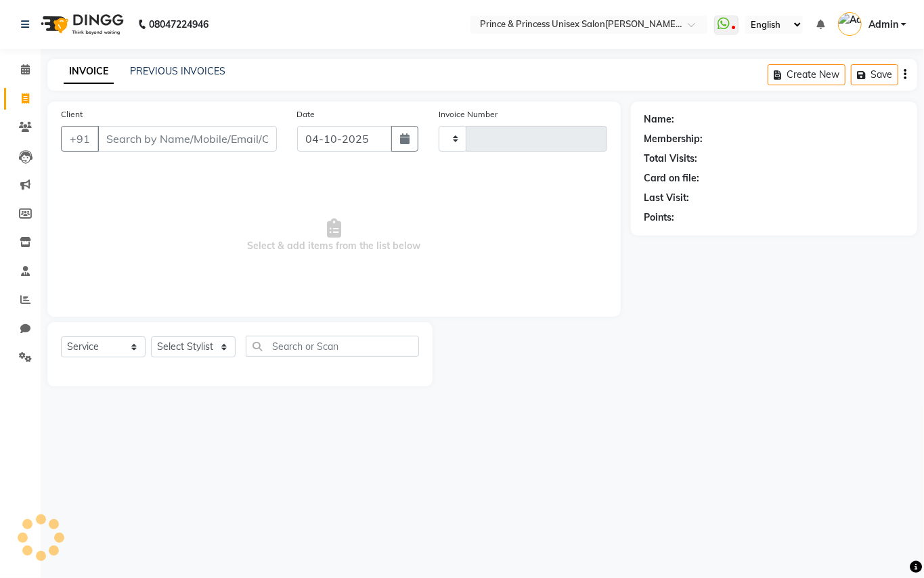
click at [173, 136] on input "Client" at bounding box center [186, 139] width 179 height 26
click at [172, 139] on input "Client" at bounding box center [186, 139] width 179 height 26
type input "4454"
select select "3760"
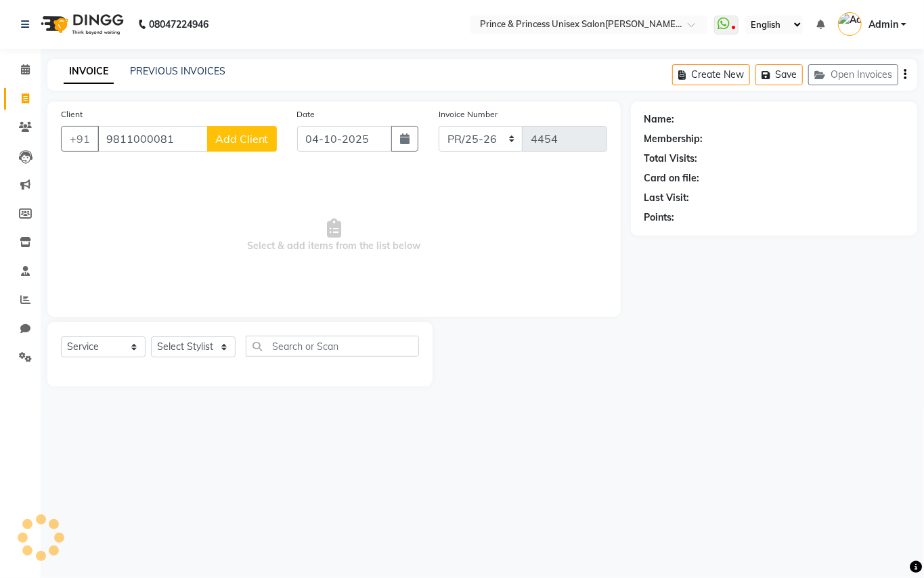
type input "9811000081"
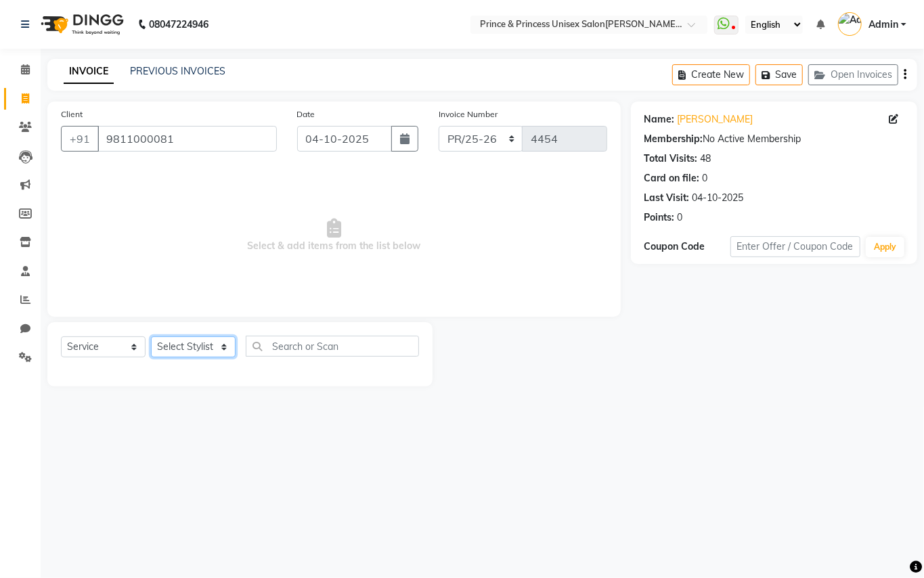
click at [182, 347] on select "Select Stylist ABHISHEK [PERSON_NAME] NEW [PERSON_NAME] [PERSON_NAME] [PERSON_N…" at bounding box center [193, 346] width 85 height 21
select select "37313"
drag, startPoint x: 182, startPoint y: 347, endPoint x: 332, endPoint y: 331, distance: 150.4
click at [182, 347] on select "Select Stylist ABHISHEK [PERSON_NAME] NEW [PERSON_NAME] [PERSON_NAME] [PERSON_N…" at bounding box center [193, 346] width 85 height 21
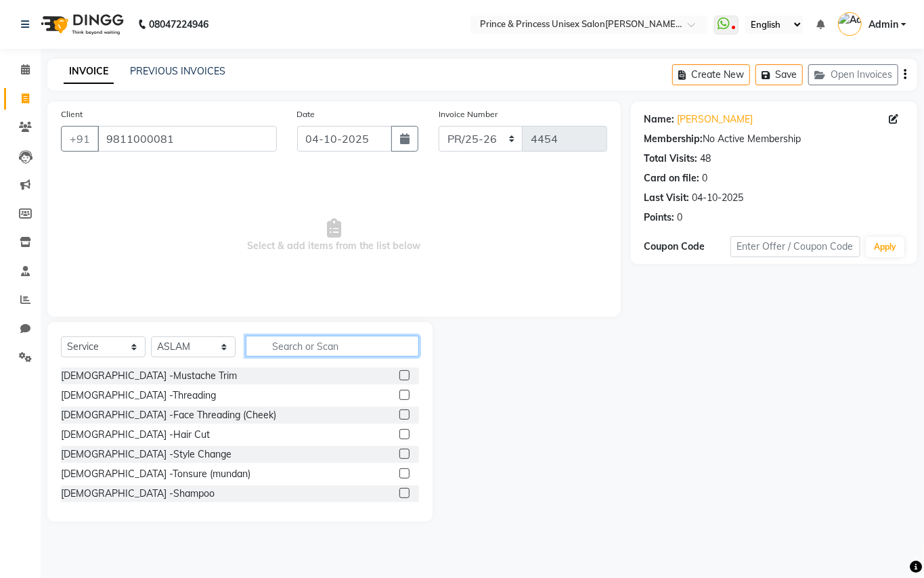
click at [336, 336] on input "text" at bounding box center [332, 346] width 173 height 21
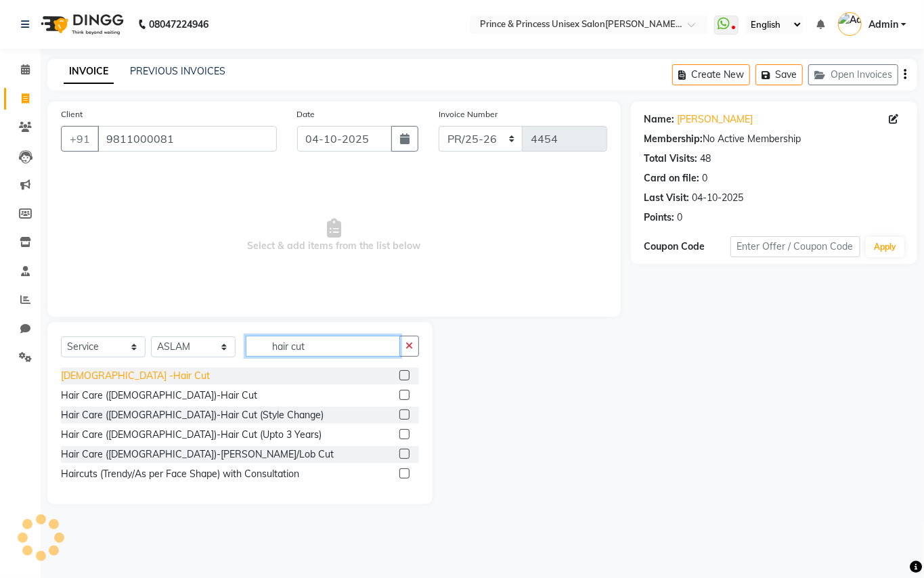
type input "hair cut"
click at [97, 375] on div "[DEMOGRAPHIC_DATA] -Hair Cut" at bounding box center [135, 376] width 149 height 14
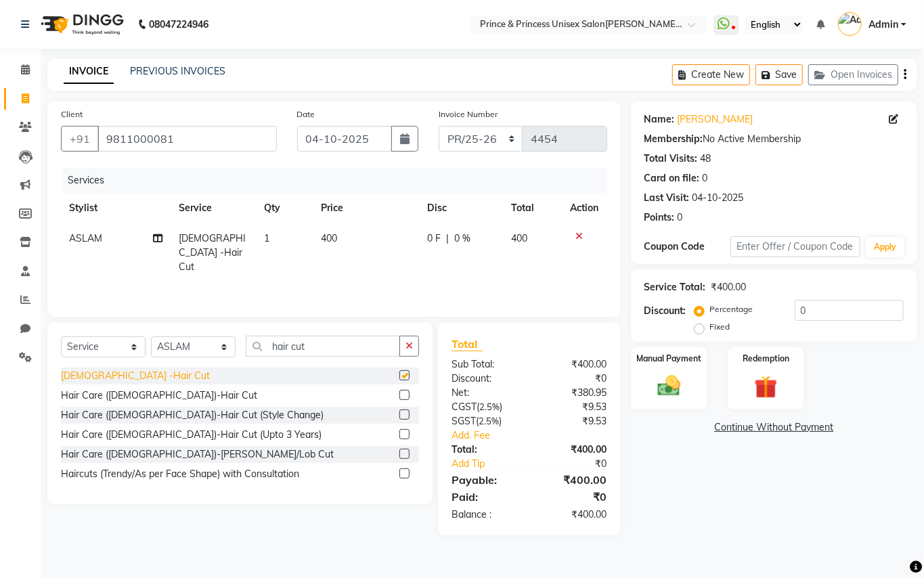
checkbox input "false"
click at [671, 380] on img at bounding box center [669, 386] width 39 height 28
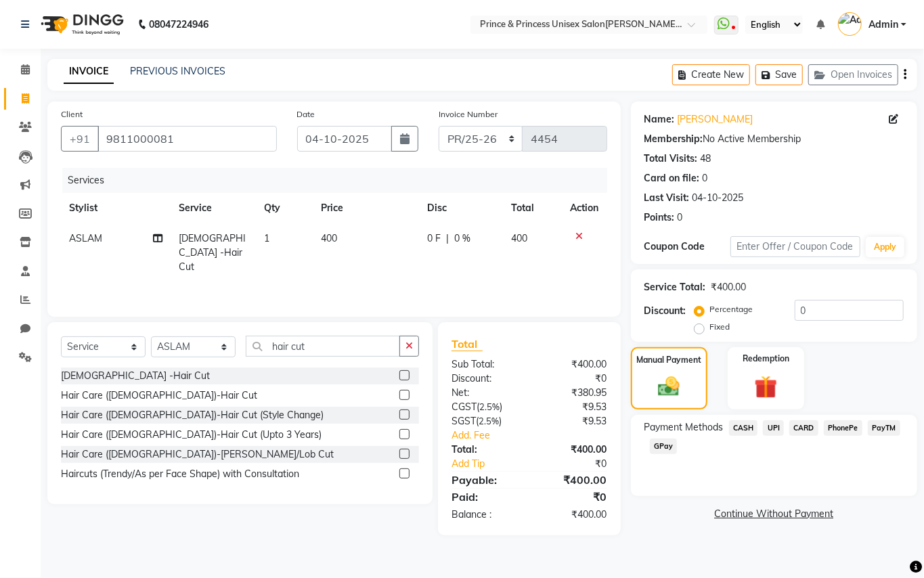
click at [745, 428] on span "CASH" at bounding box center [743, 428] width 29 height 16
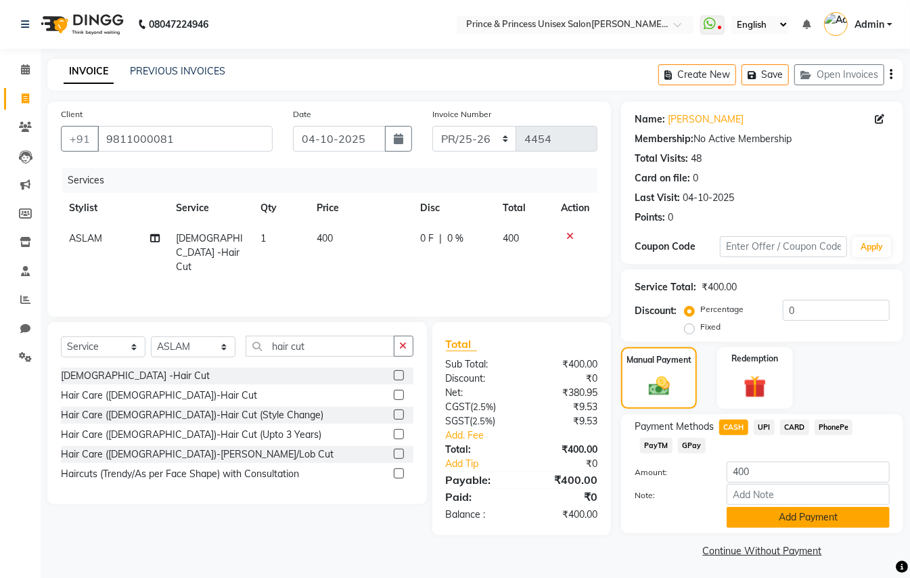
click at [775, 508] on button "Add Payment" at bounding box center [808, 517] width 163 height 21
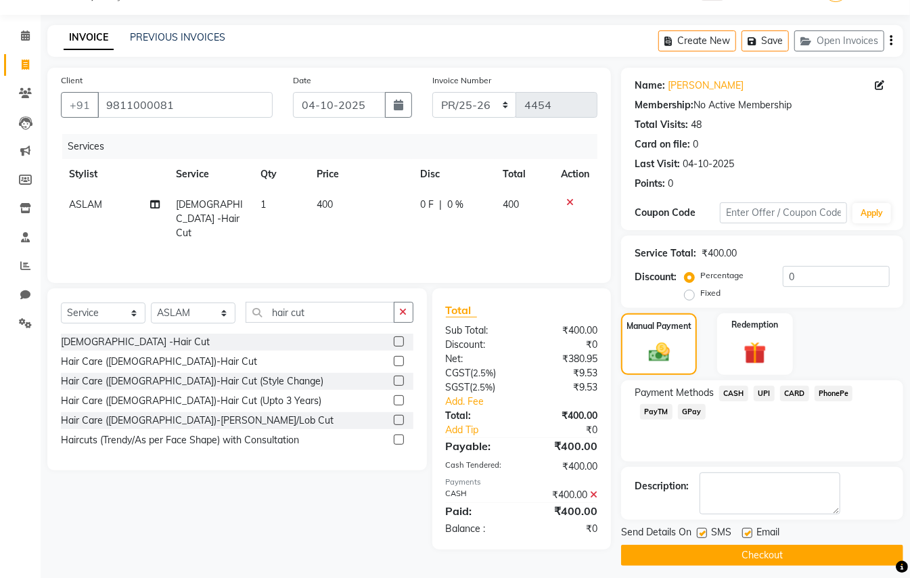
scroll to position [42, 0]
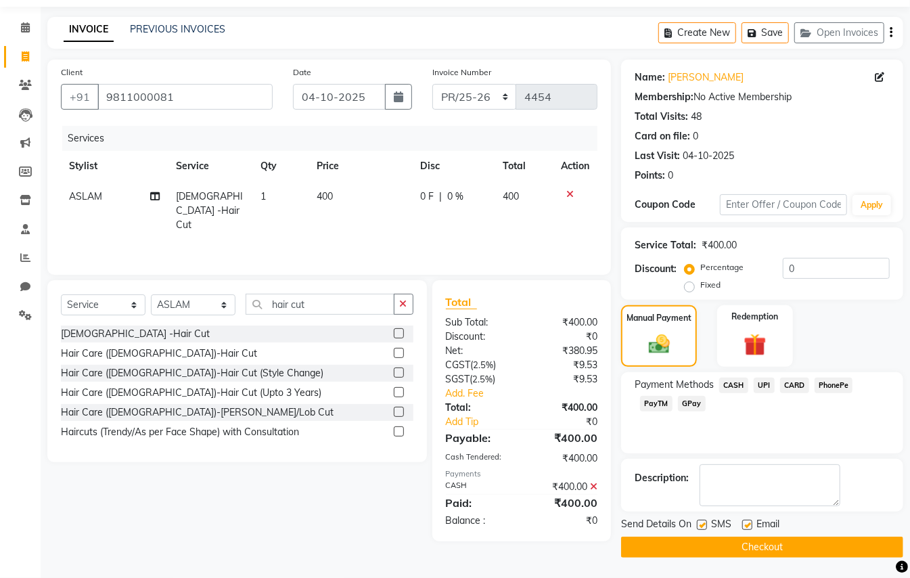
click at [818, 548] on button "Checkout" at bounding box center [762, 547] width 282 height 21
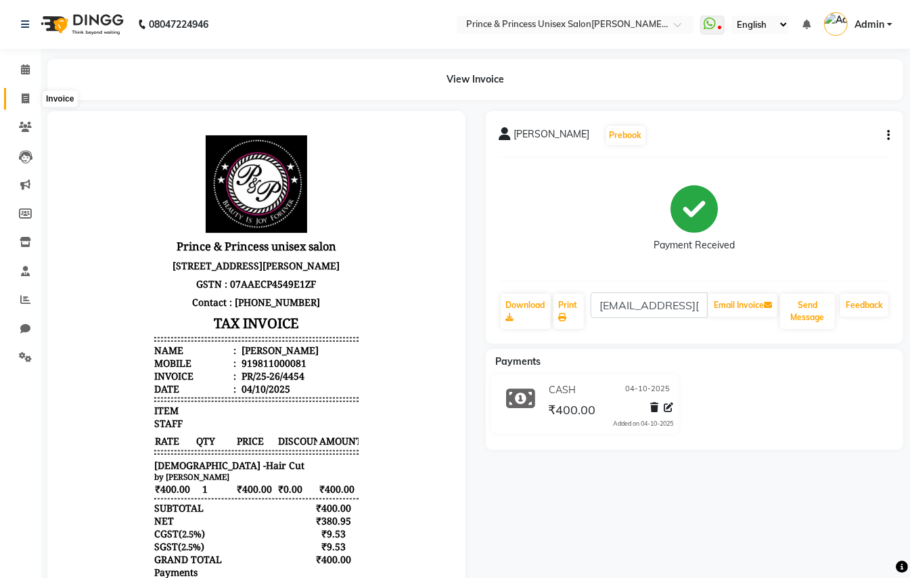
click at [20, 99] on span at bounding box center [26, 99] width 24 height 16
select select "service"
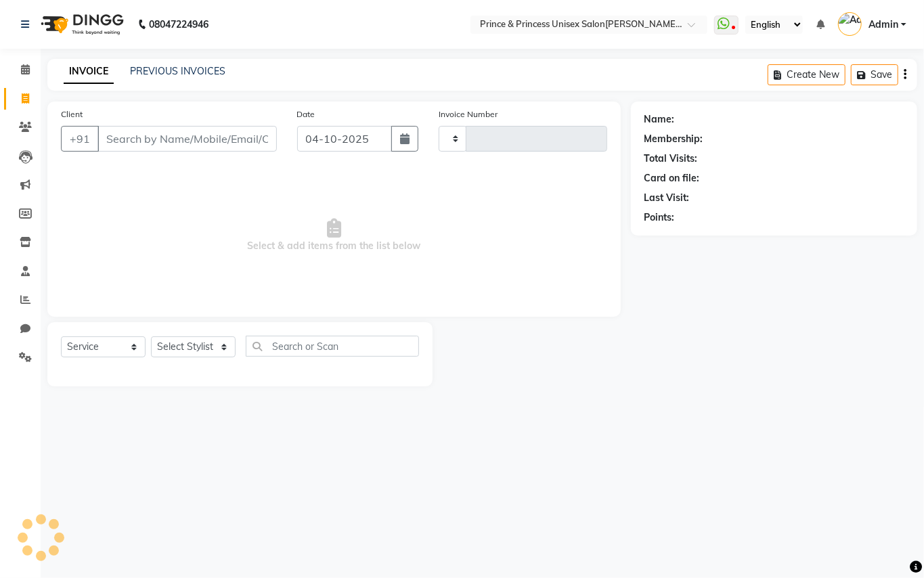
type input "4455"
select select "3760"
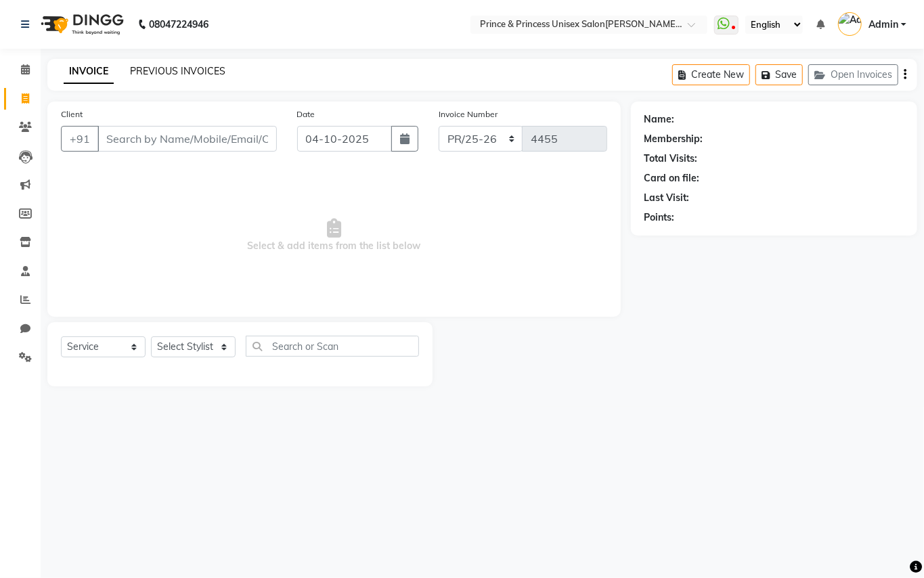
click at [192, 69] on link "PREVIOUS INVOICES" at bounding box center [177, 71] width 95 height 12
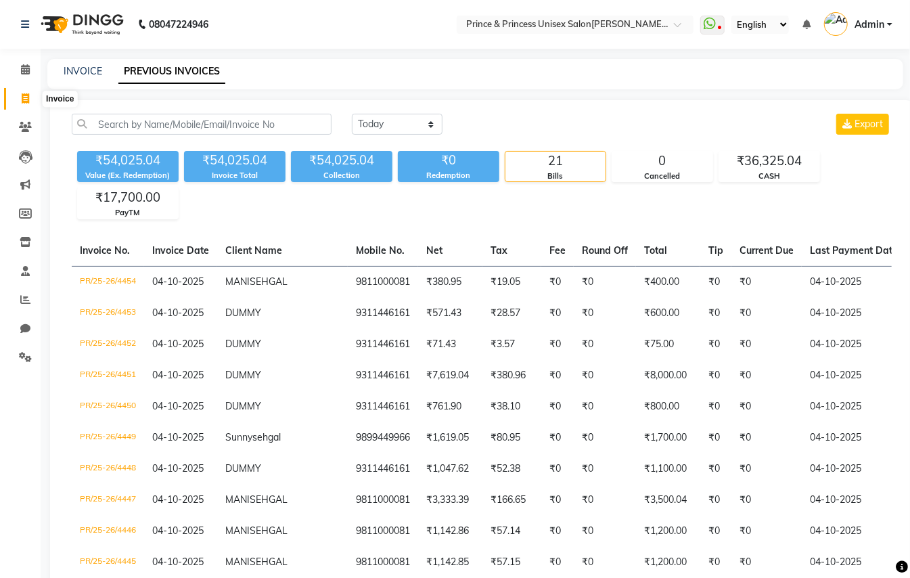
click at [28, 93] on icon at bounding box center [25, 98] width 7 height 10
select select "service"
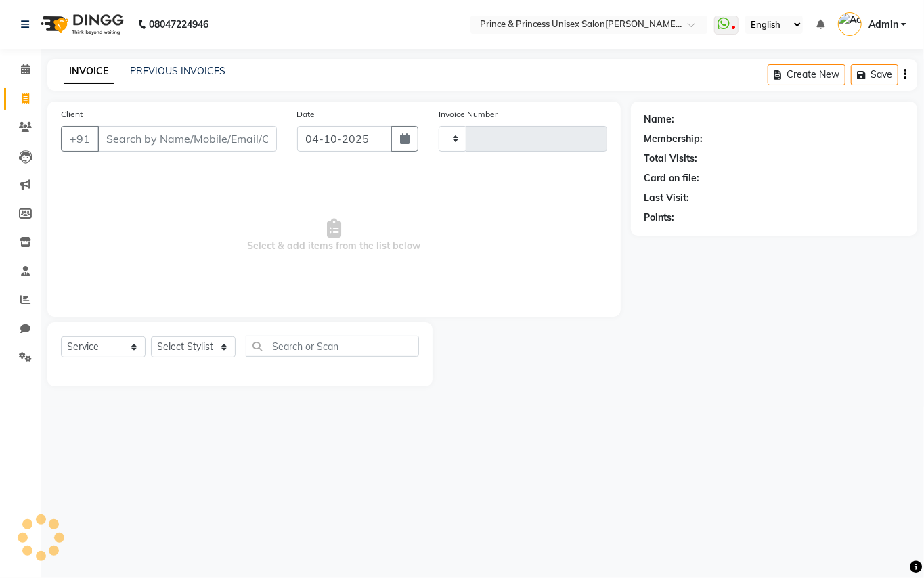
click at [241, 145] on input "Client" at bounding box center [186, 139] width 179 height 26
click at [245, 134] on input "Client" at bounding box center [186, 139] width 179 height 26
type input "4455"
select select "3760"
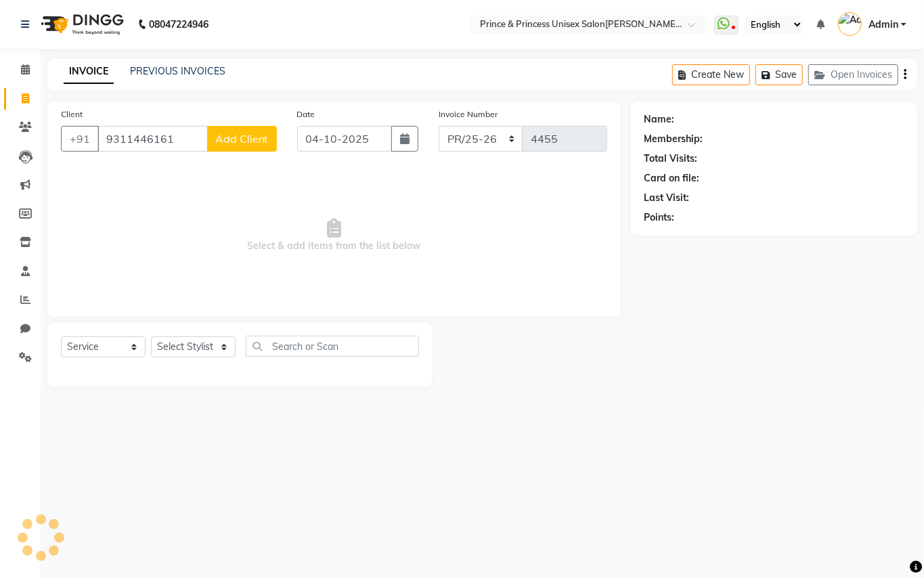
type input "9311446161"
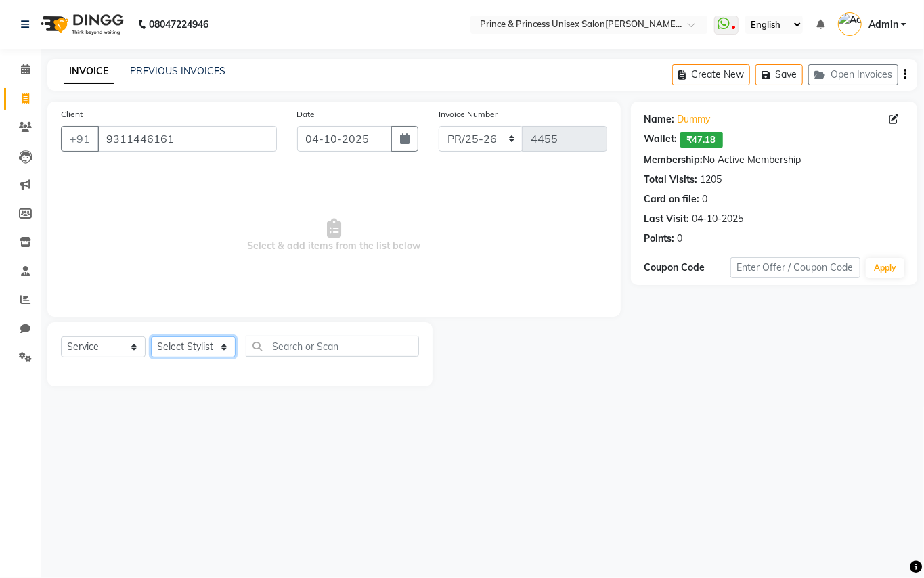
click at [185, 345] on select "Select Stylist ABHISHEK [PERSON_NAME] NEW [PERSON_NAME] [PERSON_NAME] [PERSON_N…" at bounding box center [193, 346] width 85 height 21
select select "17871"
drag, startPoint x: 185, startPoint y: 345, endPoint x: 264, endPoint y: 337, distance: 78.9
click at [185, 345] on select "Select Stylist ABHISHEK [PERSON_NAME] NEW [PERSON_NAME] [PERSON_NAME] [PERSON_N…" at bounding box center [193, 346] width 85 height 21
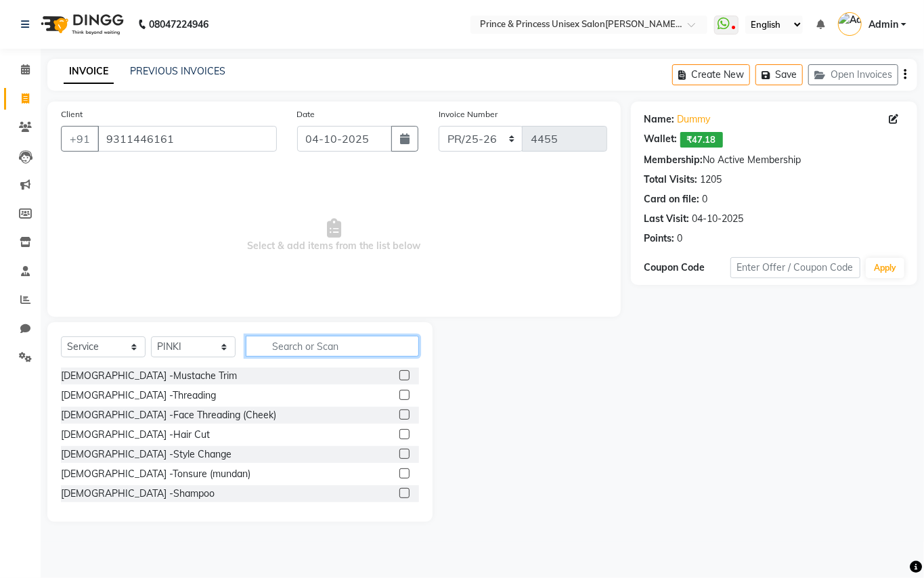
click at [298, 352] on input "text" at bounding box center [332, 346] width 173 height 21
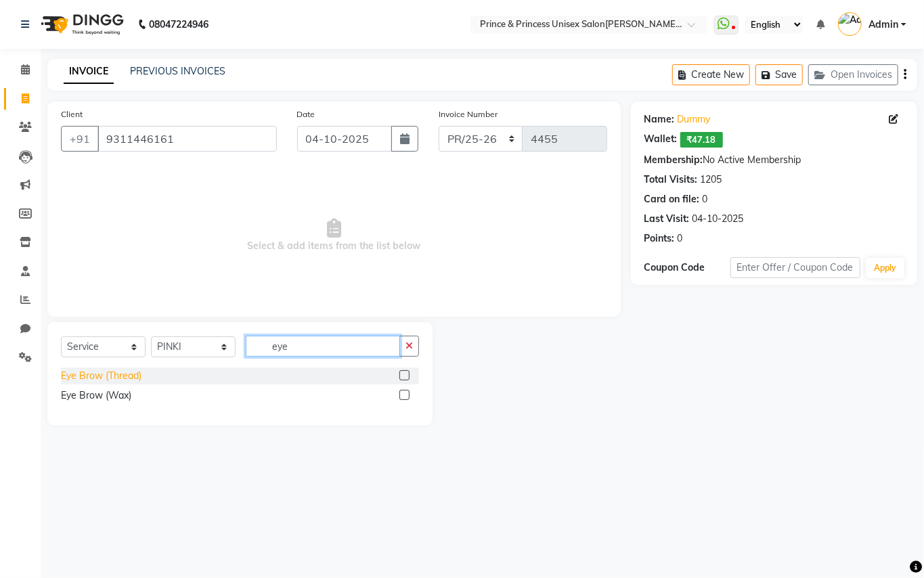
type input "eye"
click at [106, 376] on div "Eye Brow (Thread)" at bounding box center [101, 376] width 81 height 14
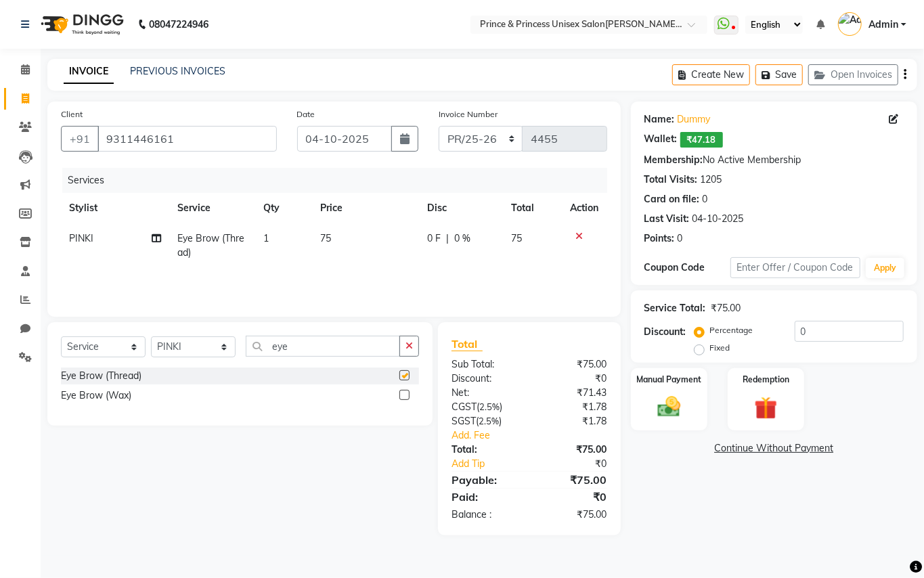
checkbox input "false"
drag, startPoint x: 307, startPoint y: 352, endPoint x: 184, endPoint y: 253, distance: 157.9
click at [225, 328] on div "Select Service Product Membership Package Voucher Prepaid Gift Card Select Styl…" at bounding box center [239, 374] width 385 height 104
type input "upper"
click at [131, 376] on div "Upper Lip (Thread)" at bounding box center [101, 376] width 81 height 14
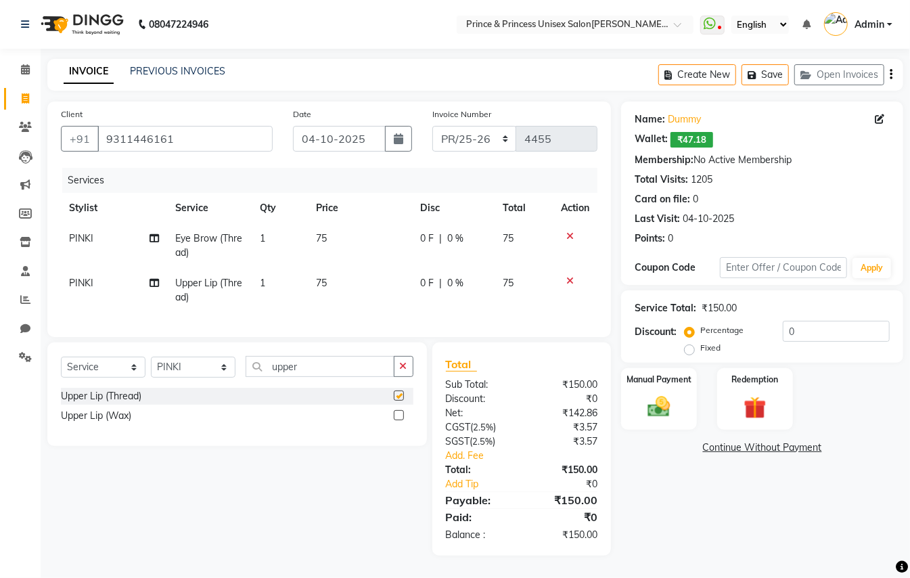
checkbox input "false"
click at [179, 378] on select "Select Stylist ABHISHEK [PERSON_NAME] NEW [PERSON_NAME] [PERSON_NAME] [PERSON_N…" at bounding box center [193, 367] width 85 height 21
select select "87445"
drag, startPoint x: 179, startPoint y: 380, endPoint x: 301, endPoint y: 380, distance: 122.5
click at [181, 378] on select "Select Stylist ABHISHEK [PERSON_NAME] NEW [PERSON_NAME] [PERSON_NAME] [PERSON_N…" at bounding box center [193, 367] width 85 height 21
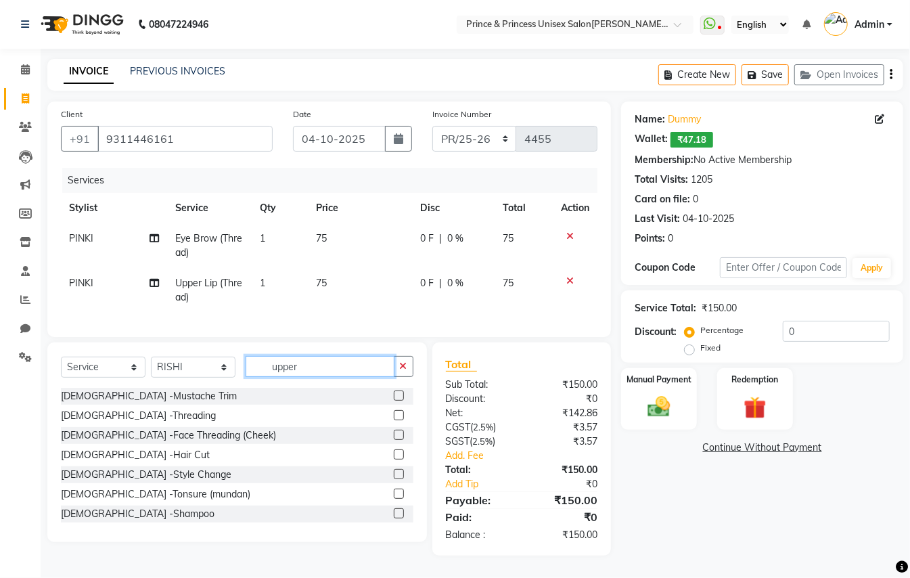
drag, startPoint x: 313, startPoint y: 380, endPoint x: 150, endPoint y: 288, distance: 187.3
click at [198, 323] on div "Client [PHONE_NUMBER] Date [DATE] Invoice Number PR/25-26 V/2025 V/[PHONE_NUMBE…" at bounding box center [329, 329] width 584 height 454
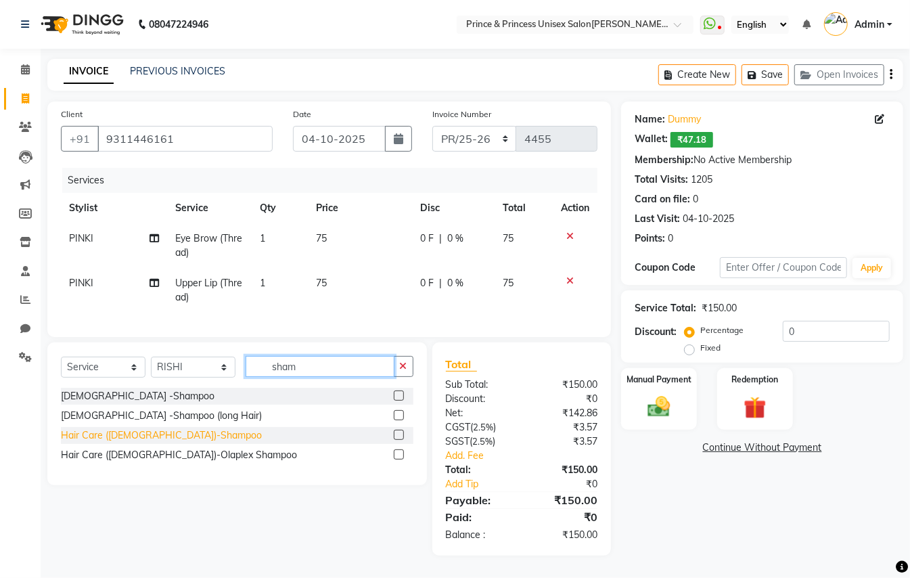
type input "sham"
click at [92, 443] on div "Hair Care ([DEMOGRAPHIC_DATA])-Shampoo" at bounding box center [161, 435] width 201 height 14
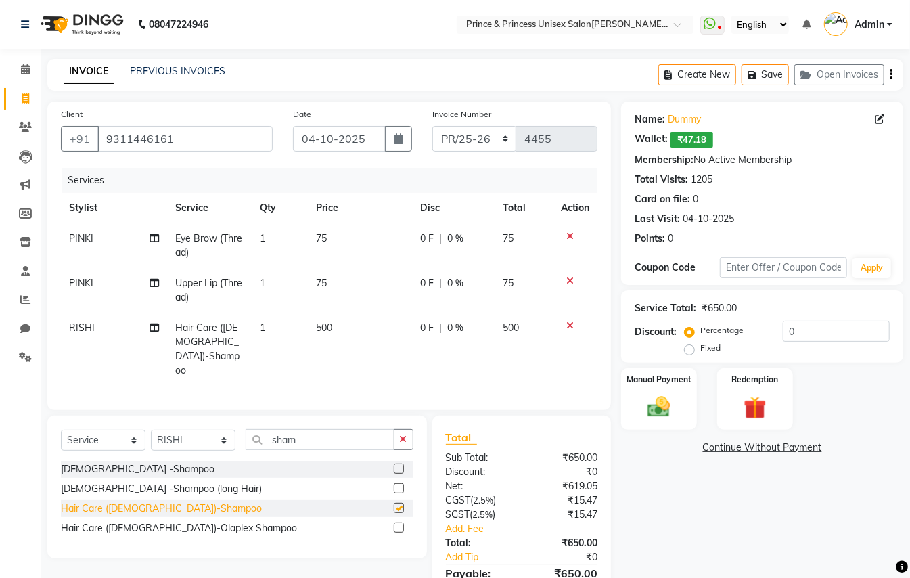
checkbox input "false"
drag, startPoint x: 322, startPoint y: 428, endPoint x: 204, endPoint y: 367, distance: 132.6
click at [213, 376] on div "Client [PHONE_NUMBER] Date 04[DATE]nvoice Number PR/25-26 V/2025 V/[PHONE_NUMBE…" at bounding box center [329, 365] width 584 height 527
click at [162, 433] on select "Select Stylist ABHISHEK [PERSON_NAME] NEW [PERSON_NAME] [PERSON_NAME] [PERSON_N…" at bounding box center [193, 440] width 85 height 21
select select "50724"
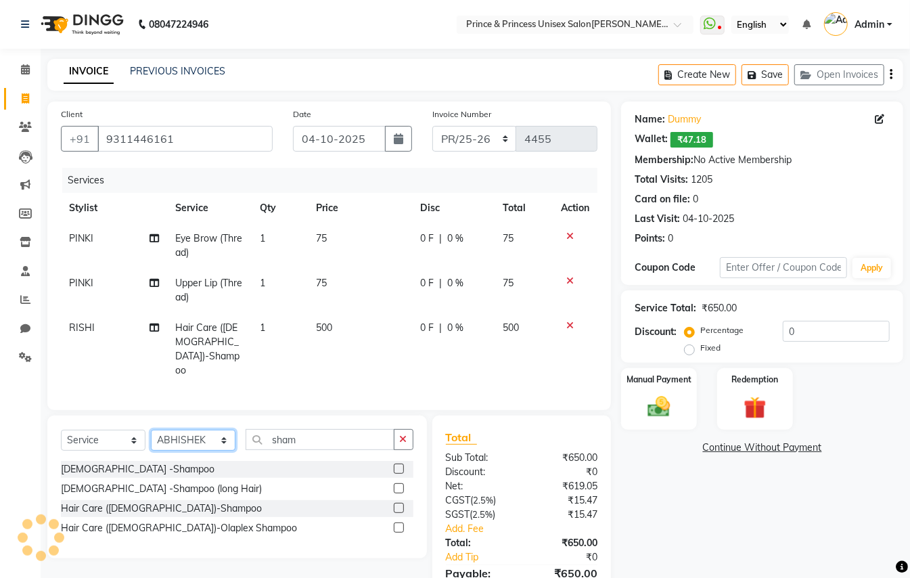
drag, startPoint x: 162, startPoint y: 433, endPoint x: 351, endPoint y: 435, distance: 188.2
click at [162, 433] on select "Select Stylist ABHISHEK [PERSON_NAME] NEW [PERSON_NAME] [PERSON_NAME] [PERSON_N…" at bounding box center [193, 440] width 85 height 21
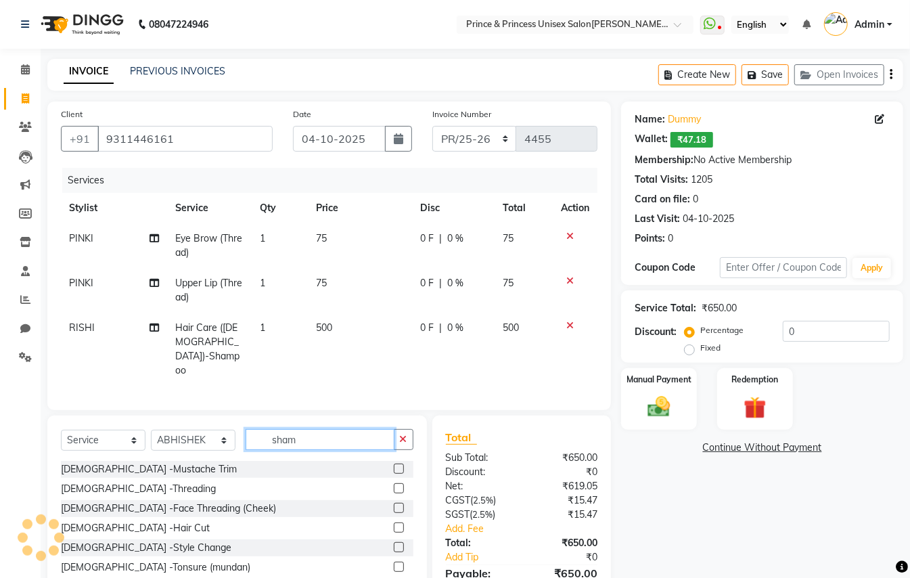
click at [310, 429] on input "sham" at bounding box center [320, 439] width 149 height 21
type input "s"
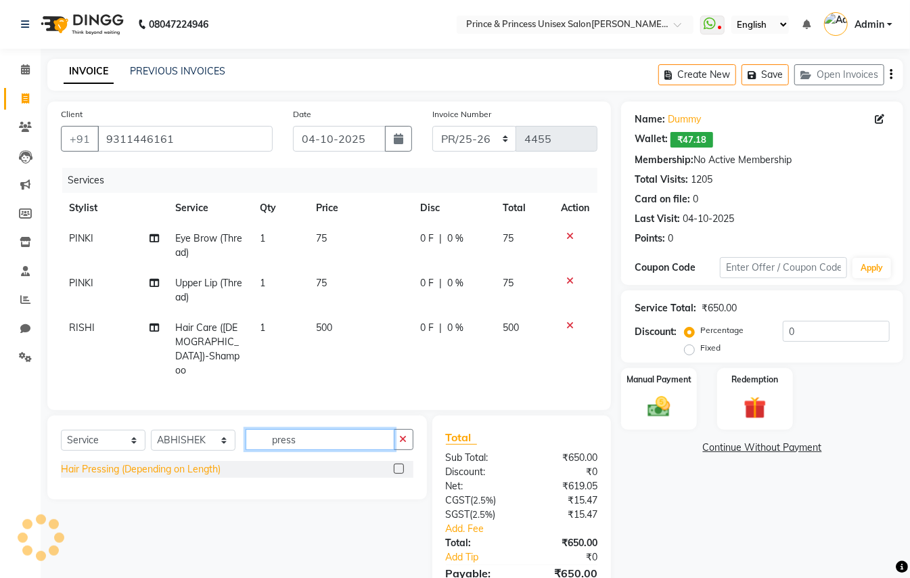
type input "press"
click at [213, 462] on div "Hair Pressing (Depending on Length)" at bounding box center [141, 469] width 160 height 14
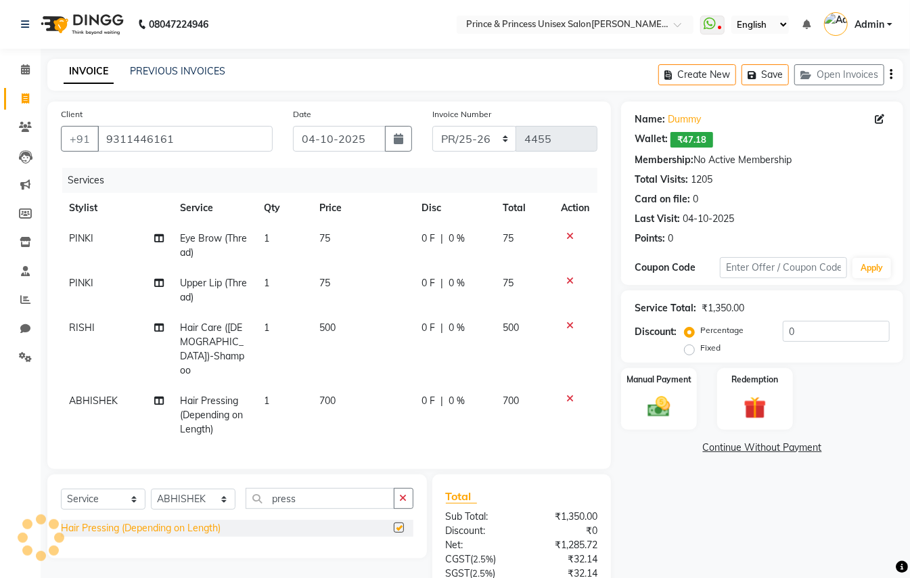
checkbox input "false"
click at [661, 410] on img at bounding box center [659, 406] width 38 height 27
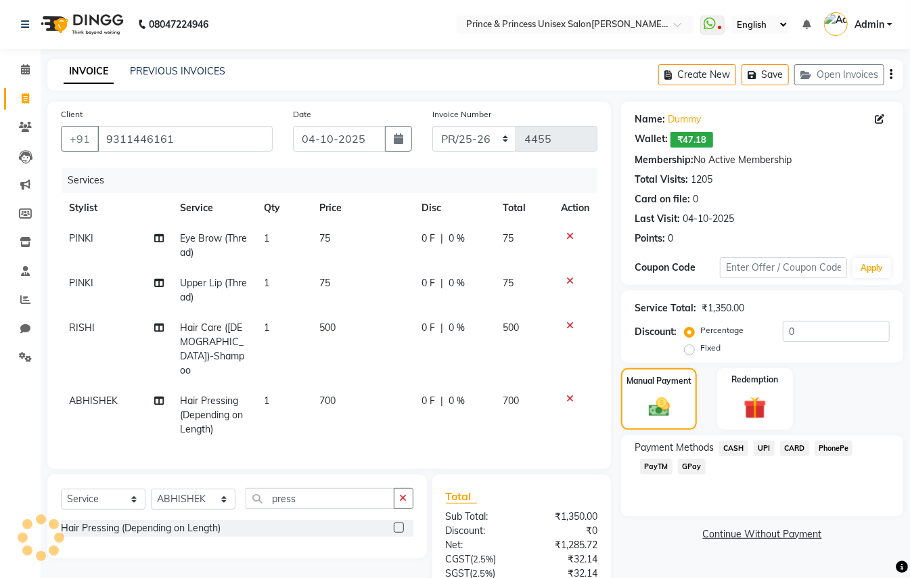
click at [796, 450] on span "CARD" at bounding box center [794, 449] width 29 height 16
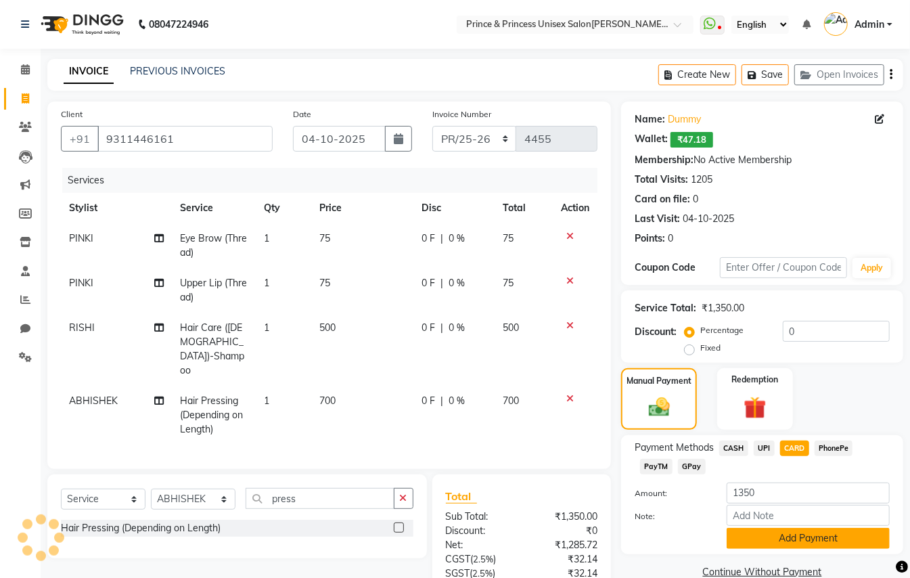
click at [780, 542] on button "Add Payment" at bounding box center [808, 538] width 163 height 21
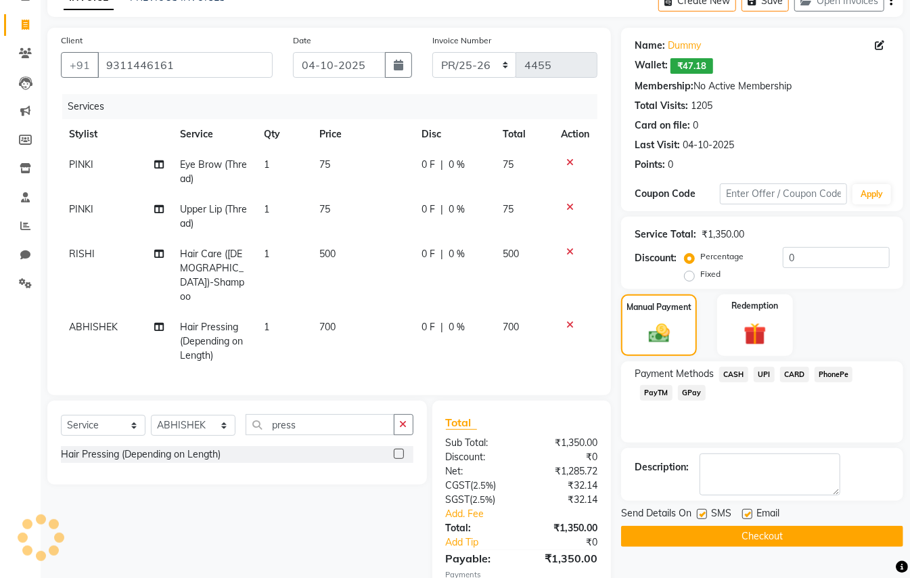
scroll to position [74, 0]
click at [793, 532] on button "Checkout" at bounding box center [762, 535] width 282 height 21
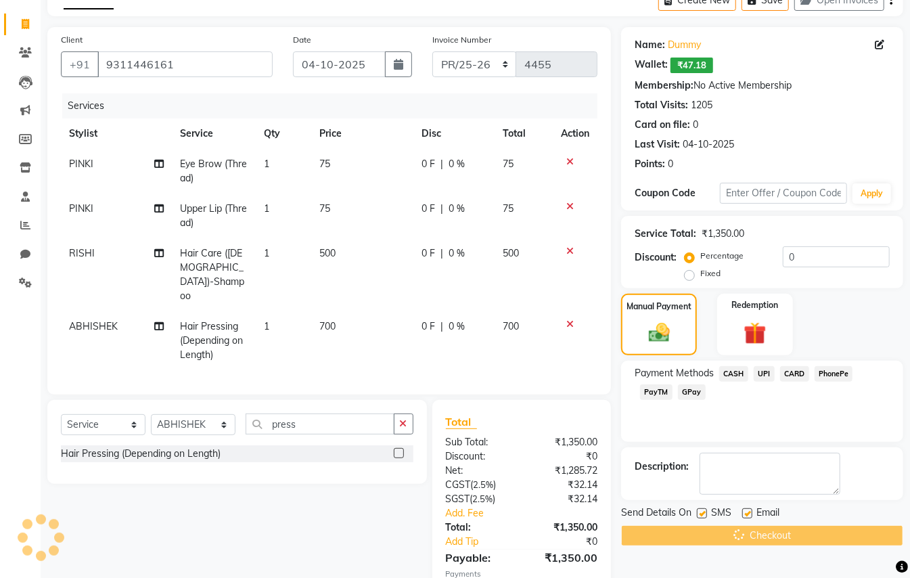
click at [193, 495] on div "Select Service Product Membership Package Voucher Prepaid Gift Card Select Styl…" at bounding box center [232, 521] width 390 height 242
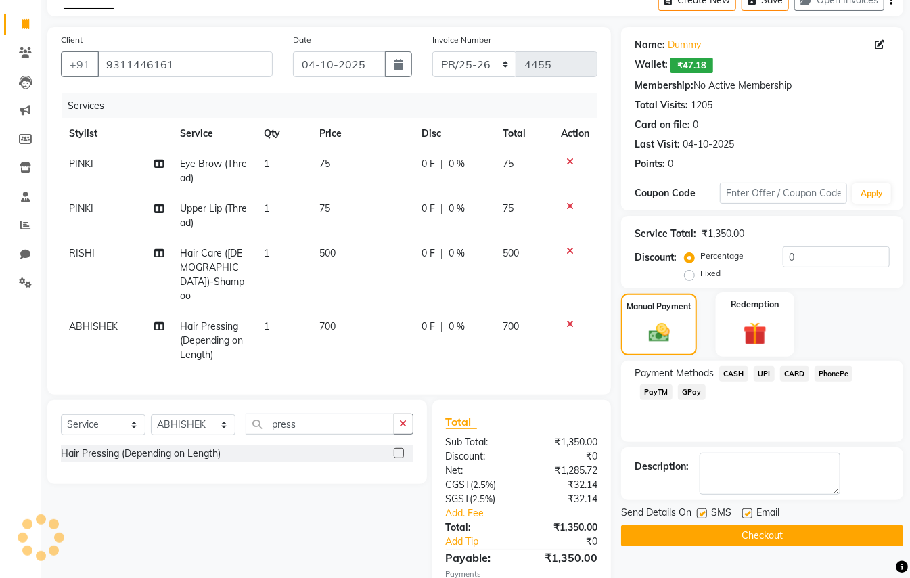
click at [759, 339] on img at bounding box center [755, 333] width 38 height 29
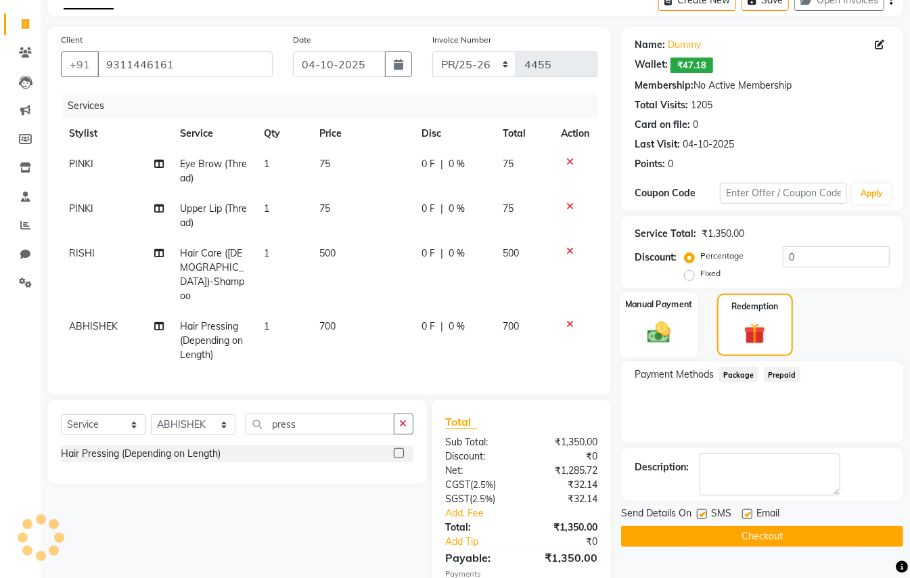
click at [656, 334] on img at bounding box center [659, 332] width 38 height 27
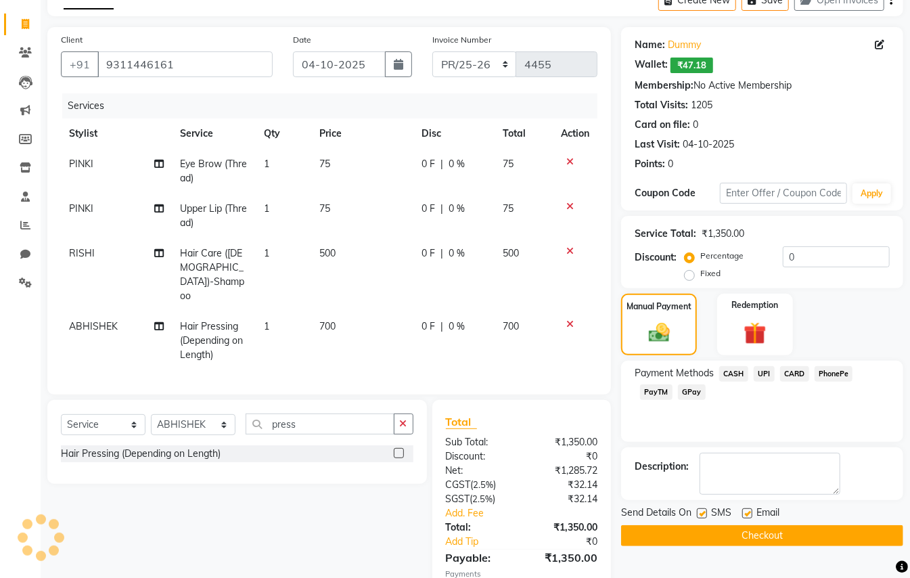
click at [753, 540] on button "Checkout" at bounding box center [762, 535] width 282 height 21
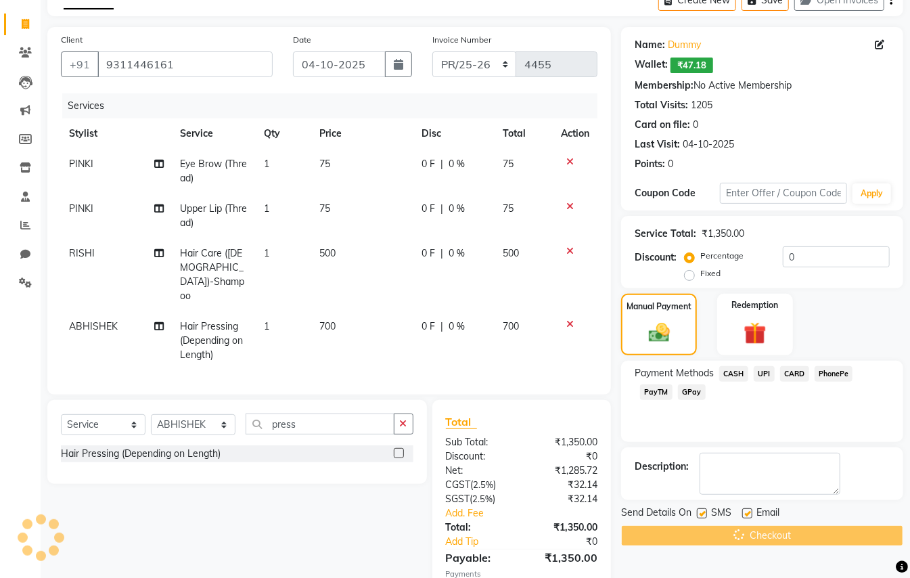
click at [753, 540] on div "Checkout" at bounding box center [762, 535] width 282 height 21
click at [753, 539] on div "Checkout" at bounding box center [762, 535] width 282 height 21
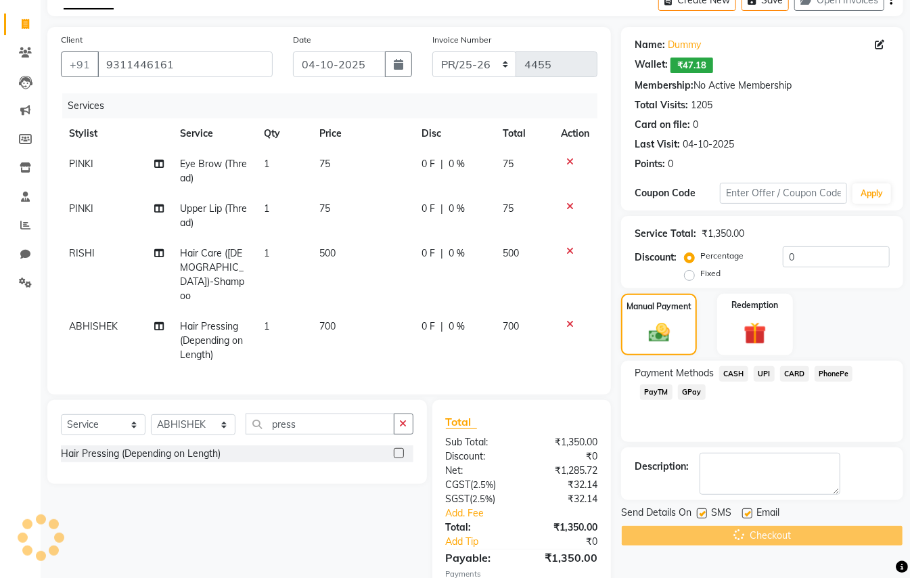
click at [753, 539] on div "Checkout" at bounding box center [762, 535] width 282 height 21
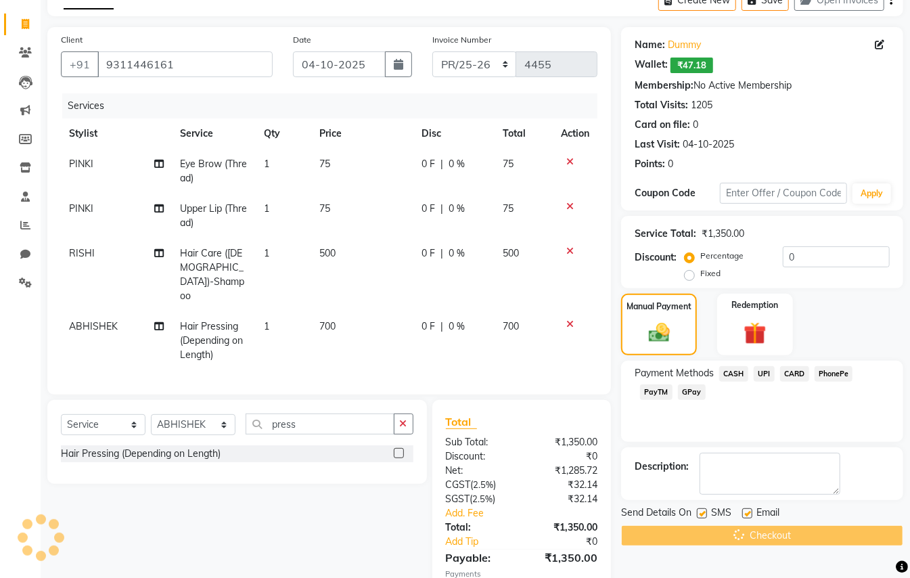
click at [755, 539] on div "Checkout" at bounding box center [762, 535] width 282 height 21
click at [729, 532] on div "Checkout" at bounding box center [762, 535] width 282 height 21
click at [680, 533] on div "Checkout" at bounding box center [762, 535] width 282 height 21
click at [837, 531] on div "Checkout" at bounding box center [762, 535] width 282 height 21
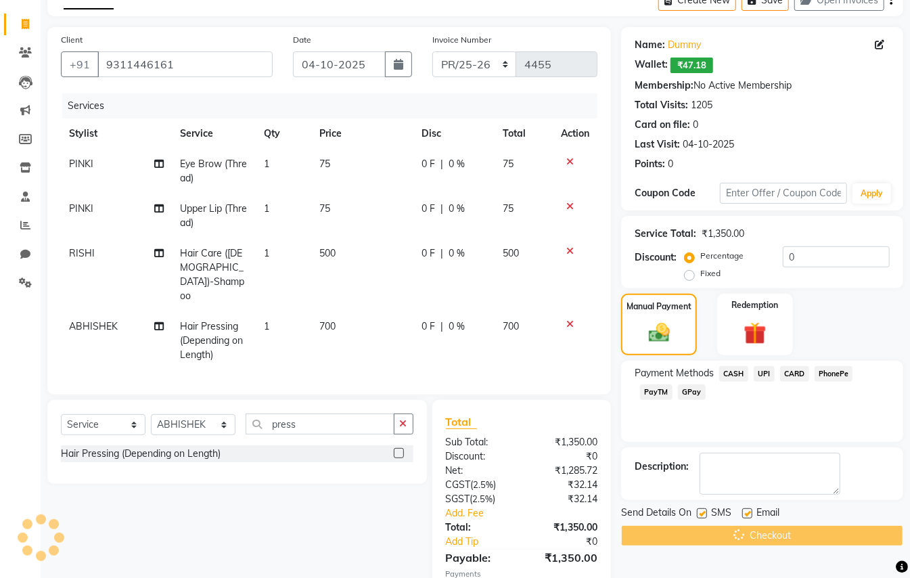
click at [837, 531] on div "Checkout" at bounding box center [762, 535] width 282 height 21
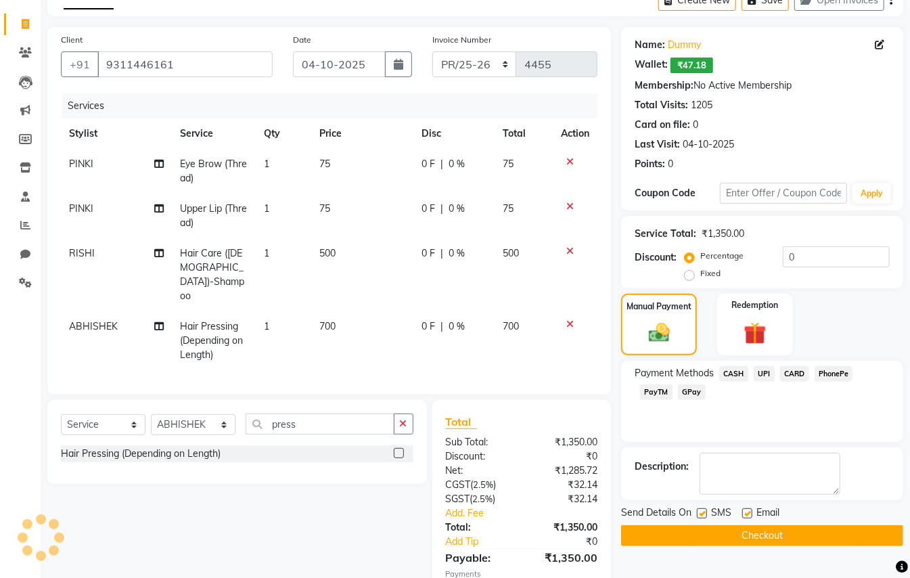
click at [709, 526] on button "Checkout" at bounding box center [762, 535] width 282 height 21
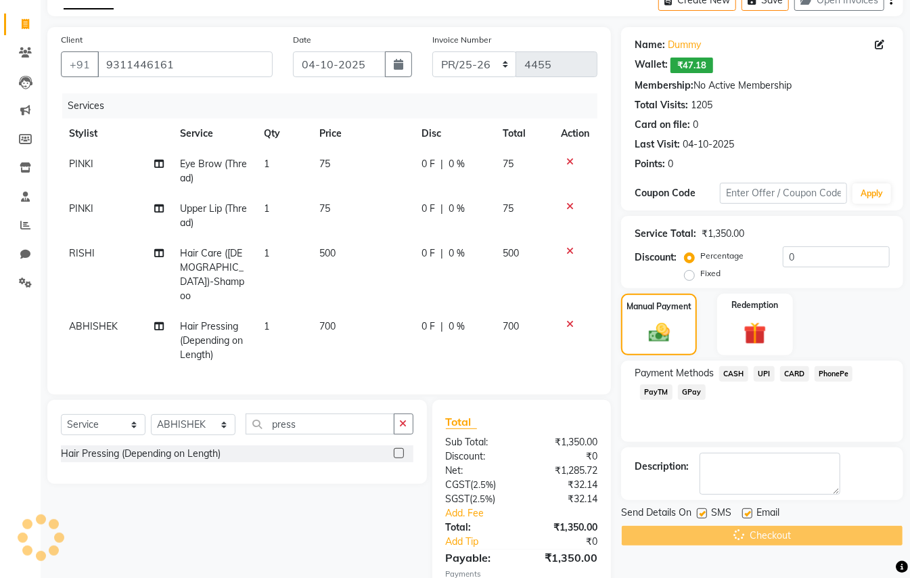
click at [709, 526] on div "Checkout" at bounding box center [762, 535] width 282 height 21
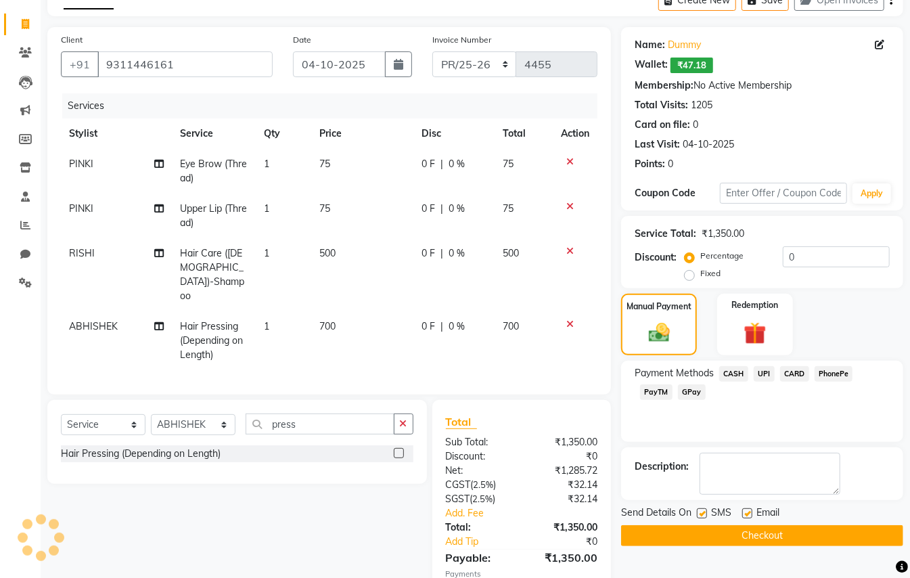
click at [669, 539] on button "Checkout" at bounding box center [762, 535] width 282 height 21
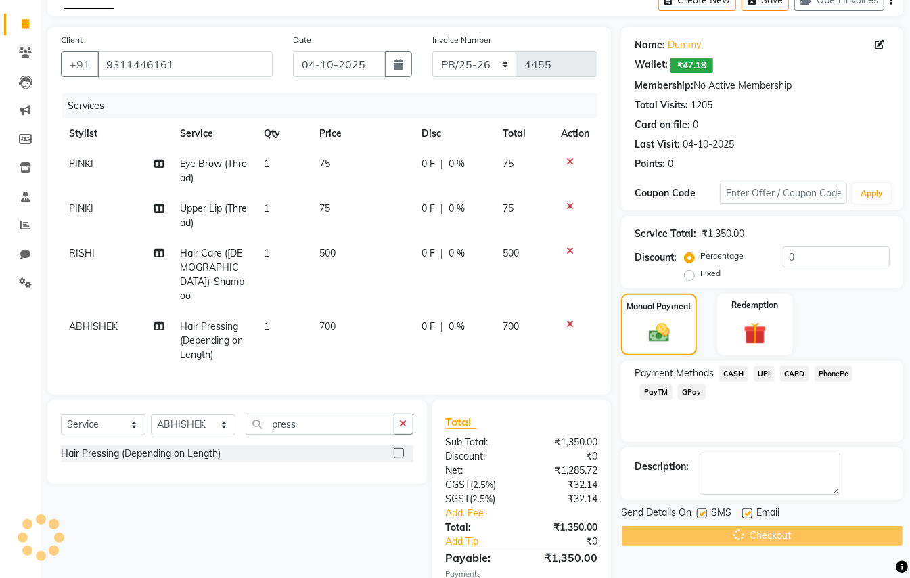
click at [669, 539] on div "Checkout" at bounding box center [762, 535] width 282 height 21
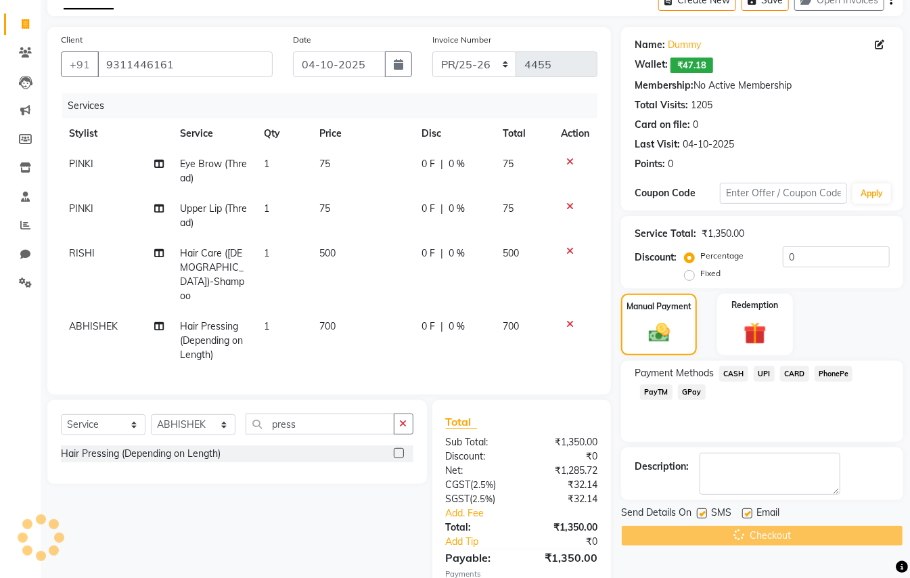
click at [669, 539] on div "Checkout" at bounding box center [762, 535] width 282 height 21
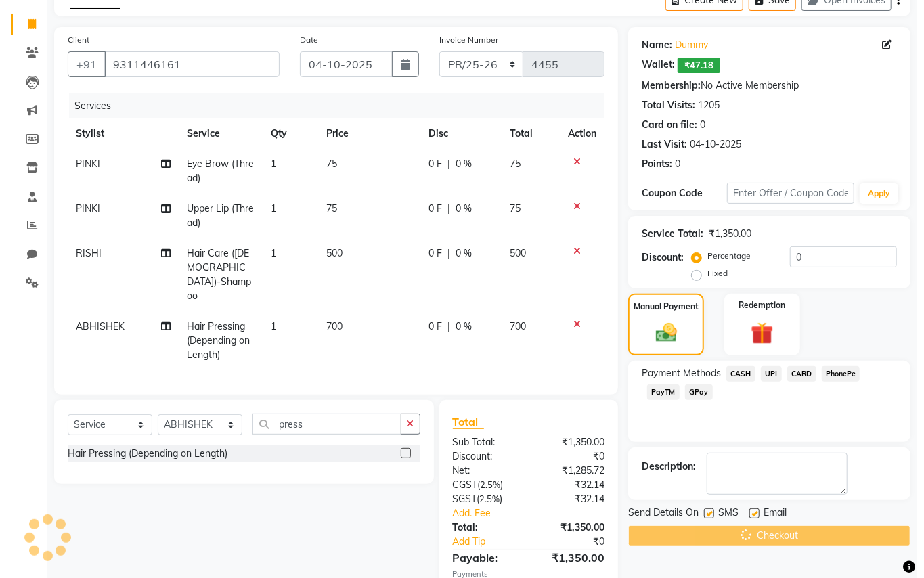
scroll to position [0, 0]
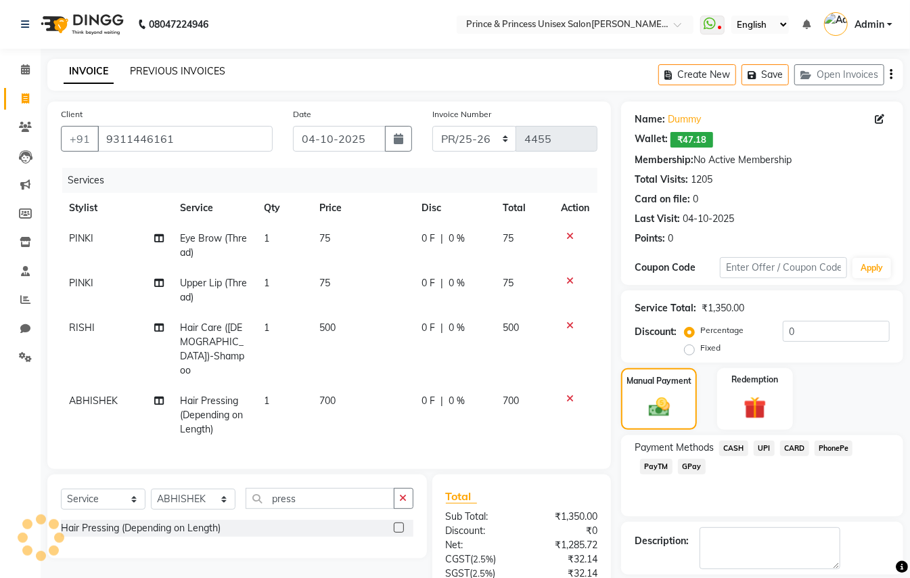
click at [179, 68] on link "PREVIOUS INVOICES" at bounding box center [177, 71] width 95 height 12
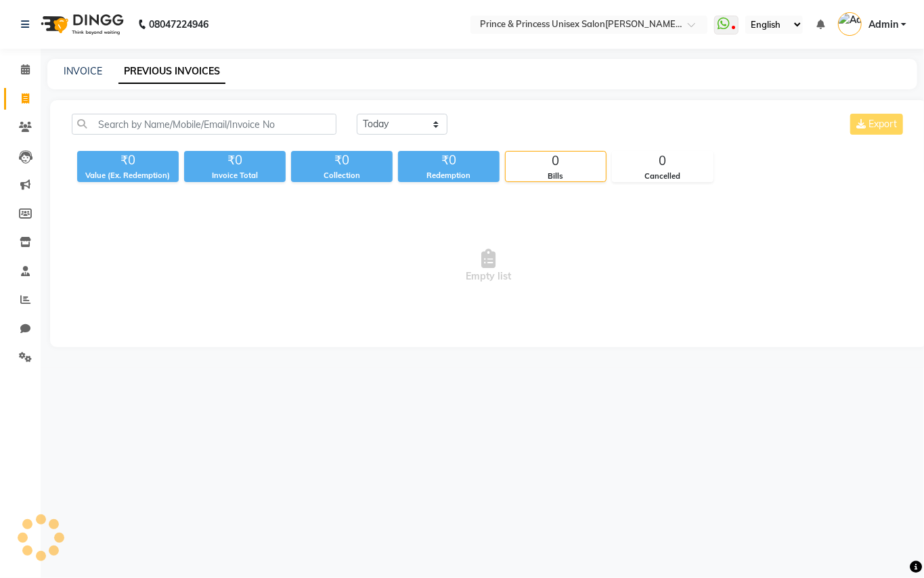
select select "service"
